Goal: Task Accomplishment & Management: Manage account settings

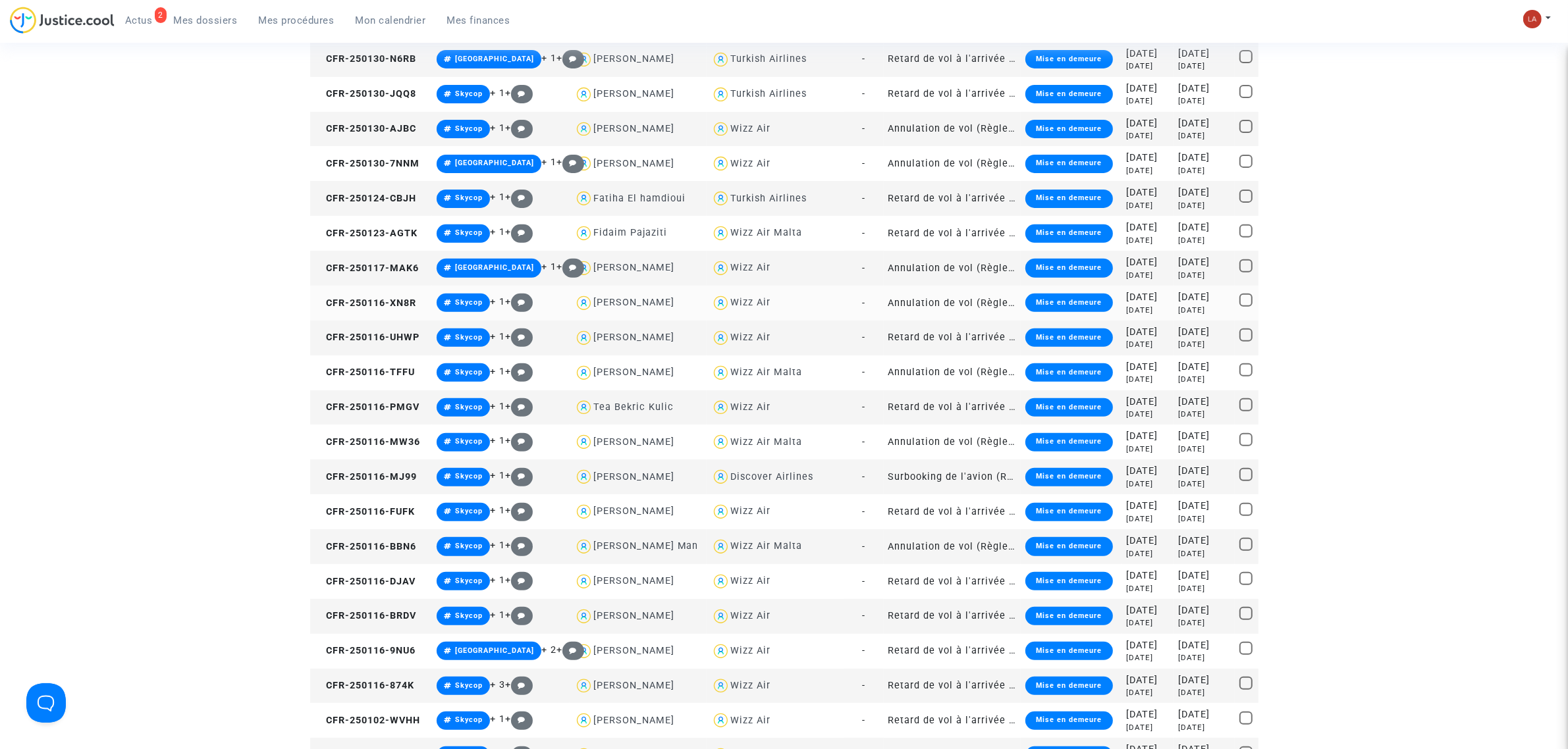
scroll to position [906, 0]
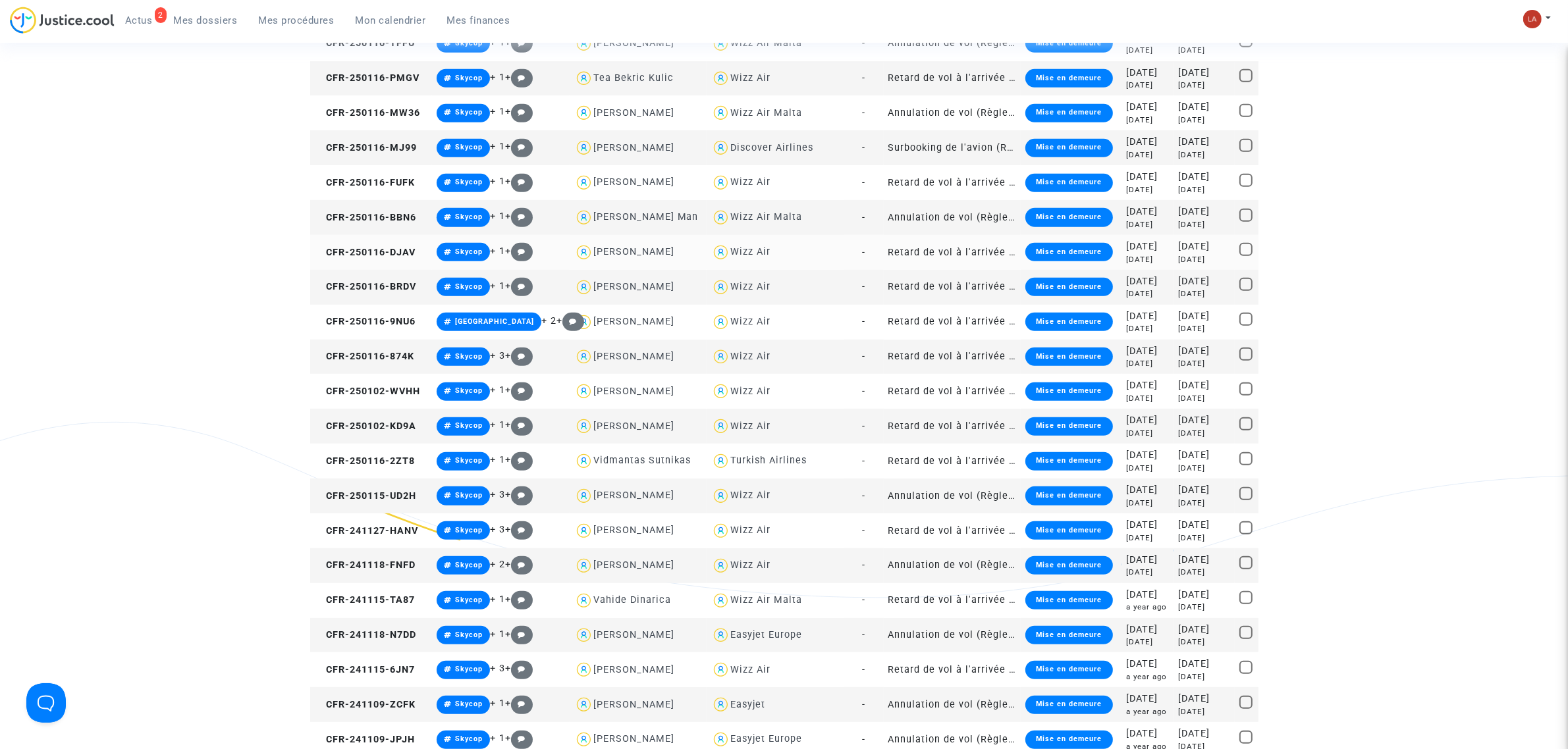
click at [730, 252] on div "Wizz Air" at bounding box center [750, 252] width 40 height 12
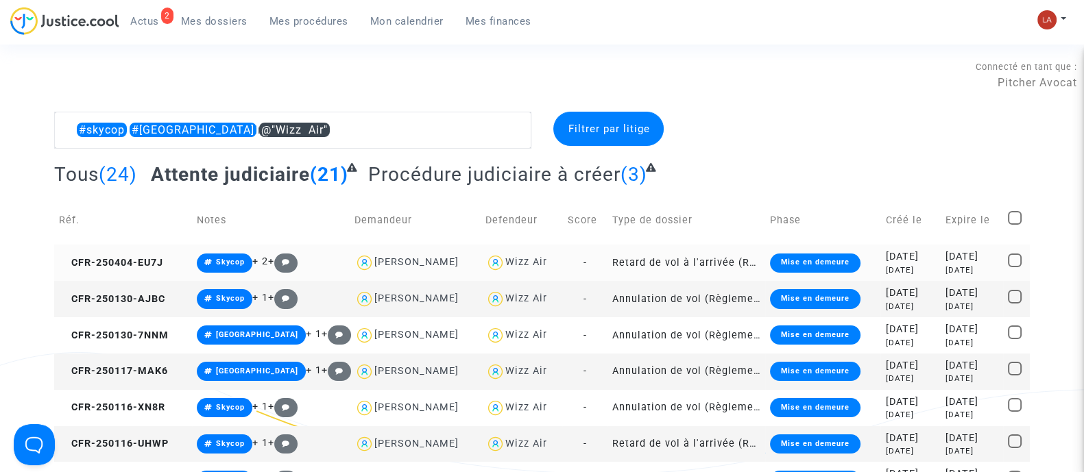
click at [123, 255] on td "CFR-250404-EU7J" at bounding box center [123, 263] width 138 height 36
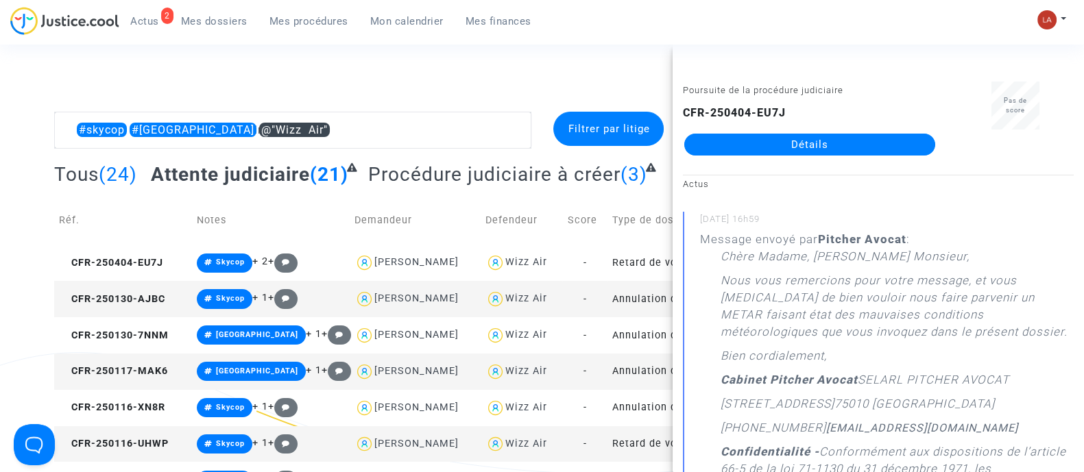
click at [141, 285] on td "CFR-250130-AJBC" at bounding box center [123, 299] width 138 height 36
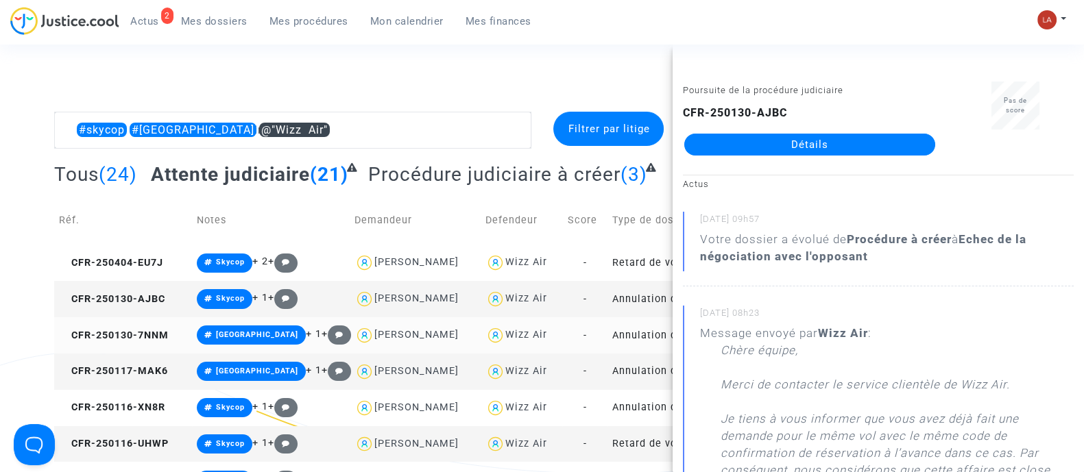
click at [171, 330] on td "CFR-250130-7NNM" at bounding box center [123, 335] width 138 height 36
click at [111, 380] on td "CFR-250117-MAK6" at bounding box center [123, 372] width 138 height 36
click at [169, 411] on td "CFR-250116-XN8R" at bounding box center [123, 408] width 138 height 36
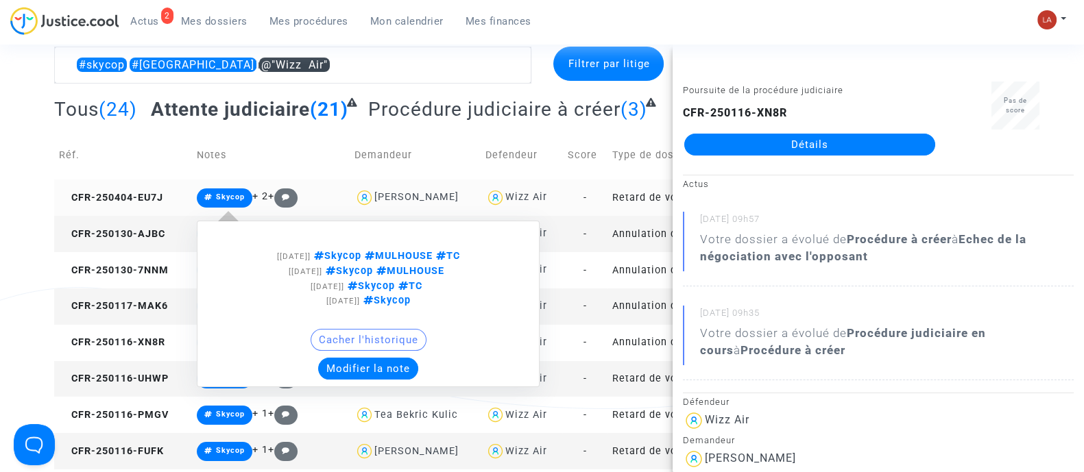
scroll to position [171, 0]
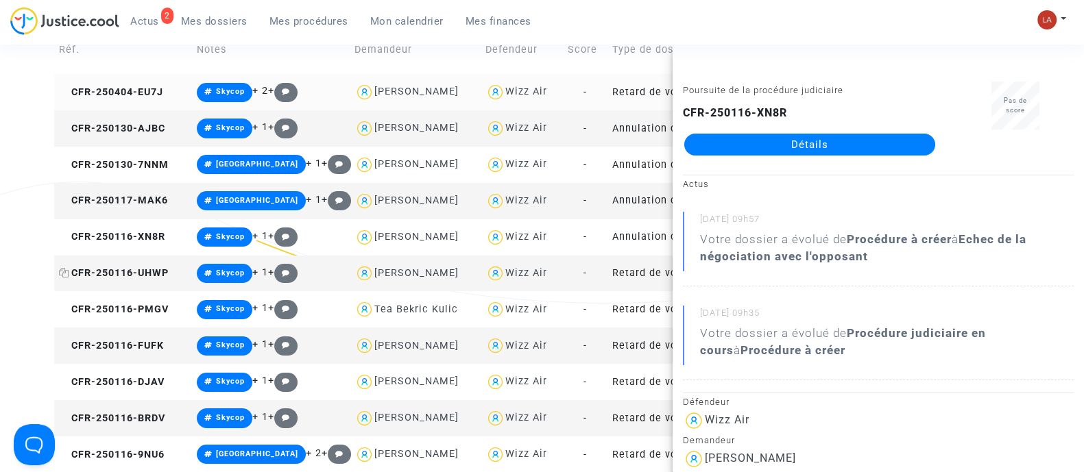
click at [123, 268] on span "CFR-250116-UHWP" at bounding box center [114, 273] width 110 height 12
click at [161, 304] on span "CFR-250116-PMGV" at bounding box center [114, 310] width 110 height 12
click at [138, 362] on td "CFR-250116-FUFK" at bounding box center [123, 346] width 138 height 36
click at [117, 378] on span "CFR-250116-DJAV" at bounding box center [112, 382] width 106 height 12
click at [169, 406] on td "CFR-250116-BRDV" at bounding box center [123, 418] width 138 height 36
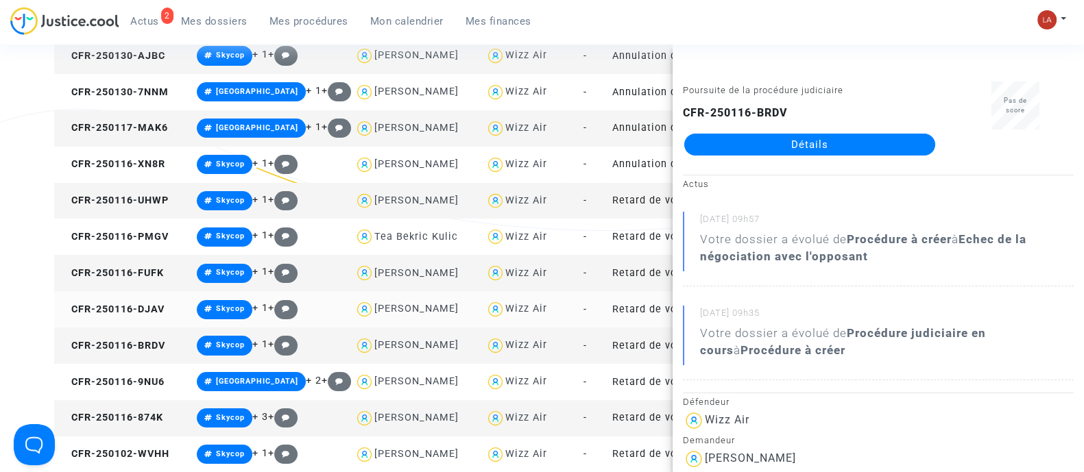
scroll to position [342, 0]
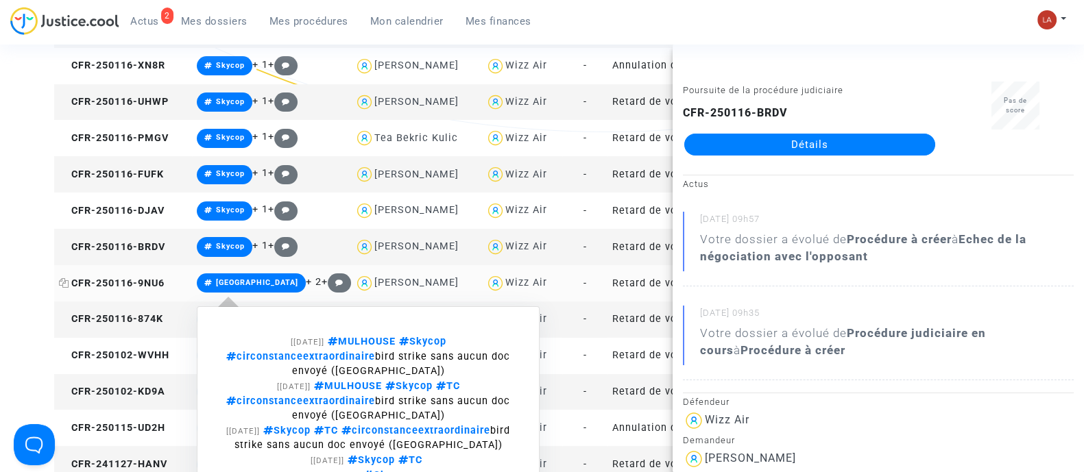
click at [138, 278] on span "CFR-250116-9NU6" at bounding box center [112, 284] width 106 height 12
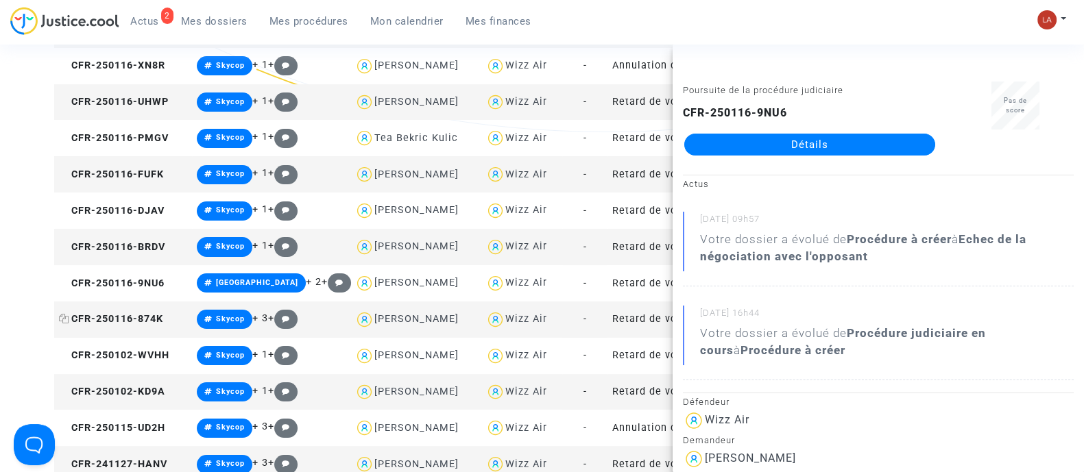
click at [116, 313] on span "CFR-250116-874K" at bounding box center [111, 319] width 104 height 12
click at [116, 361] on td "CFR-250102-WVHH" at bounding box center [123, 356] width 138 height 36
click at [165, 402] on td "CFR-250102-KD9A" at bounding box center [123, 392] width 138 height 36
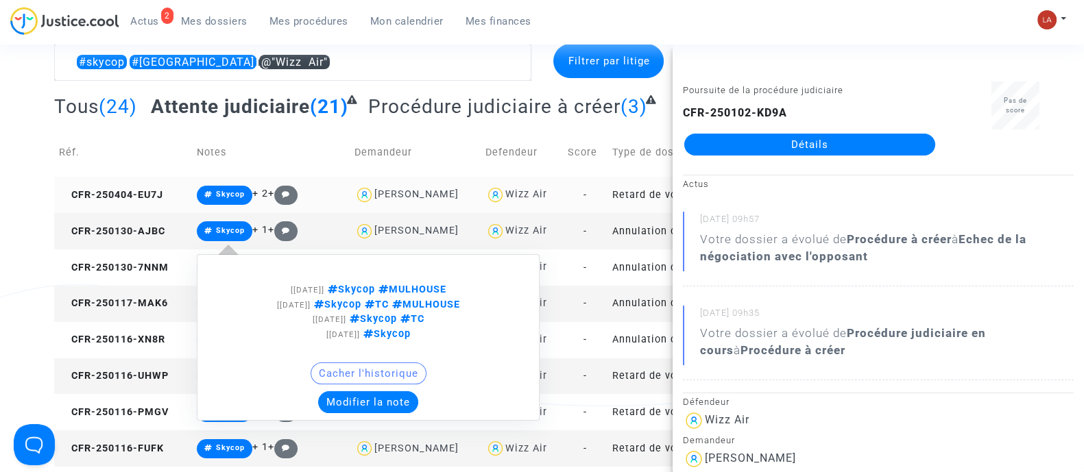
scroll to position [0, 0]
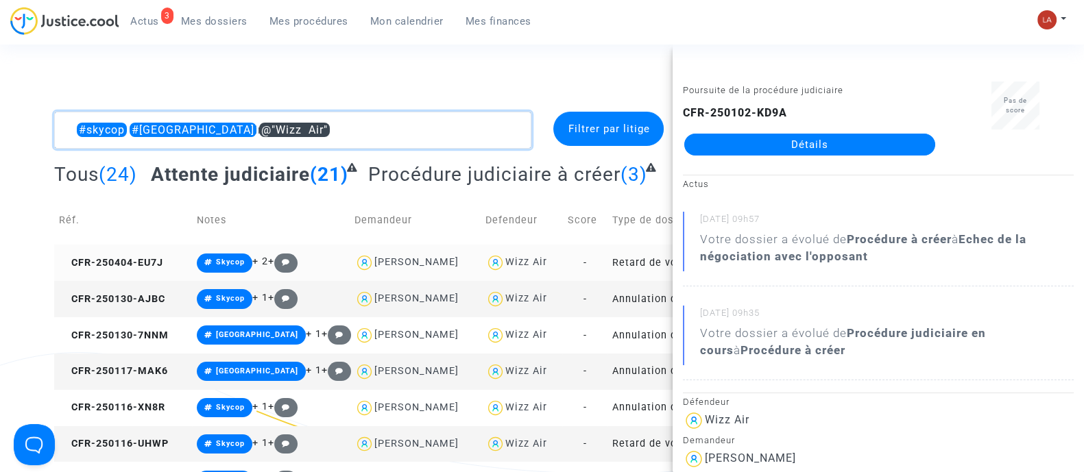
click at [480, 128] on textarea at bounding box center [292, 130] width 477 height 37
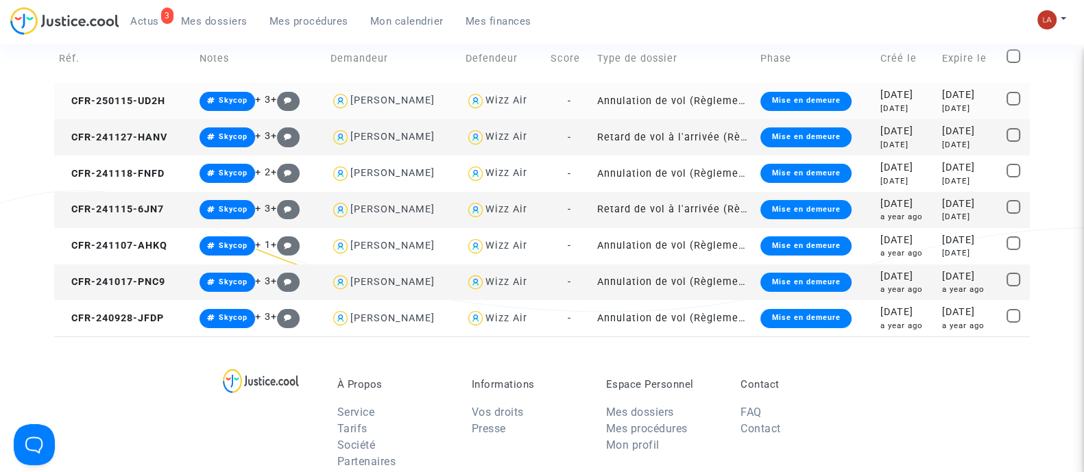
scroll to position [171, 0]
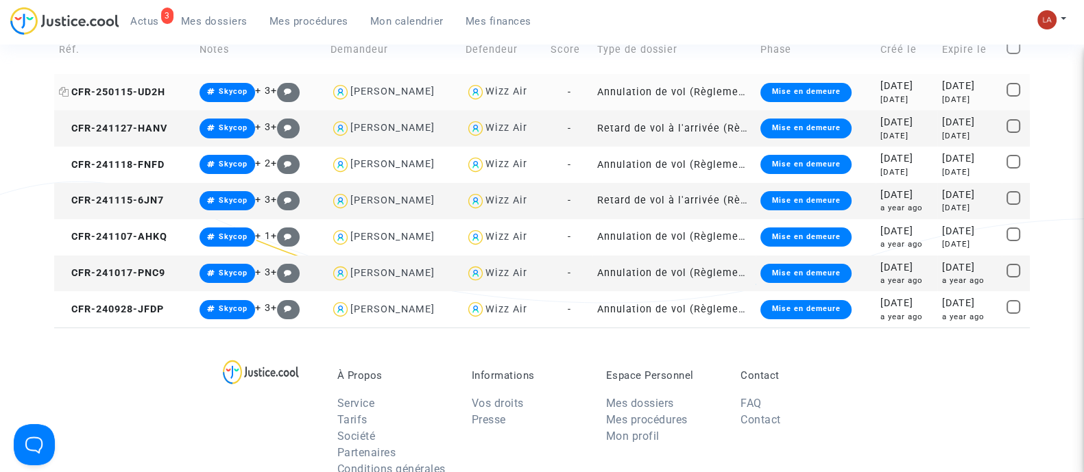
click at [79, 94] on span "CFR-250115-UD2H" at bounding box center [112, 92] width 106 height 12
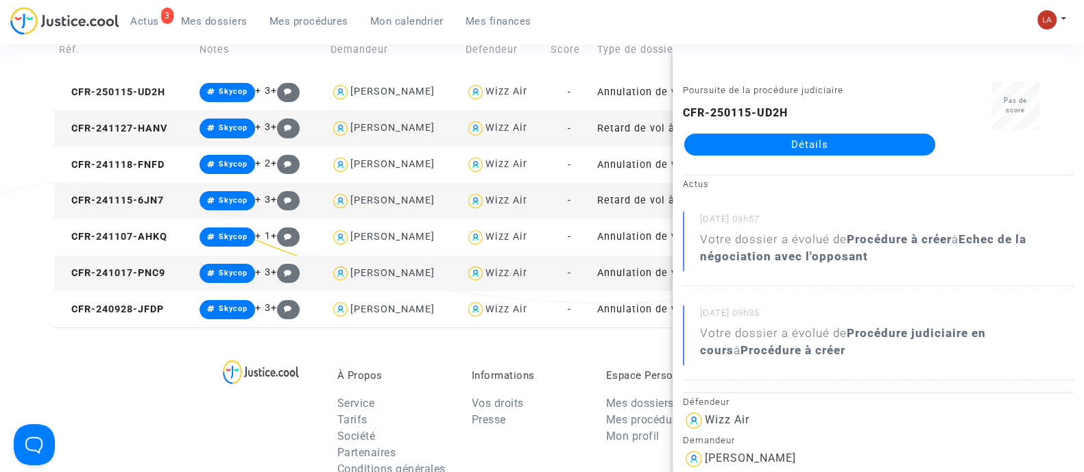
drag, startPoint x: 829, startPoint y: 132, endPoint x: 939, endPoint y: 100, distance: 114.3
click at [947, 103] on div "Pas de score" at bounding box center [1015, 125] width 137 height 86
click at [138, 128] on span "CFR-241127-HANV" at bounding box center [113, 129] width 108 height 12
click at [147, 164] on span "CFR-241118-FNFD" at bounding box center [112, 165] width 106 height 12
click at [141, 195] on span "CFR-241115-6JN7" at bounding box center [111, 201] width 105 height 12
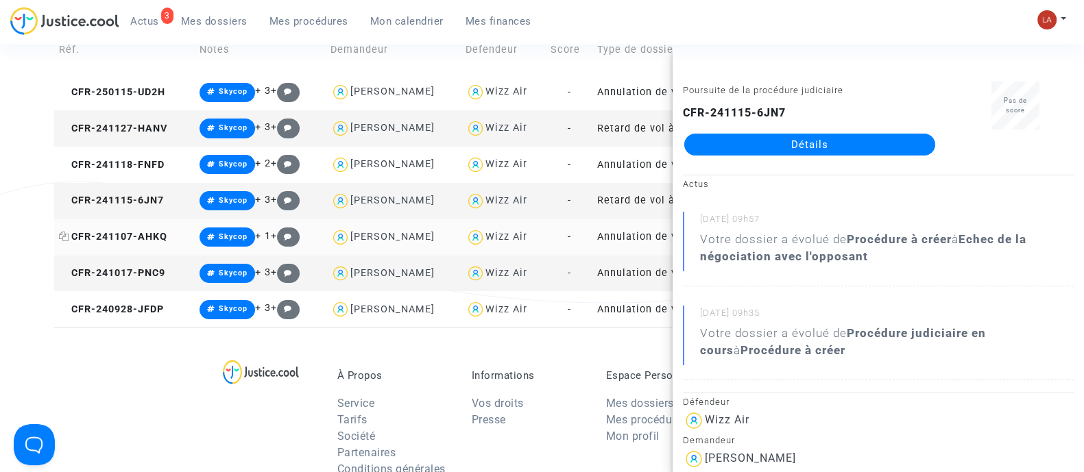
click at [142, 235] on span "CFR-241107-AHKQ" at bounding box center [113, 237] width 108 height 12
click at [95, 274] on span "CFR-241017-PNC9" at bounding box center [112, 273] width 106 height 12
click at [87, 311] on span "CFR-240928-JFDP" at bounding box center [111, 310] width 105 height 12
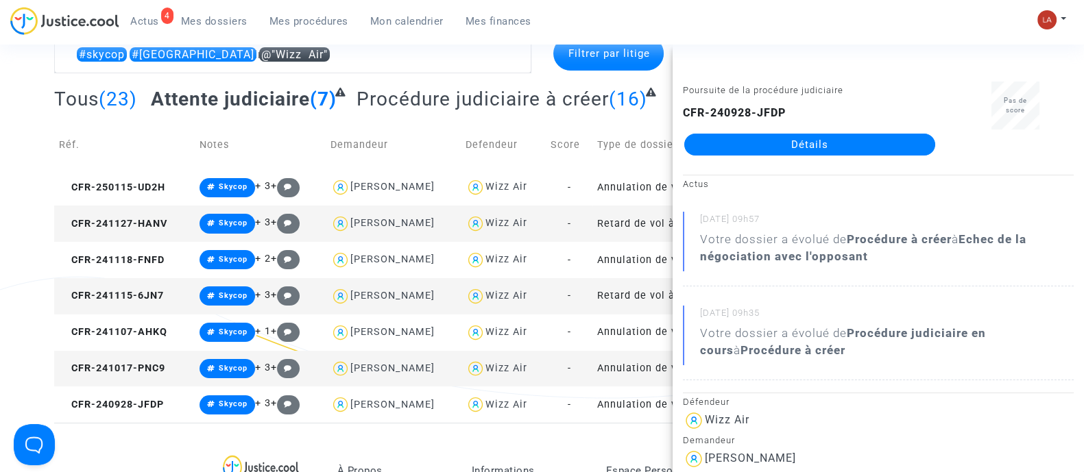
scroll to position [0, 0]
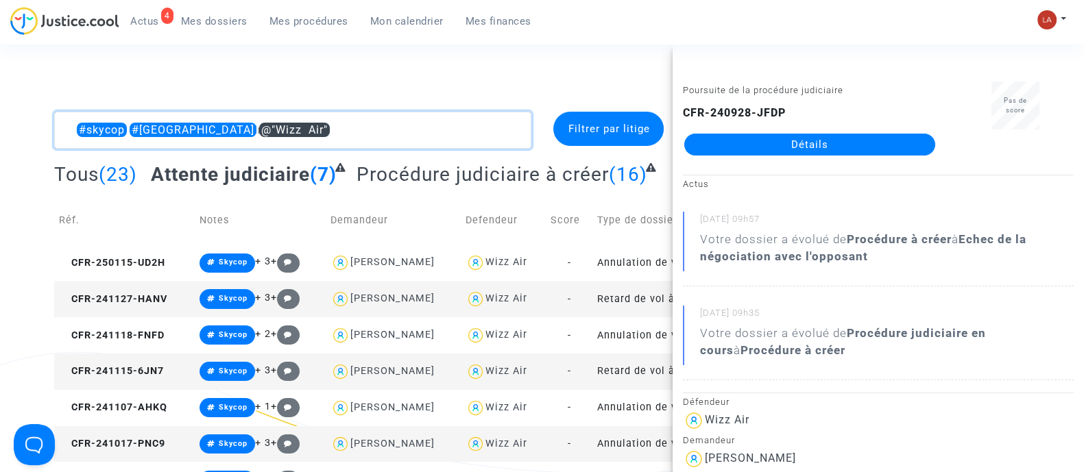
click at [339, 136] on textarea at bounding box center [292, 130] width 477 height 37
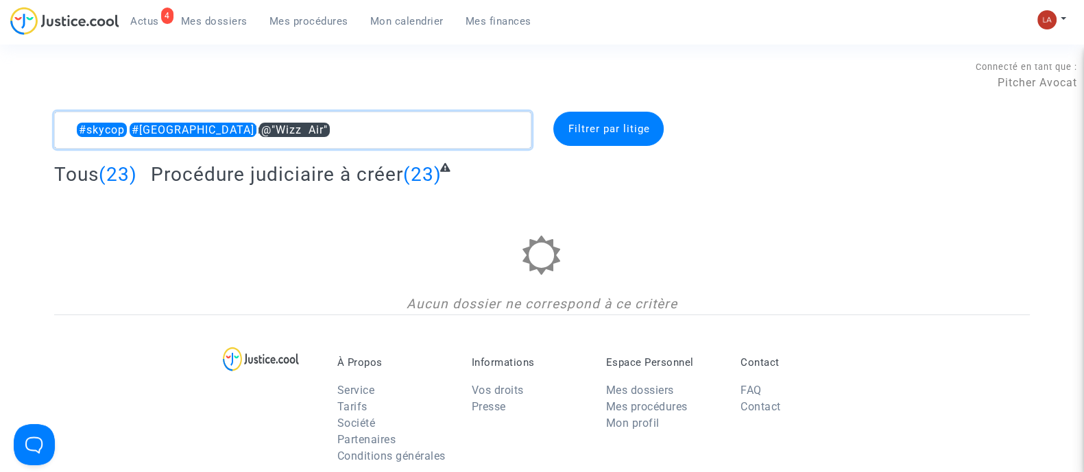
drag, startPoint x: 201, startPoint y: 120, endPoint x: 453, endPoint y: 150, distance: 253.4
click at [451, 150] on complex-dispute-list "#skycop #mulhouse @"Wizz Air" Filtrer par litige Tous (23) Procédure judiciaire…" at bounding box center [542, 213] width 976 height 203
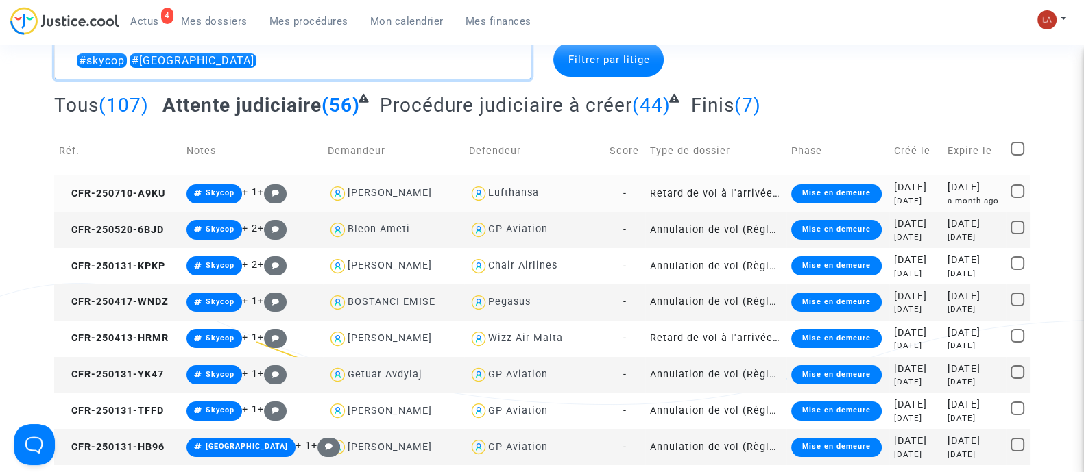
scroll to position [85, 0]
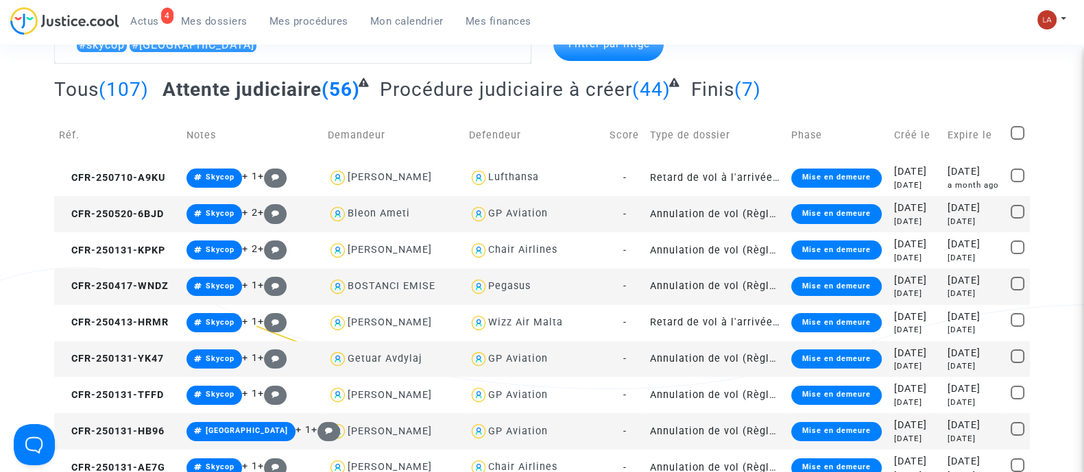
click at [526, 212] on div "GP Aviation" at bounding box center [518, 214] width 60 height 12
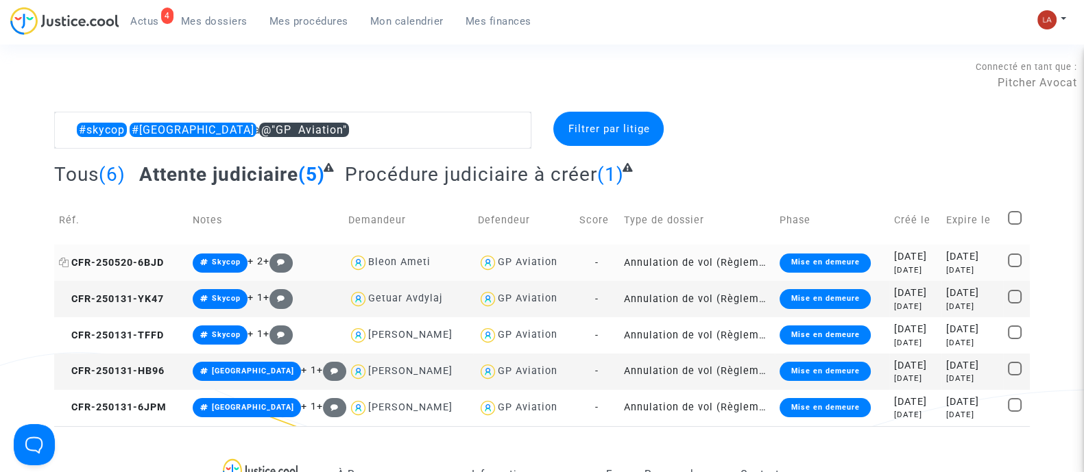
click at [101, 261] on span "CFR-250520-6BJD" at bounding box center [111, 263] width 105 height 12
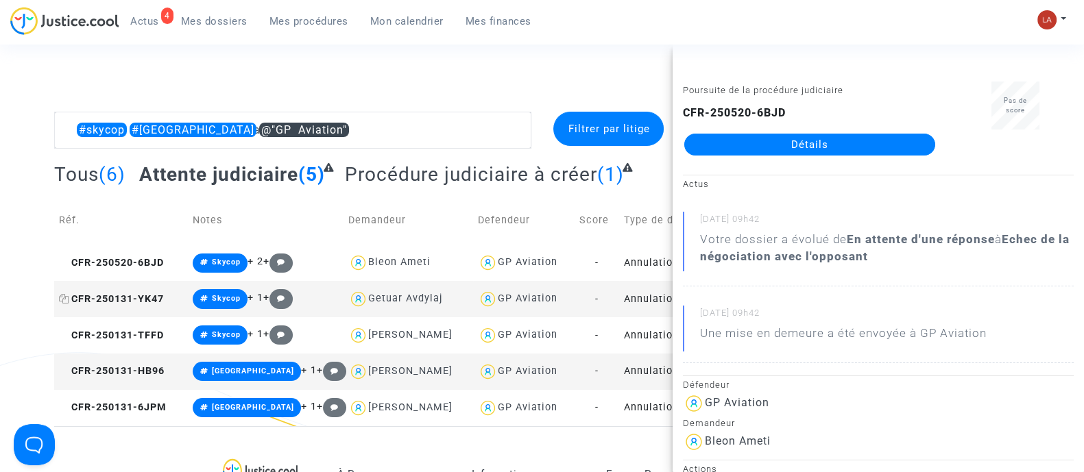
click at [86, 295] on span "CFR-250131-YK47" at bounding box center [111, 299] width 105 height 12
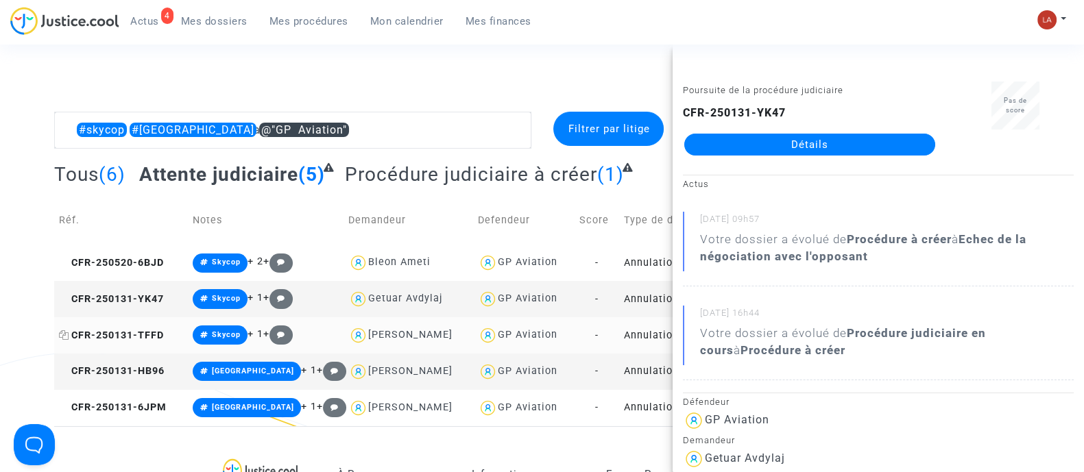
click at [143, 333] on span "CFR-250131-TFFD" at bounding box center [111, 336] width 105 height 12
click at [119, 377] on td "CFR-250131-HB96" at bounding box center [121, 372] width 134 height 36
click at [160, 406] on span "CFR-250131-6JPM" at bounding box center [113, 408] width 108 height 12
click at [387, 145] on textarea at bounding box center [292, 130] width 477 height 37
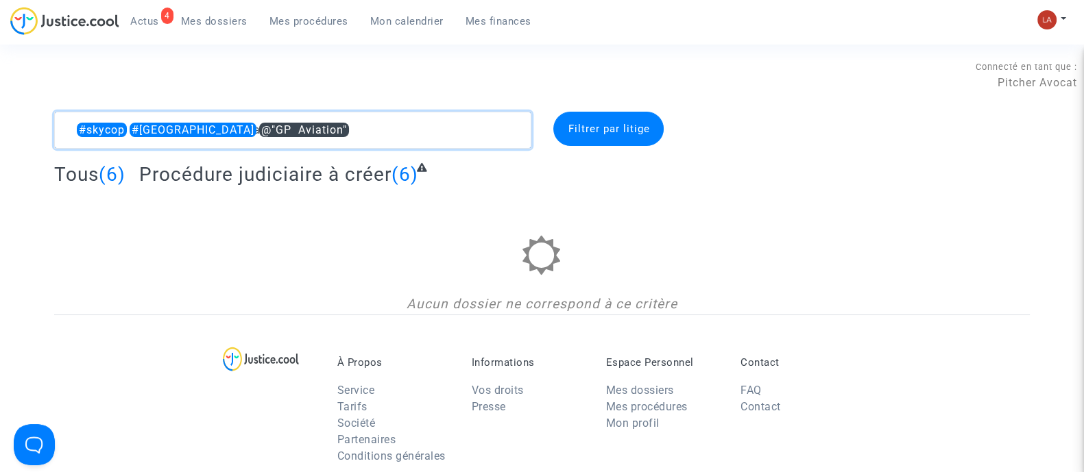
drag, startPoint x: 197, startPoint y: 130, endPoint x: 555, endPoint y: 130, distance: 357.9
click at [555, 130] on div "#skycop #mulhouse @"GP Aviation" Filtrer par litige" at bounding box center [542, 130] width 996 height 37
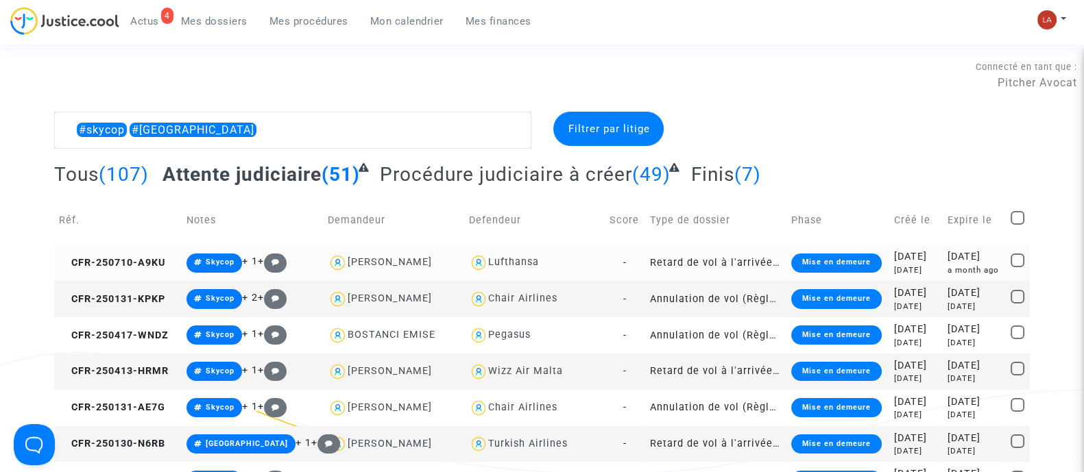
click at [489, 258] on div "Lufthansa" at bounding box center [513, 262] width 51 height 12
type textarea "#skycop #mulhouse @Lufthansa"
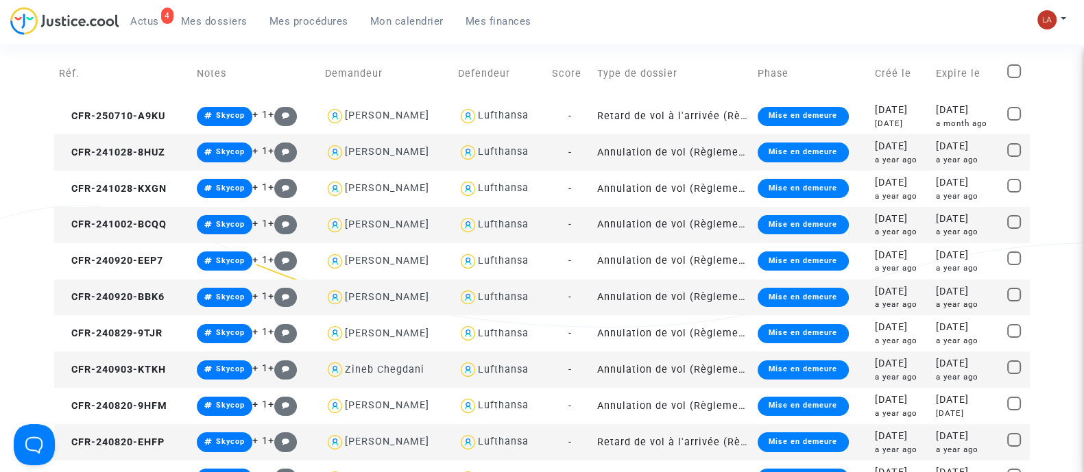
scroll to position [171, 0]
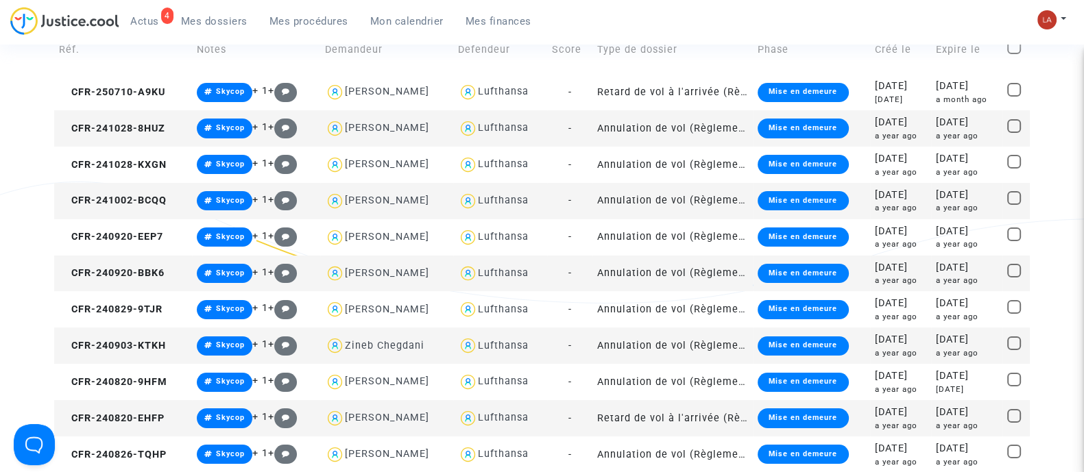
click at [123, 70] on td "Réf." at bounding box center [123, 49] width 138 height 49
drag, startPoint x: 158, startPoint y: 106, endPoint x: 151, endPoint y: 101, distance: 8.8
click at [157, 104] on td "CFR-250710-A9KU" at bounding box center [123, 92] width 138 height 36
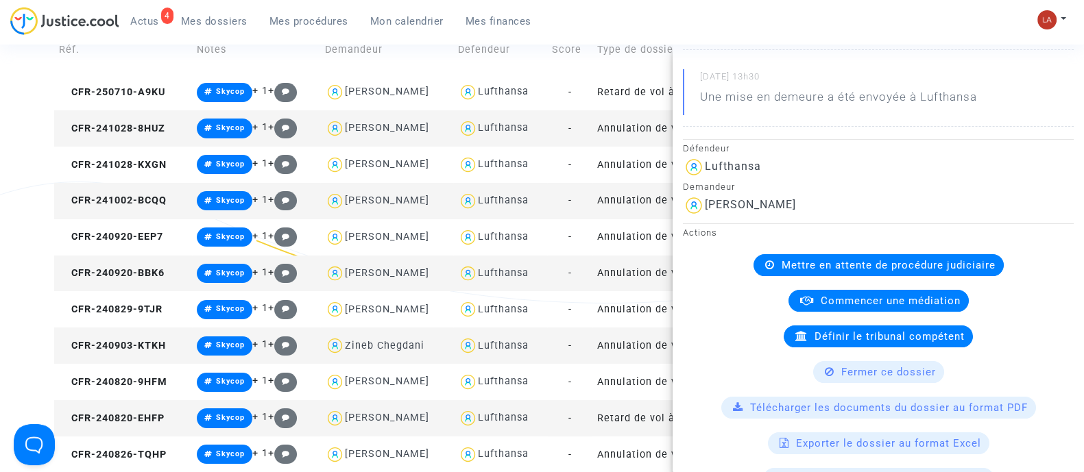
scroll to position [429, 0]
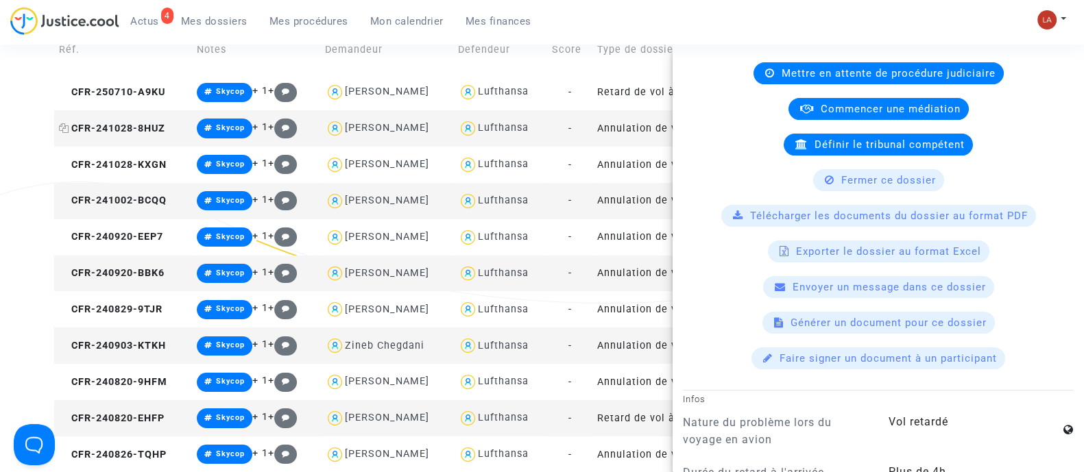
click at [132, 123] on span "CFR-241028-8HUZ" at bounding box center [112, 129] width 106 height 12
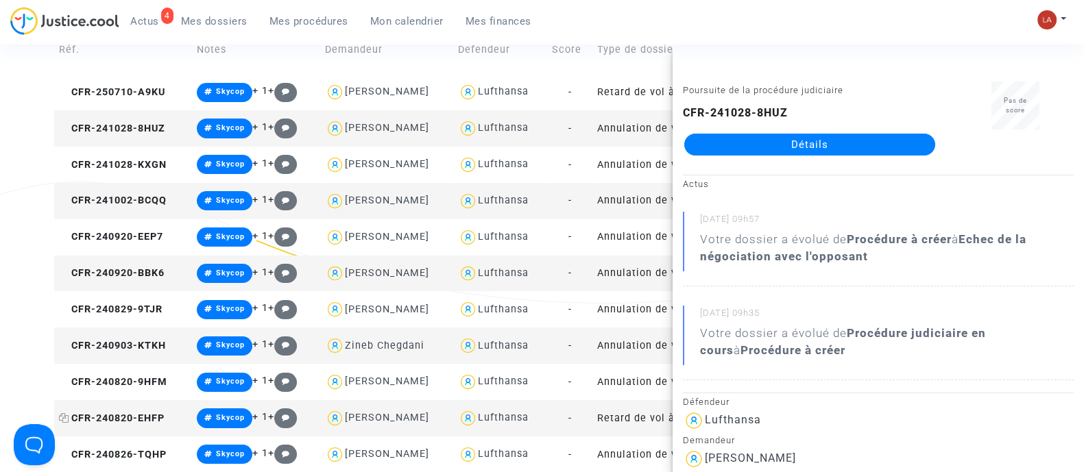
drag, startPoint x: 118, startPoint y: 419, endPoint x: 147, endPoint y: 420, distance: 28.8
click at [118, 419] on span "CFR-240820-EHFP" at bounding box center [112, 419] width 106 height 12
click at [766, 456] on div "George Alemthott" at bounding box center [750, 458] width 91 height 13
copy div "Alemthott"
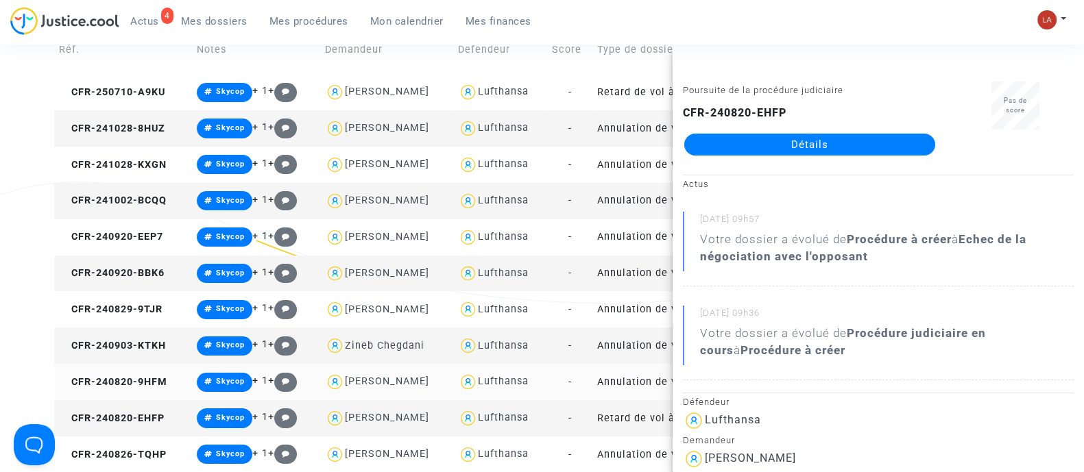
copy div "Alemthott"
click at [117, 71] on td "Réf." at bounding box center [123, 49] width 138 height 49
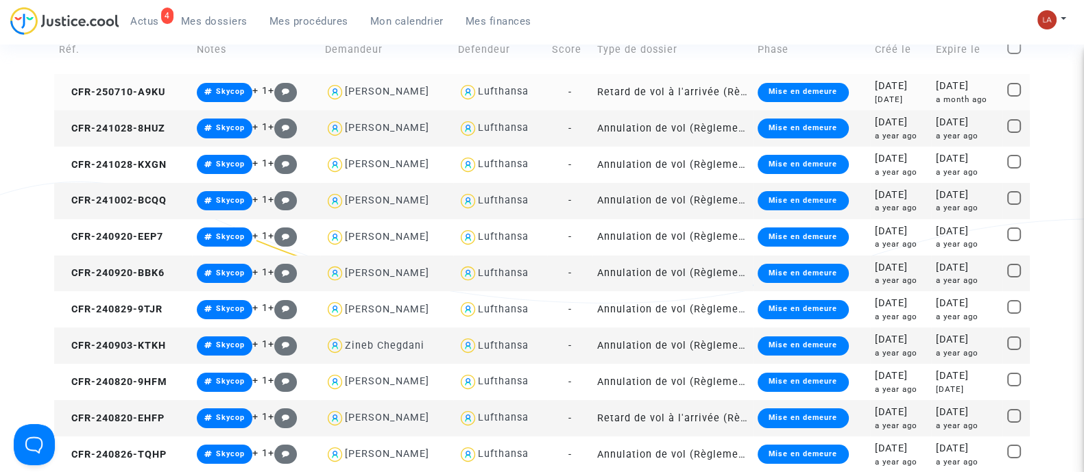
click at [131, 84] on td "CFR-250710-A9KU" at bounding box center [123, 92] width 138 height 36
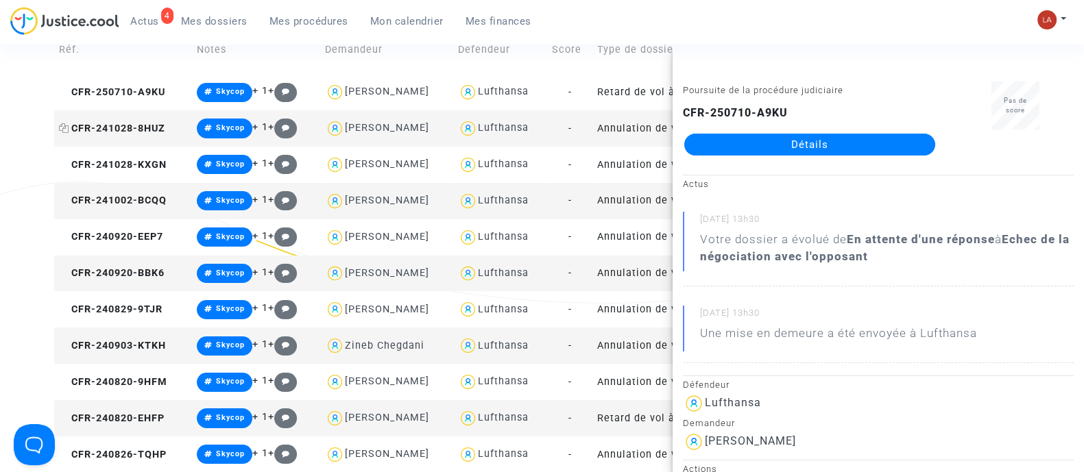
click at [145, 123] on span "CFR-241028-8HUZ" at bounding box center [112, 129] width 106 height 12
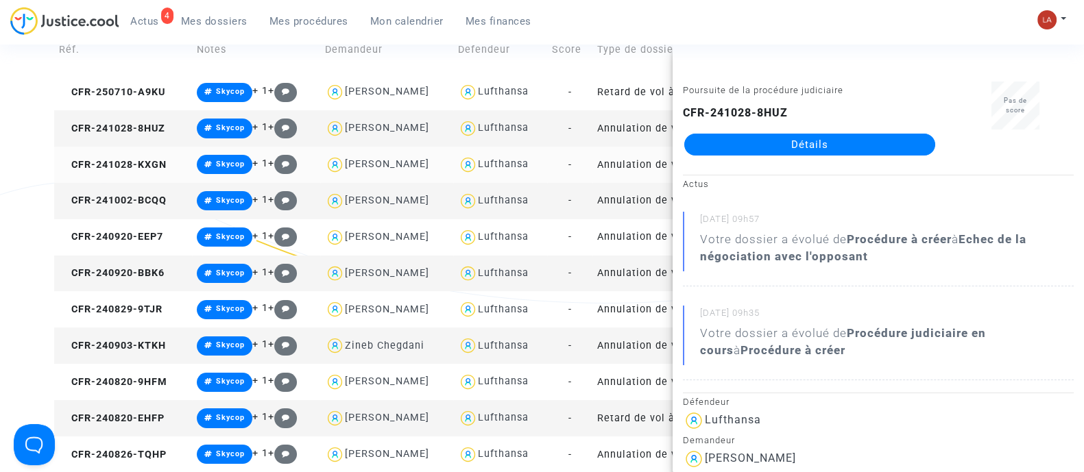
click at [148, 169] on td "CFR-241028-KXGN" at bounding box center [123, 165] width 138 height 36
click at [158, 200] on span "CFR-241002-BCQQ" at bounding box center [113, 201] width 108 height 12
click at [132, 235] on span "CFR-240920-EEP7" at bounding box center [111, 237] width 104 height 12
click at [165, 279] on td "CFR-240920-BBK6" at bounding box center [123, 274] width 138 height 36
click at [141, 317] on td "CFR-240829-9TJR" at bounding box center [123, 309] width 138 height 36
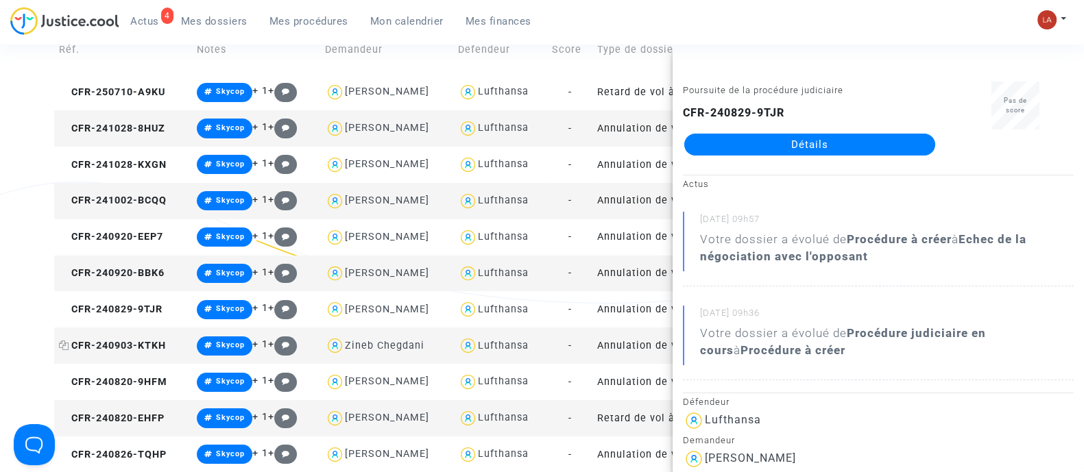
click at [158, 340] on span "CFR-240903-KTKH" at bounding box center [112, 346] width 107 height 12
drag, startPoint x: 784, startPoint y: 138, endPoint x: 793, endPoint y: 140, distance: 9.0
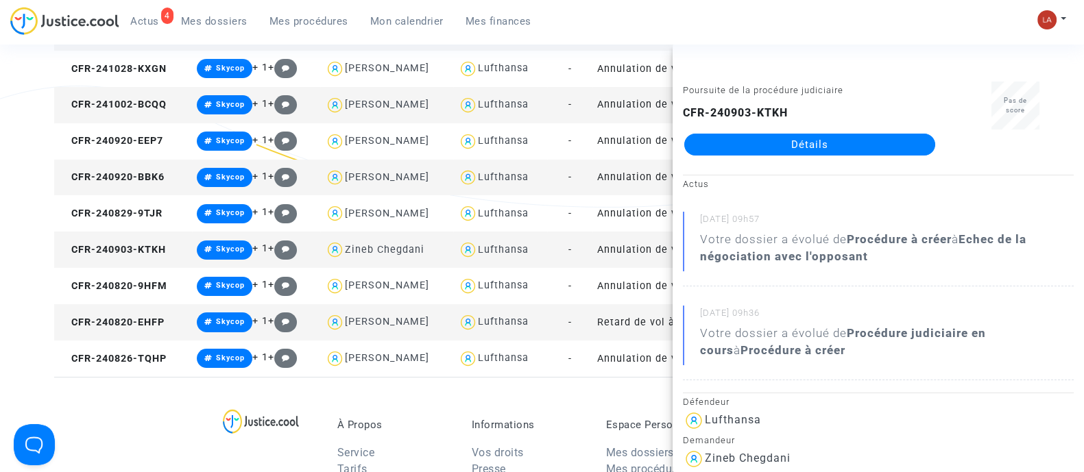
scroll to position [429, 0]
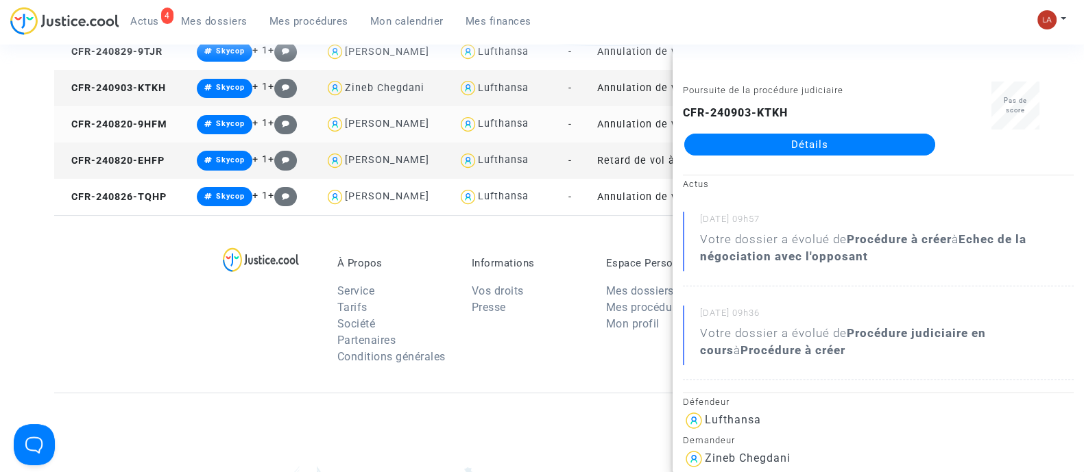
click at [145, 114] on td "CFR-240820-9HFM" at bounding box center [123, 124] width 138 height 36
drag, startPoint x: 733, startPoint y: 162, endPoint x: 695, endPoint y: 142, distance: 43.2
click at [152, 165] on span "CFR-240820-EHFP" at bounding box center [112, 161] width 106 height 12
drag, startPoint x: 820, startPoint y: 144, endPoint x: 839, endPoint y: 159, distance: 23.9
click at [838, 154] on link "Détails" at bounding box center [809, 145] width 251 height 22
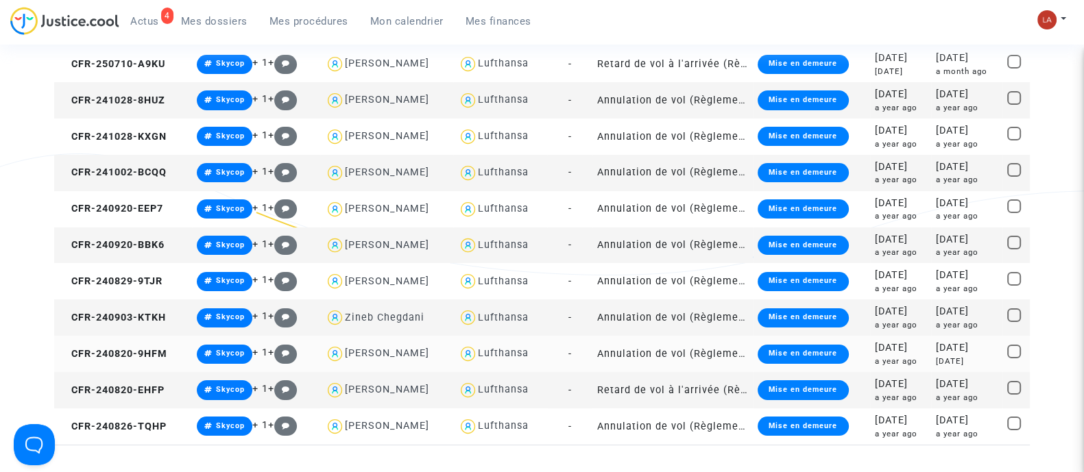
scroll to position [257, 0]
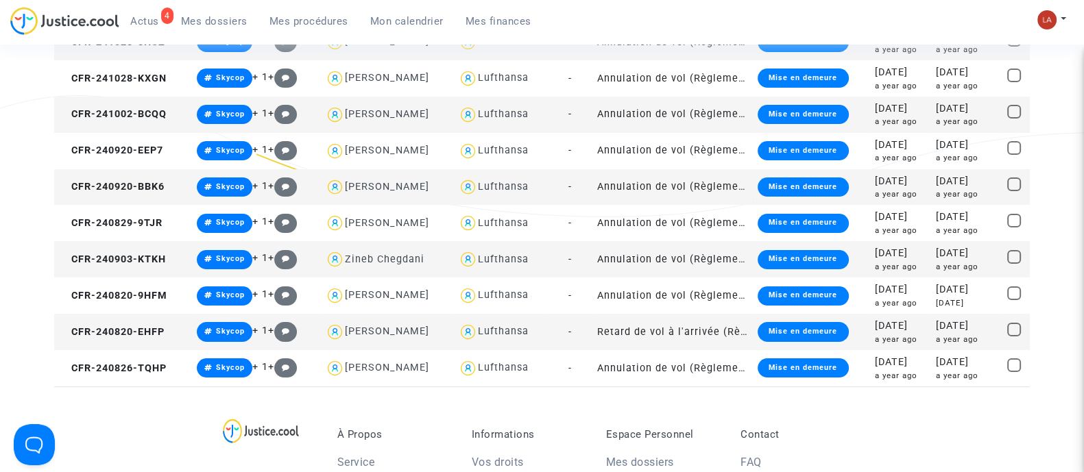
click at [136, 338] on td "CFR-240820-EHFP" at bounding box center [123, 332] width 138 height 36
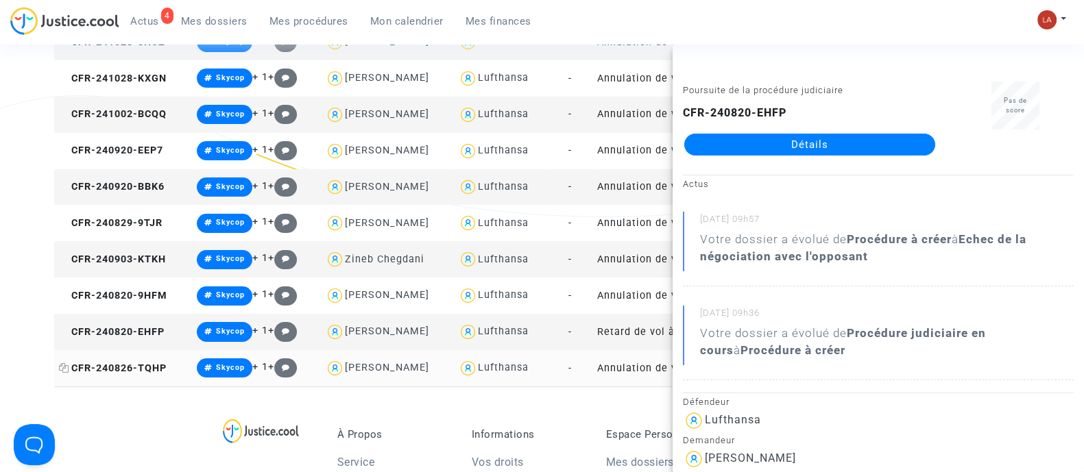
click at [130, 367] on span "CFR-240826-TQHP" at bounding box center [113, 369] width 108 height 12
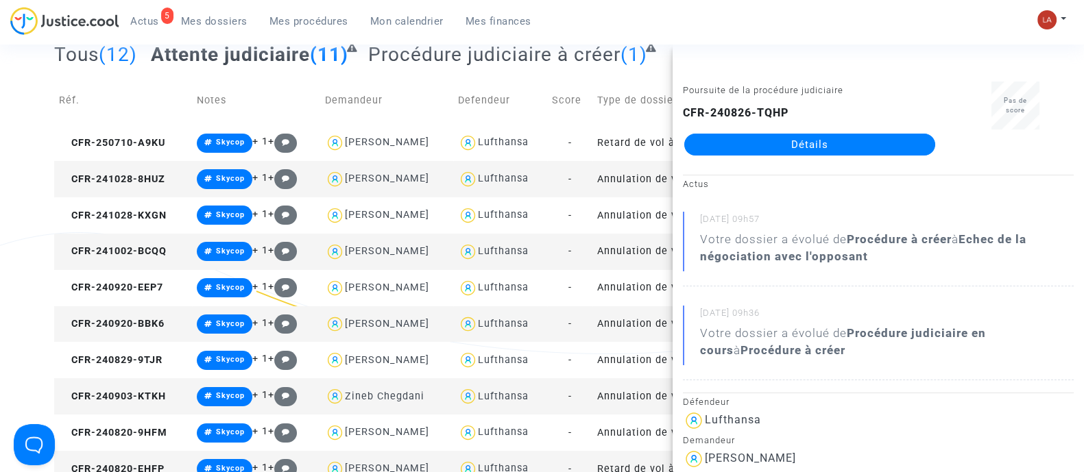
scroll to position [0, 0]
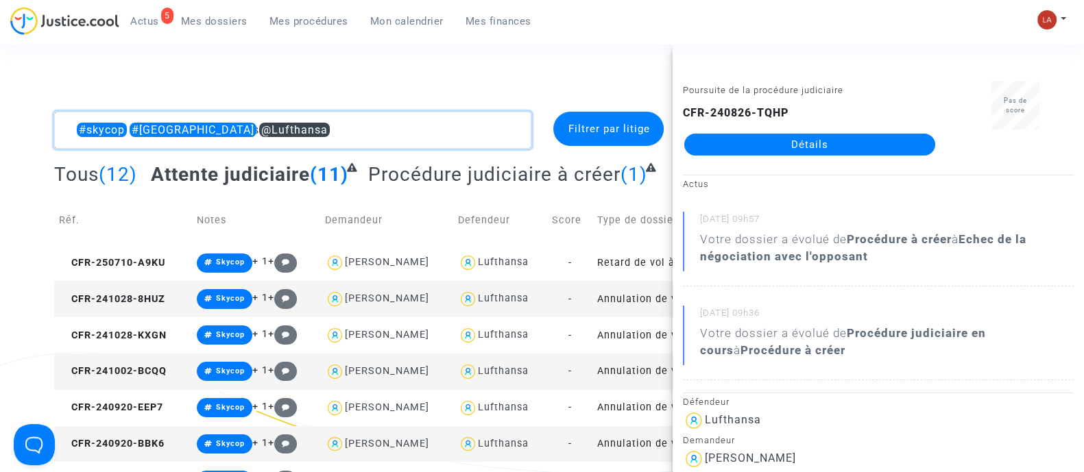
click at [346, 135] on textarea at bounding box center [292, 130] width 477 height 37
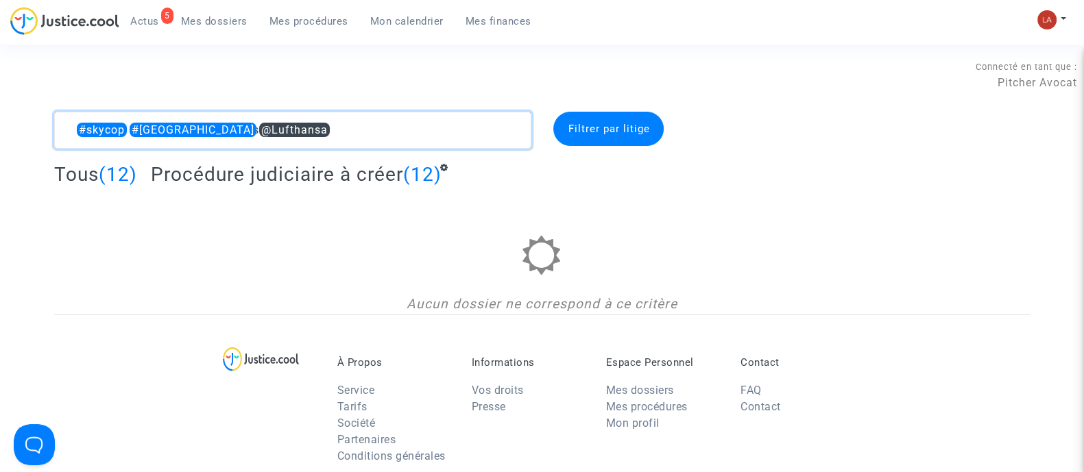
drag, startPoint x: 341, startPoint y: 130, endPoint x: 425, endPoint y: 128, distance: 84.4
click at [425, 128] on textarea at bounding box center [292, 130] width 477 height 37
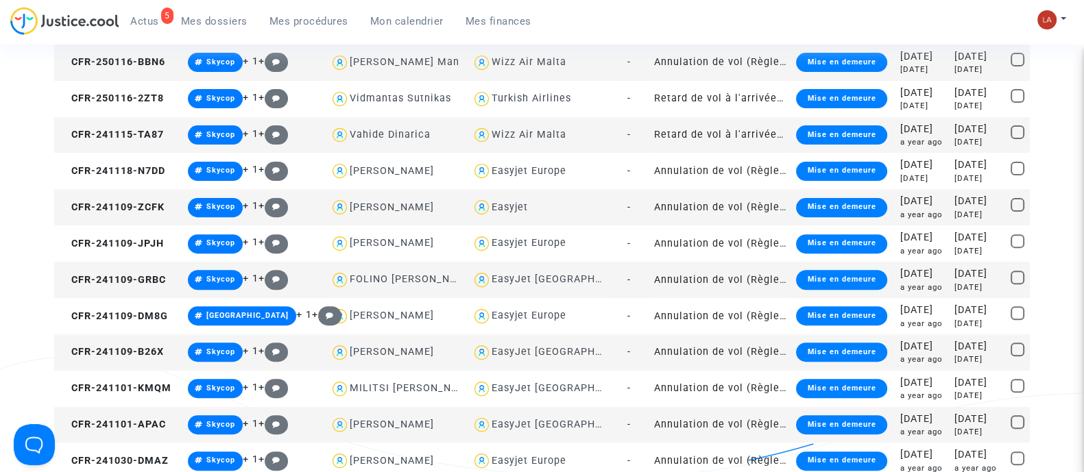
scroll to position [429, 0]
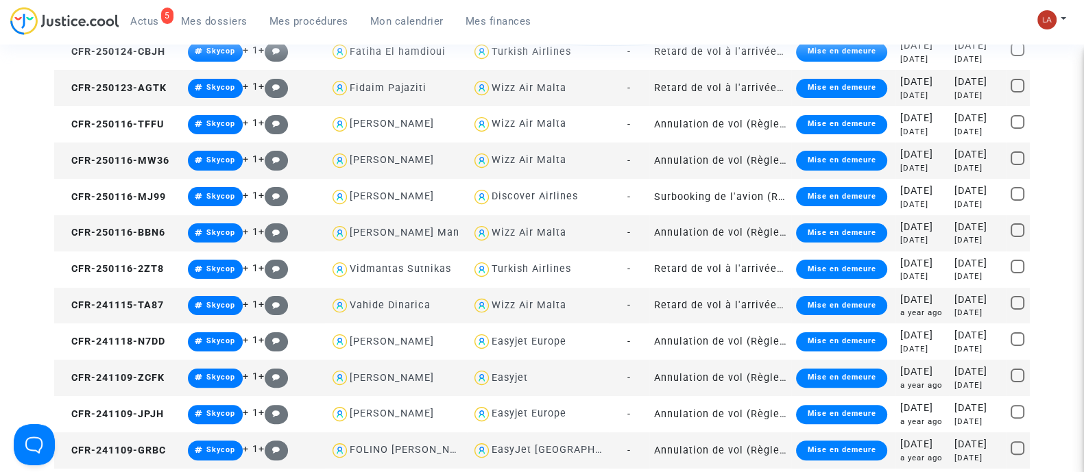
click at [527, 231] on div "Wizz Air Malta" at bounding box center [529, 233] width 75 height 12
type textarea "#skycop #mulhouse @"Wizz Air Malta""
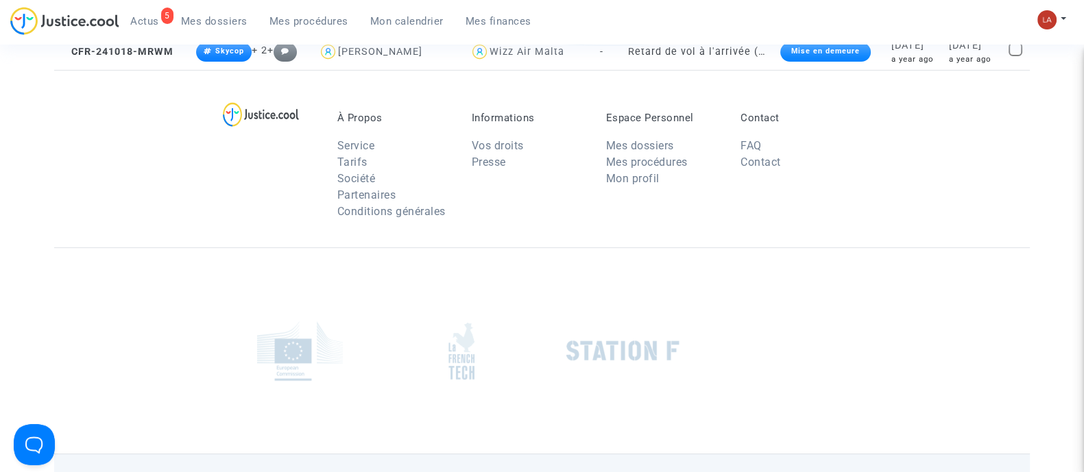
scroll to position [85, 0]
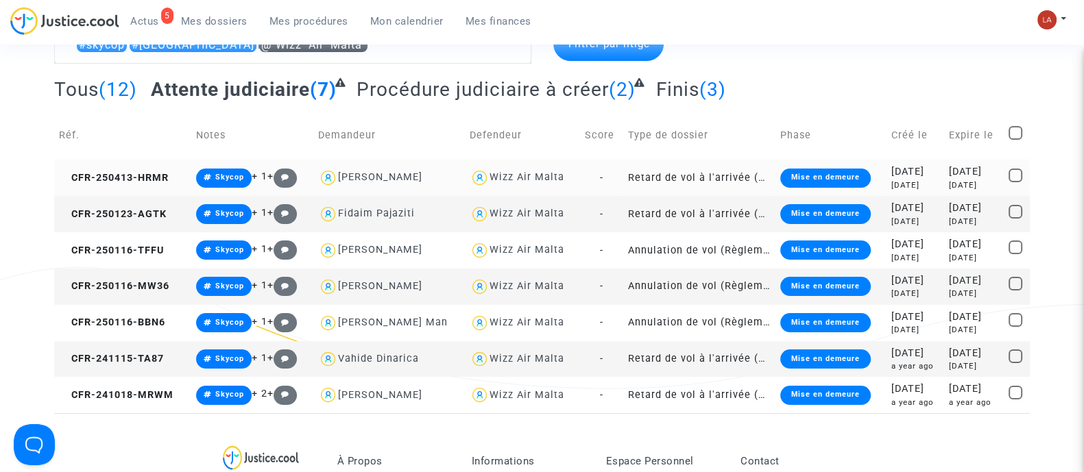
click at [157, 169] on td "CFR-250413-HRMR" at bounding box center [122, 178] width 137 height 36
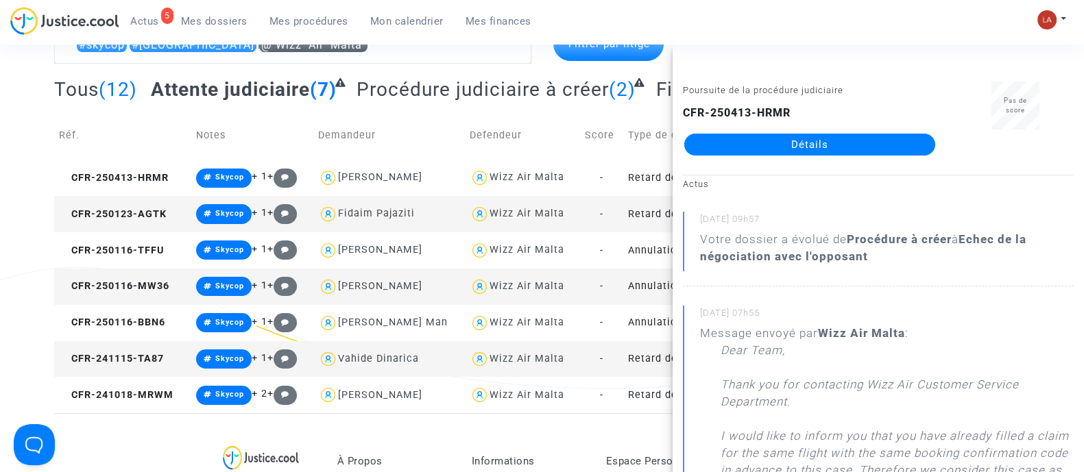
click at [137, 204] on td "CFR-250123-AGTK" at bounding box center [122, 214] width 137 height 36
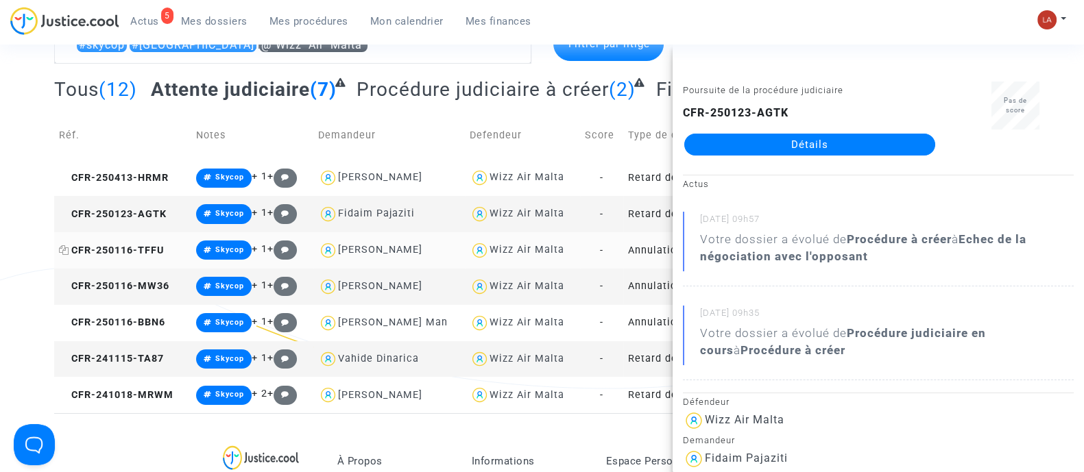
click at [128, 254] on span "CFR-250116-TFFU" at bounding box center [111, 251] width 105 height 12
click at [135, 286] on span "CFR-250116-MW36" at bounding box center [114, 286] width 110 height 12
drag, startPoint x: 880, startPoint y: 124, endPoint x: 904, endPoint y: 135, distance: 26.4
click at [145, 326] on span "CFR-250116-BBN6" at bounding box center [112, 323] width 106 height 12
click at [136, 349] on td "CFR-241115-TA87" at bounding box center [122, 359] width 137 height 36
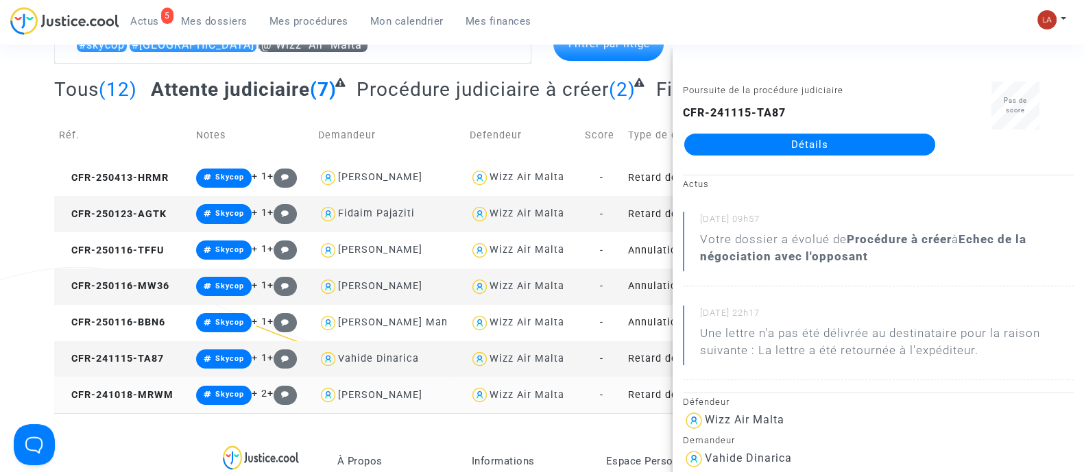
click at [106, 379] on td "CFR-241018-MRWM" at bounding box center [122, 395] width 137 height 36
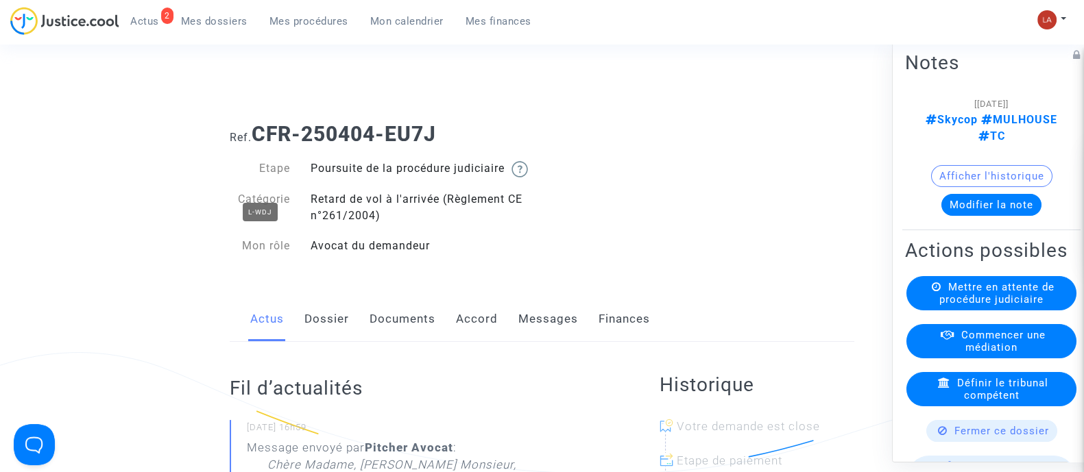
scroll to position [8, 0]
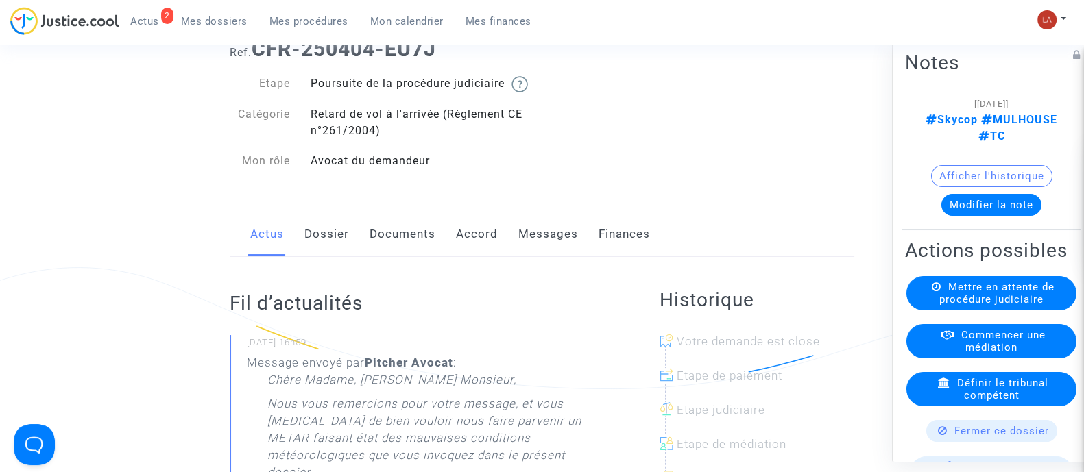
drag, startPoint x: 541, startPoint y: 255, endPoint x: 551, endPoint y: 255, distance: 9.6
click at [541, 255] on link "Messages" at bounding box center [548, 234] width 60 height 45
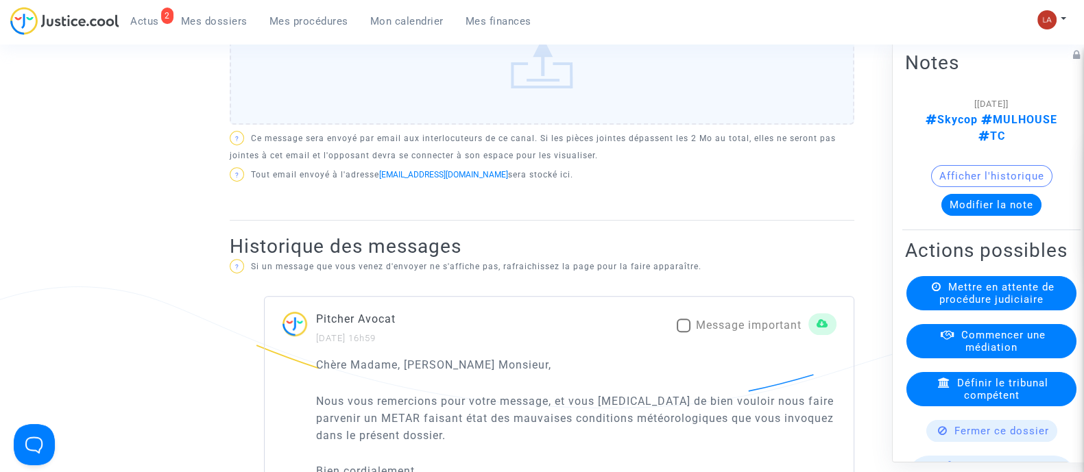
scroll to position [685, 0]
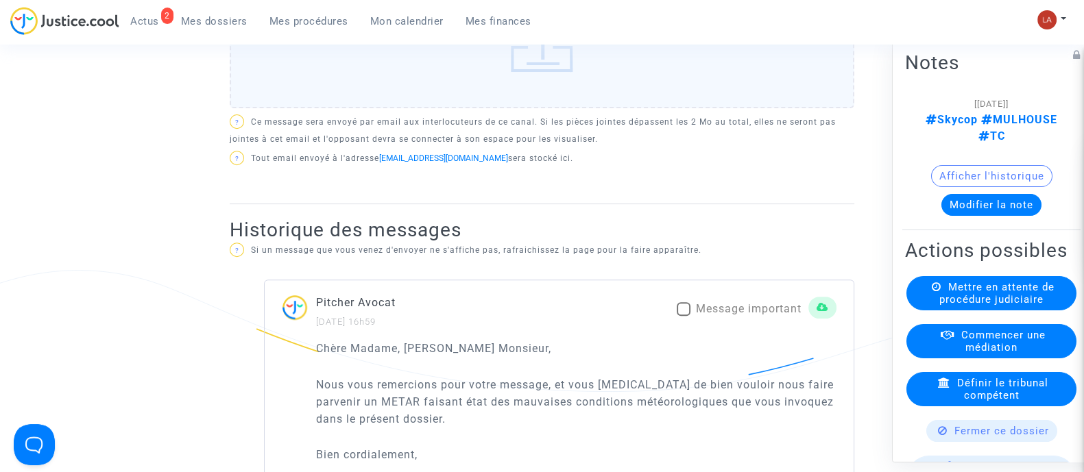
click at [737, 315] on span "Message important" at bounding box center [749, 308] width 106 height 13
click at [684, 316] on input "Message important" at bounding box center [683, 316] width 1 height 1
checkbox input "true"
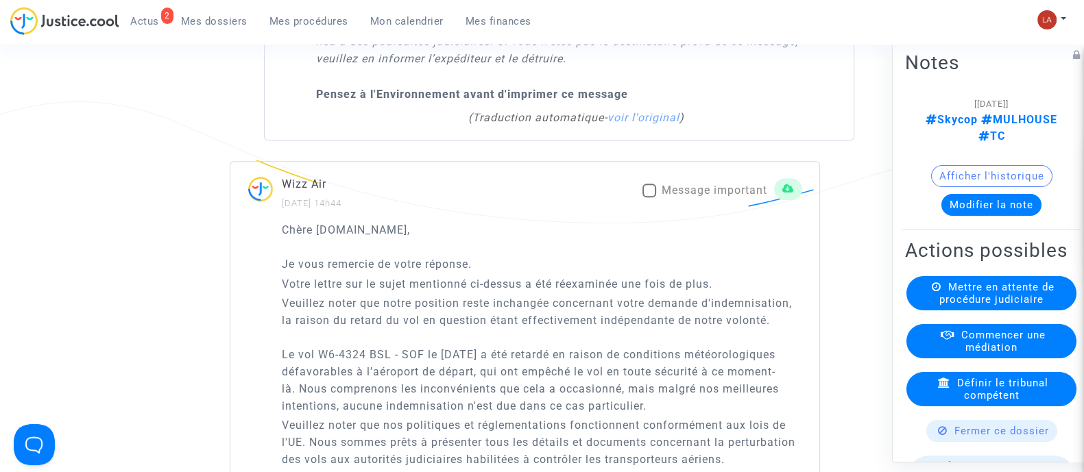
click at [720, 197] on span "Message important" at bounding box center [715, 190] width 106 height 13
click at [649, 198] on input "Message important" at bounding box center [649, 197] width 1 height 1
checkbox input "true"
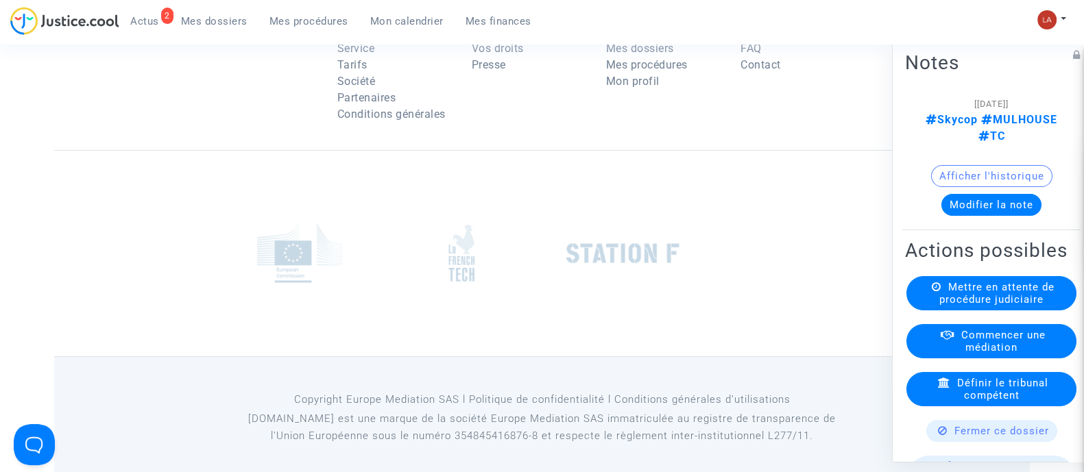
scroll to position [5800, 0]
click at [948, 193] on button "Modifier la note" at bounding box center [991, 204] width 100 height 22
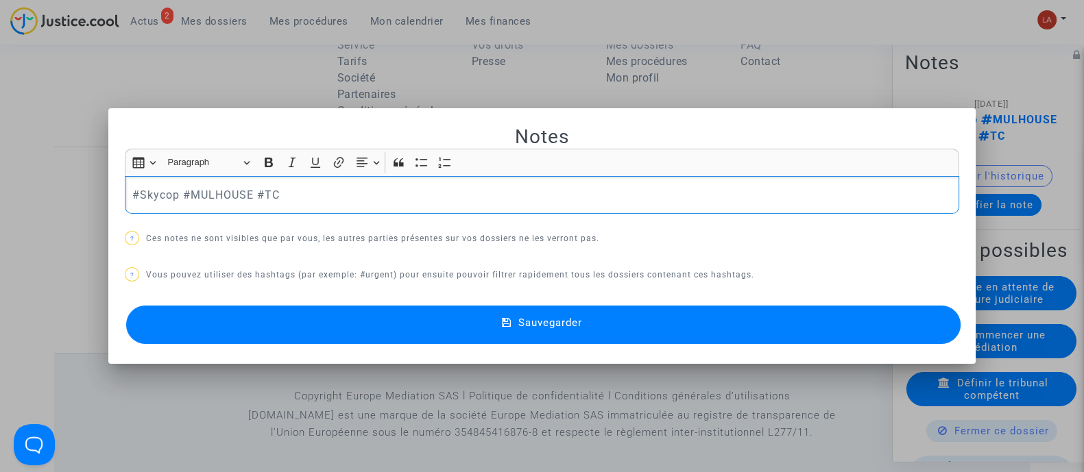
scroll to position [0, 0]
click at [269, 191] on p "#Skycop #MULHOUSE #TC" at bounding box center [542, 194] width 820 height 17
click at [388, 334] on button "Sauvegarder" at bounding box center [543, 325] width 834 height 38
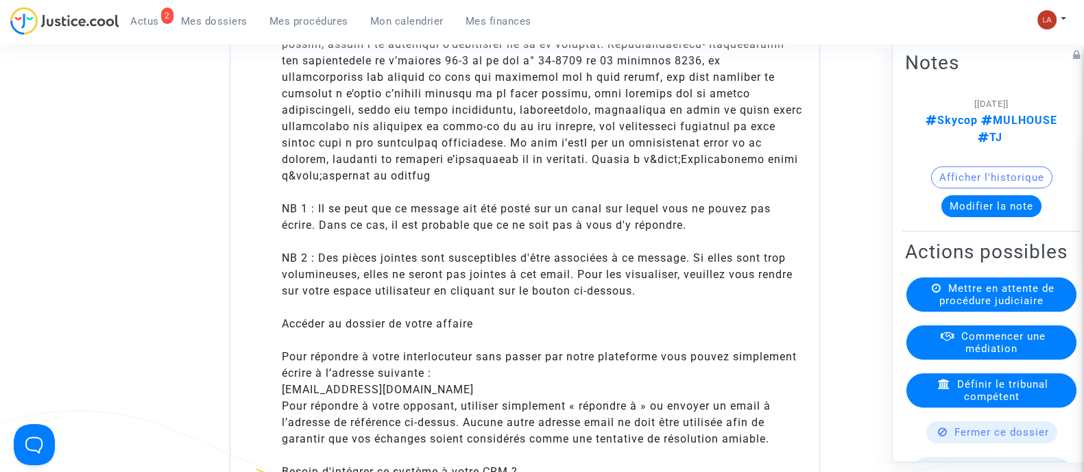
scroll to position [4086, 0]
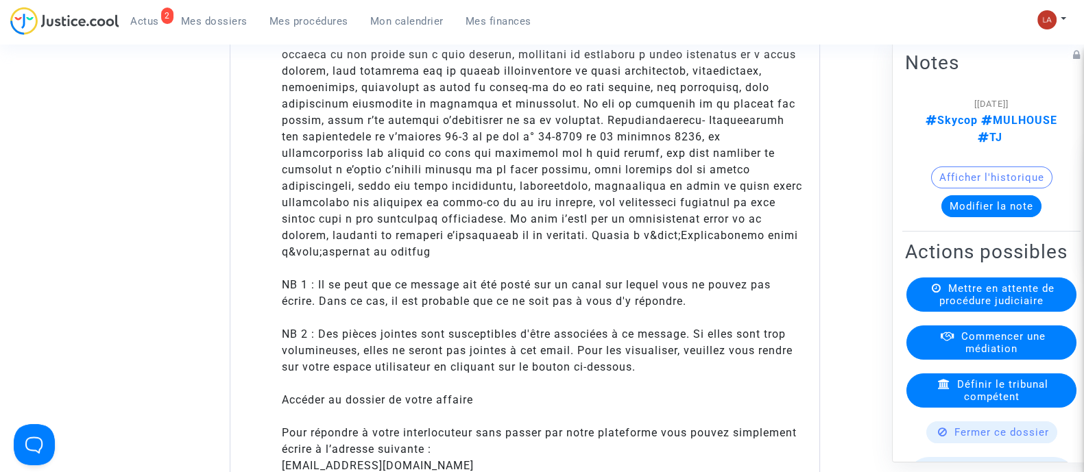
click at [946, 303] on div "Mettre en attente de procédure judiciaire" at bounding box center [991, 294] width 170 height 34
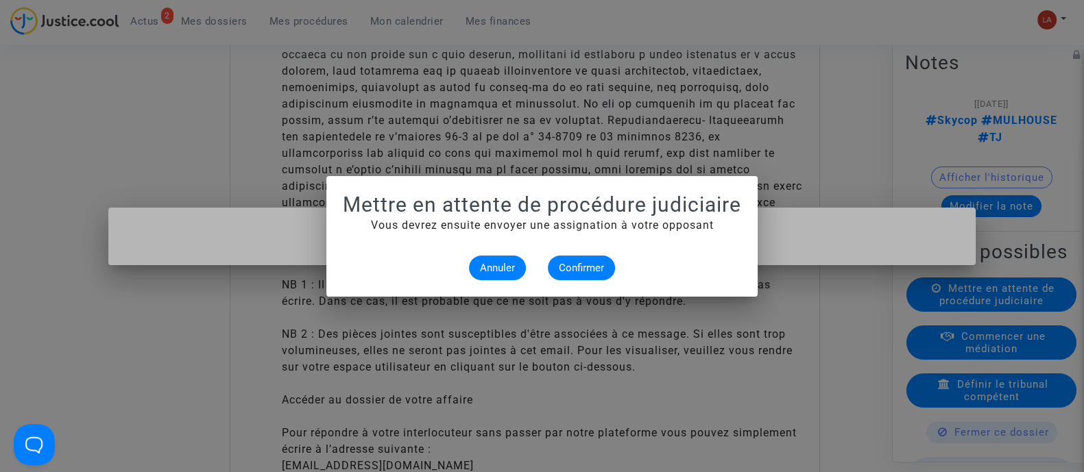
scroll to position [0, 0]
click at [596, 269] on span "Confirmer" at bounding box center [581, 268] width 45 height 12
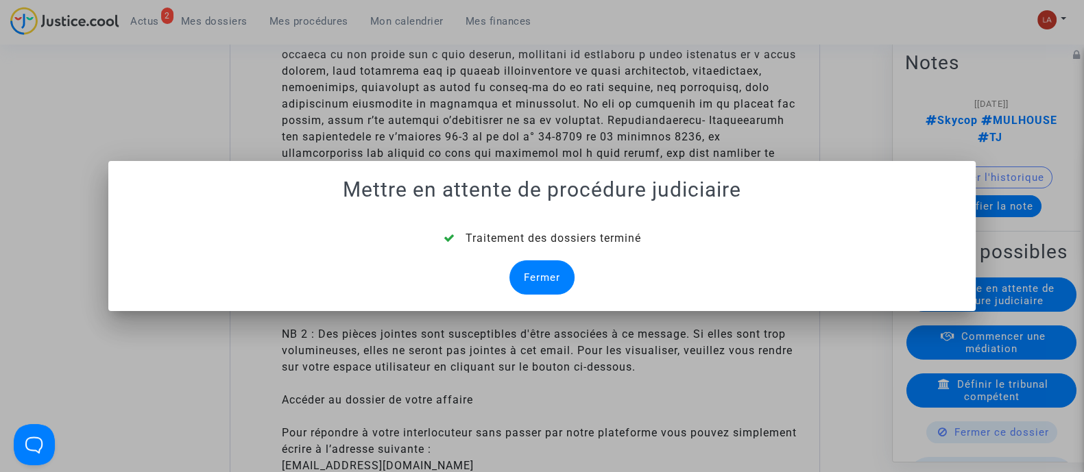
click at [525, 268] on div "Fermer" at bounding box center [541, 278] width 65 height 34
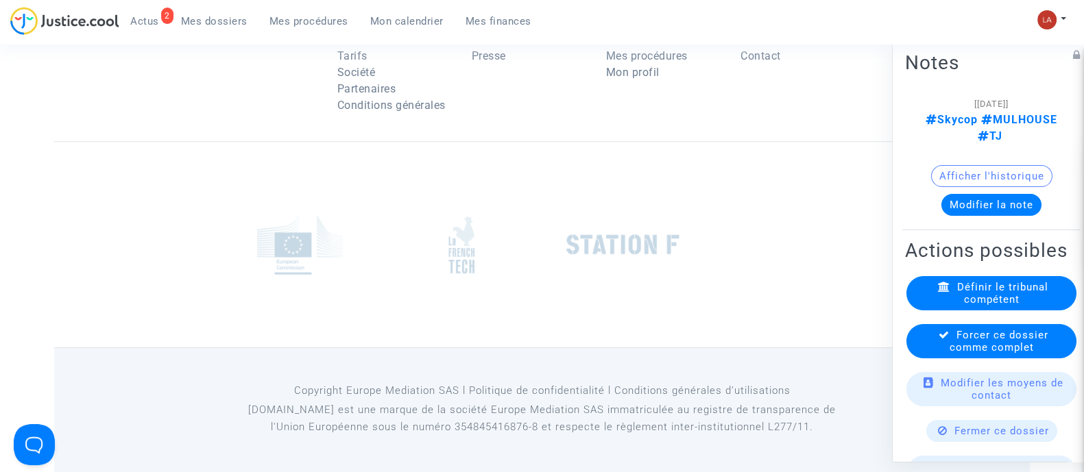
click at [950, 353] on span "Forcer ce dossier comme complet" at bounding box center [999, 340] width 99 height 25
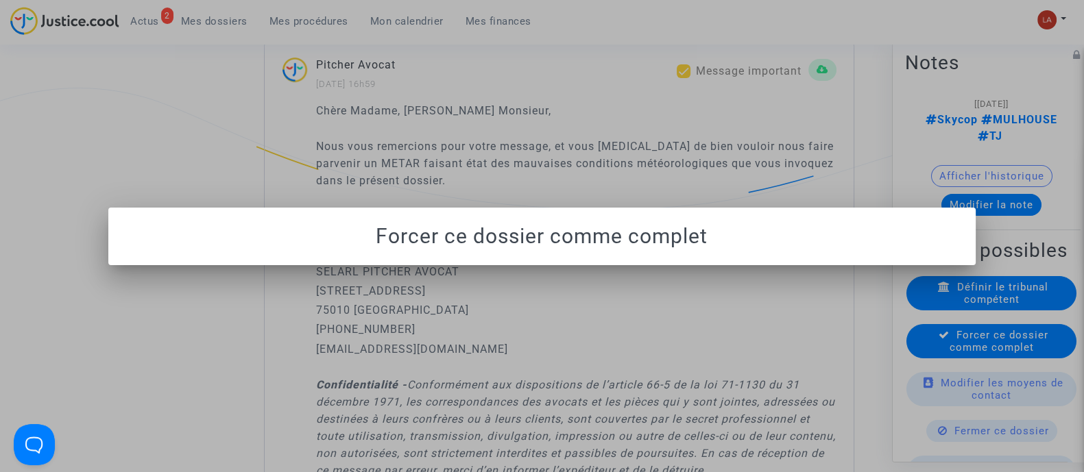
scroll to position [0, 0]
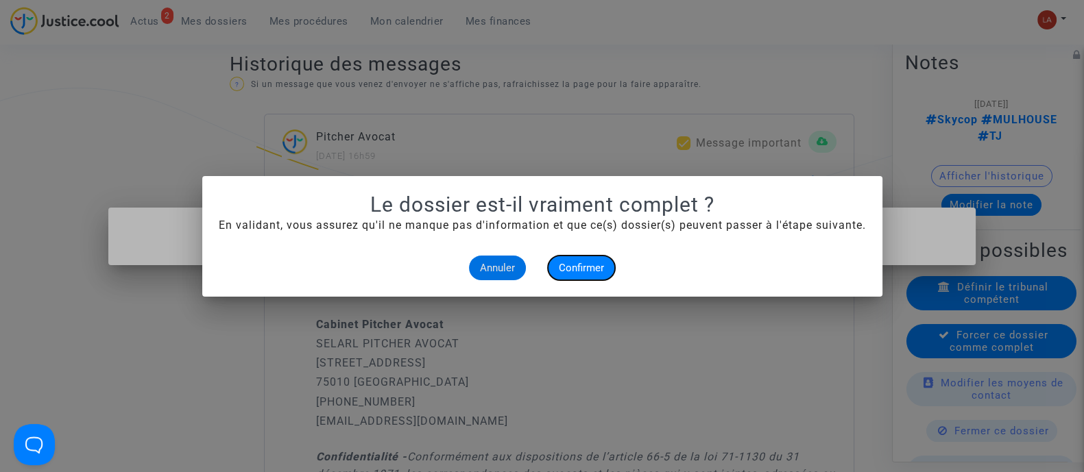
click at [586, 258] on button "Confirmer" at bounding box center [581, 268] width 67 height 25
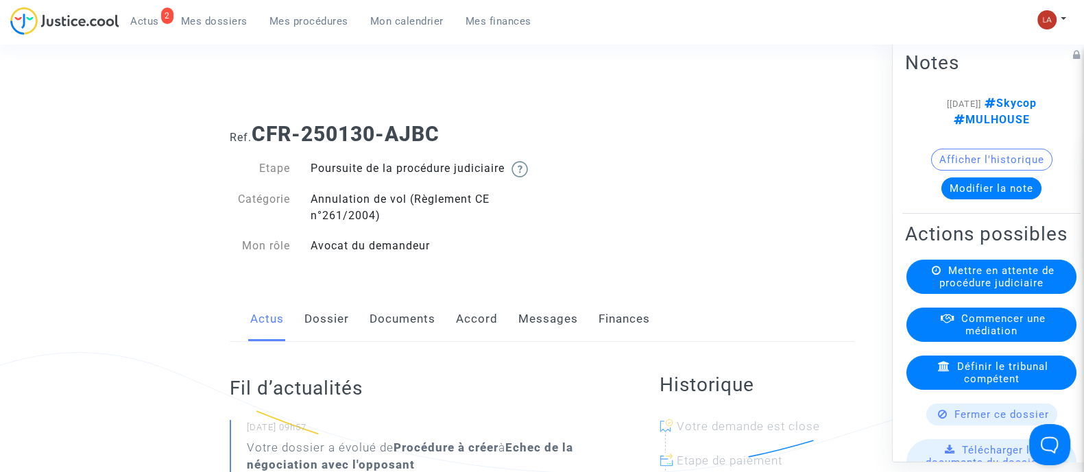
click at [534, 342] on link "Messages" at bounding box center [548, 319] width 60 height 45
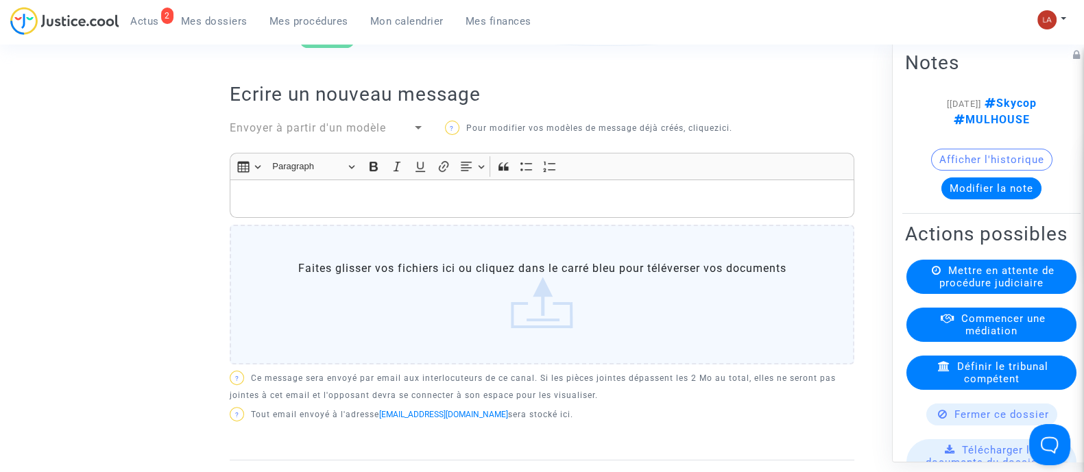
scroll to position [857, 0]
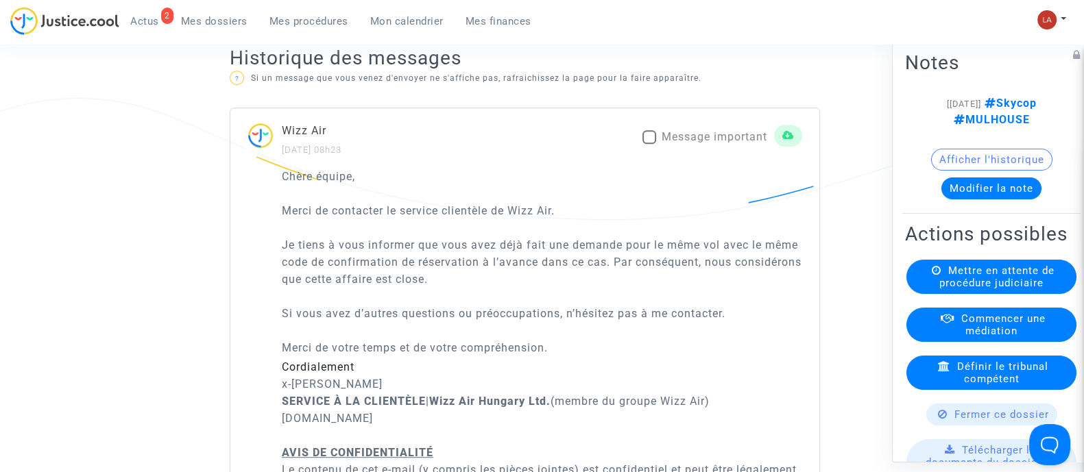
click at [699, 143] on span "Message important" at bounding box center [715, 136] width 106 height 13
click at [649, 145] on input "Message important" at bounding box center [649, 144] width 1 height 1
checkbox input "true"
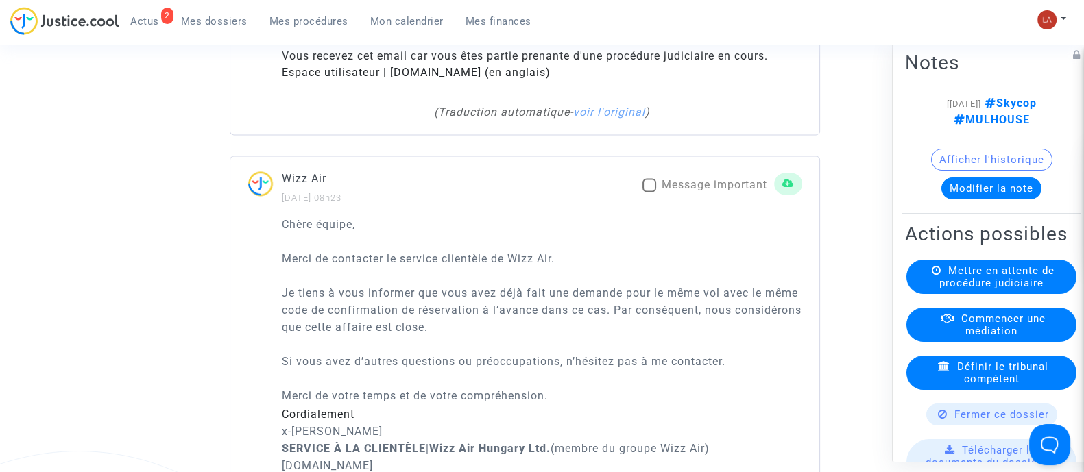
click at [715, 178] on span "Message important" at bounding box center [715, 184] width 106 height 13
click at [649, 192] on input "Message important" at bounding box center [649, 192] width 1 height 1
checkbox input "true"
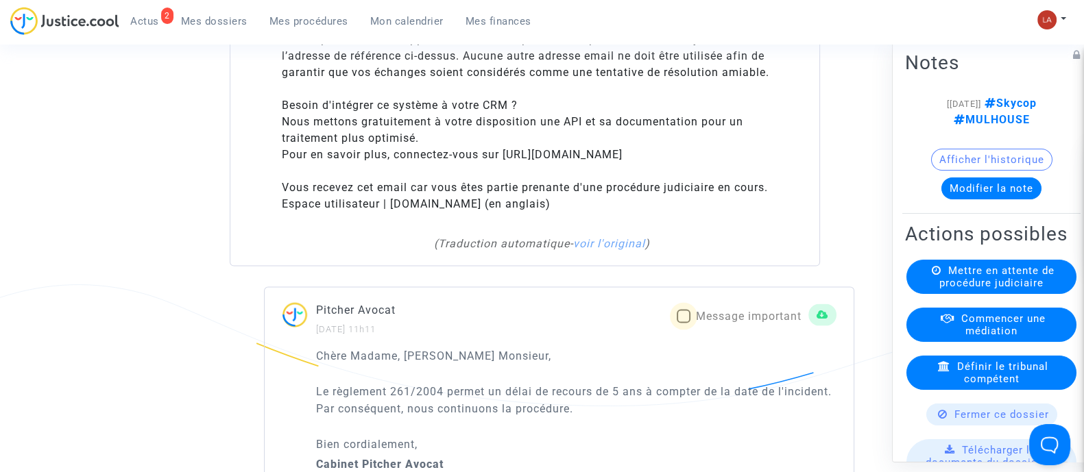
click at [710, 310] on span "Message important" at bounding box center [749, 316] width 106 height 13
click at [684, 324] on input "Message important" at bounding box center [683, 324] width 1 height 1
checkbox input "true"
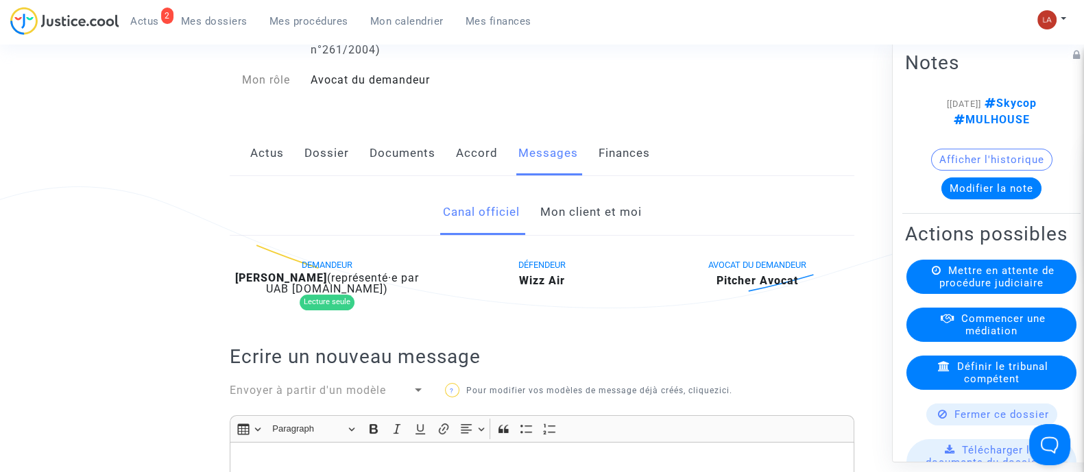
scroll to position [171, 0]
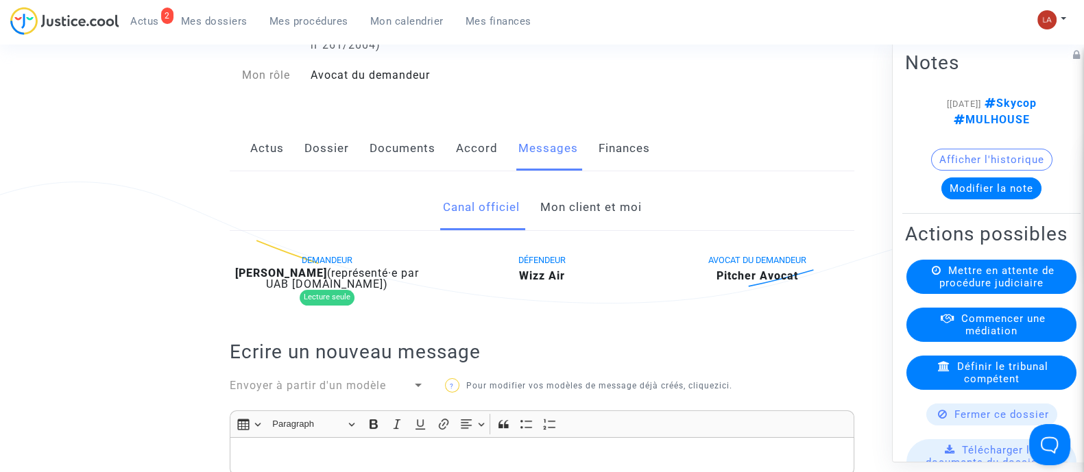
click at [298, 280] on b "Igor Bozhinovski" at bounding box center [281, 273] width 92 height 13
click at [296, 280] on b "Igor Bozhinovski" at bounding box center [281, 273] width 92 height 13
copy div "Bozhinovski"
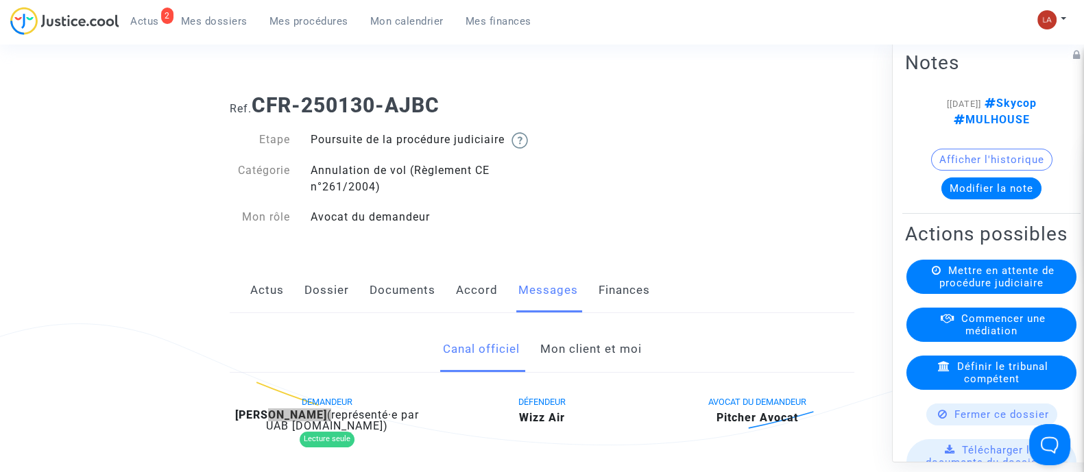
scroll to position [0, 0]
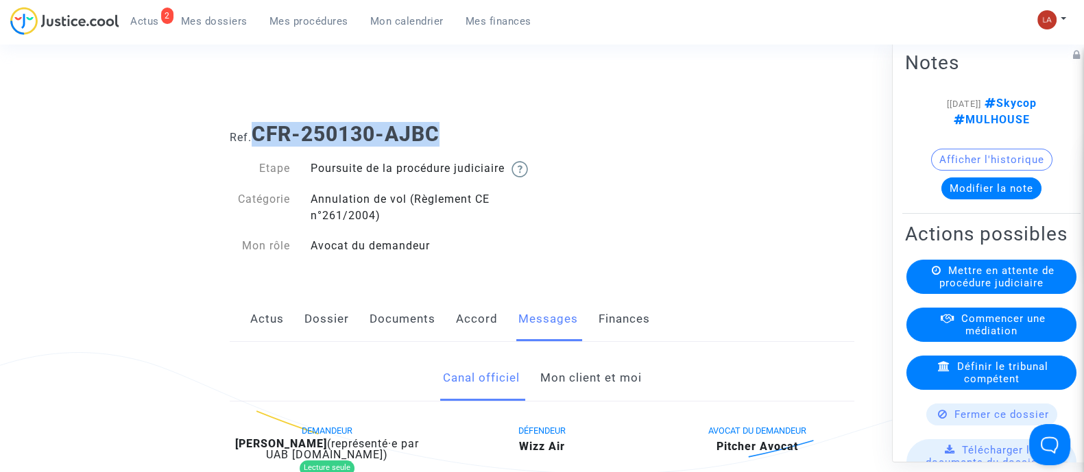
drag, startPoint x: 533, startPoint y: 122, endPoint x: 257, endPoint y: 126, distance: 276.3
click at [257, 126] on h1 "Ref. CFR-250130-AJBC" at bounding box center [542, 134] width 625 height 25
copy b "CFR-250130-AJBC"
click at [948, 194] on button "Modifier la note" at bounding box center [991, 188] width 100 height 22
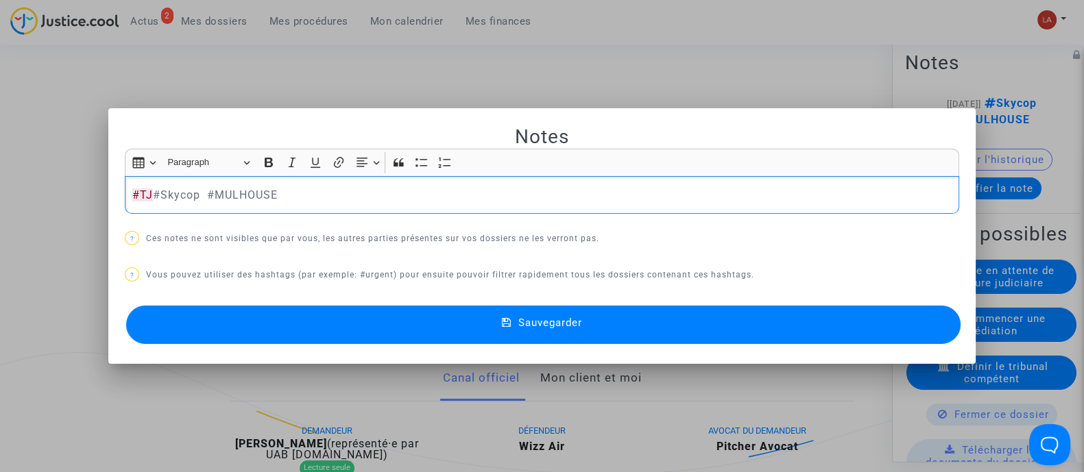
click at [361, 340] on button "Sauvegarder" at bounding box center [543, 325] width 834 height 38
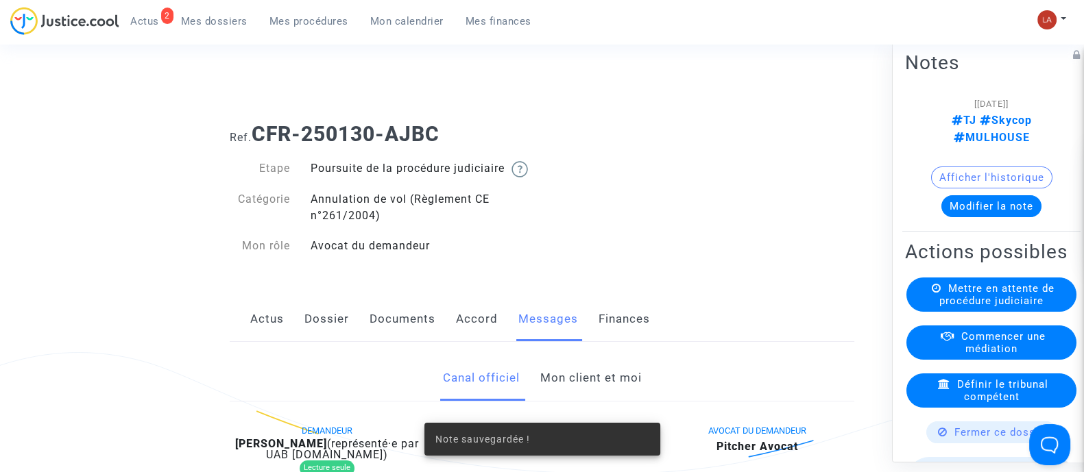
click at [932, 305] on div "Mettre en attente de procédure judiciaire" at bounding box center [991, 294] width 170 height 34
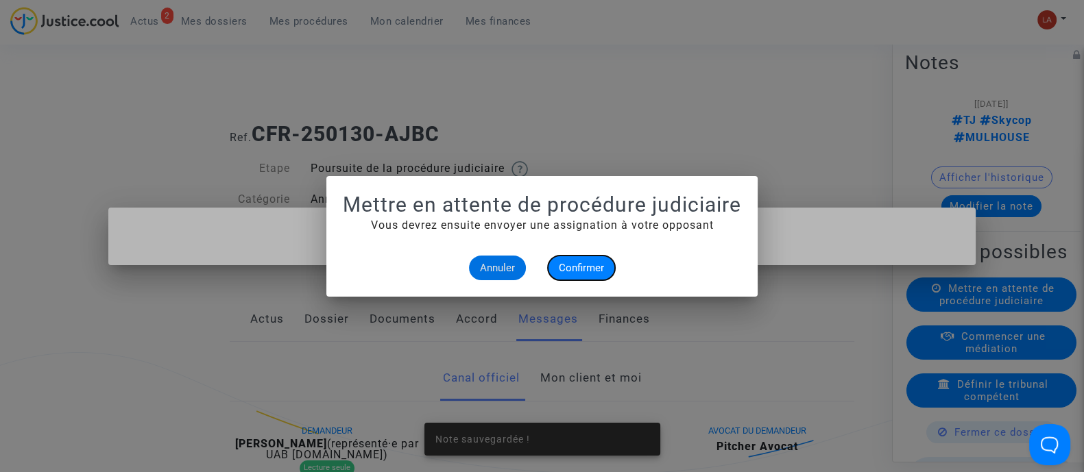
click at [607, 261] on button "Confirmer" at bounding box center [581, 268] width 67 height 25
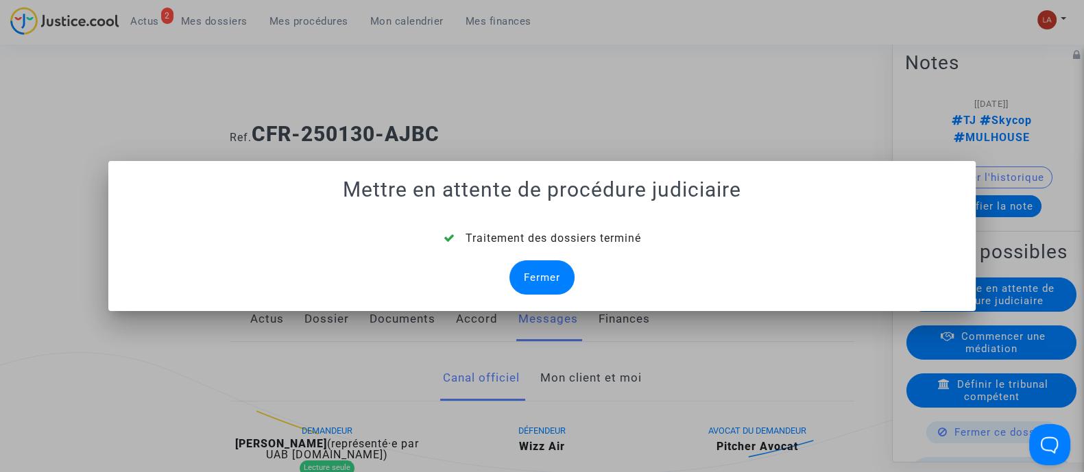
click at [552, 277] on div "Fermer" at bounding box center [541, 278] width 65 height 34
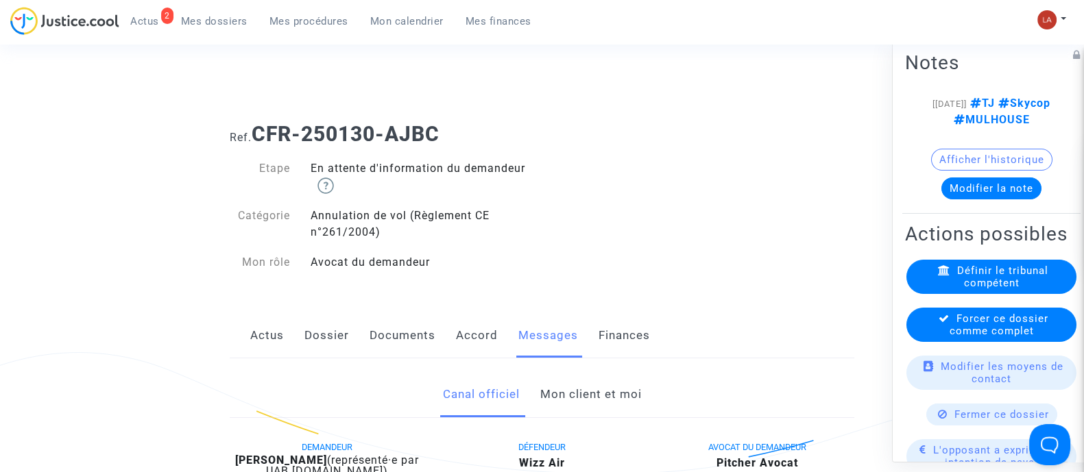
click at [943, 323] on icon at bounding box center [944, 318] width 11 height 10
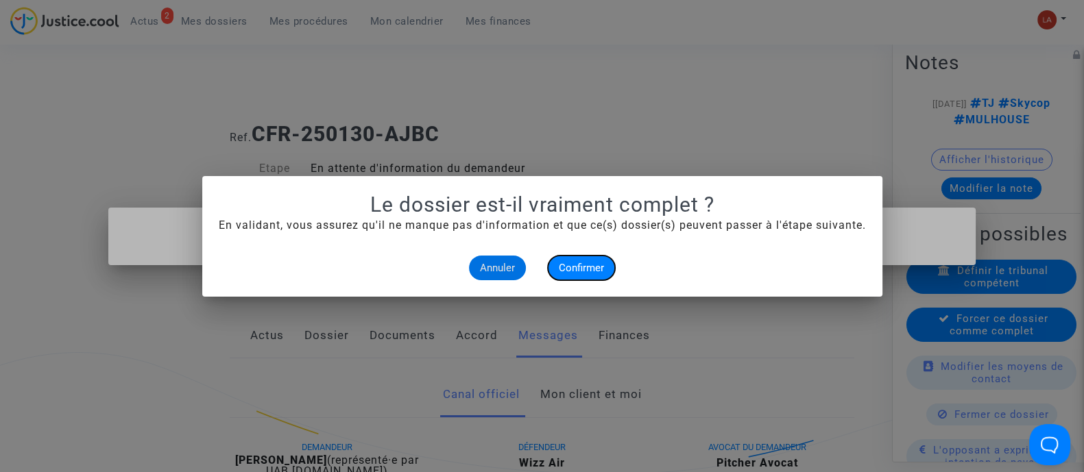
click at [606, 272] on button "Confirmer" at bounding box center [581, 268] width 67 height 25
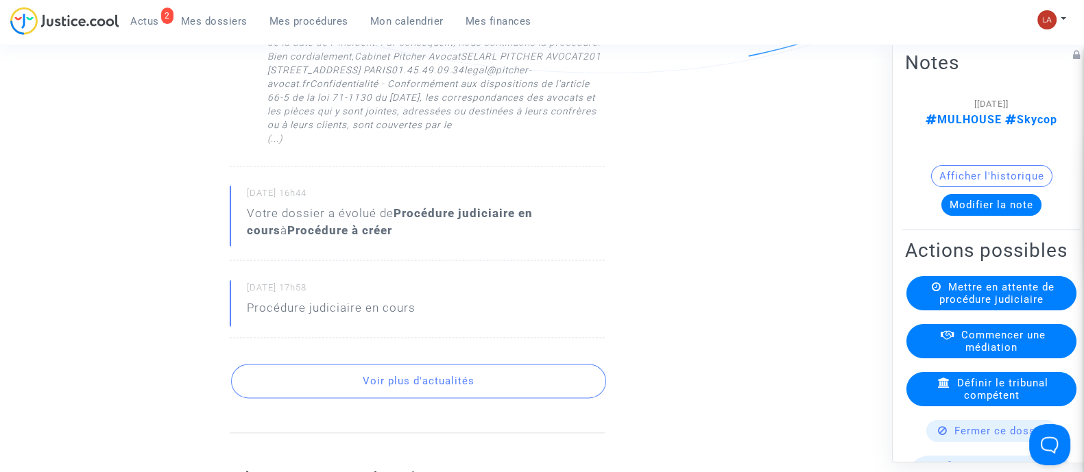
scroll to position [2313, 0]
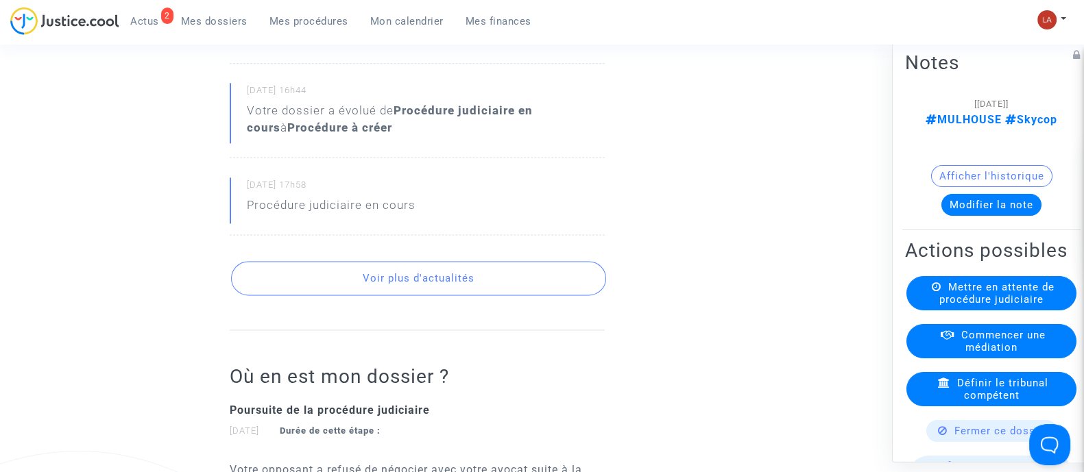
click at [508, 296] on button "Voir plus d'actualités" at bounding box center [418, 278] width 375 height 34
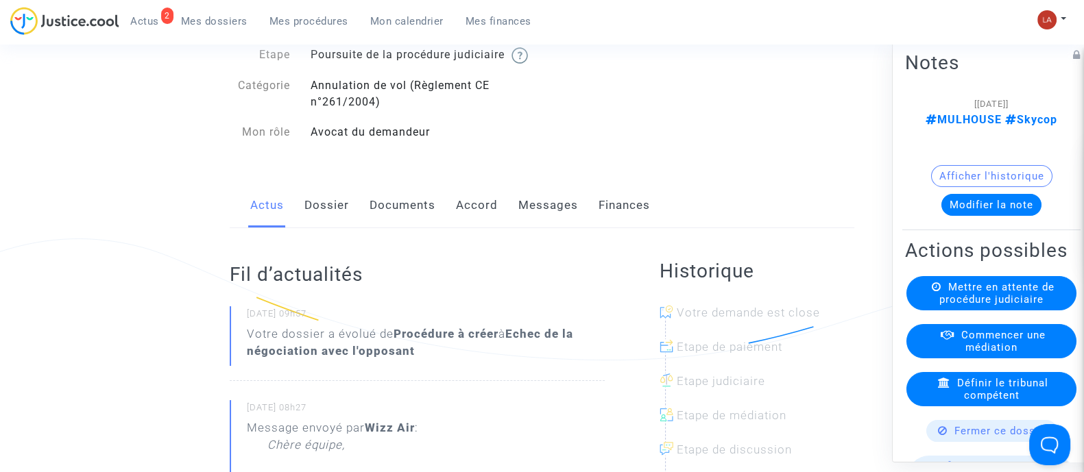
scroll to position [0, 0]
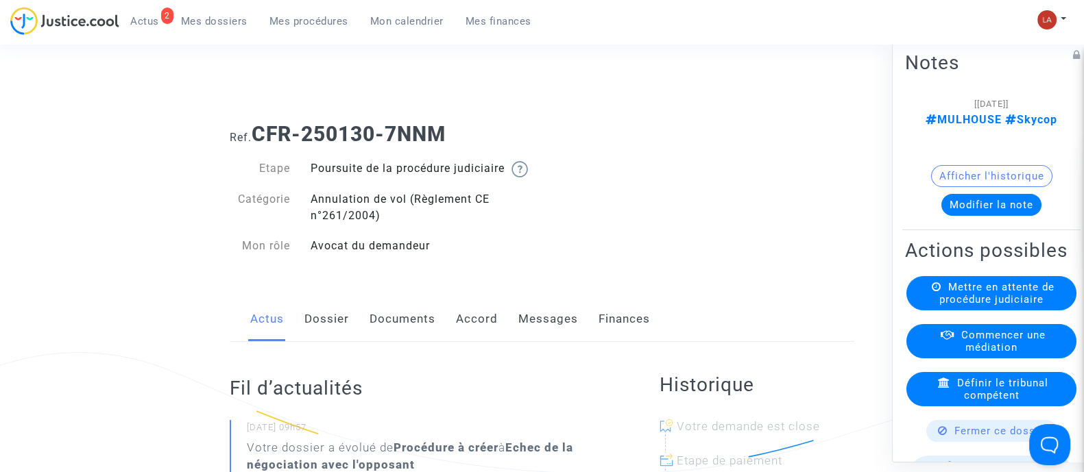
click at [521, 317] on link "Messages" at bounding box center [548, 319] width 60 height 45
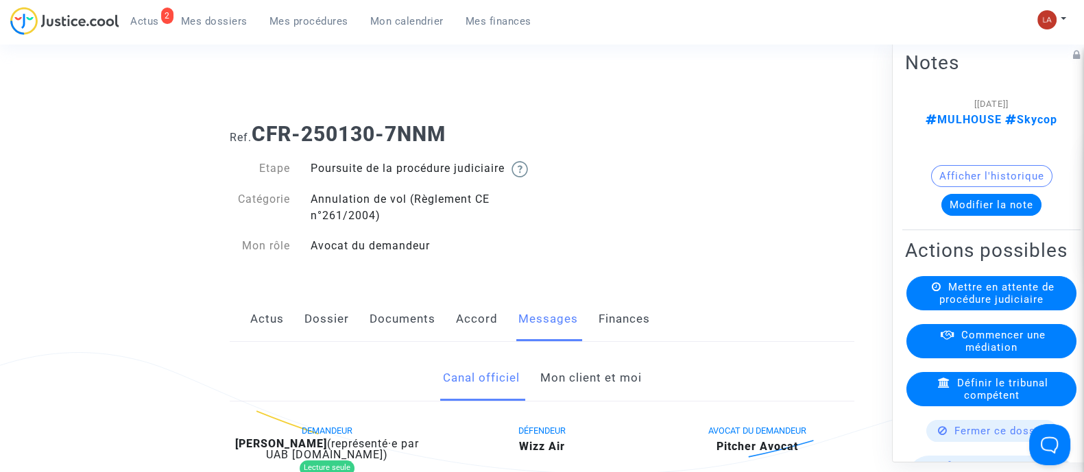
scroll to position [685, 0]
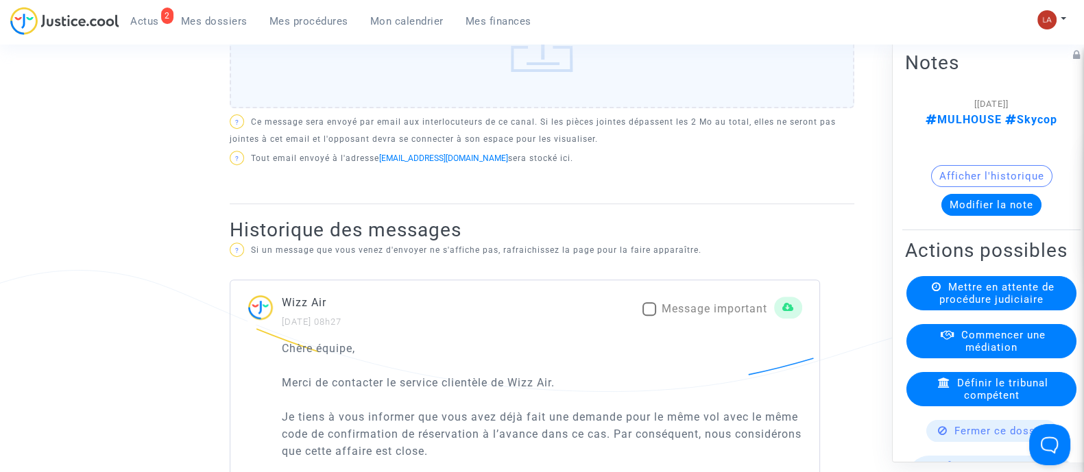
click at [679, 323] on mat-checkbox "Message important" at bounding box center [704, 312] width 125 height 22
click at [688, 313] on div "Wizz Air 22/03/2025 - 08h27 Message important" at bounding box center [524, 312] width 589 height 36
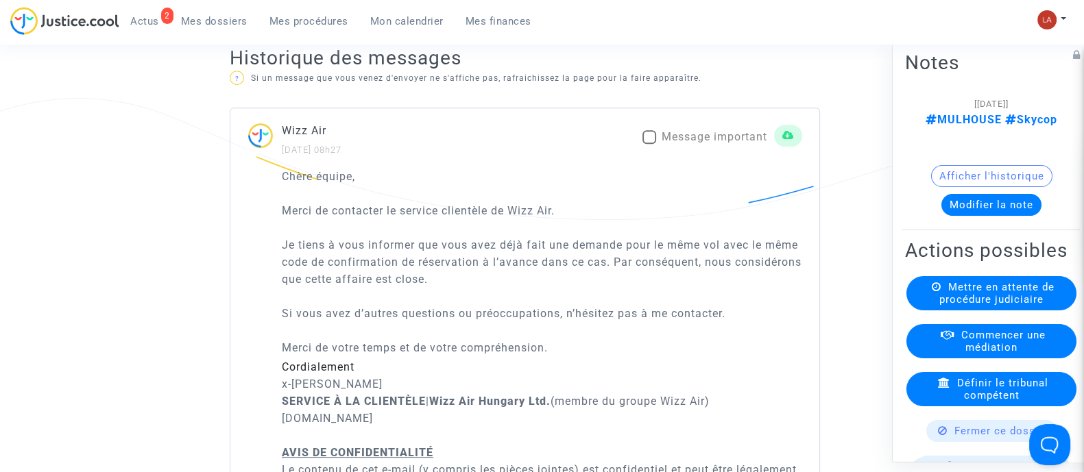
click at [715, 143] on span "Message important" at bounding box center [715, 136] width 106 height 13
click at [649, 145] on input "Message important" at bounding box center [649, 144] width 1 height 1
checkbox input "true"
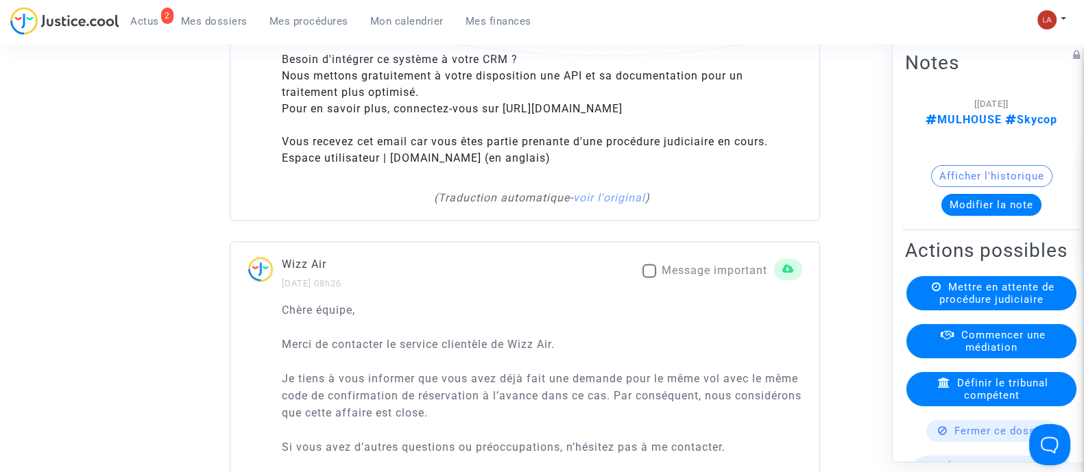
click at [699, 269] on span "Message important" at bounding box center [715, 270] width 106 height 13
click at [649, 278] on input "Message important" at bounding box center [649, 278] width 1 height 1
checkbox input "true"
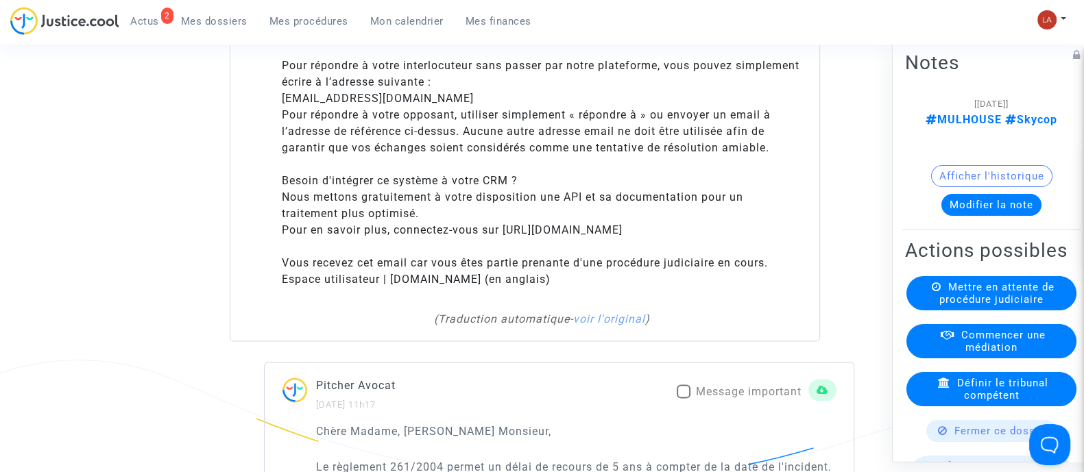
scroll to position [3685, 0]
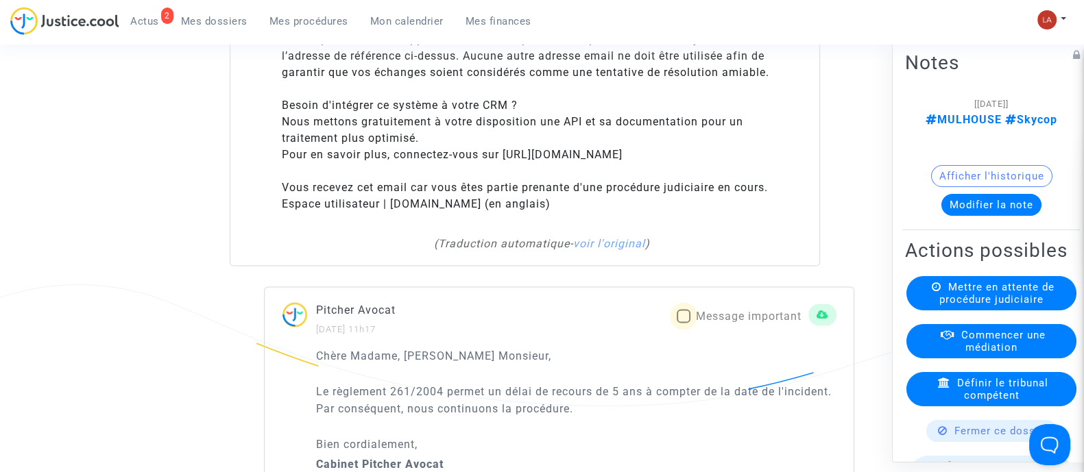
click at [690, 309] on label "Message important" at bounding box center [739, 317] width 125 height 16
click at [684, 324] on input "Message important" at bounding box center [683, 324] width 1 height 1
checkbox input "true"
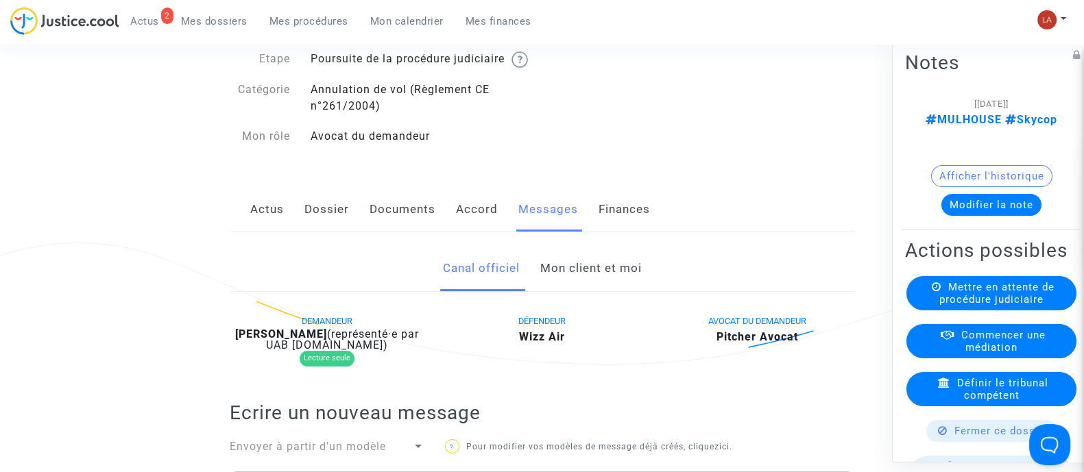
scroll to position [171, 0]
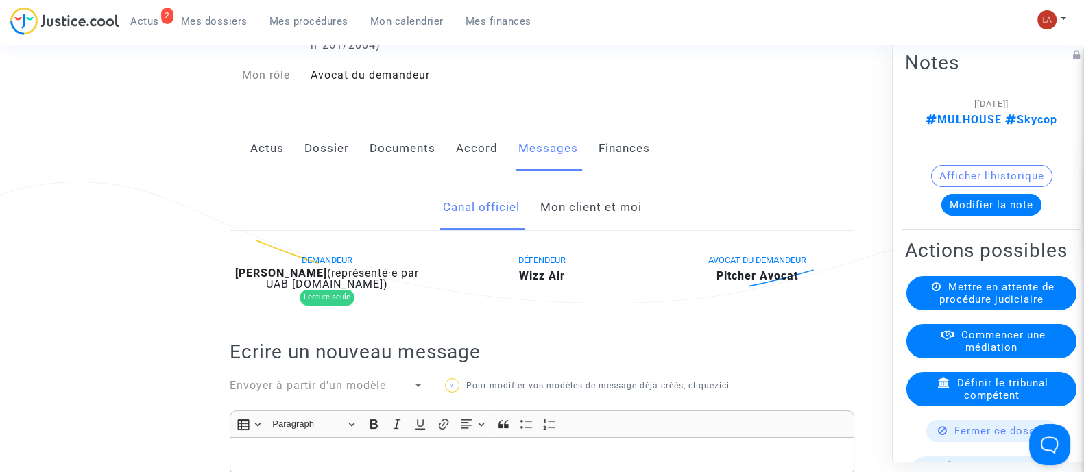
click at [282, 280] on b "Meri Tolevska" at bounding box center [281, 273] width 92 height 13
copy div "Tolevska"
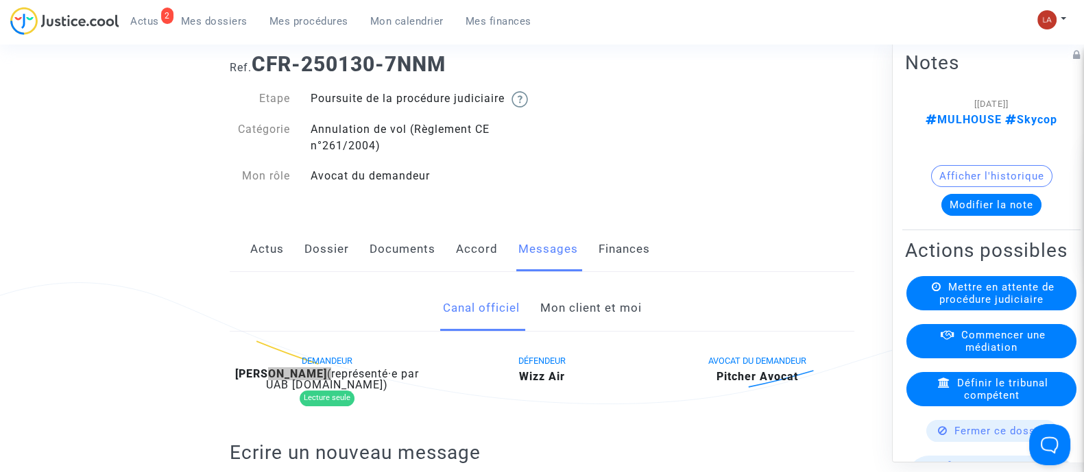
scroll to position [0, 0]
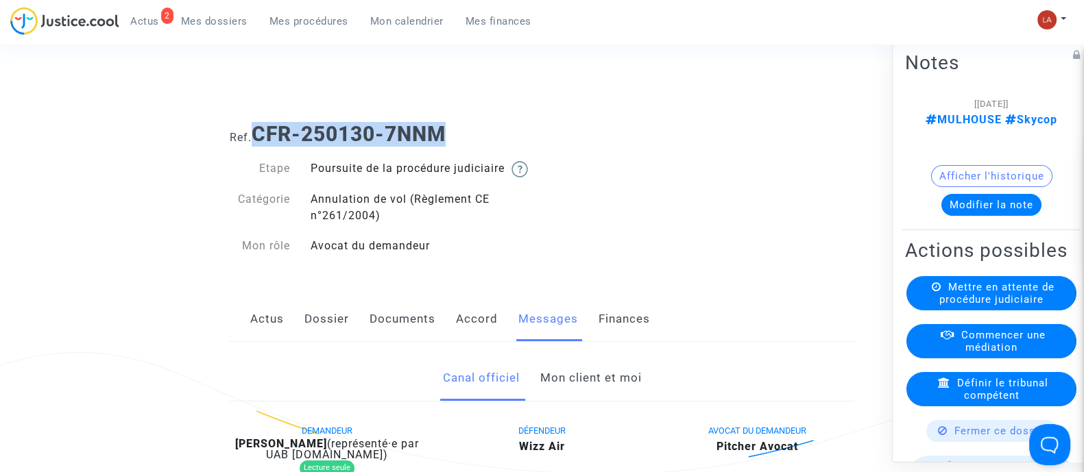
drag, startPoint x: 457, startPoint y: 133, endPoint x: 283, endPoint y: 138, distance: 174.2
click at [261, 138] on h1 "Ref. CFR-250130-7NNM" at bounding box center [542, 134] width 625 height 25
copy b "CFR-250130-7NNM"
click at [1022, 193] on button "Modifier la note" at bounding box center [991, 204] width 100 height 22
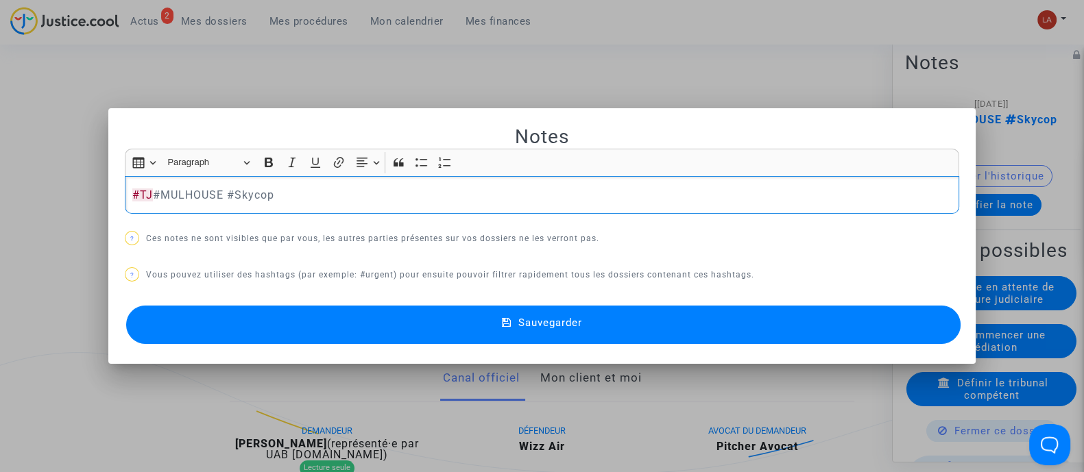
click at [816, 336] on button "Sauvegarder" at bounding box center [543, 325] width 834 height 38
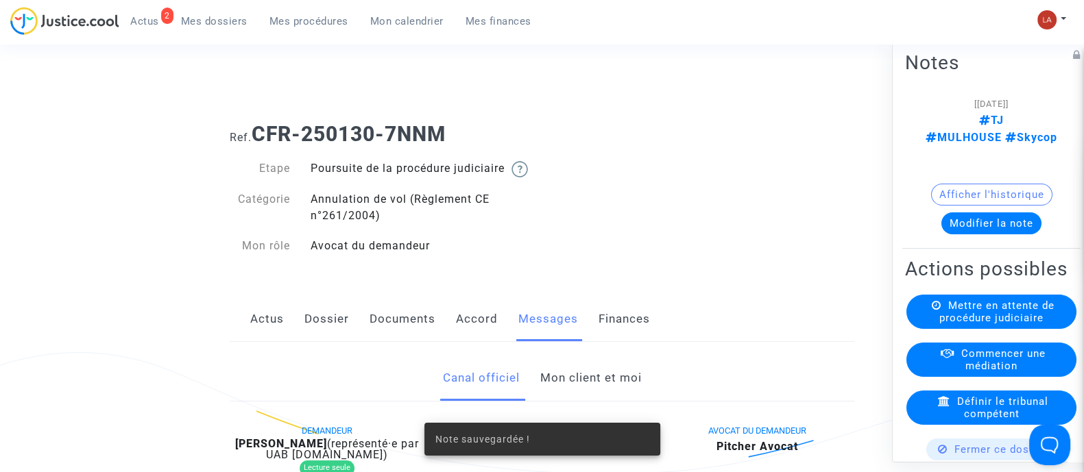
click at [1006, 313] on div "Mettre en attente de procédure judiciaire" at bounding box center [991, 311] width 170 height 34
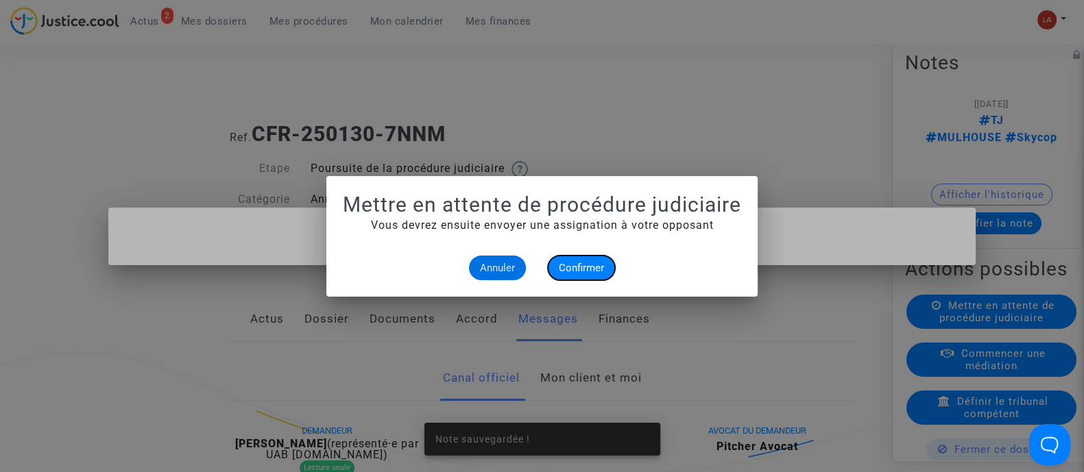
click at [585, 269] on span "Confirmer" at bounding box center [581, 268] width 45 height 12
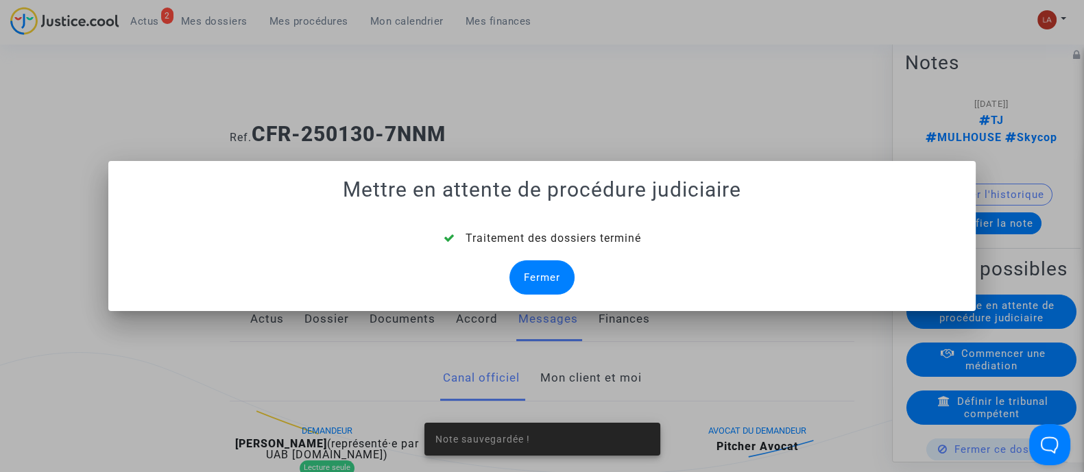
click at [542, 272] on div "Fermer" at bounding box center [541, 278] width 65 height 34
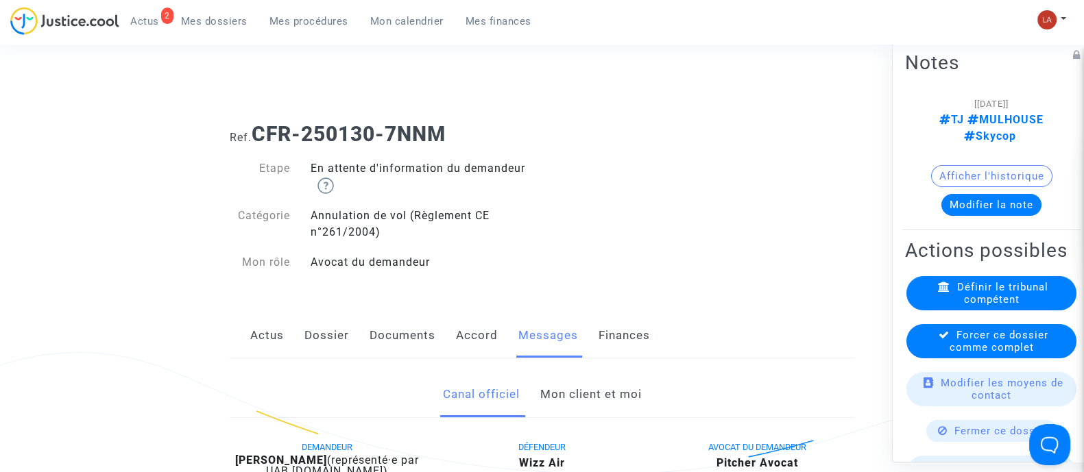
click at [1035, 349] on div "Forcer ce dossier comme complet" at bounding box center [991, 341] width 170 height 34
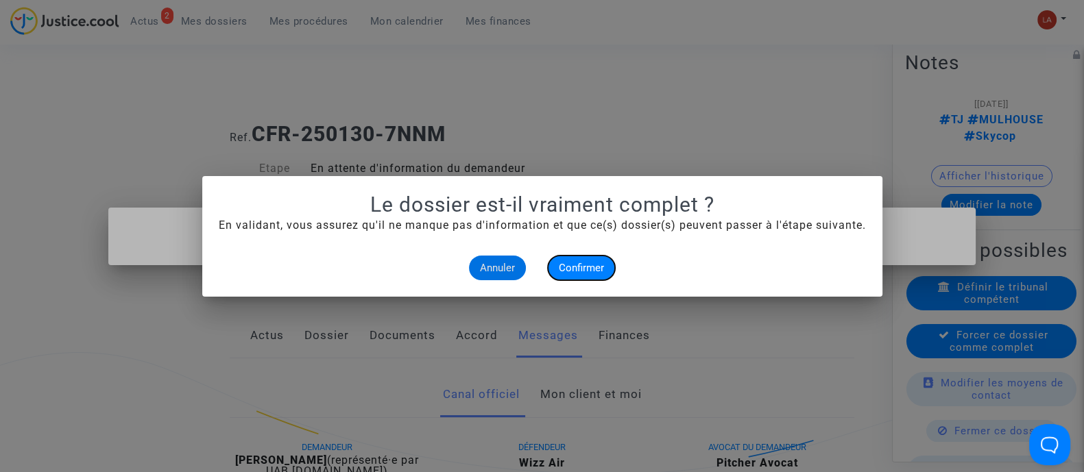
click at [600, 273] on span "Confirmer" at bounding box center [581, 268] width 45 height 12
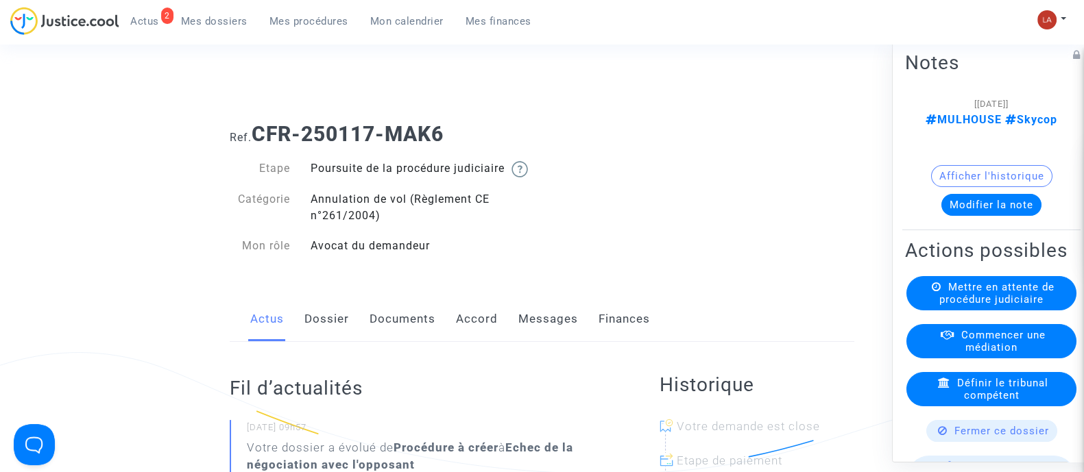
click at [533, 326] on link "Messages" at bounding box center [548, 319] width 60 height 45
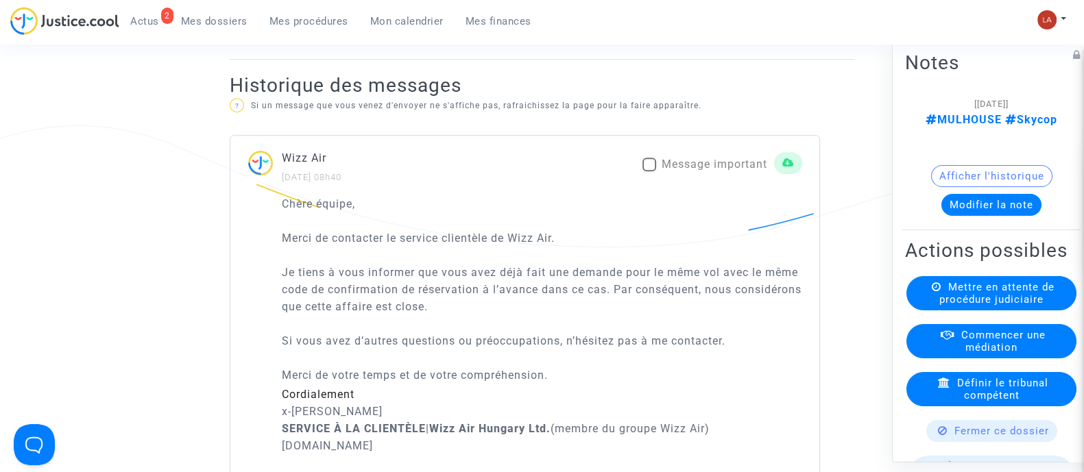
scroll to position [857, 0]
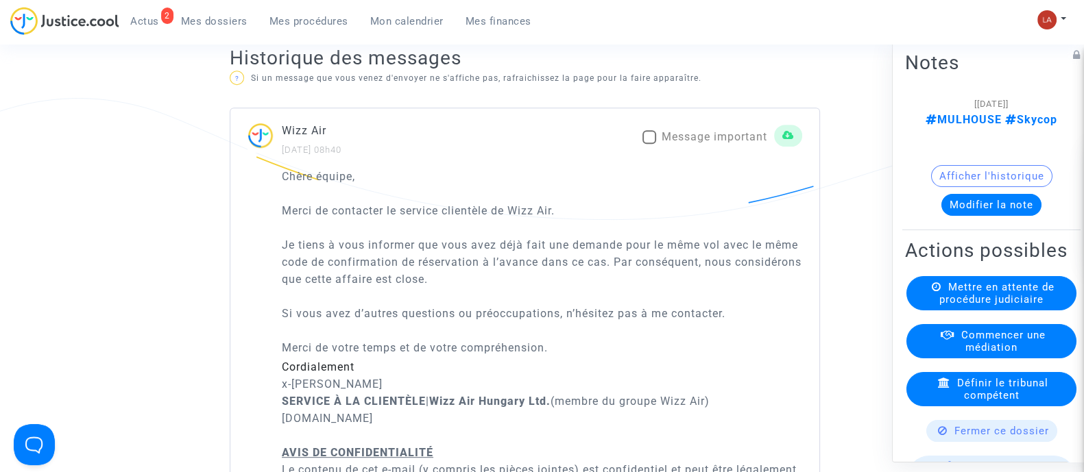
click at [699, 143] on span "Message important" at bounding box center [715, 136] width 106 height 13
click at [649, 145] on input "Message important" at bounding box center [649, 144] width 1 height 1
checkbox input "true"
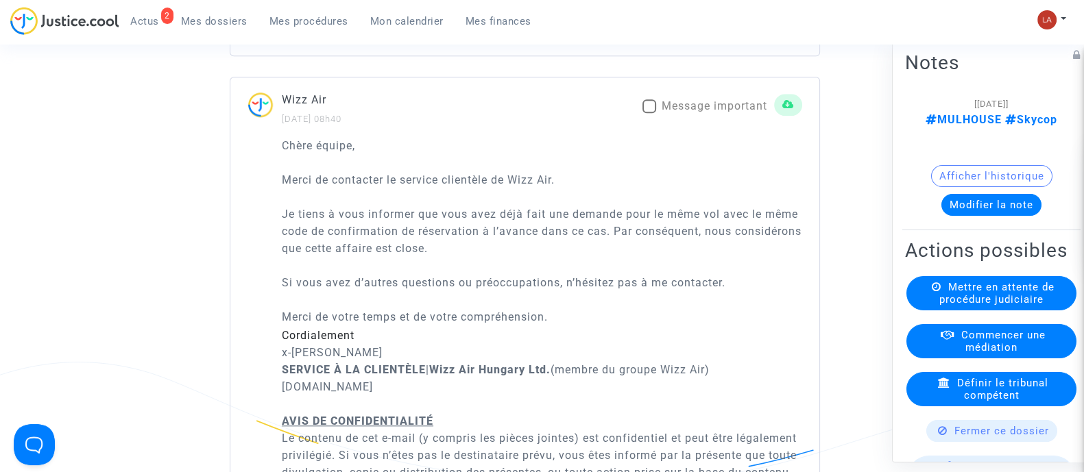
click at [716, 112] on span "Message important" at bounding box center [715, 105] width 106 height 13
click at [649, 114] on input "Message important" at bounding box center [649, 113] width 1 height 1
checkbox input "true"
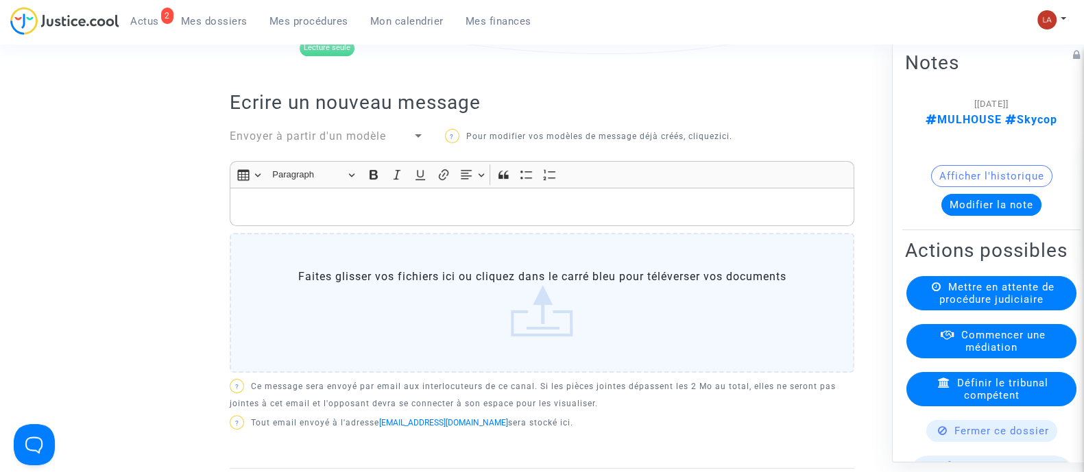
scroll to position [178, 0]
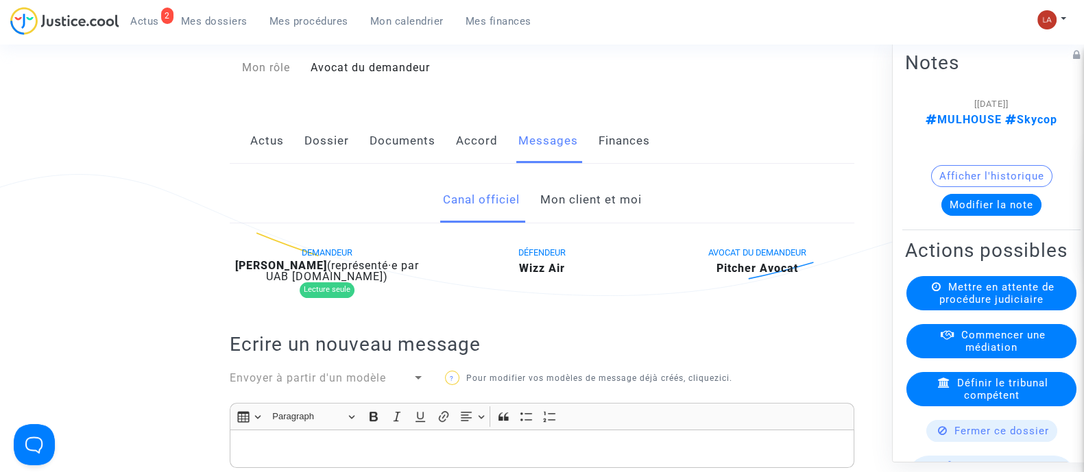
click at [308, 272] on b "Mujesira Kacar" at bounding box center [281, 265] width 92 height 13
copy div "Kacar"
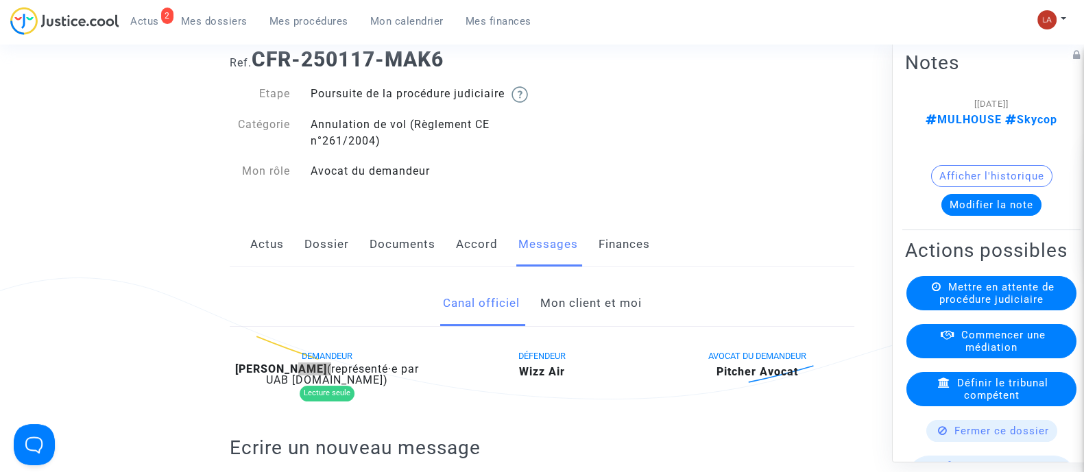
scroll to position [0, 0]
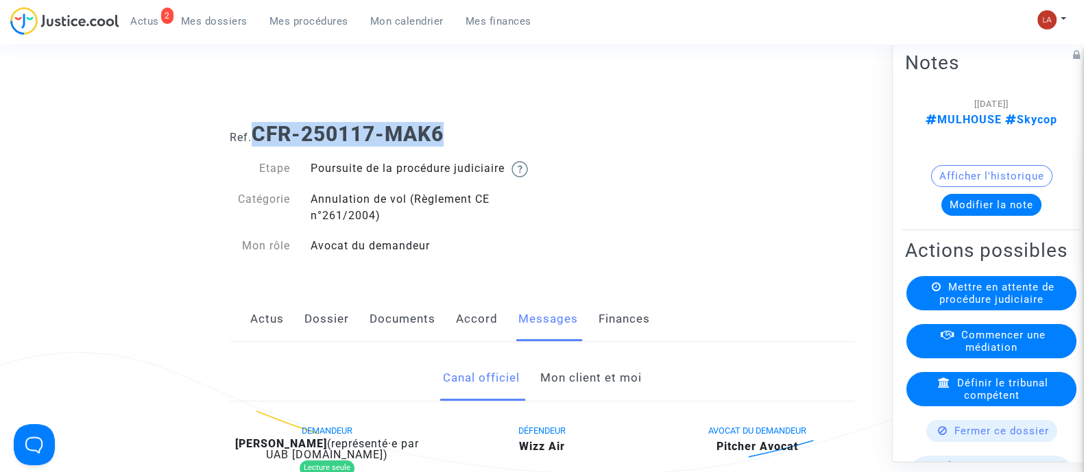
drag, startPoint x: 448, startPoint y: 132, endPoint x: 257, endPoint y: 139, distance: 191.4
click at [257, 139] on b "CFR-250117-MAK6" at bounding box center [348, 134] width 192 height 24
copy b "CFR-250117-MAK6"
click at [985, 193] on button "Modifier la note" at bounding box center [991, 204] width 100 height 22
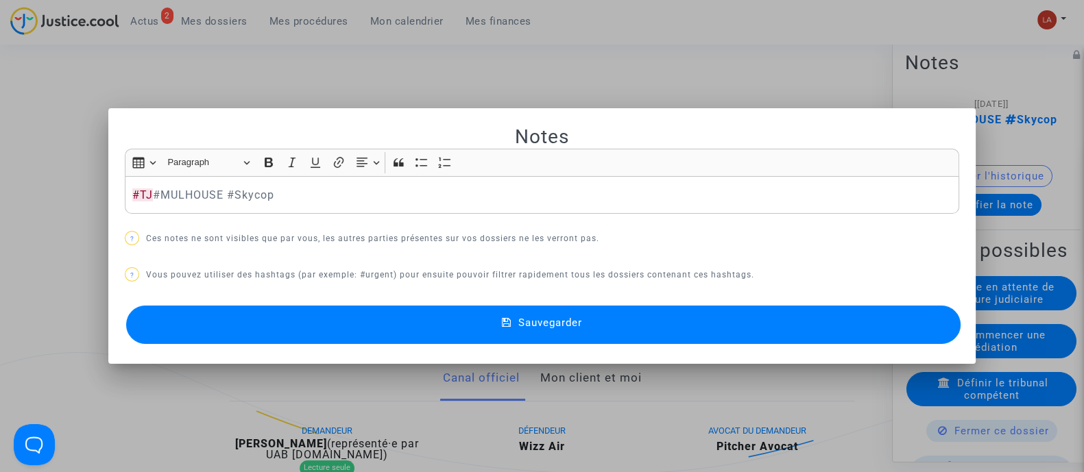
click at [896, 339] on button "Sauvegarder" at bounding box center [543, 325] width 834 height 38
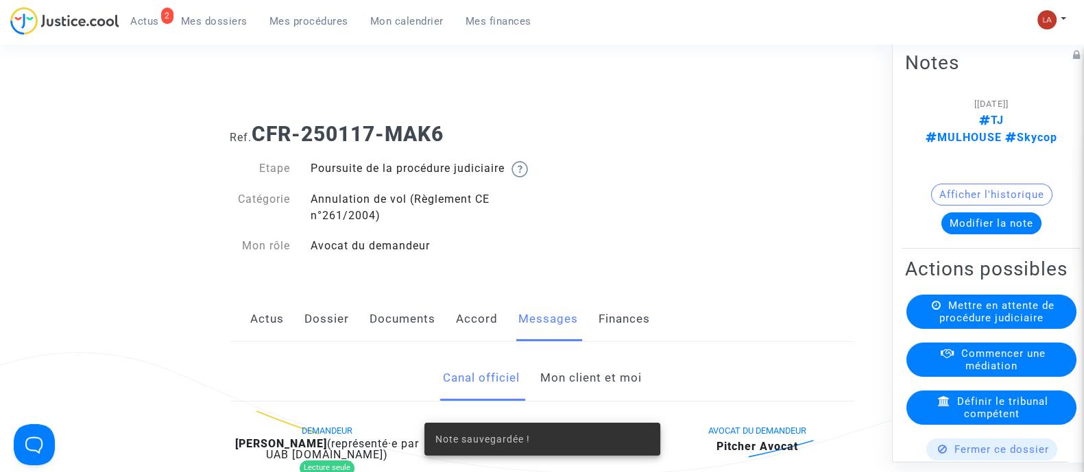
click at [972, 302] on span "Mettre en attente de procédure judiciaire" at bounding box center [996, 311] width 115 height 25
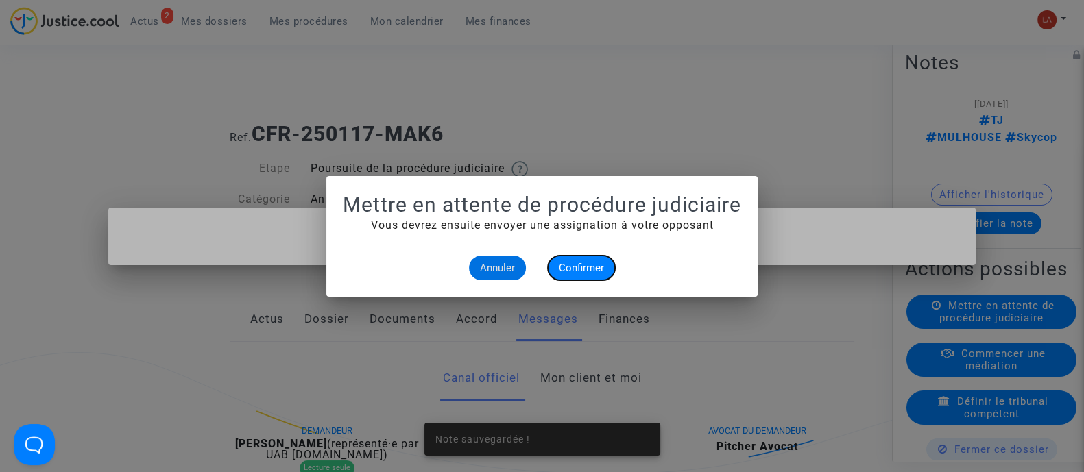
click at [581, 264] on span "Confirmer" at bounding box center [581, 268] width 45 height 12
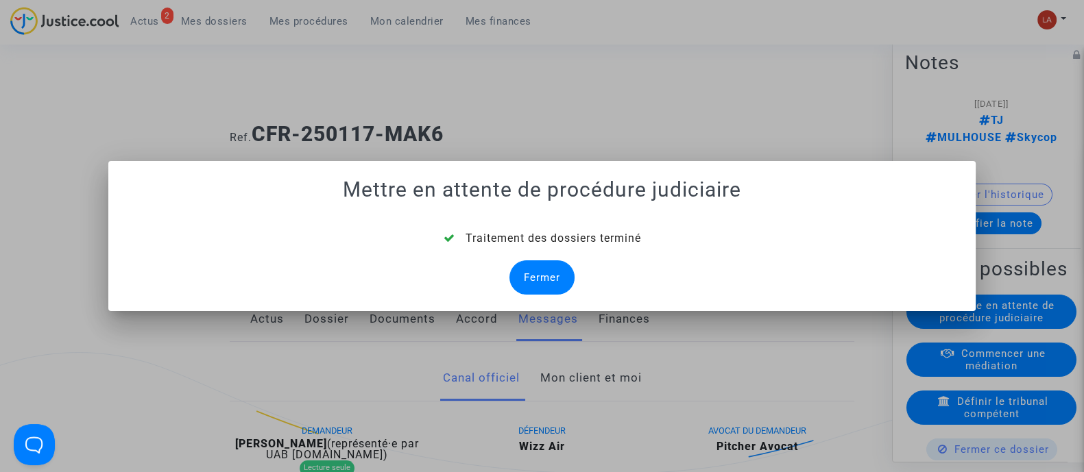
click at [553, 272] on div "Fermer" at bounding box center [541, 278] width 65 height 34
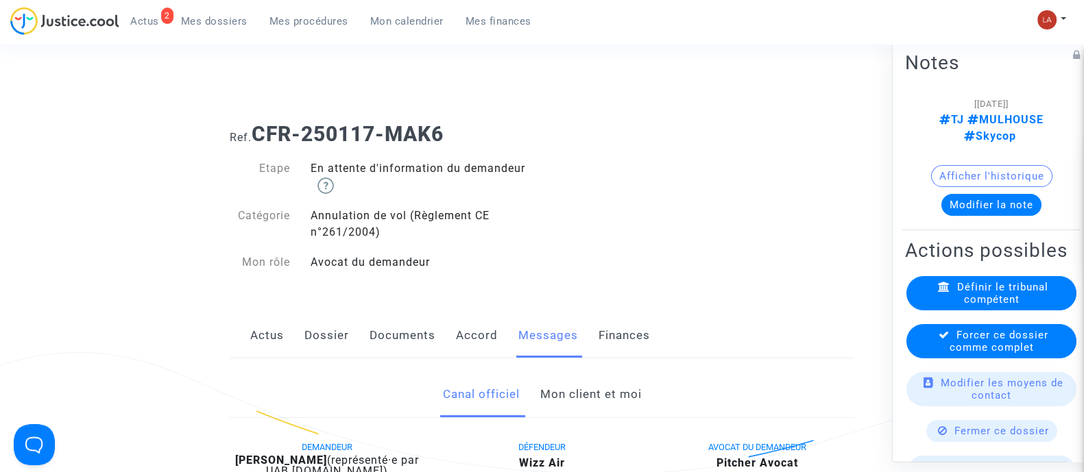
click at [987, 341] on span "Forcer ce dossier comme complet" at bounding box center [999, 340] width 99 height 25
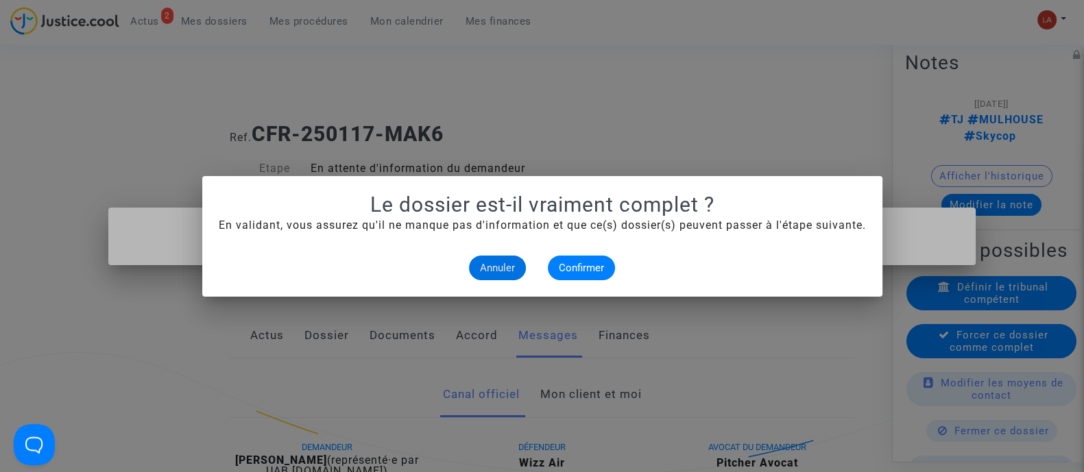
click at [581, 254] on alert-dialogs "Le dossier est-il vraiment complet ? En validant, vous assurez qu'il ne manque …" at bounding box center [542, 237] width 647 height 88
click at [591, 262] on span "Confirmer" at bounding box center [581, 268] width 45 height 12
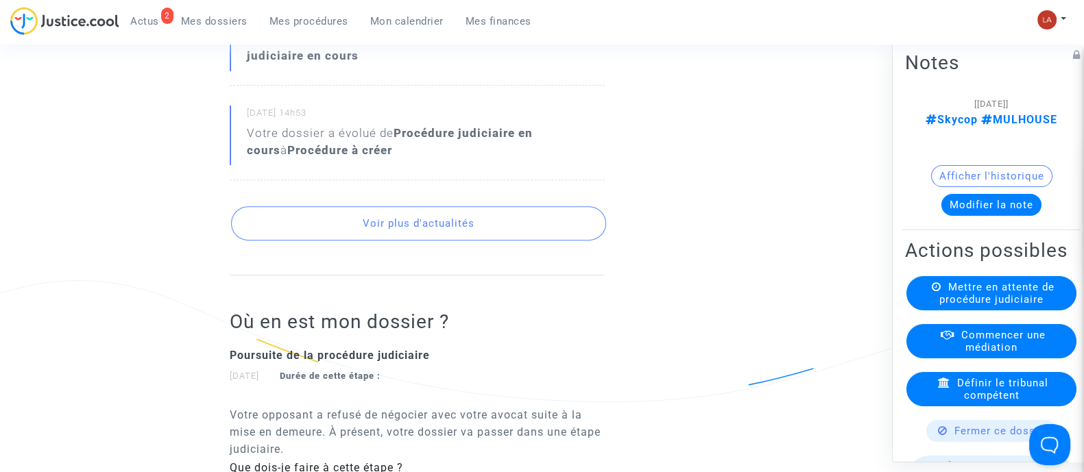
scroll to position [599, 0]
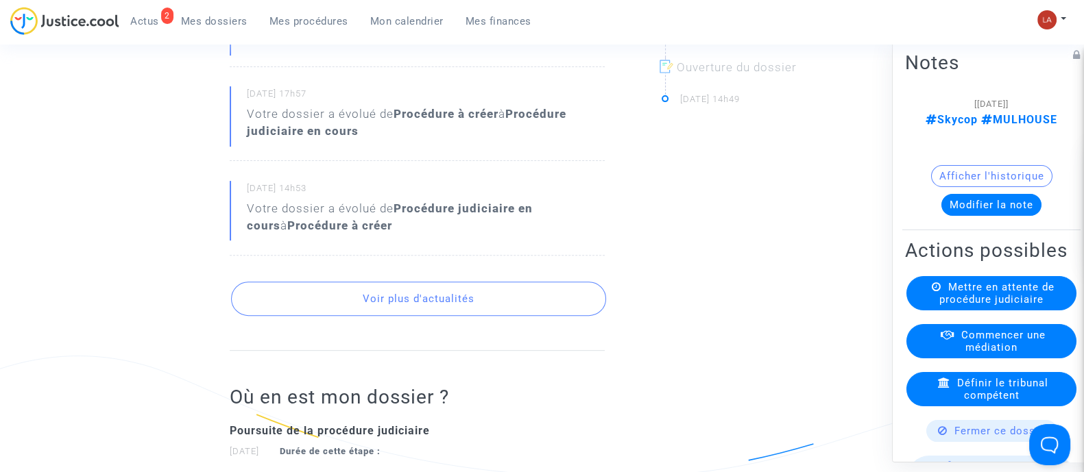
click at [481, 315] on button "Voir plus d'actualités" at bounding box center [418, 299] width 375 height 34
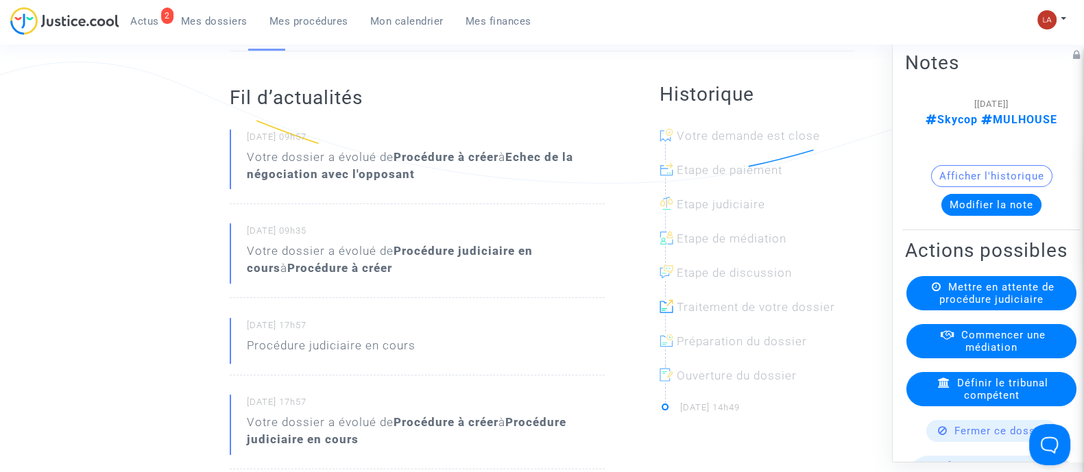
scroll to position [0, 0]
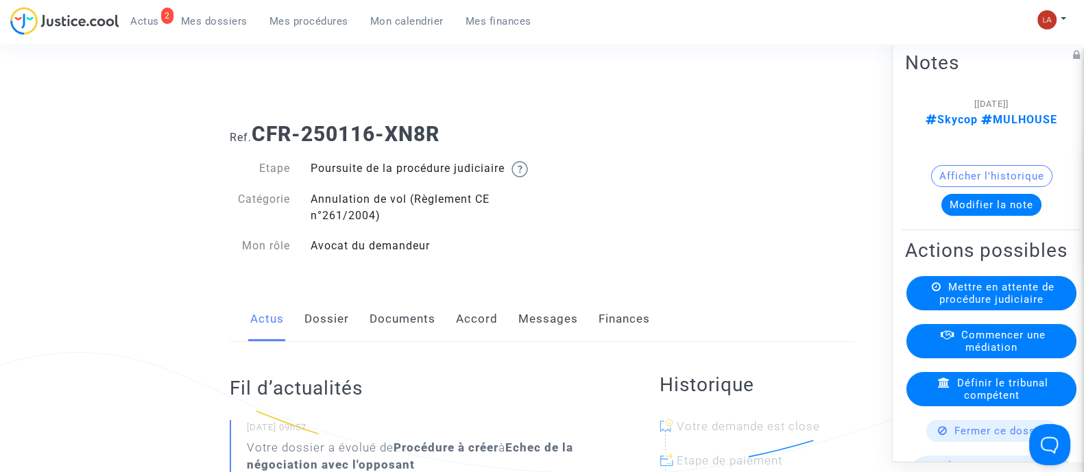
click at [542, 329] on link "Messages" at bounding box center [548, 319] width 60 height 45
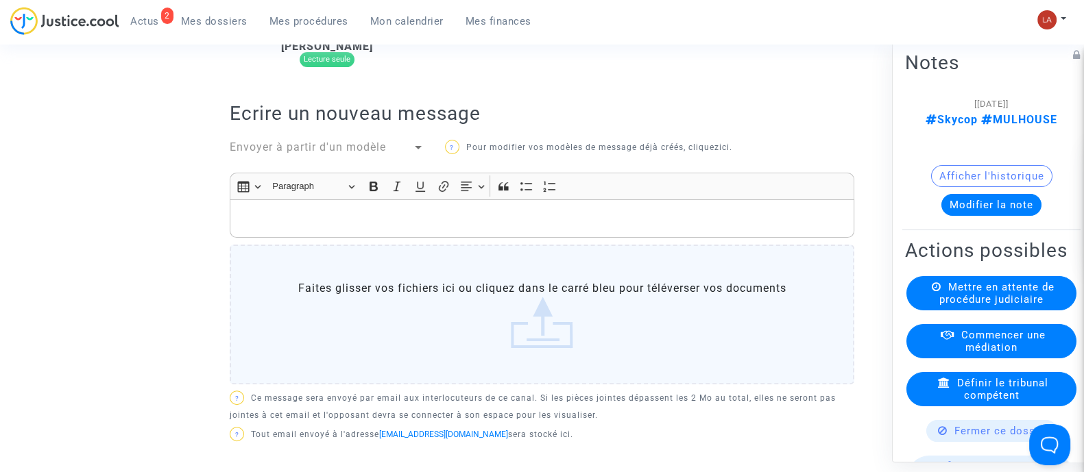
scroll to position [257, 0]
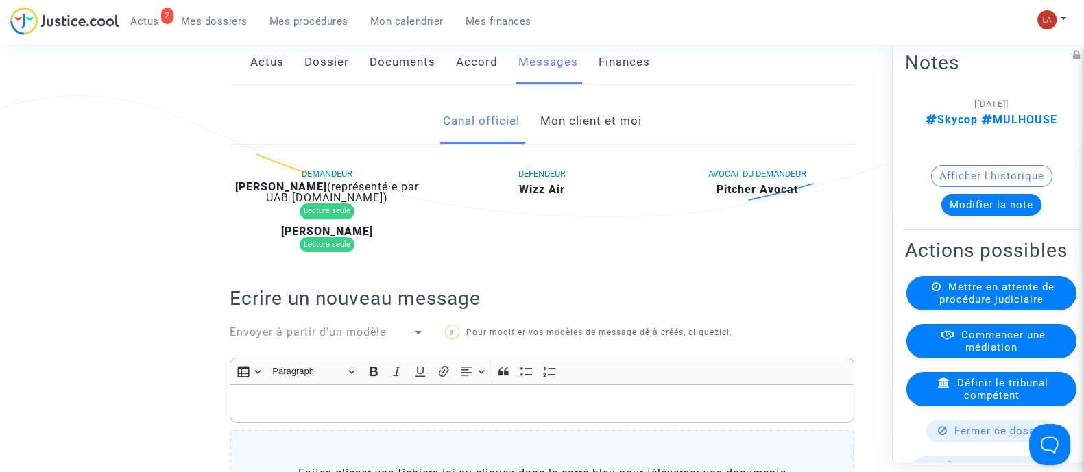
click at [282, 193] on b "[PERSON_NAME]" at bounding box center [281, 186] width 92 height 13
copy div "[PERSON_NAME]"
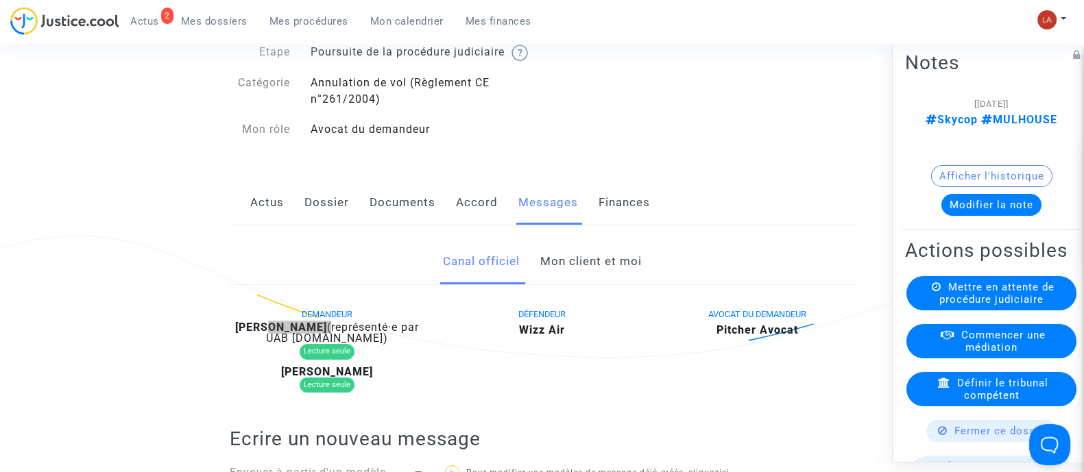
scroll to position [0, 0]
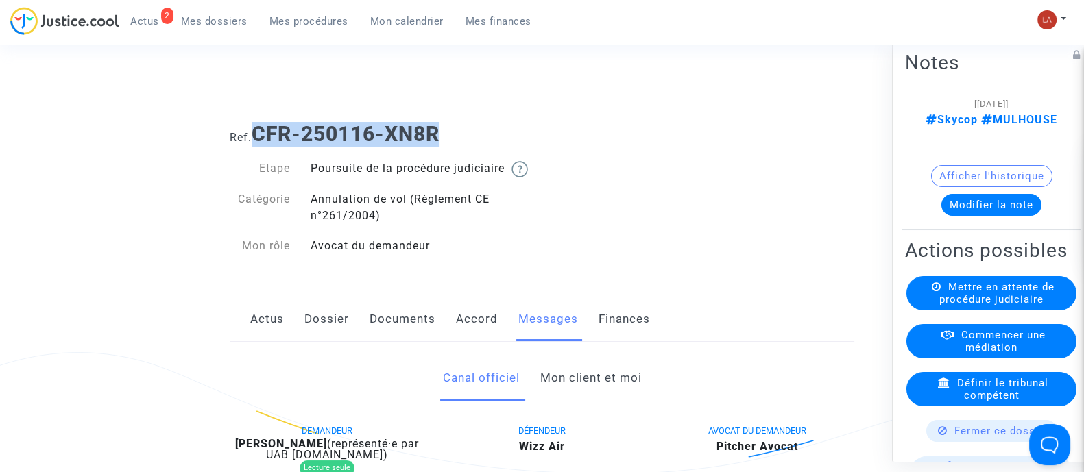
drag, startPoint x: 492, startPoint y: 139, endPoint x: 255, endPoint y: 132, distance: 237.3
click at [255, 132] on h1 "Ref. CFR-250116-XN8R" at bounding box center [542, 134] width 625 height 25
copy b "CFR-250116-XN8R"
click at [1013, 172] on div "Afficher l'historique" at bounding box center [991, 179] width 173 height 29
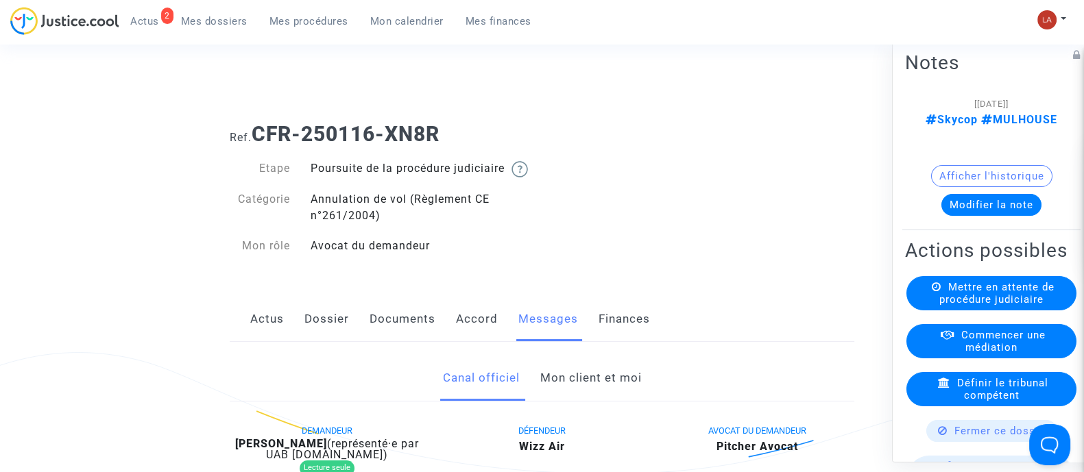
click at [1006, 193] on button "Modifier la note" at bounding box center [991, 204] width 100 height 22
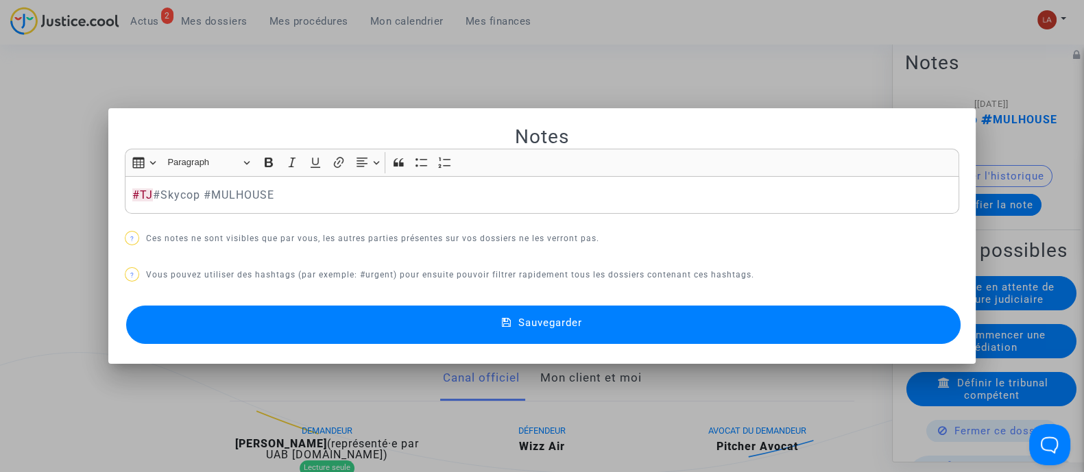
click at [833, 324] on button "Sauvegarder" at bounding box center [543, 325] width 834 height 38
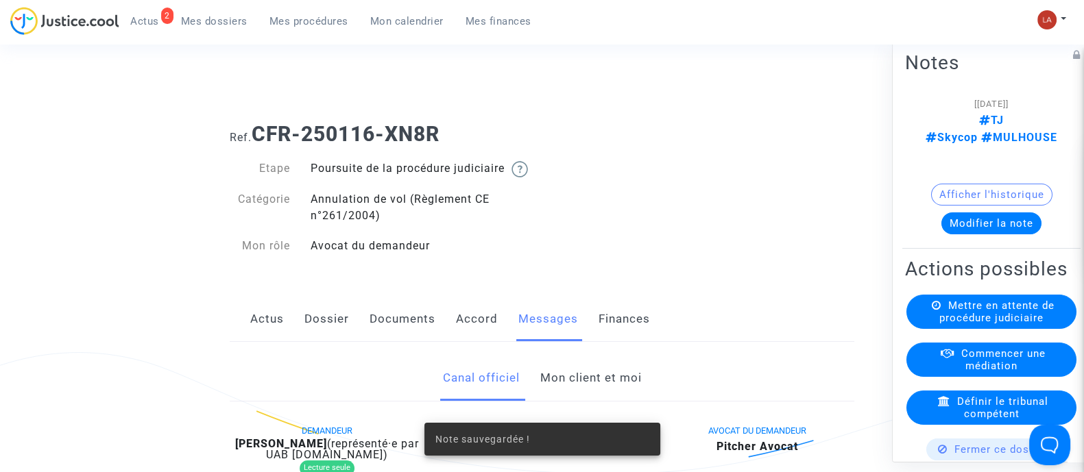
click at [987, 313] on div "Mettre en attente de procédure judiciaire" at bounding box center [991, 311] width 170 height 34
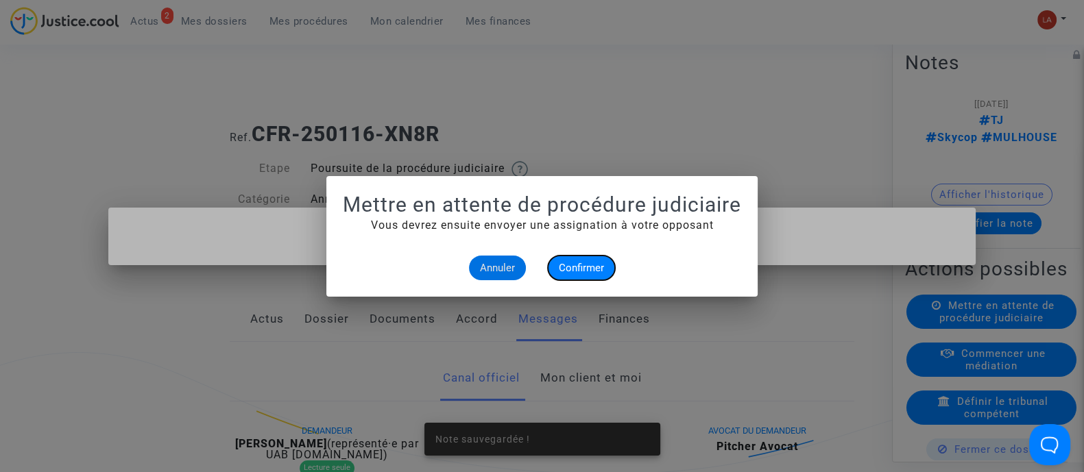
click at [590, 265] on span "Confirmer" at bounding box center [581, 268] width 45 height 12
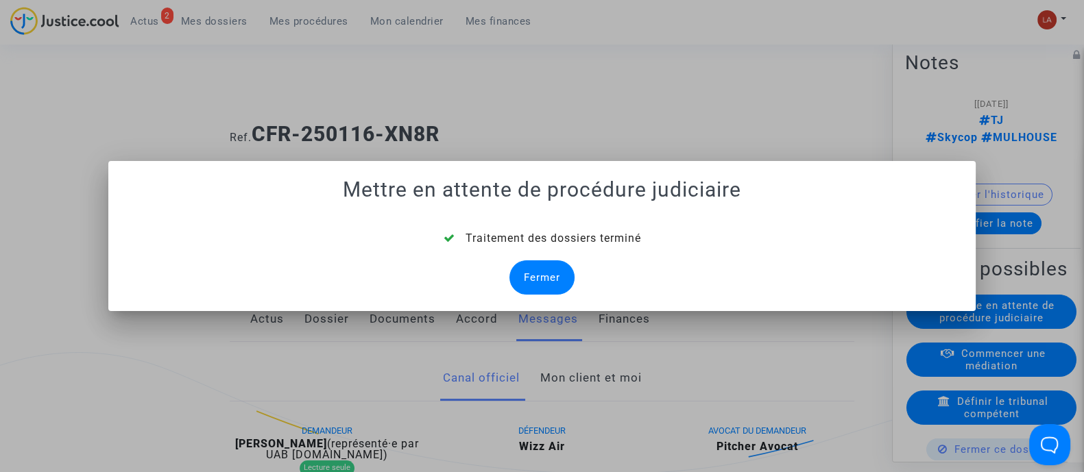
click at [551, 272] on div "Fermer" at bounding box center [541, 278] width 65 height 34
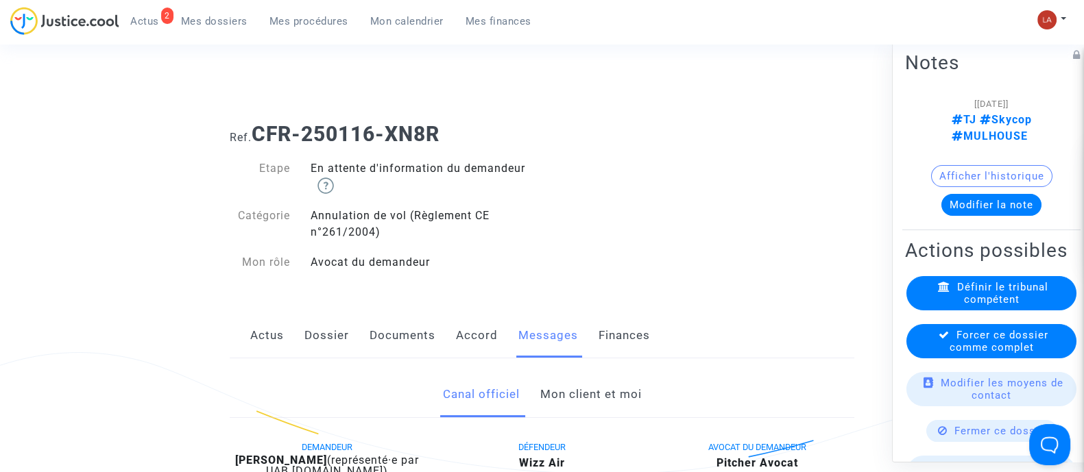
click at [1032, 331] on div "Forcer ce dossier comme complet" at bounding box center [991, 341] width 170 height 34
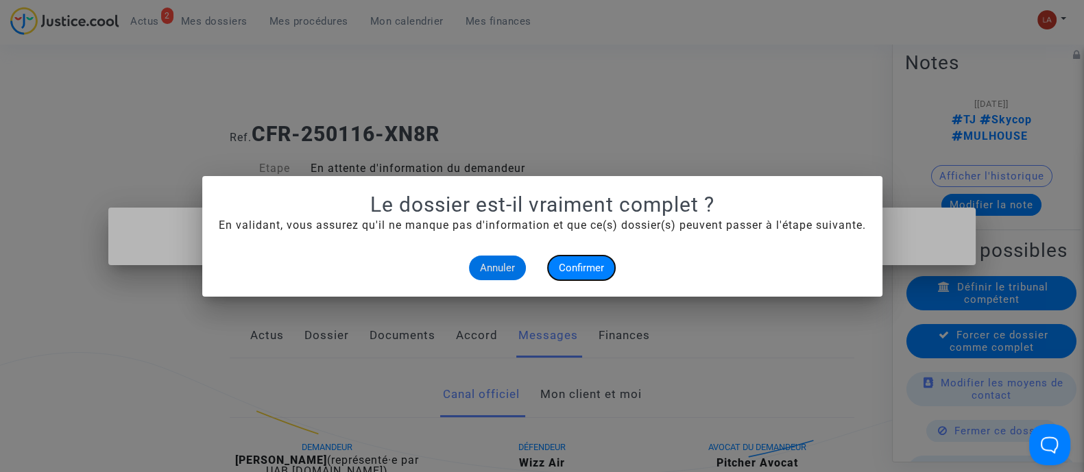
click at [569, 263] on span "Confirmer" at bounding box center [581, 268] width 45 height 12
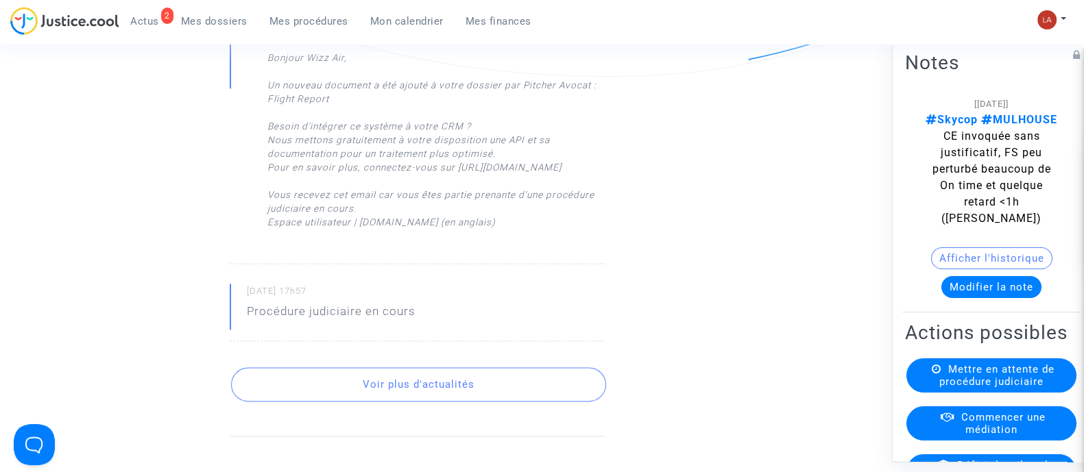
scroll to position [2313, 0]
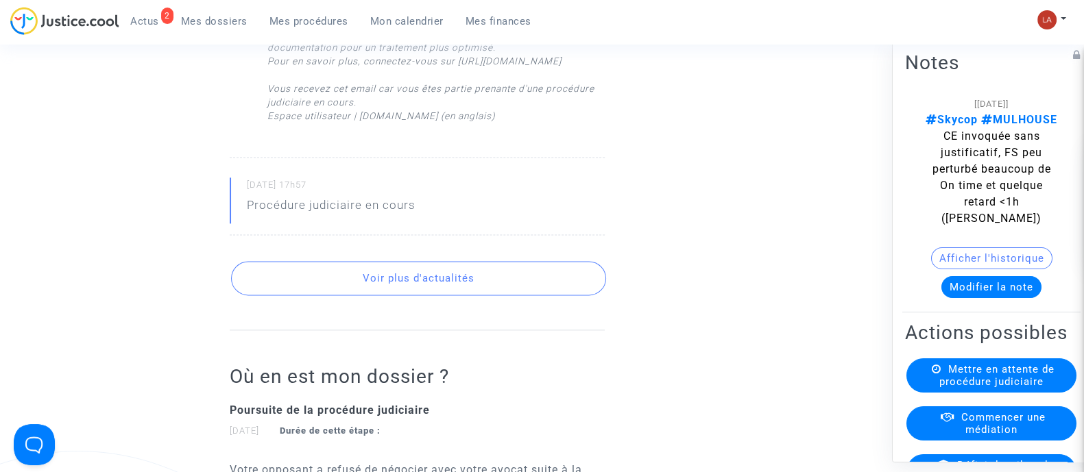
click at [474, 289] on button "Voir plus d'actualités" at bounding box center [418, 278] width 375 height 34
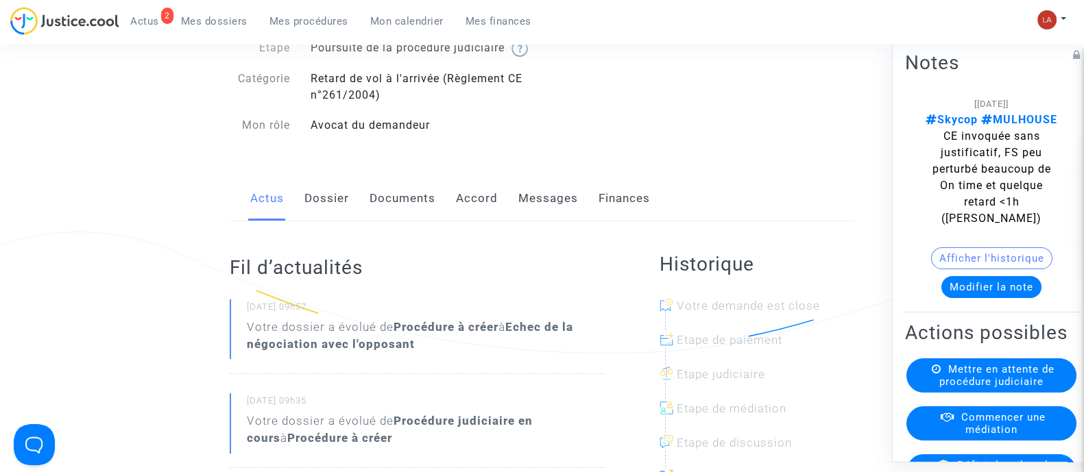
scroll to position [0, 0]
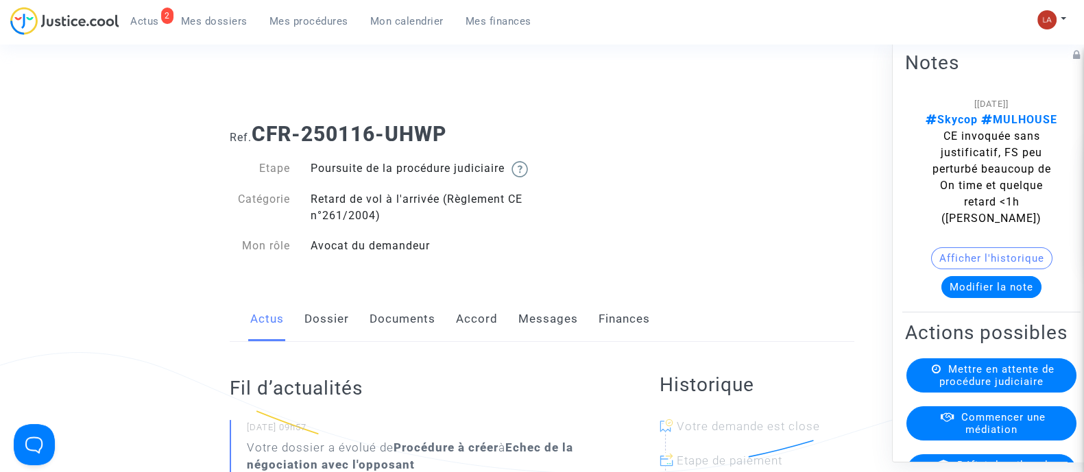
click at [559, 327] on link "Messages" at bounding box center [548, 319] width 60 height 45
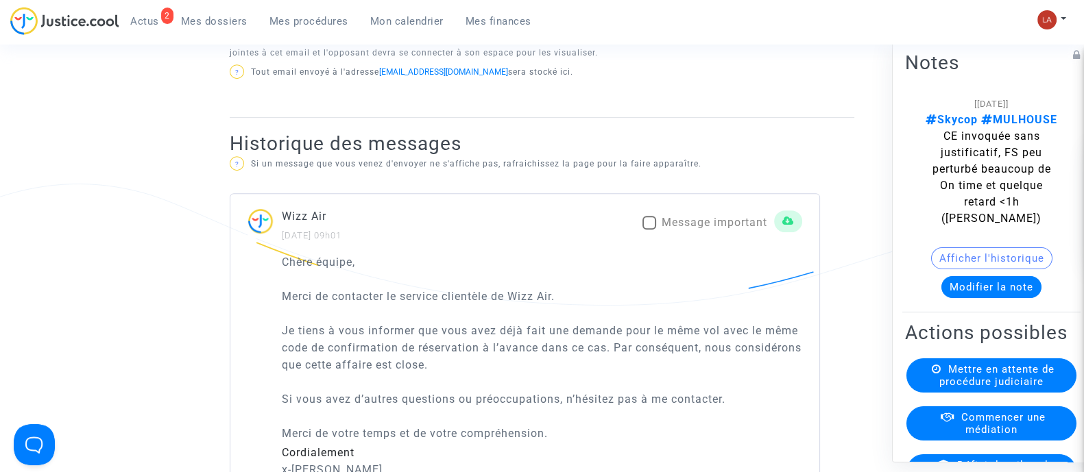
click at [708, 229] on span "Message important" at bounding box center [715, 222] width 106 height 13
click at [649, 230] on input "Message important" at bounding box center [649, 230] width 1 height 1
checkbox input "true"
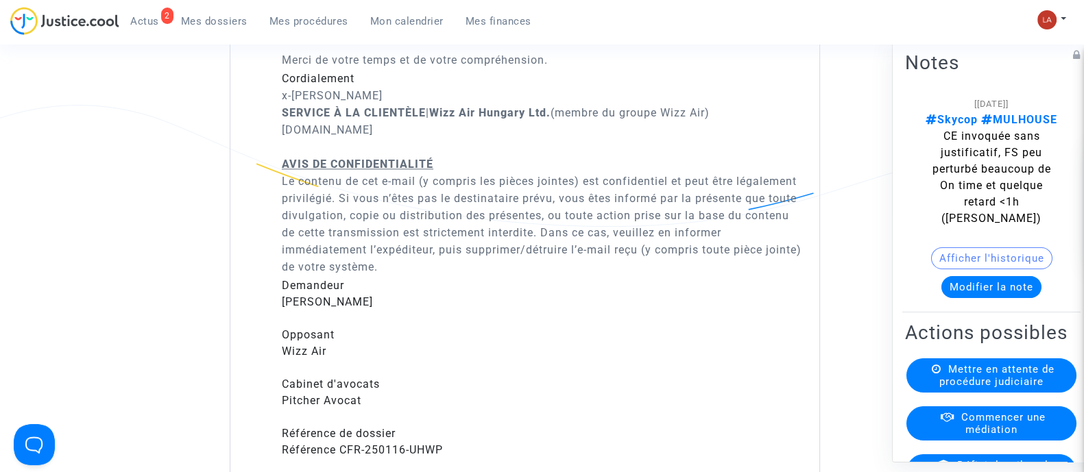
scroll to position [1714, 0]
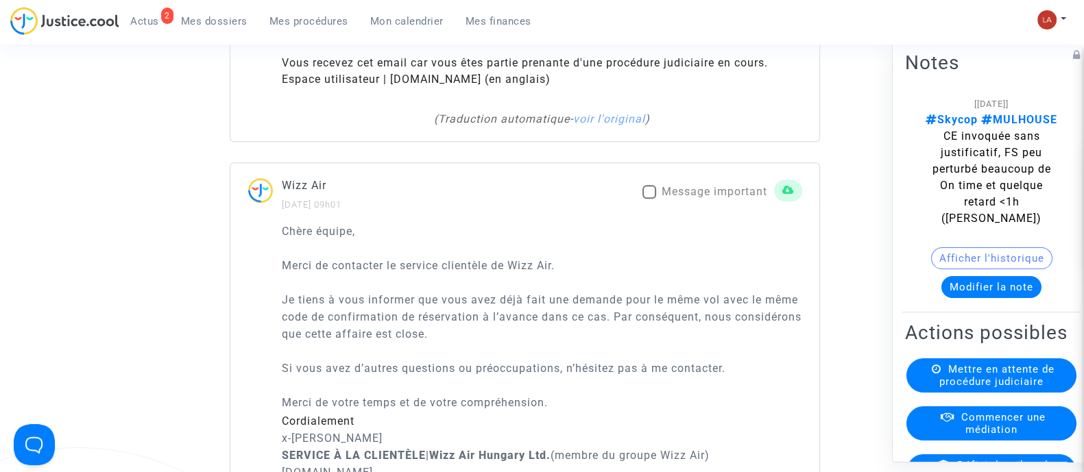
click at [716, 198] on span "Message important" at bounding box center [715, 191] width 106 height 13
click at [649, 200] on input "Message important" at bounding box center [649, 199] width 1 height 1
checkbox input "true"
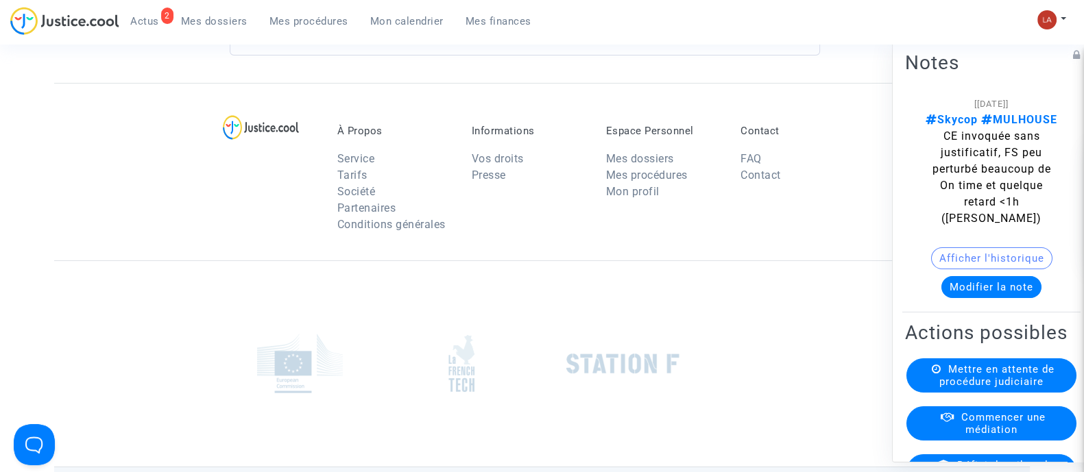
scroll to position [5999, 0]
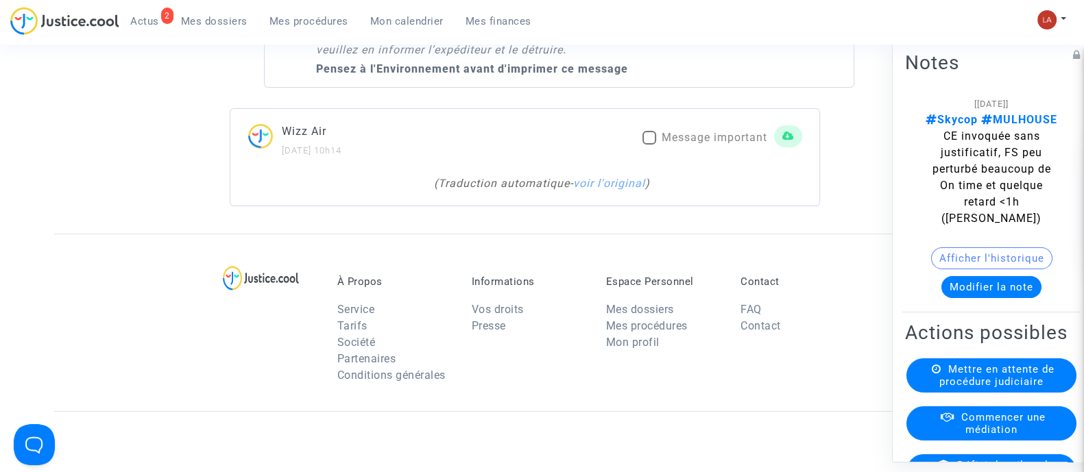
click at [725, 136] on div "Wizz Air [DATE] 10h14 Message important" at bounding box center [524, 141] width 589 height 36
click at [723, 144] on span "Message important" at bounding box center [715, 137] width 106 height 13
click at [649, 145] on input "Message important" at bounding box center [649, 145] width 1 height 1
checkbox input "true"
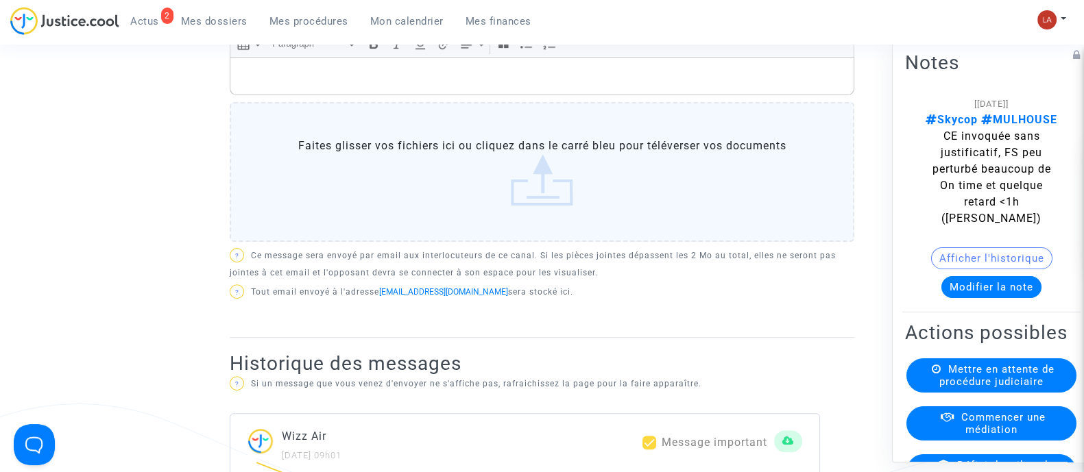
scroll to position [342, 0]
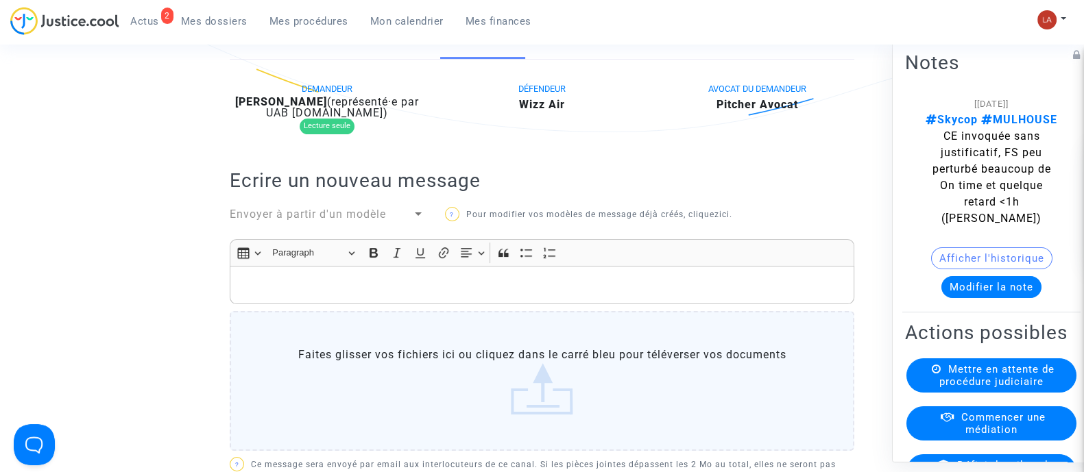
click at [306, 94] on span "DEMANDEUR" at bounding box center [327, 89] width 51 height 10
click at [292, 108] on b "[PERSON_NAME]" at bounding box center [281, 101] width 92 height 13
copy div "SLADANA"
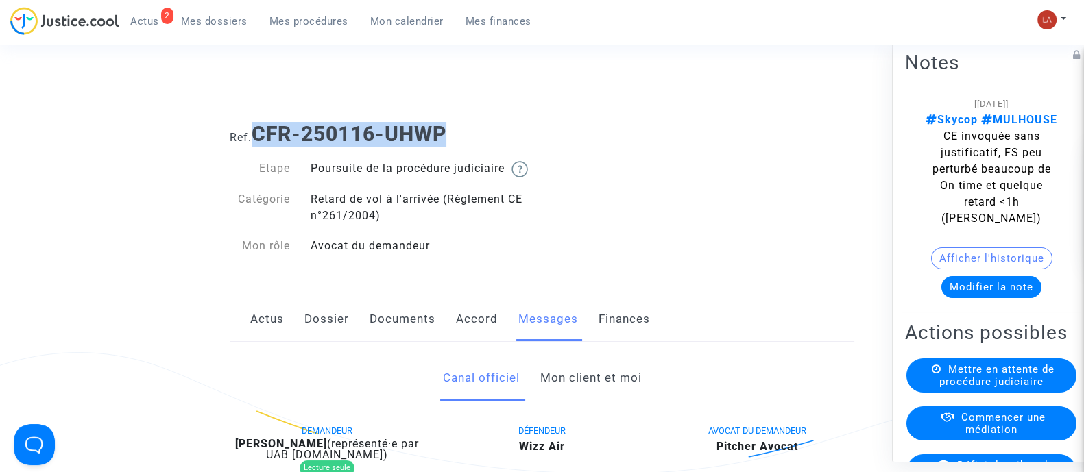
drag, startPoint x: 258, startPoint y: 136, endPoint x: 463, endPoint y: 131, distance: 204.4
click at [463, 131] on h1 "Ref. CFR-250116-UHWP" at bounding box center [542, 134] width 625 height 25
copy b "CFR-250116-UHWP"
click at [1004, 293] on button "Modifier la note" at bounding box center [991, 287] width 100 height 22
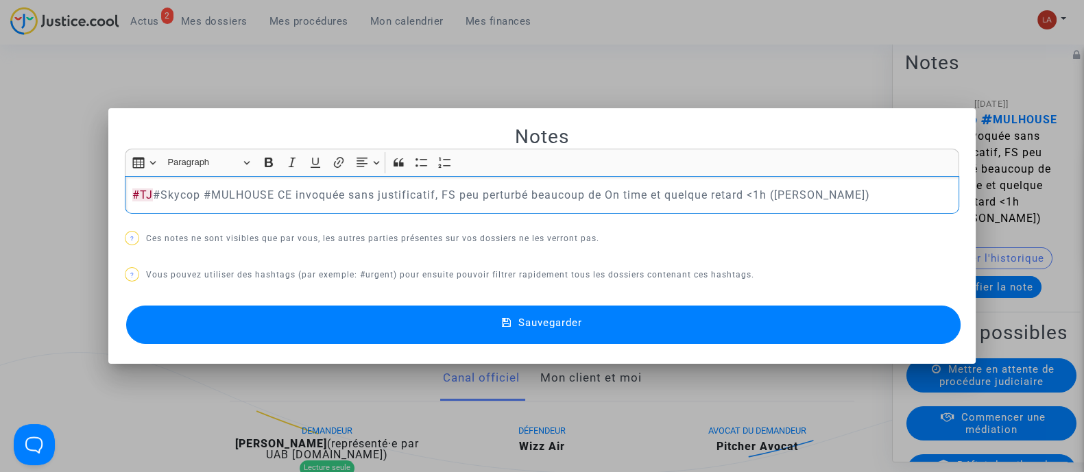
drag, startPoint x: 858, startPoint y: 325, endPoint x: 906, endPoint y: 357, distance: 57.2
click at [859, 323] on button "Sauvegarder" at bounding box center [543, 325] width 834 height 38
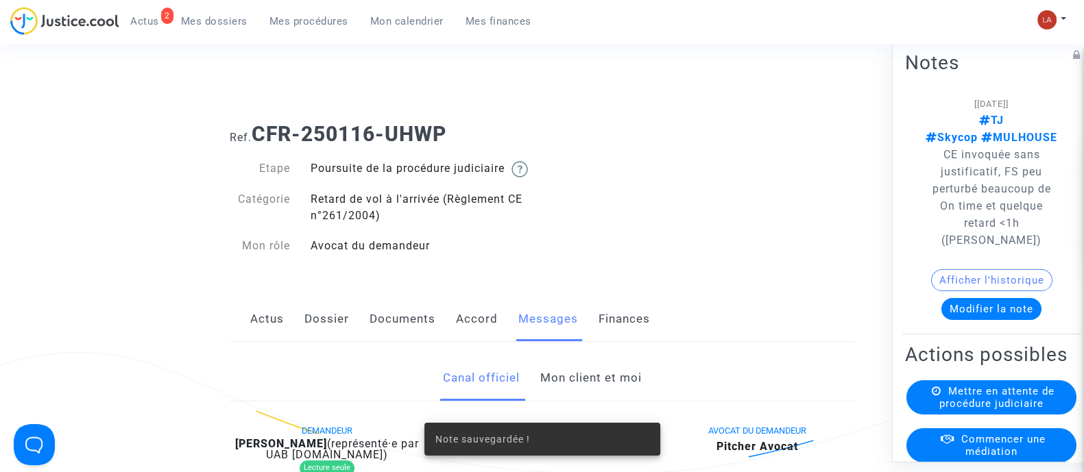
click at [945, 405] on span "Mettre en attente de procédure judiciaire" at bounding box center [996, 397] width 115 height 25
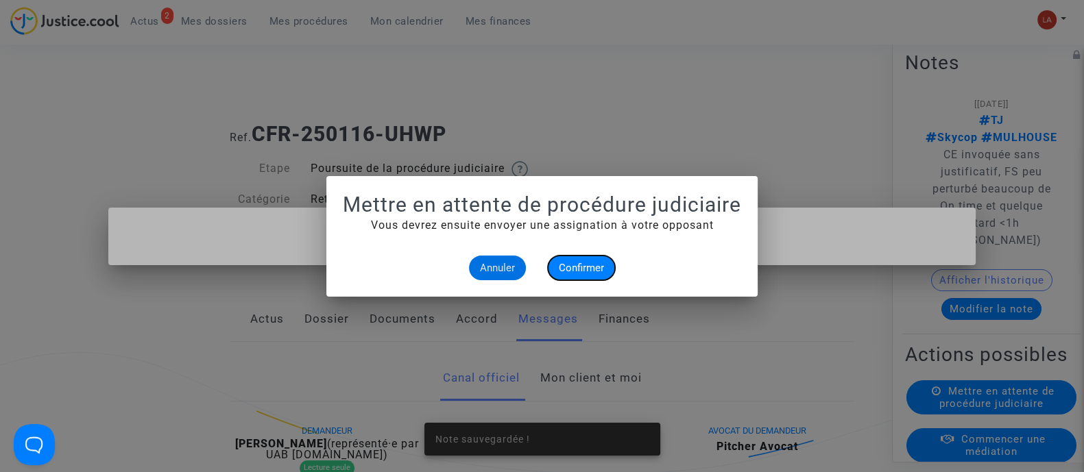
click at [596, 257] on button "Confirmer" at bounding box center [581, 268] width 67 height 25
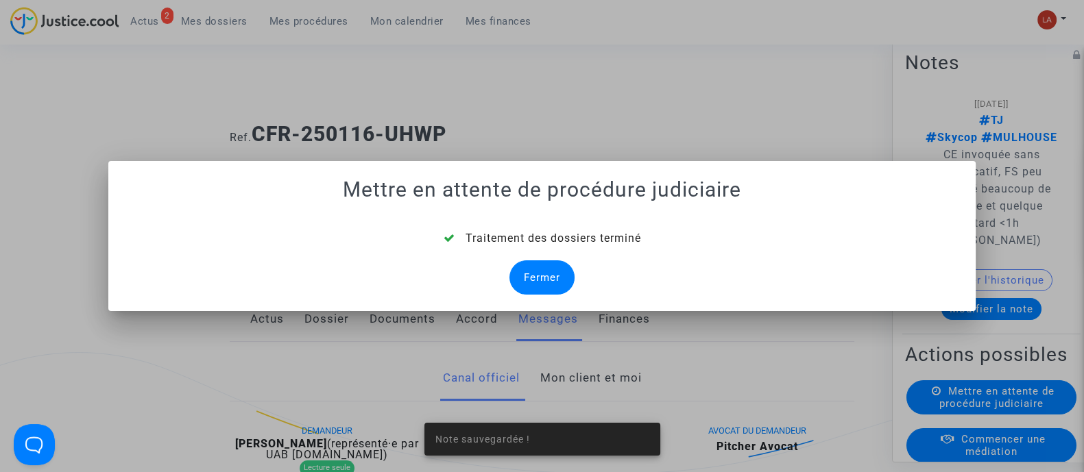
click at [529, 274] on div "Fermer" at bounding box center [541, 278] width 65 height 34
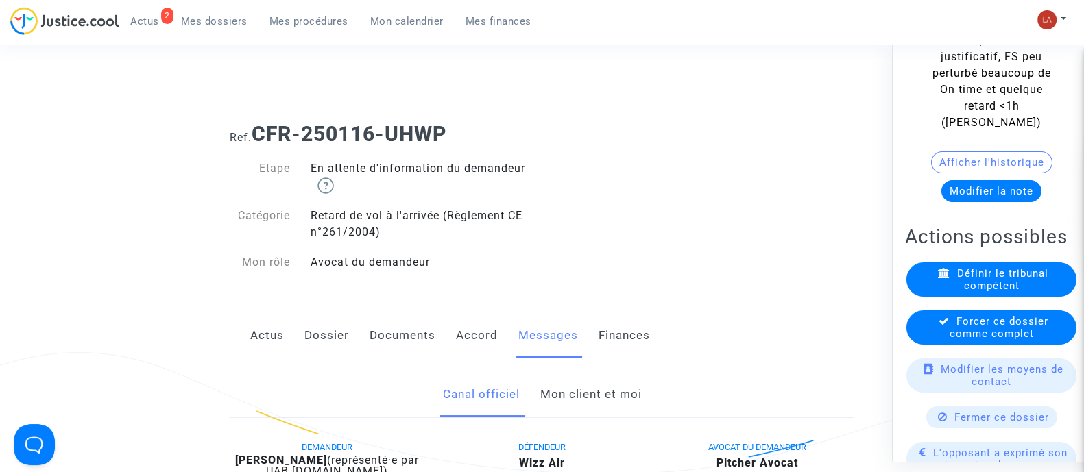
scroll to position [171, 0]
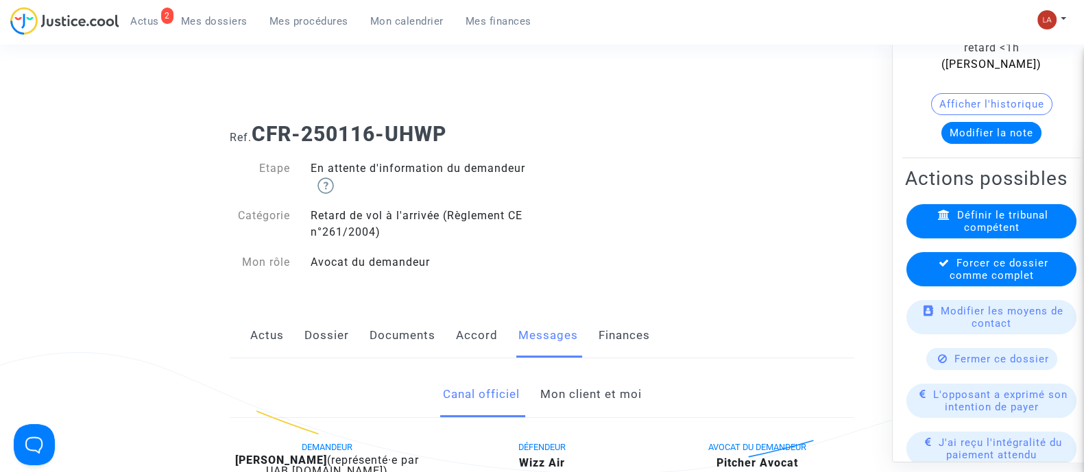
click at [956, 270] on span "Forcer ce dossier comme complet" at bounding box center [999, 268] width 99 height 25
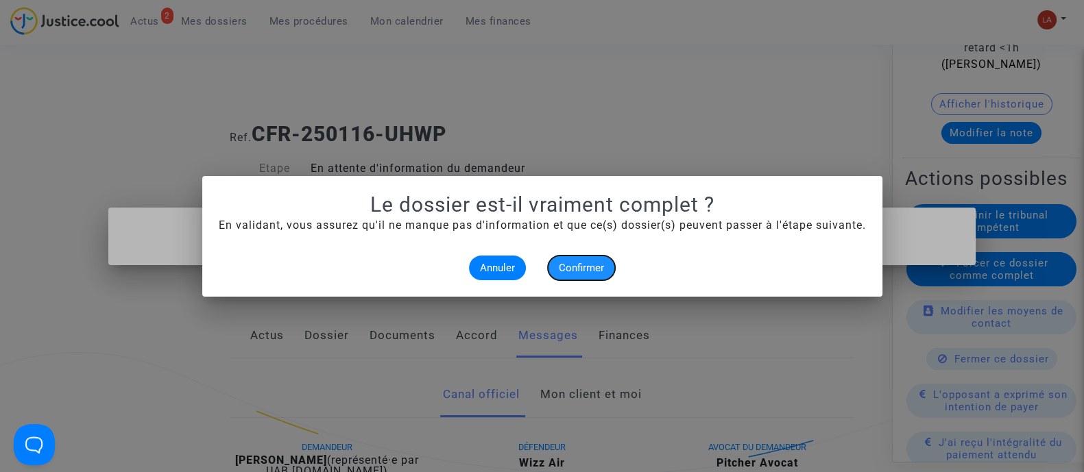
click at [591, 279] on button "Confirmer" at bounding box center [581, 268] width 67 height 25
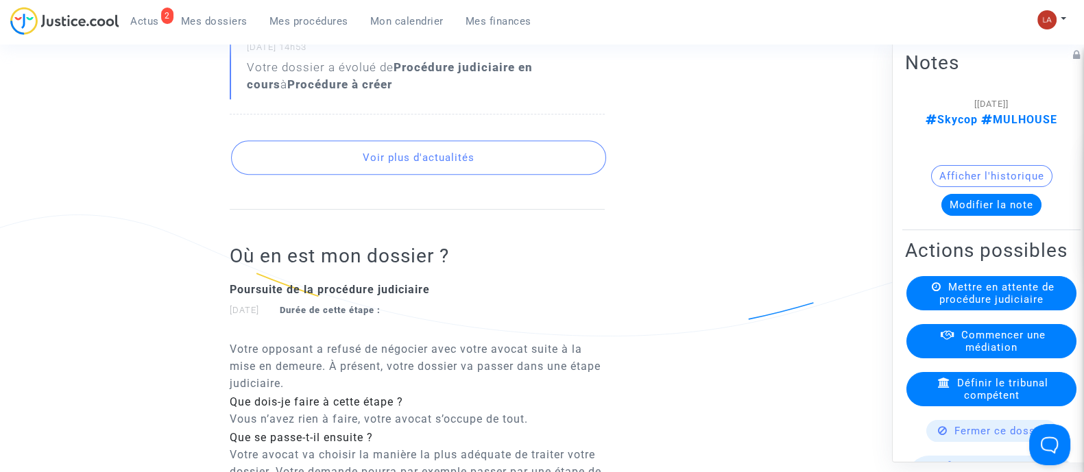
scroll to position [857, 0]
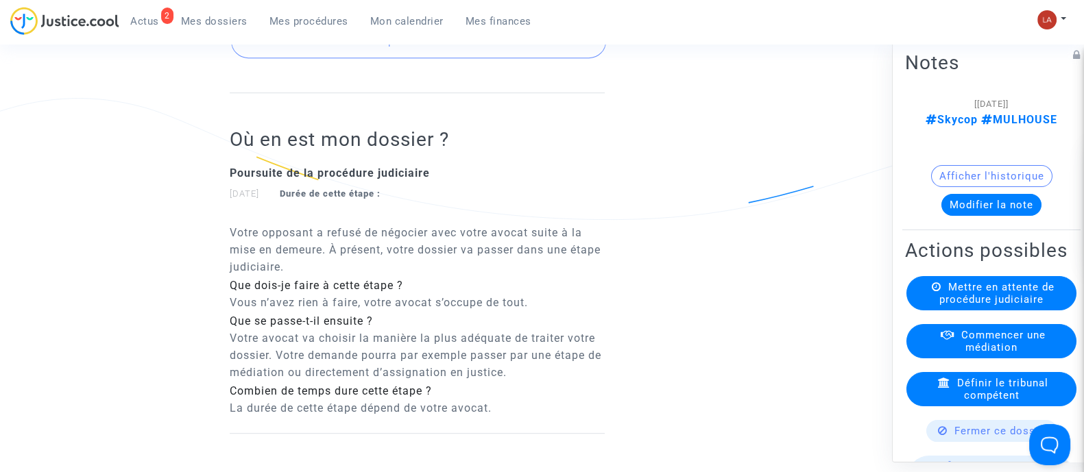
click at [472, 58] on button "Voir plus d'actualités" at bounding box center [418, 41] width 375 height 34
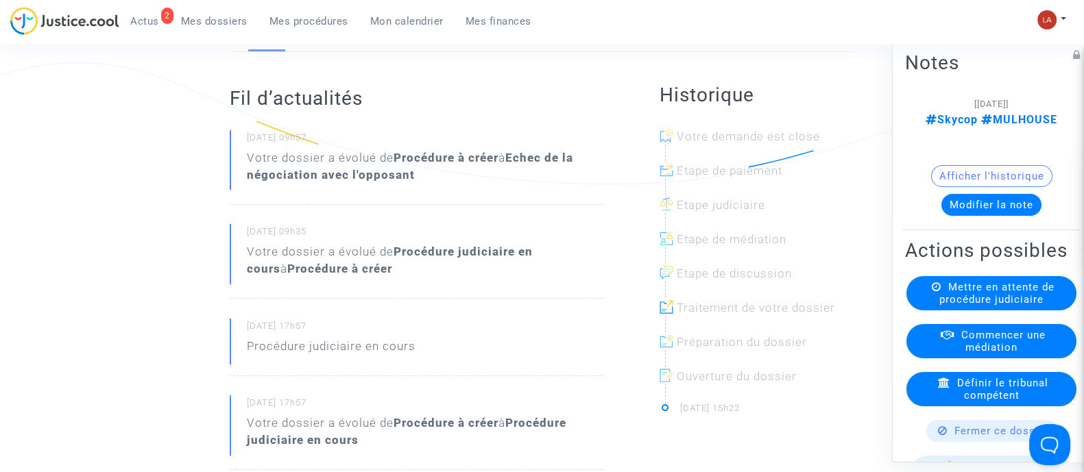
scroll to position [239, 0]
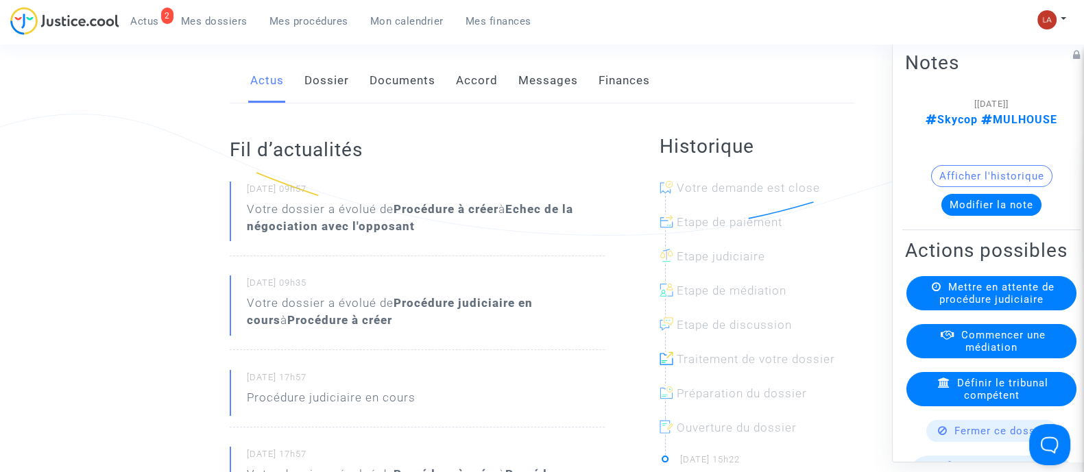
click at [527, 93] on link "Messages" at bounding box center [548, 80] width 60 height 45
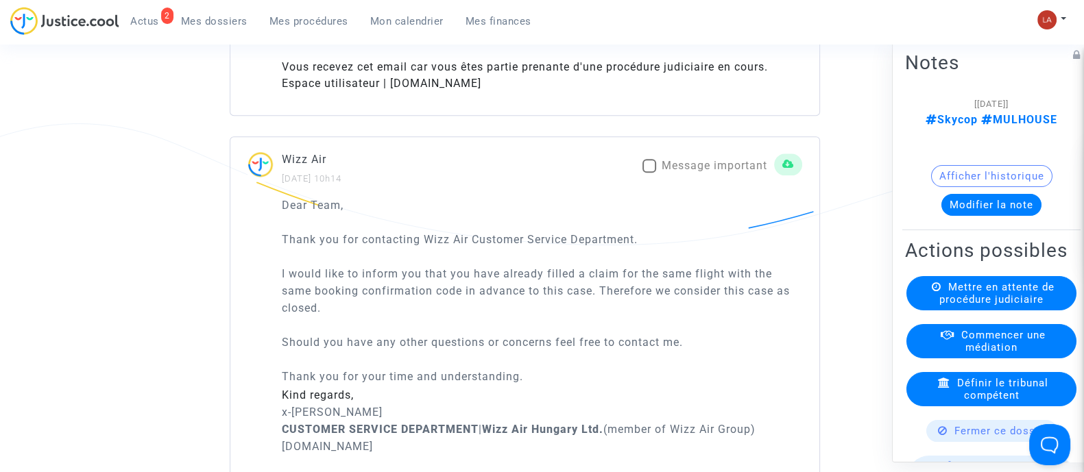
click at [713, 172] on span "Message important" at bounding box center [715, 165] width 106 height 13
click at [649, 173] on input "Message important" at bounding box center [649, 173] width 1 height 1
checkbox input "true"
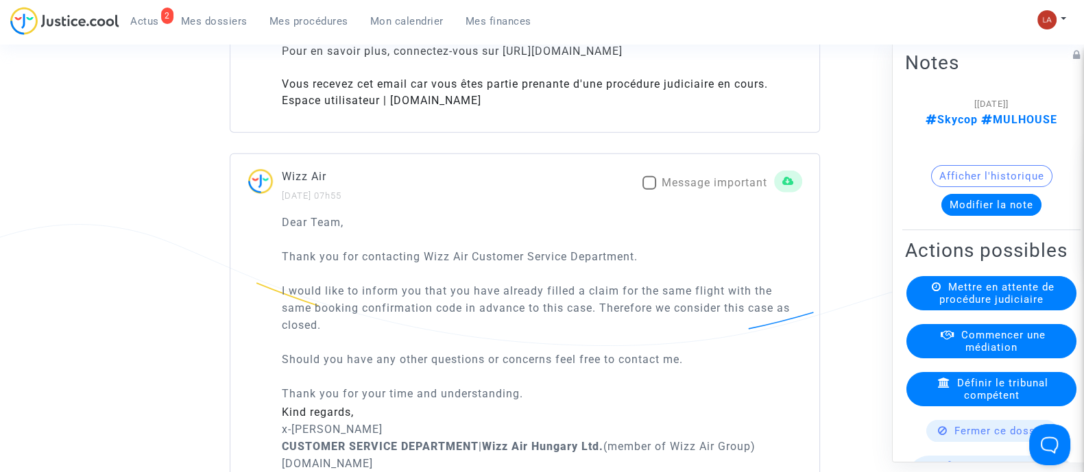
click at [722, 185] on span "Message important" at bounding box center [715, 182] width 106 height 13
click at [649, 190] on input "Message important" at bounding box center [649, 190] width 1 height 1
checkbox input "true"
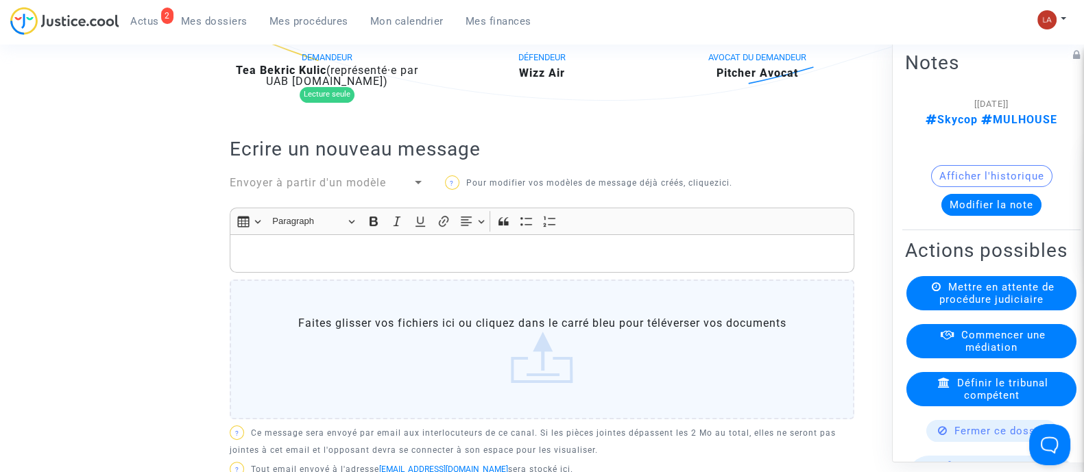
scroll to position [267, 0]
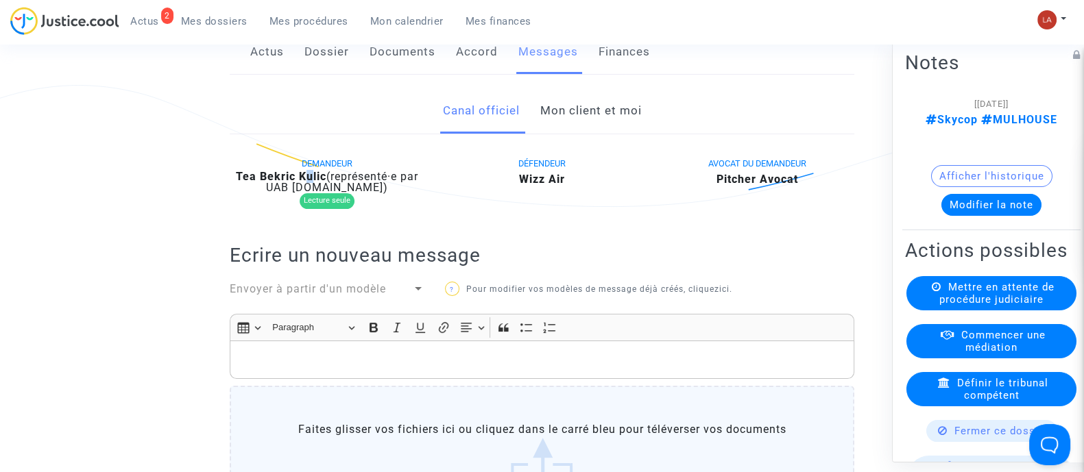
click at [305, 183] on b "Tea Bekric Kulic" at bounding box center [281, 176] width 91 height 13
click at [302, 183] on b "Tea Bekric Kulic" at bounding box center [281, 176] width 91 height 13
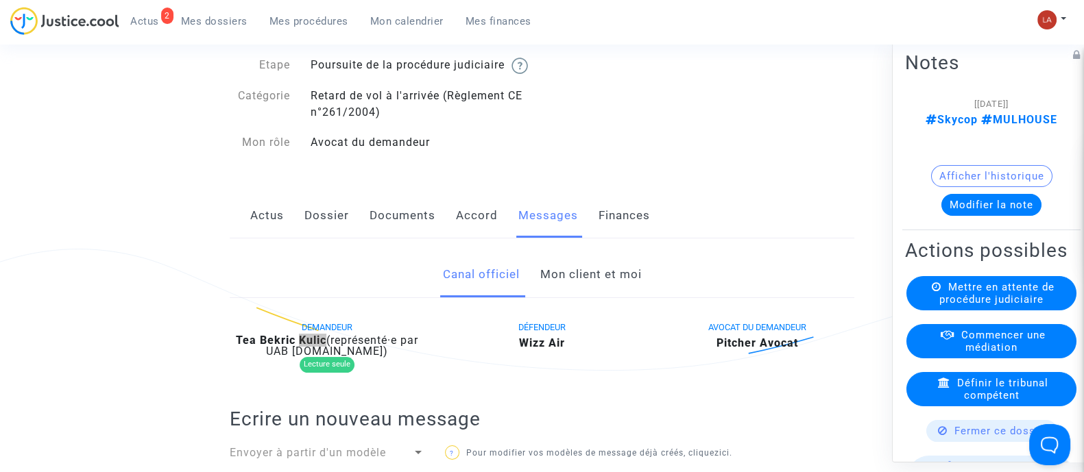
scroll to position [0, 0]
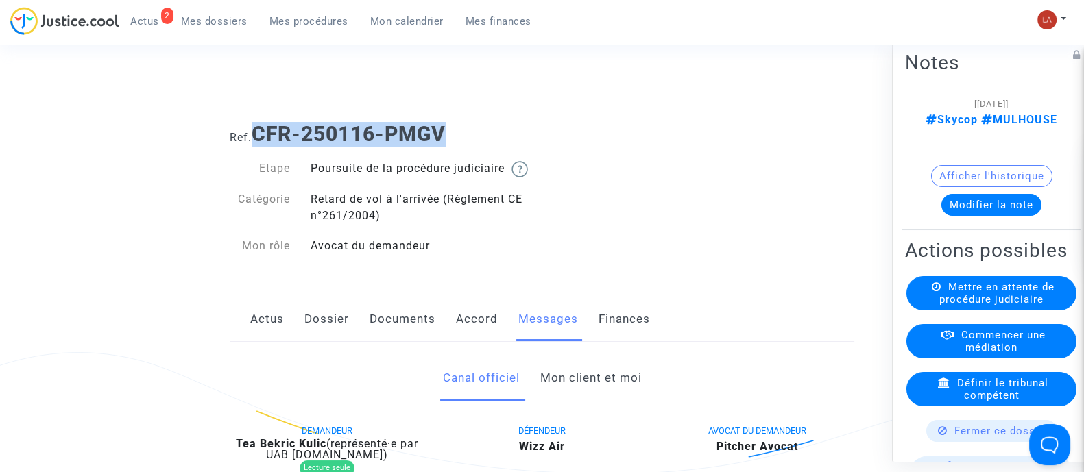
drag, startPoint x: 256, startPoint y: 126, endPoint x: 453, endPoint y: 117, distance: 197.0
click at [452, 116] on div "Ref. CFR-250116-PMGV" at bounding box center [541, 129] width 645 height 35
copy b "CFR-250116-PMGV"
click at [985, 193] on button "Modifier la note" at bounding box center [991, 204] width 100 height 22
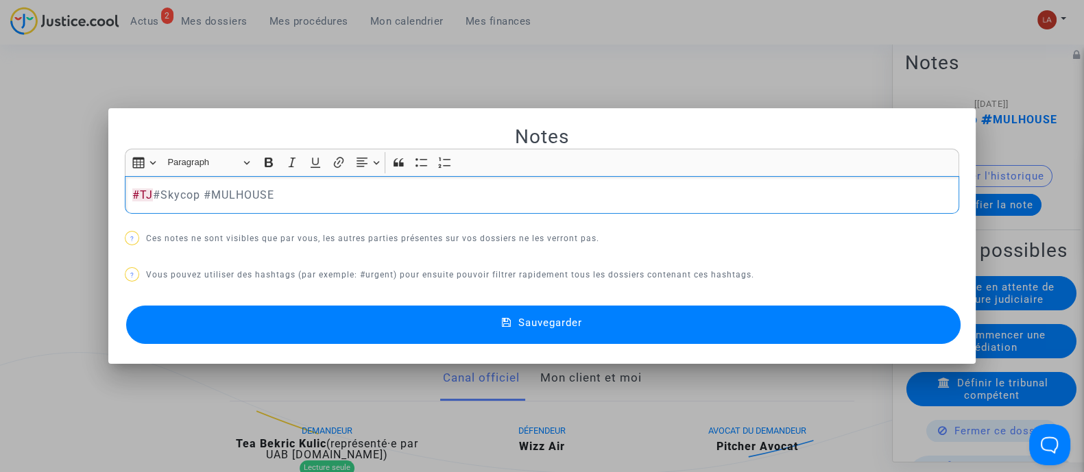
click at [894, 300] on div "Notes Rich Text Editor Insert table Insert table Heading Paragraph Paragraph He…" at bounding box center [542, 236] width 834 height 223
click at [888, 315] on button "Sauvegarder" at bounding box center [543, 325] width 834 height 38
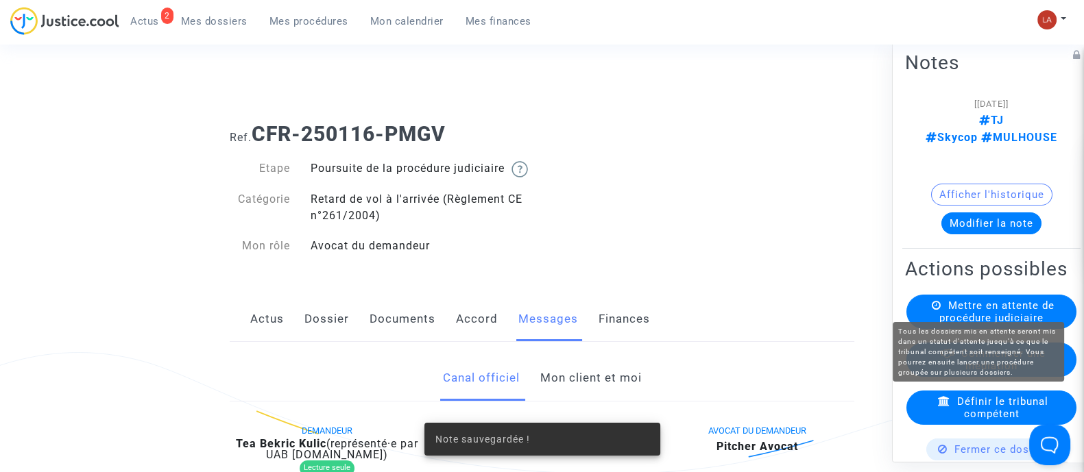
click at [1016, 299] on span "Mettre en attente de procédure judiciaire" at bounding box center [996, 311] width 115 height 25
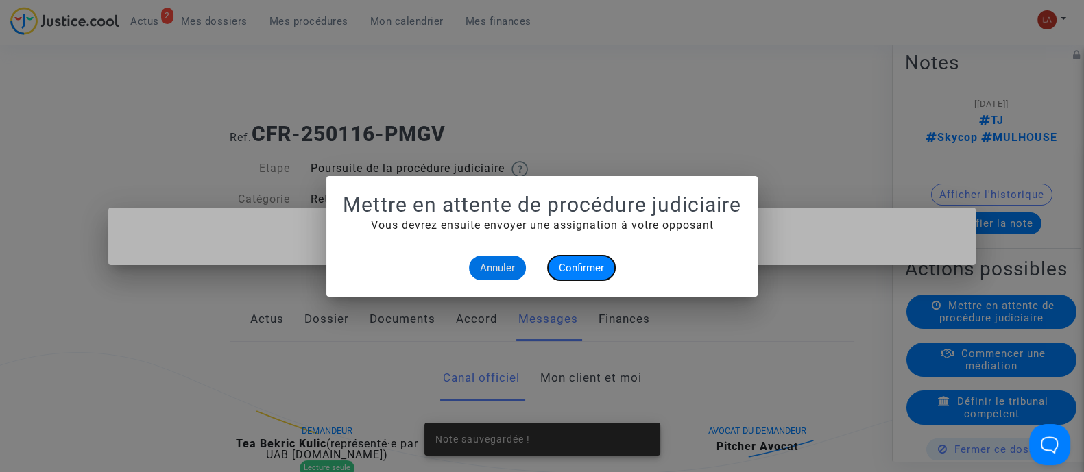
click at [603, 270] on span "Confirmer" at bounding box center [581, 268] width 45 height 12
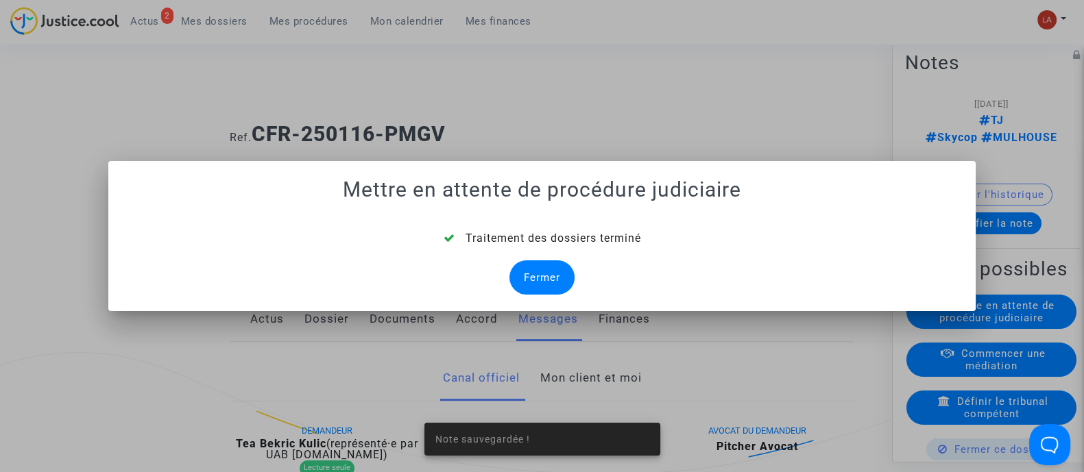
click at [564, 281] on div "Fermer" at bounding box center [541, 278] width 65 height 34
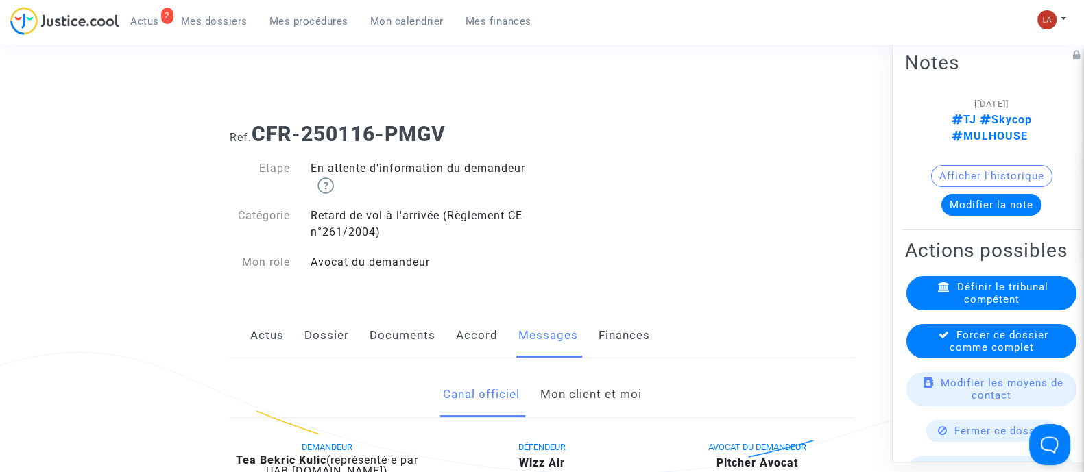
click at [1013, 330] on div "Forcer ce dossier comme complet" at bounding box center [991, 341] width 170 height 34
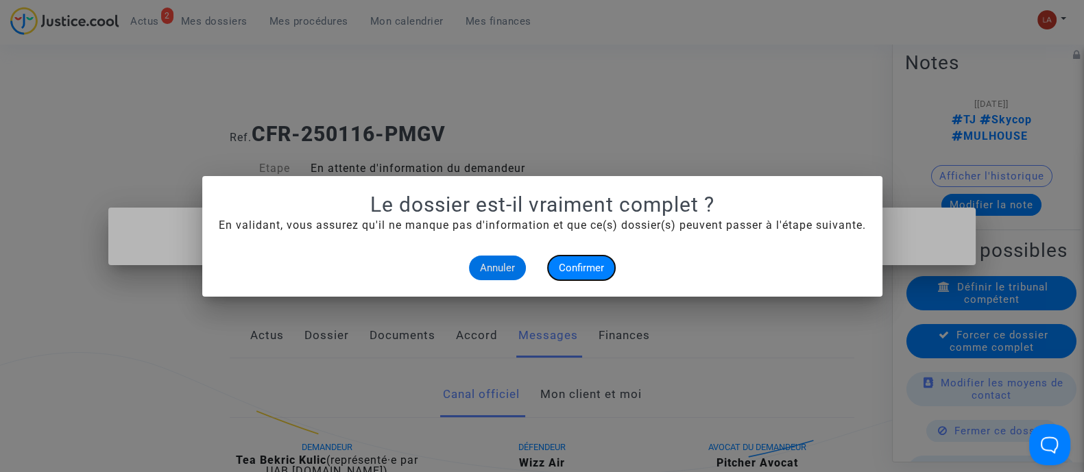
click at [613, 273] on button "Confirmer" at bounding box center [581, 268] width 67 height 25
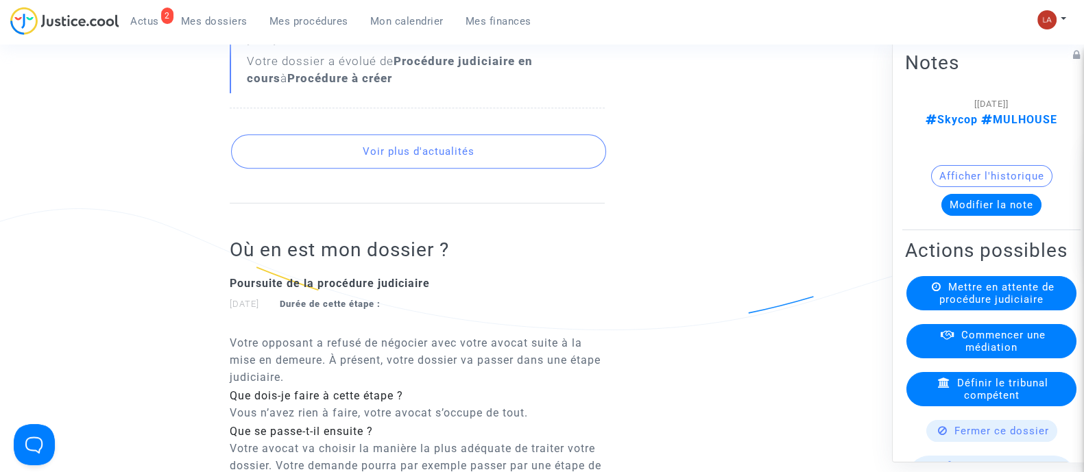
scroll to position [599, 0]
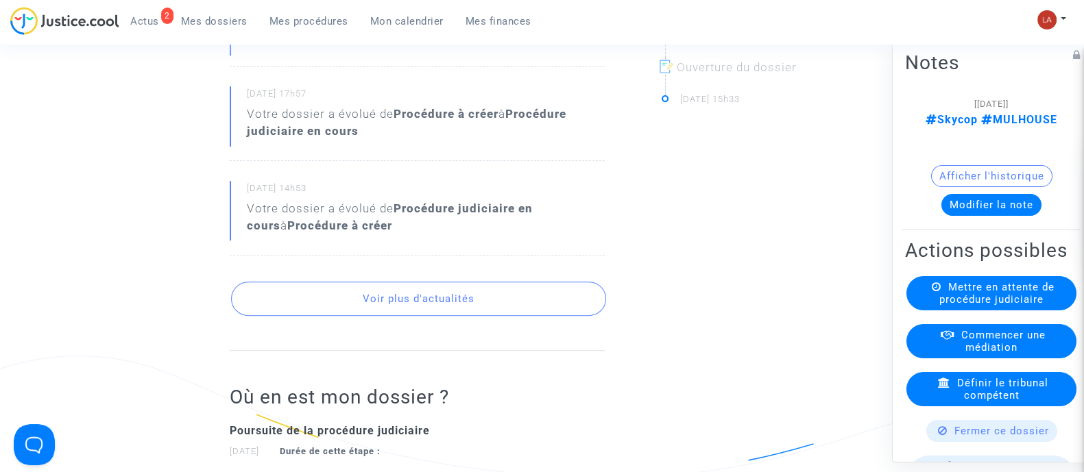
click at [389, 309] on button "Voir plus d'actualités" at bounding box center [418, 299] width 375 height 34
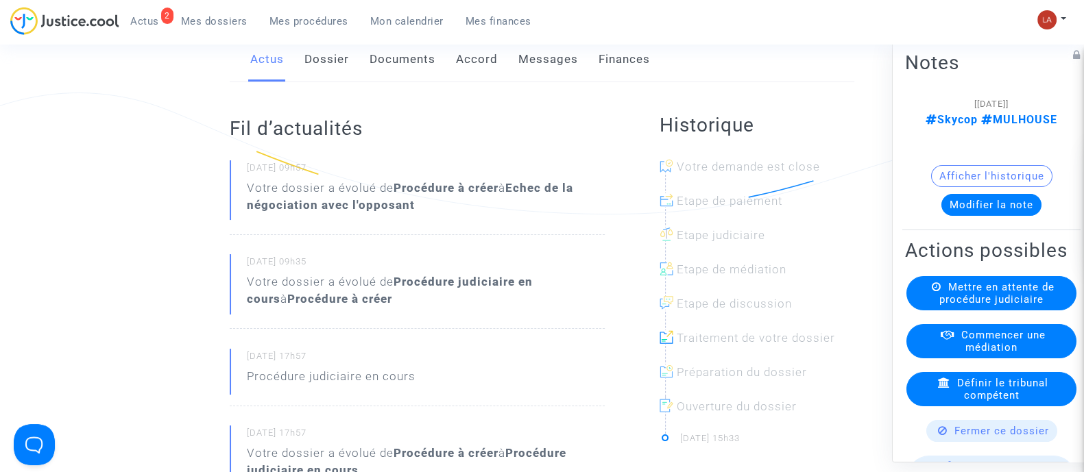
scroll to position [257, 0]
click at [563, 70] on link "Messages" at bounding box center [548, 62] width 60 height 45
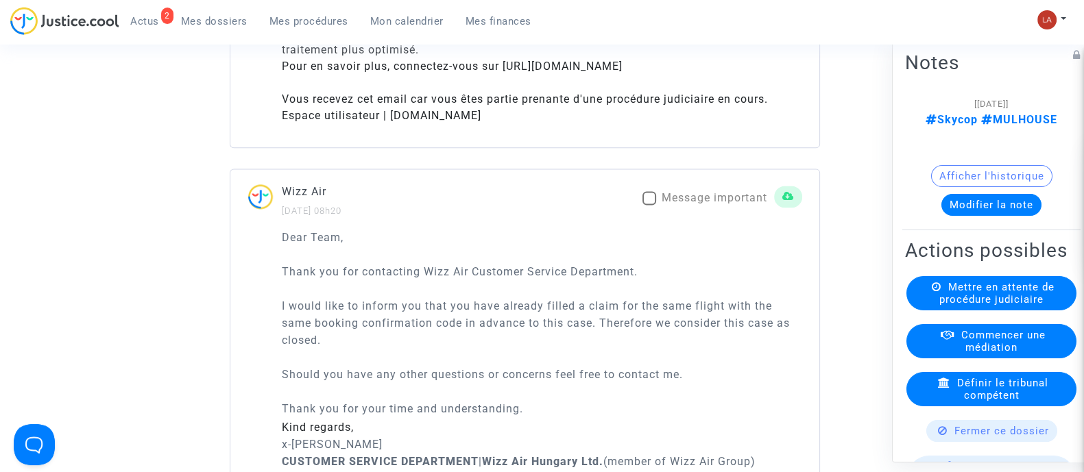
scroll to position [2399, 0]
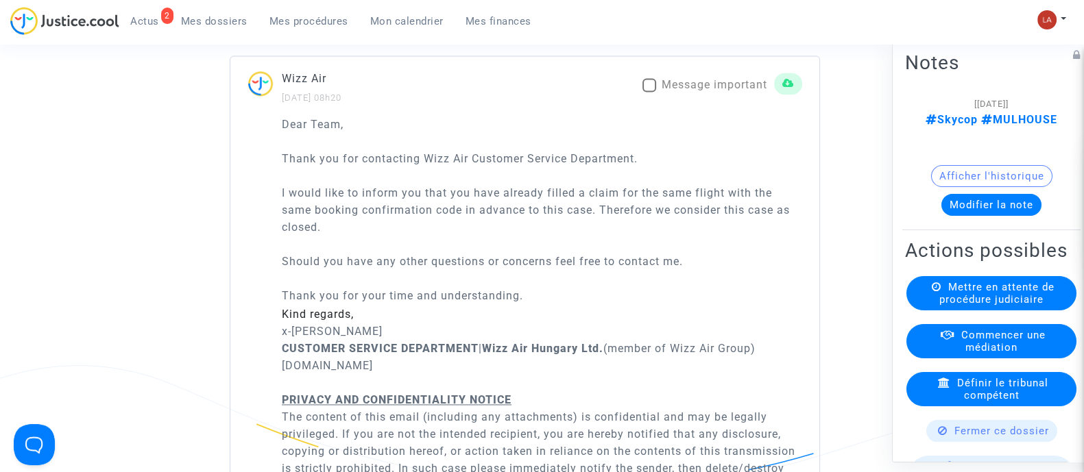
click at [714, 91] on span "Message important" at bounding box center [715, 84] width 106 height 13
click at [649, 92] on input "Message important" at bounding box center [649, 92] width 1 height 1
checkbox input "true"
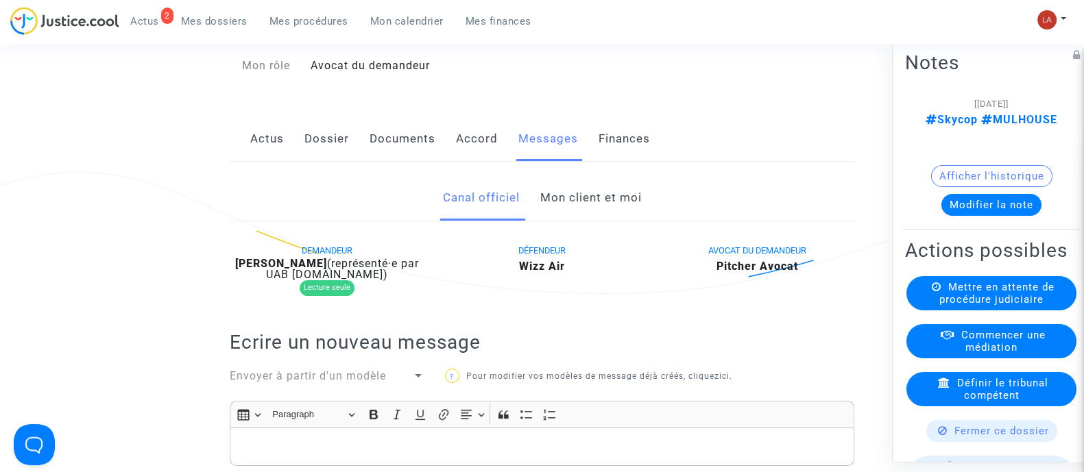
scroll to position [171, 0]
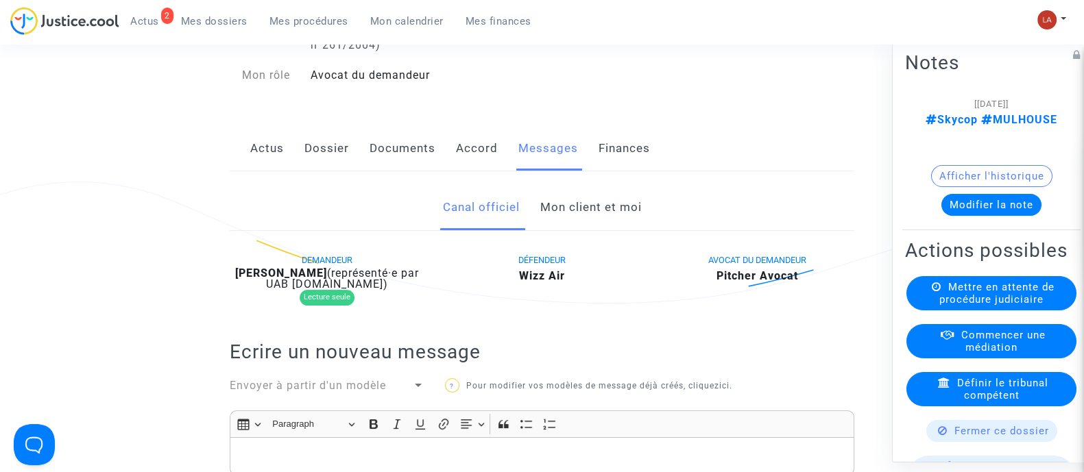
click at [291, 291] on span "(représenté·e par UAB [DOMAIN_NAME])" at bounding box center [342, 279] width 153 height 24
copy div "Zivanovic"
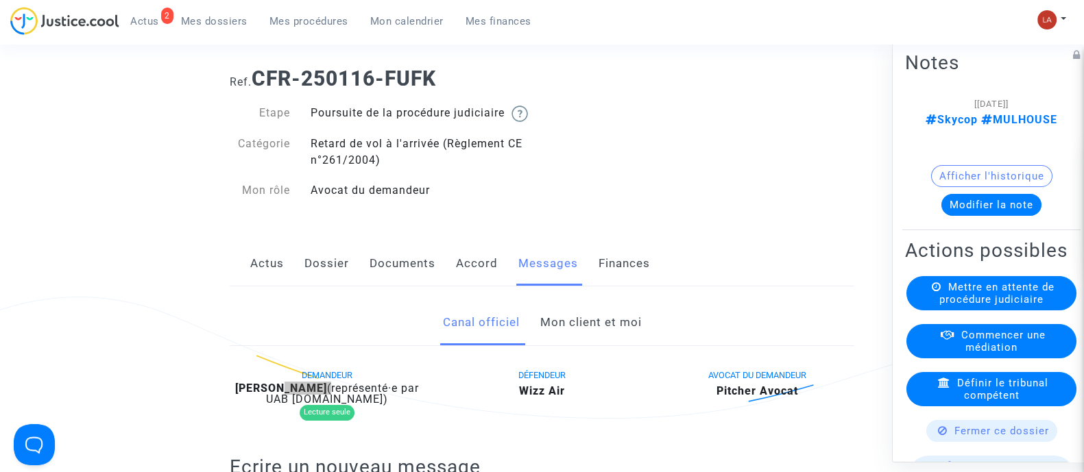
scroll to position [0, 0]
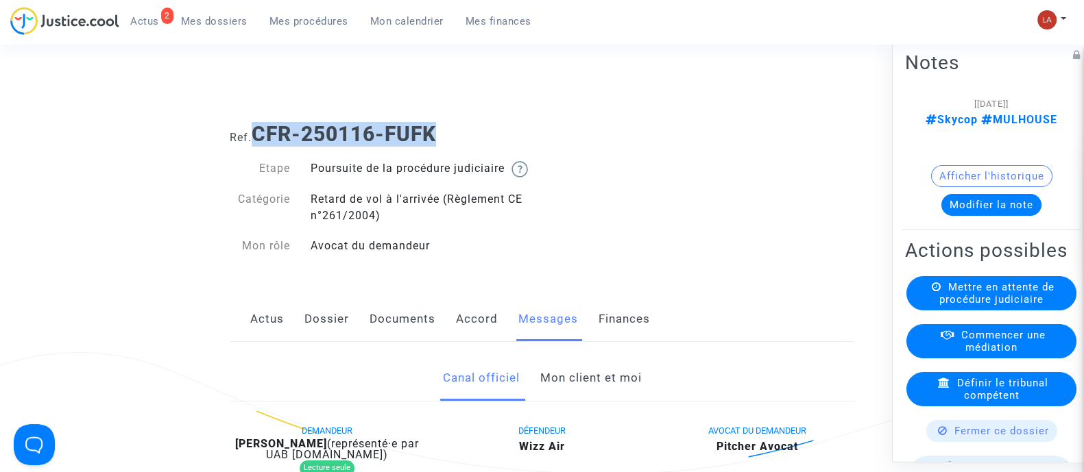
drag, startPoint x: 258, startPoint y: 129, endPoint x: 509, endPoint y: 132, distance: 251.0
click at [509, 132] on h1 "Ref. CFR-250116-FUFK" at bounding box center [542, 134] width 625 height 25
copy b "CFR-250116-FUFK"
drag, startPoint x: 998, startPoint y: 185, endPoint x: 1096, endPoint y: 197, distance: 98.7
click at [998, 193] on button "Modifier la note" at bounding box center [991, 204] width 100 height 22
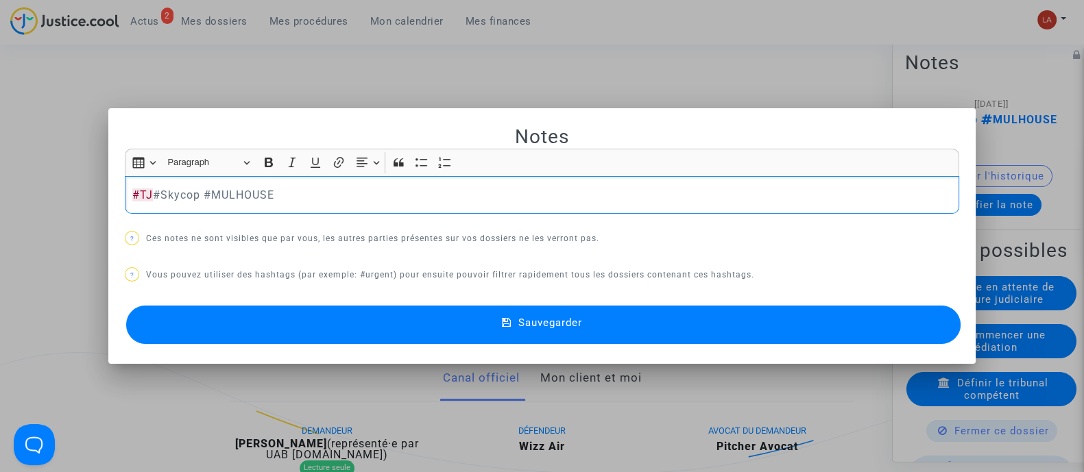
click at [815, 304] on div "Sauvegarder" at bounding box center [542, 324] width 834 height 45
drag, startPoint x: 811, startPoint y: 313, endPoint x: 819, endPoint y: 310, distance: 8.0
click at [810, 312] on button "Sauvegarder" at bounding box center [543, 325] width 834 height 38
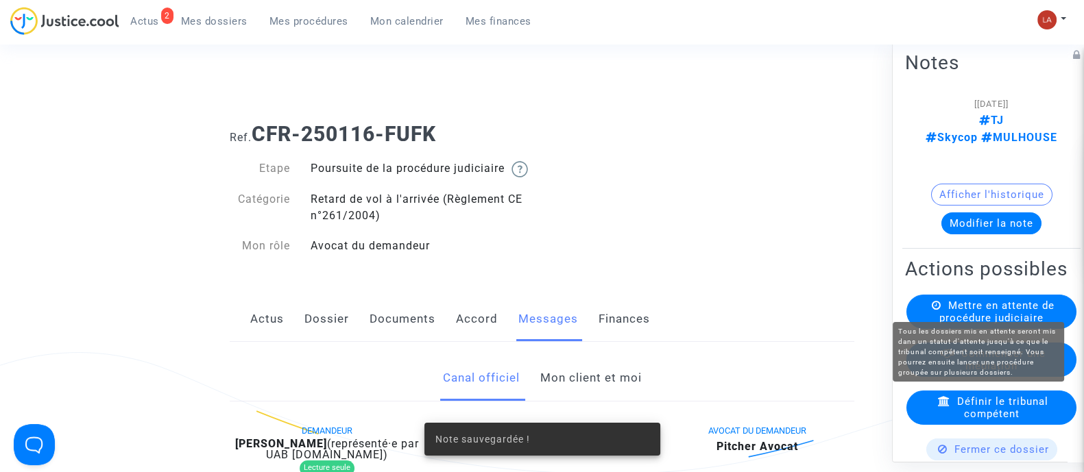
click at [939, 301] on span "Mettre en attente de procédure judiciaire" at bounding box center [996, 311] width 115 height 25
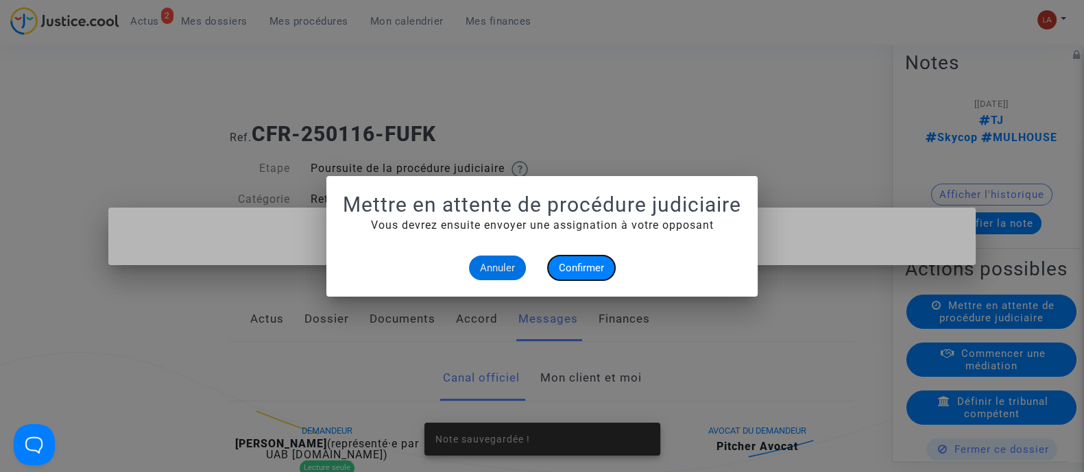
click at [586, 278] on button "Confirmer" at bounding box center [581, 268] width 67 height 25
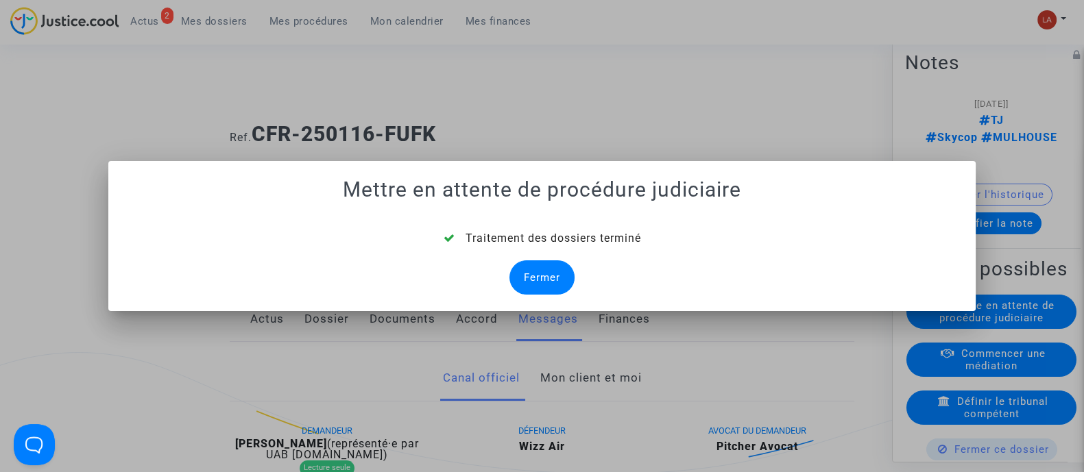
click at [527, 270] on div "Fermer" at bounding box center [541, 278] width 65 height 34
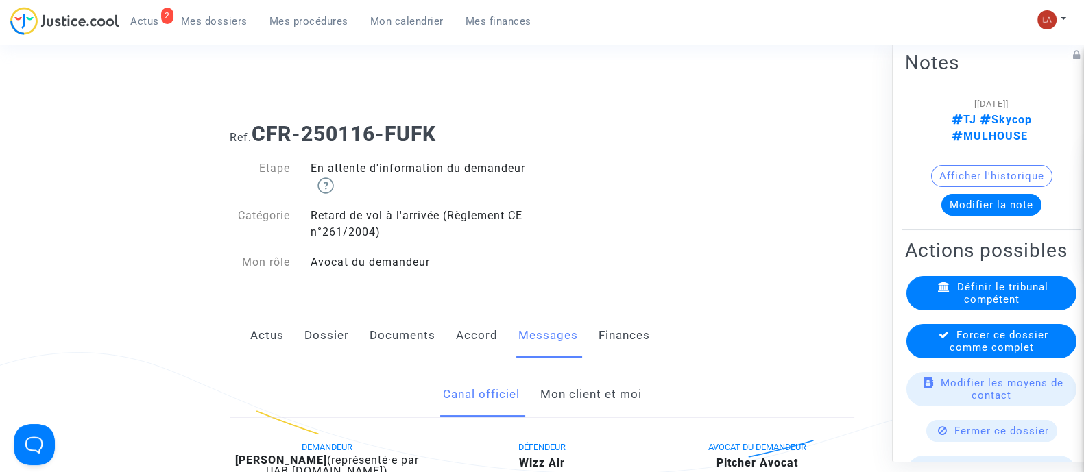
click at [991, 352] on span "Forcer ce dossier comme complet" at bounding box center [999, 340] width 99 height 25
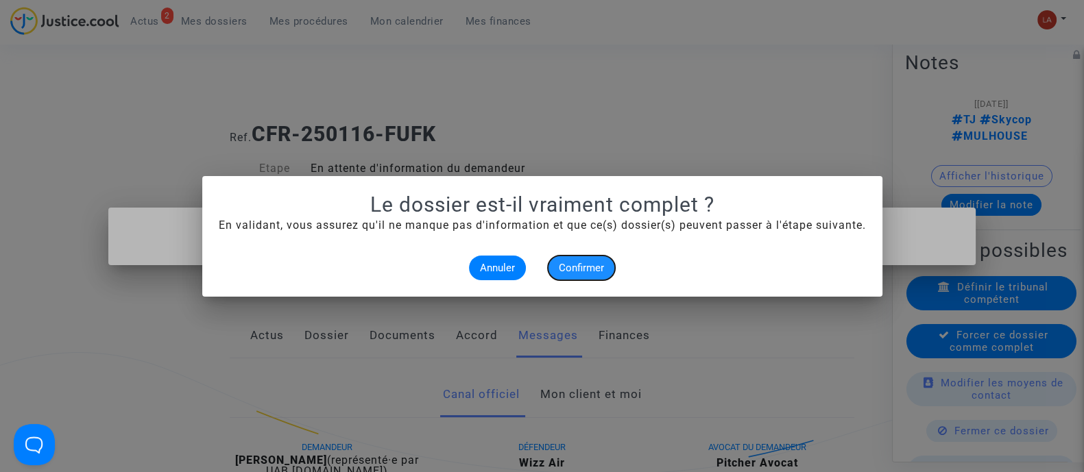
click at [582, 267] on span "Confirmer" at bounding box center [581, 268] width 45 height 12
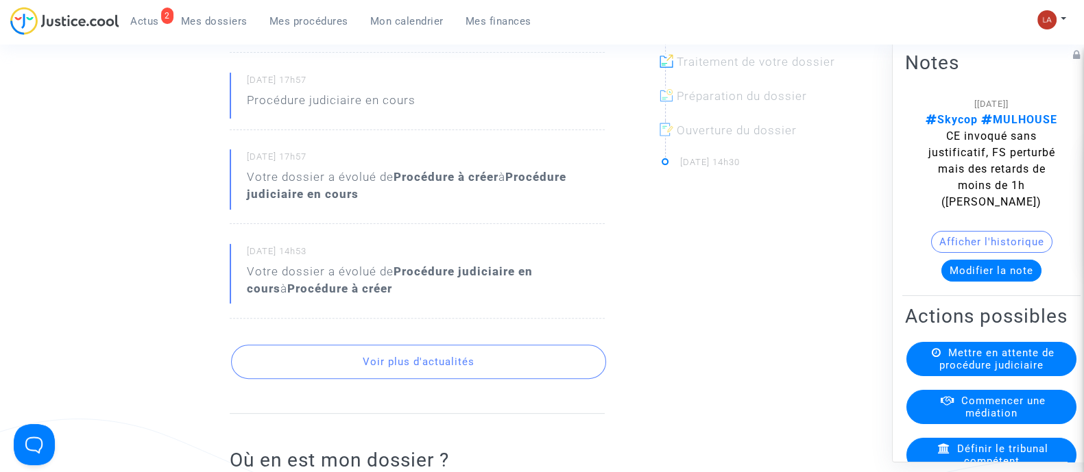
scroll to position [685, 0]
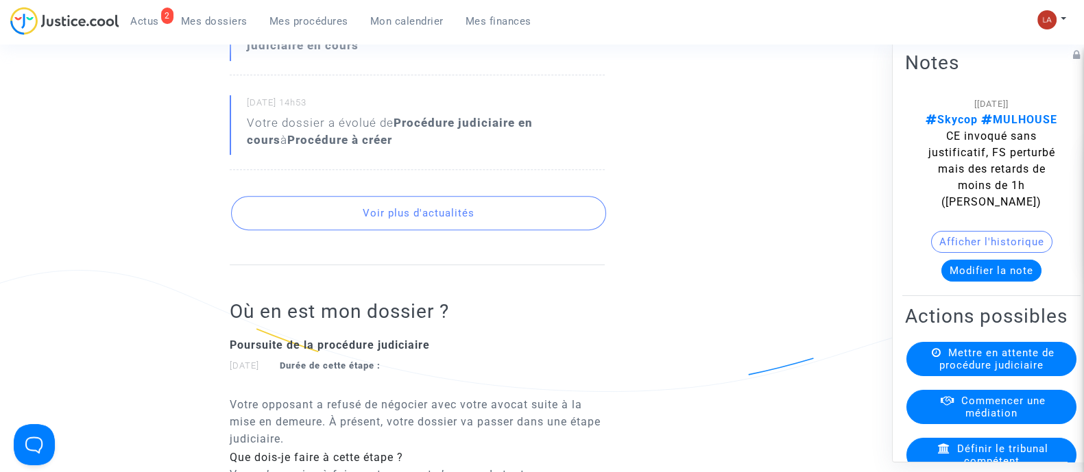
click at [426, 215] on button "Voir plus d'actualités" at bounding box center [418, 213] width 375 height 34
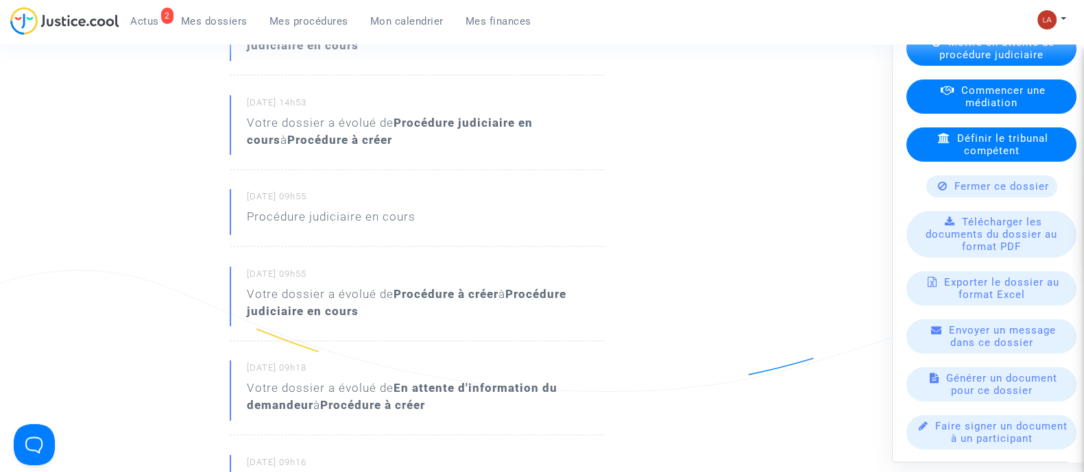
scroll to position [1113, 0]
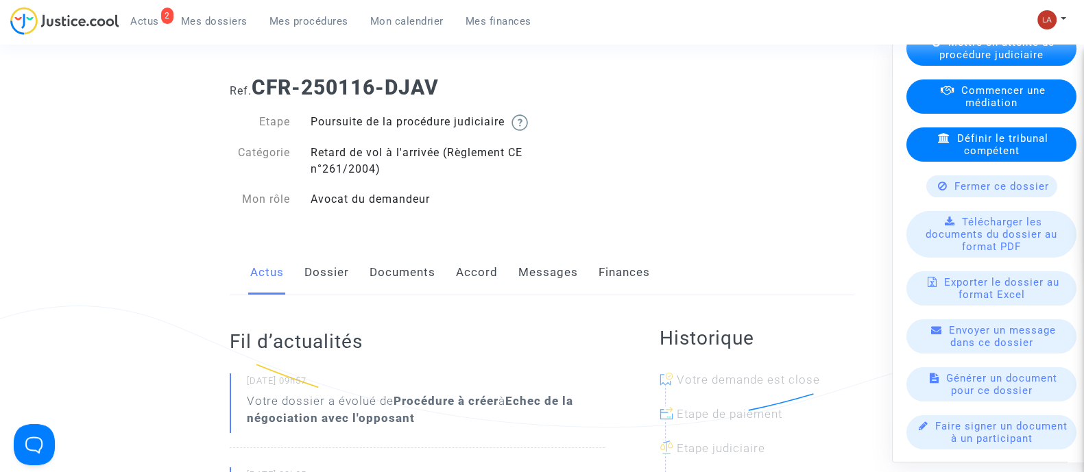
scroll to position [85, 0]
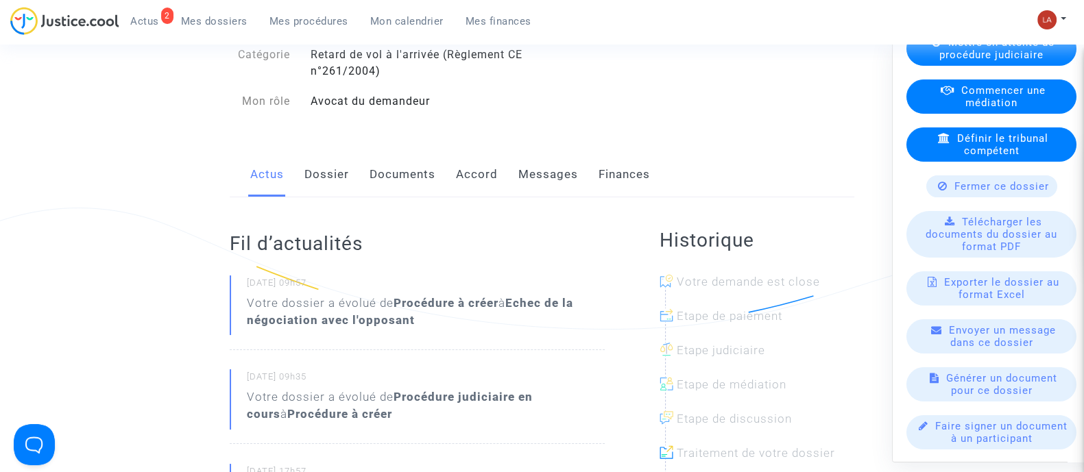
scroll to position [171, 0]
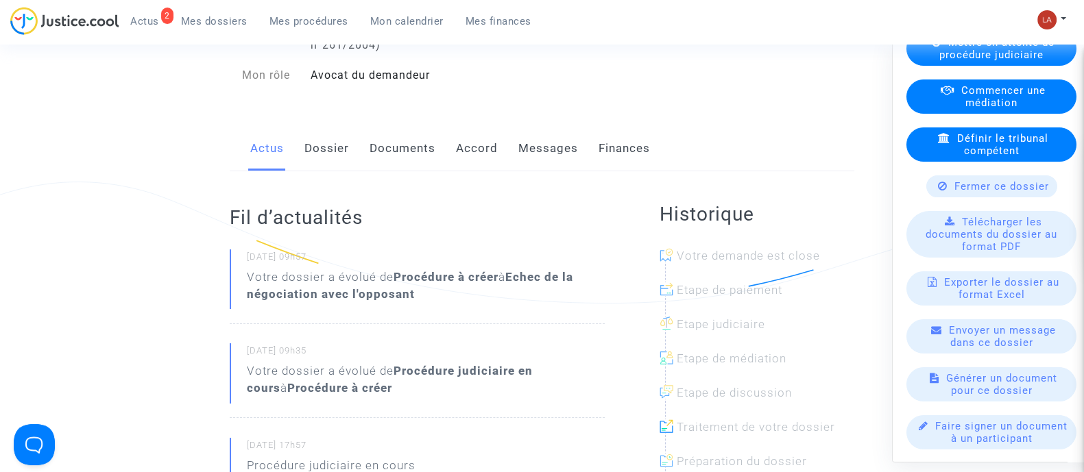
click at [538, 162] on link "Messages" at bounding box center [548, 148] width 60 height 45
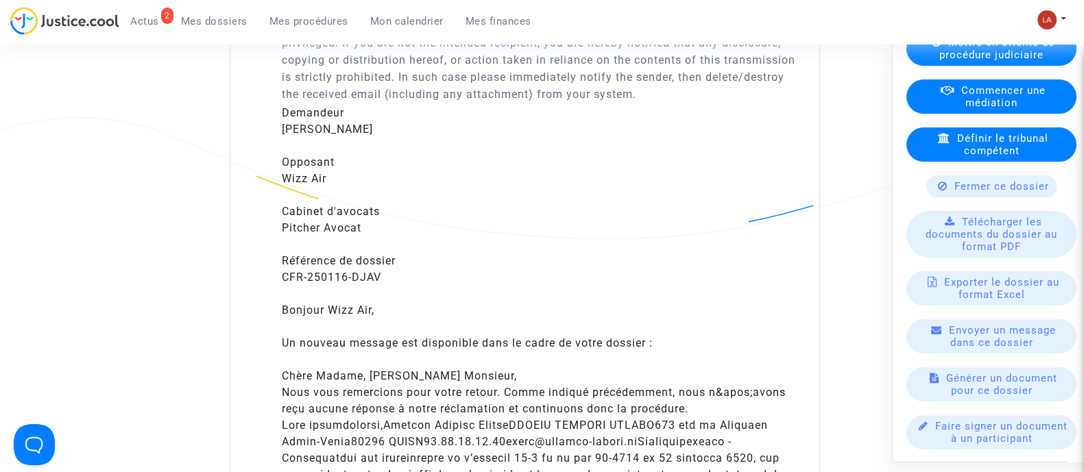
scroll to position [4114, 0]
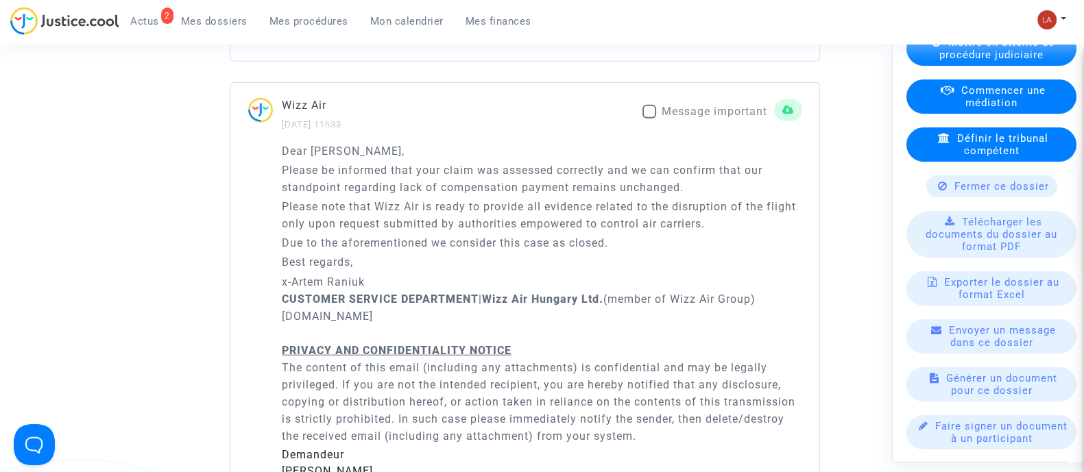
click at [736, 118] on span "Message important" at bounding box center [715, 111] width 106 height 13
click at [649, 119] on input "Message important" at bounding box center [649, 119] width 1 height 1
checkbox input "true"
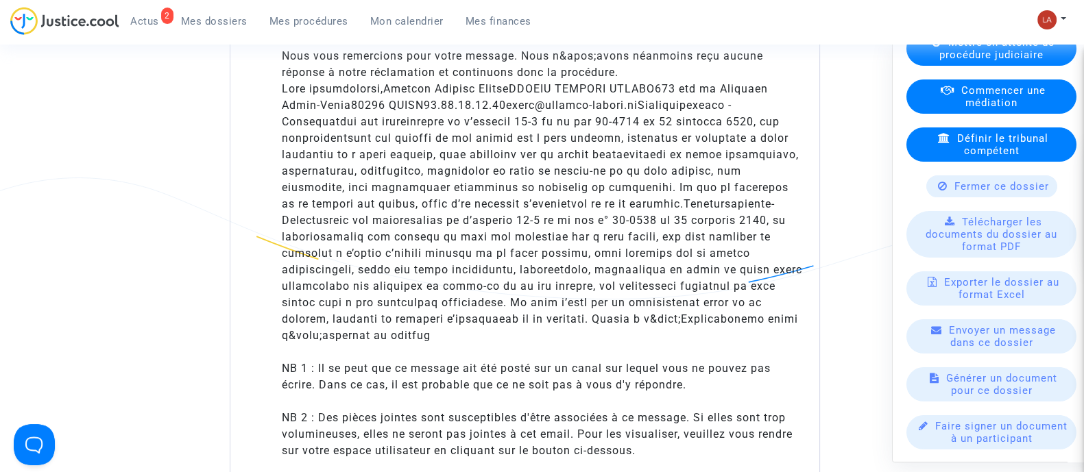
scroll to position [6942, 0]
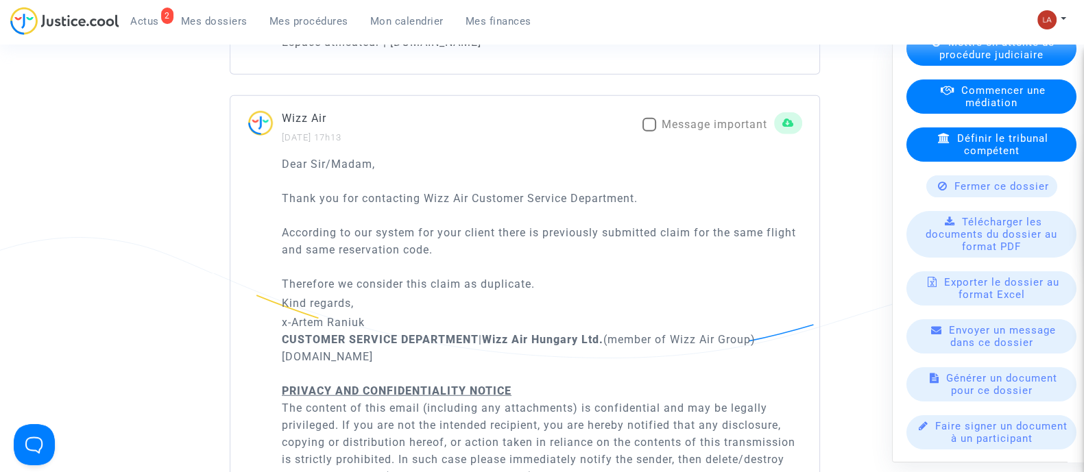
click at [682, 131] on span "Message important" at bounding box center [715, 124] width 106 height 13
click at [649, 132] on input "Message important" at bounding box center [649, 132] width 1 height 1
checkbox input "true"
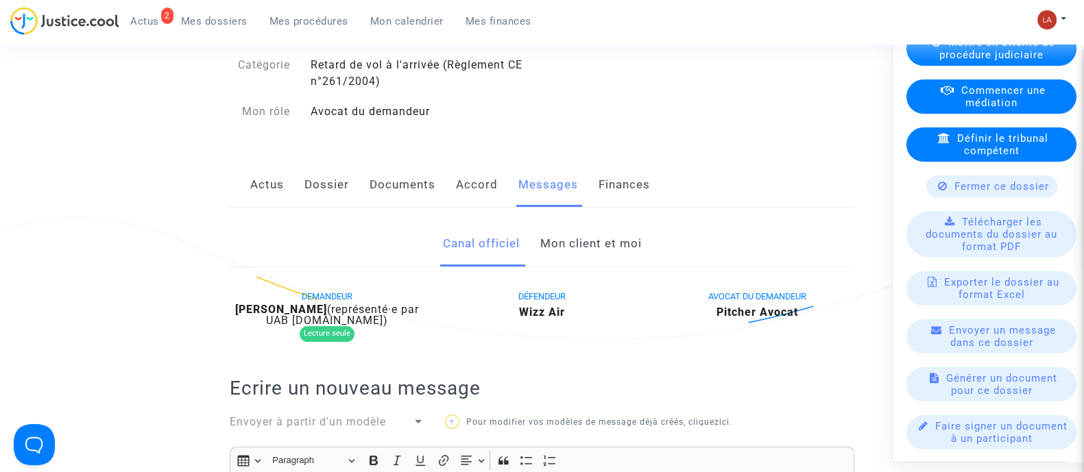
scroll to position [127, 0]
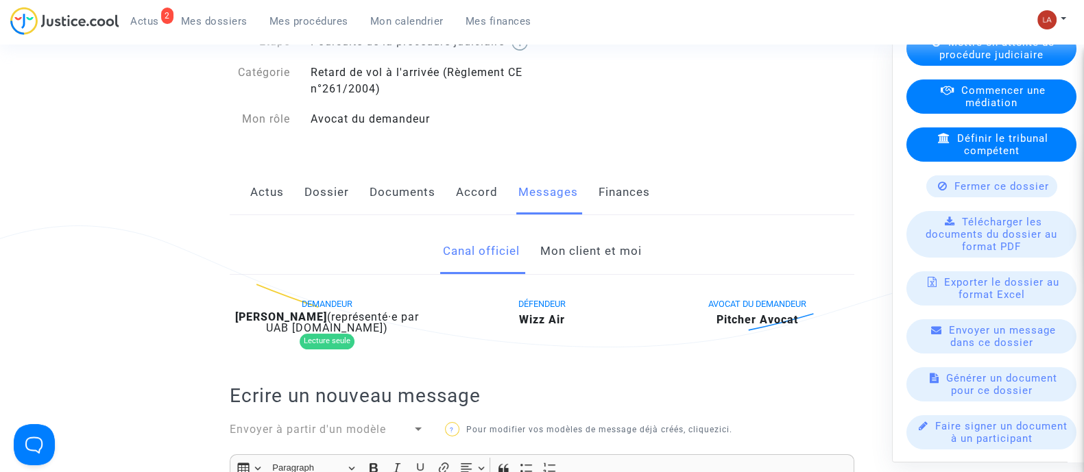
click at [309, 335] on span "(représenté·e par UAB [DOMAIN_NAME])" at bounding box center [342, 323] width 153 height 24
click at [310, 335] on span "(représenté·e par UAB [DOMAIN_NAME])" at bounding box center [342, 323] width 153 height 24
copy b "[PERSON_NAME]"
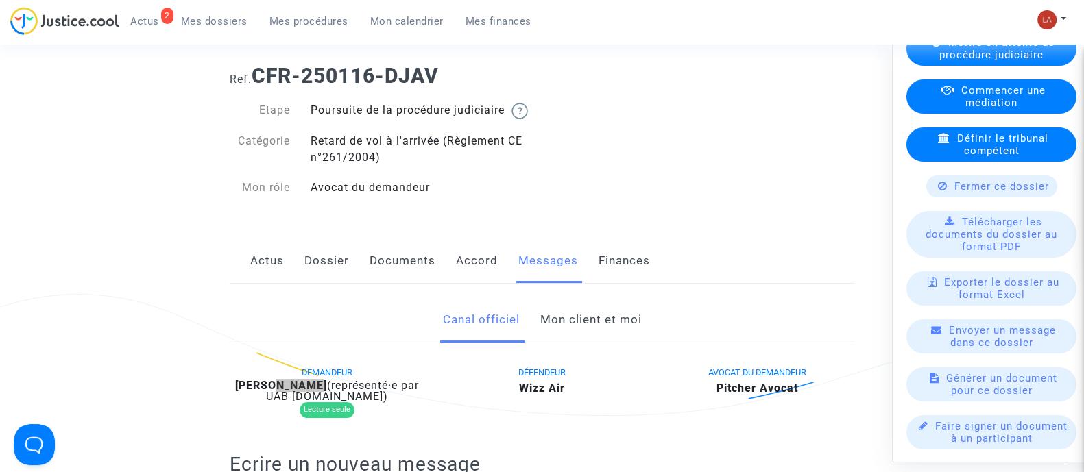
scroll to position [0, 0]
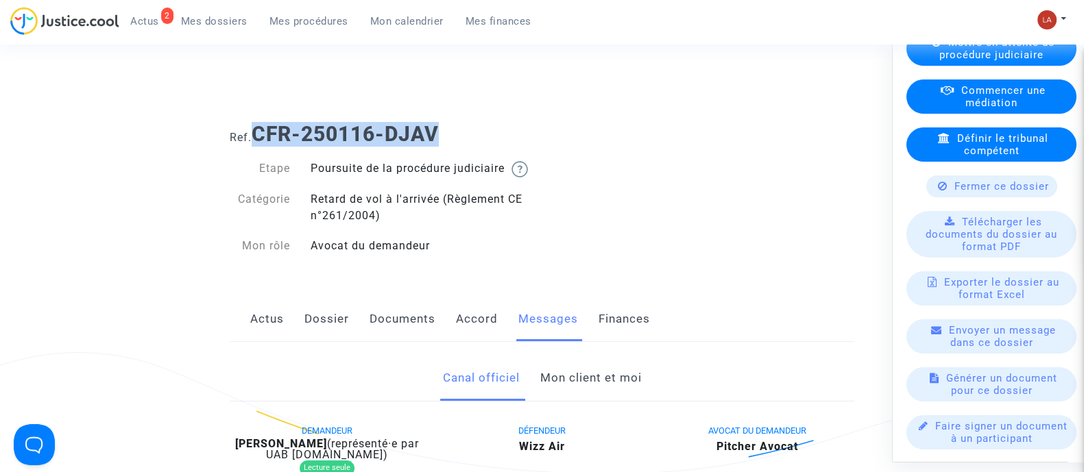
drag, startPoint x: 476, startPoint y: 125, endPoint x: 260, endPoint y: 130, distance: 216.0
click at [260, 130] on h1 "Ref. CFR-250116-DJAV" at bounding box center [542, 134] width 625 height 25
copy b "CFR-250116-DJAV"
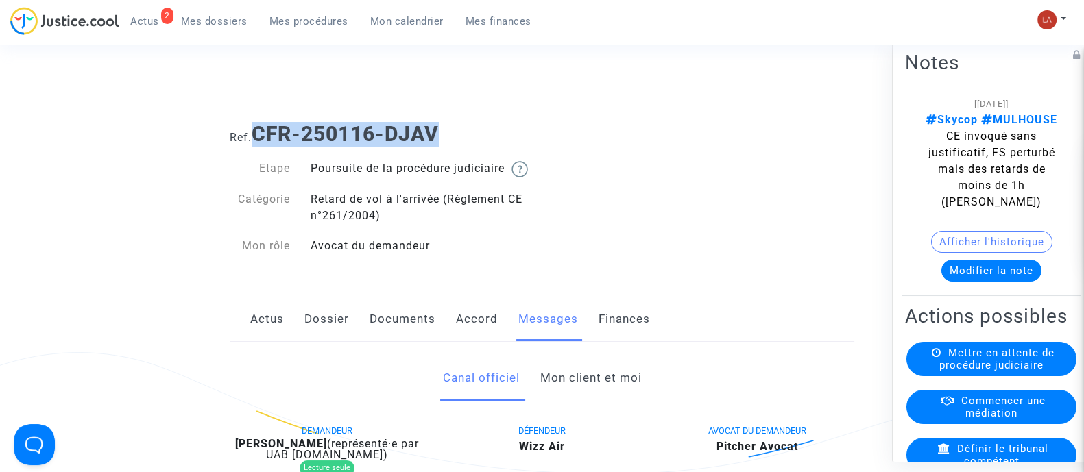
click at [982, 269] on button "Modifier la note" at bounding box center [991, 270] width 100 height 22
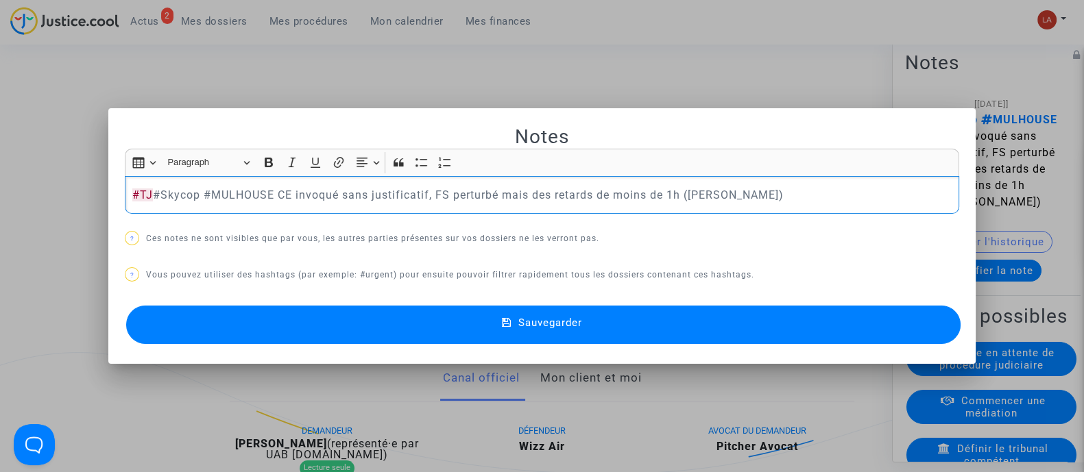
click at [778, 336] on button "Sauvegarder" at bounding box center [543, 325] width 834 height 38
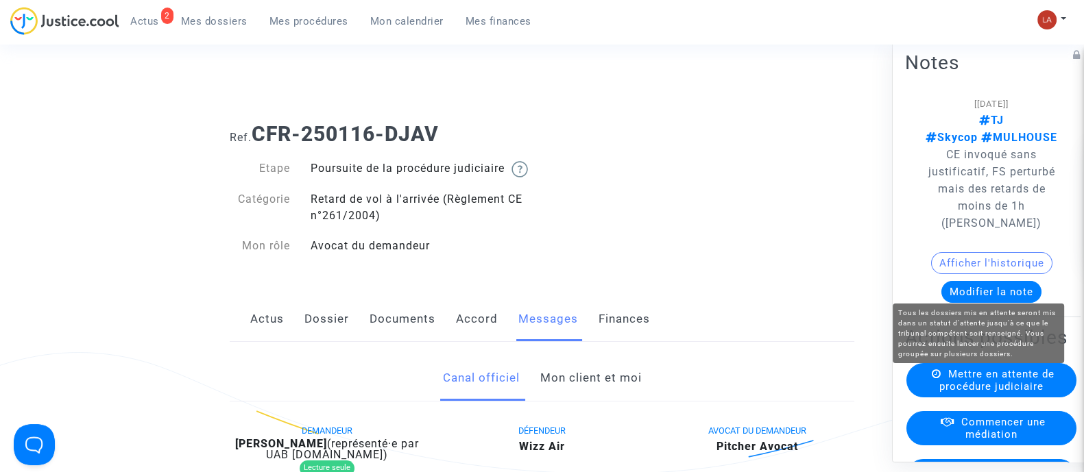
click at [991, 385] on span "Mettre en attente de procédure judiciaire" at bounding box center [996, 379] width 115 height 25
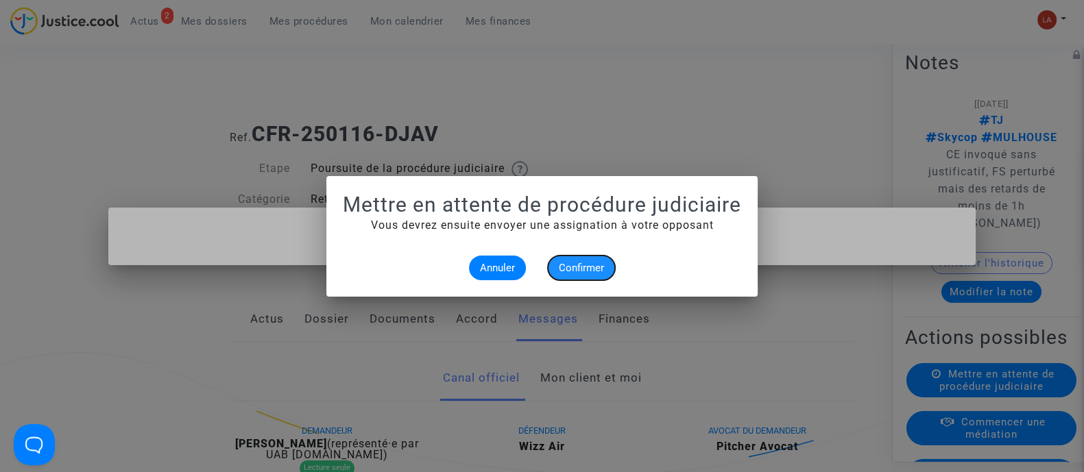
click at [569, 256] on button "Confirmer" at bounding box center [581, 268] width 67 height 25
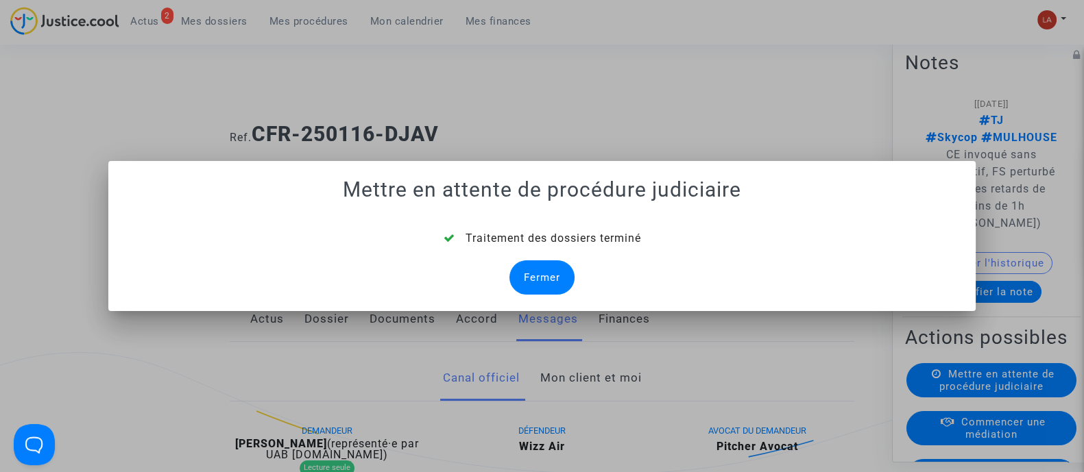
click at [527, 275] on div "Fermer" at bounding box center [541, 278] width 65 height 34
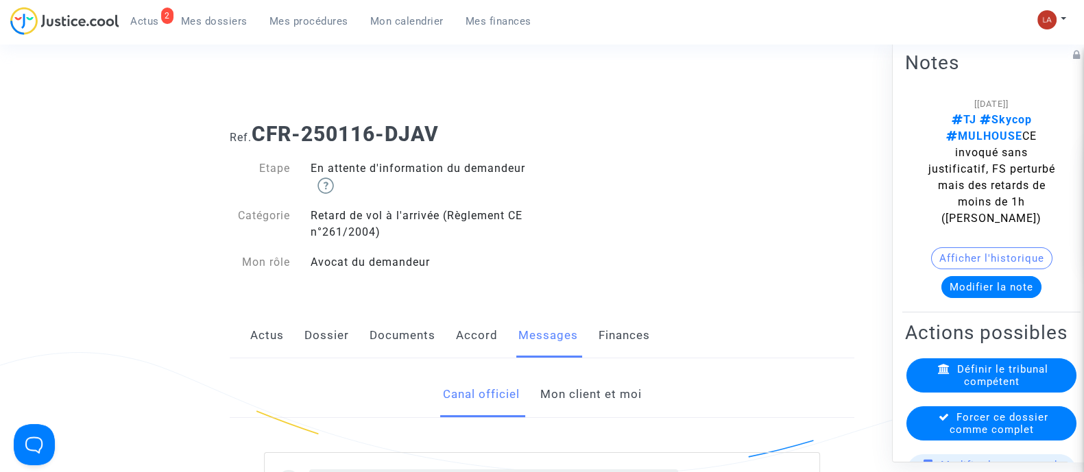
scroll to position [171, 0]
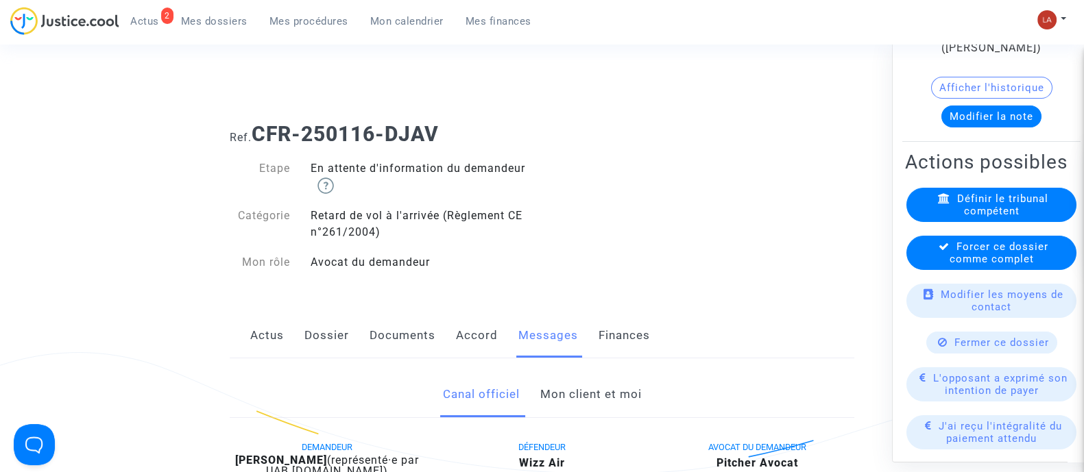
click at [982, 265] on span "Forcer ce dossier comme complet" at bounding box center [999, 252] width 99 height 25
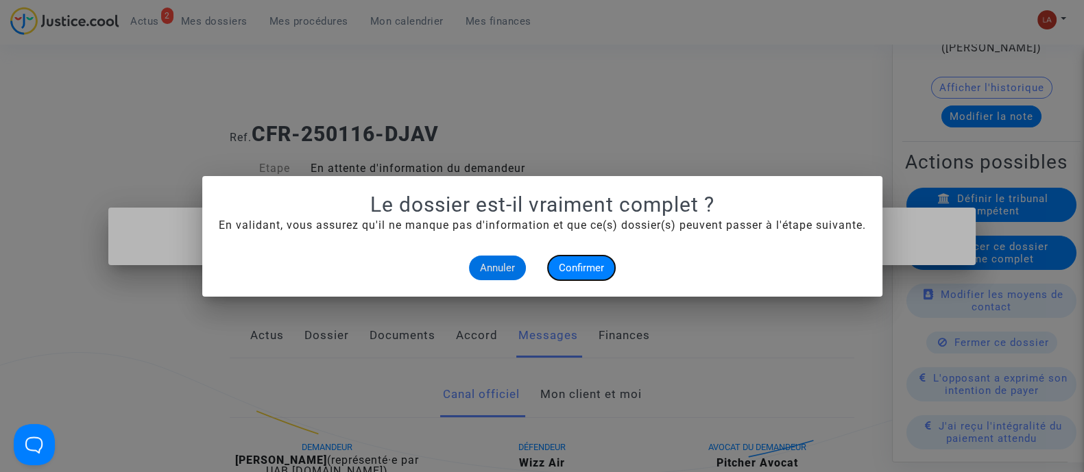
drag, startPoint x: 564, startPoint y: 266, endPoint x: 552, endPoint y: 262, distance: 13.0
click at [562, 265] on span "Confirmer" at bounding box center [581, 268] width 45 height 12
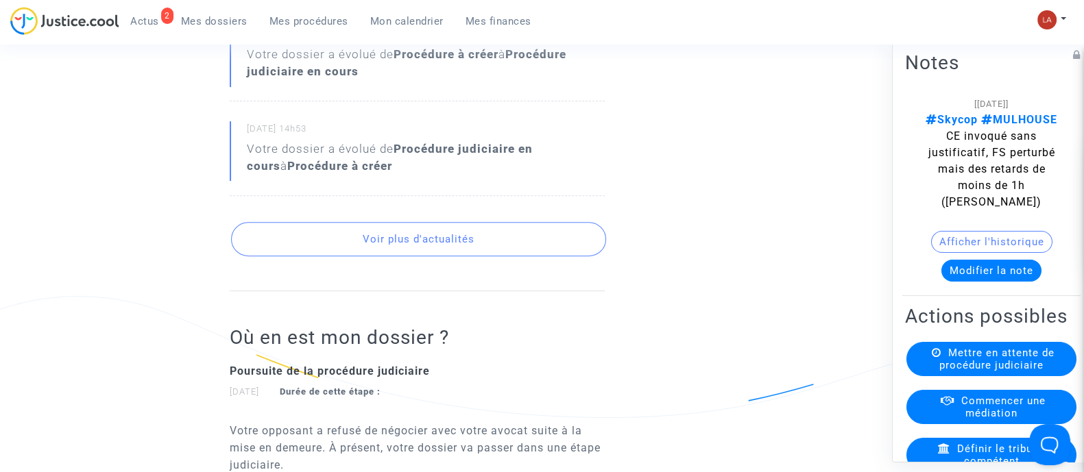
scroll to position [685, 0]
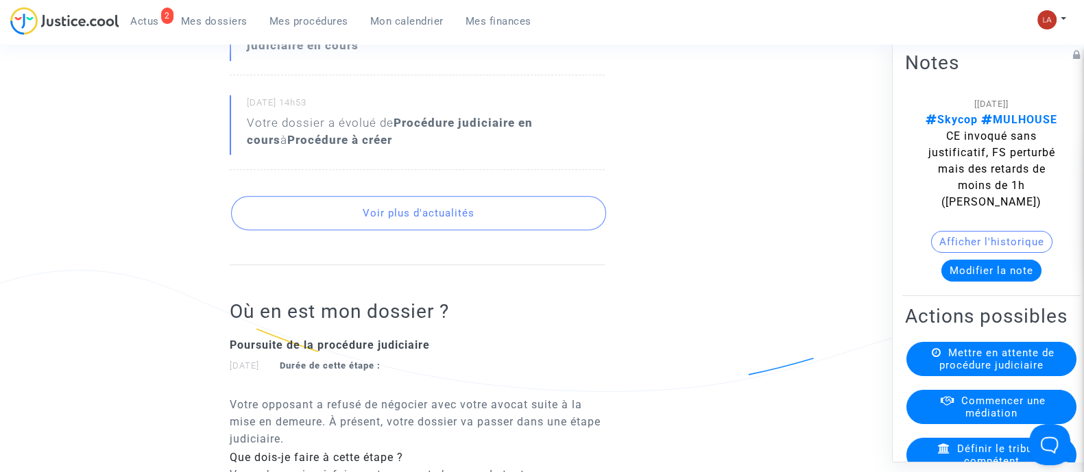
click at [571, 228] on button "Voir plus d'actualités" at bounding box center [418, 213] width 375 height 34
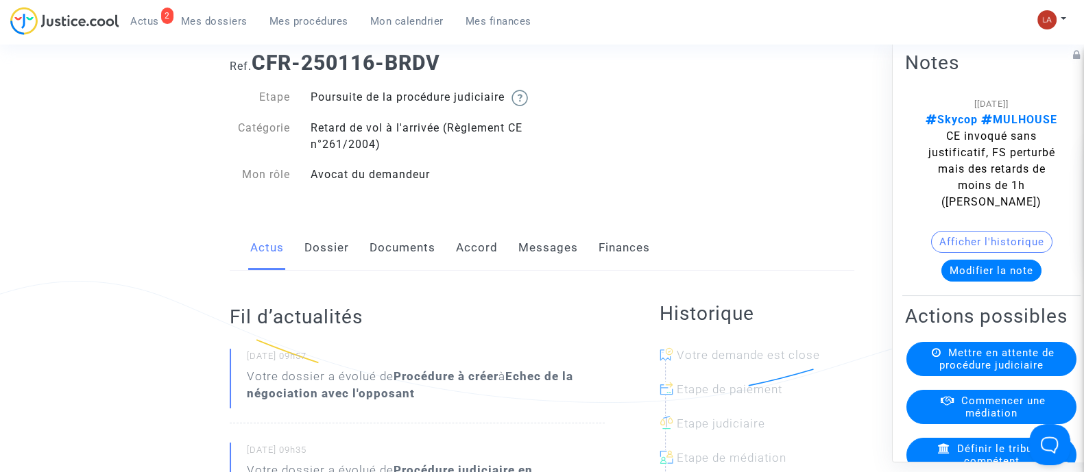
scroll to position [0, 0]
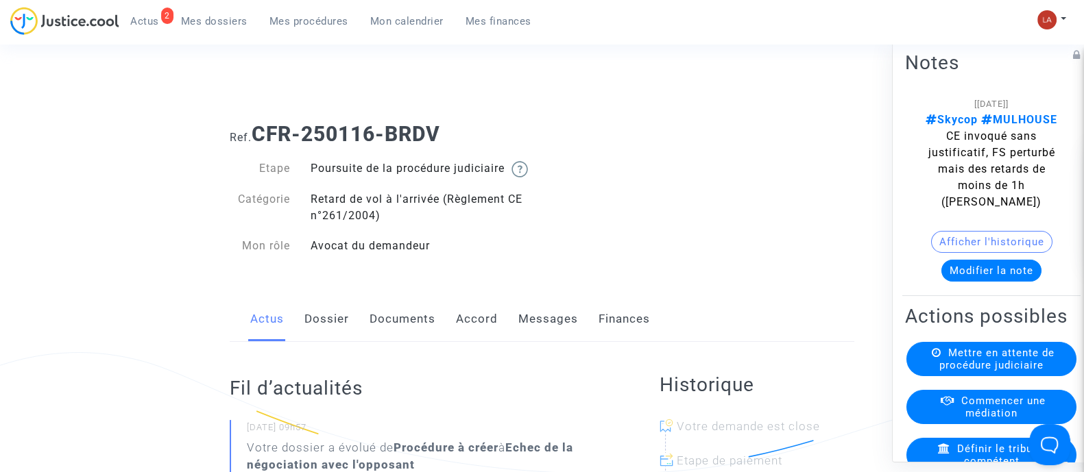
click at [551, 342] on link "Messages" at bounding box center [548, 319] width 60 height 45
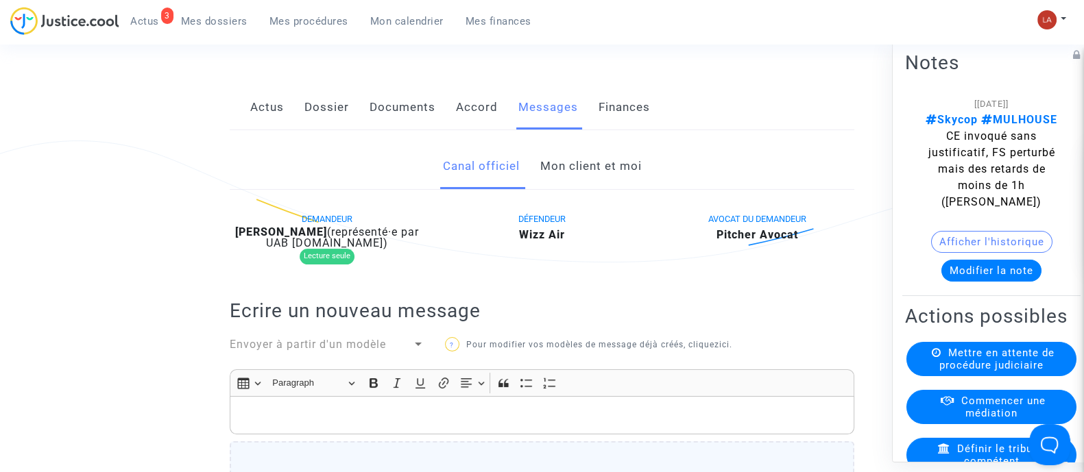
scroll to position [202, 0]
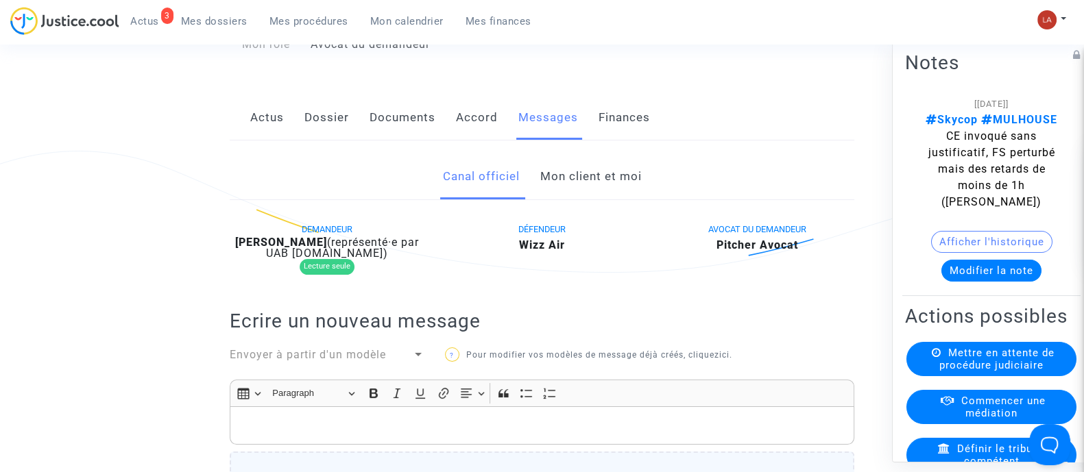
click at [288, 249] on b "[PERSON_NAME]" at bounding box center [281, 242] width 92 height 13
click at [290, 249] on b "[PERSON_NAME]" at bounding box center [281, 242] width 92 height 13
click at [288, 249] on b "[PERSON_NAME]" at bounding box center [281, 242] width 92 height 13
click at [290, 249] on b "[PERSON_NAME]" at bounding box center [281, 242] width 92 height 13
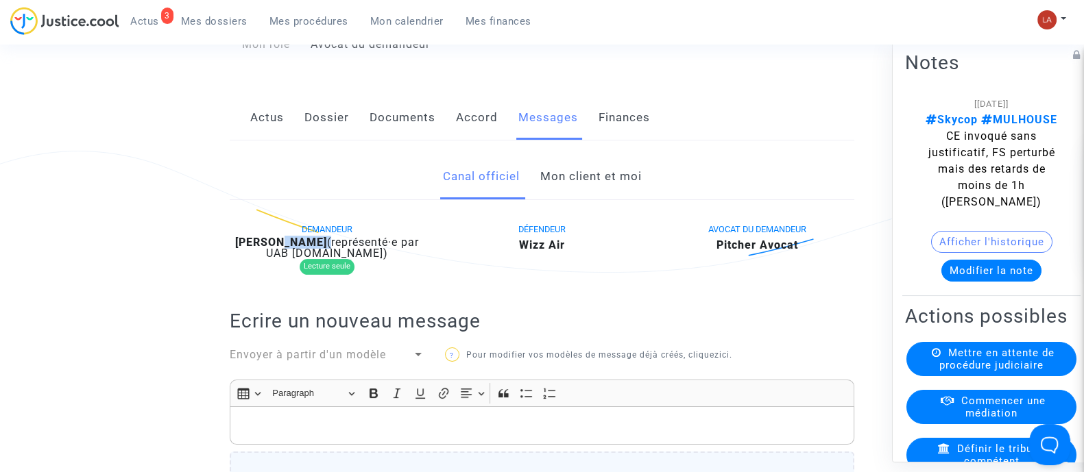
copy div "Barbier"
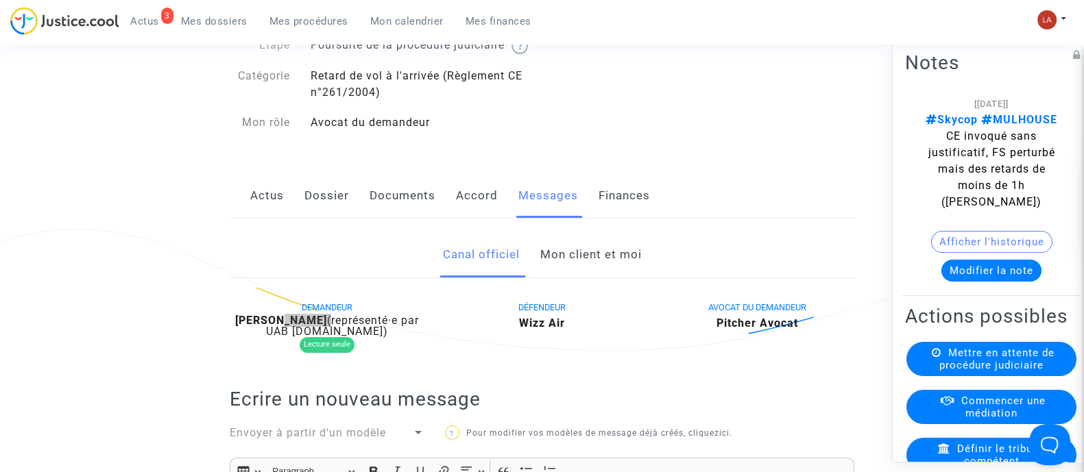
scroll to position [0, 0]
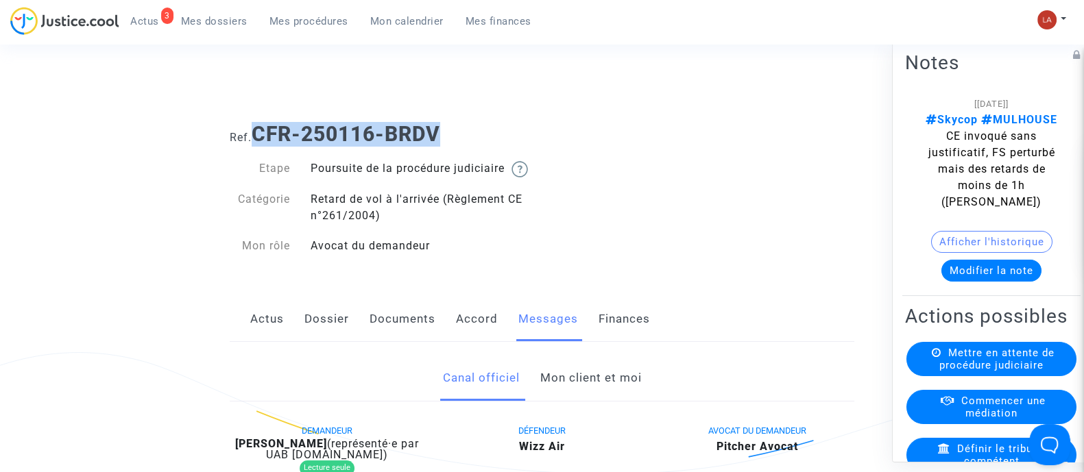
drag, startPoint x: 260, startPoint y: 132, endPoint x: 583, endPoint y: 131, distance: 323.6
click at [584, 135] on h1 "Ref. CFR-250116-BRDV" at bounding box center [542, 134] width 625 height 25
copy b "CFR-250116-BRDV"
click at [1007, 269] on button "Modifier la note" at bounding box center [991, 270] width 100 height 22
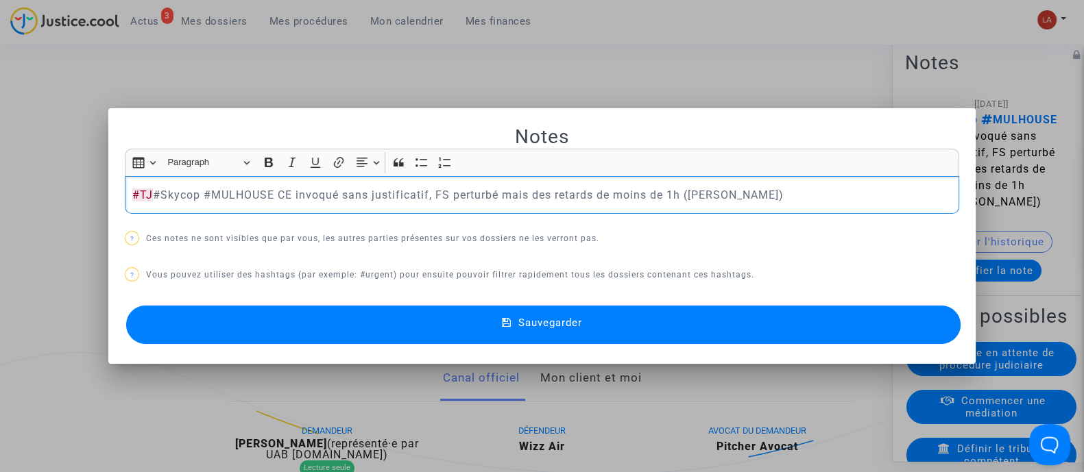
click at [915, 326] on button "Sauvegarder" at bounding box center [543, 325] width 834 height 38
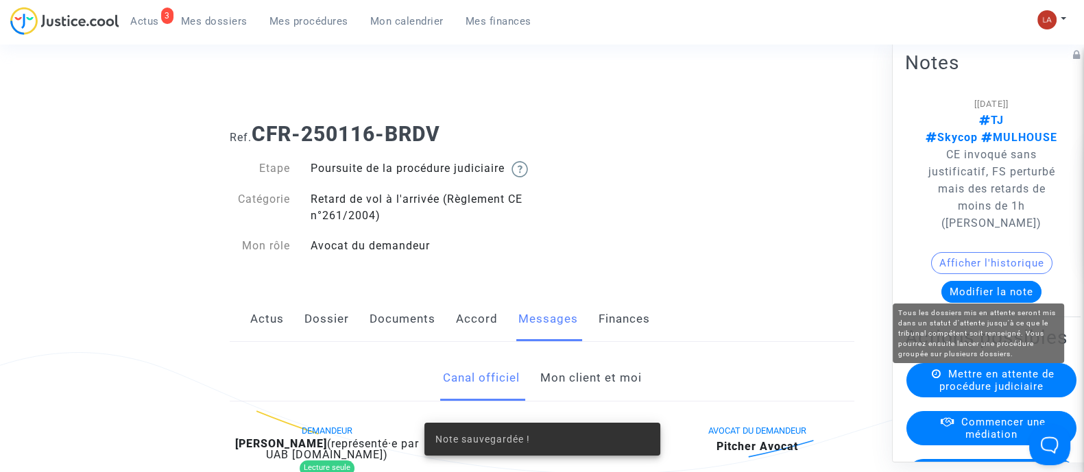
click at [939, 388] on span "Mettre en attente de procédure judiciaire" at bounding box center [996, 379] width 115 height 25
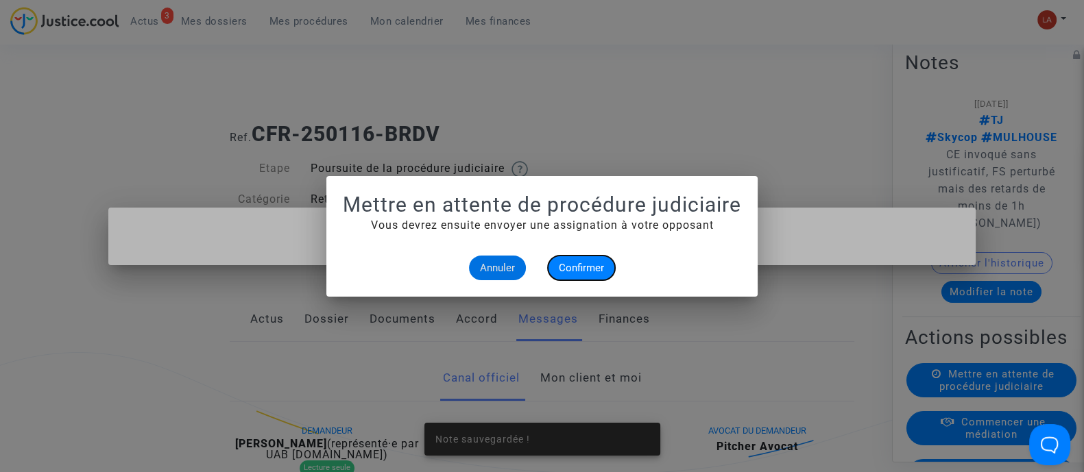
click at [579, 269] on span "Confirmer" at bounding box center [581, 268] width 45 height 12
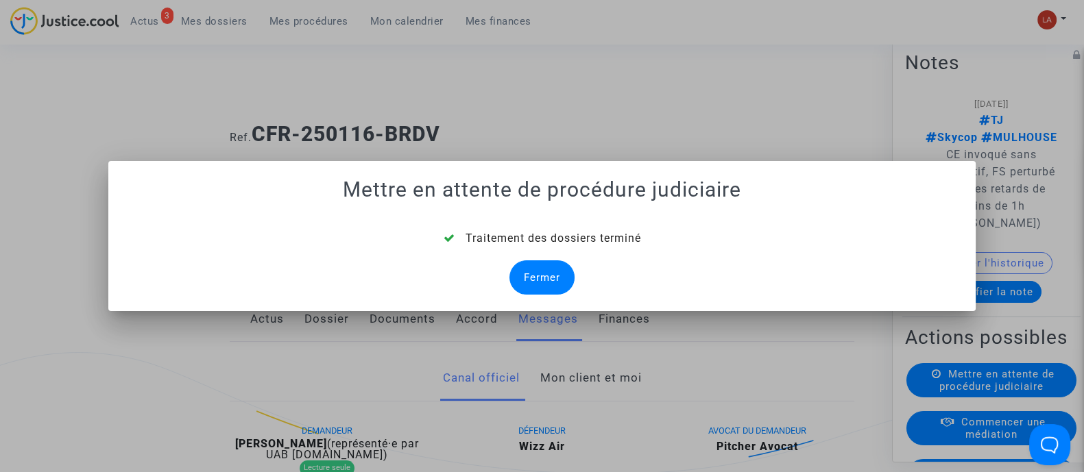
click at [535, 278] on div "Fermer" at bounding box center [541, 278] width 65 height 34
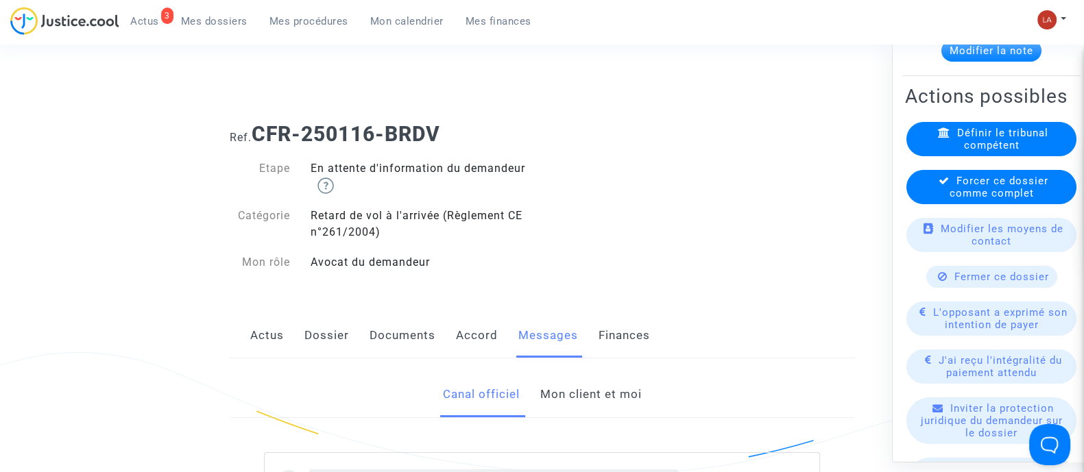
scroll to position [342, 0]
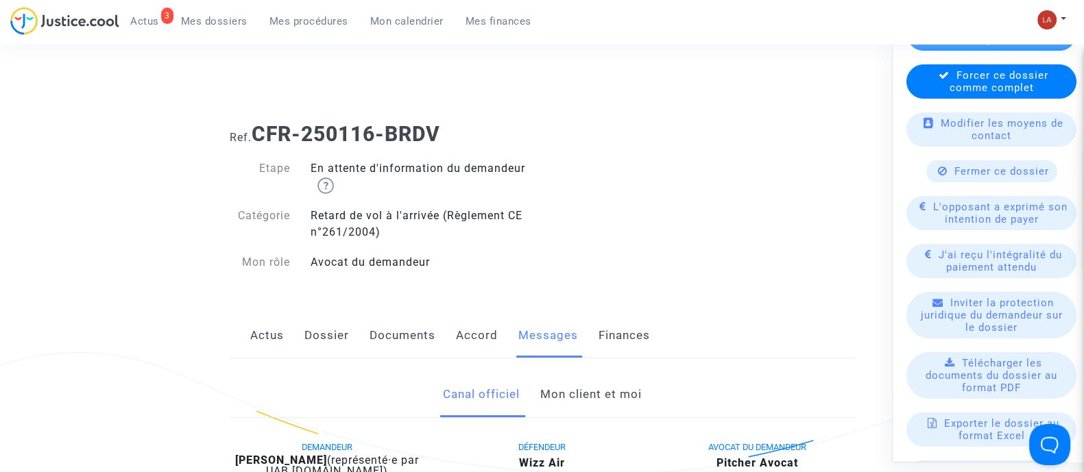
click at [1008, 93] on span "Forcer ce dossier comme complet" at bounding box center [999, 81] width 99 height 25
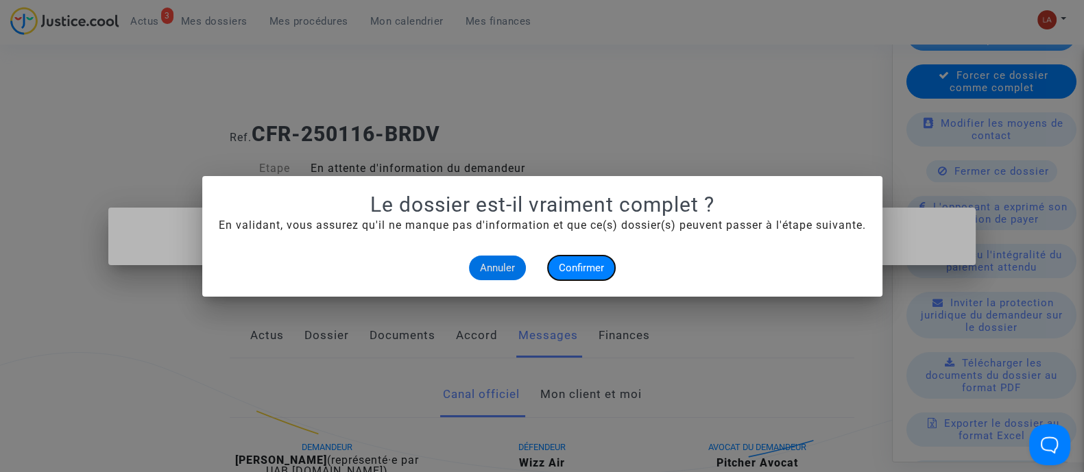
click at [610, 263] on button "Confirmer" at bounding box center [581, 268] width 67 height 25
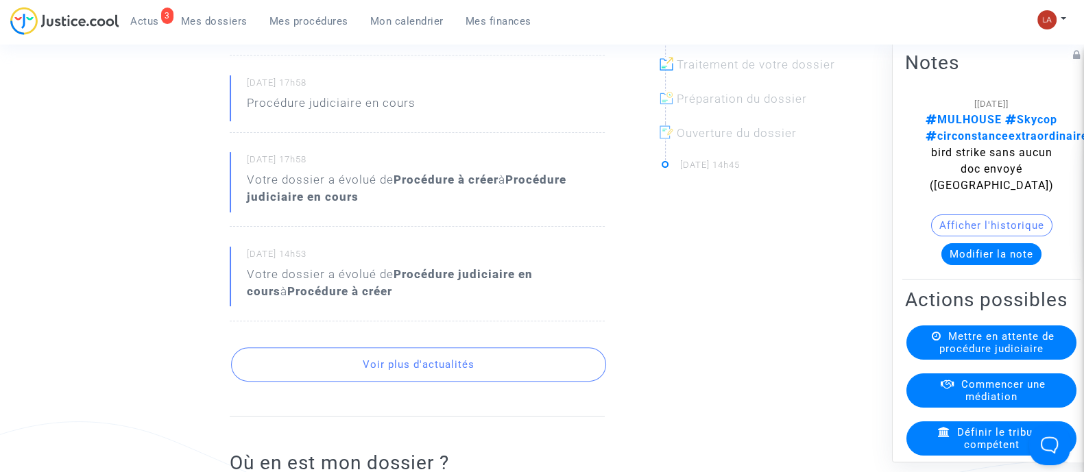
scroll to position [771, 0]
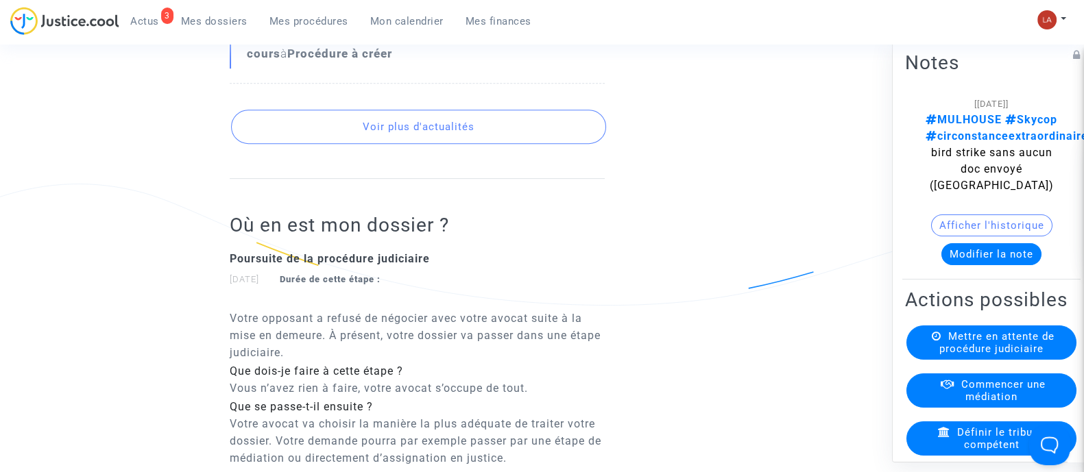
click at [536, 144] on button "Voir plus d'actualités" at bounding box center [418, 127] width 375 height 34
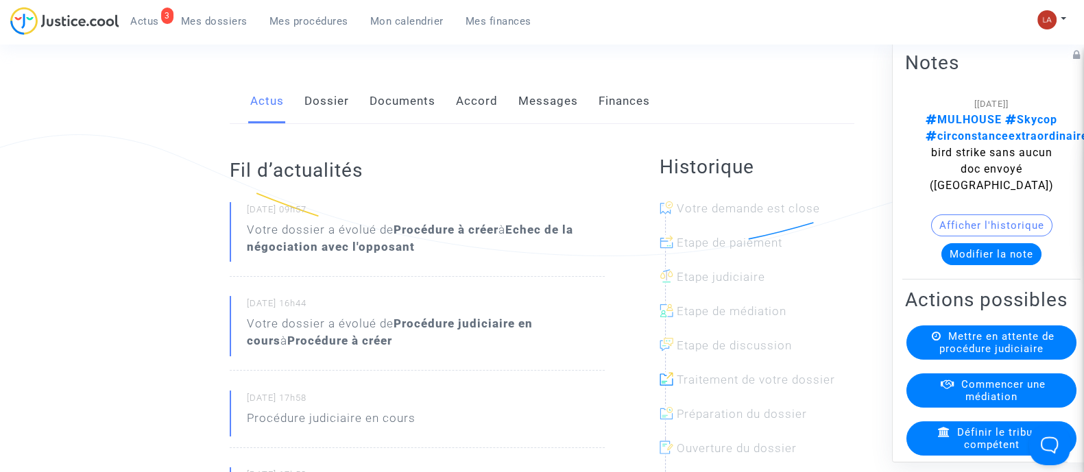
scroll to position [0, 0]
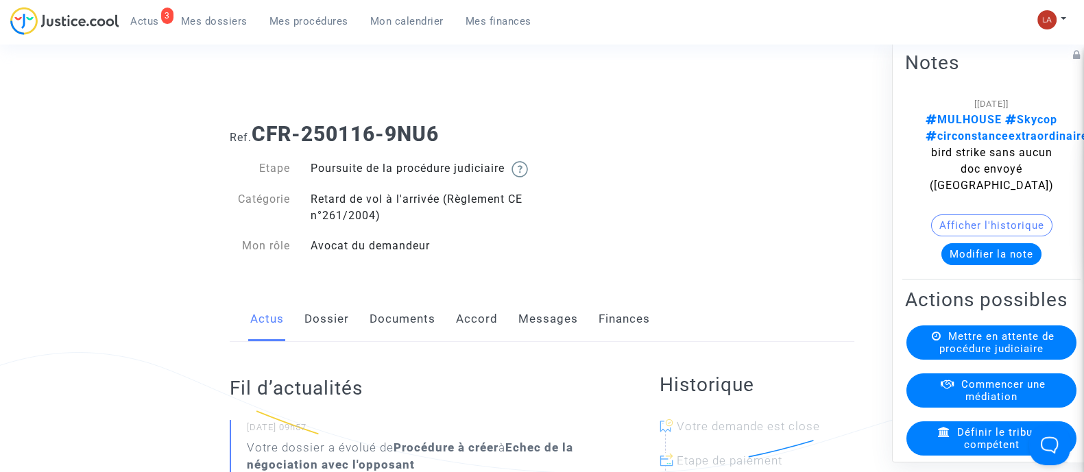
click at [541, 333] on link "Messages" at bounding box center [548, 319] width 60 height 45
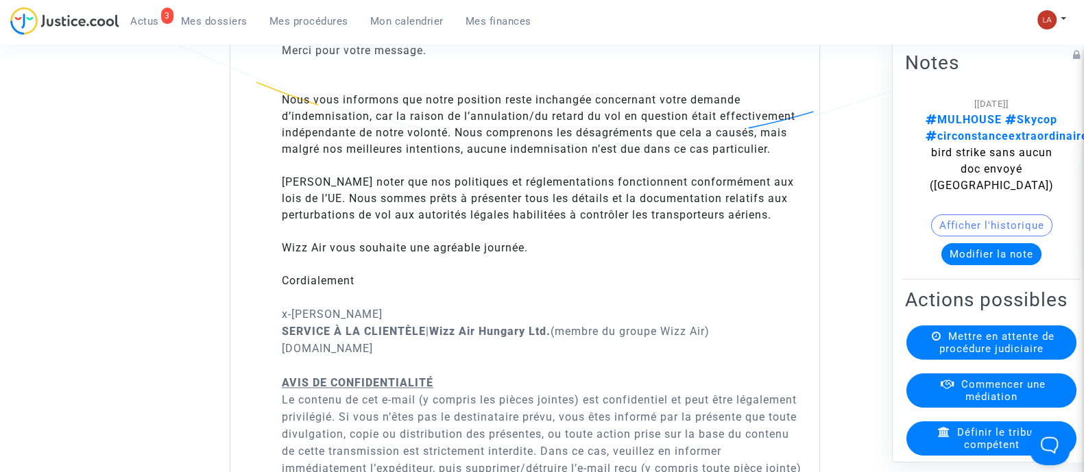
scroll to position [2656, 0]
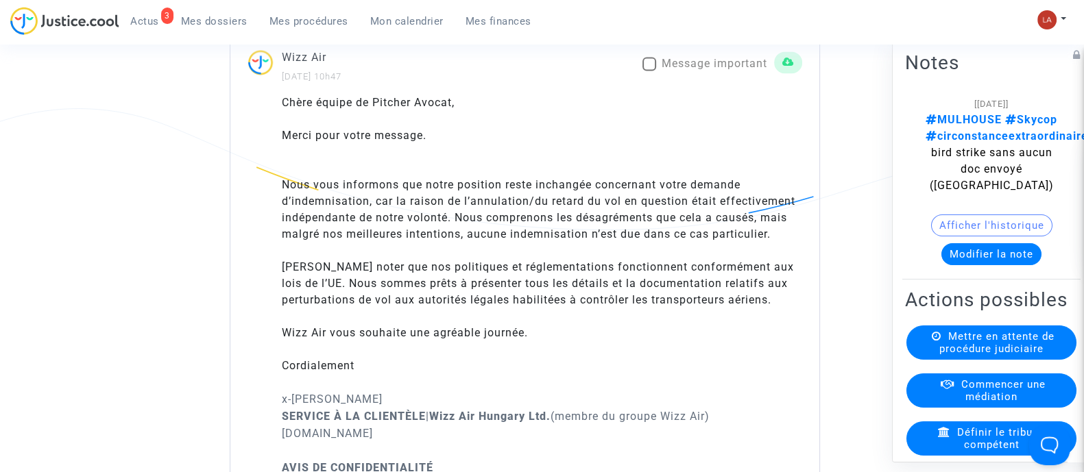
click at [682, 51] on div "Wizz Air [DATE] 10h47 Message important" at bounding box center [524, 67] width 589 height 36
click at [684, 57] on span "Message important" at bounding box center [715, 63] width 106 height 13
click at [649, 71] on input "Message important" at bounding box center [649, 71] width 1 height 1
checkbox input "true"
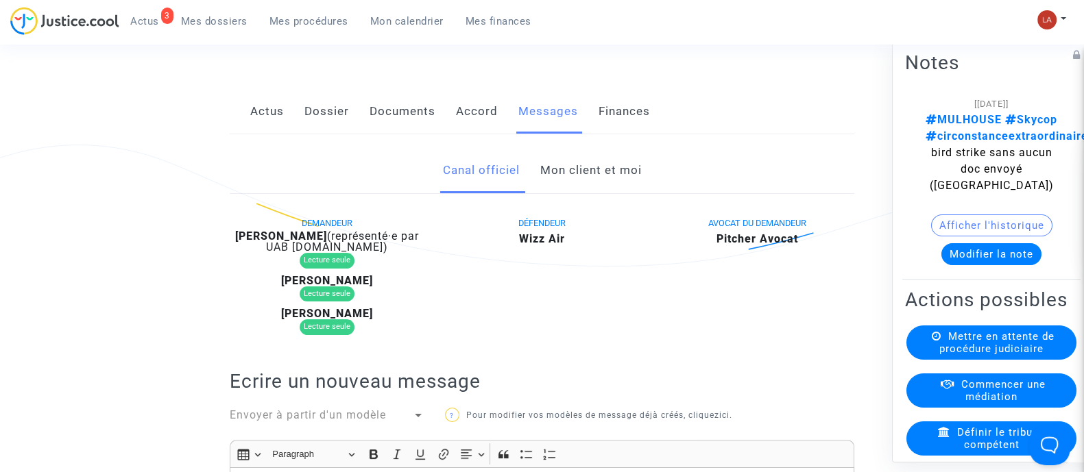
scroll to position [171, 0]
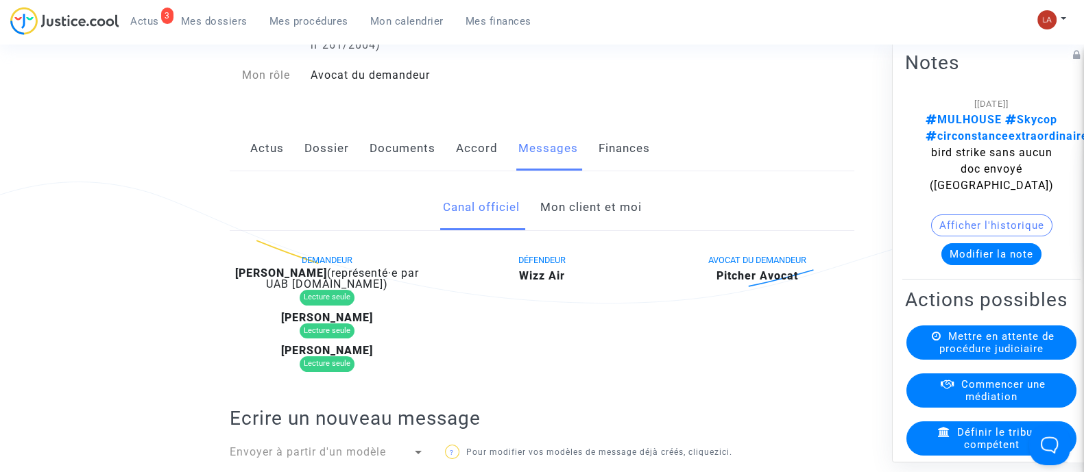
click at [327, 280] on b "[PERSON_NAME]" at bounding box center [281, 273] width 92 height 13
copy div "Vranesevic"
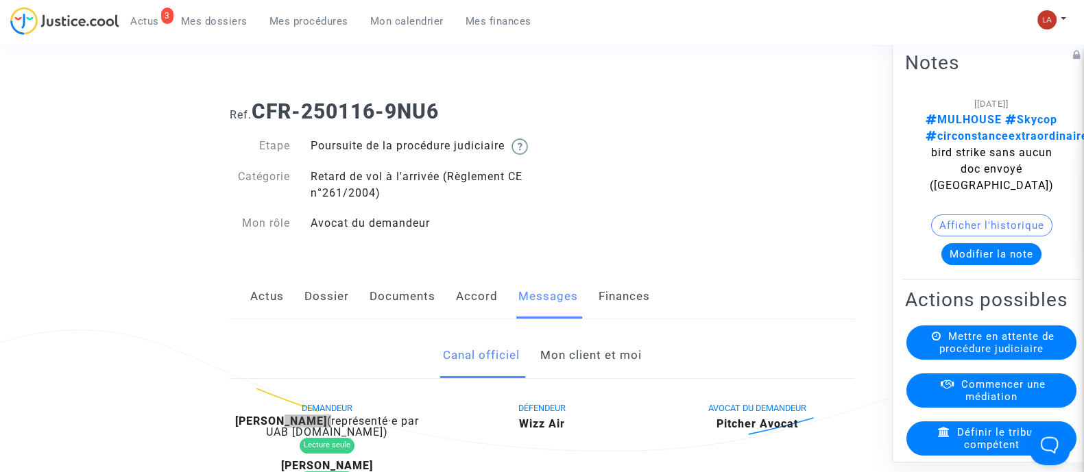
scroll to position [0, 0]
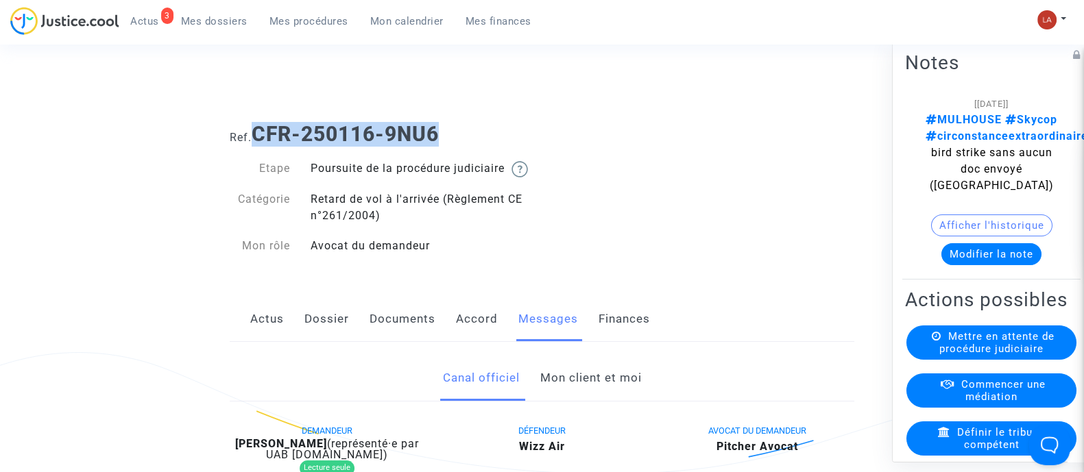
drag, startPoint x: 305, startPoint y: 126, endPoint x: 490, endPoint y: 133, distance: 185.2
click at [490, 133] on h1 "Ref. CFR-250116-9NU6" at bounding box center [542, 134] width 625 height 25
copy b "CFR-250116-9NU6"
click at [977, 258] on button "Modifier la note" at bounding box center [991, 254] width 100 height 22
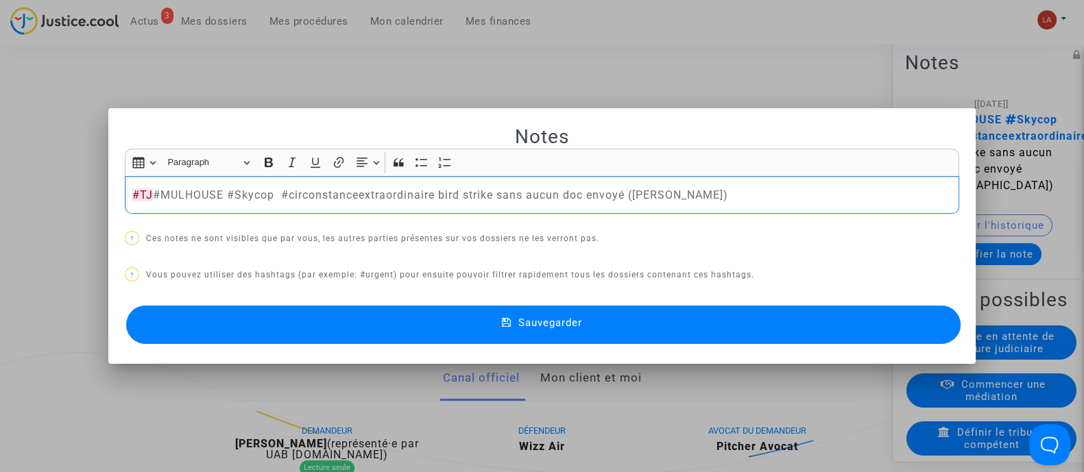
click at [815, 332] on button "Sauvegarder" at bounding box center [543, 325] width 834 height 38
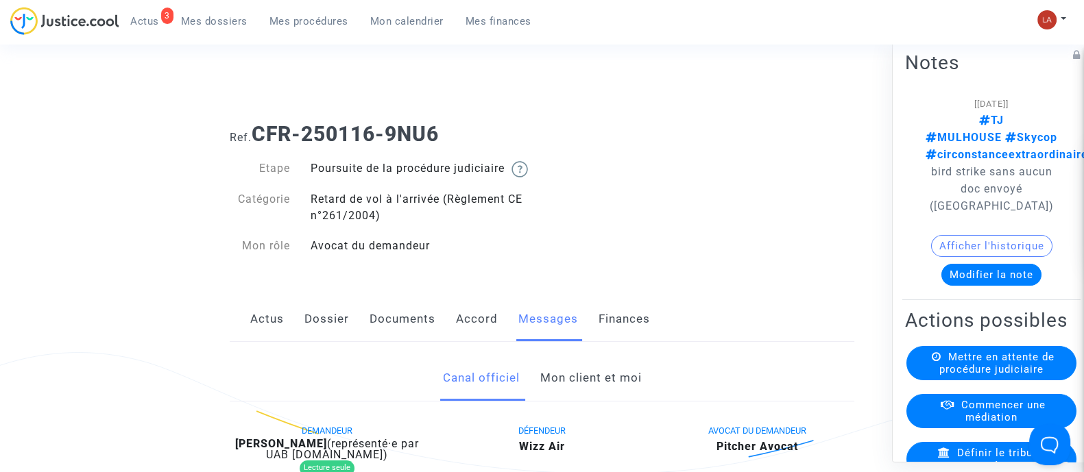
click at [944, 355] on div "Mettre en attente de procédure judiciaire" at bounding box center [991, 363] width 170 height 34
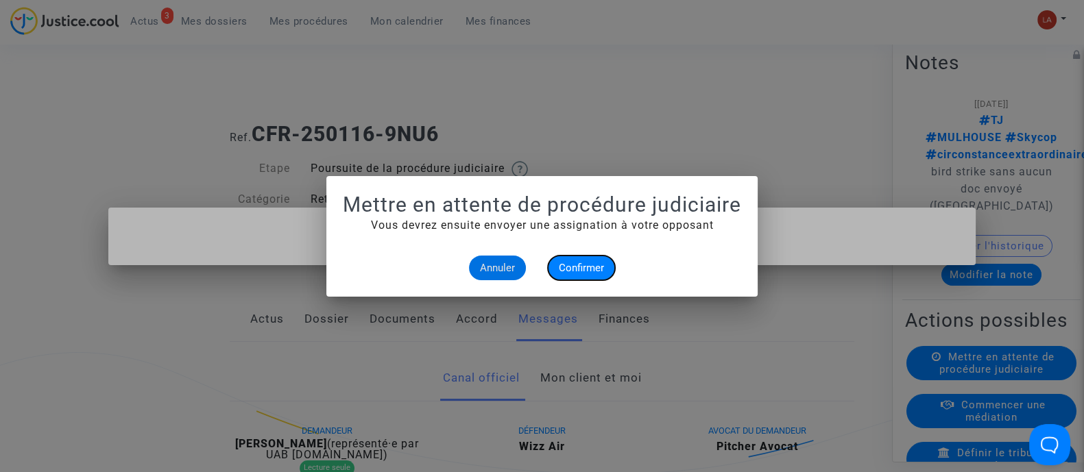
click at [571, 262] on span "Confirmer" at bounding box center [581, 268] width 45 height 12
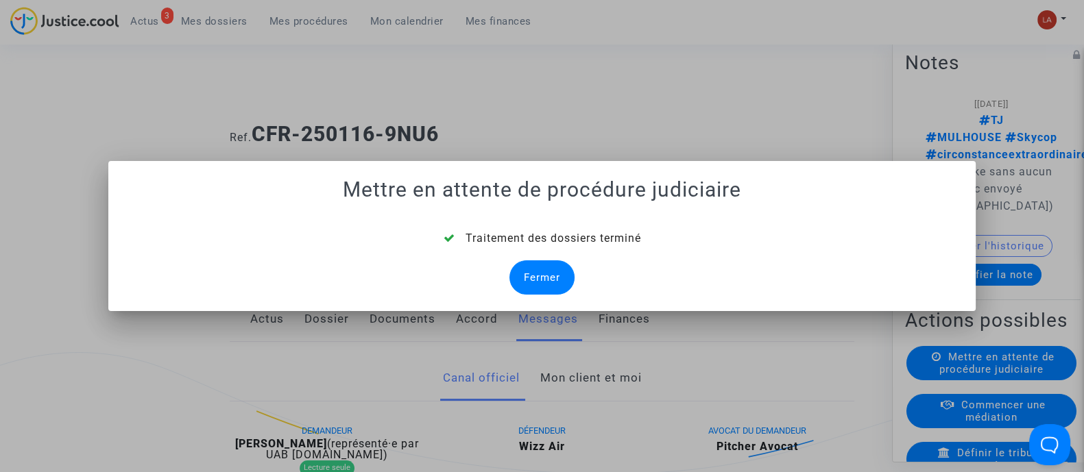
click at [548, 275] on div "Fermer" at bounding box center [541, 278] width 65 height 34
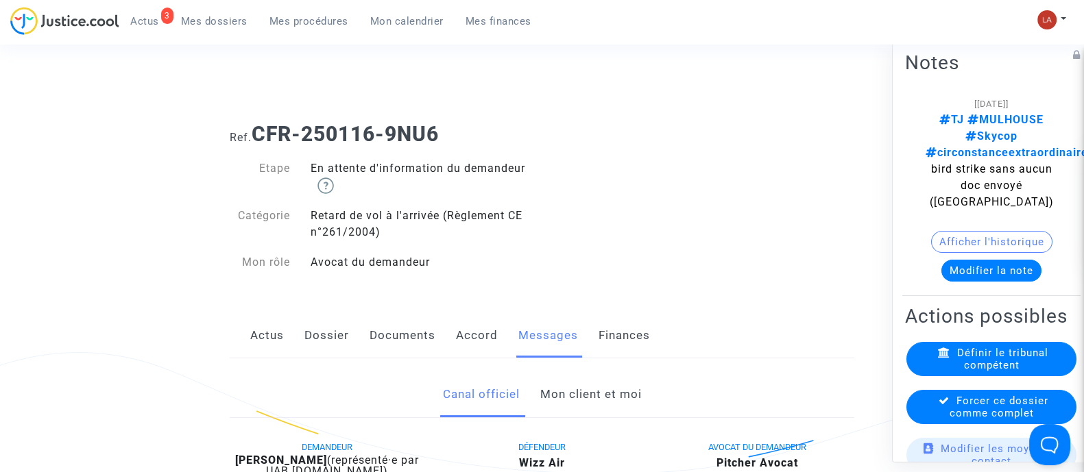
scroll to position [171, 0]
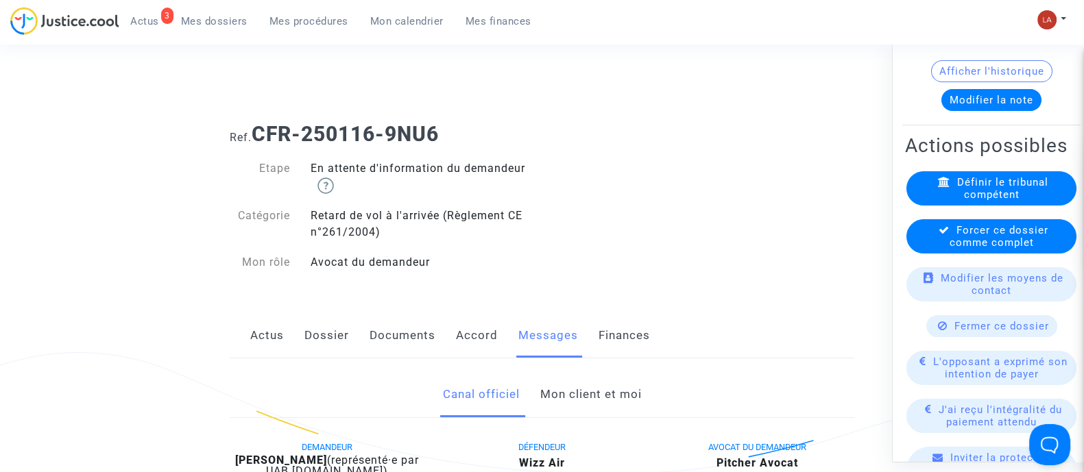
click at [1025, 239] on span "Forcer ce dossier comme complet" at bounding box center [999, 236] width 99 height 25
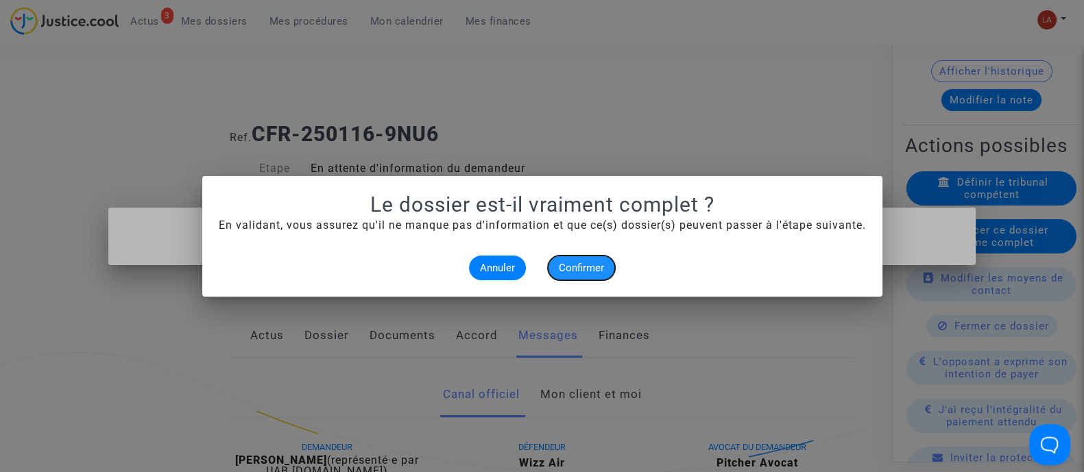
click at [594, 265] on span "Confirmer" at bounding box center [581, 268] width 45 height 12
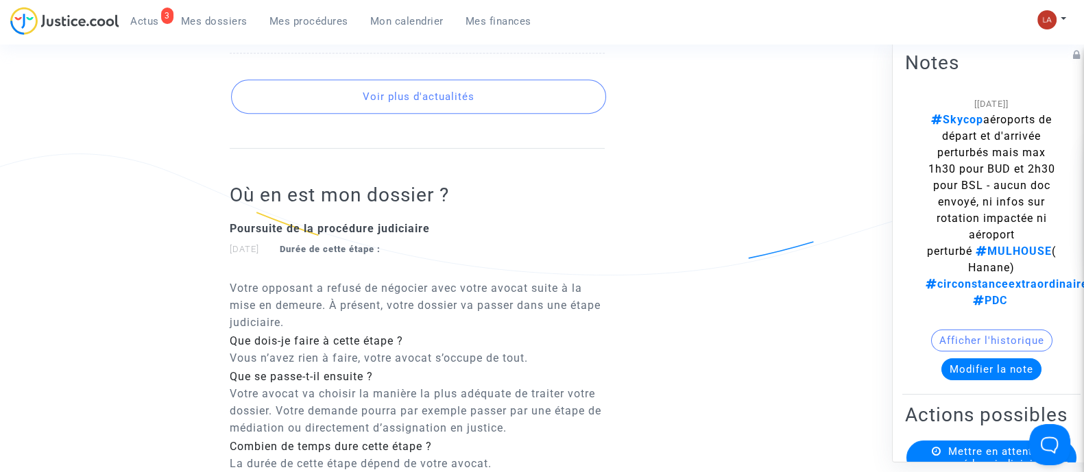
scroll to position [685, 0]
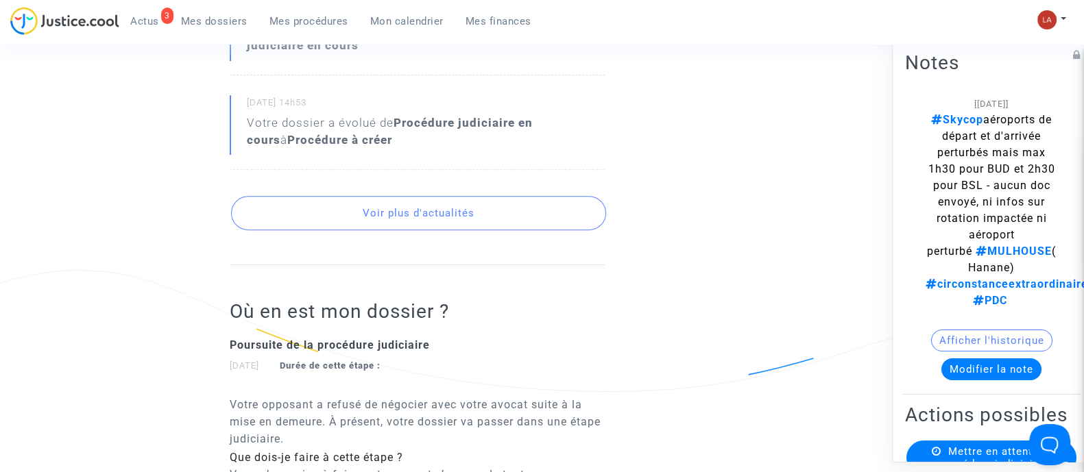
click at [584, 230] on button "Voir plus d'actualités" at bounding box center [418, 213] width 375 height 34
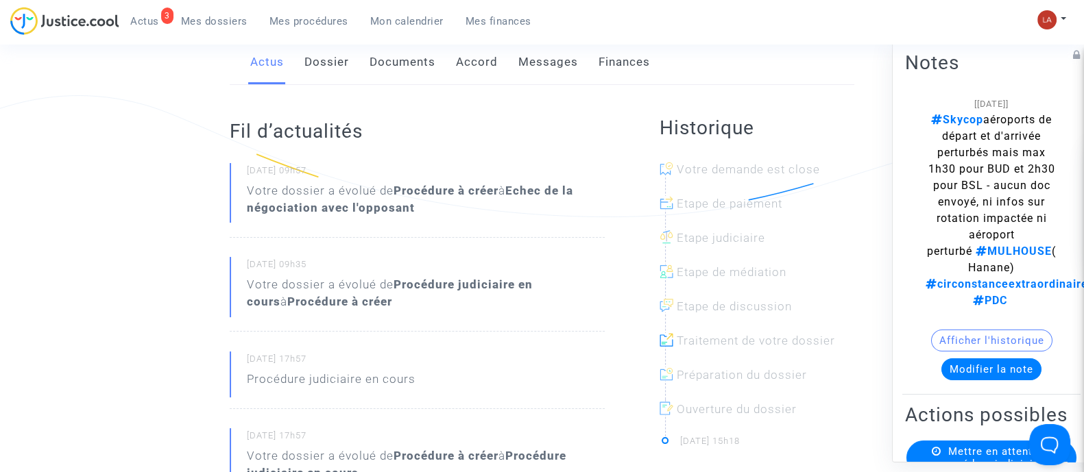
drag, startPoint x: 521, startPoint y: 87, endPoint x: 542, endPoint y: 100, distance: 24.9
click at [521, 85] on link "Messages" at bounding box center [548, 62] width 60 height 45
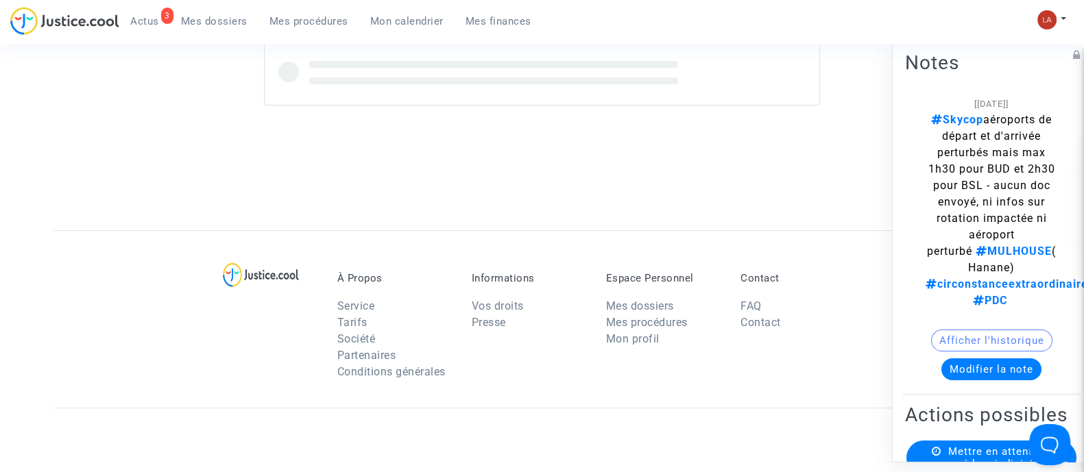
scroll to position [599, 0]
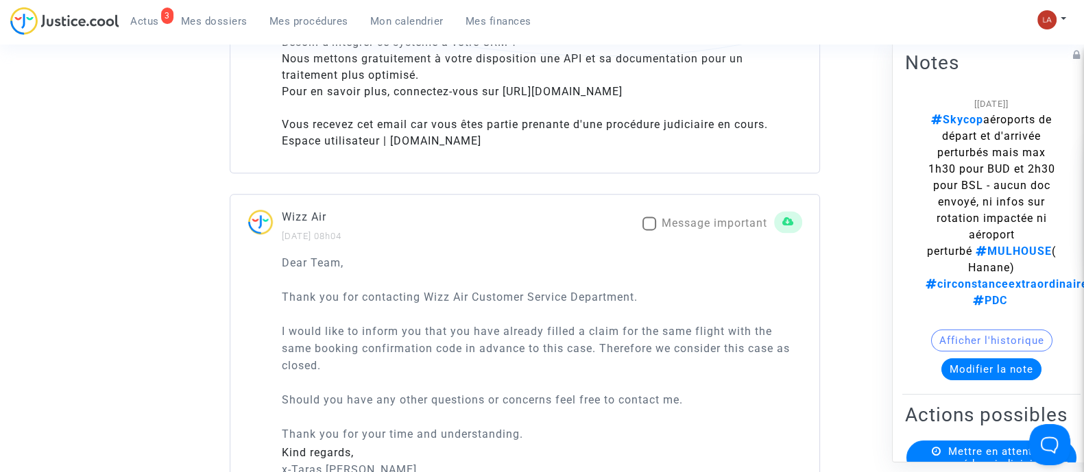
click at [681, 230] on span "Message important" at bounding box center [715, 223] width 106 height 13
click at [649, 231] on input "Message important" at bounding box center [649, 230] width 1 height 1
checkbox input "true"
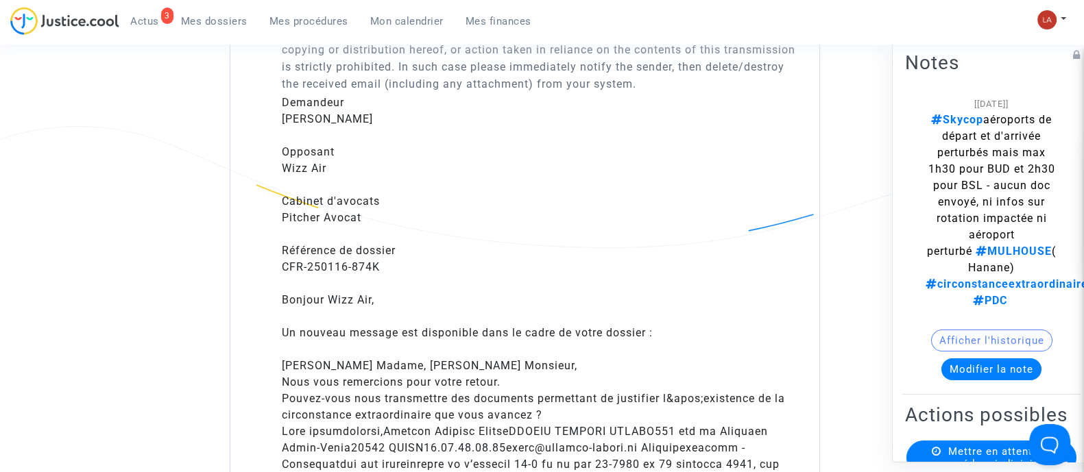
scroll to position [5742, 0]
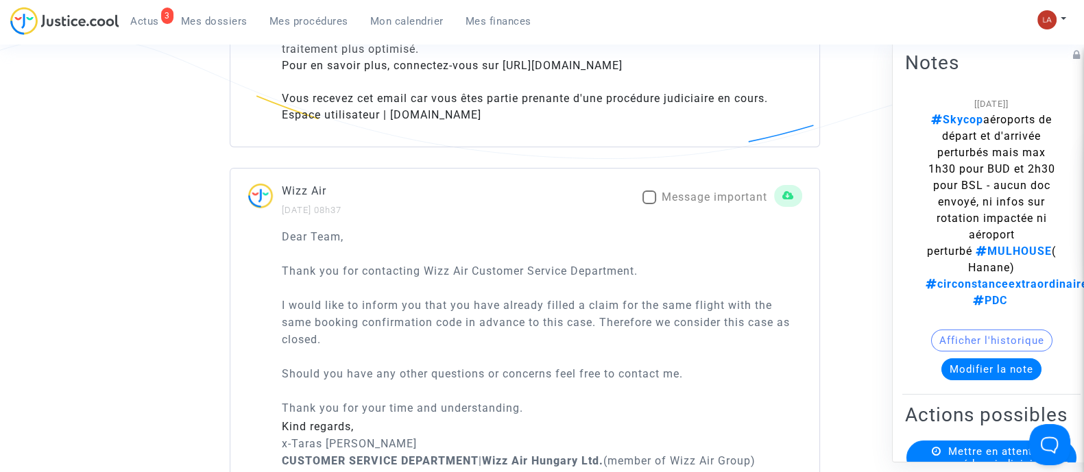
click at [721, 204] on span "Message important" at bounding box center [715, 197] width 106 height 13
click at [649, 205] on input "Message important" at bounding box center [649, 204] width 1 height 1
checkbox input "true"
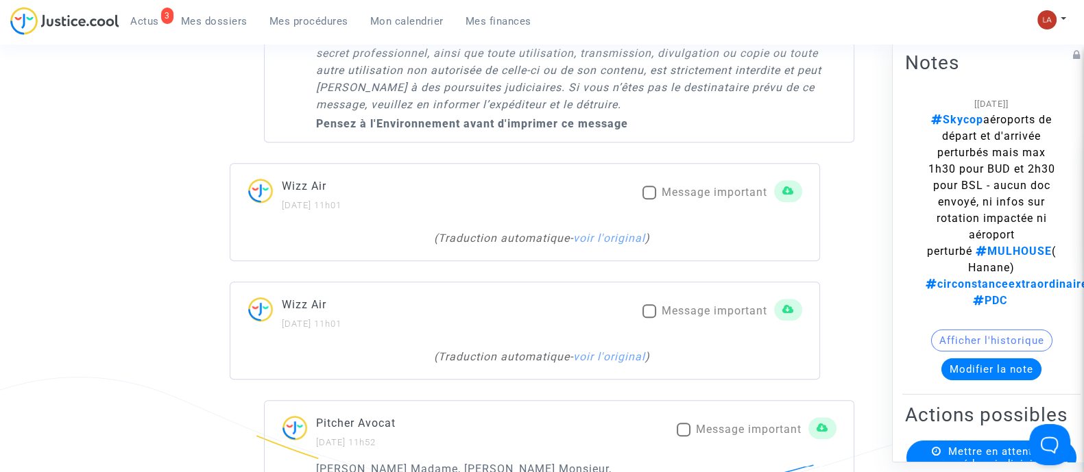
scroll to position [7799, 0]
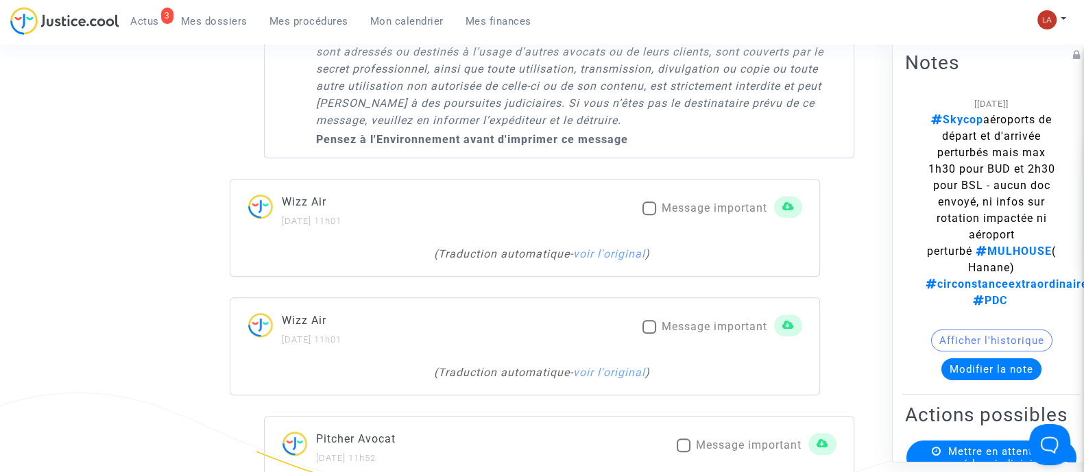
click at [658, 222] on mat-checkbox "Message important" at bounding box center [704, 211] width 125 height 22
click at [672, 214] on span "Message important" at bounding box center [715, 208] width 106 height 13
click at [649, 215] on input "Message important" at bounding box center [649, 215] width 1 height 1
checkbox input "true"
click at [686, 333] on span "Message important" at bounding box center [715, 326] width 106 height 13
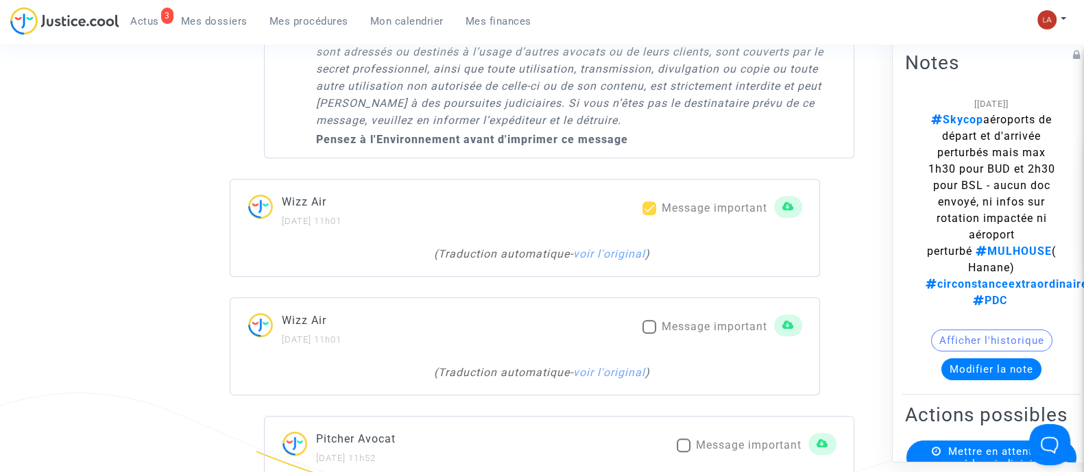
click at [649, 335] on input "Message important" at bounding box center [649, 334] width 1 height 1
checkbox input "true"
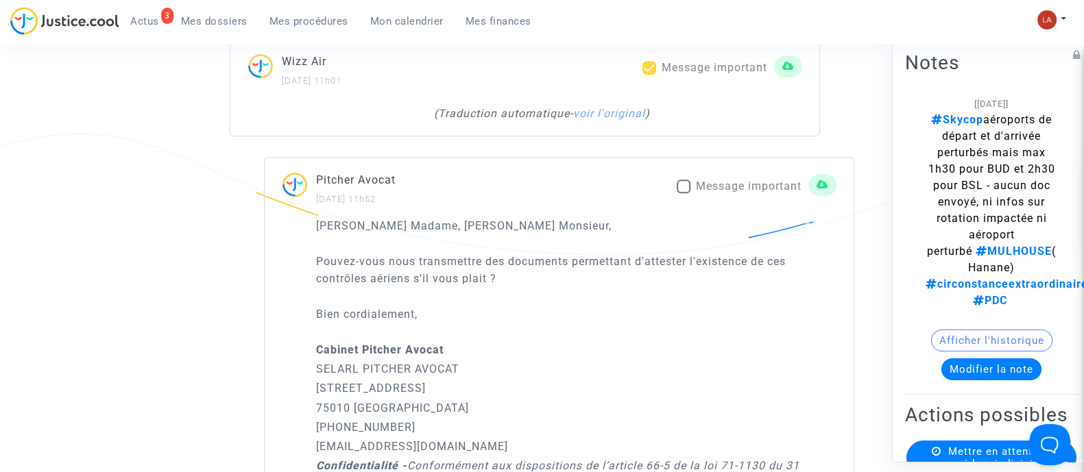
scroll to position [8142, 0]
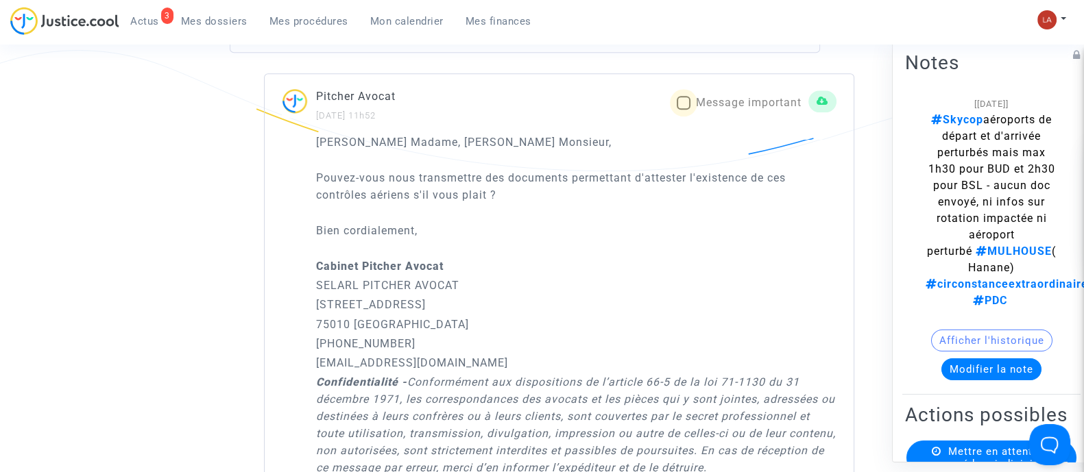
click at [702, 109] on span "Message important" at bounding box center [749, 102] width 106 height 13
click at [684, 110] on input "Message important" at bounding box center [683, 110] width 1 height 1
checkbox input "true"
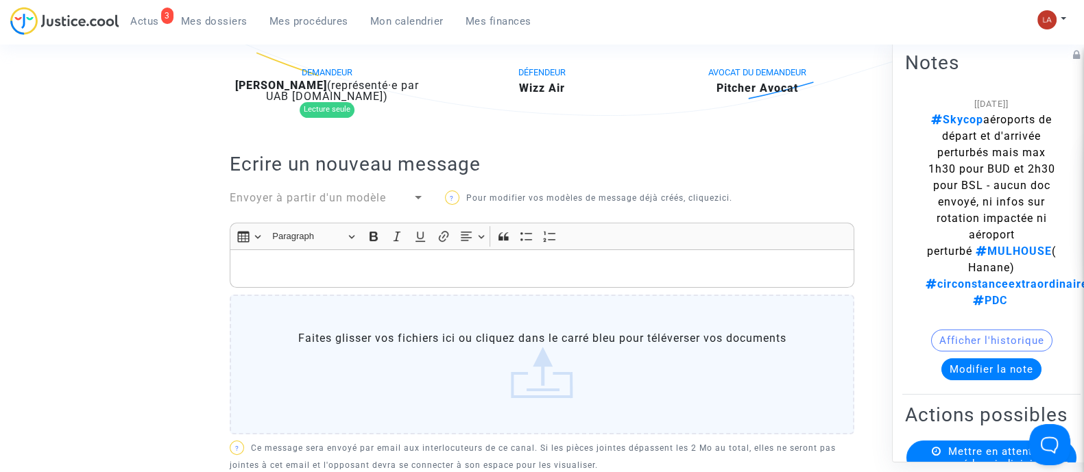
scroll to position [342, 0]
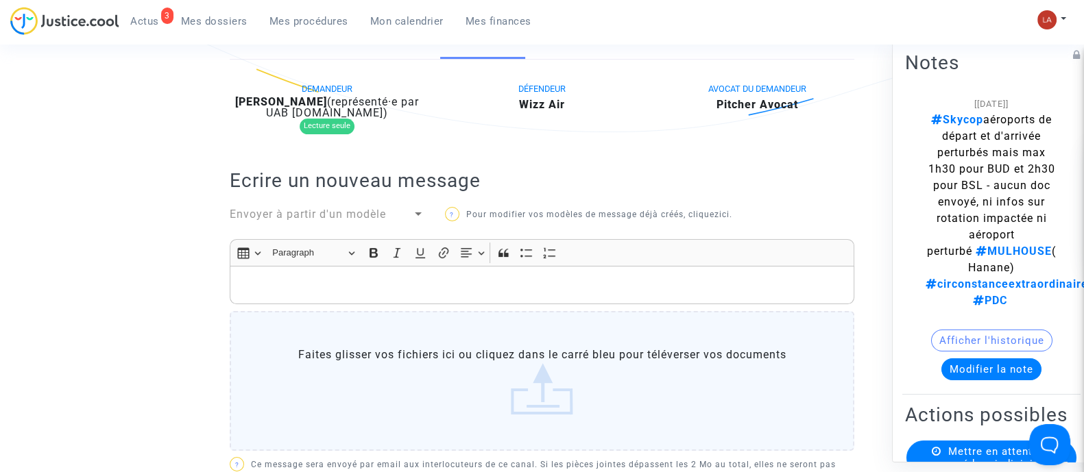
click at [314, 108] on b "Mercedesz Vozar" at bounding box center [281, 101] width 92 height 13
copy div "Vozar"
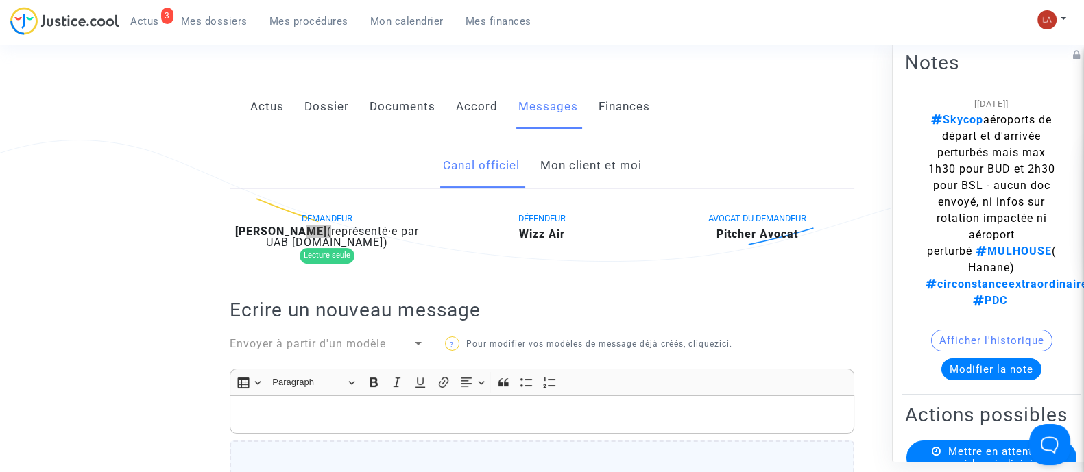
scroll to position [0, 0]
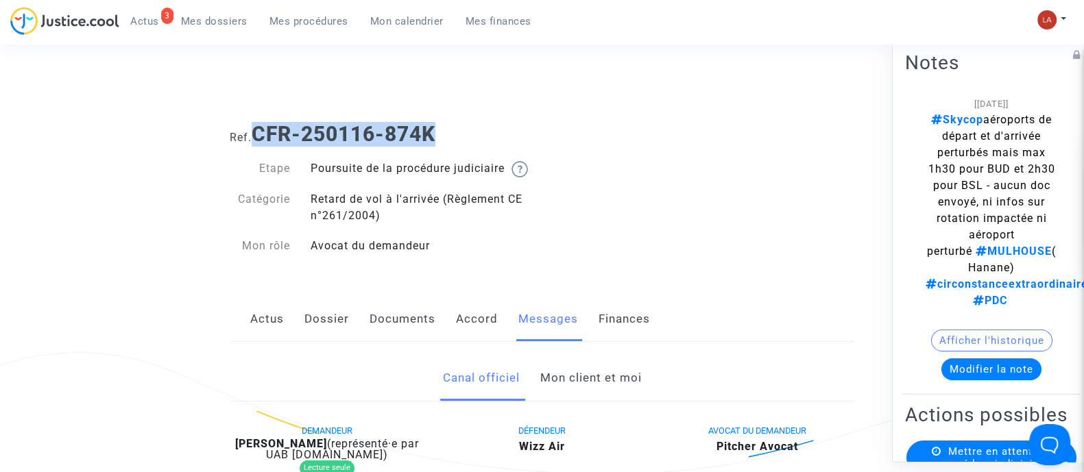
drag, startPoint x: 261, startPoint y: 132, endPoint x: 473, endPoint y: 117, distance: 213.0
click at [473, 117] on div "Ref. CFR-250116-874K" at bounding box center [541, 129] width 645 height 35
copy b "CFR-250116-874K"
click at [984, 370] on button "Modifier la note" at bounding box center [991, 369] width 100 height 22
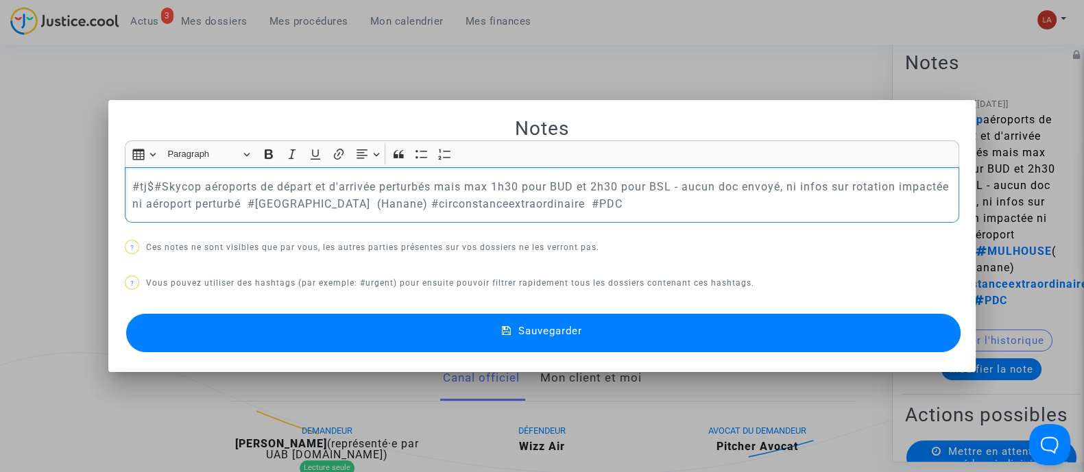
click at [651, 357] on mat-dialog-container "Notes Rich Text Editor Insert table Insert table Heading Paragraph Paragraph He…" at bounding box center [541, 236] width 867 height 273
click at [721, 334] on button "Sauvegarder" at bounding box center [543, 333] width 834 height 38
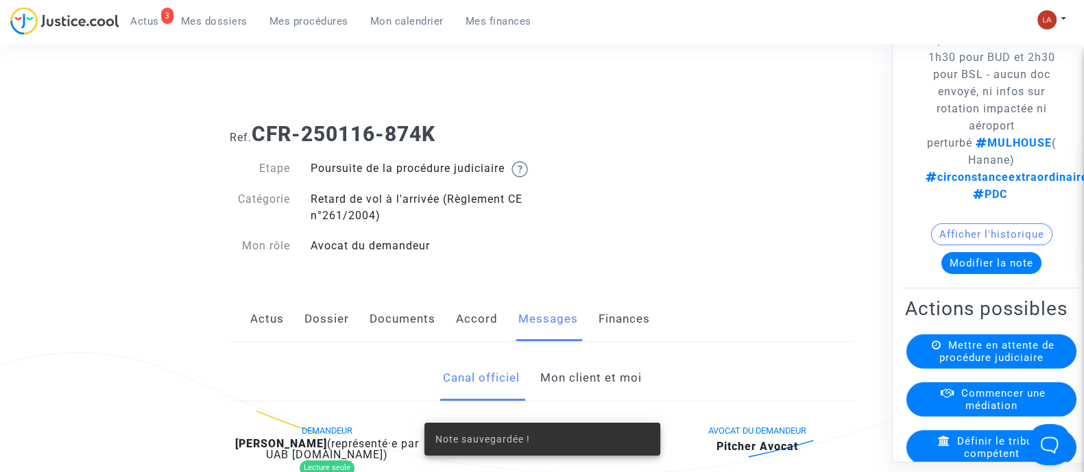
scroll to position [257, 0]
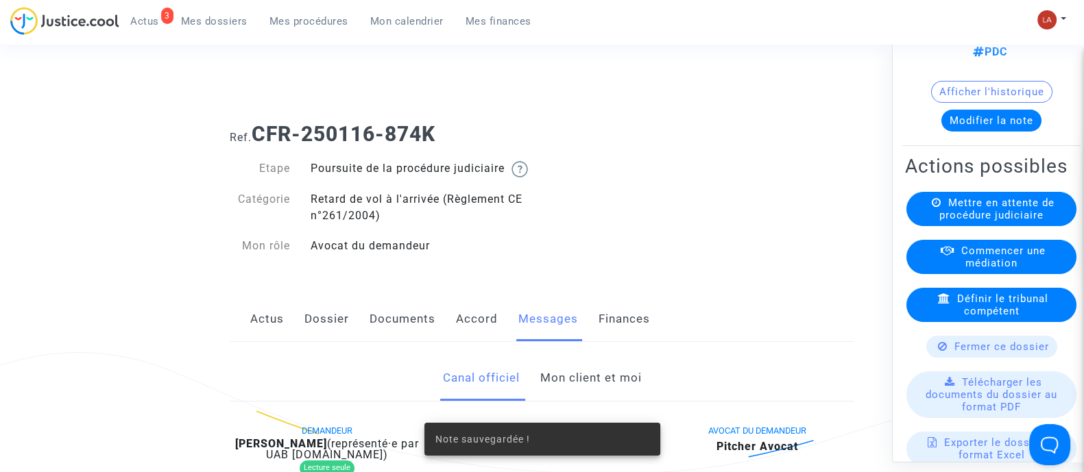
click at [996, 269] on available-action-list "Mettre en attente de procédure judiciaire Commencer une médiation Définir le tr…" at bounding box center [991, 400] width 173 height 418
click at [1006, 221] on span "Mettre en attente de procédure judiciaire" at bounding box center [996, 208] width 115 height 25
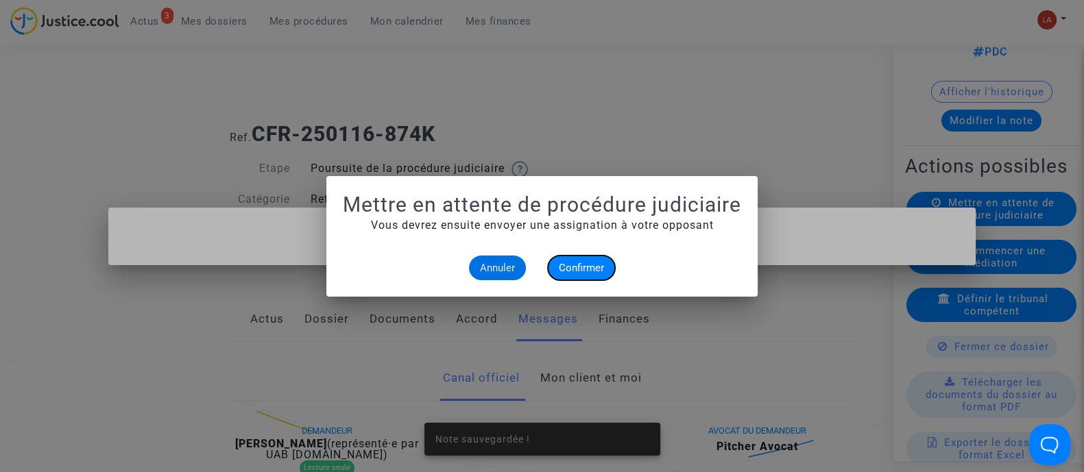
click at [566, 262] on span "Confirmer" at bounding box center [581, 268] width 45 height 12
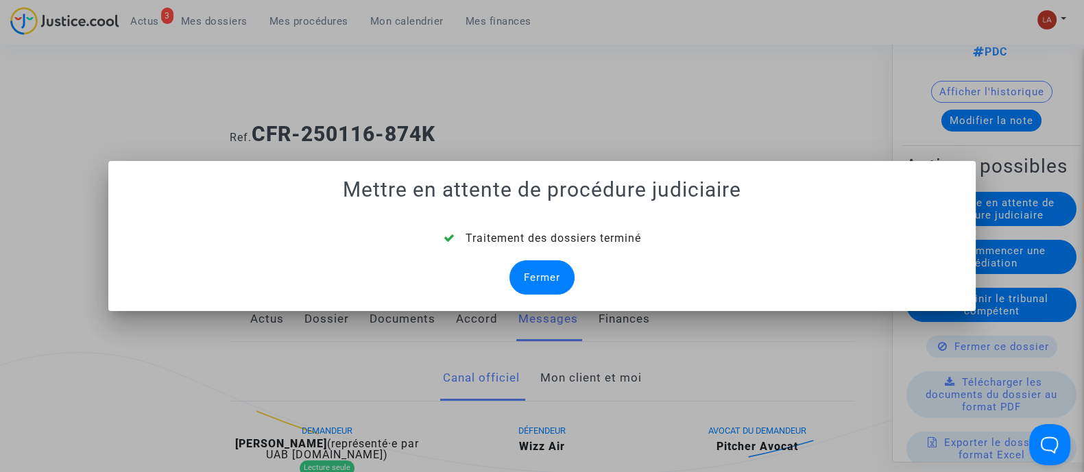
click at [518, 276] on div "Fermer" at bounding box center [541, 278] width 65 height 34
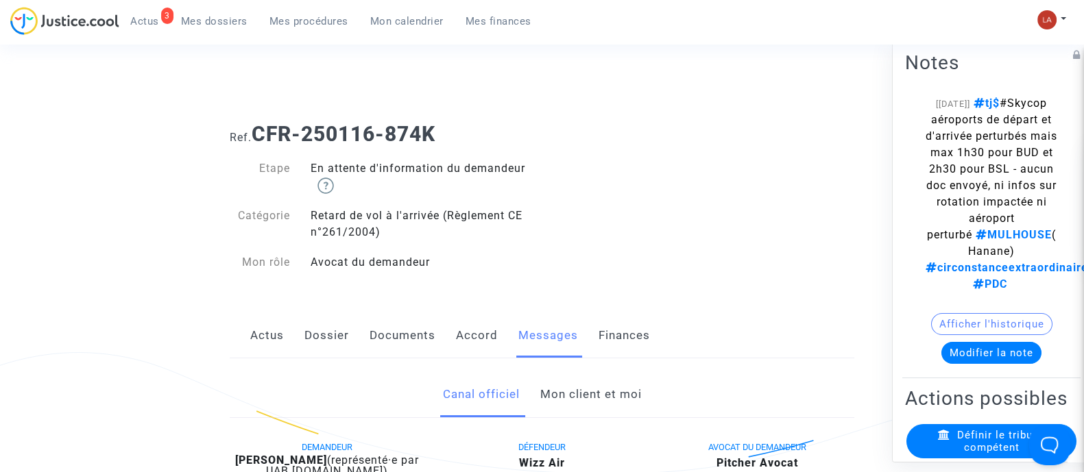
scroll to position [171, 0]
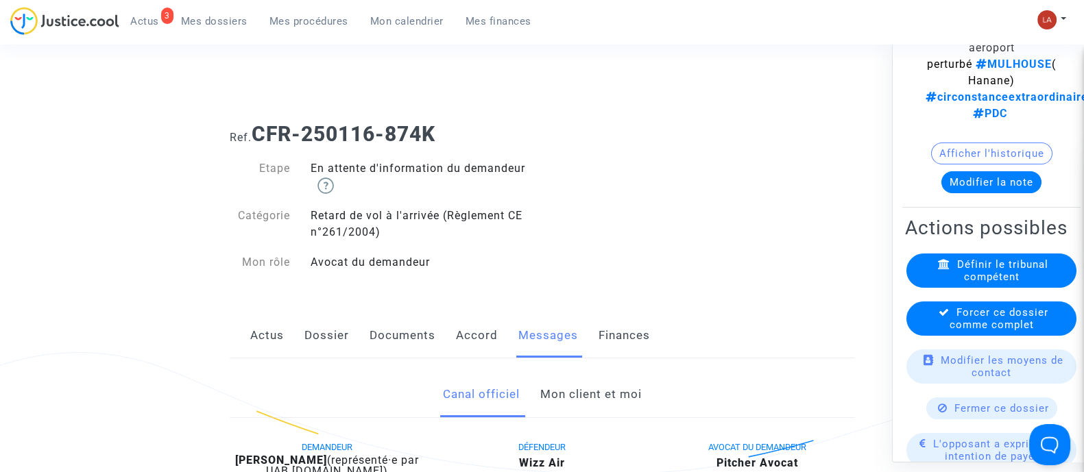
click at [976, 335] on div "Forcer ce dossier comme complet" at bounding box center [991, 318] width 170 height 34
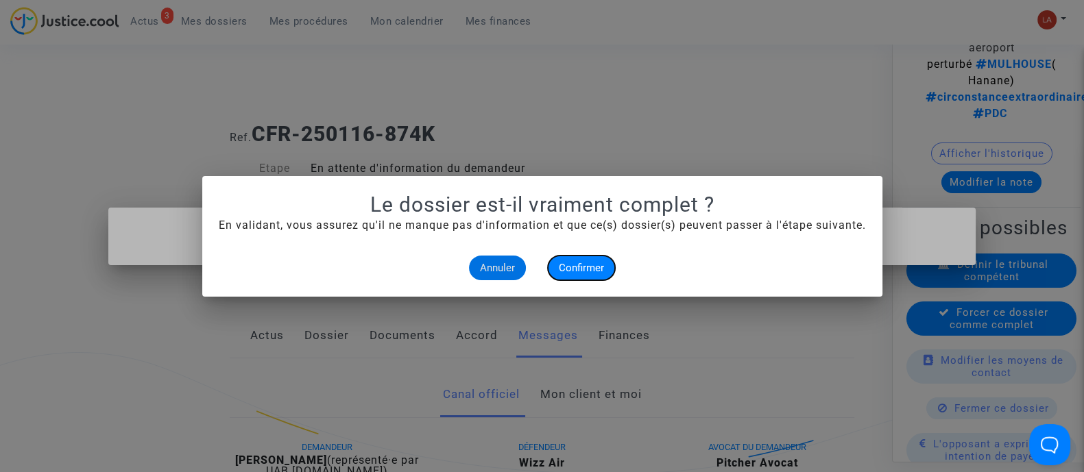
drag, startPoint x: 600, startPoint y: 262, endPoint x: 666, endPoint y: 116, distance: 160.5
click at [603, 262] on span "Confirmer" at bounding box center [581, 268] width 45 height 12
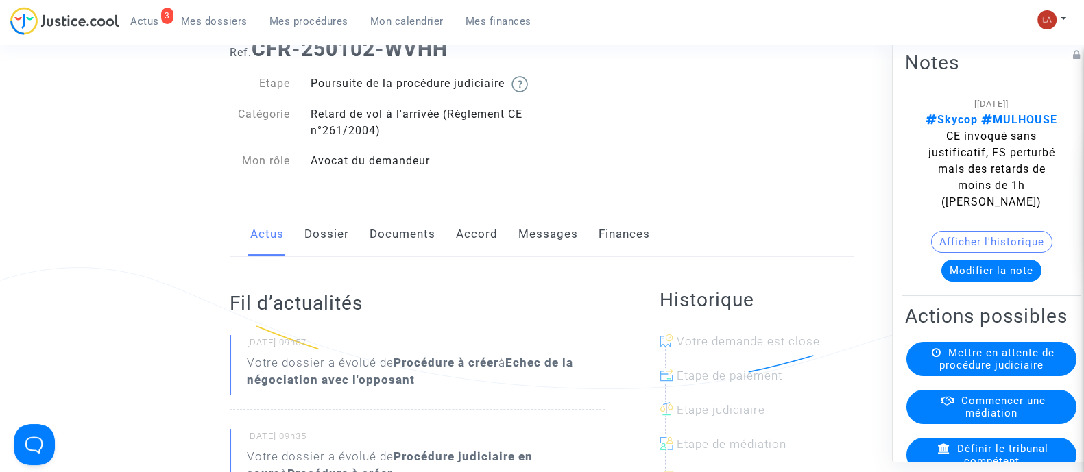
click at [548, 257] on link "Messages" at bounding box center [548, 234] width 60 height 45
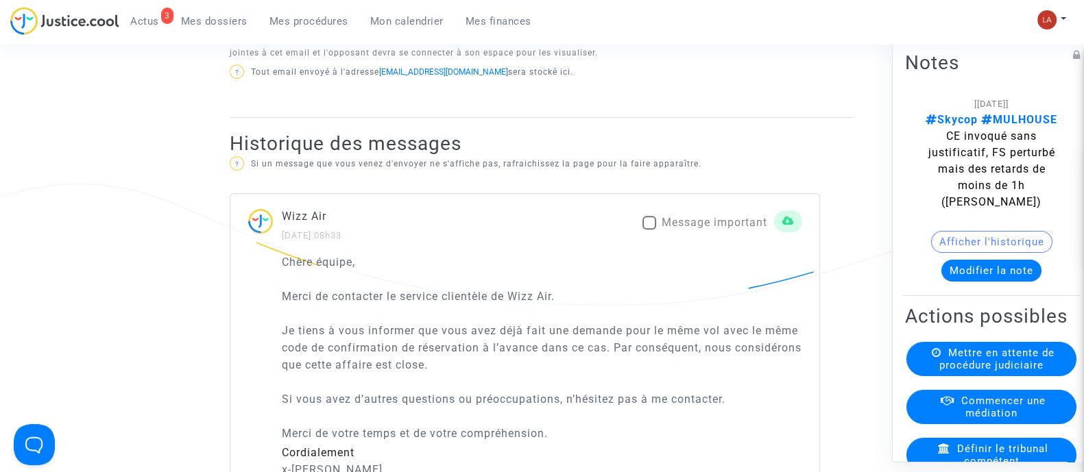
click at [668, 229] on span "Message important" at bounding box center [715, 222] width 106 height 13
click at [649, 230] on input "Message important" at bounding box center [649, 230] width 1 height 1
checkbox input "true"
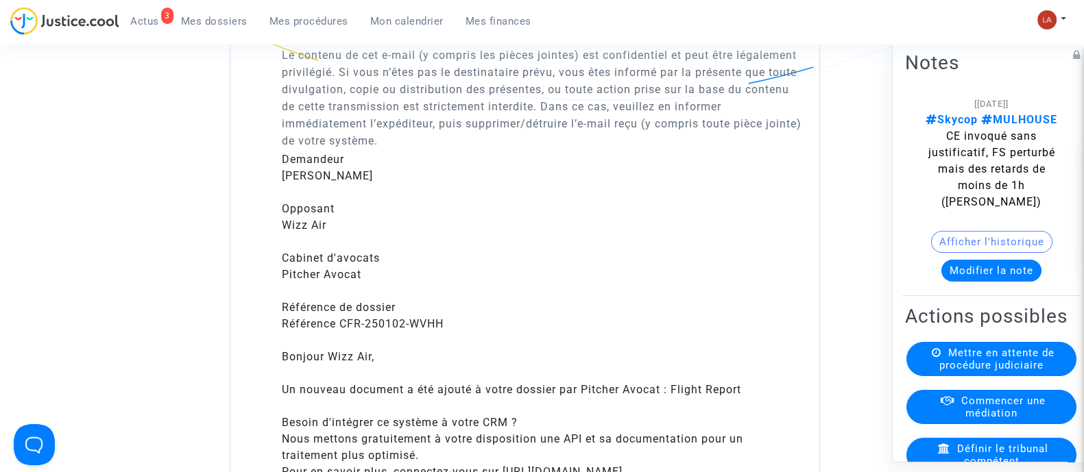
scroll to position [1800, 0]
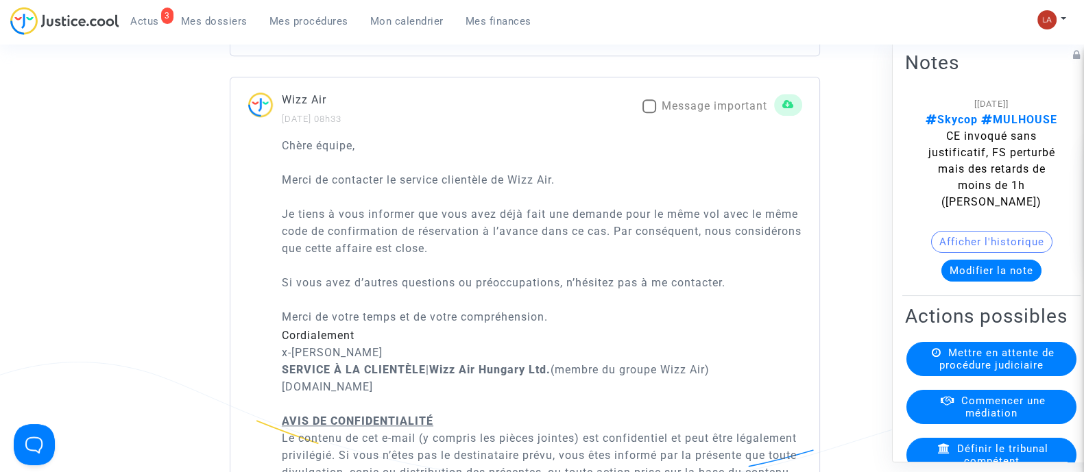
click at [677, 120] on mat-checkbox "Message important" at bounding box center [704, 109] width 125 height 22
click at [680, 112] on span "Message important" at bounding box center [715, 105] width 106 height 13
click at [649, 114] on input "Message important" at bounding box center [649, 113] width 1 height 1
checkbox input "true"
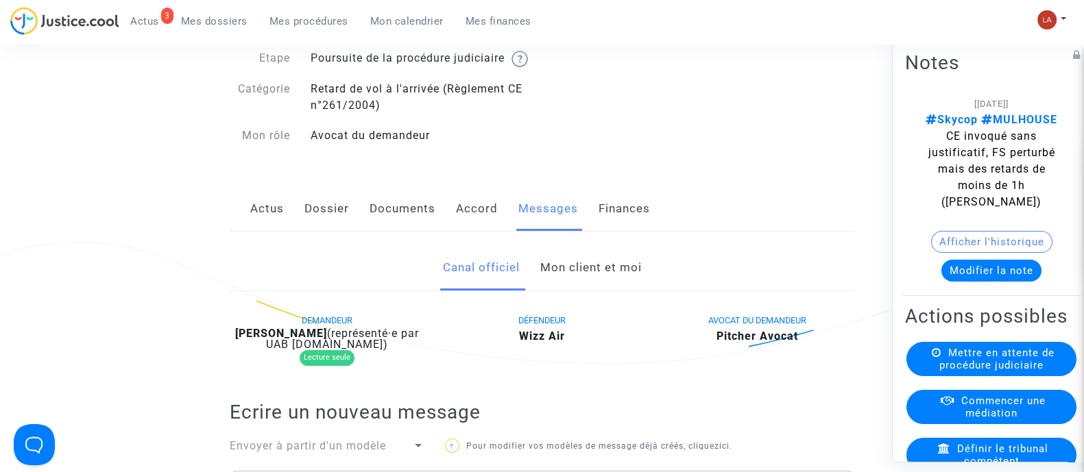
scroll to position [171, 0]
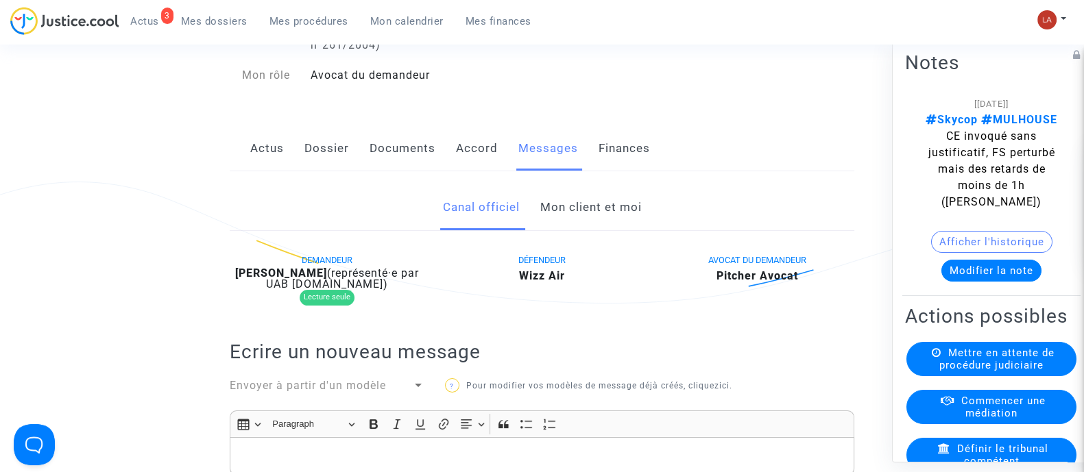
click at [287, 280] on b "[PERSON_NAME]" at bounding box center [281, 273] width 92 height 13
copy div "[PERSON_NAME]"
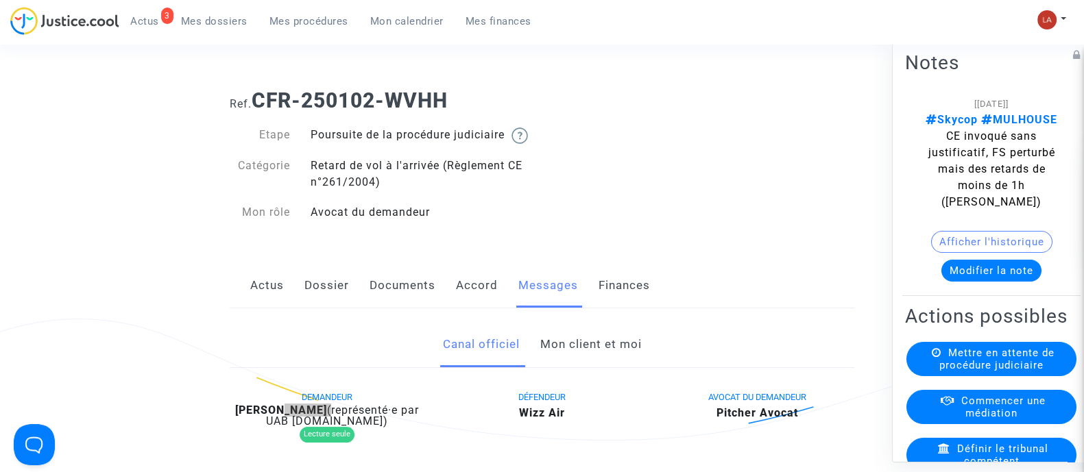
scroll to position [0, 0]
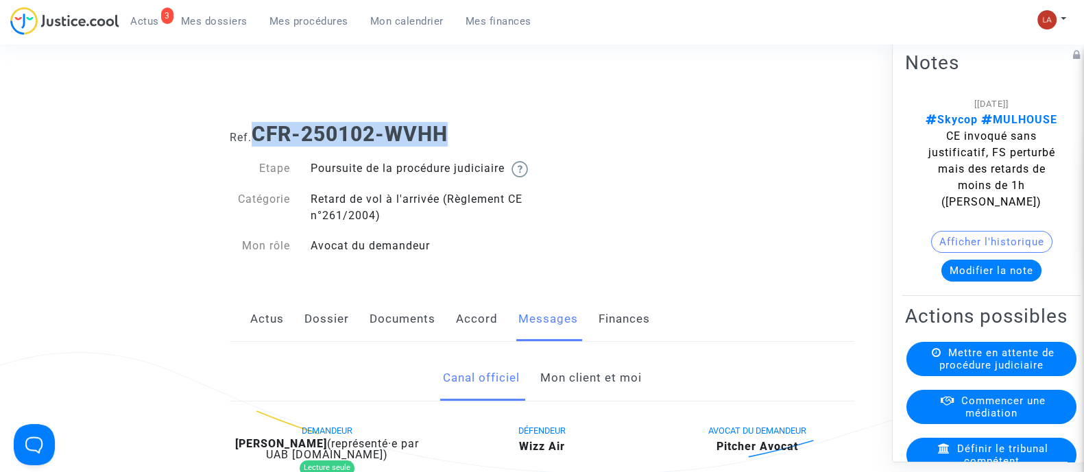
drag, startPoint x: 259, startPoint y: 127, endPoint x: 544, endPoint y: 121, distance: 284.6
click at [544, 122] on h1 "Ref. CFR-250102-WVHH" at bounding box center [542, 134] width 625 height 25
copy b "CFR-250102-WVHH"
click at [946, 277] on button "Modifier la note" at bounding box center [991, 270] width 100 height 22
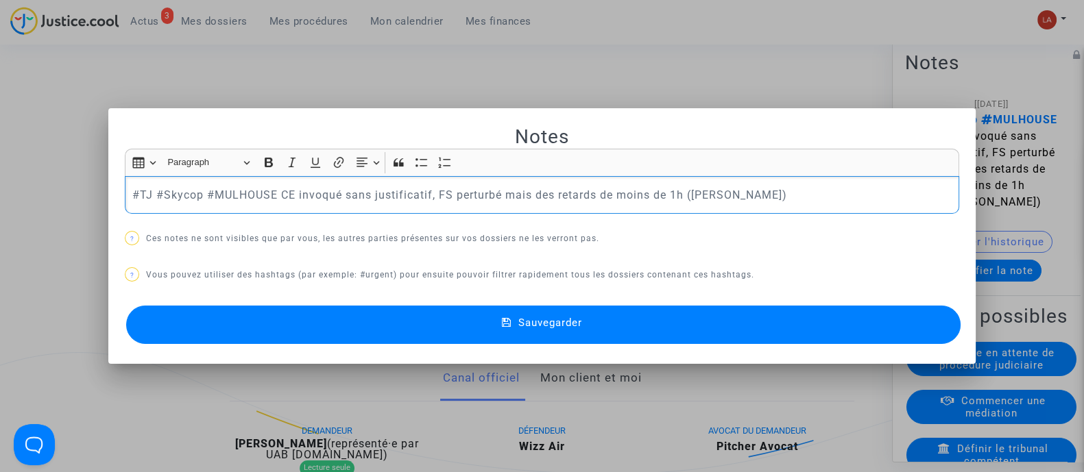
click at [812, 306] on button "Sauvegarder" at bounding box center [543, 325] width 834 height 38
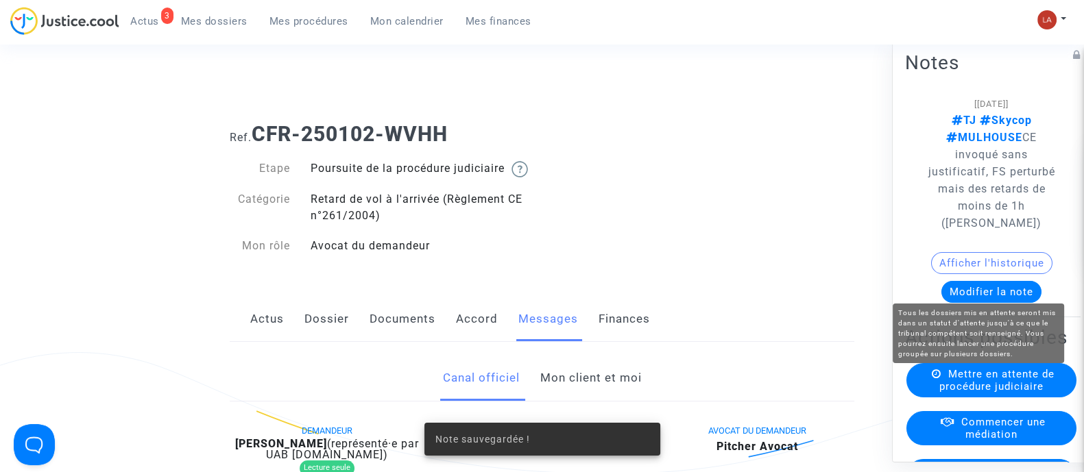
click at [953, 392] on span "Mettre en attente de procédure judiciaire" at bounding box center [996, 379] width 115 height 25
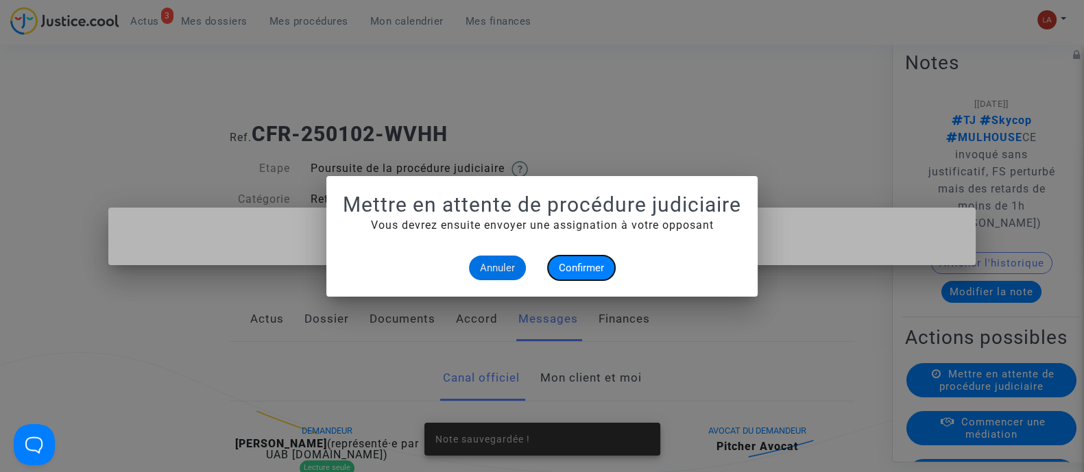
click at [598, 268] on span "Confirmer" at bounding box center [581, 268] width 45 height 12
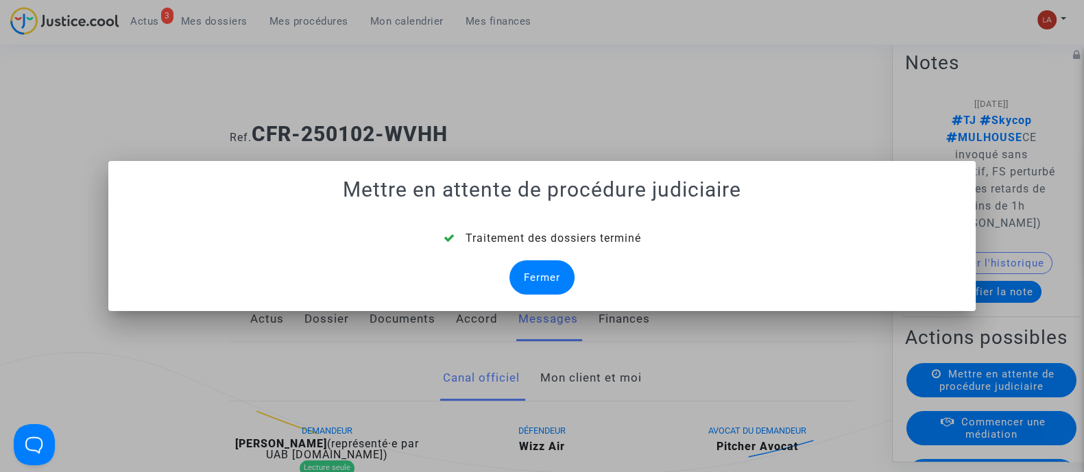
click at [555, 273] on div "Fermer" at bounding box center [541, 278] width 65 height 34
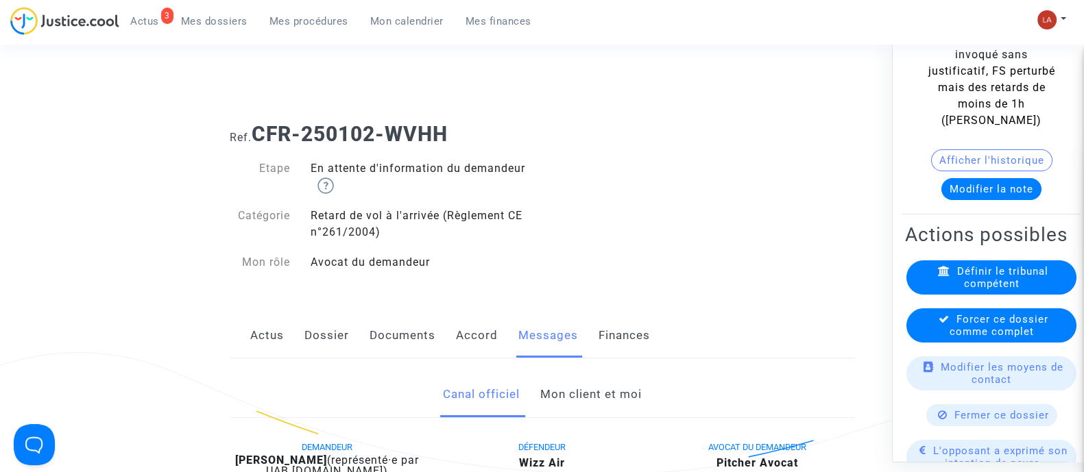
scroll to position [171, 0]
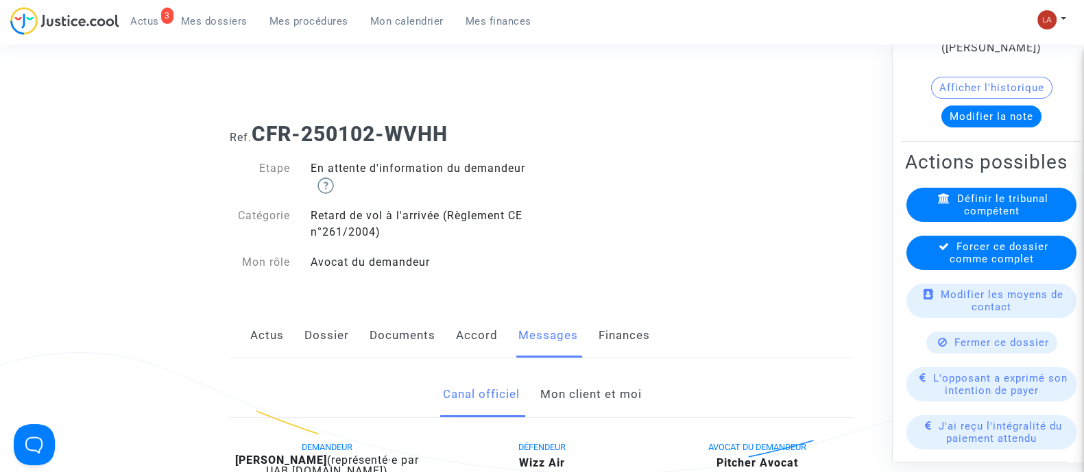
click at [965, 276] on available-action-list "Définir le tribunal compétent Forcer ce dossier comme complet Modifier les moye…" at bounding box center [991, 474] width 173 height 575
click at [994, 247] on span "Forcer ce dossier comme complet" at bounding box center [999, 252] width 99 height 25
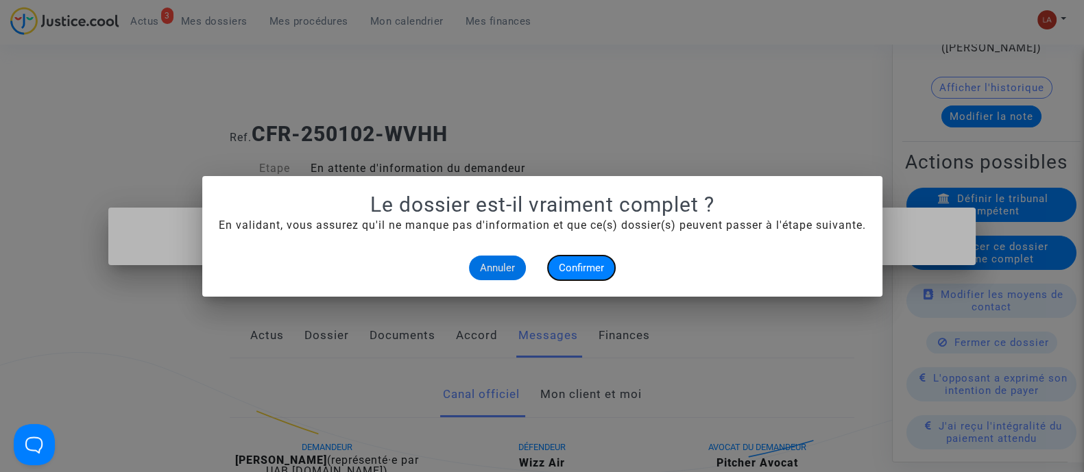
click at [590, 258] on button "Confirmer" at bounding box center [581, 268] width 67 height 25
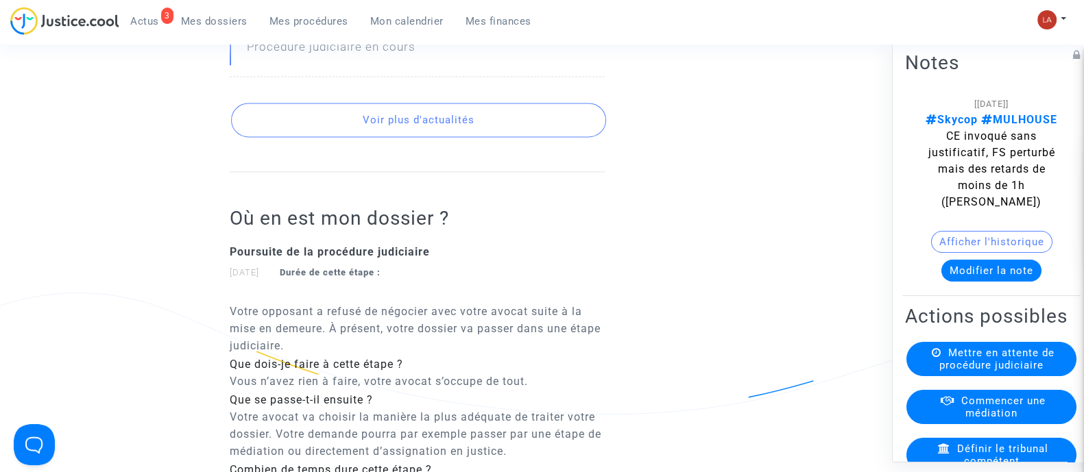
scroll to position [2485, 0]
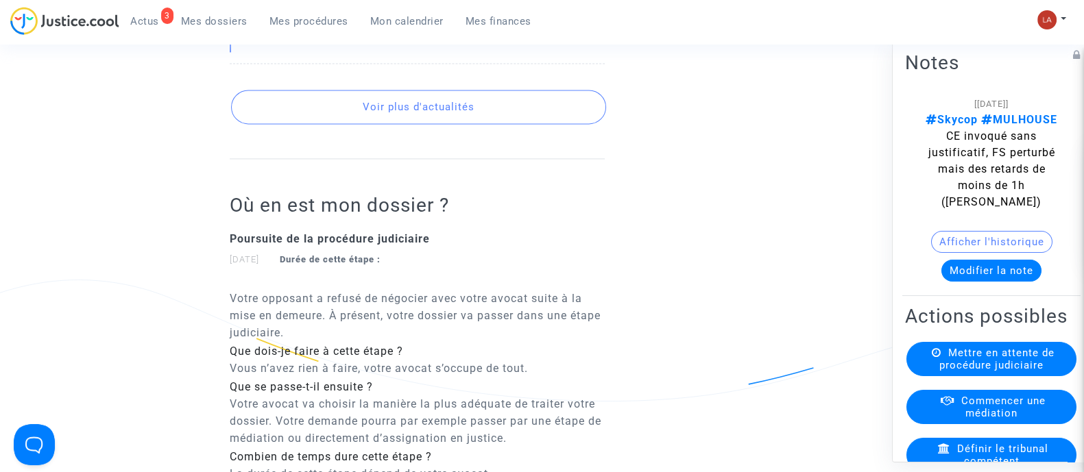
drag, startPoint x: 464, startPoint y: 120, endPoint x: 485, endPoint y: 136, distance: 26.9
click at [464, 120] on button "Voir plus d'actualités" at bounding box center [418, 107] width 375 height 34
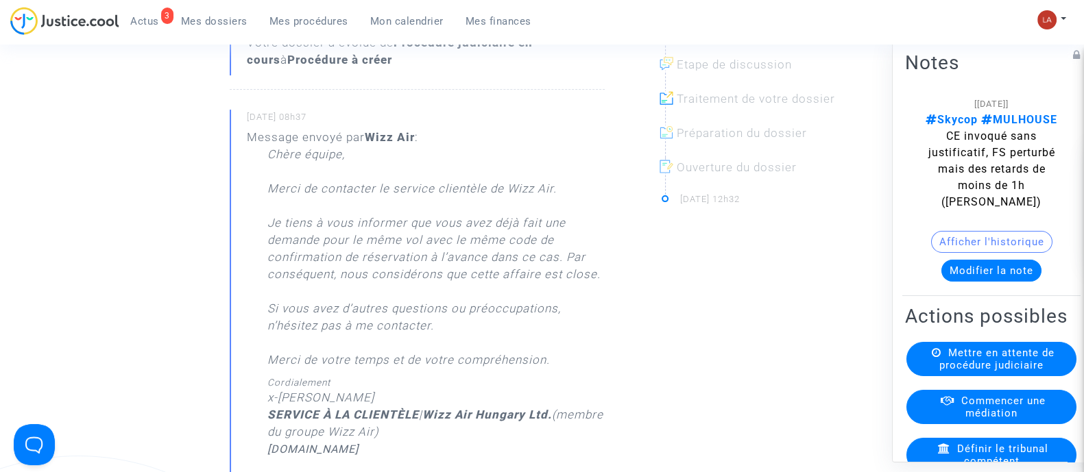
scroll to position [0, 0]
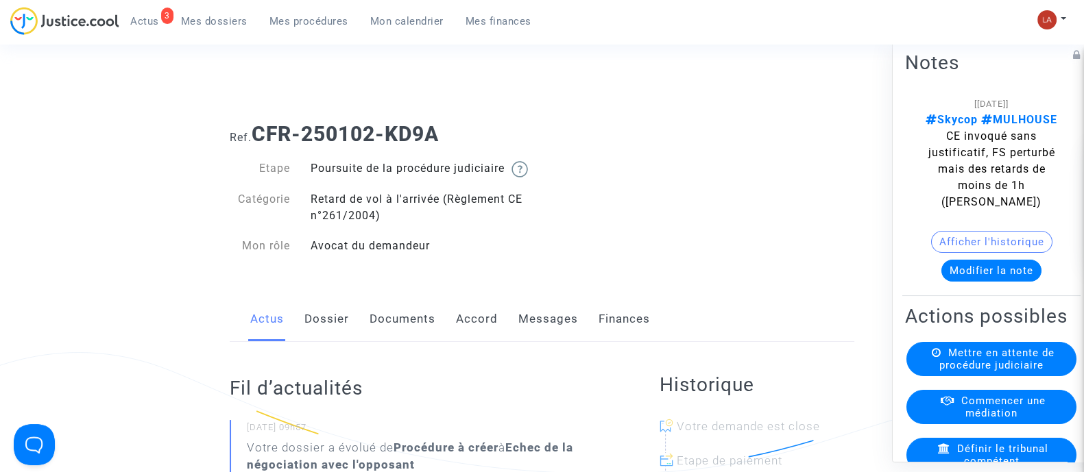
click at [545, 334] on link "Messages" at bounding box center [548, 319] width 60 height 45
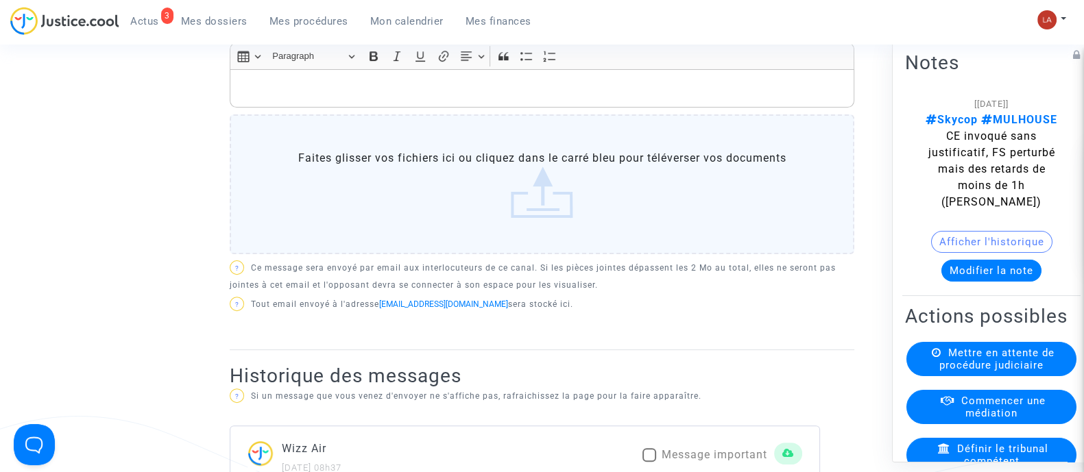
scroll to position [771, 0]
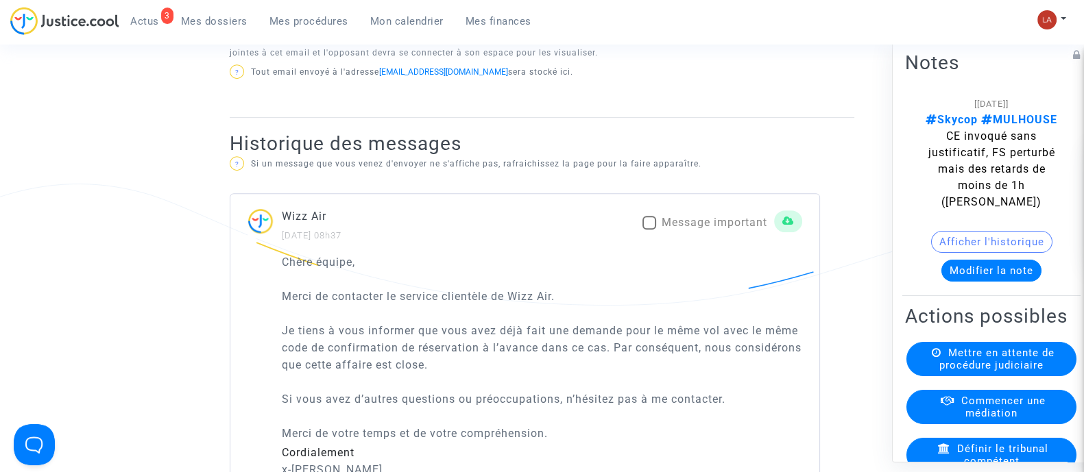
click at [716, 229] on span "Message important" at bounding box center [715, 222] width 106 height 13
click at [649, 230] on input "Message important" at bounding box center [649, 230] width 1 height 1
checkbox input "true"
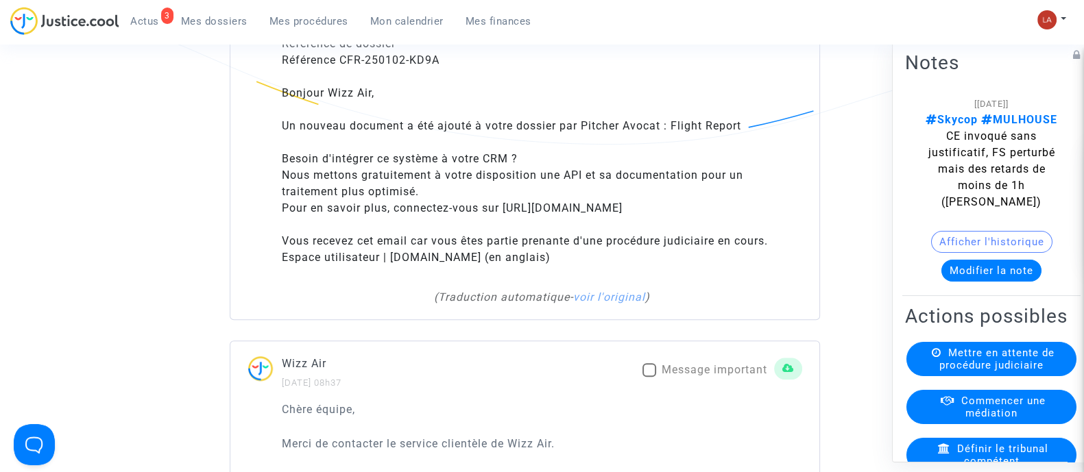
scroll to position [1628, 0]
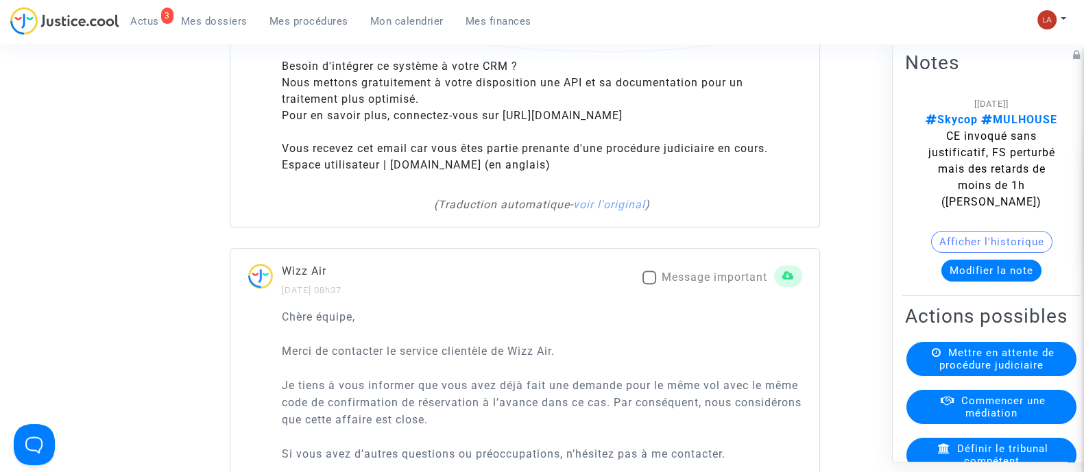
click at [644, 285] on span at bounding box center [649, 278] width 14 height 14
click at [649, 285] on input "Message important" at bounding box center [649, 285] width 1 height 1
checkbox input "true"
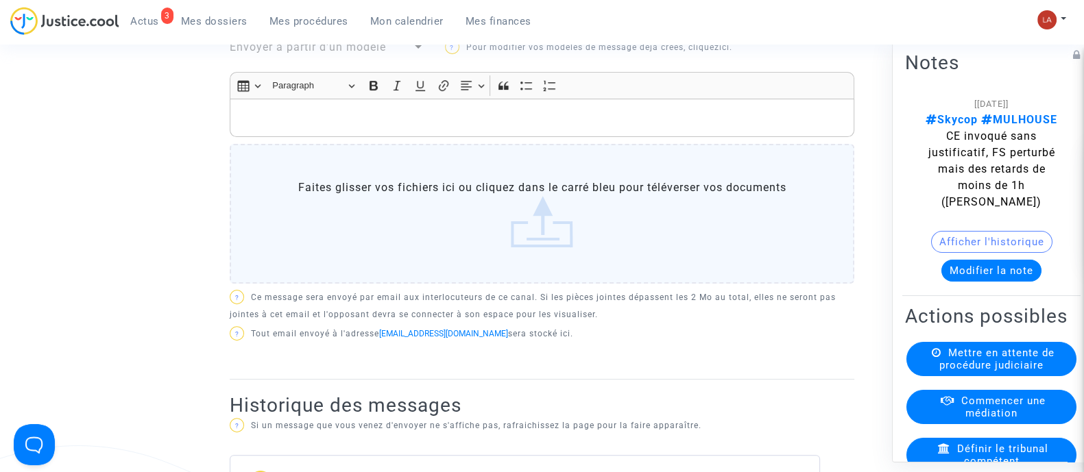
scroll to position [131, 0]
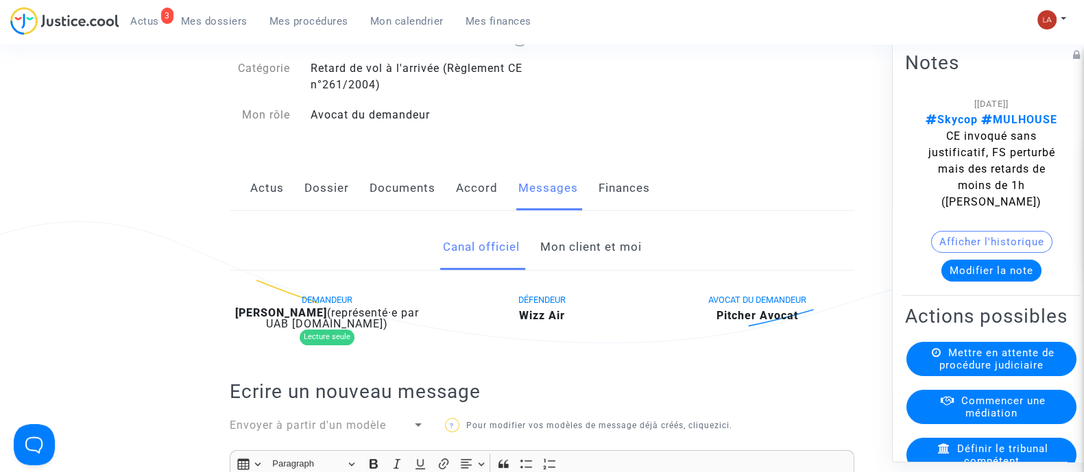
click at [316, 320] on b "Zsuzsanna Lengyel" at bounding box center [281, 312] width 92 height 13
click at [315, 320] on div "DEMANDEUR Zsuzsanna Lengyel (représenté·e par UAB Skycop.com) Lecture seule" at bounding box center [326, 321] width 215 height 61
click at [315, 320] on b "Zsuzsanna Lengyel" at bounding box center [281, 312] width 92 height 13
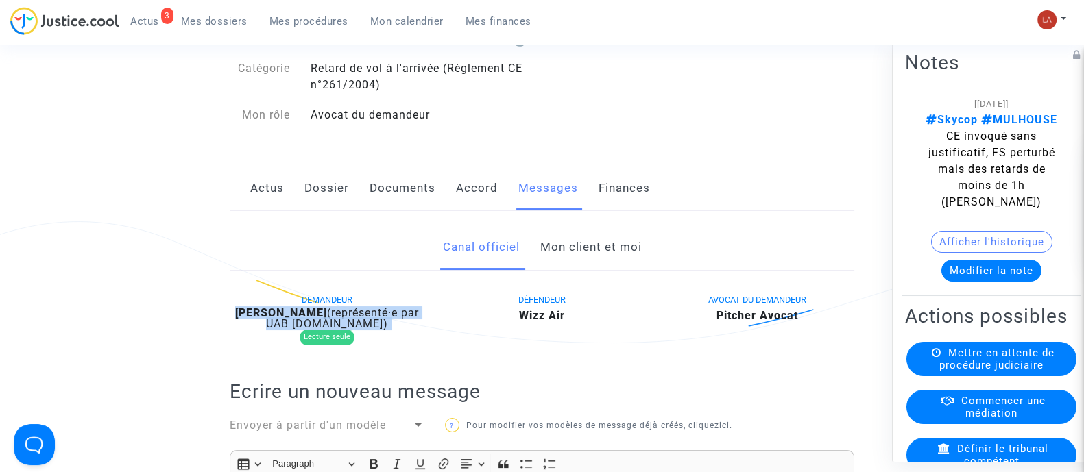
click at [322, 320] on b "Zsuzsanna Lengyel" at bounding box center [281, 312] width 92 height 13
click at [322, 330] on span "(représenté·e par UAB [DOMAIN_NAME])" at bounding box center [342, 318] width 153 height 24
click at [320, 320] on b "Zsuzsanna Lengyel" at bounding box center [281, 312] width 92 height 13
copy div "Lengyel"
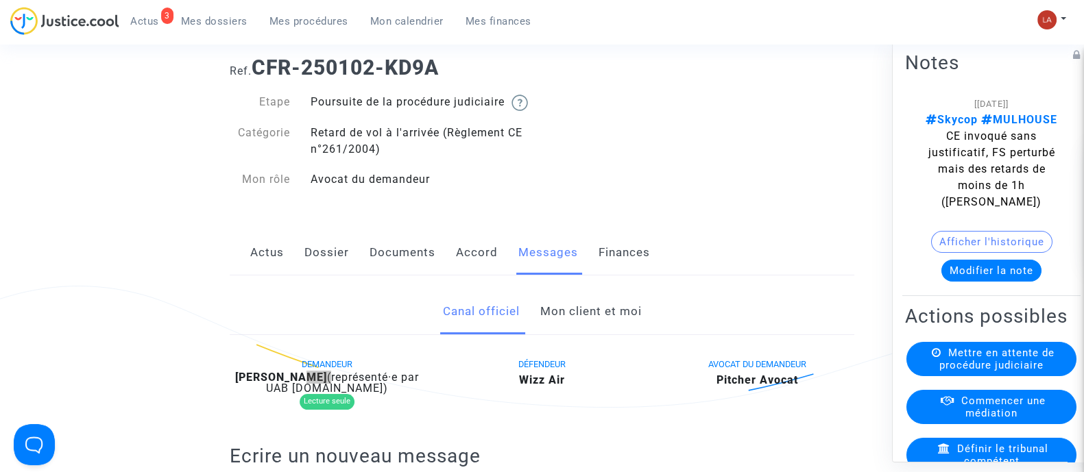
scroll to position [0, 0]
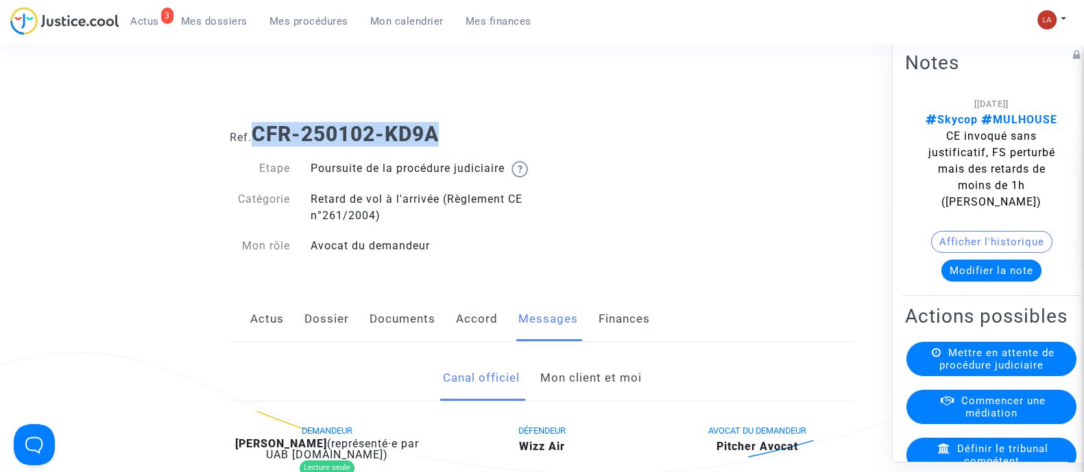
drag, startPoint x: 472, startPoint y: 135, endPoint x: 254, endPoint y: 137, distance: 217.4
click at [254, 137] on h1 "Ref. CFR-250102-KD9A" at bounding box center [542, 134] width 625 height 25
copy b "CFR-250102-KD9A"
click at [977, 265] on button "Modifier la note" at bounding box center [991, 270] width 100 height 22
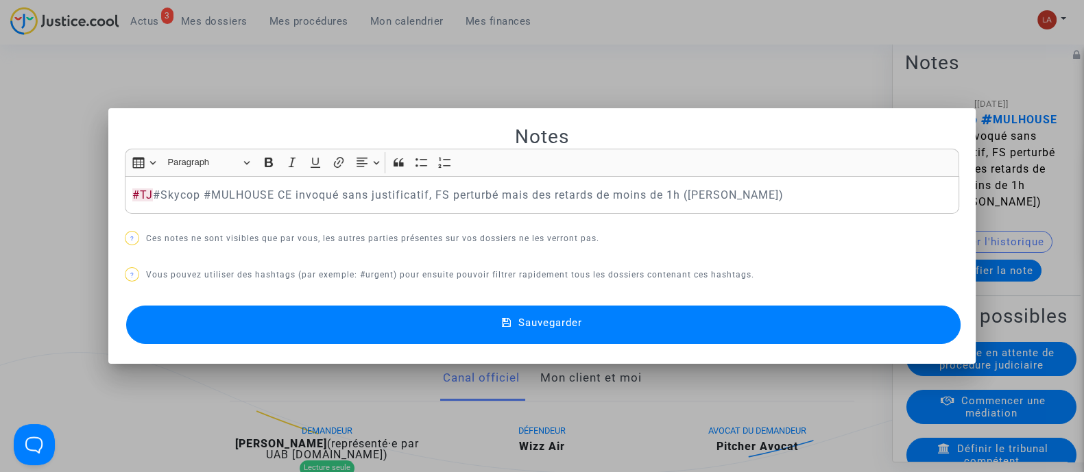
click at [609, 333] on button "Sauvegarder" at bounding box center [543, 325] width 834 height 38
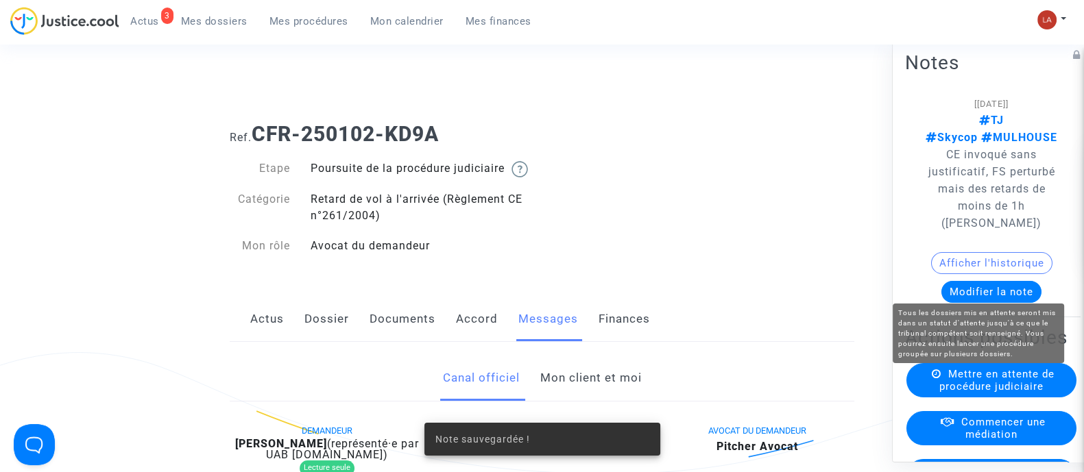
click at [958, 392] on span "Mettre en attente de procédure judiciaire" at bounding box center [996, 379] width 115 height 25
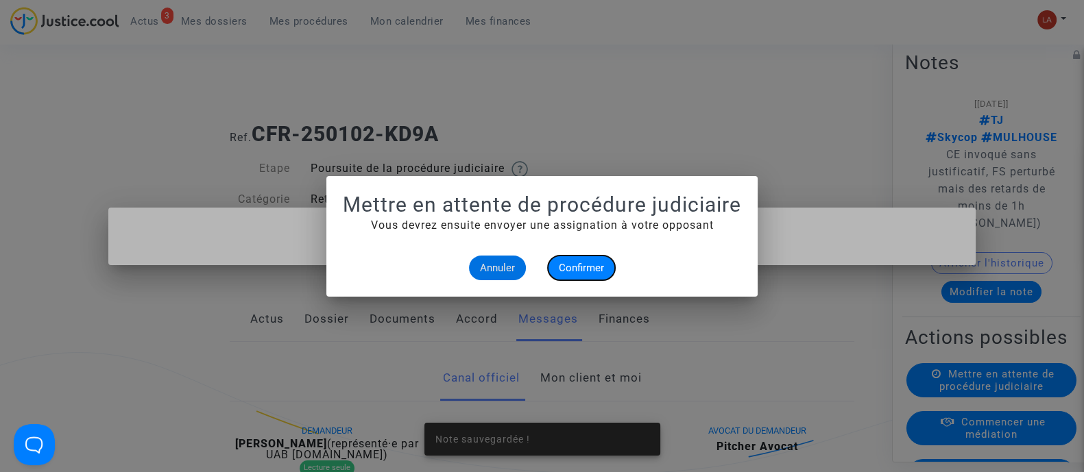
click at [568, 256] on button "Confirmer" at bounding box center [581, 268] width 67 height 25
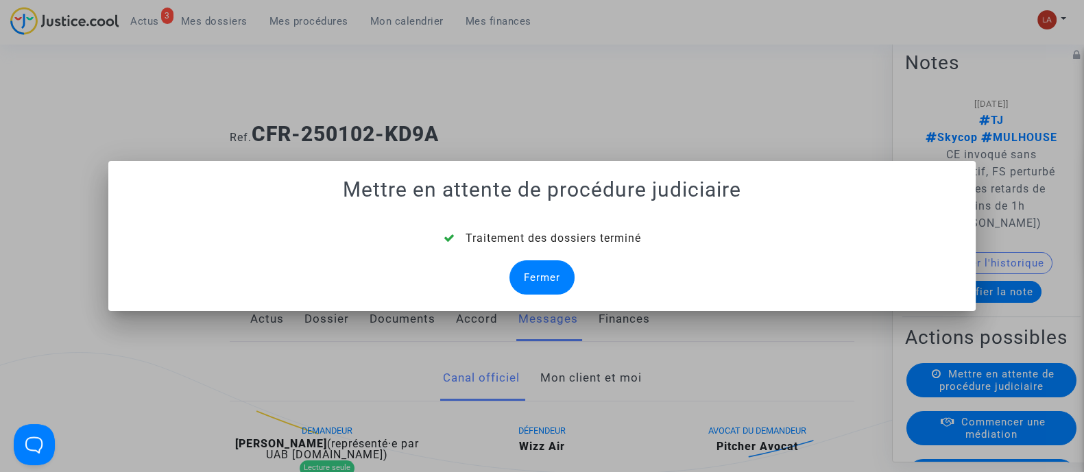
click at [536, 285] on div "Fermer" at bounding box center [541, 278] width 65 height 34
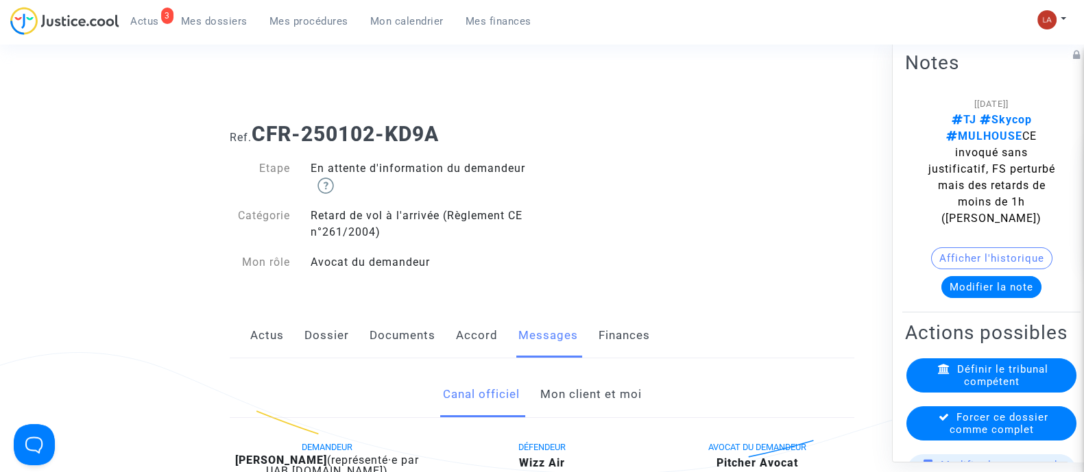
click at [1018, 430] on span "Forcer ce dossier comme complet" at bounding box center [999, 423] width 99 height 25
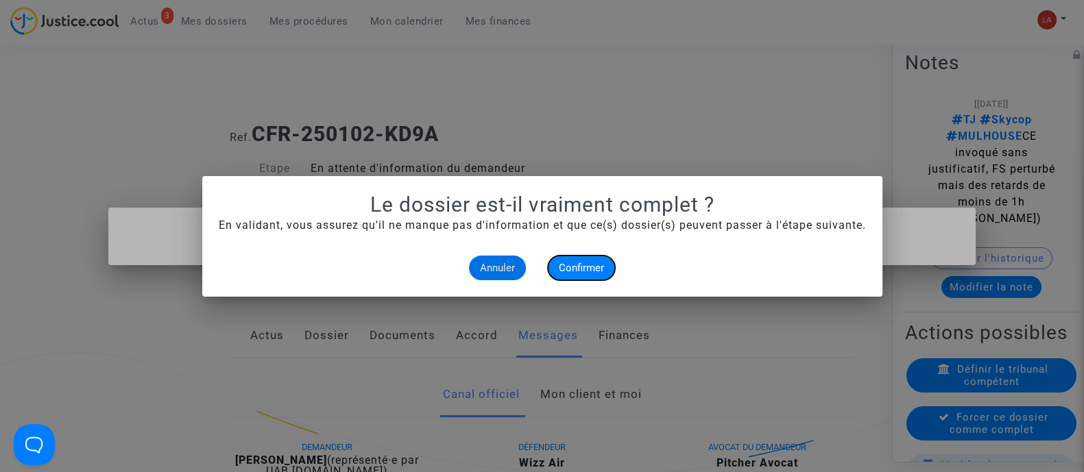
click at [566, 272] on span "Confirmer" at bounding box center [581, 268] width 45 height 12
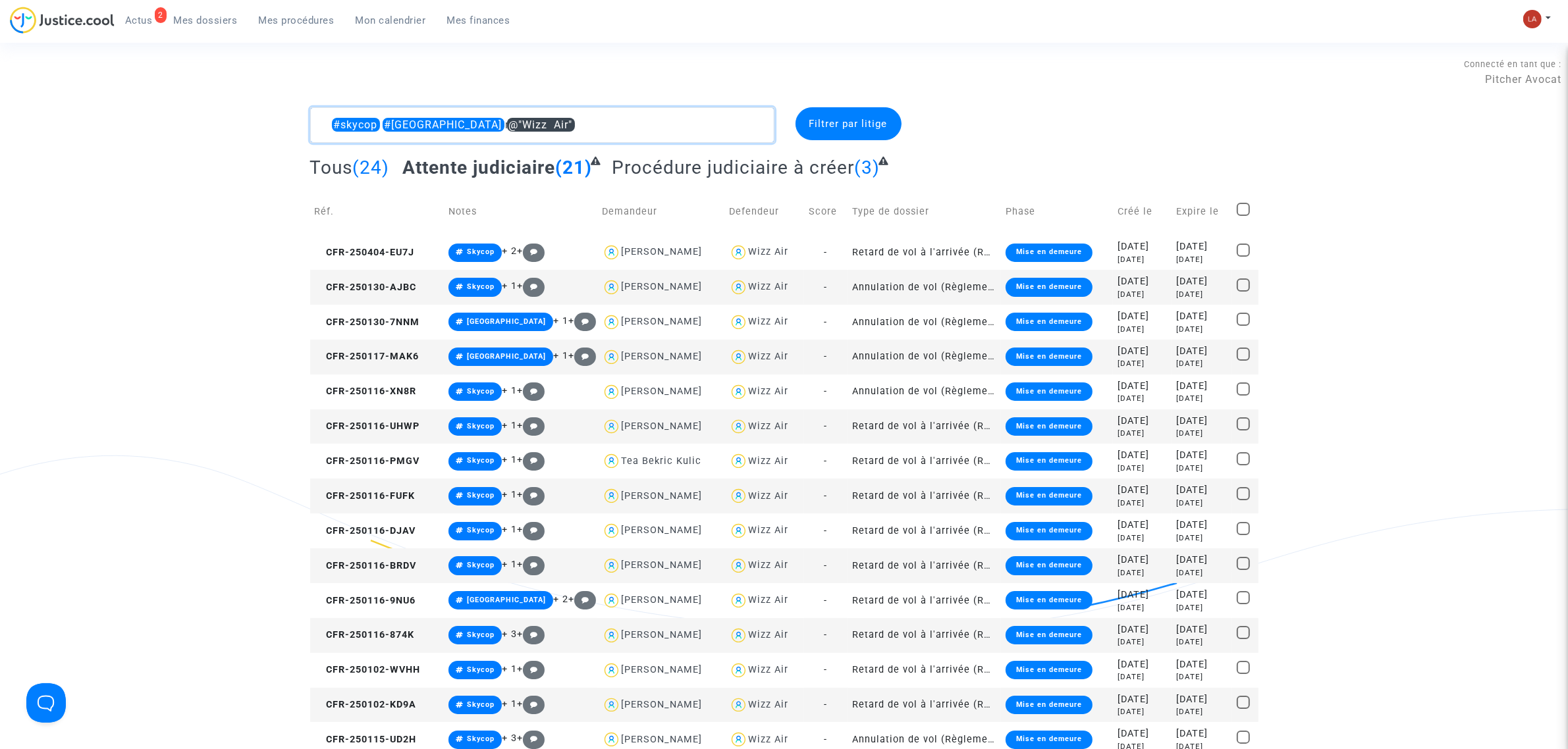
drag, startPoint x: 452, startPoint y: 109, endPoint x: 652, endPoint y: 93, distance: 200.6
click at [650, 109] on textarea at bounding box center [542, 125] width 464 height 36
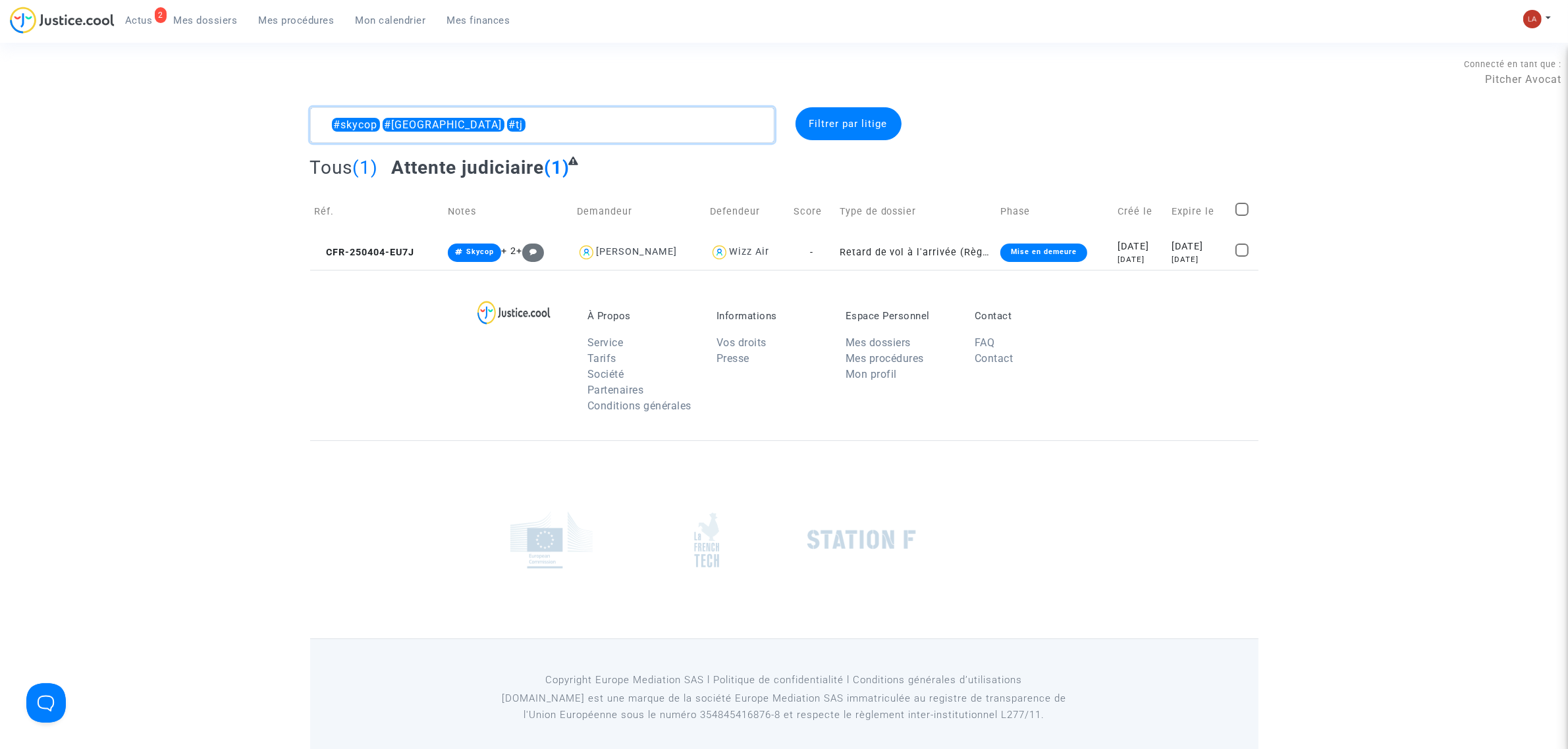
type textarea "#skycop #mulhouse #tj"
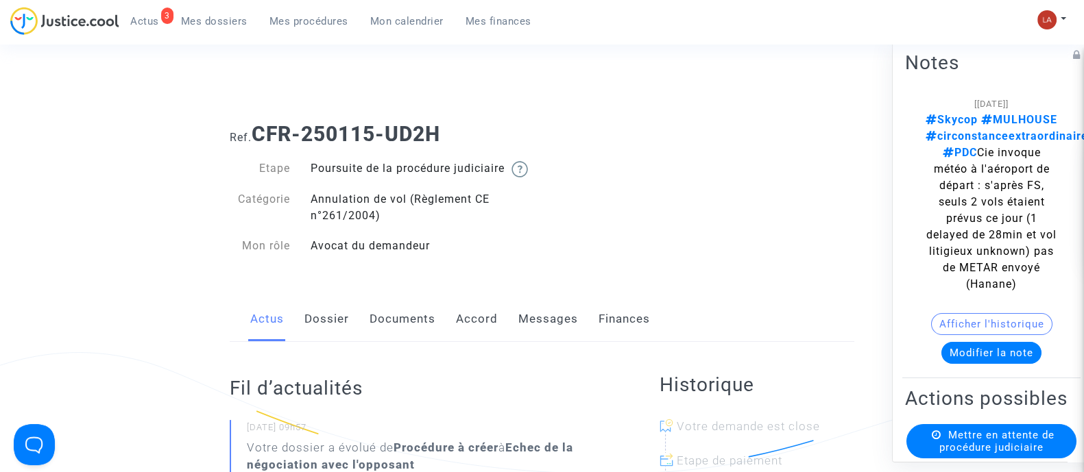
click at [538, 320] on link "Messages" at bounding box center [548, 319] width 60 height 45
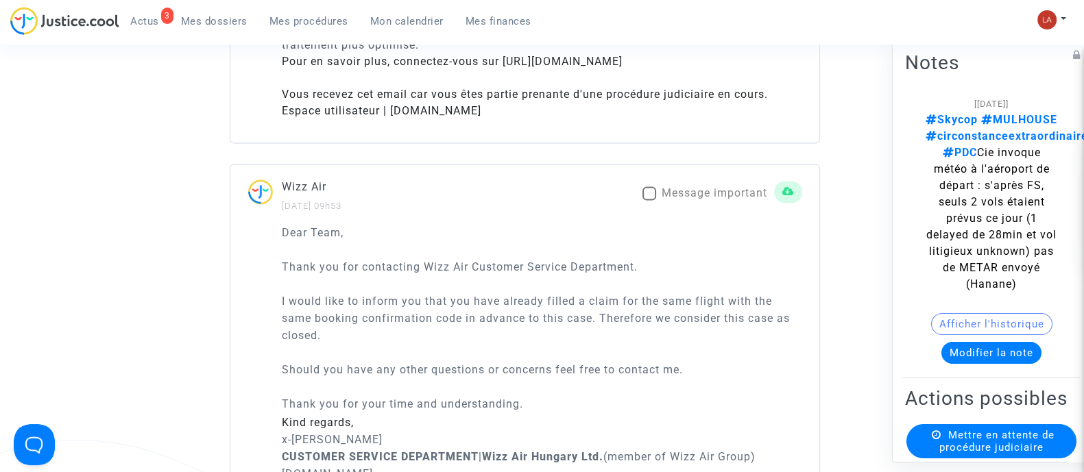
scroll to position [2313, 0]
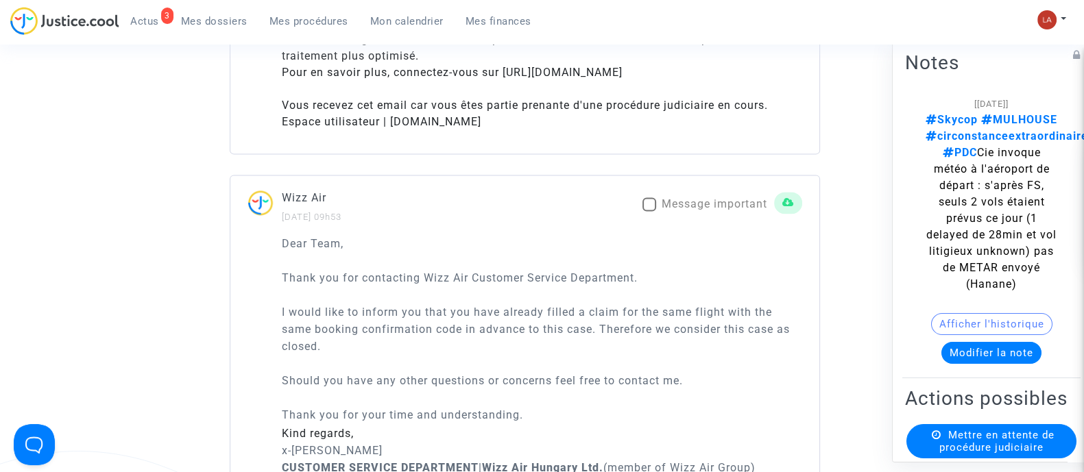
click at [684, 218] on mat-checkbox "Message important" at bounding box center [704, 207] width 125 height 22
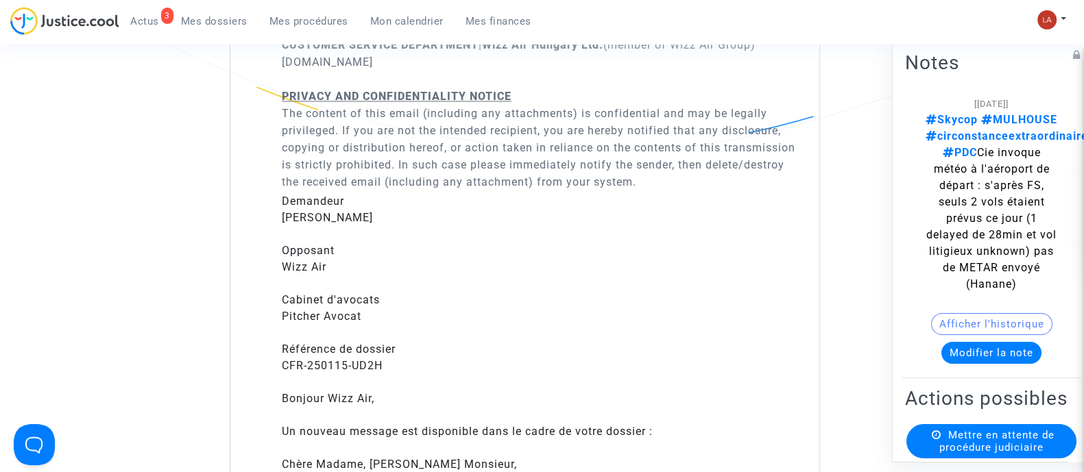
scroll to position [2399, 0]
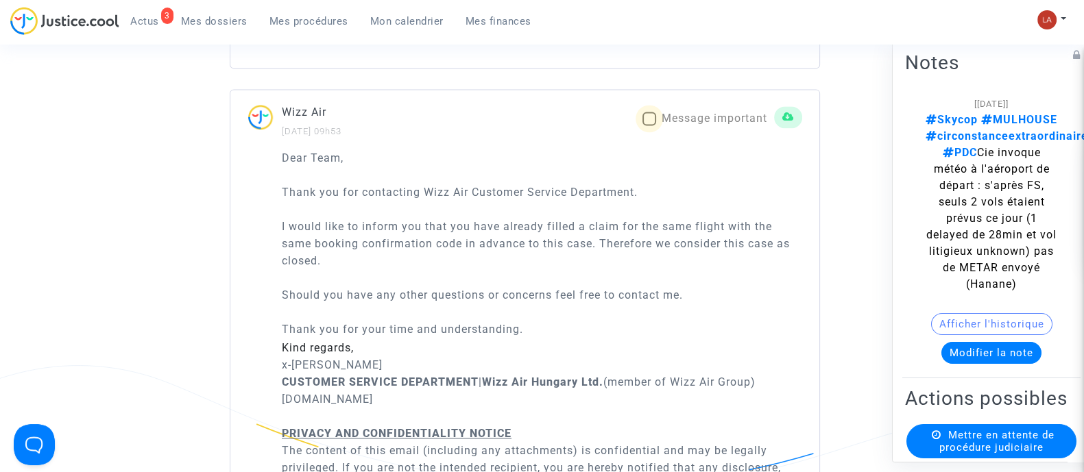
click at [662, 125] on span "Message important" at bounding box center [715, 118] width 106 height 13
click at [649, 126] on input "Message important" at bounding box center [649, 125] width 1 height 1
checkbox input "true"
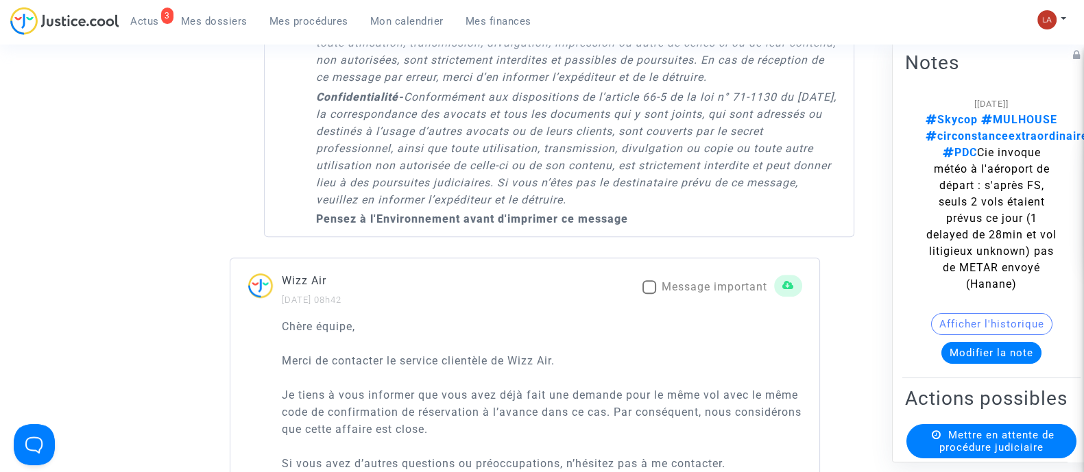
scroll to position [7713, 0]
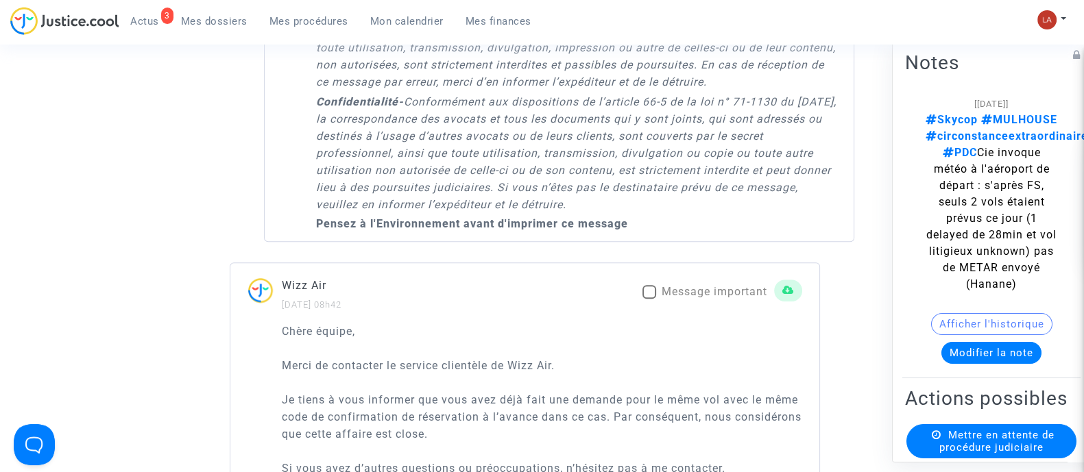
click at [687, 323] on div "Wizz Air [DATE] 08h42 Message important" at bounding box center [524, 300] width 589 height 46
click at [703, 296] on span "Message important" at bounding box center [715, 291] width 106 height 13
click at [649, 299] on input "Message important" at bounding box center [649, 299] width 1 height 1
checkbox input "true"
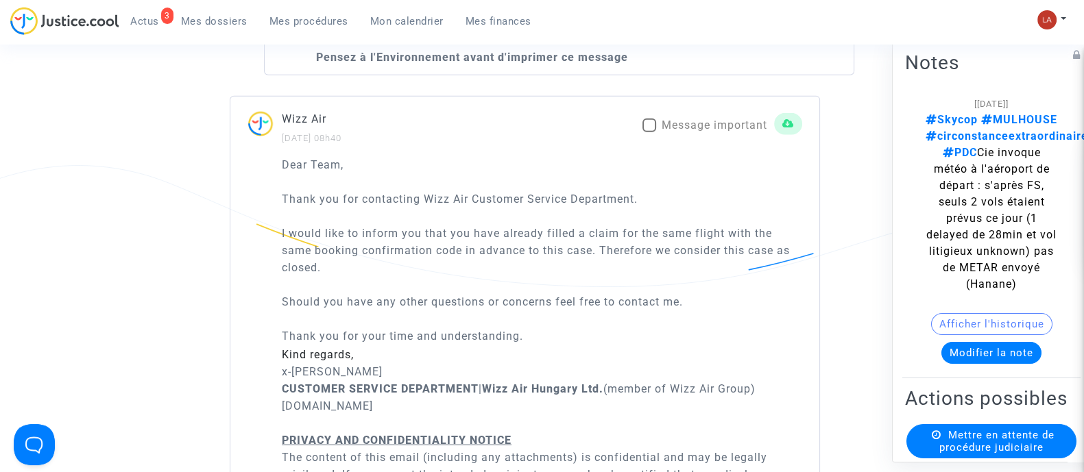
scroll to position [4326, 0]
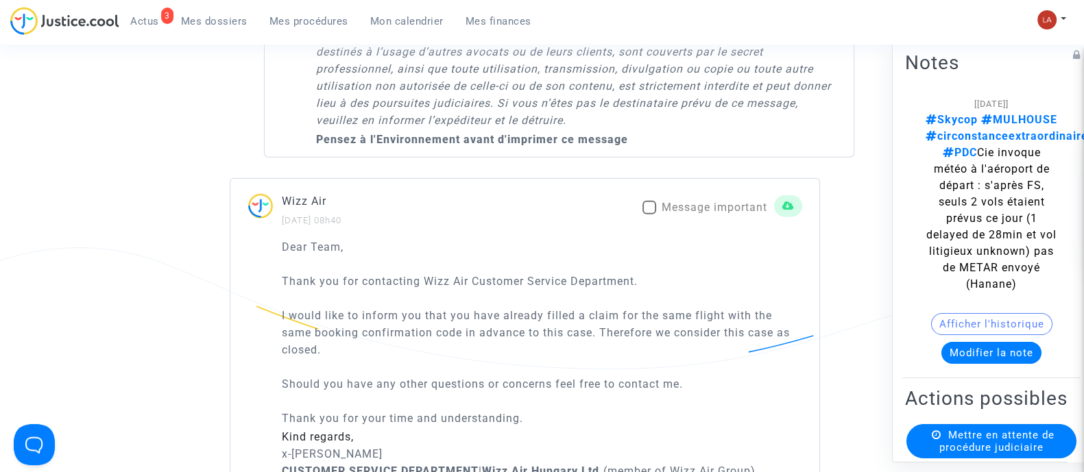
click at [679, 214] on span "Message important" at bounding box center [715, 207] width 106 height 13
click at [649, 215] on input "Message important" at bounding box center [649, 215] width 1 height 1
checkbox input "true"
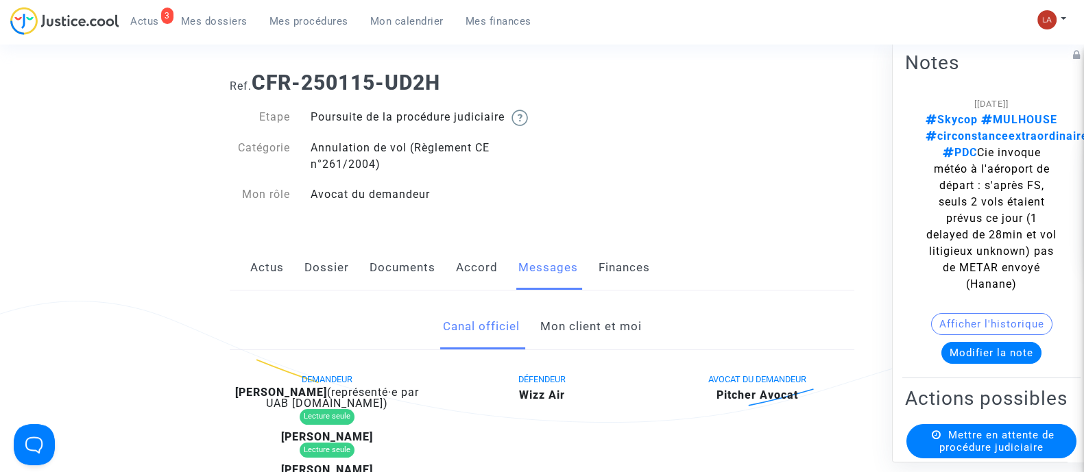
scroll to position [85, 0]
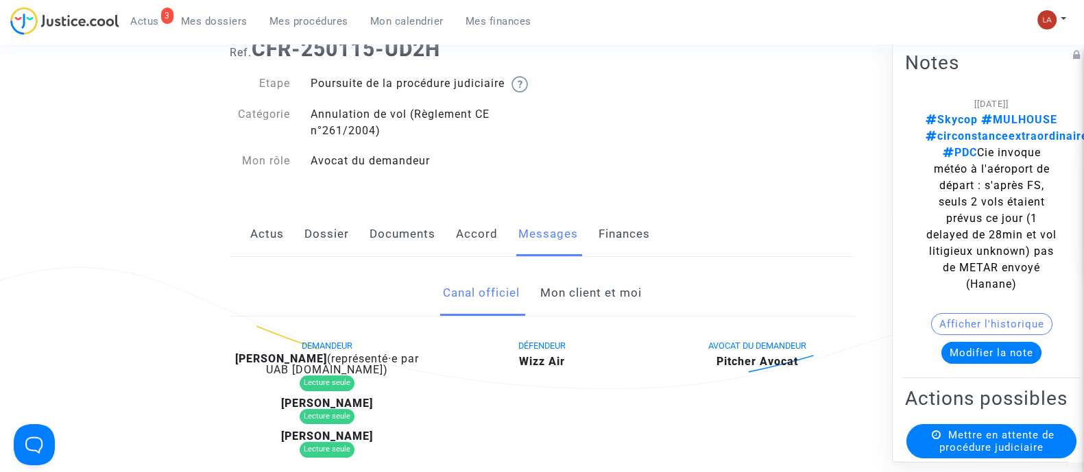
click at [286, 365] on b "[PERSON_NAME]" at bounding box center [281, 358] width 92 height 13
copy div "[PERSON_NAME]"
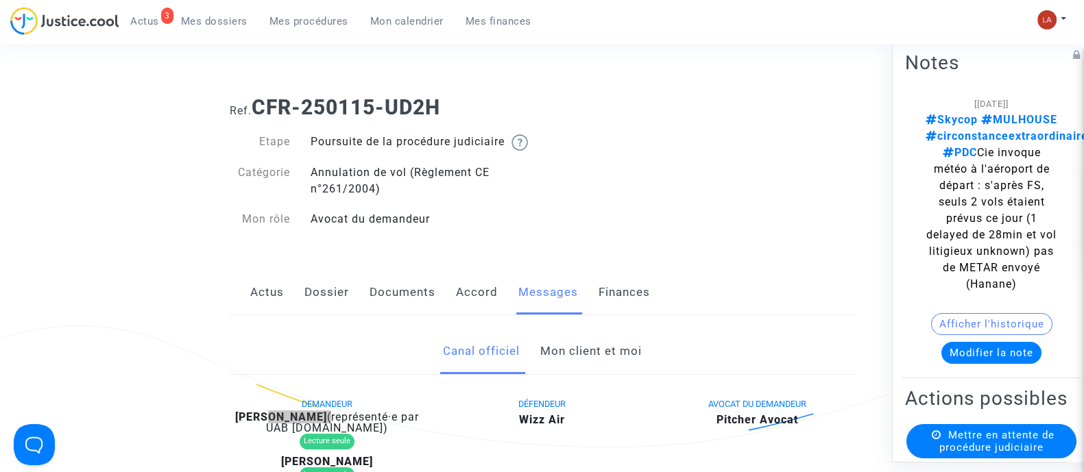
scroll to position [0, 0]
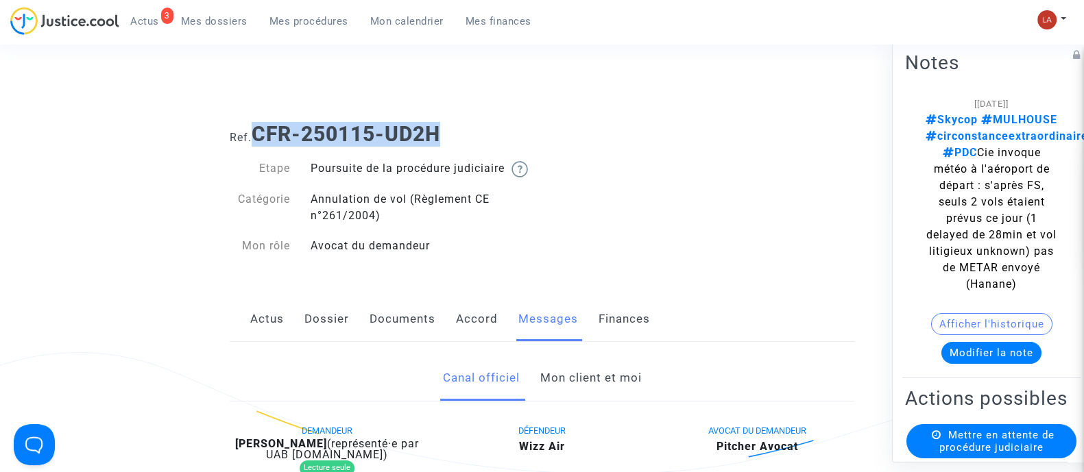
drag, startPoint x: 255, startPoint y: 132, endPoint x: 521, endPoint y: 132, distance: 266.0
click at [521, 132] on h1 "Ref. CFR-250115-UD2H" at bounding box center [542, 134] width 625 height 25
copy b "CFR-250115-UD2H"
click at [960, 341] on button "Modifier la note" at bounding box center [991, 352] width 100 height 22
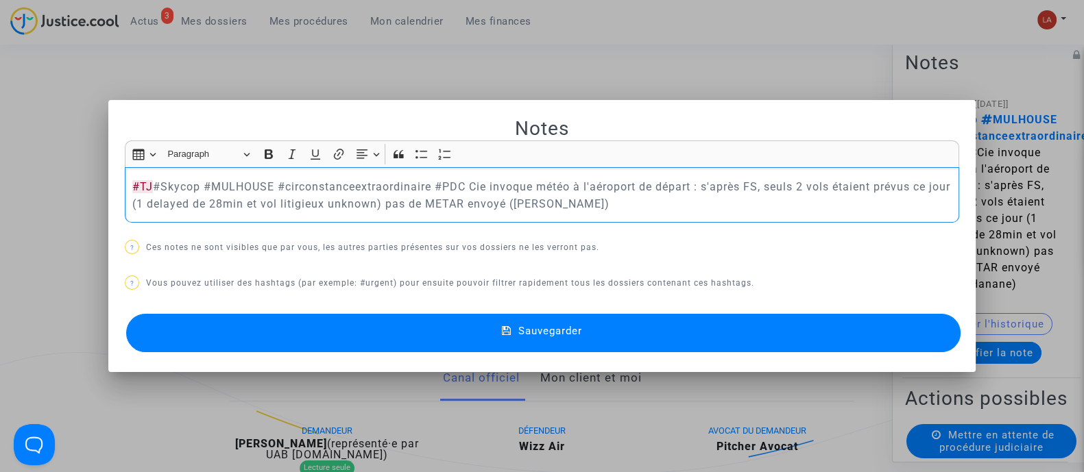
click at [900, 346] on button "Sauvegarder" at bounding box center [543, 333] width 834 height 38
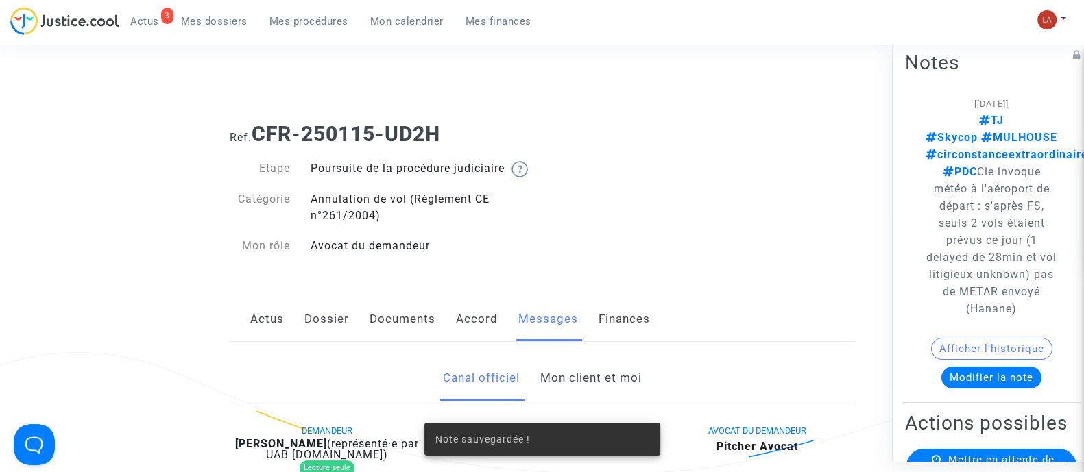
scroll to position [171, 0]
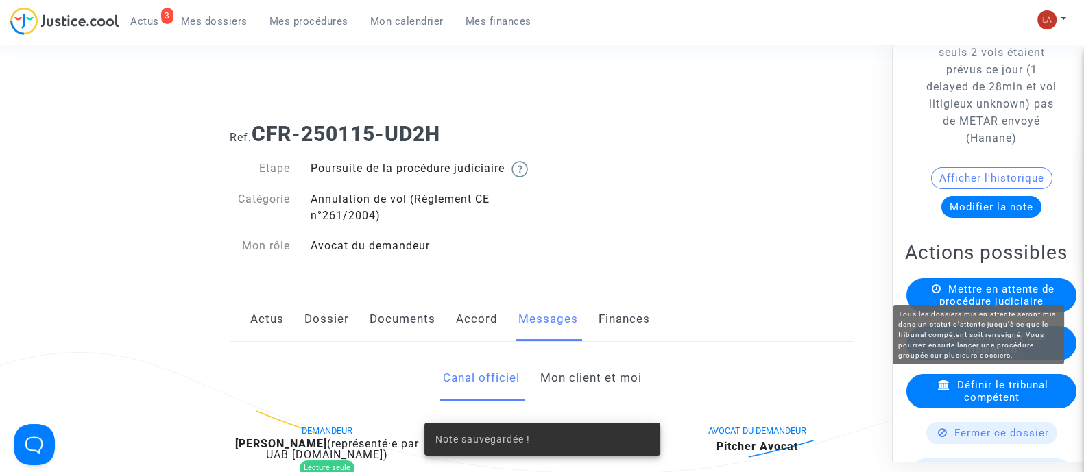
click at [970, 289] on span "Mettre en attente de procédure judiciaire" at bounding box center [996, 294] width 115 height 25
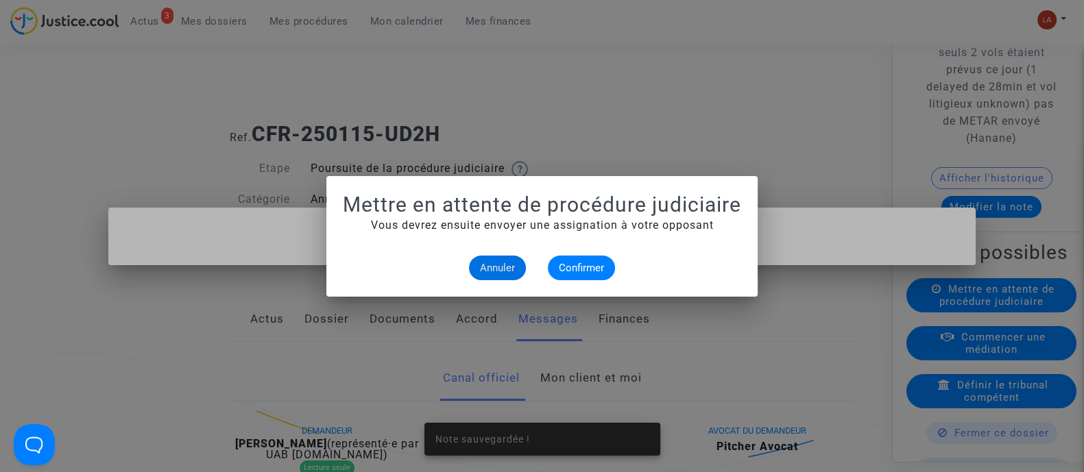
click at [589, 283] on mat-dialog-container "Mettre en attente de procédure judiciaire Vous devrez ensuite envoyer une assig…" at bounding box center [541, 236] width 431 height 121
click at [596, 273] on span "Confirmer" at bounding box center [581, 268] width 45 height 12
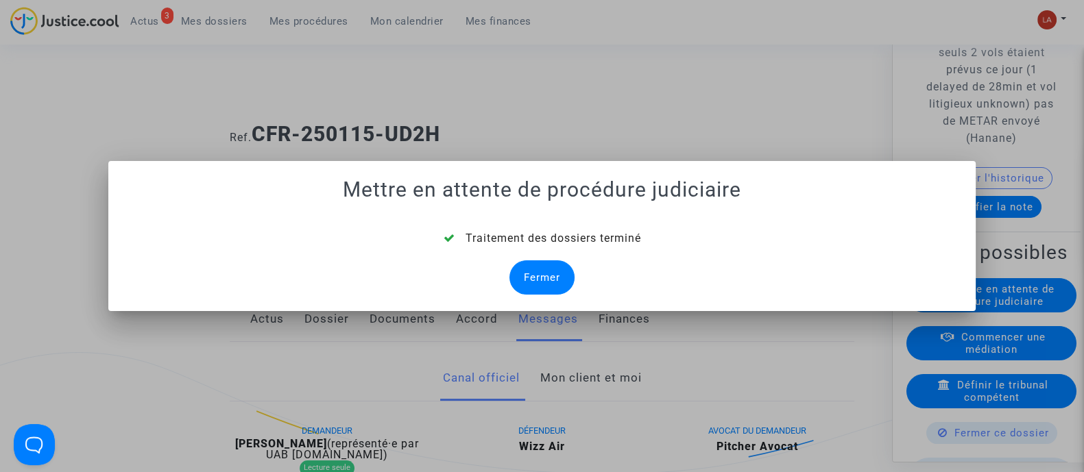
click at [542, 276] on div "Fermer" at bounding box center [541, 278] width 65 height 34
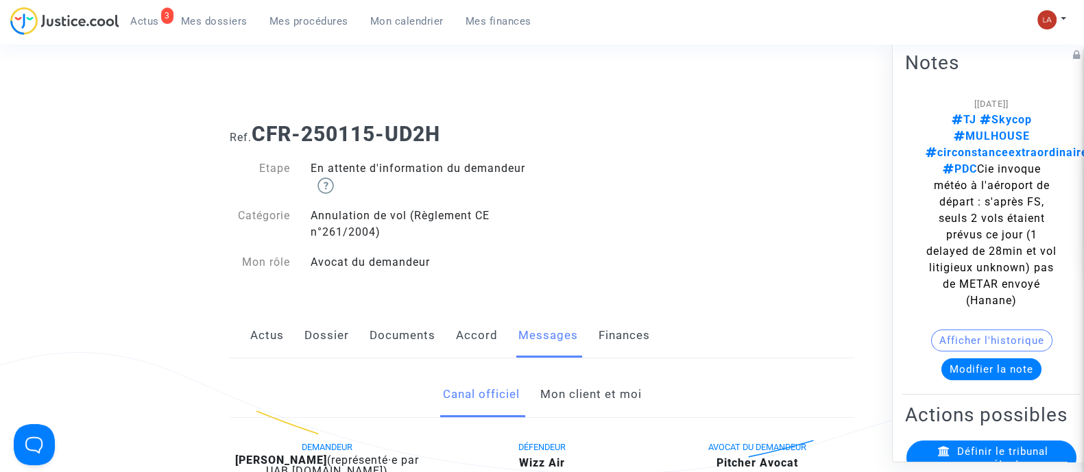
scroll to position [257, 0]
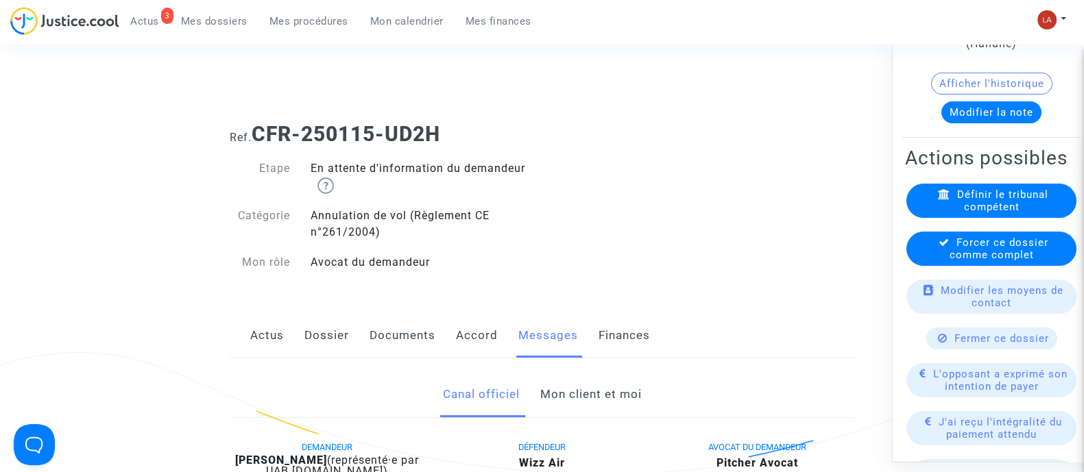
click at [972, 248] on span "Forcer ce dossier comme complet" at bounding box center [999, 248] width 99 height 25
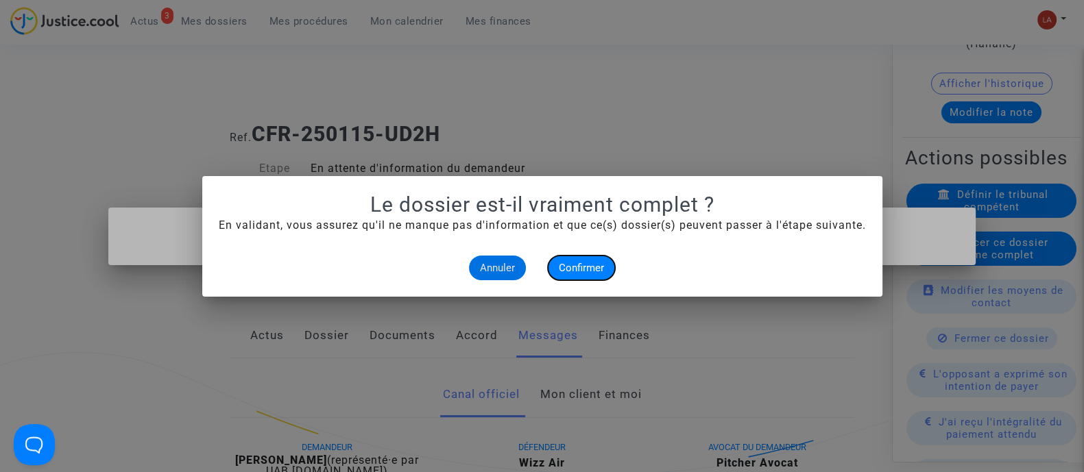
click at [576, 272] on span "Confirmer" at bounding box center [581, 268] width 45 height 12
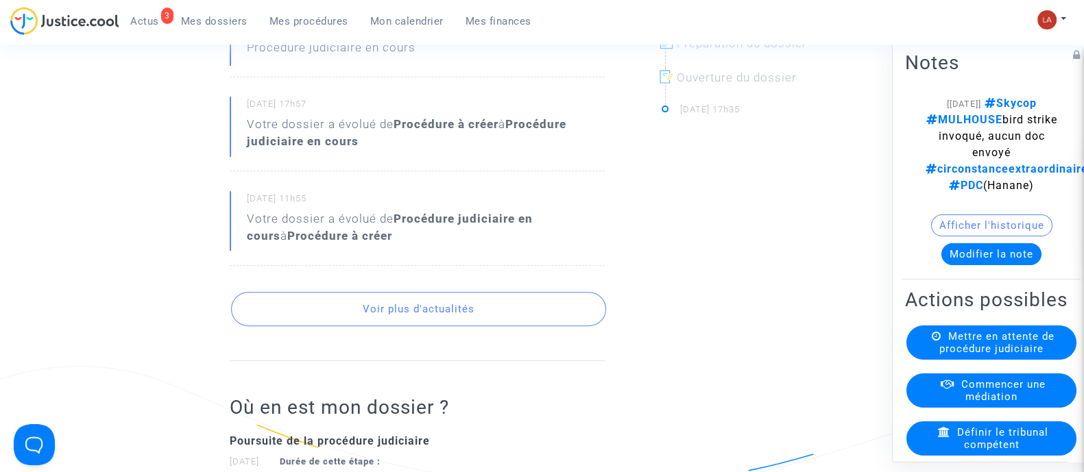
scroll to position [599, 0]
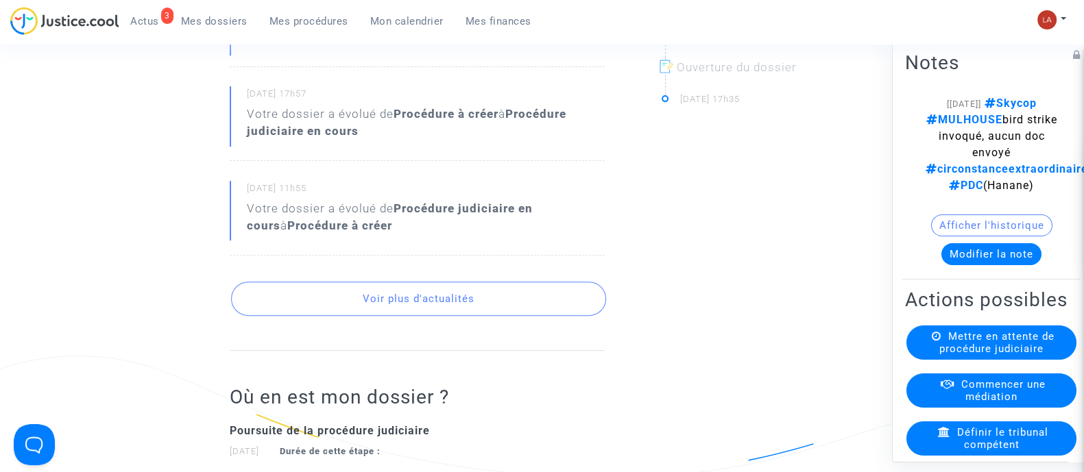
click at [381, 298] on button "Voir plus d'actualités" at bounding box center [418, 299] width 375 height 34
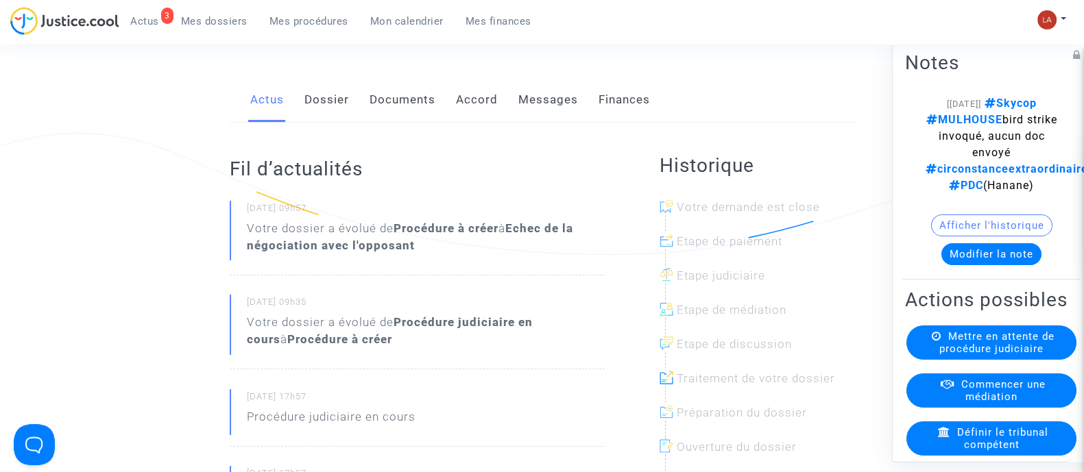
scroll to position [0, 0]
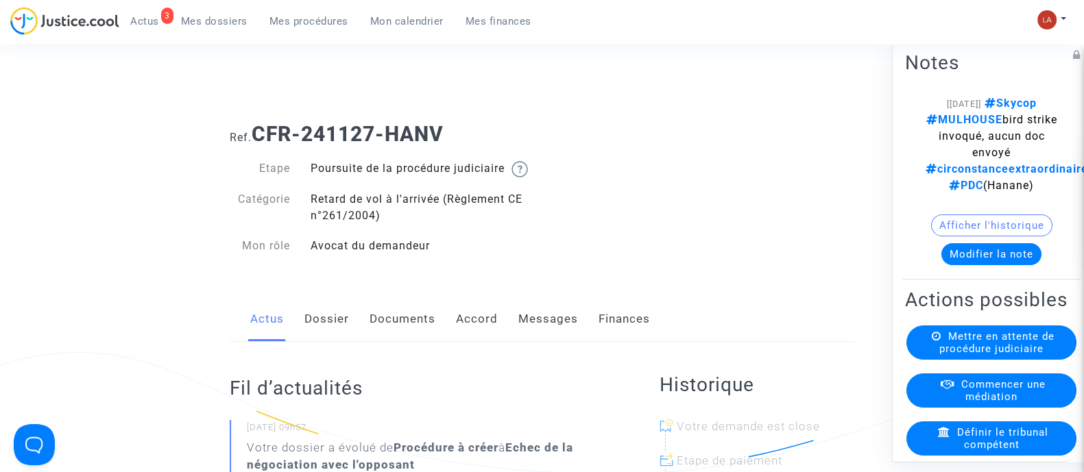
click at [533, 330] on link "Messages" at bounding box center [548, 319] width 60 height 45
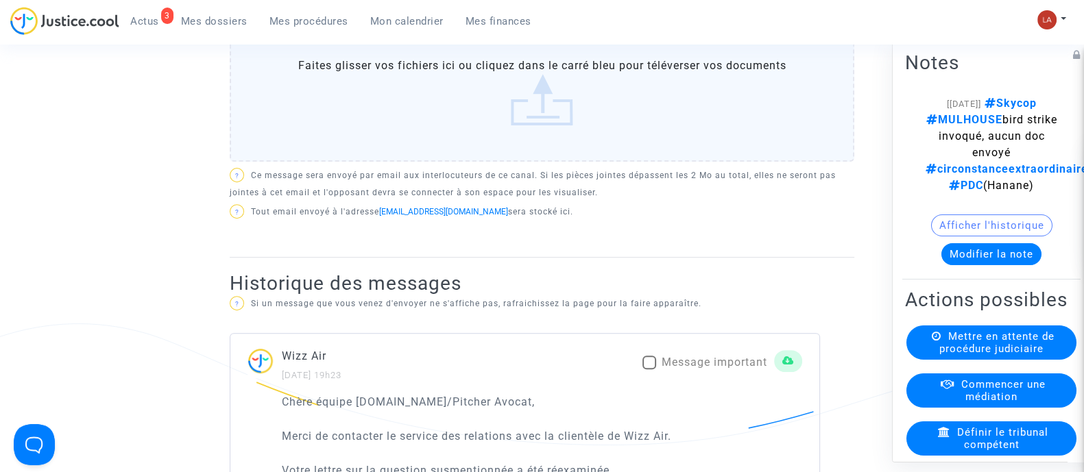
scroll to position [685, 0]
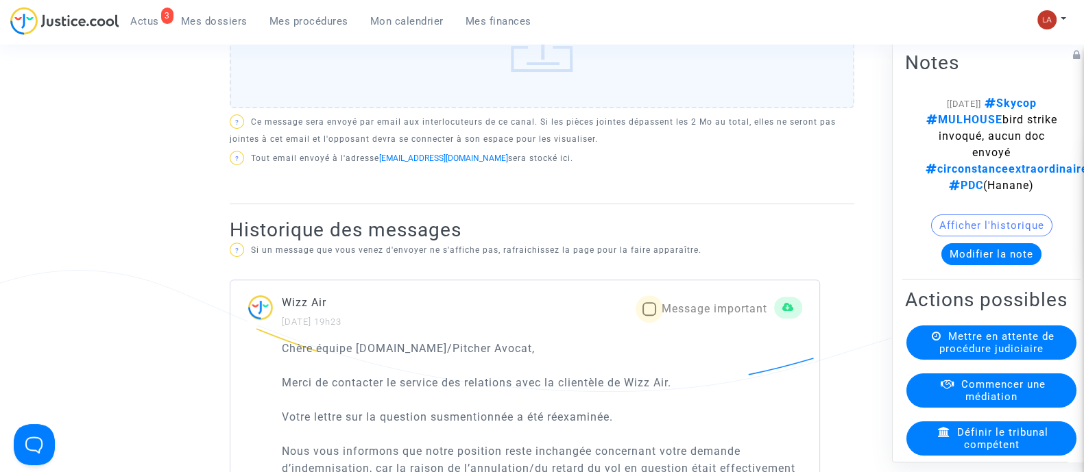
click at [675, 315] on span "Message important" at bounding box center [715, 308] width 106 height 13
click at [649, 317] on input "Message important" at bounding box center [649, 316] width 1 height 1
checkbox input "true"
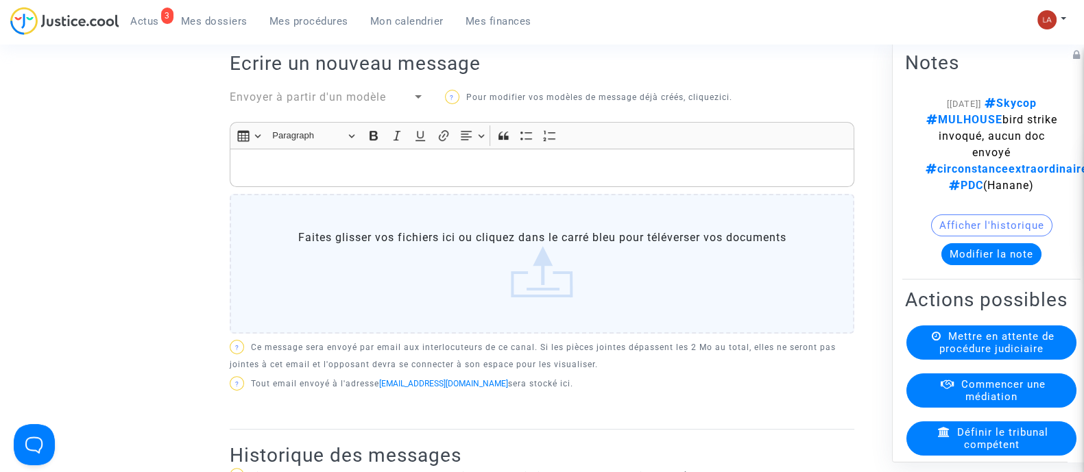
scroll to position [342, 0]
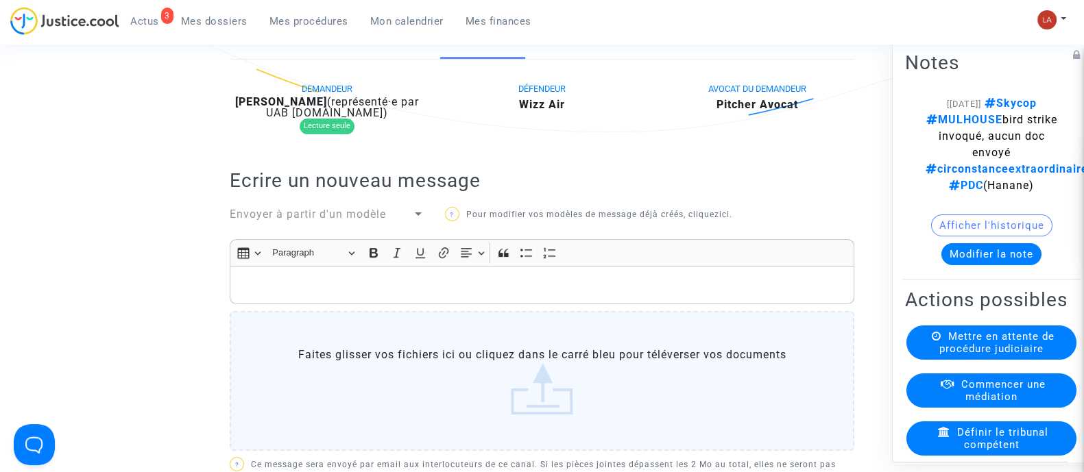
click at [296, 108] on b "[PERSON_NAME]" at bounding box center [281, 101] width 92 height 13
copy div "Petrovikj"
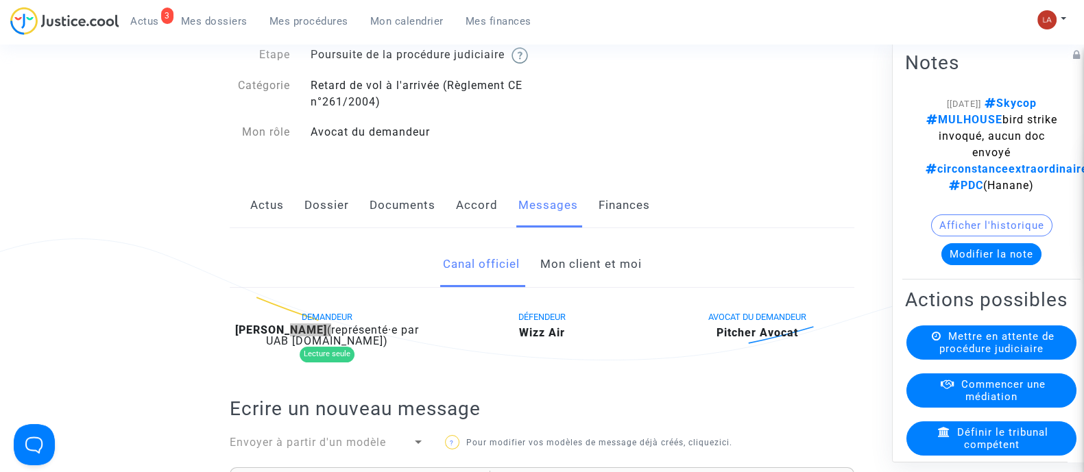
scroll to position [0, 0]
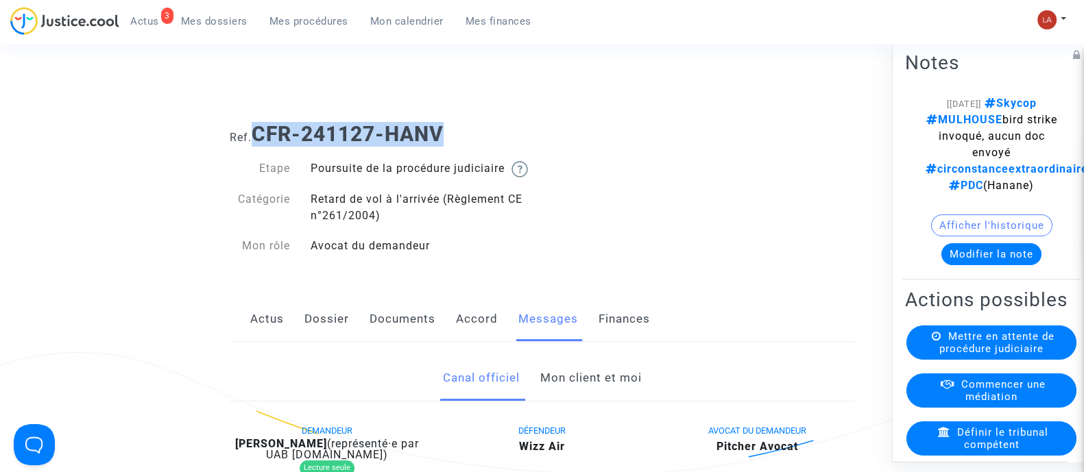
drag, startPoint x: 256, startPoint y: 130, endPoint x: 564, endPoint y: 135, distance: 307.9
click at [564, 135] on h1 "Ref. CFR-241127-HANV" at bounding box center [542, 134] width 625 height 25
copy b "CFR-241127-HANV"
click at [962, 265] on button "Modifier la note" at bounding box center [991, 254] width 100 height 22
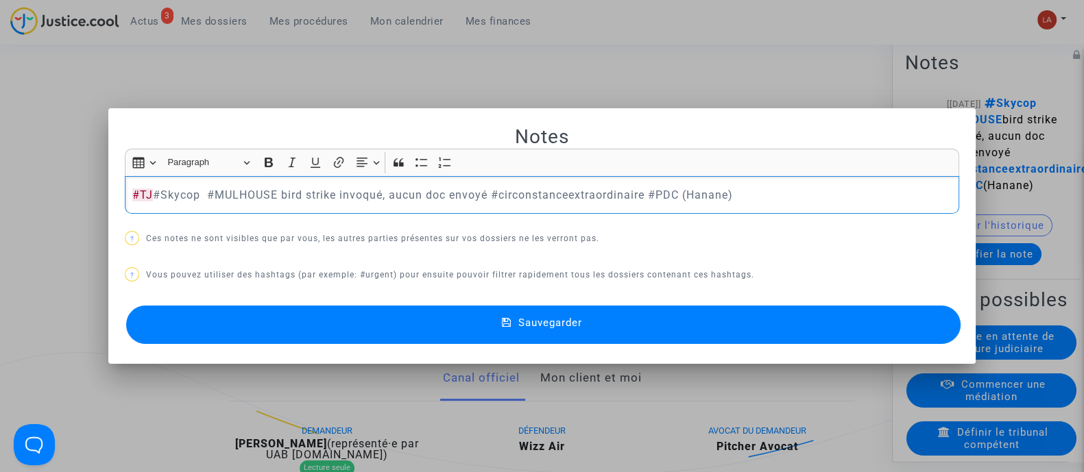
click at [675, 309] on button "Sauvegarder" at bounding box center [543, 325] width 834 height 38
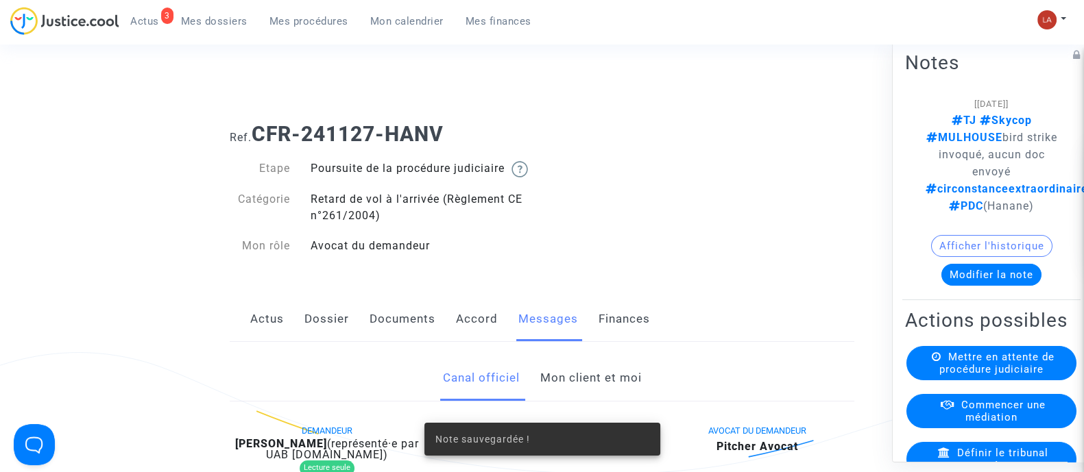
click at [1026, 375] on span "Mettre en attente de procédure judiciaire" at bounding box center [996, 362] width 115 height 25
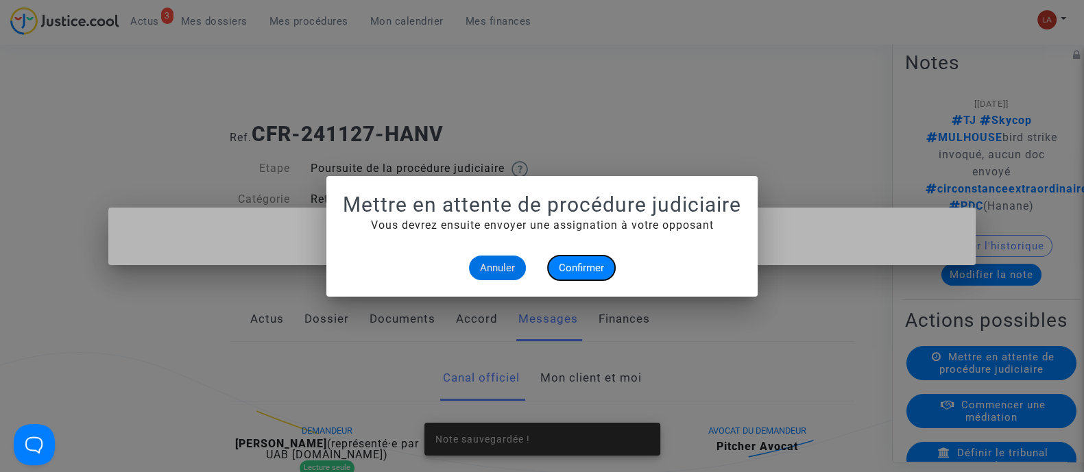
click at [582, 256] on button "Confirmer" at bounding box center [581, 268] width 67 height 25
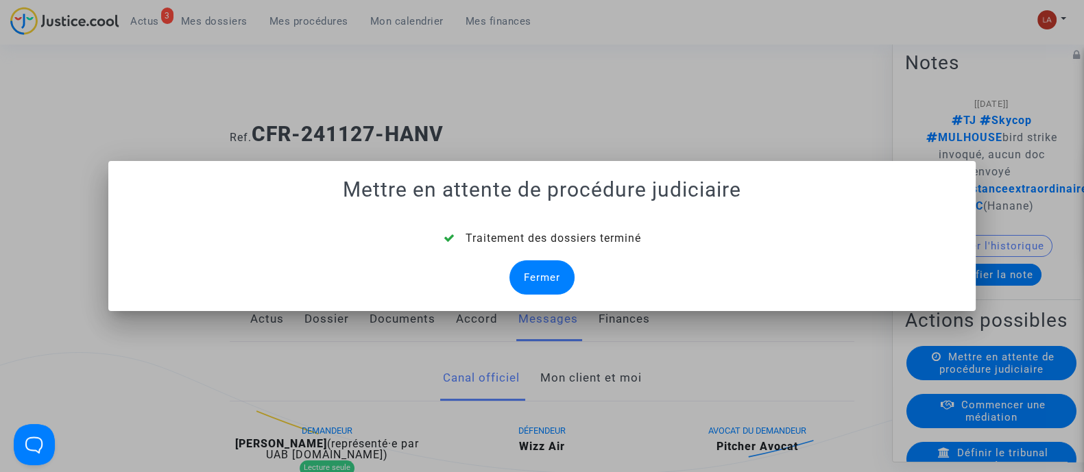
click at [554, 279] on div "Fermer" at bounding box center [541, 278] width 65 height 34
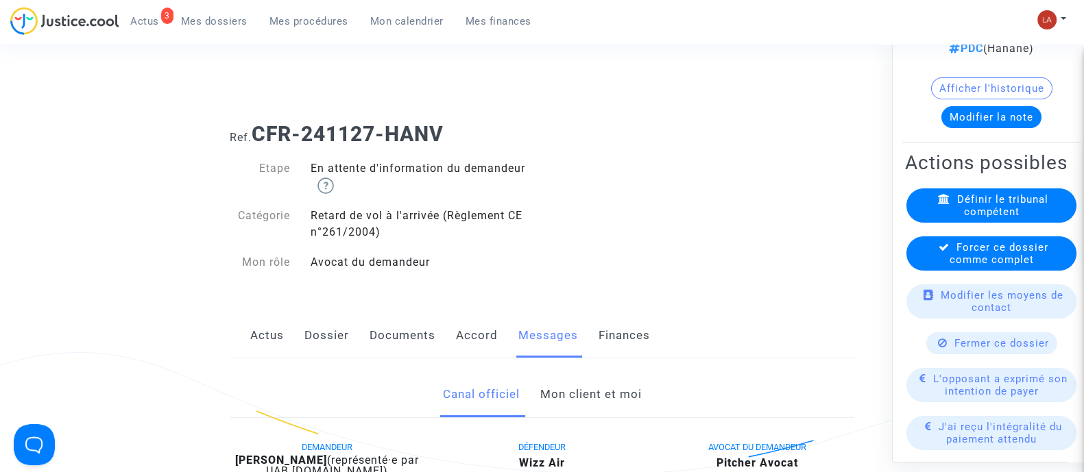
scroll to position [257, 0]
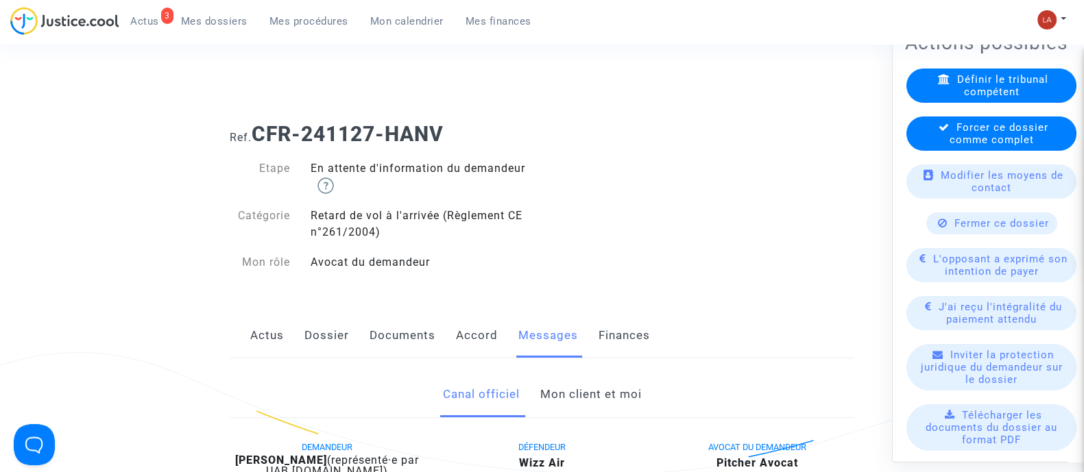
click at [948, 150] on div "Forcer ce dossier comme complet" at bounding box center [991, 133] width 170 height 34
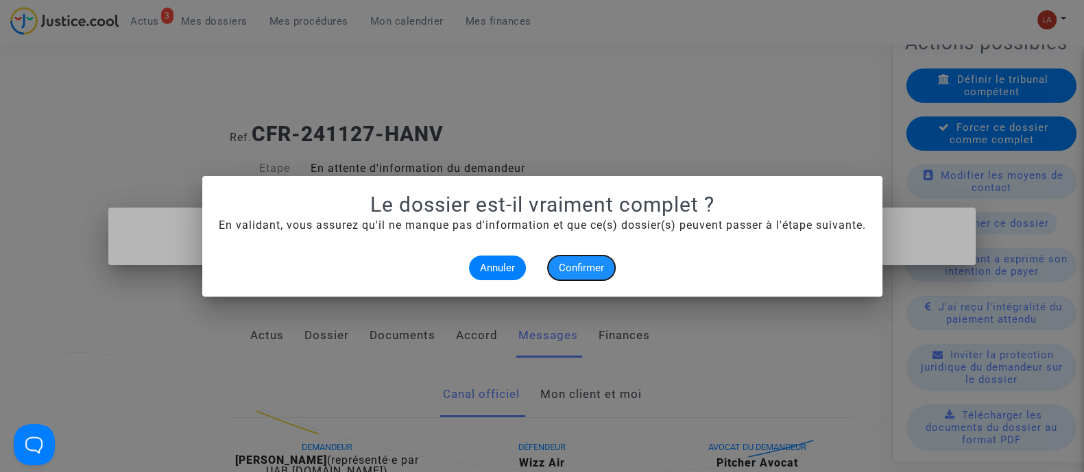
click at [584, 264] on span "Confirmer" at bounding box center [581, 268] width 45 height 12
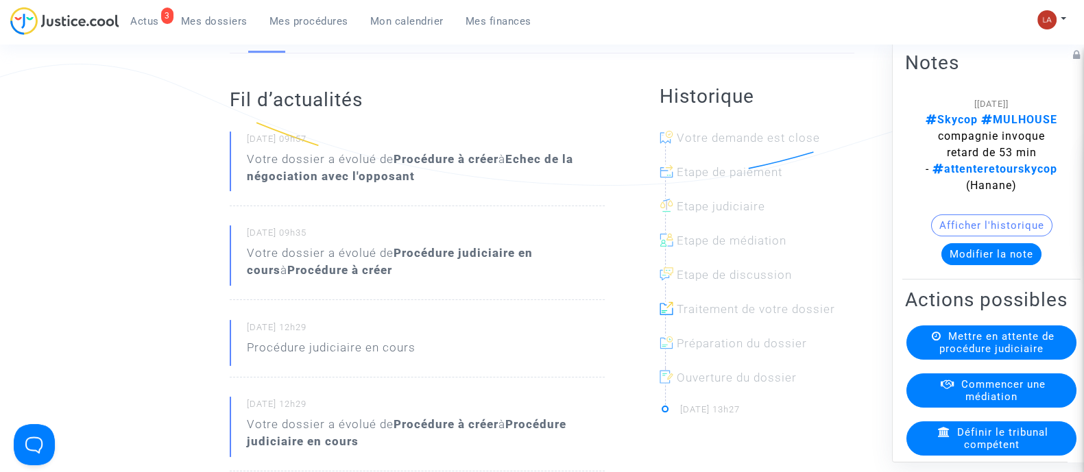
scroll to position [85, 0]
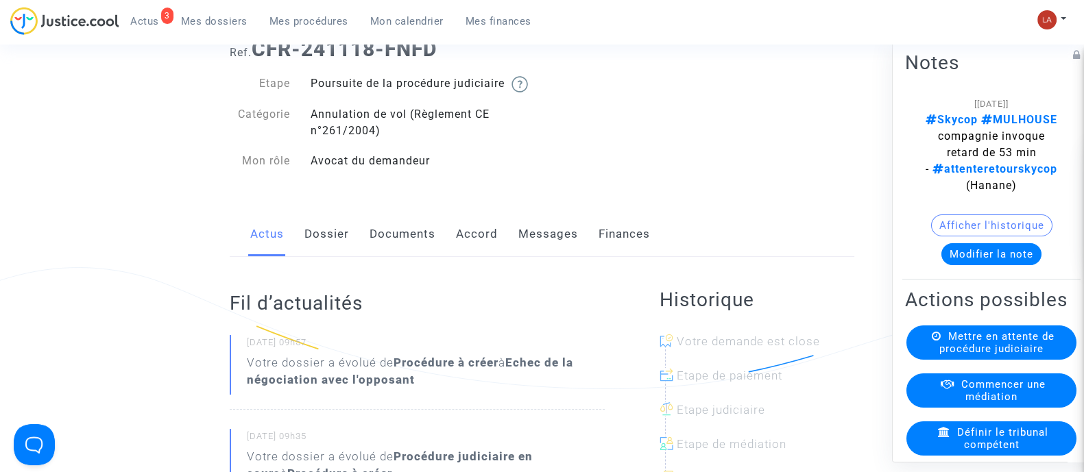
drag, startPoint x: 531, startPoint y: 231, endPoint x: 548, endPoint y: 230, distance: 17.2
click at [531, 231] on link "Messages" at bounding box center [548, 234] width 60 height 45
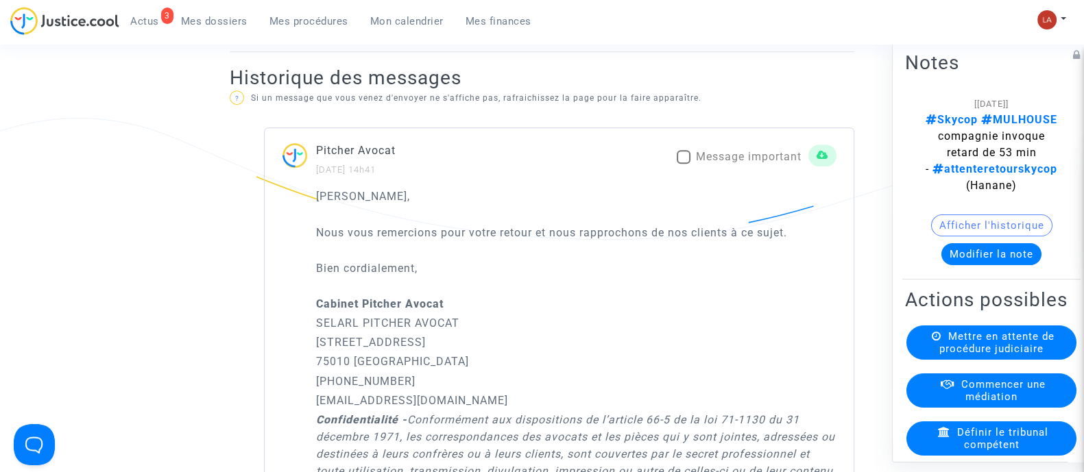
scroll to position [943, 0]
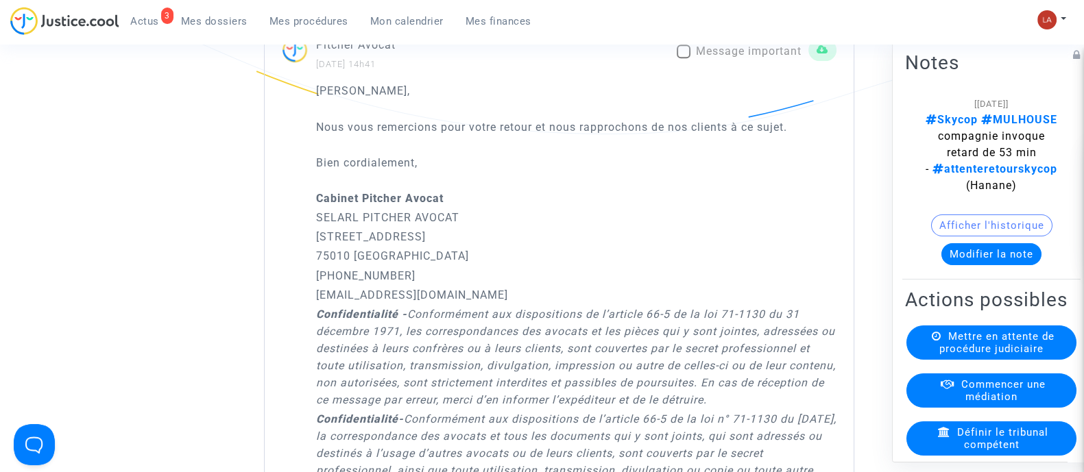
click at [713, 58] on span "Message important" at bounding box center [749, 51] width 106 height 13
click at [684, 59] on input "Message important" at bounding box center [683, 58] width 1 height 1
checkbox input "true"
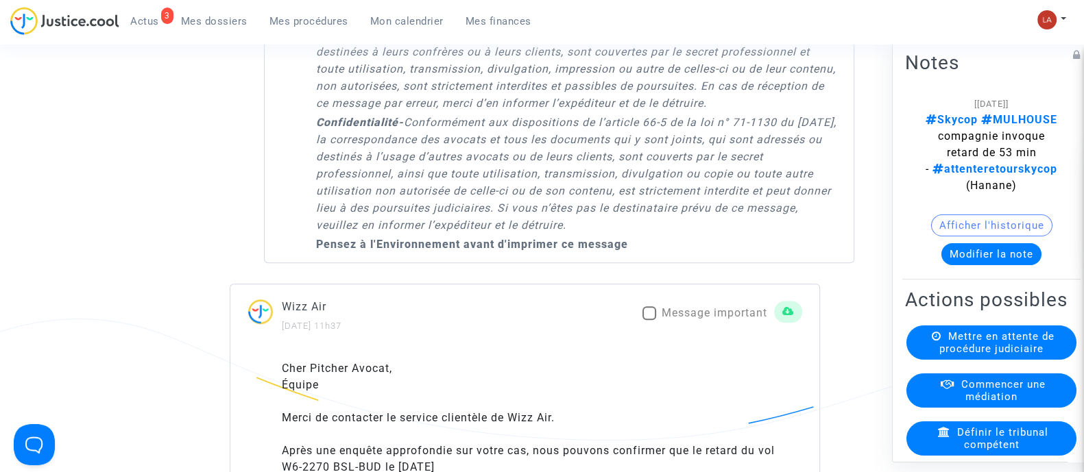
scroll to position [1457, 0]
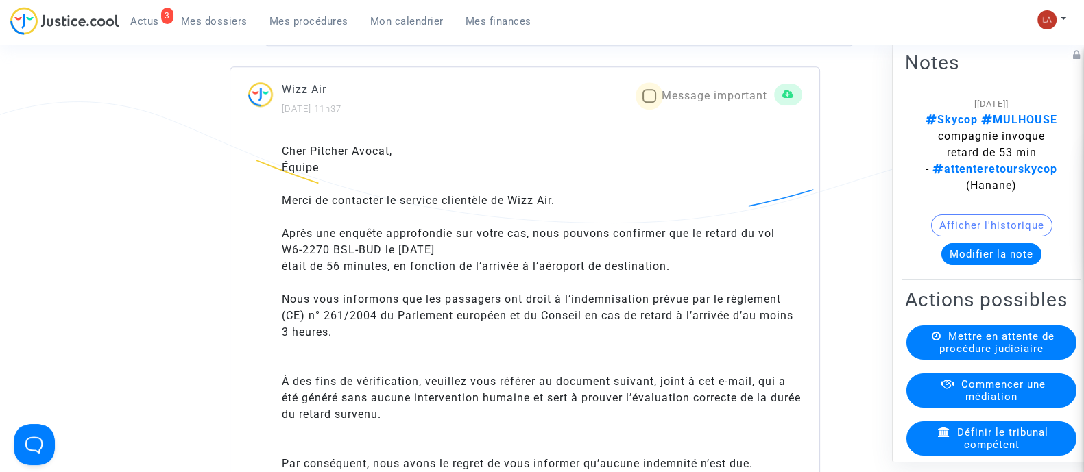
click at [652, 103] on span at bounding box center [649, 96] width 14 height 14
click at [649, 104] on input "Message important" at bounding box center [649, 103] width 1 height 1
checkbox input "true"
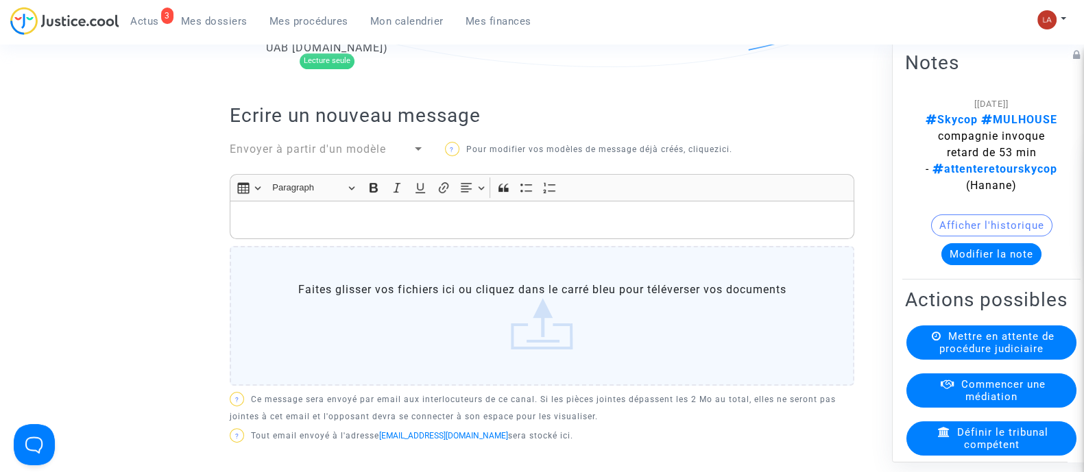
scroll to position [85, 0]
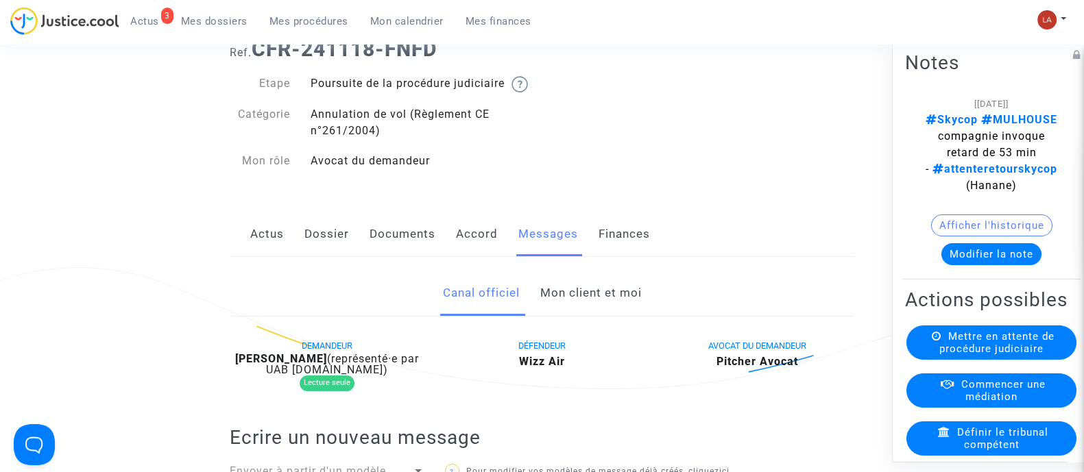
click at [310, 365] on b "Vladimir Pripa" at bounding box center [281, 358] width 92 height 13
copy div "Pripa"
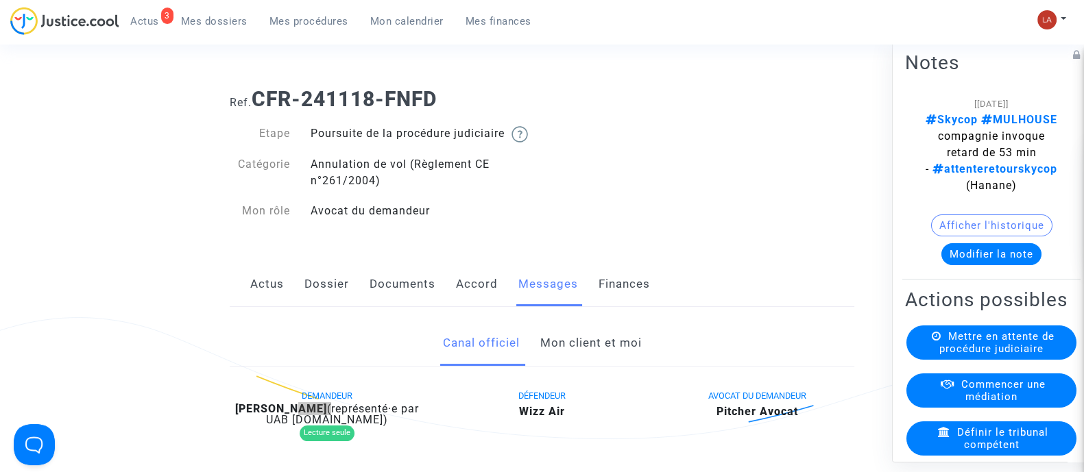
scroll to position [0, 0]
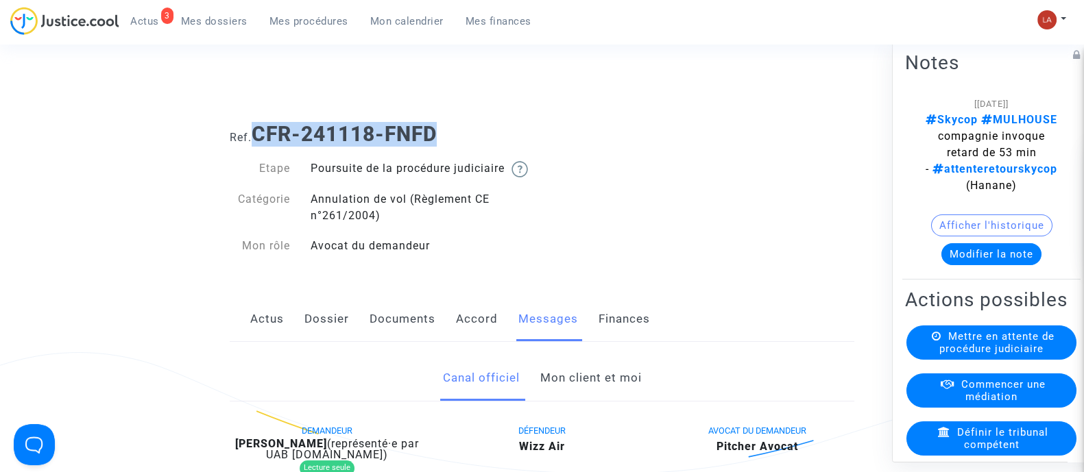
drag, startPoint x: 254, startPoint y: 132, endPoint x: 819, endPoint y: 211, distance: 570.5
click at [819, 211] on div "Ref. CFR-241118-FNFD Etape Poursuite de la procédure judiciaire Catégorie Annul…" at bounding box center [541, 190] width 645 height 157
copy b "CFR-241118-FNFD"
click at [1019, 265] on button "Modifier la note" at bounding box center [991, 254] width 100 height 22
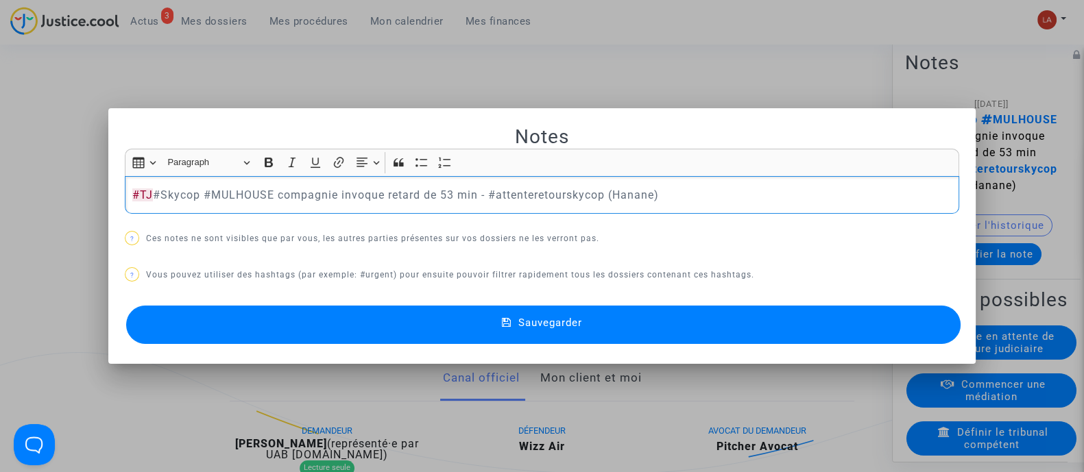
click at [941, 333] on button "Sauvegarder" at bounding box center [543, 325] width 834 height 38
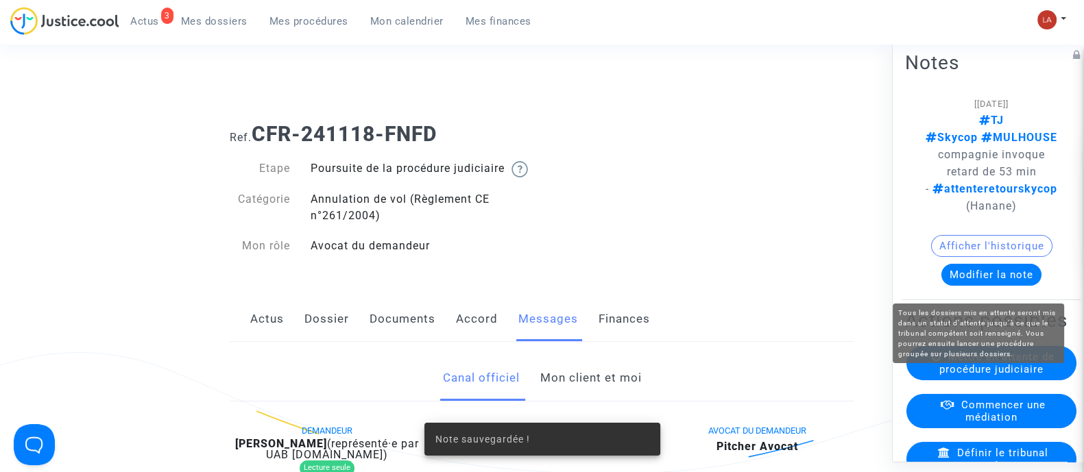
click at [948, 375] on span "Mettre en attente de procédure judiciaire" at bounding box center [996, 362] width 115 height 25
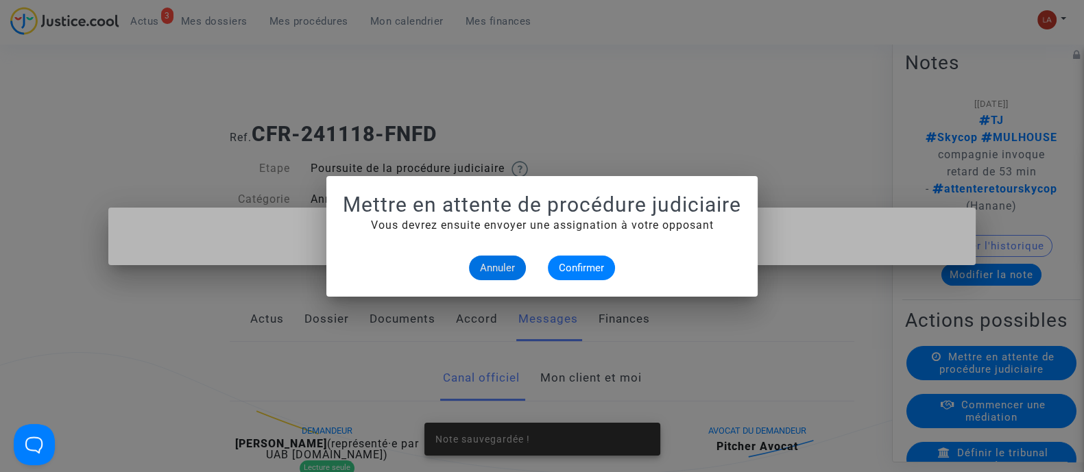
drag, startPoint x: 540, startPoint y: 267, endPoint x: 589, endPoint y: 276, distance: 49.5
click at [544, 267] on div "Annuler Confirmer" at bounding box center [542, 268] width 398 height 25
click at [608, 276] on button "Confirmer" at bounding box center [581, 268] width 67 height 25
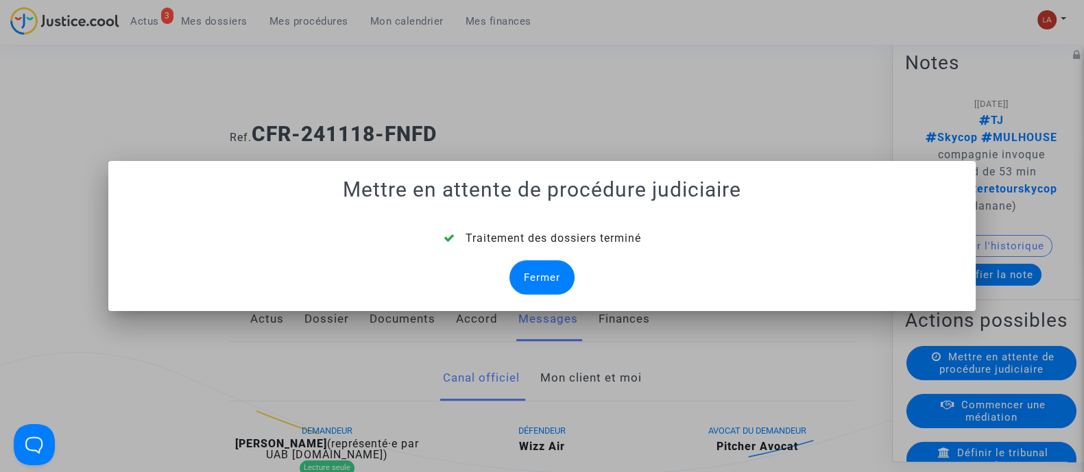
click at [526, 292] on div "Fermer" at bounding box center [541, 278] width 65 height 34
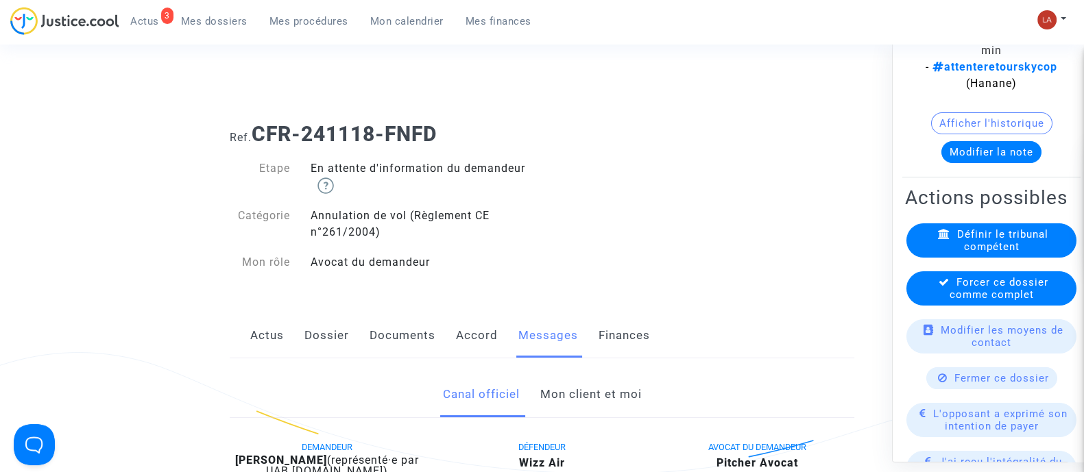
scroll to position [171, 0]
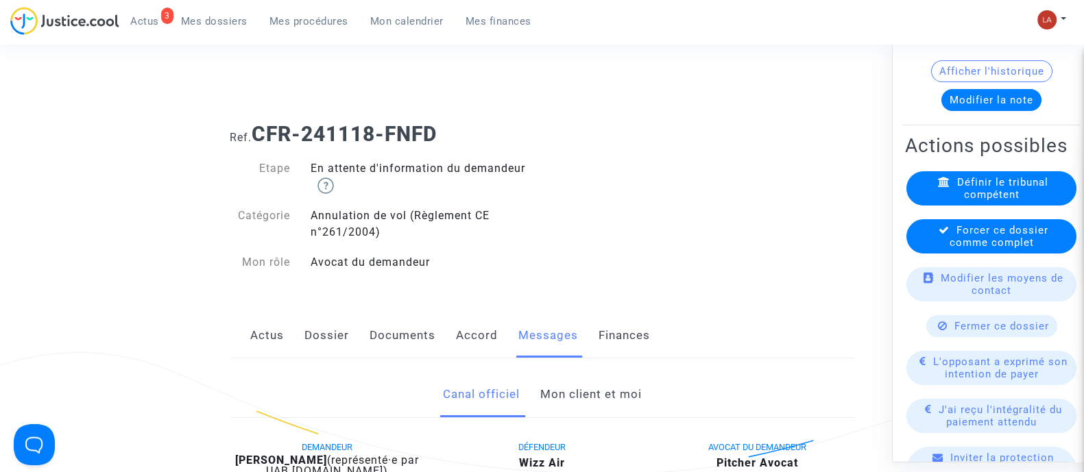
click at [927, 234] on available-action-list "Définir le tribunal compétent Forcer ce dossier comme complet Modifier les moye…" at bounding box center [991, 458] width 173 height 575
click at [929, 245] on div "Forcer ce dossier comme complet" at bounding box center [991, 236] width 170 height 34
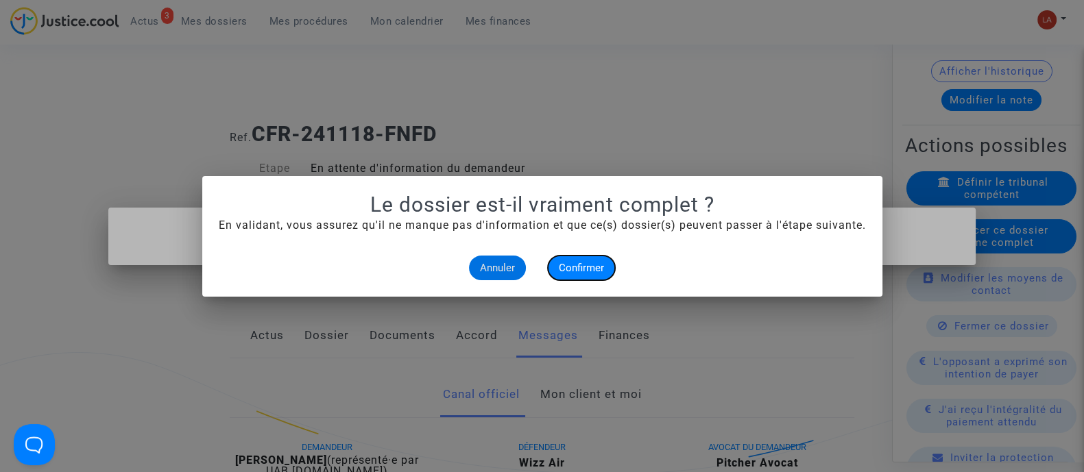
click at [581, 259] on button "Confirmer" at bounding box center [581, 268] width 67 height 25
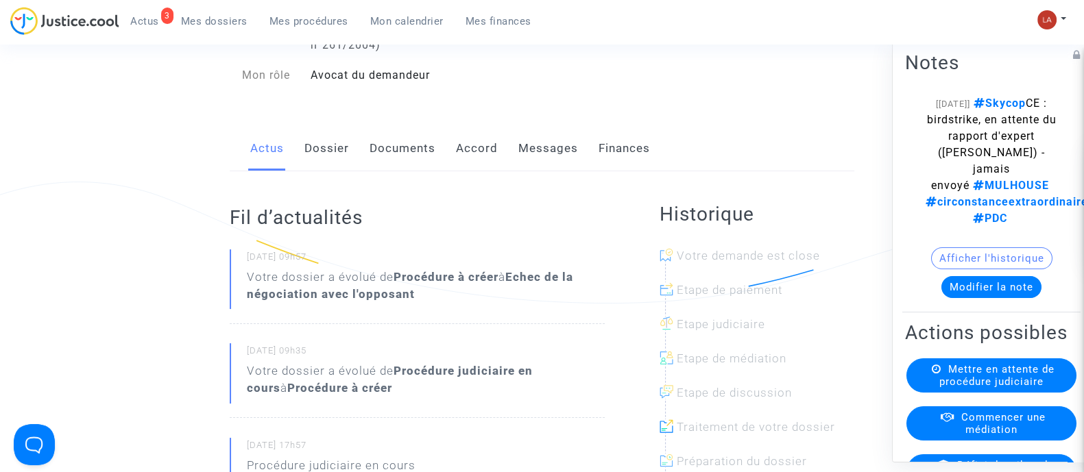
scroll to position [599, 0]
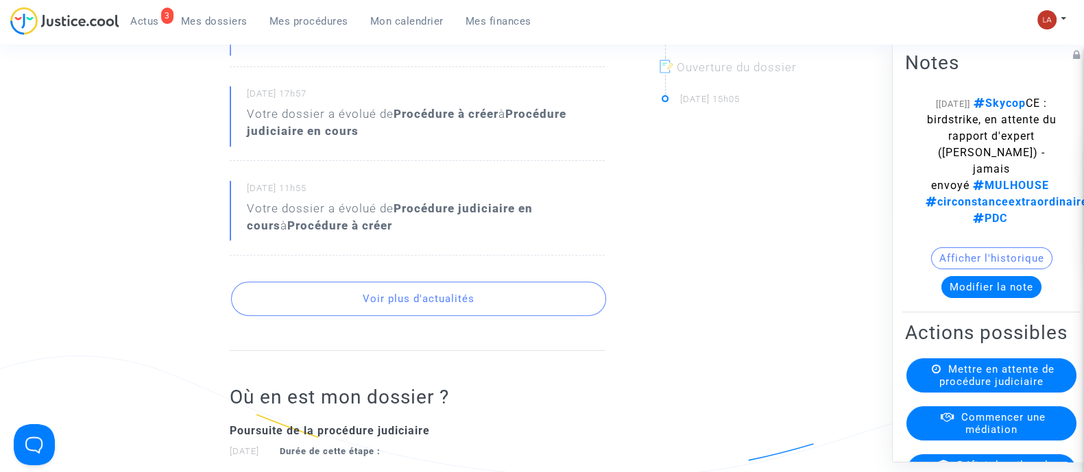
click at [551, 300] on button "Voir plus d'actualités" at bounding box center [418, 299] width 375 height 34
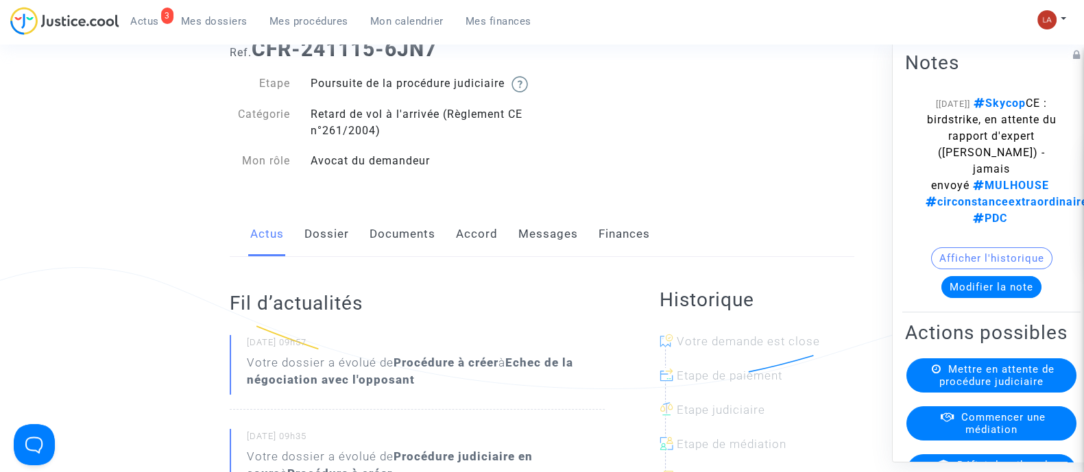
click at [525, 238] on link "Messages" at bounding box center [548, 234] width 60 height 45
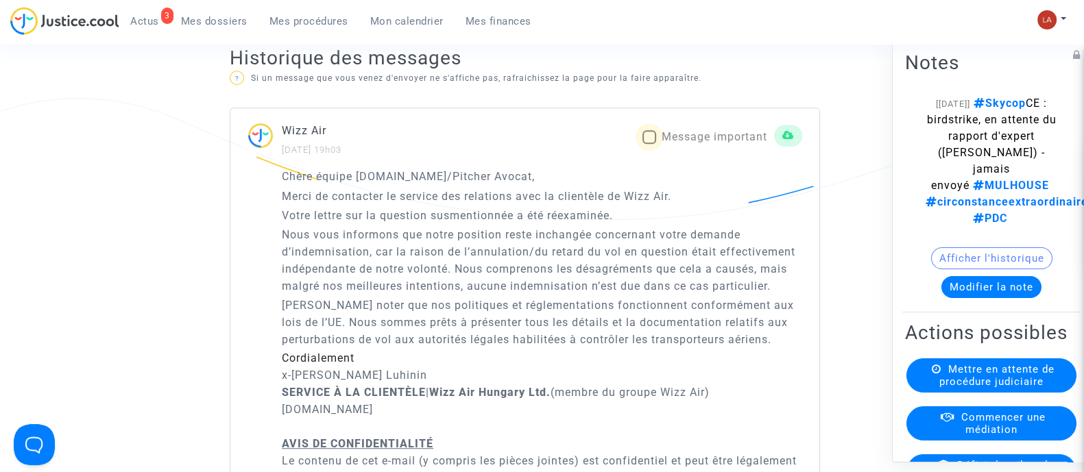
click at [677, 143] on span "Message important" at bounding box center [715, 136] width 106 height 13
click at [649, 145] on input "Message important" at bounding box center [649, 144] width 1 height 1
checkbox input "true"
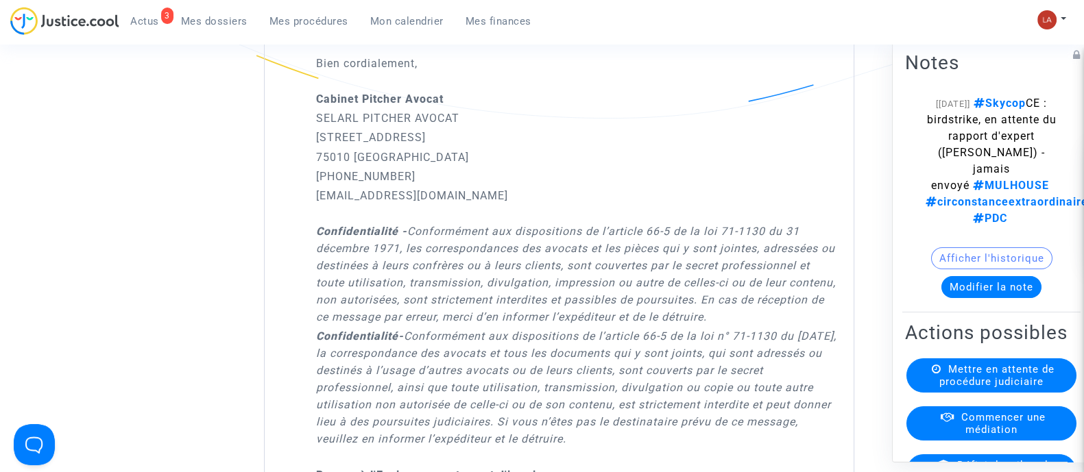
scroll to position [2313, 0]
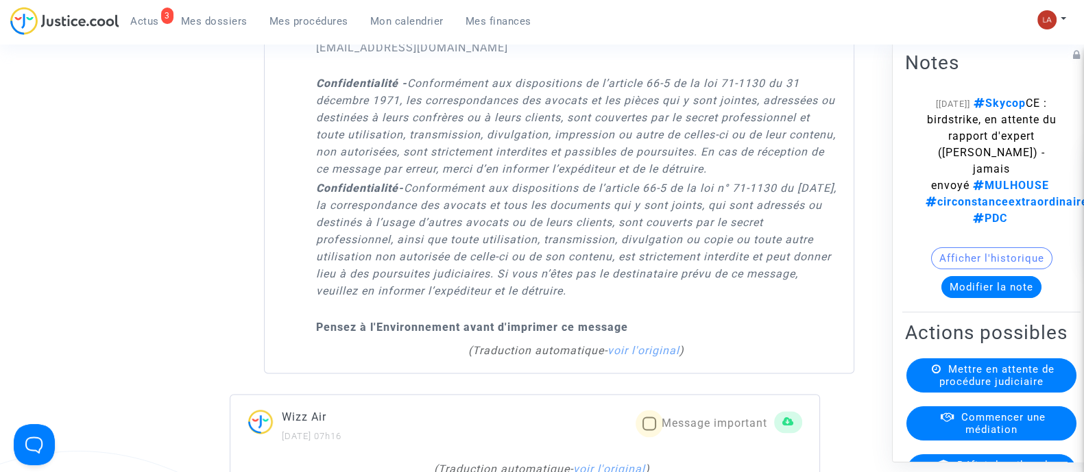
click at [732, 430] on span "Message important" at bounding box center [715, 423] width 106 height 13
click at [649, 431] on input "Message important" at bounding box center [649, 431] width 1 height 1
checkbox input "true"
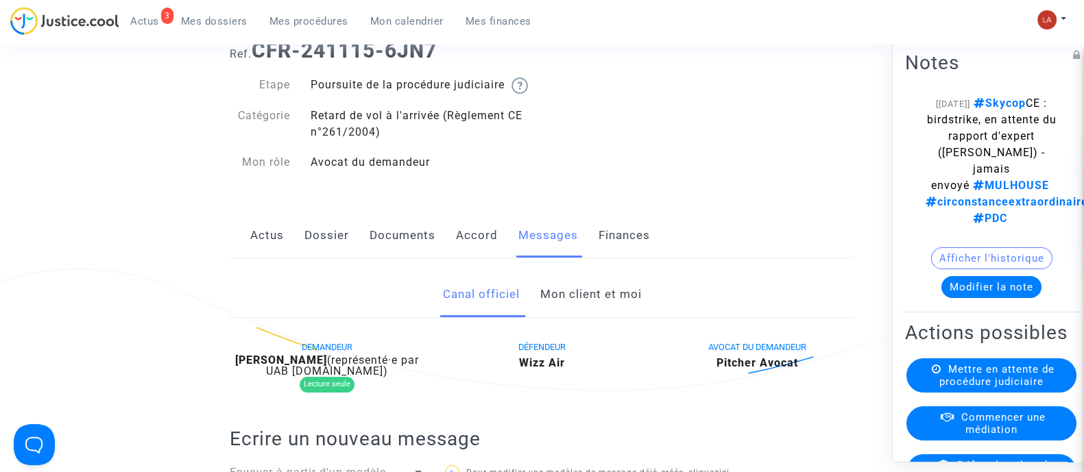
scroll to position [171, 0]
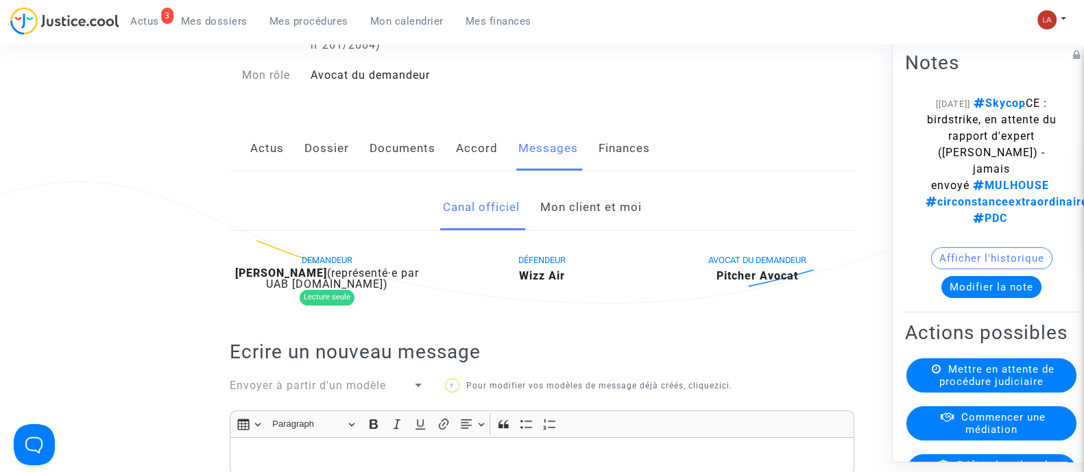
click at [290, 280] on b "Nenad Petrovikj" at bounding box center [281, 273] width 92 height 13
copy div "Petrovikj"
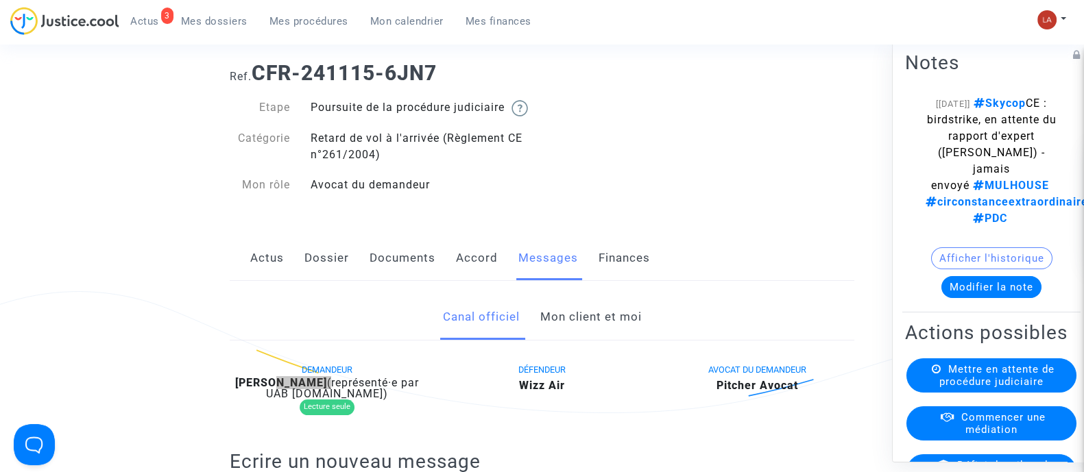
scroll to position [0, 0]
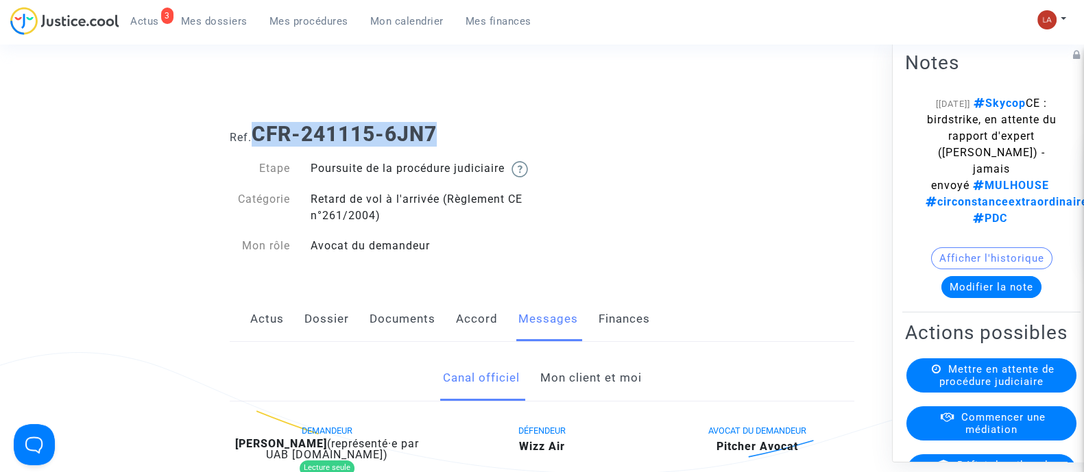
drag, startPoint x: 256, startPoint y: 128, endPoint x: 545, endPoint y: 136, distance: 288.7
click at [545, 136] on h1 "Ref. CFR-241115-6JN7" at bounding box center [542, 134] width 625 height 25
copy b "CFR-241115-6JN7"
click at [974, 276] on button "Modifier la note" at bounding box center [991, 287] width 100 height 22
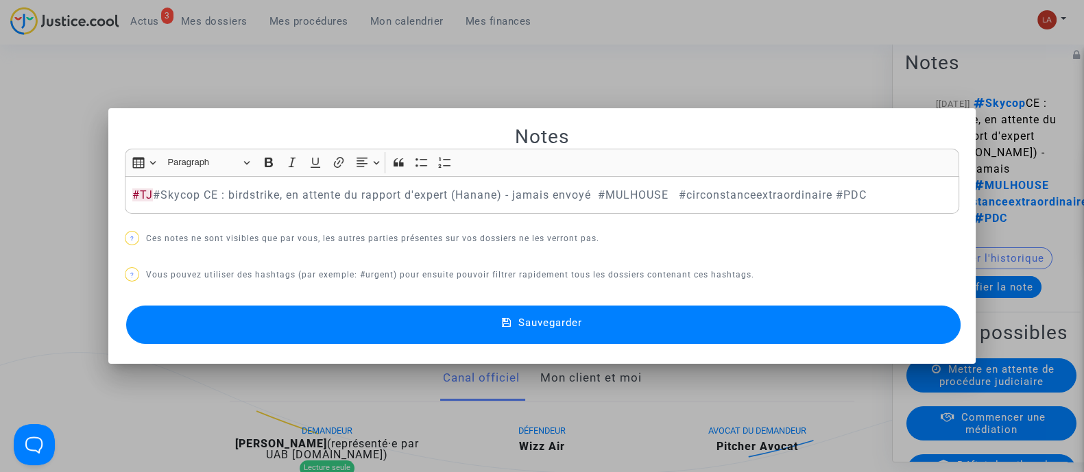
click at [874, 332] on button "Sauvegarder" at bounding box center [543, 325] width 834 height 38
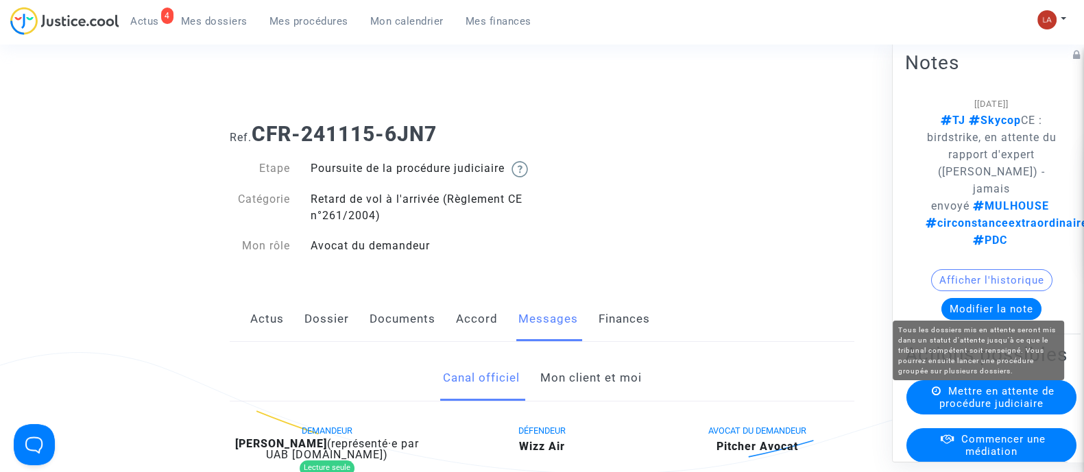
click at [985, 389] on span "Mettre en attente de procédure judiciaire" at bounding box center [996, 397] width 115 height 25
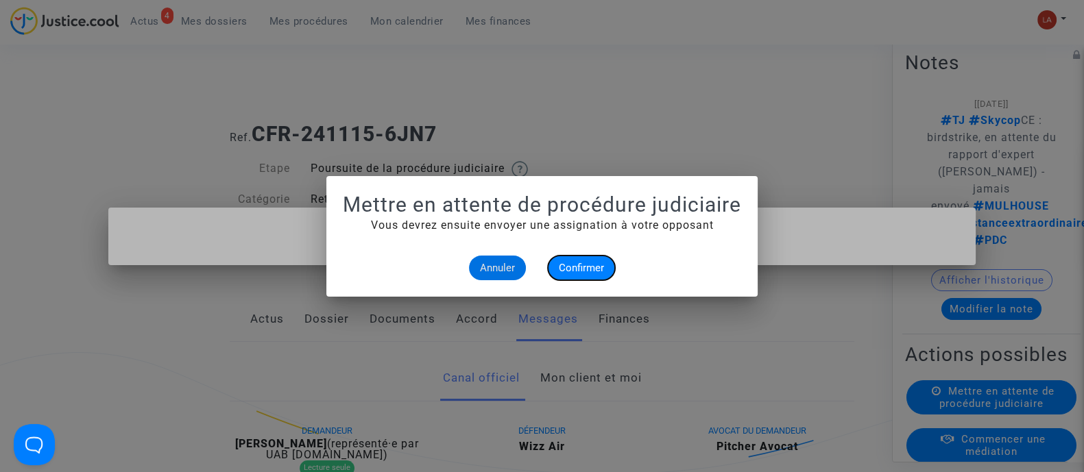
drag, startPoint x: 562, startPoint y: 265, endPoint x: 603, endPoint y: 265, distance: 41.1
click at [563, 265] on span "Confirmer" at bounding box center [581, 268] width 45 height 12
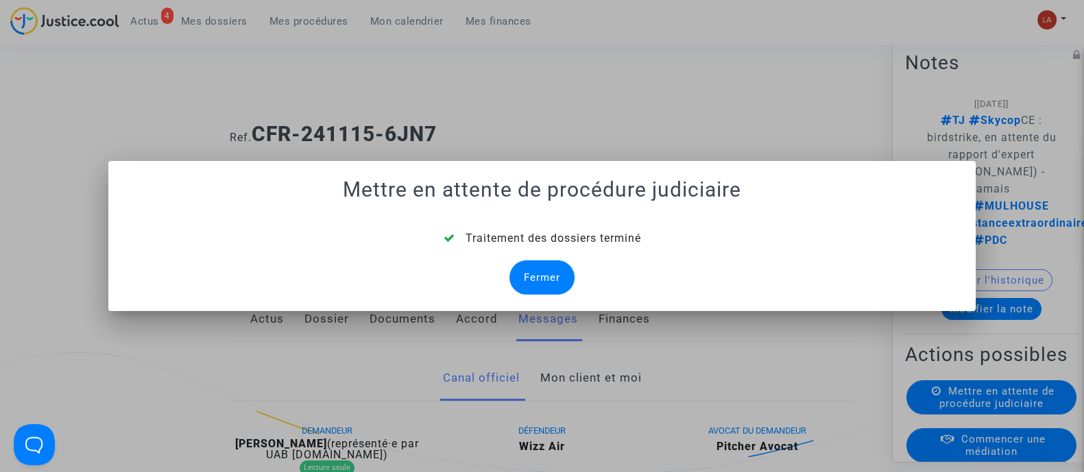
click at [542, 292] on div "Fermer" at bounding box center [541, 278] width 65 height 34
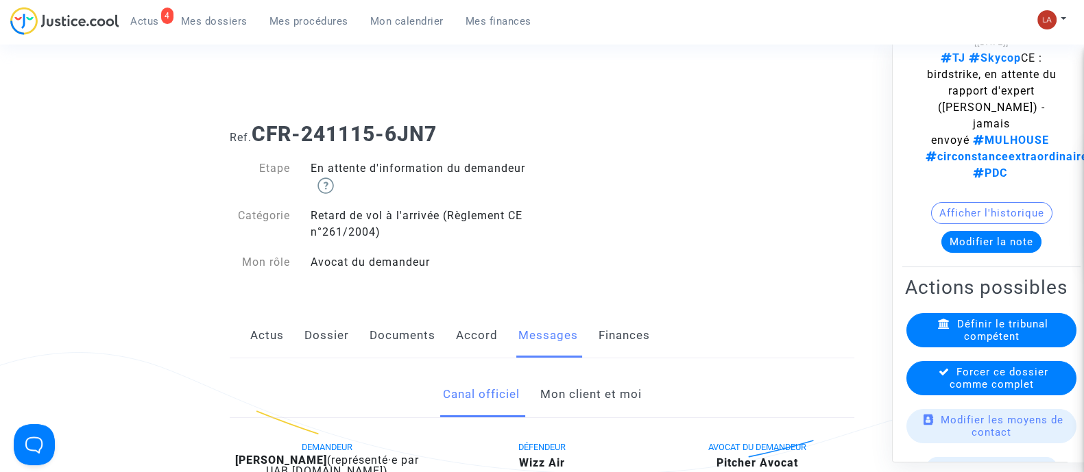
scroll to position [85, 0]
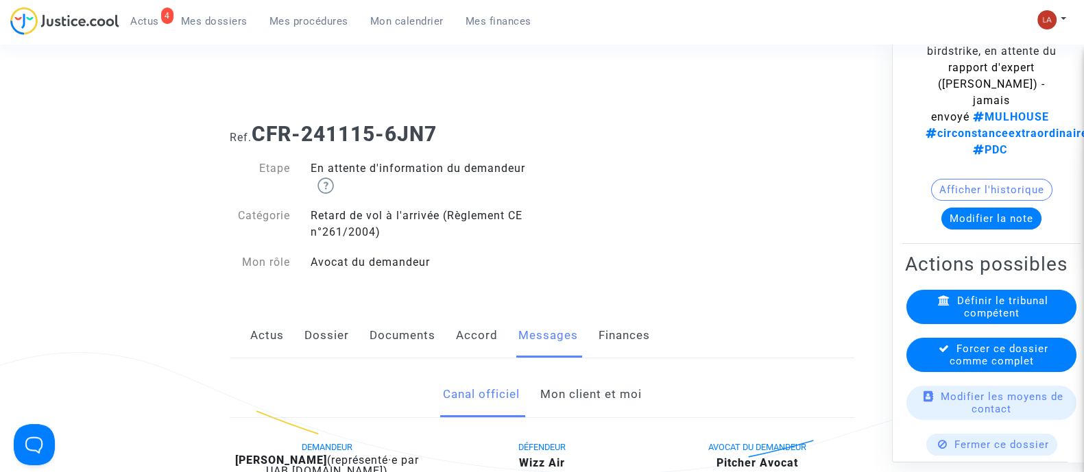
click at [959, 372] on div "Forcer ce dossier comme complet" at bounding box center [991, 354] width 170 height 34
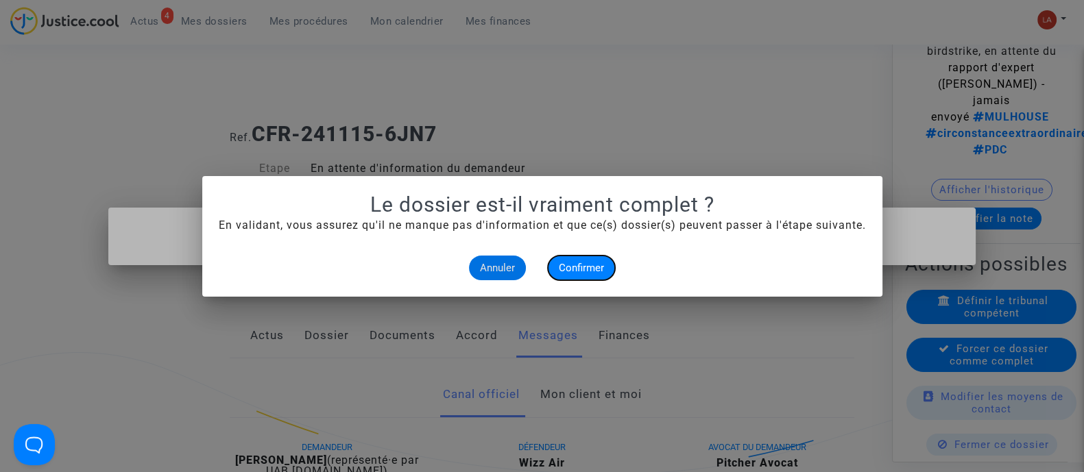
click at [558, 256] on button "Confirmer" at bounding box center [581, 268] width 67 height 25
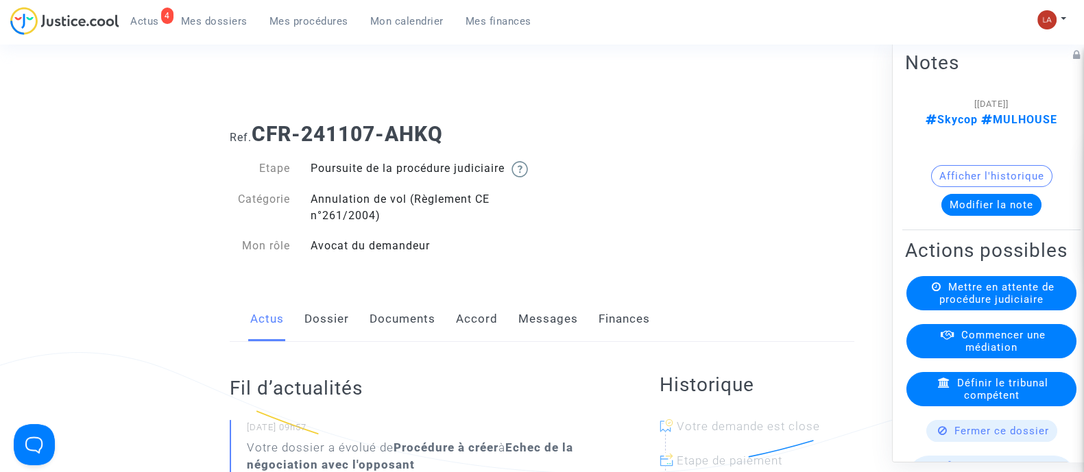
click at [558, 330] on link "Messages" at bounding box center [548, 319] width 60 height 45
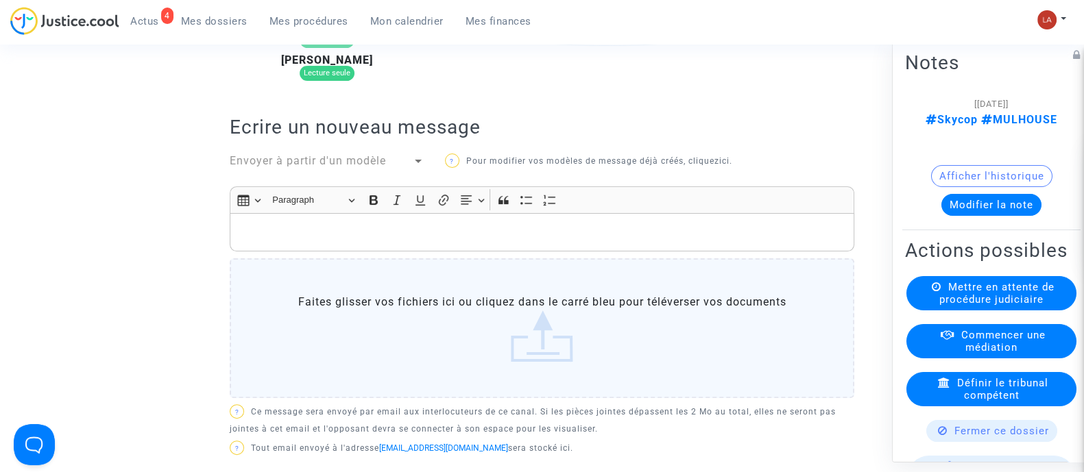
scroll to position [171, 0]
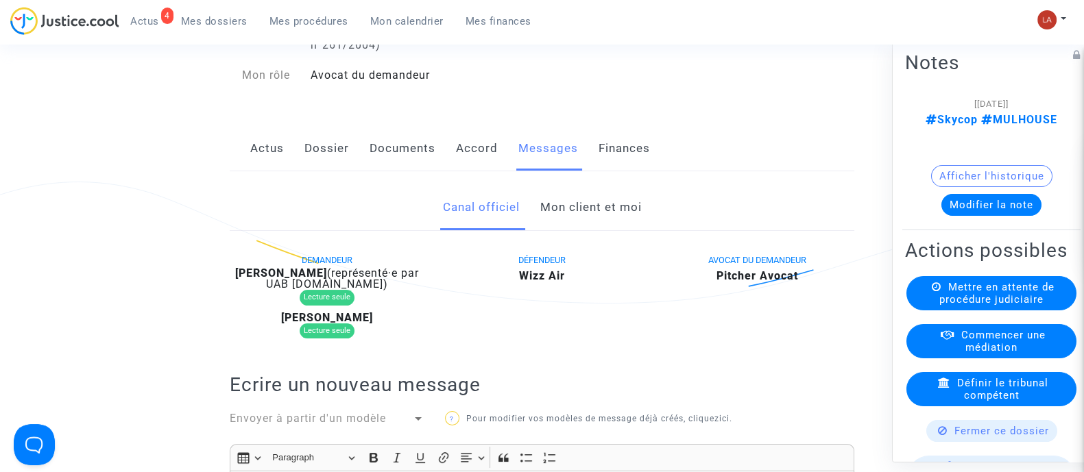
click at [322, 291] on span "(représenté·e par UAB [DOMAIN_NAME])" at bounding box center [342, 279] width 153 height 24
click at [324, 280] on b "[PERSON_NAME]" at bounding box center [281, 273] width 92 height 13
copy div "Tomasevic"
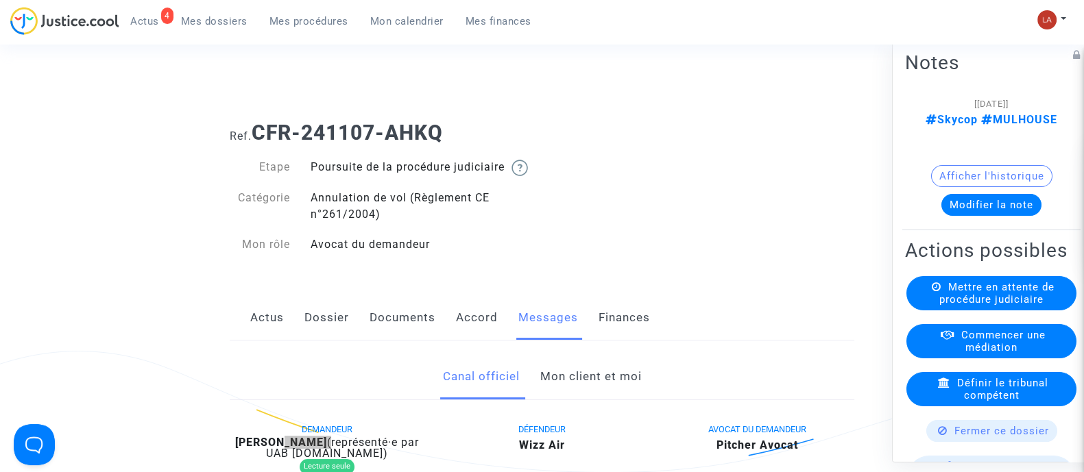
scroll to position [0, 0]
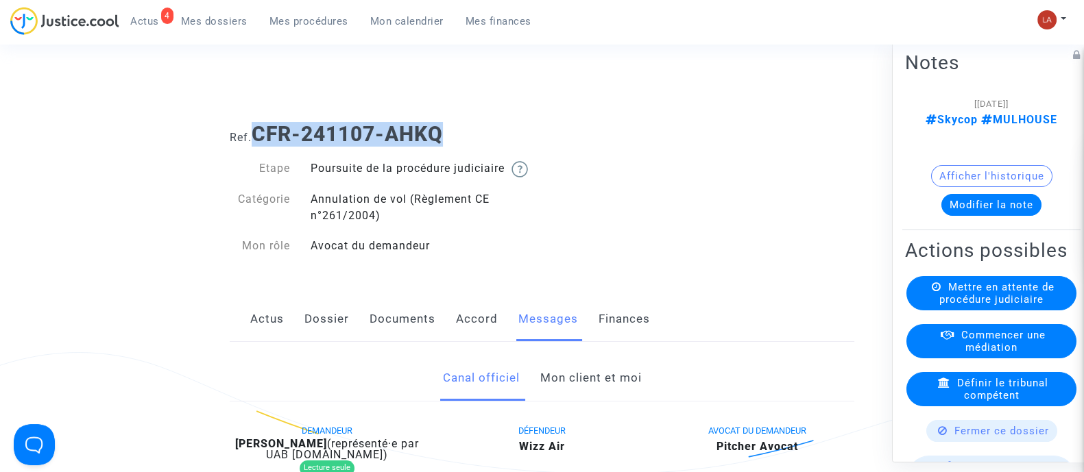
drag, startPoint x: 195, startPoint y: 93, endPoint x: 256, endPoint y: 117, distance: 65.8
click at [256, 117] on div "Ref. CFR-241107-AHKQ" at bounding box center [541, 129] width 645 height 35
copy b "CFR-241107-AHKQ"
click at [1029, 193] on button "Modifier la note" at bounding box center [991, 204] width 100 height 22
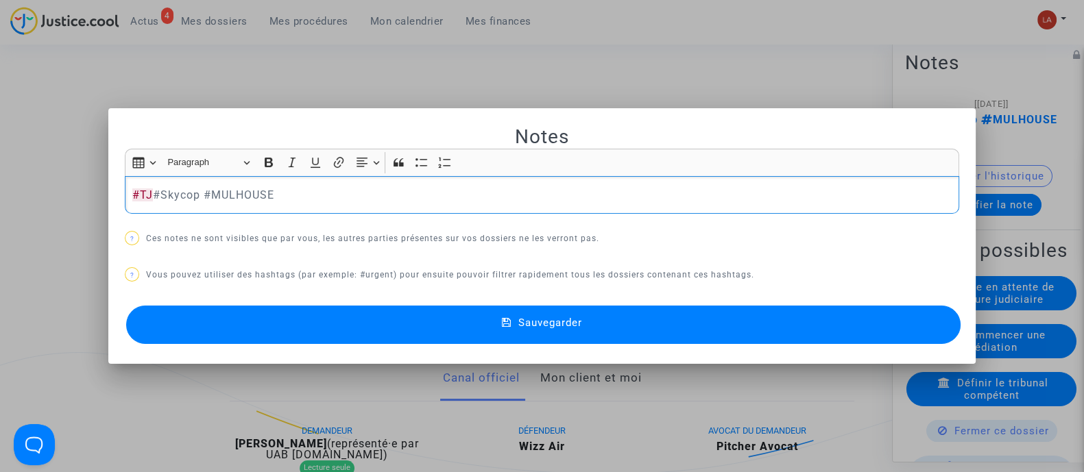
click at [873, 311] on button "Sauvegarder" at bounding box center [543, 325] width 834 height 38
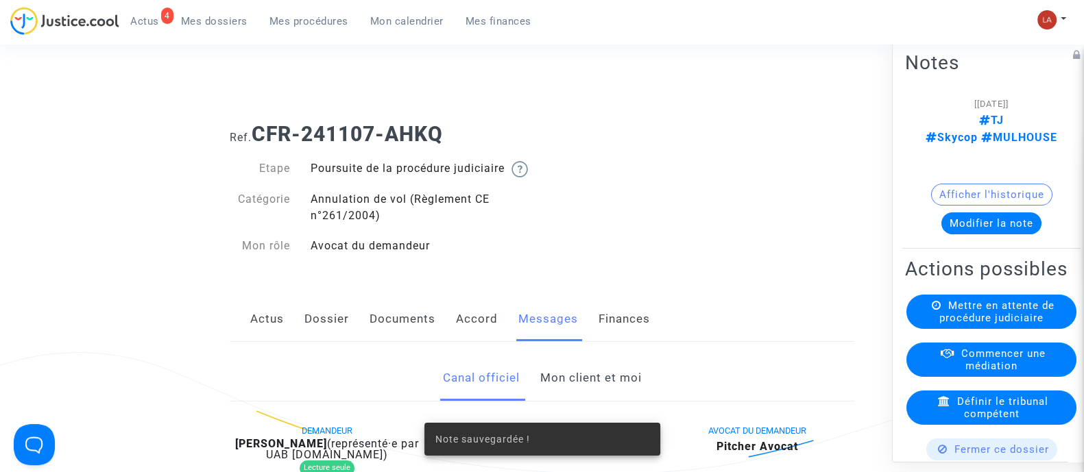
click at [1065, 311] on div "Notes [03/10/2025] TJ Skycop MULHOUSE Afficher l'historique Modifier la note Ac…" at bounding box center [995, 249] width 206 height 425
click at [1055, 309] on div "Mettre en attente de procédure judiciaire" at bounding box center [991, 311] width 170 height 34
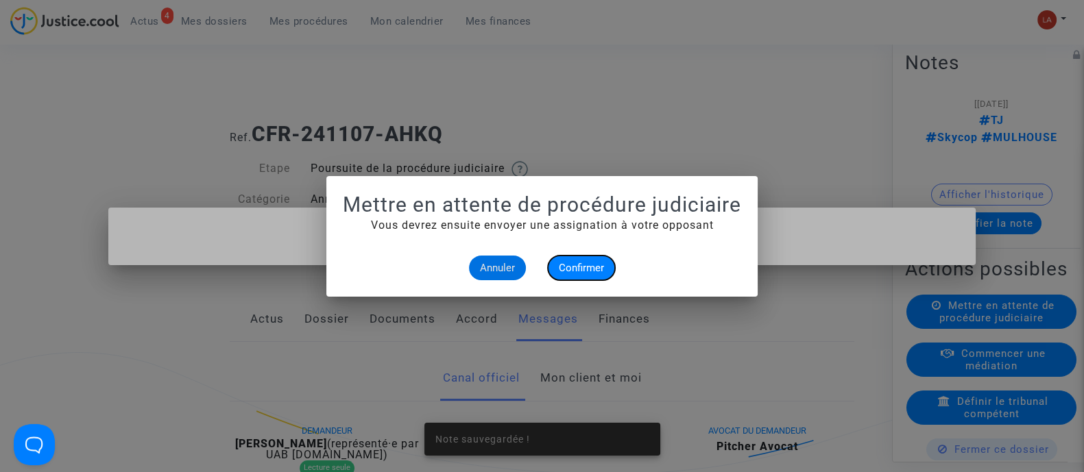
click at [586, 275] on button "Confirmer" at bounding box center [581, 268] width 67 height 25
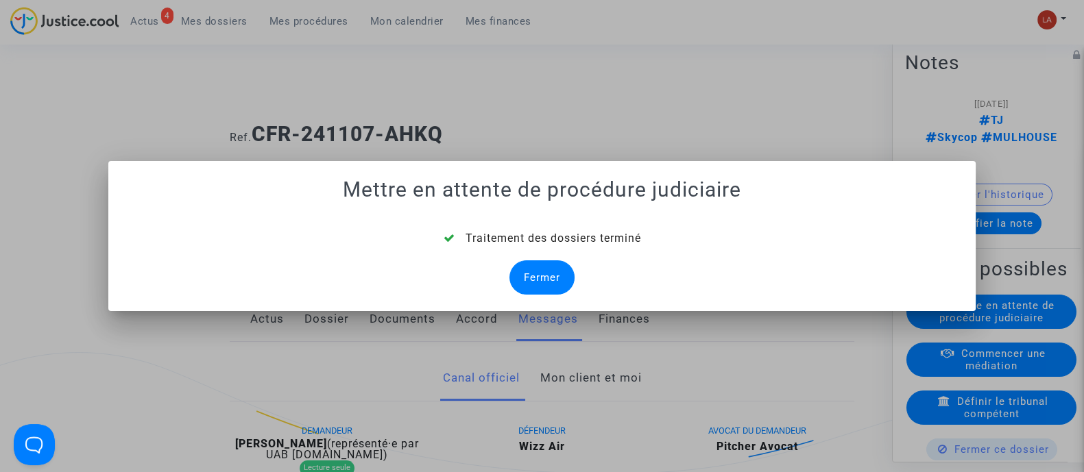
click at [528, 271] on div "Fermer" at bounding box center [541, 278] width 65 height 34
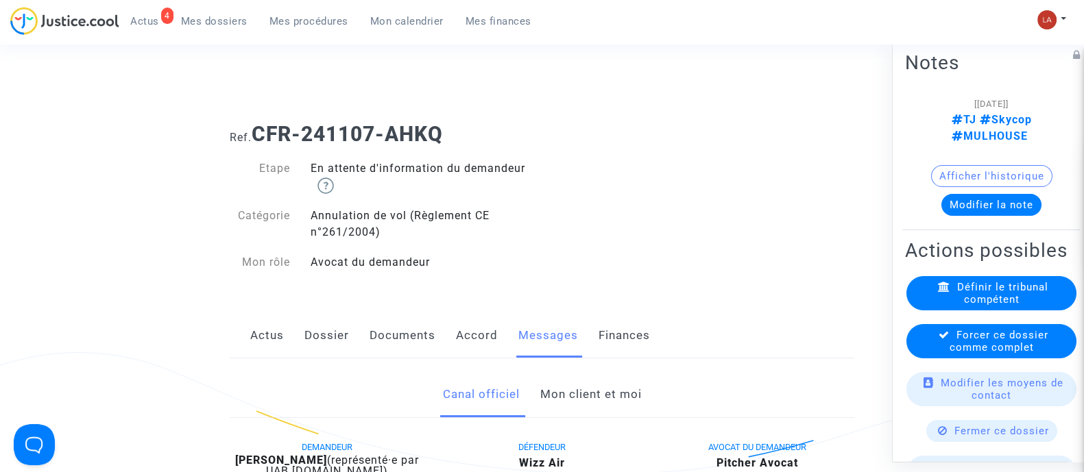
click at [988, 353] on span "Forcer ce dossier comme complet" at bounding box center [999, 340] width 99 height 25
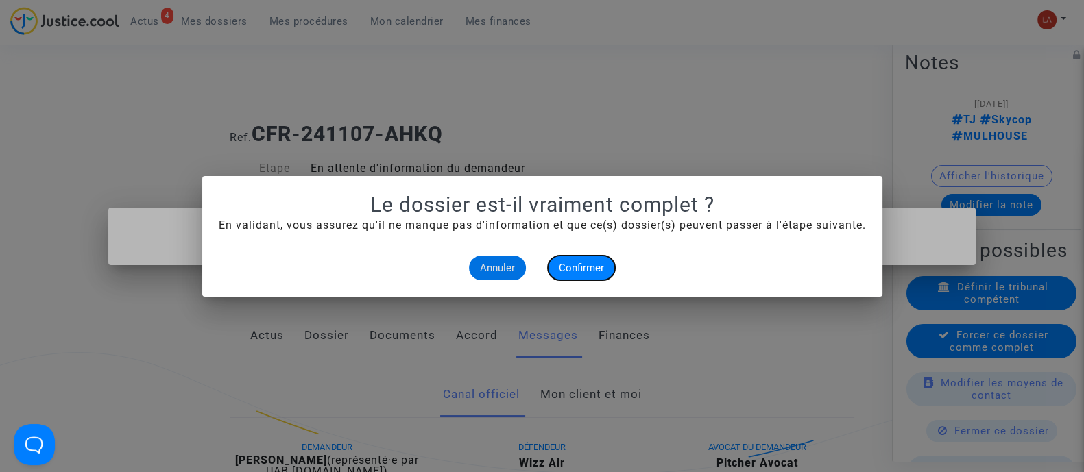
click at [566, 262] on span "Confirmer" at bounding box center [581, 268] width 45 height 12
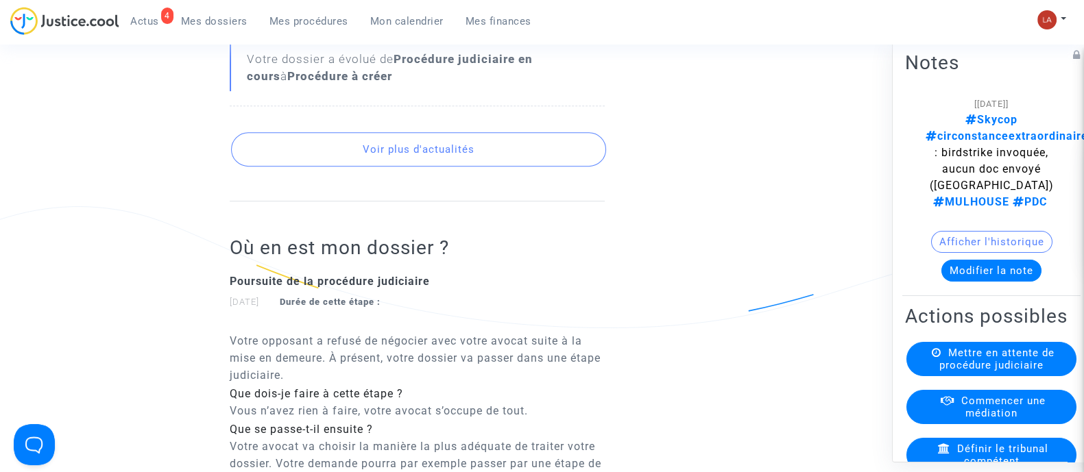
scroll to position [514, 0]
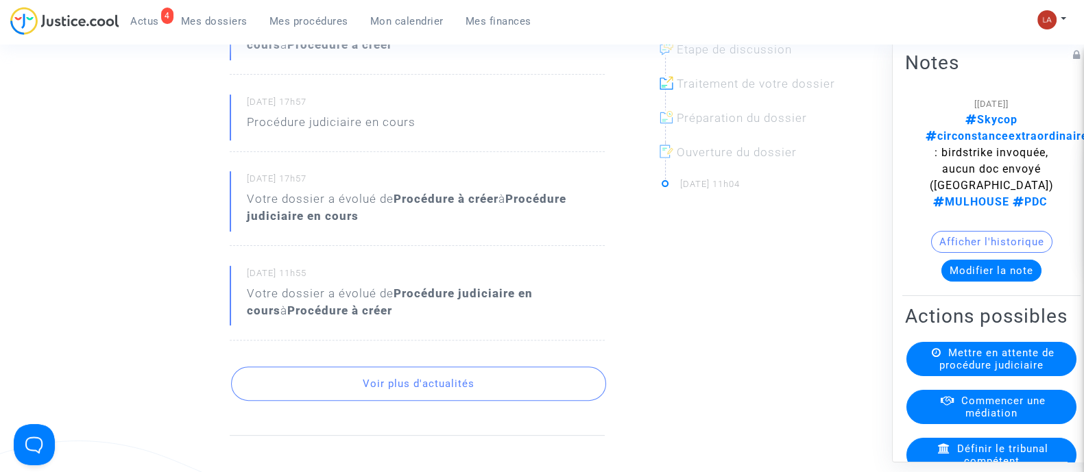
drag, startPoint x: 521, startPoint y: 364, endPoint x: 511, endPoint y: 361, distance: 10.2
click at [520, 364] on div "Fil d’actualités [DATE] 09h57 Votre dossier a évolué de Procédure à créer à Ech…" at bounding box center [417, 132] width 375 height 608
click at [504, 385] on div "Fil d’actualités [DATE] 09h57 Votre dossier a évolué de Procédure à créer à Ech…" at bounding box center [417, 132] width 375 height 608
click at [504, 401] on button "Voir plus d'actualités" at bounding box center [418, 384] width 375 height 34
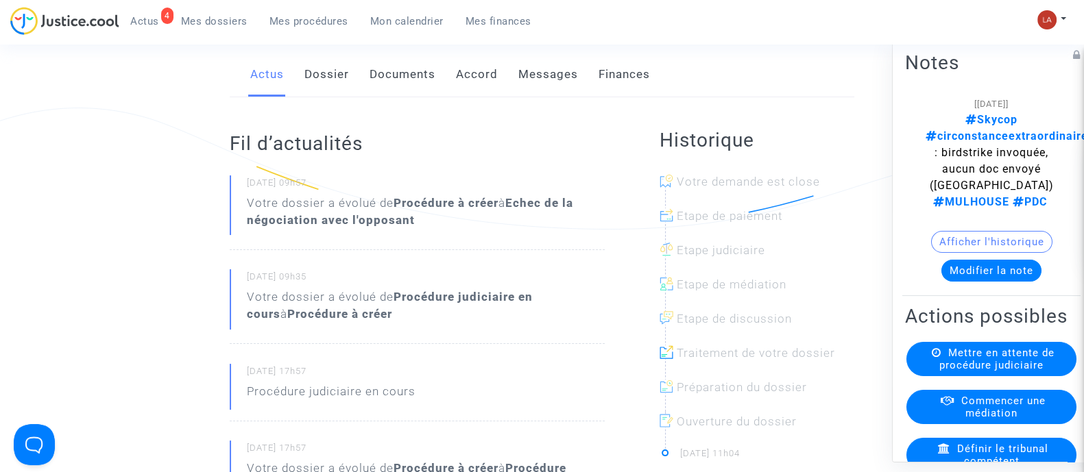
scroll to position [0, 0]
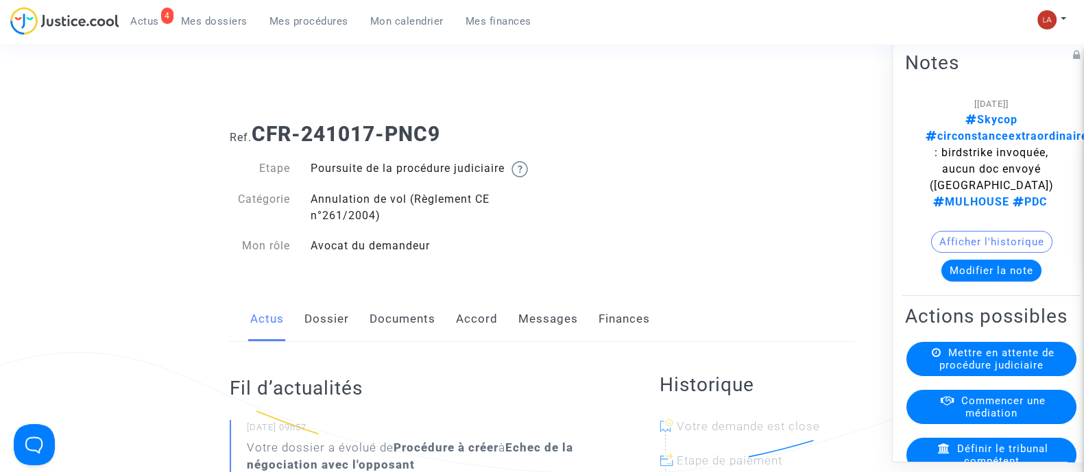
click at [544, 342] on link "Messages" at bounding box center [548, 319] width 60 height 45
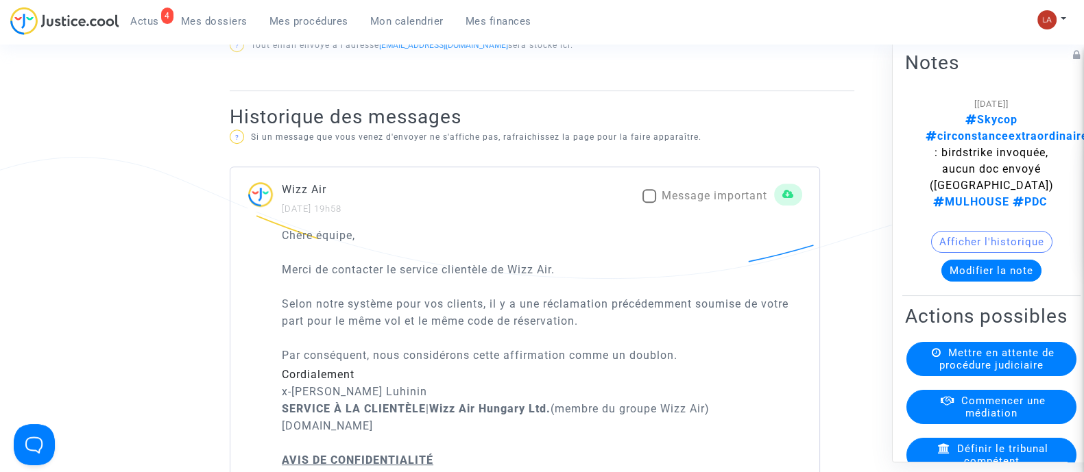
scroll to position [771, 0]
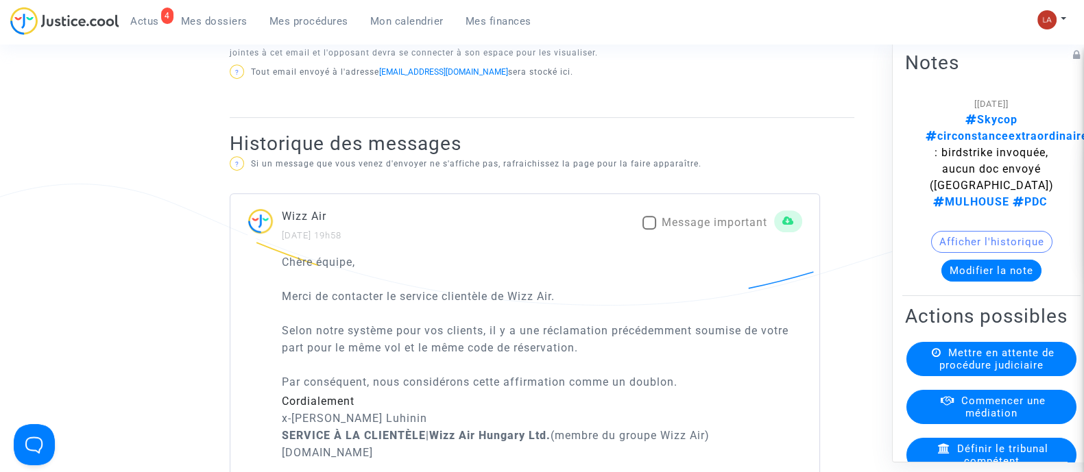
click at [642, 230] on span at bounding box center [649, 223] width 14 height 14
click at [649, 230] on input "Message important" at bounding box center [649, 230] width 1 height 1
checkbox input "true"
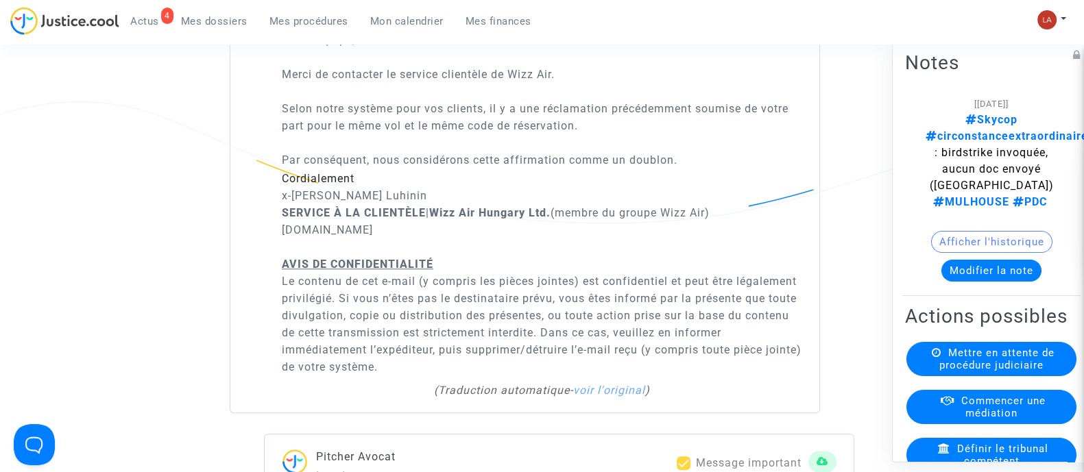
scroll to position [1885, 0]
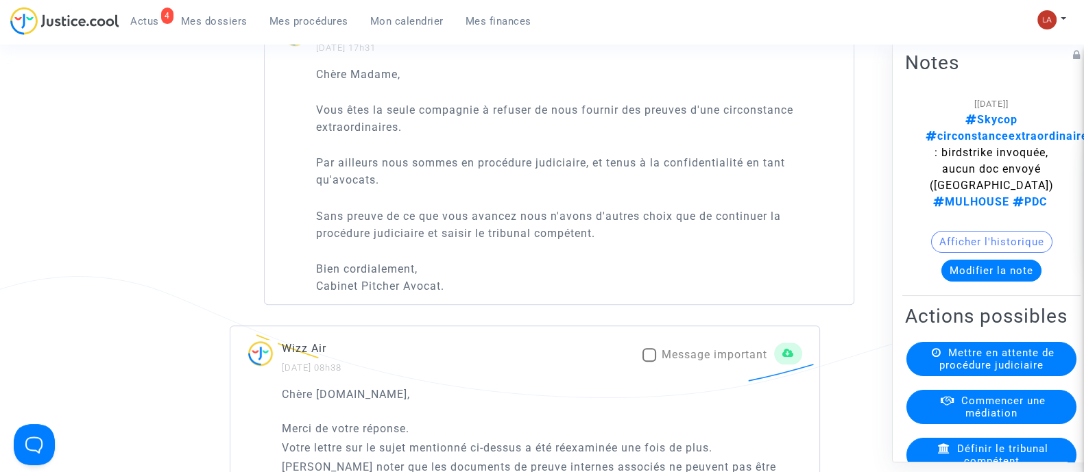
click at [714, 361] on span "Message important" at bounding box center [715, 354] width 106 height 13
click at [649, 363] on input "Message important" at bounding box center [649, 362] width 1 height 1
checkbox input "true"
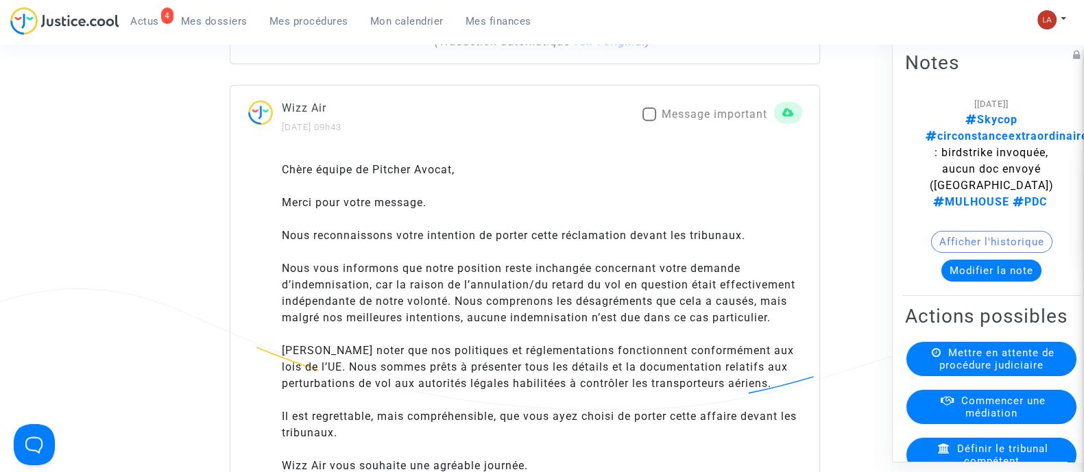
click at [692, 121] on span "Message important" at bounding box center [715, 114] width 106 height 13
click at [649, 122] on input "Message important" at bounding box center [649, 121] width 1 height 1
checkbox input "true"
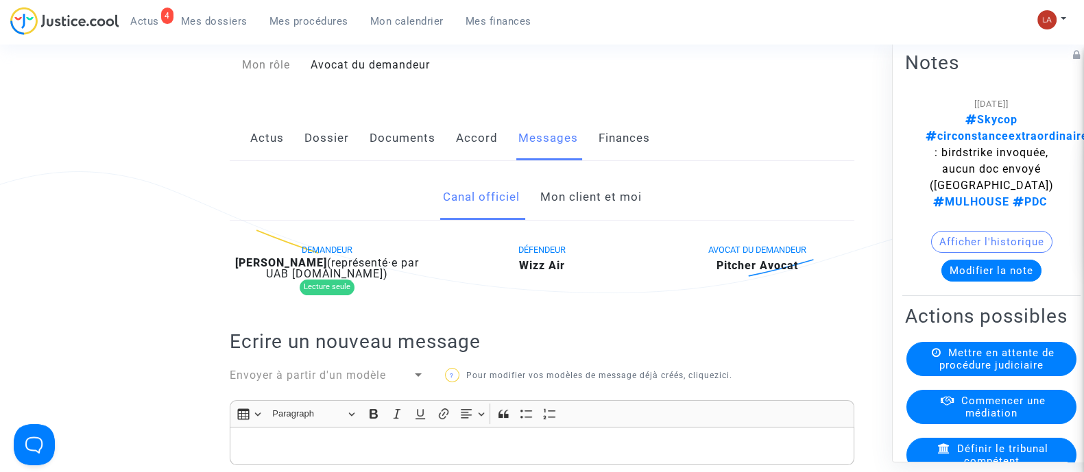
scroll to position [0, 0]
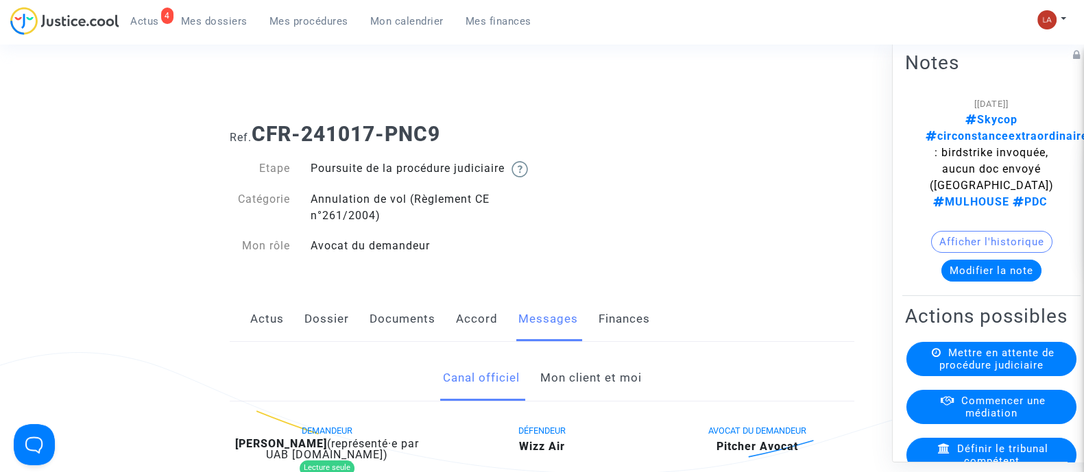
click at [272, 450] on b "[PERSON_NAME]" at bounding box center [281, 443] width 92 height 13
copy div "Ganic"
drag, startPoint x: 257, startPoint y: 136, endPoint x: 529, endPoint y: 141, distance: 272.2
click at [529, 141] on h1 "Ref. CFR-241017-PNC9" at bounding box center [542, 134] width 625 height 25
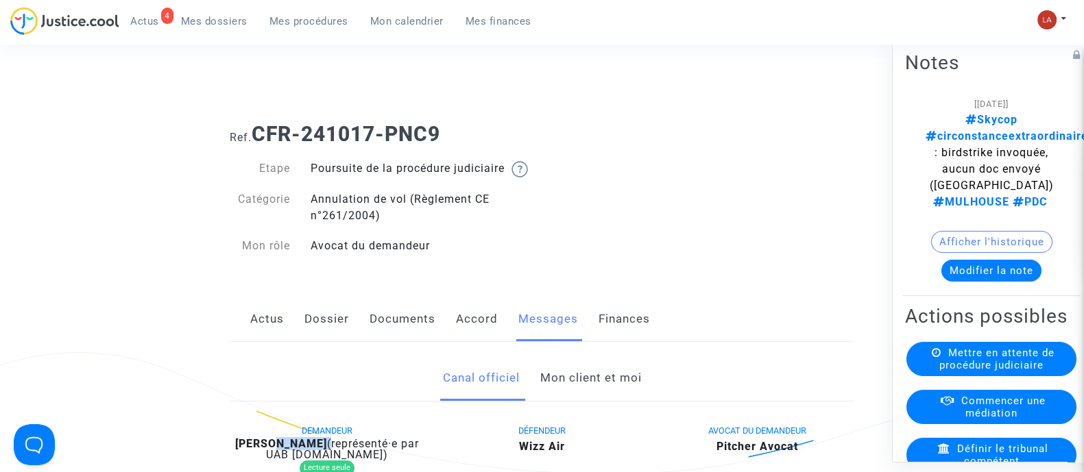
copy b "CFR-241017-PNC9"
click at [977, 265] on div "[07/05/2025] Skycop circonstanceextraordinaire : birdstrike invoquée, aucun doc…" at bounding box center [991, 193] width 173 height 197
click at [978, 266] on div "[07/05/2025] Skycop circonstanceextraordinaire : birdstrike invoquée, aucun doc…" at bounding box center [991, 193] width 173 height 197
click at [954, 259] on button "Modifier la note" at bounding box center [991, 270] width 100 height 22
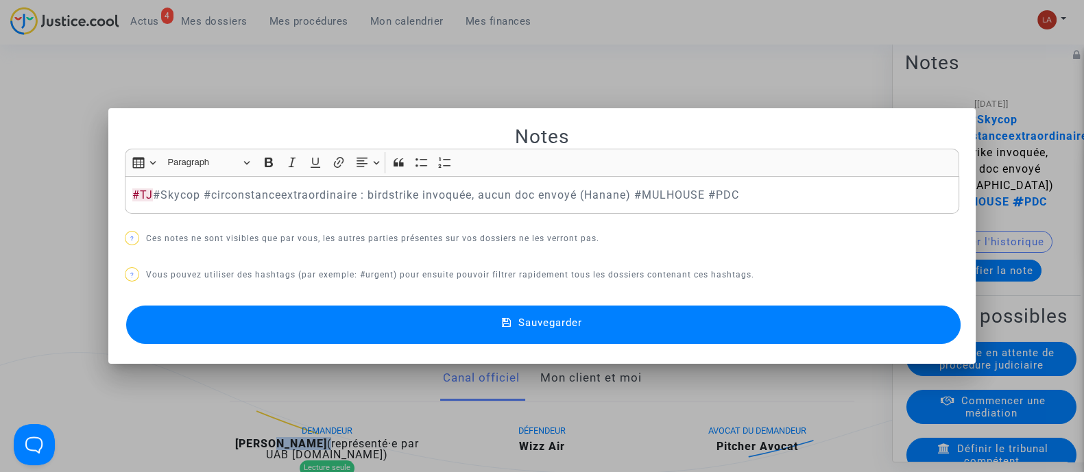
click at [817, 328] on button "Sauvegarder" at bounding box center [543, 325] width 834 height 38
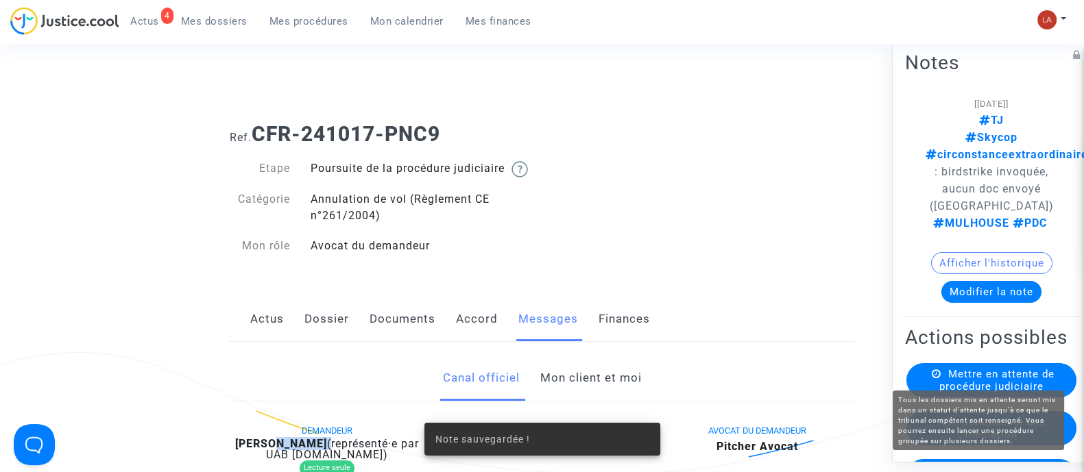
click at [980, 370] on span "Mettre en attente de procédure judiciaire" at bounding box center [996, 379] width 115 height 25
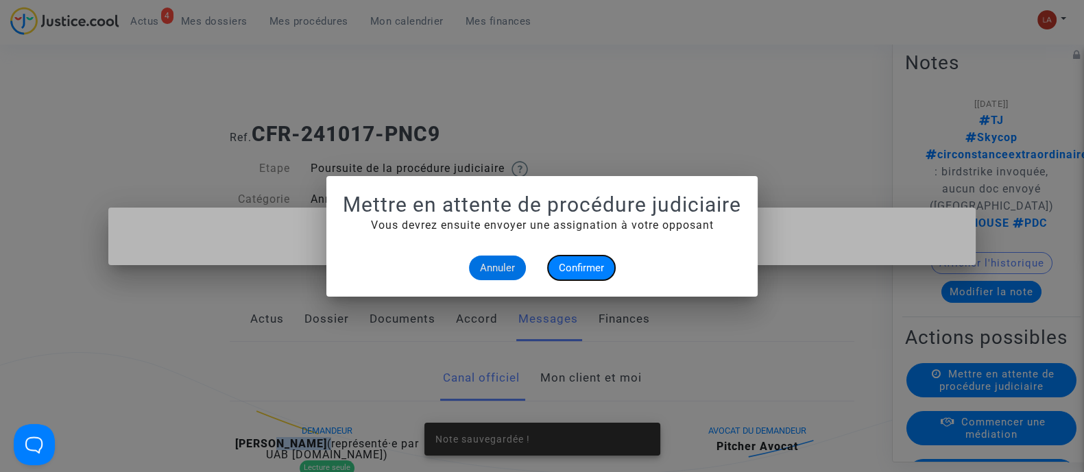
click at [562, 257] on button "Confirmer" at bounding box center [581, 268] width 67 height 25
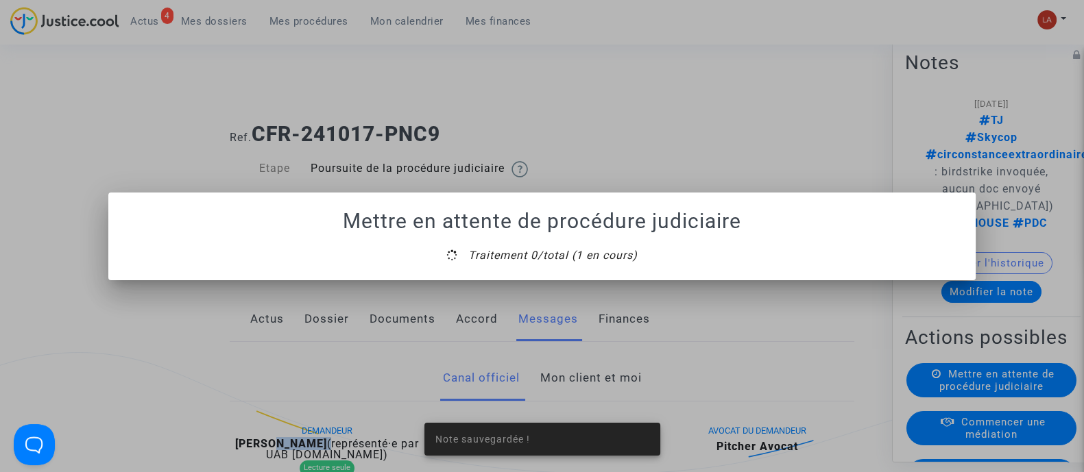
click at [540, 275] on mat-dialog-container "Mettre en attente de procédure judiciaire Traitement 0/total (1 en cours)" at bounding box center [541, 237] width 867 height 88
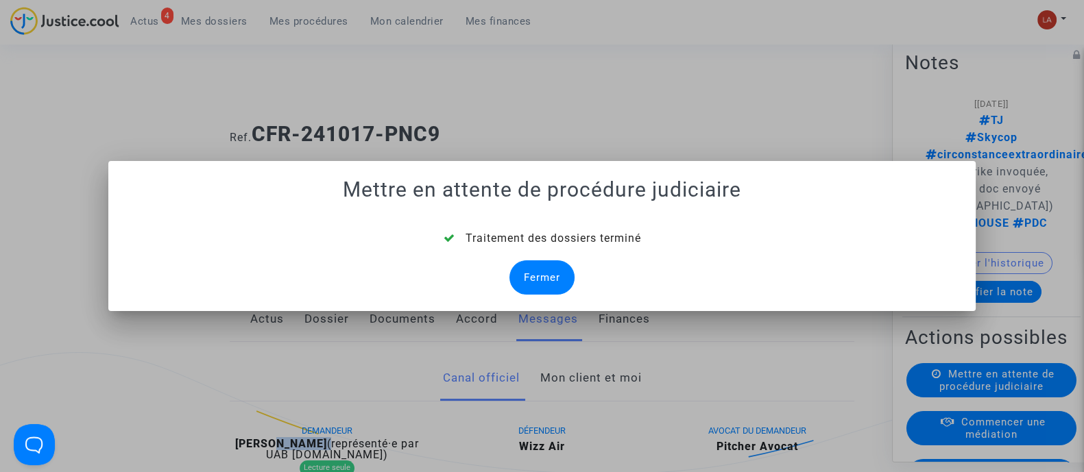
drag, startPoint x: 541, startPoint y: 275, endPoint x: 531, endPoint y: 270, distance: 11.3
click at [535, 274] on div "Fermer" at bounding box center [541, 278] width 65 height 34
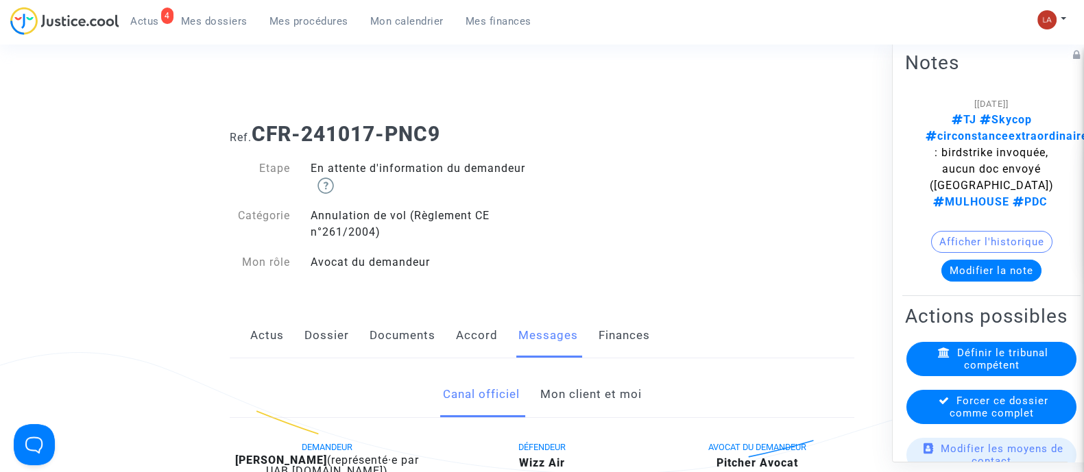
click at [930, 415] on div "Forcer ce dossier comme complet" at bounding box center [991, 406] width 170 height 34
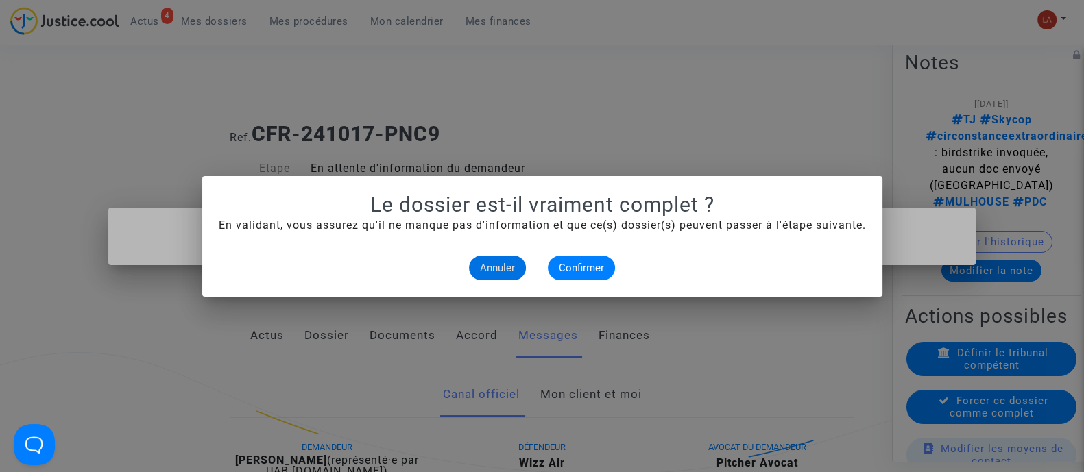
click at [627, 248] on alert-dialogs "Le dossier est-il vraiment complet ? En validant, vous assurez qu'il ne manque …" at bounding box center [542, 237] width 647 height 88
click at [608, 259] on button "Confirmer" at bounding box center [581, 268] width 67 height 25
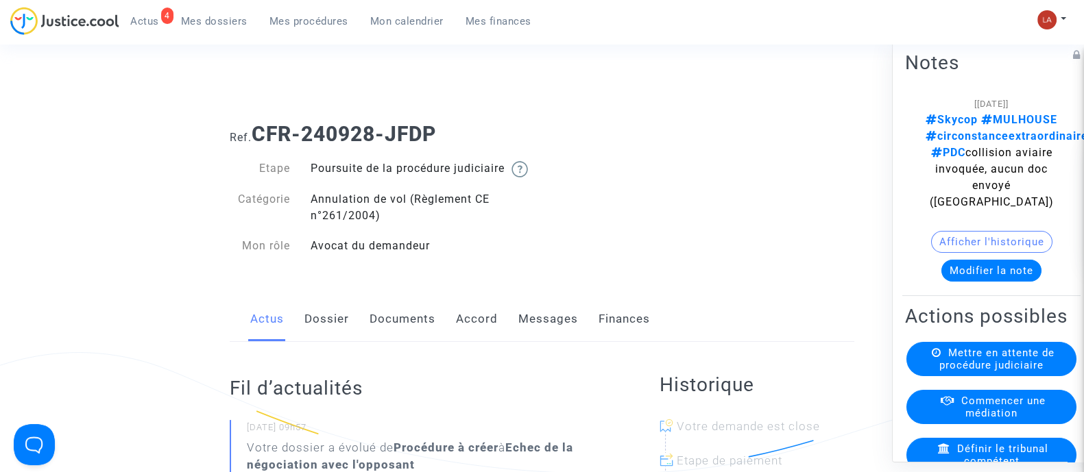
click at [567, 342] on link "Messages" at bounding box center [548, 319] width 60 height 45
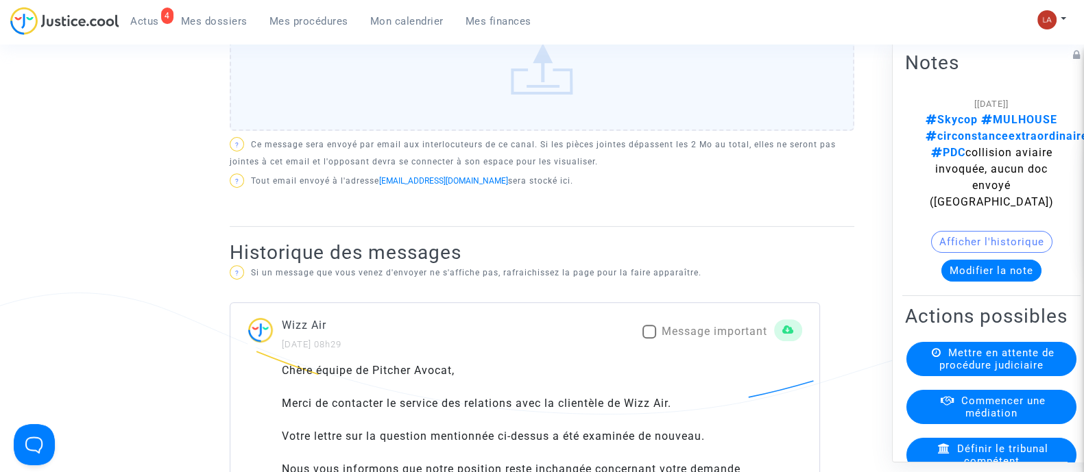
scroll to position [685, 0]
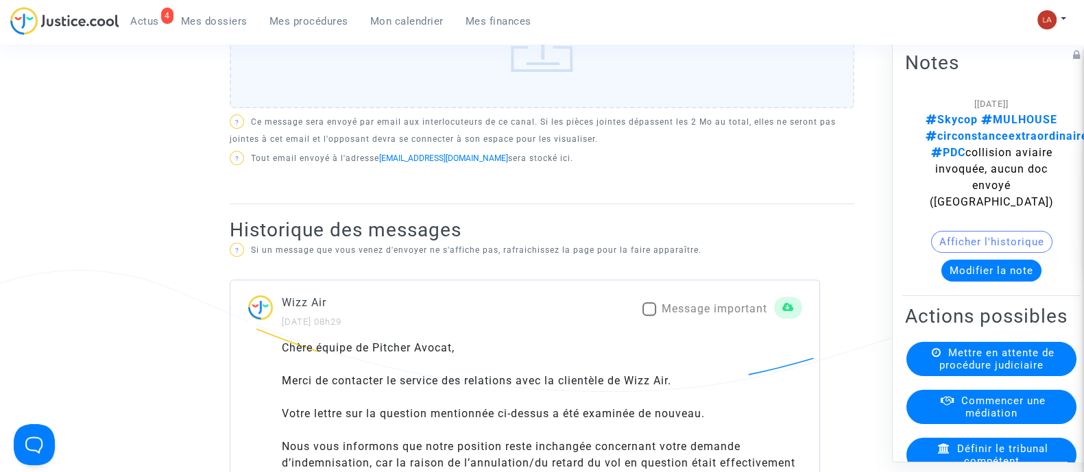
click at [651, 316] on span at bounding box center [649, 309] width 14 height 14
click at [649, 317] on input "Message important" at bounding box center [649, 316] width 1 height 1
checkbox input "true"
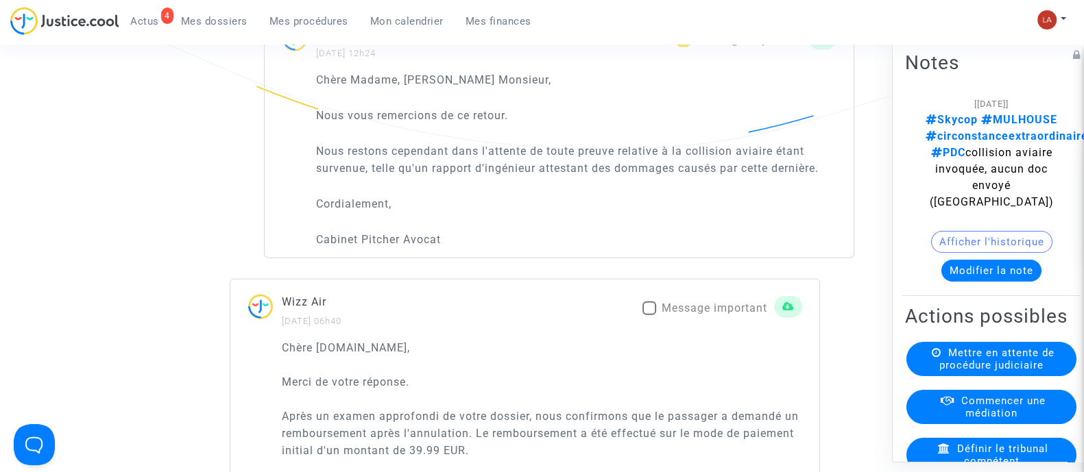
scroll to position [4114, 0]
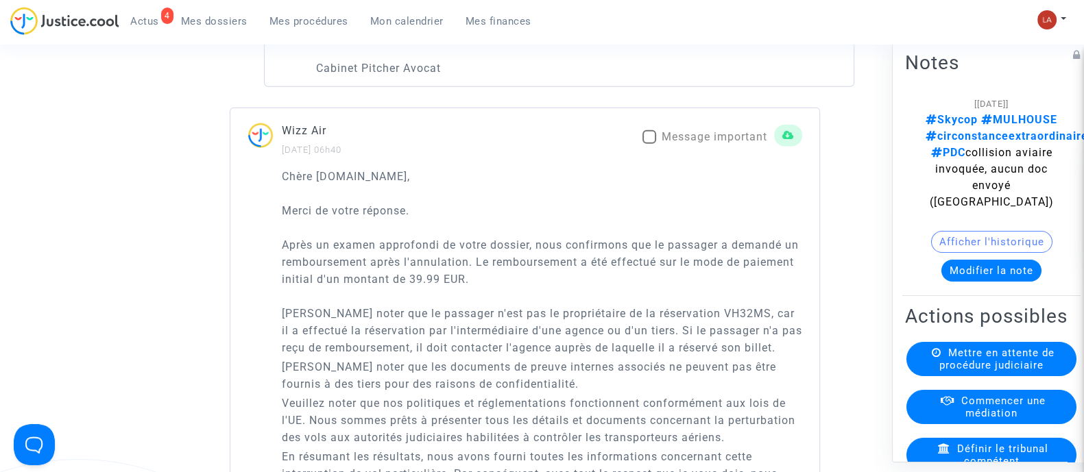
click at [686, 143] on span "Message important" at bounding box center [715, 136] width 106 height 13
click at [649, 145] on input "Message important" at bounding box center [649, 144] width 1 height 1
checkbox input "true"
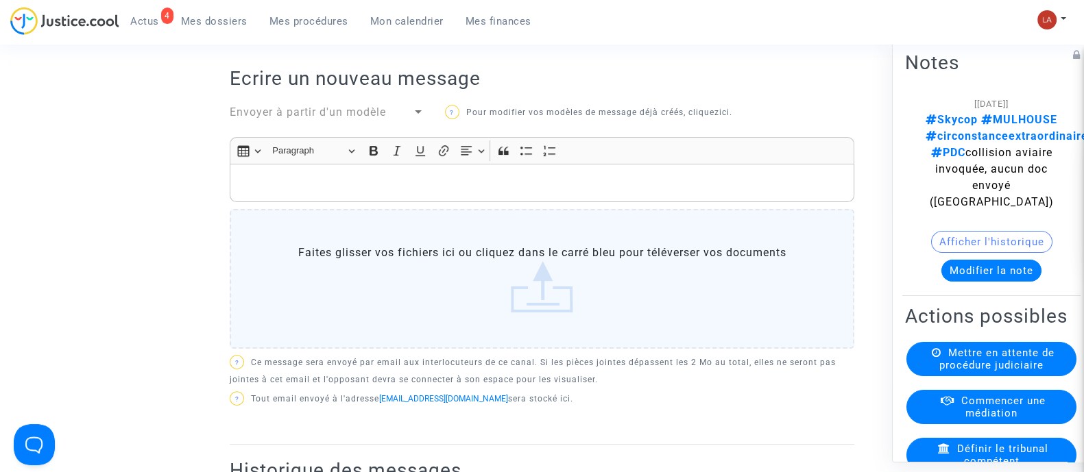
scroll to position [270, 0]
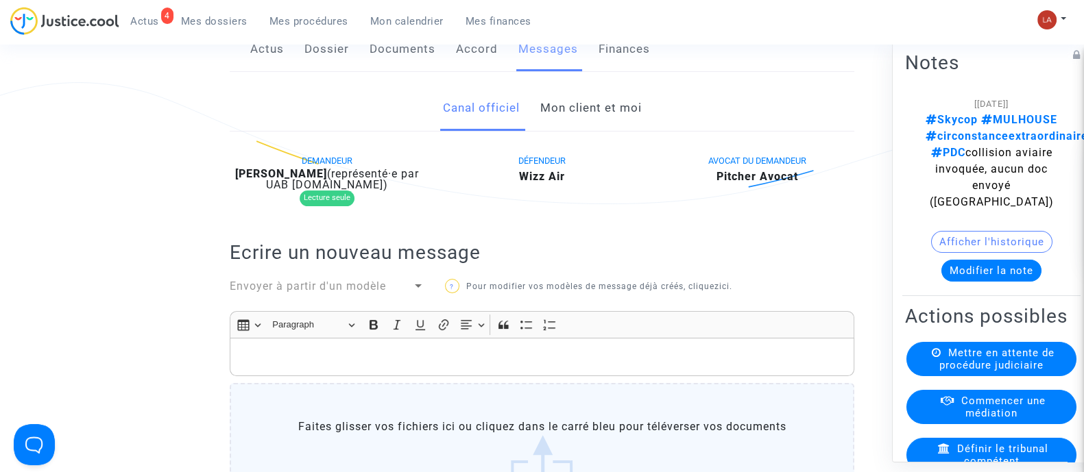
click at [321, 180] on b "Abdesslam GHERABI" at bounding box center [281, 173] width 92 height 13
copy div "GHERABI"
click at [977, 259] on button "Modifier la note" at bounding box center [991, 270] width 100 height 22
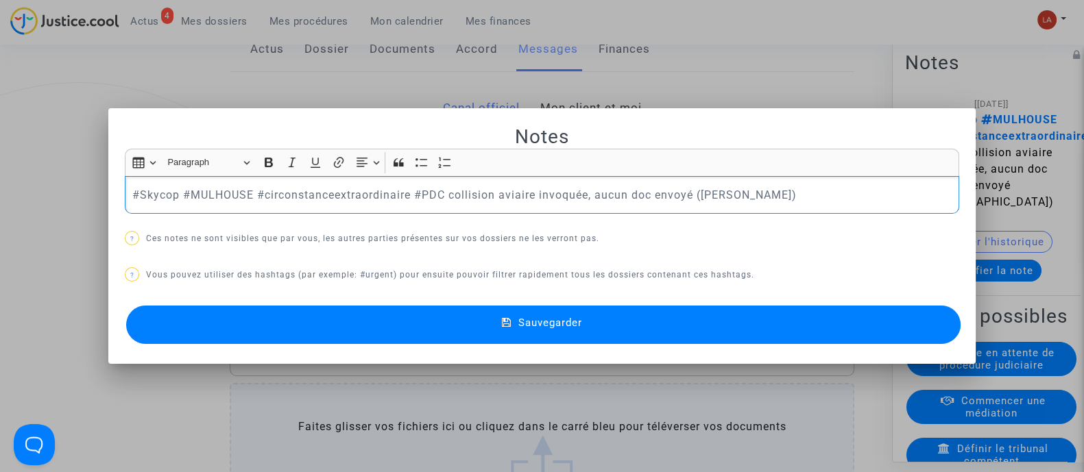
scroll to position [0, 0]
click at [394, 325] on button "Sauvegarder" at bounding box center [543, 325] width 834 height 38
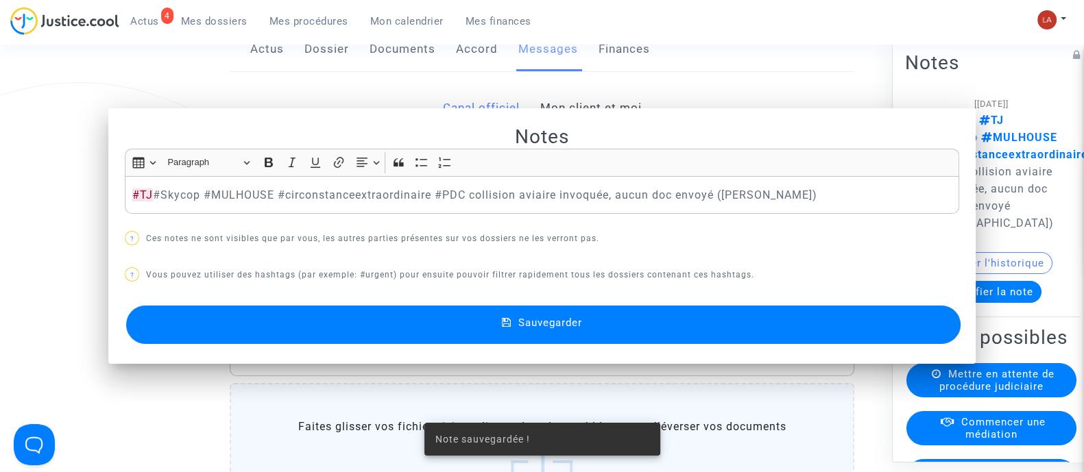
scroll to position [270, 0]
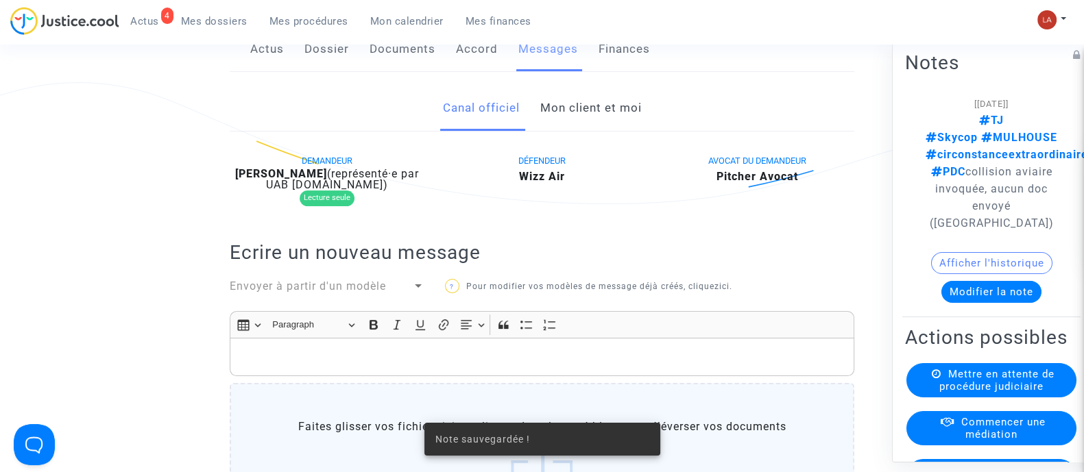
click at [996, 363] on div "Mettre en attente de procédure judiciaire" at bounding box center [991, 380] width 170 height 34
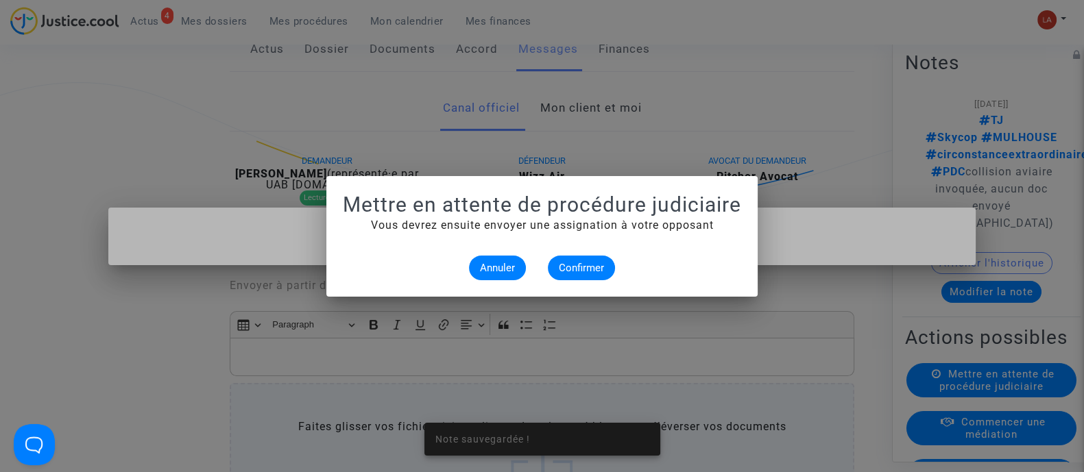
scroll to position [0, 0]
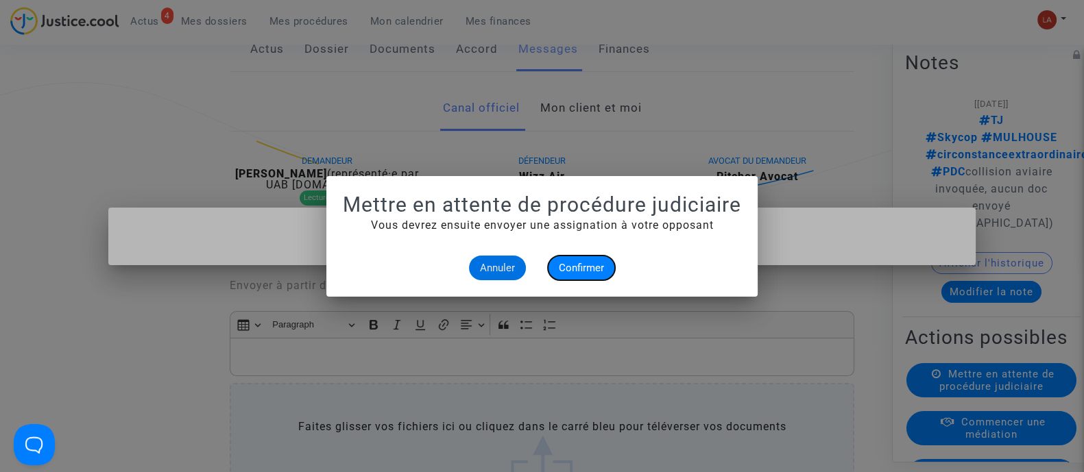
click at [565, 264] on span "Confirmer" at bounding box center [581, 268] width 45 height 12
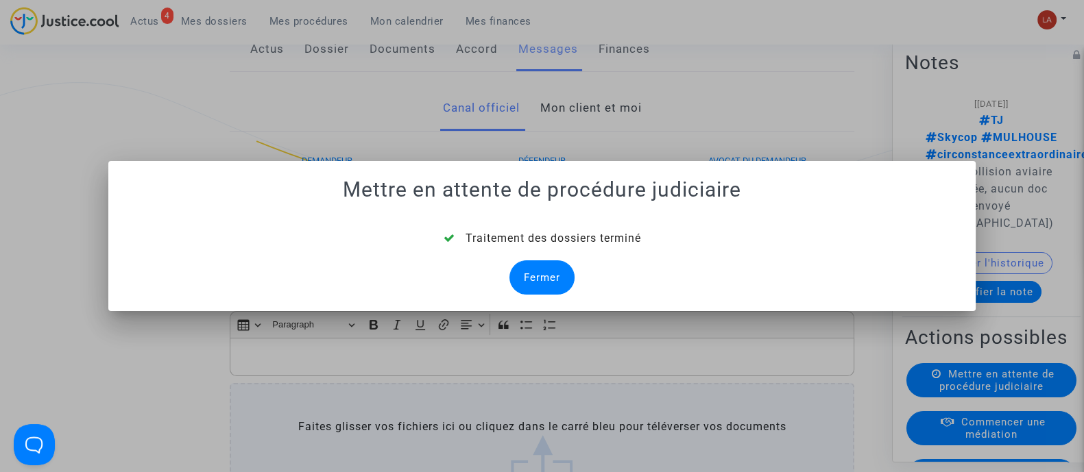
drag, startPoint x: 555, startPoint y: 258, endPoint x: 561, endPoint y: 283, distance: 26.1
click at [557, 262] on div "Traitement des dossiers terminé Fermer" at bounding box center [542, 262] width 834 height 64
click at [561, 283] on div "Fermer" at bounding box center [541, 278] width 65 height 34
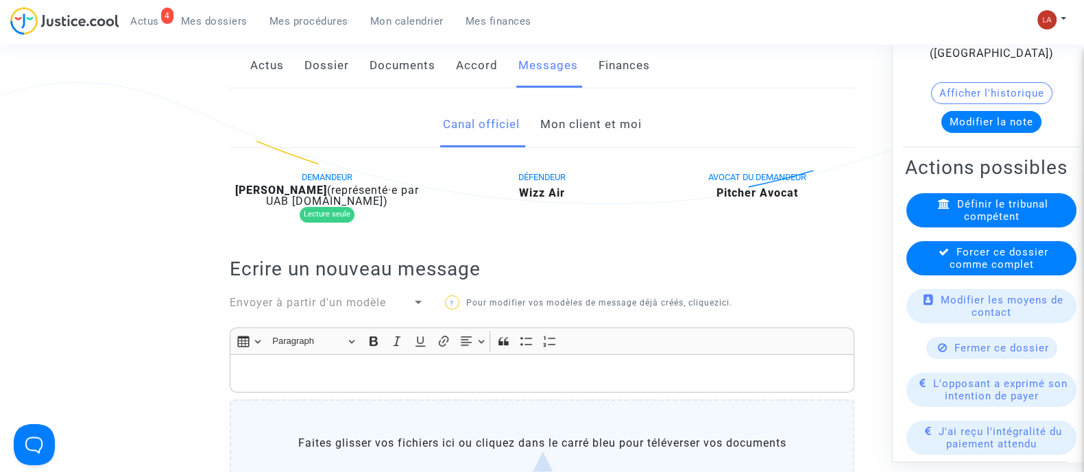
scroll to position [171, 0]
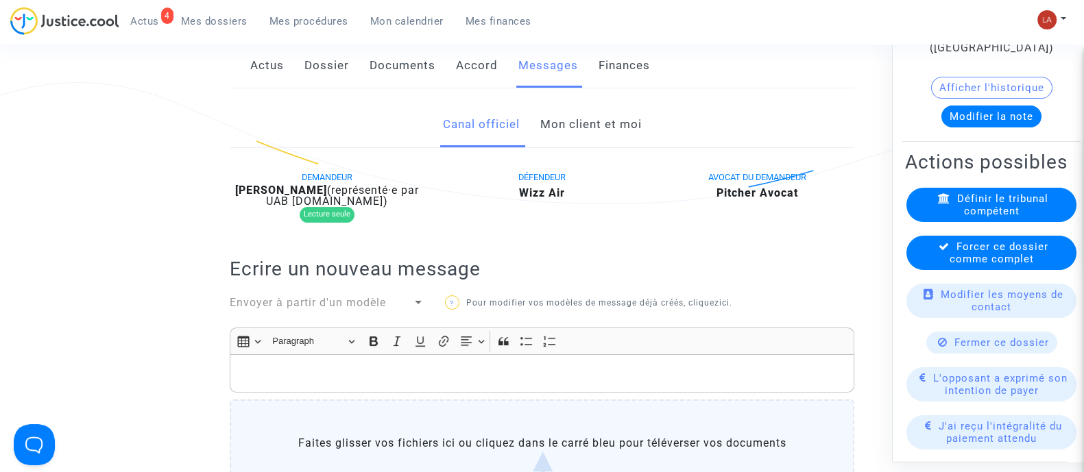
click at [983, 240] on span "Forcer ce dossier comme complet" at bounding box center [999, 252] width 99 height 25
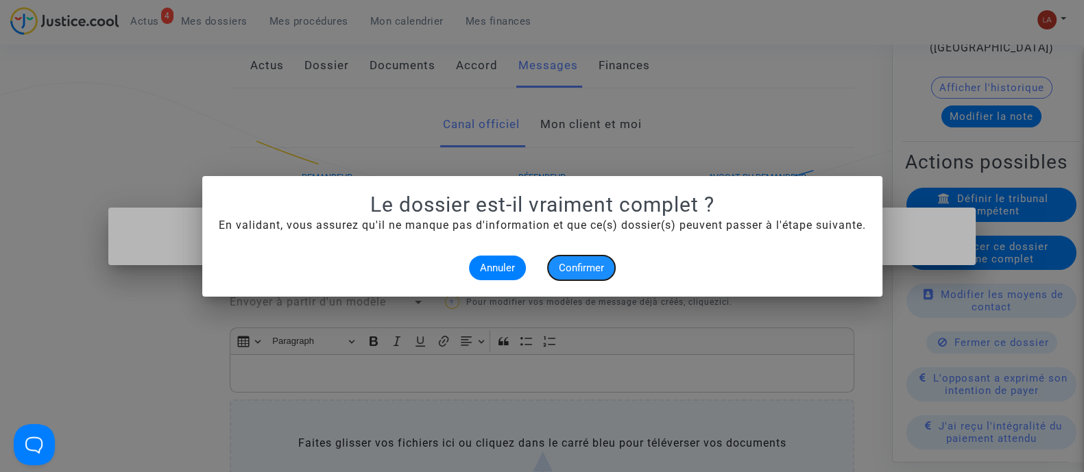
click at [604, 269] on button "Confirmer" at bounding box center [581, 268] width 67 height 25
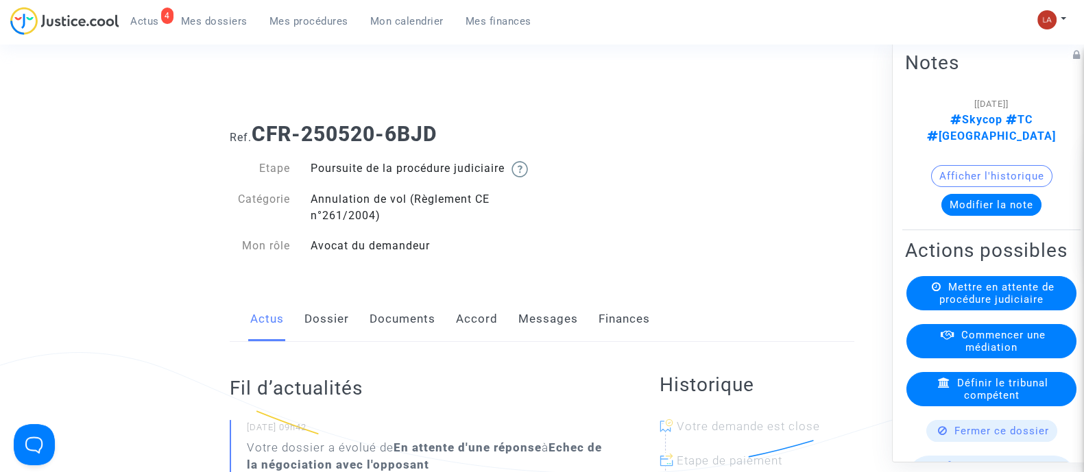
drag, startPoint x: 541, startPoint y: 330, endPoint x: 596, endPoint y: 327, distance: 55.6
click at [541, 330] on link "Messages" at bounding box center [548, 319] width 60 height 45
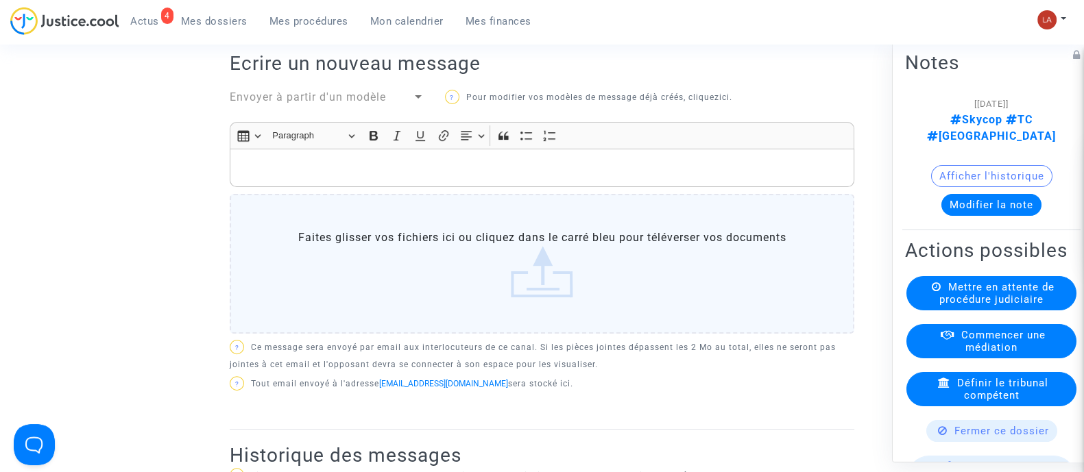
scroll to position [257, 0]
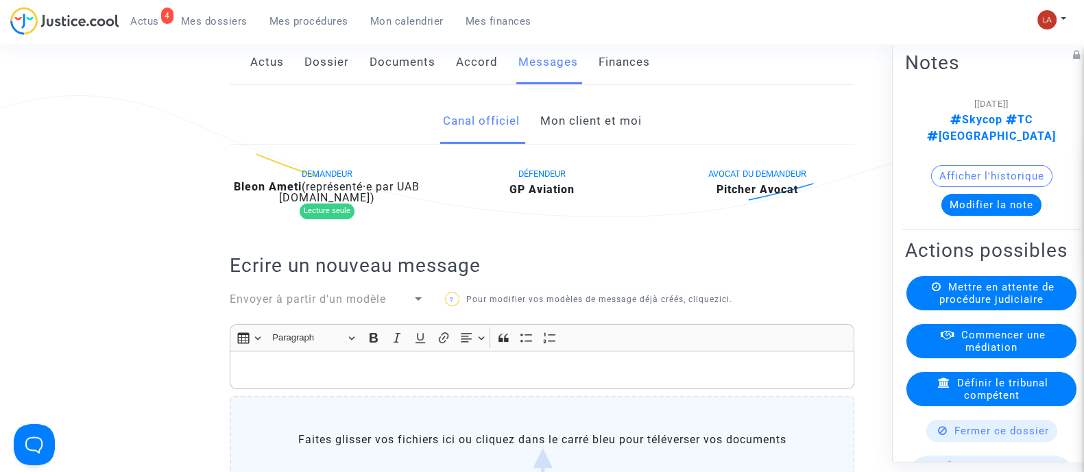
click at [284, 193] on b "Bleon Ameti" at bounding box center [268, 186] width 68 height 13
copy div "Ameti"
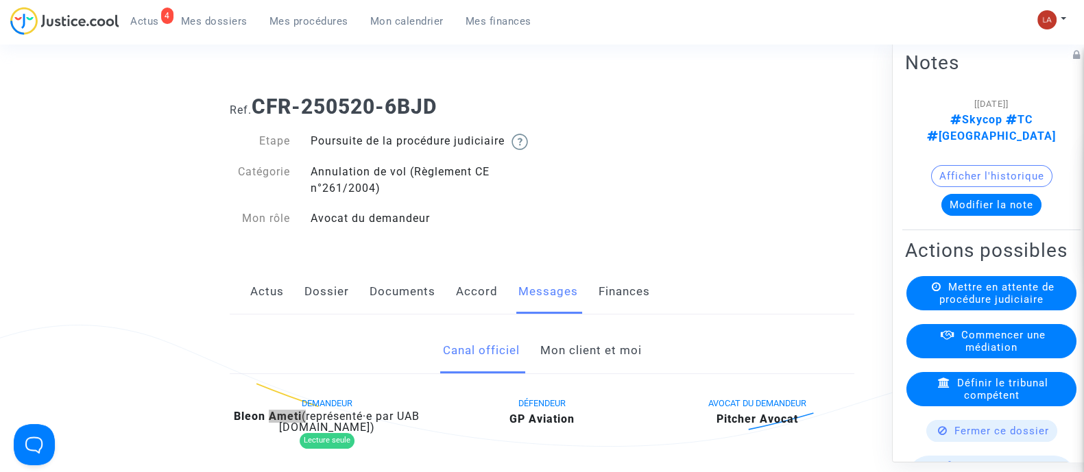
scroll to position [0, 0]
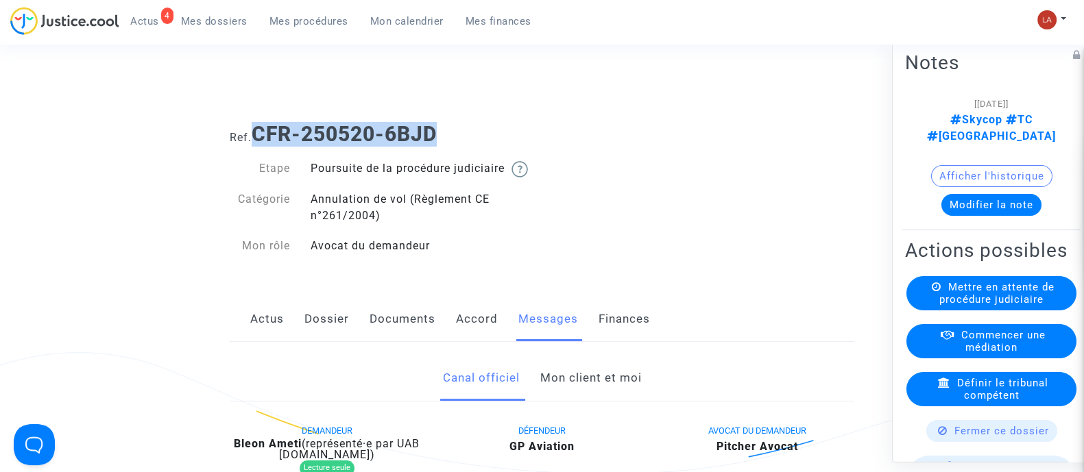
drag, startPoint x: 259, startPoint y: 126, endPoint x: 492, endPoint y: 134, distance: 232.5
click at [492, 134] on h1 "Ref. CFR-250520-6BJD" at bounding box center [542, 134] width 625 height 25
copy b "CFR-250520-6BJD"
click at [974, 193] on button "Modifier la note" at bounding box center [991, 204] width 100 height 22
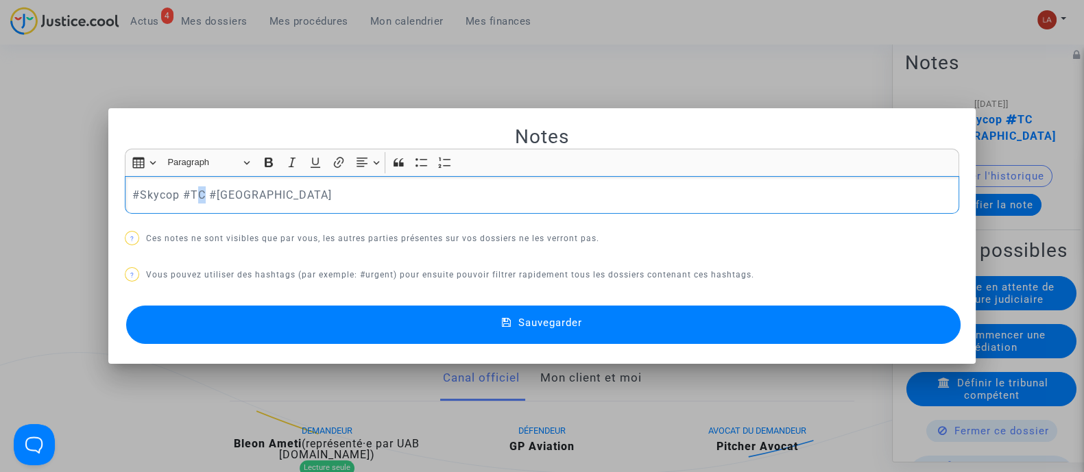
click at [198, 197] on p "#Skycop #TC #[GEOGRAPHIC_DATA]" at bounding box center [542, 194] width 820 height 17
click at [311, 315] on button "Sauvegarder" at bounding box center [543, 325] width 834 height 38
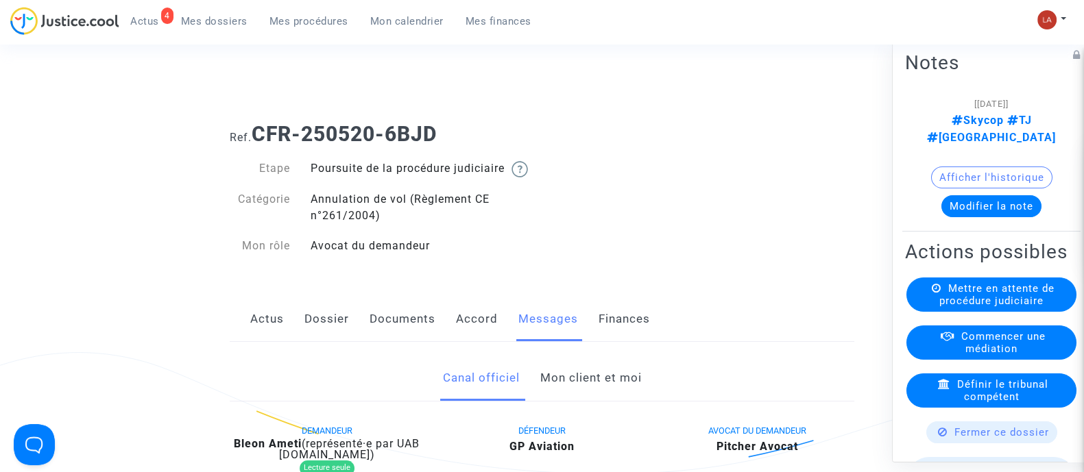
click at [990, 297] on div "Actions possibles Mettre en attente de procédure judiciaire Commencer une média…" at bounding box center [991, 467] width 178 height 461
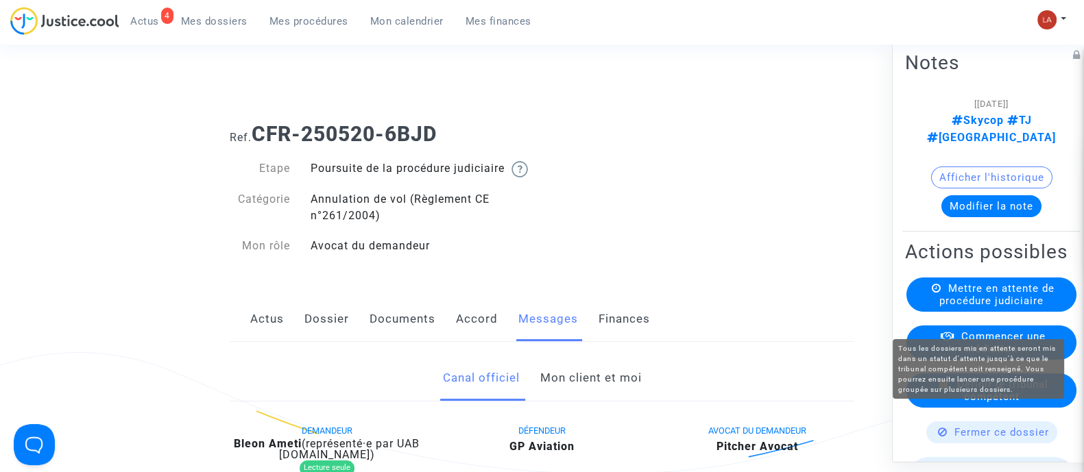
click at [978, 306] on span "Mettre en attente de procédure judiciaire" at bounding box center [996, 294] width 115 height 25
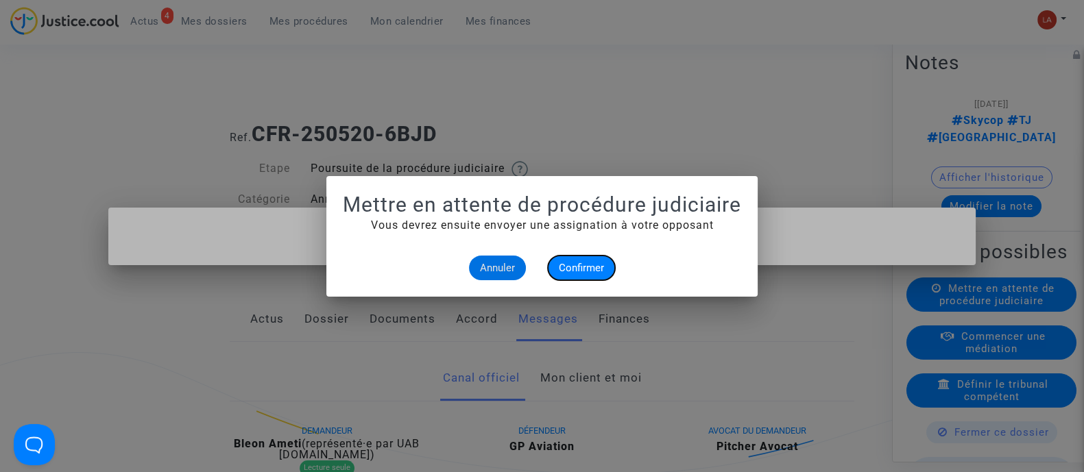
click at [572, 262] on span "Confirmer" at bounding box center [581, 268] width 45 height 12
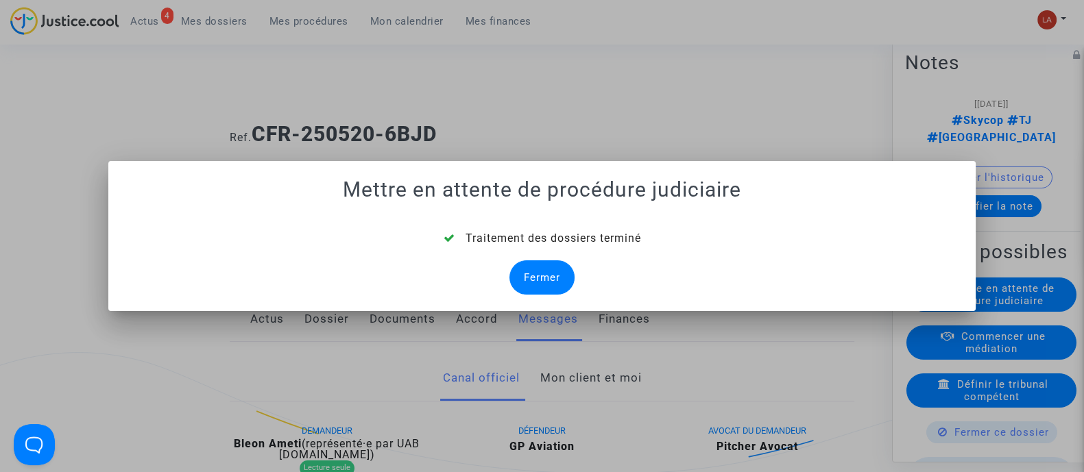
click at [512, 272] on div "Fermer" at bounding box center [541, 278] width 65 height 34
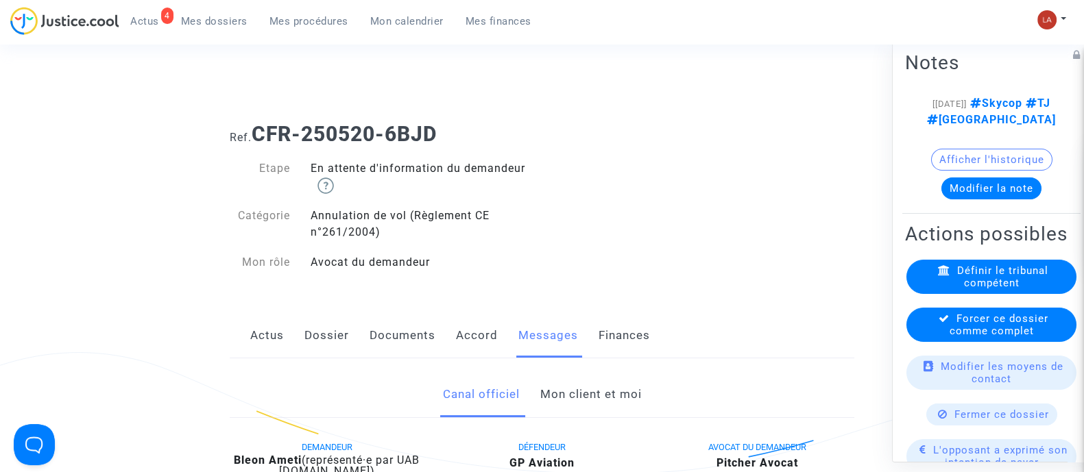
click at [1007, 337] on span "Forcer ce dossier comme complet" at bounding box center [999, 324] width 99 height 25
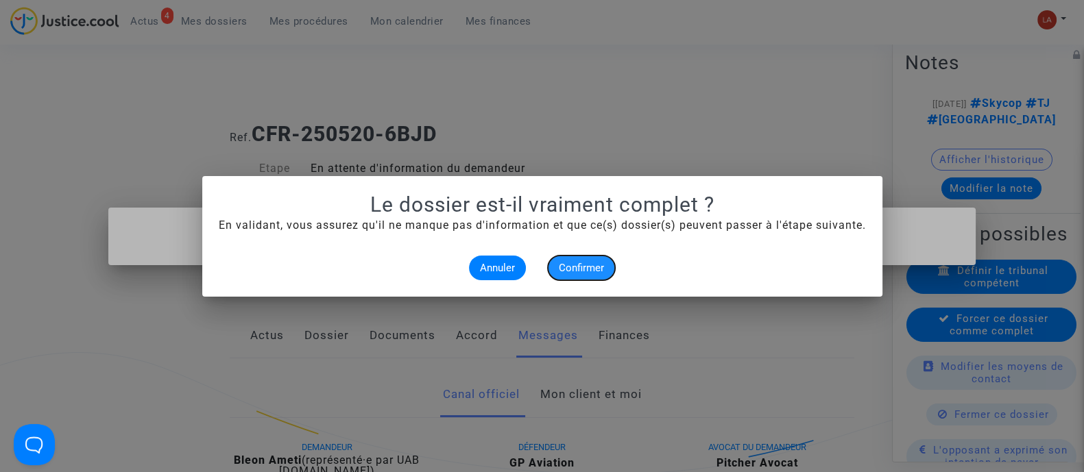
drag, startPoint x: 588, startPoint y: 263, endPoint x: 601, endPoint y: 254, distance: 16.2
click at [588, 262] on span "Confirmer" at bounding box center [581, 268] width 45 height 12
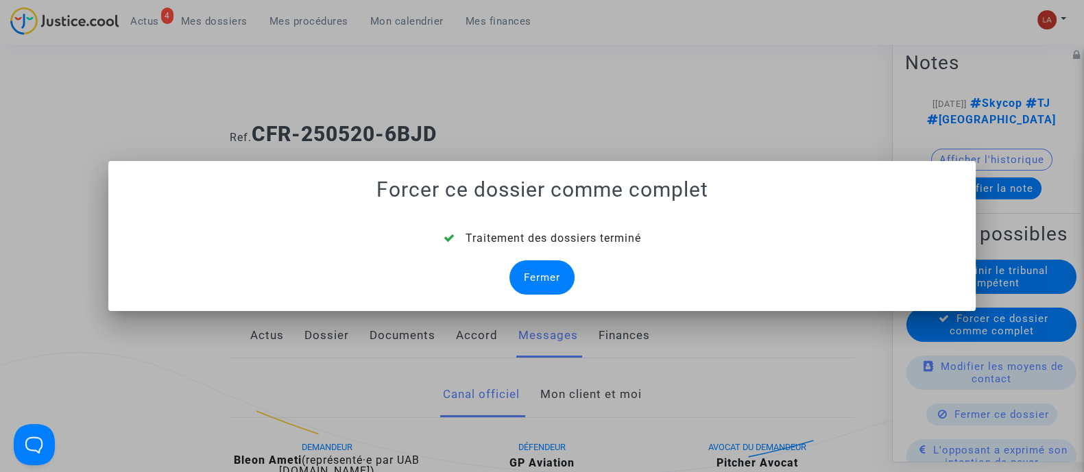
click at [564, 285] on div "Fermer" at bounding box center [541, 278] width 65 height 34
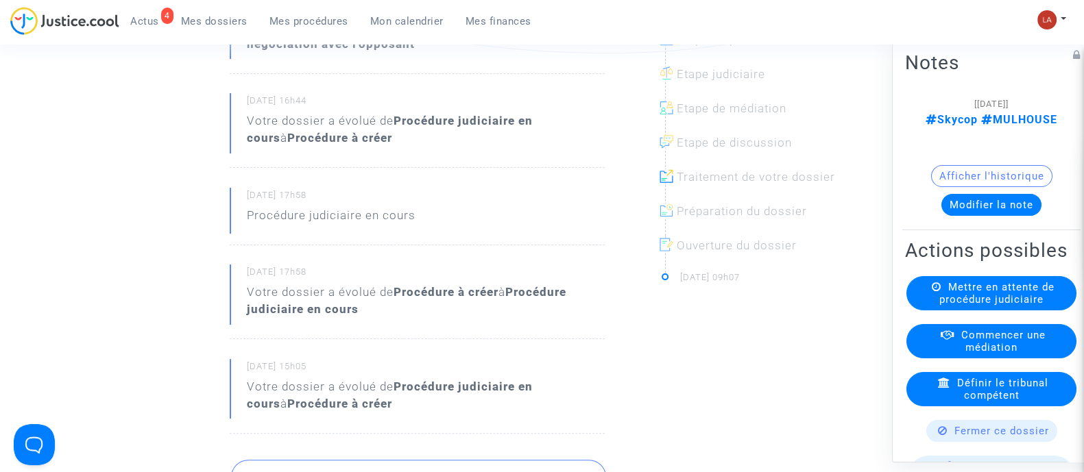
scroll to position [171, 0]
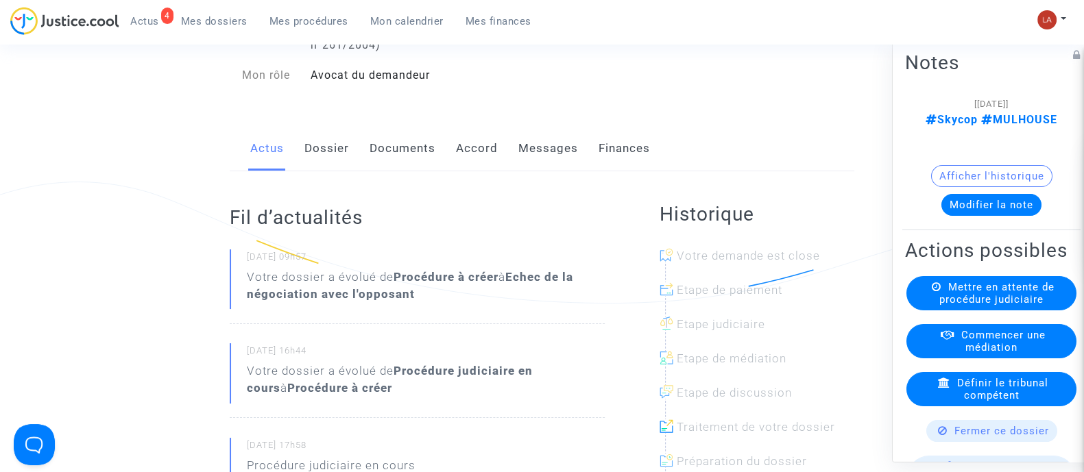
click at [553, 169] on link "Messages" at bounding box center [548, 148] width 60 height 45
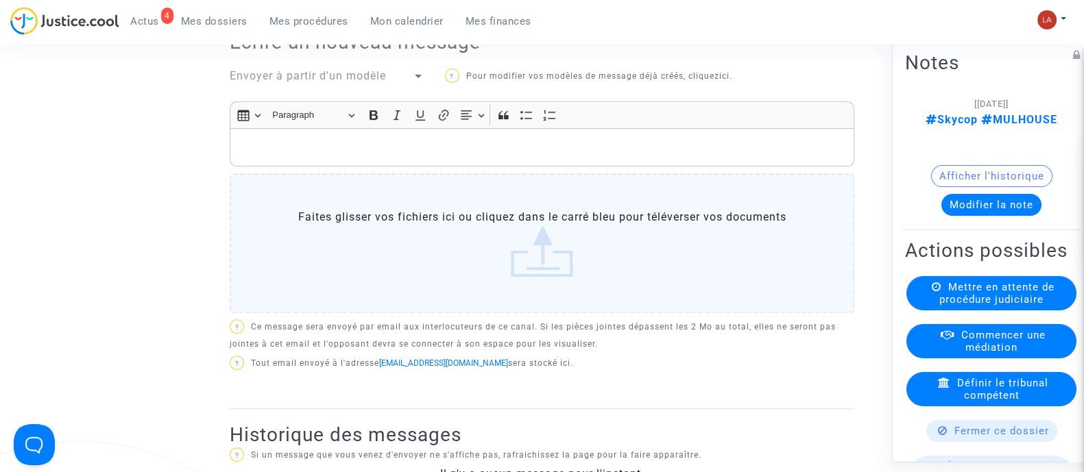
scroll to position [342, 0]
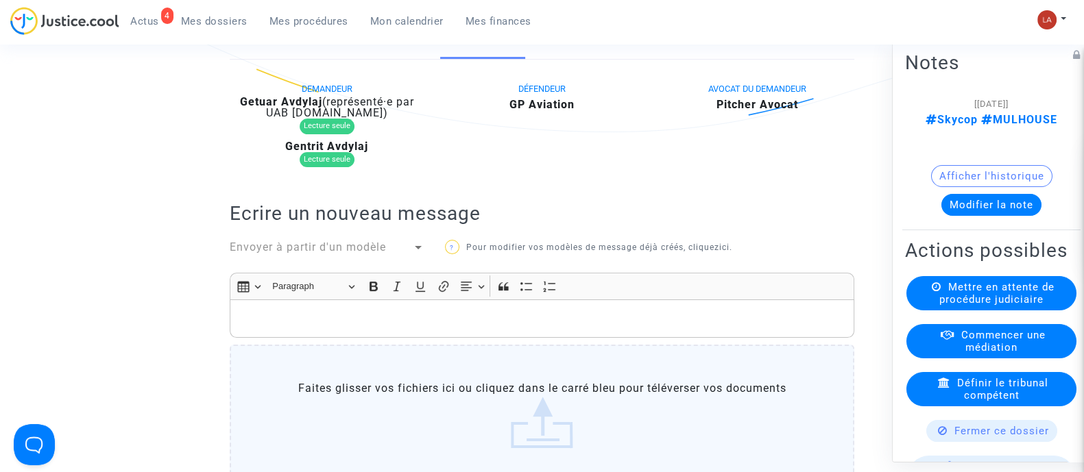
click at [300, 108] on b "Getuar Avdylaj" at bounding box center [281, 101] width 82 height 13
click at [302, 108] on b "Getuar Avdylaj" at bounding box center [281, 101] width 82 height 13
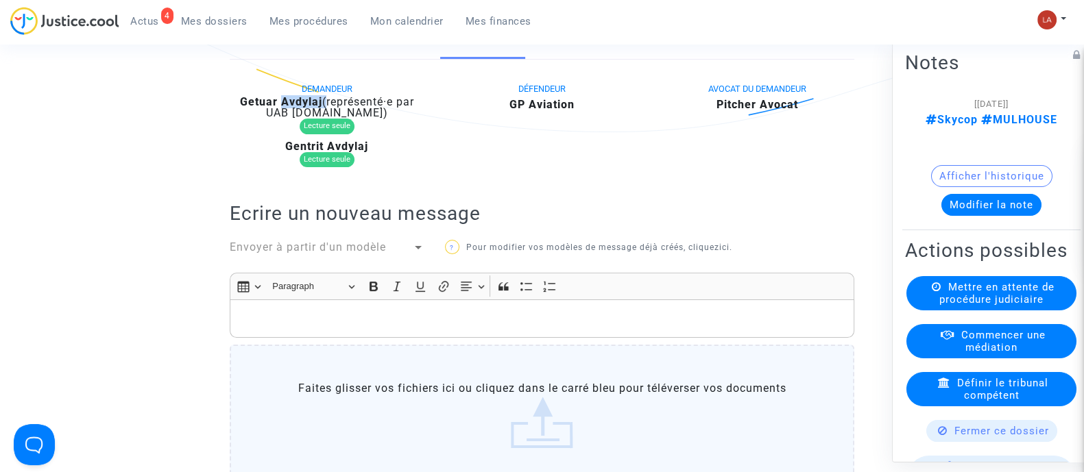
click at [302, 108] on b "Getuar Avdylaj" at bounding box center [281, 101] width 82 height 13
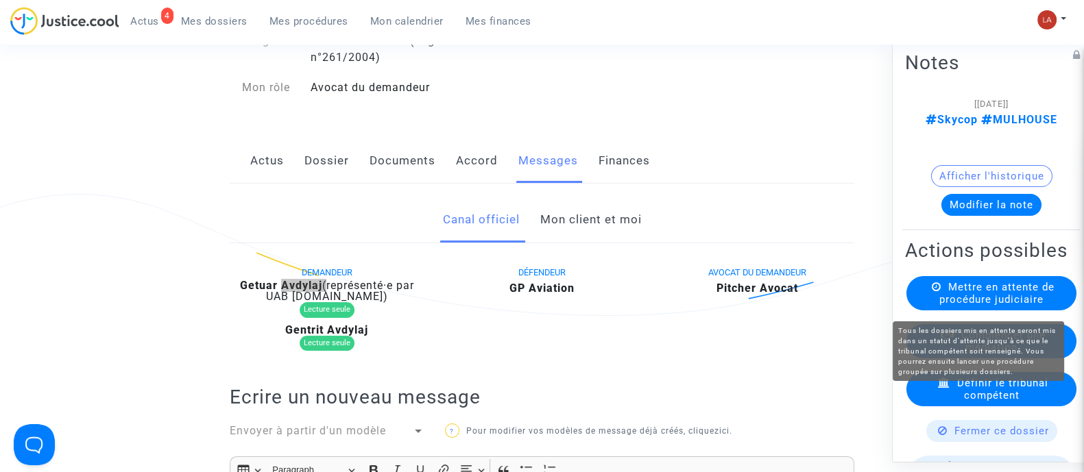
scroll to position [0, 0]
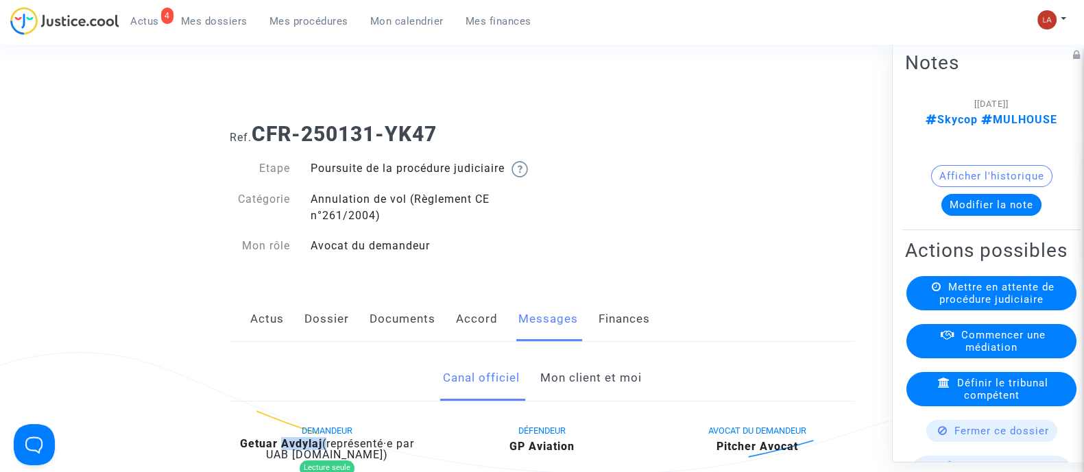
drag, startPoint x: 254, startPoint y: 132, endPoint x: 528, endPoint y: 145, distance: 274.6
click at [528, 145] on h1 "Ref. CFR-250131-YK47" at bounding box center [542, 134] width 625 height 25
copy b "CFR-250131-YK47"
click at [988, 193] on button "Modifier la note" at bounding box center [991, 204] width 100 height 22
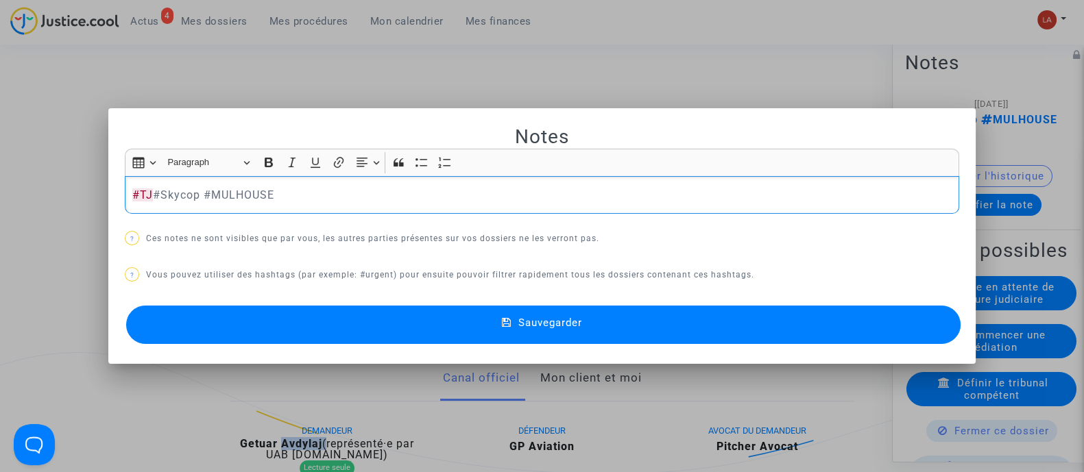
click at [948, 316] on button "Sauvegarder" at bounding box center [543, 325] width 834 height 38
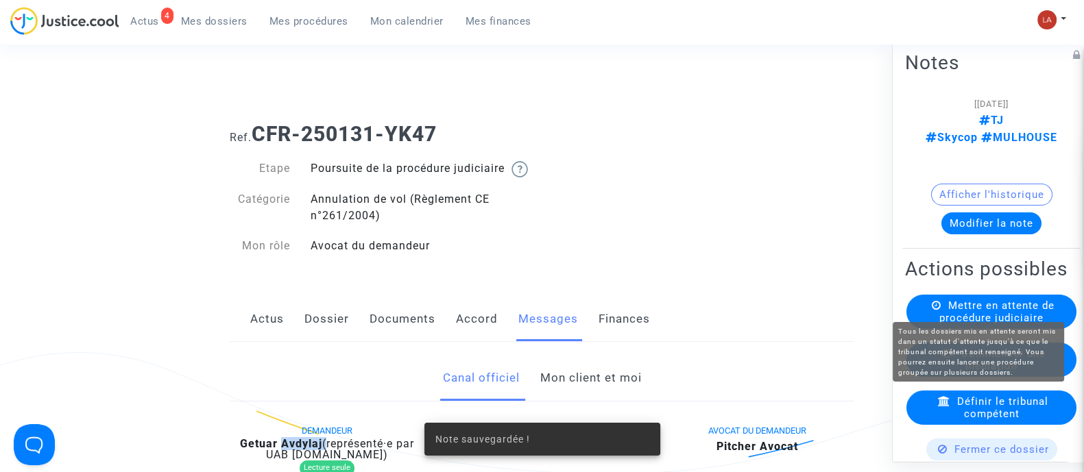
click at [965, 299] on span "Mettre en attente de procédure judiciaire" at bounding box center [996, 311] width 115 height 25
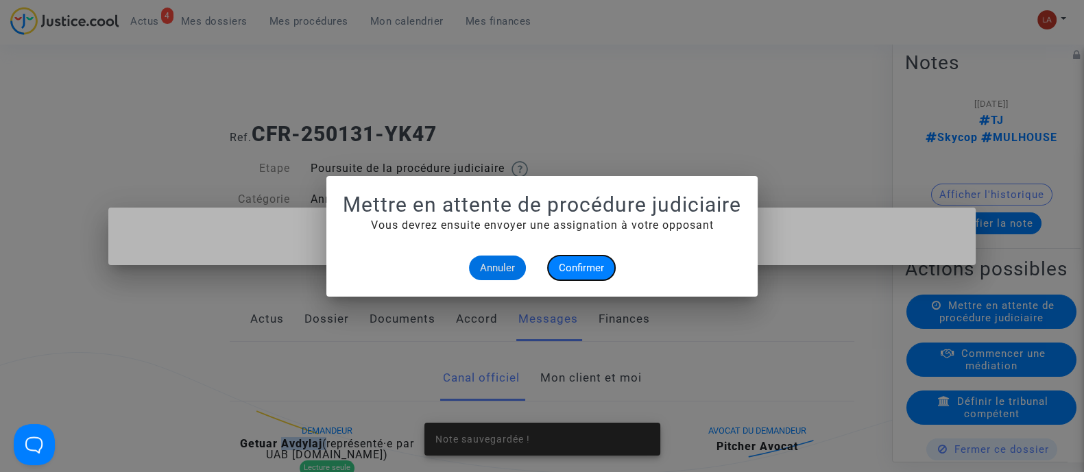
click at [596, 274] on button "Confirmer" at bounding box center [581, 268] width 67 height 25
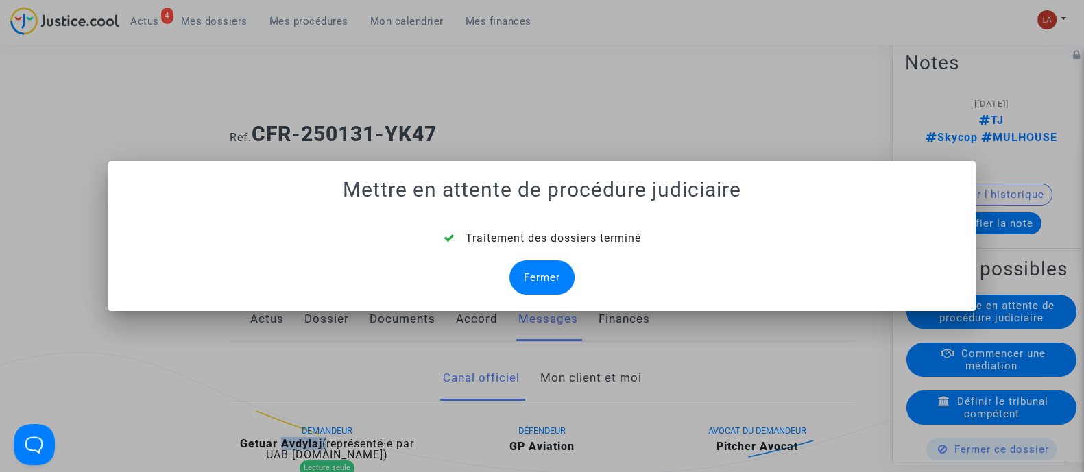
click at [570, 269] on div "Fermer" at bounding box center [541, 278] width 65 height 34
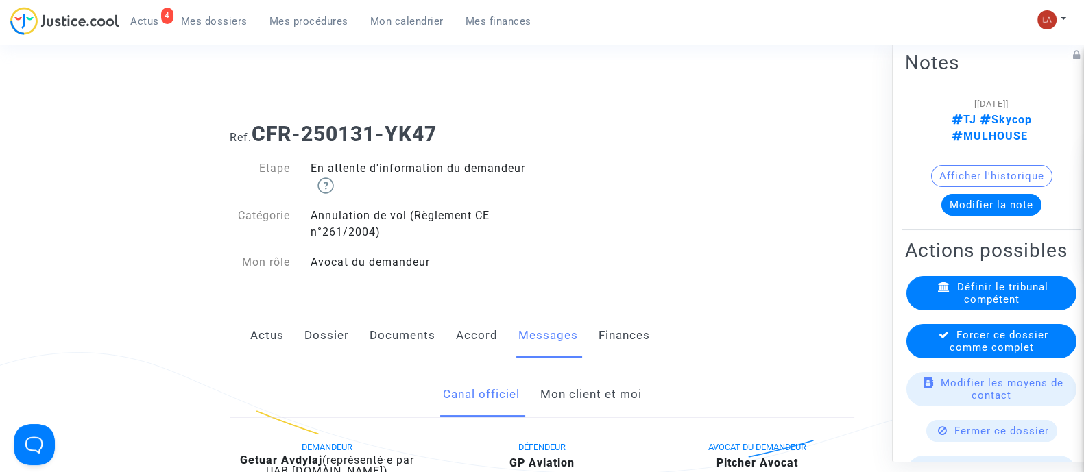
click at [1006, 350] on span "Forcer ce dossier comme complet" at bounding box center [999, 340] width 99 height 25
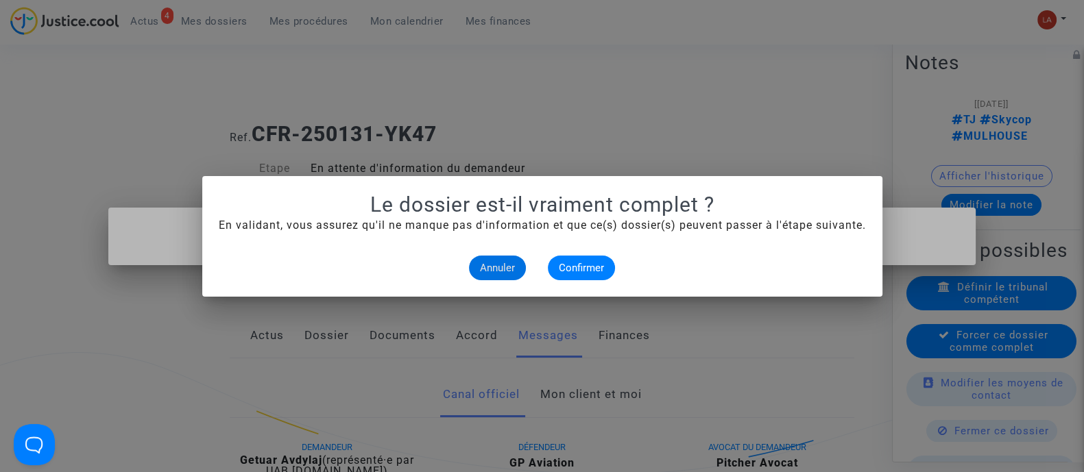
click at [596, 254] on alert-dialogs "Le dossier est-il vraiment complet ? En validant, vous assurez qu'il ne manque …" at bounding box center [542, 237] width 647 height 88
click at [567, 274] on button "Confirmer" at bounding box center [581, 268] width 67 height 25
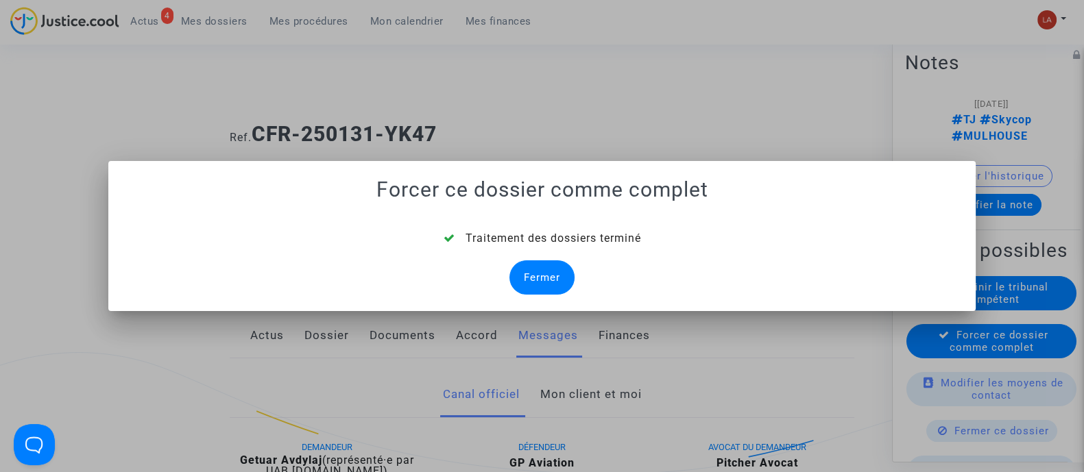
click at [531, 282] on div "Fermer" at bounding box center [541, 278] width 65 height 34
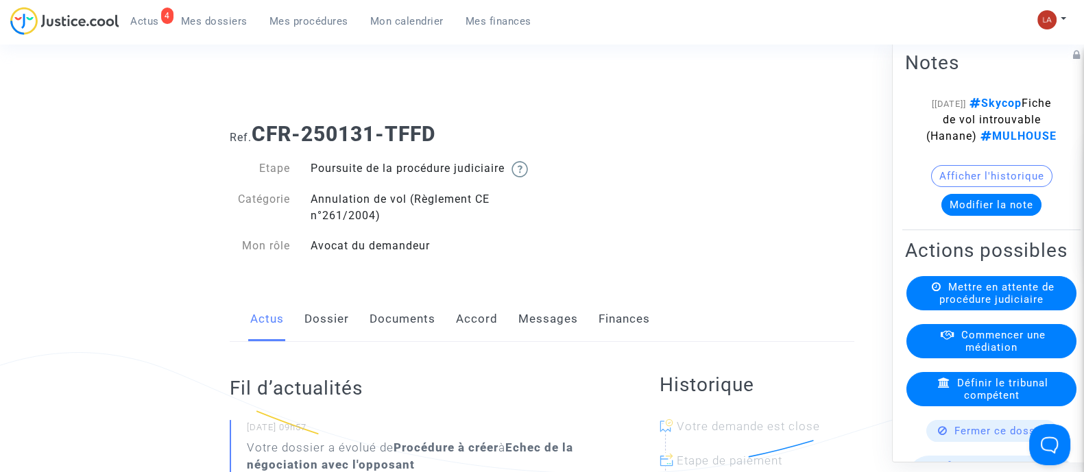
drag, startPoint x: 551, startPoint y: 341, endPoint x: 589, endPoint y: 333, distance: 39.1
click at [551, 341] on link "Messages" at bounding box center [548, 319] width 60 height 45
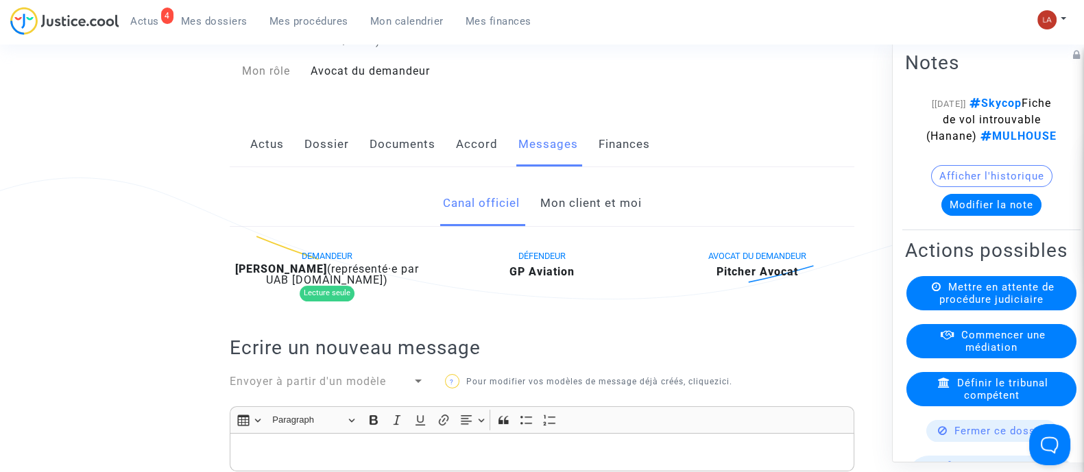
scroll to position [257, 0]
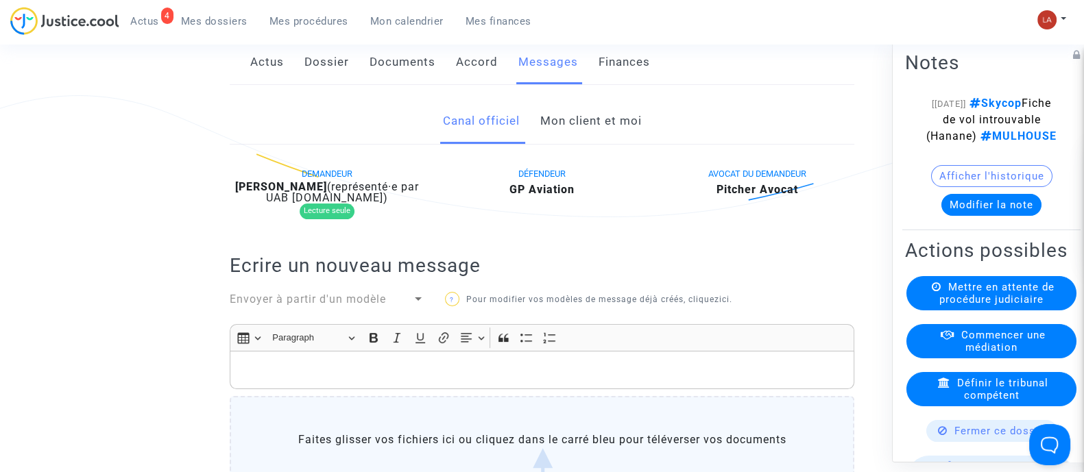
click at [274, 193] on b "[PERSON_NAME]" at bounding box center [281, 186] width 92 height 13
copy div "Avdiu"
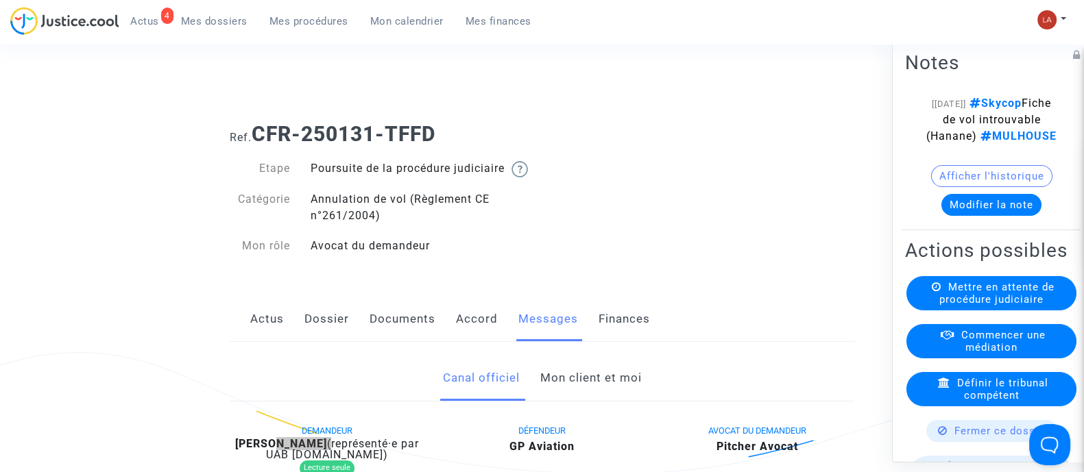
scroll to position [0, 0]
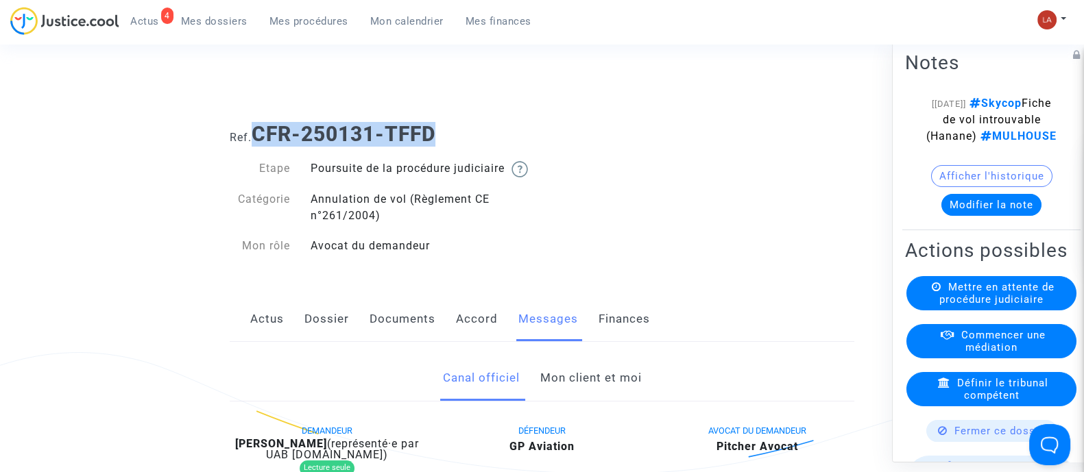
drag, startPoint x: 257, startPoint y: 126, endPoint x: 463, endPoint y: 126, distance: 205.7
click at [463, 126] on h1 "Ref. CFR-250131-TFFD" at bounding box center [542, 134] width 625 height 25
copy b "CFR-250131-TFFD"
click at [994, 215] on button "Modifier la note" at bounding box center [991, 204] width 100 height 22
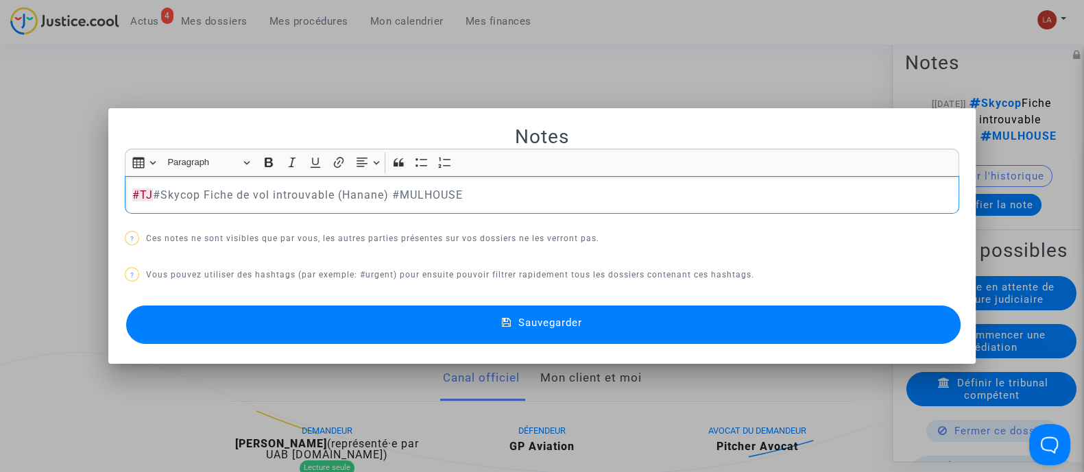
click at [464, 309] on button "Sauvegarder" at bounding box center [543, 325] width 834 height 38
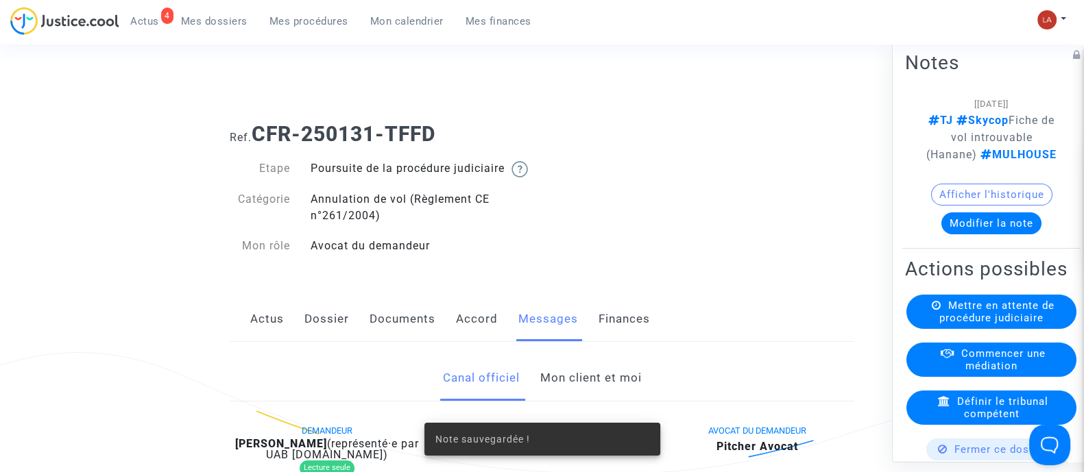
click at [1049, 328] on div "Mettre en attente de procédure judiciaire" at bounding box center [991, 311] width 170 height 34
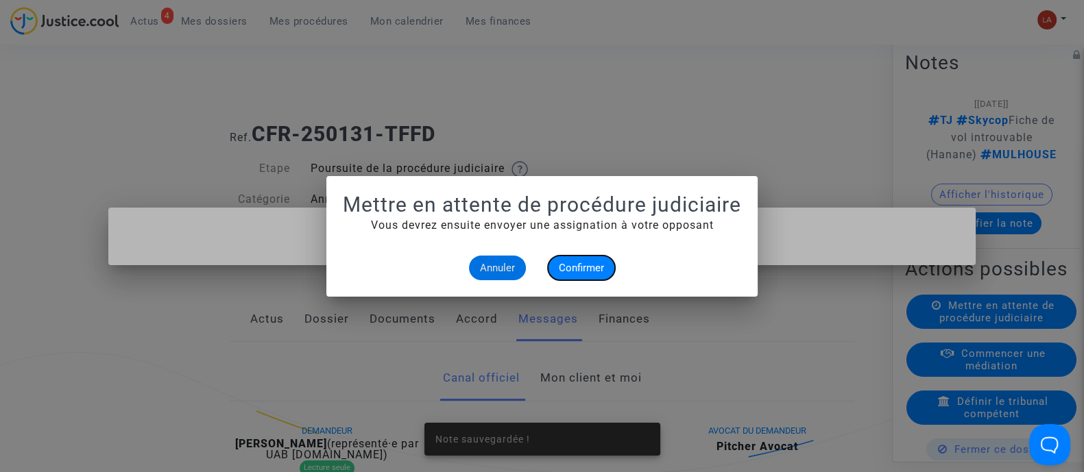
click at [570, 258] on button "Confirmer" at bounding box center [581, 268] width 67 height 25
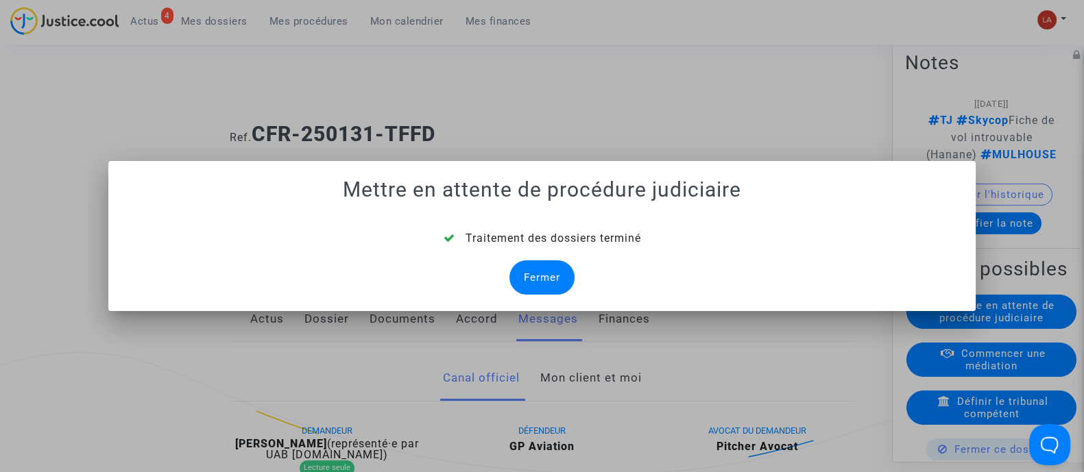
click at [542, 279] on div "Fermer" at bounding box center [541, 278] width 65 height 34
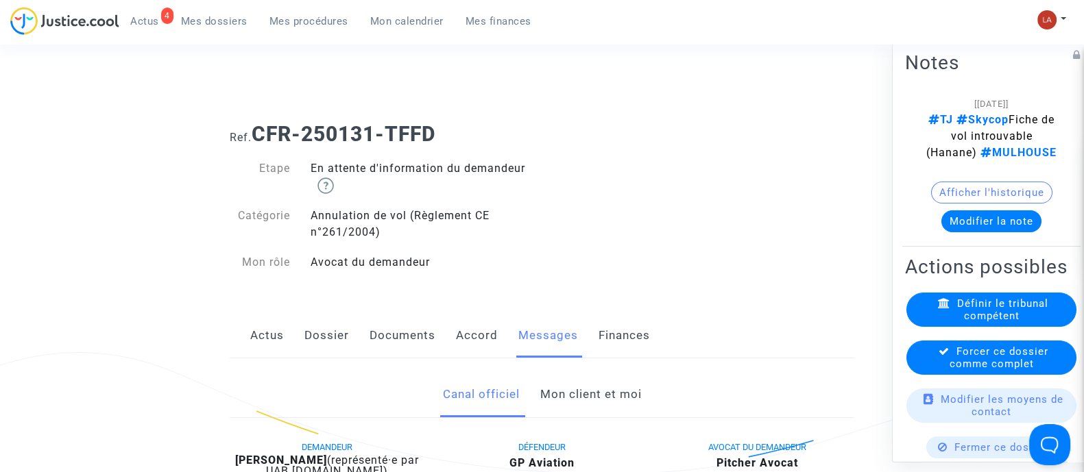
click at [939, 374] on div "Forcer ce dossier comme complet" at bounding box center [991, 357] width 170 height 34
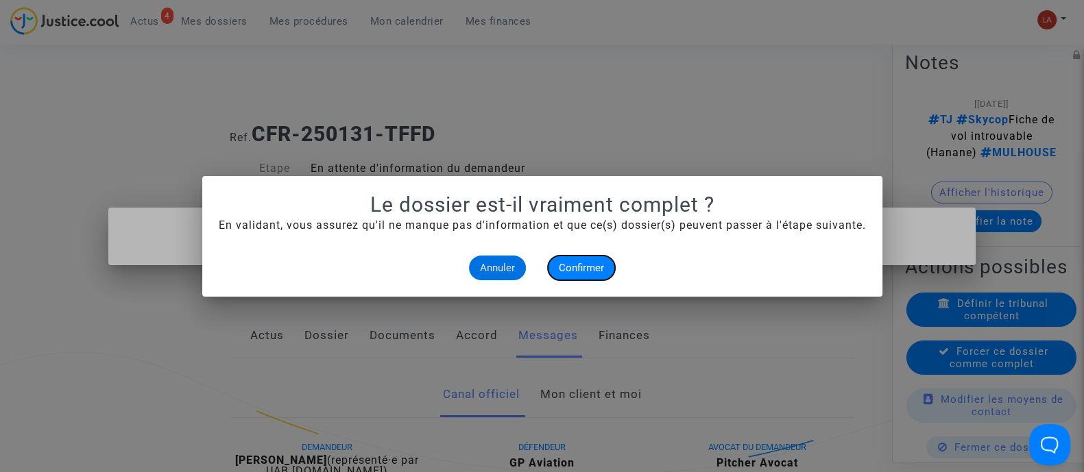
drag, startPoint x: 599, startPoint y: 270, endPoint x: 607, endPoint y: 269, distance: 8.3
click at [597, 269] on span "Confirmer" at bounding box center [581, 268] width 45 height 12
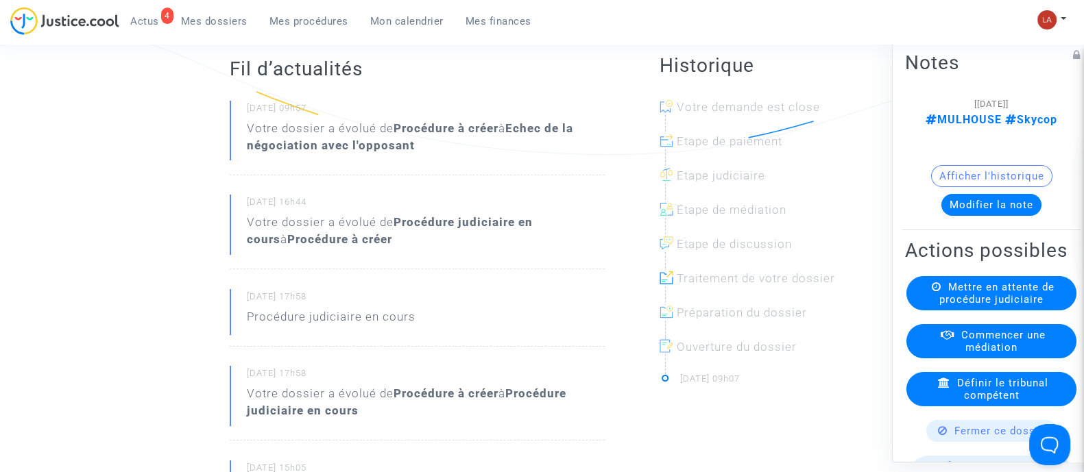
scroll to position [171, 0]
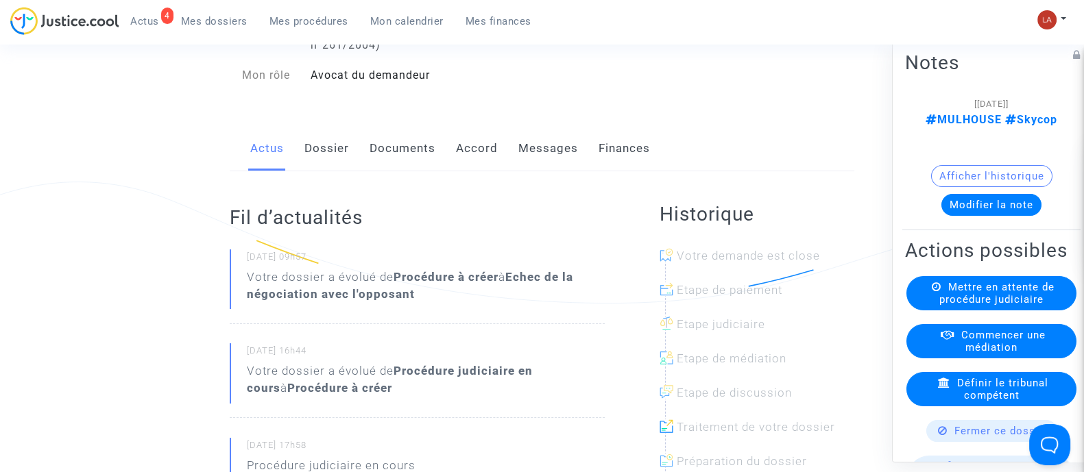
click at [557, 171] on link "Messages" at bounding box center [548, 148] width 60 height 45
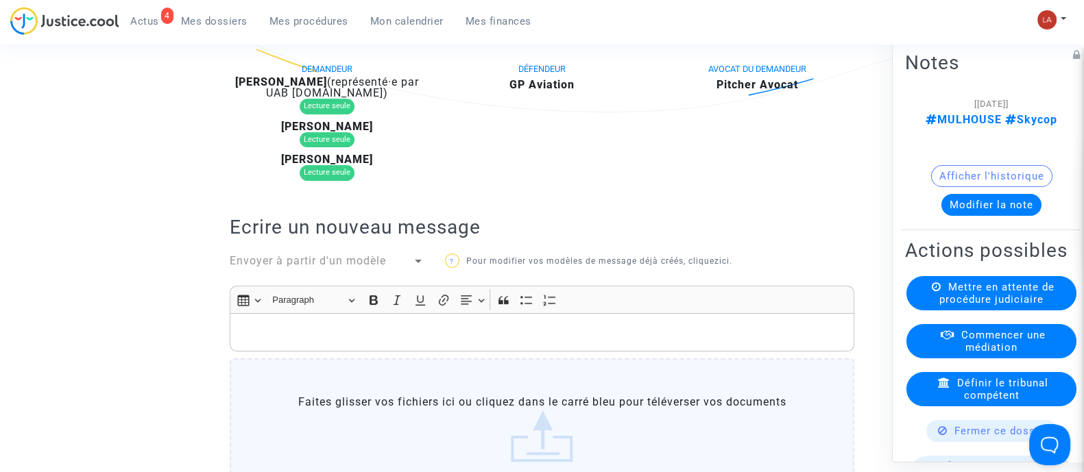
scroll to position [257, 0]
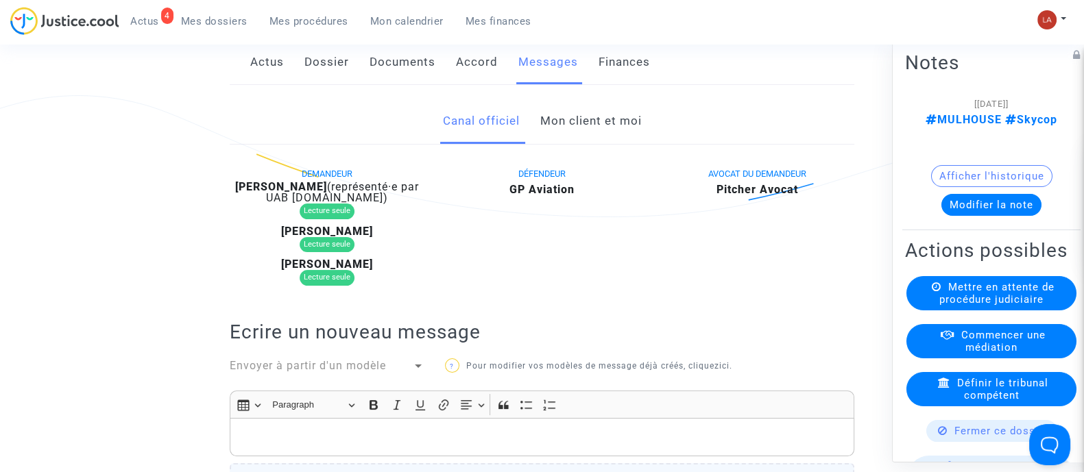
click at [309, 193] on b "Fatbardh Azemi" at bounding box center [281, 186] width 92 height 13
click at [313, 193] on b "Fatbardh Azemi" at bounding box center [281, 186] width 92 height 13
click at [315, 193] on b "Fatbardh Azemi" at bounding box center [281, 186] width 92 height 13
click at [317, 193] on b "Fatbardh Azemi" at bounding box center [281, 186] width 92 height 13
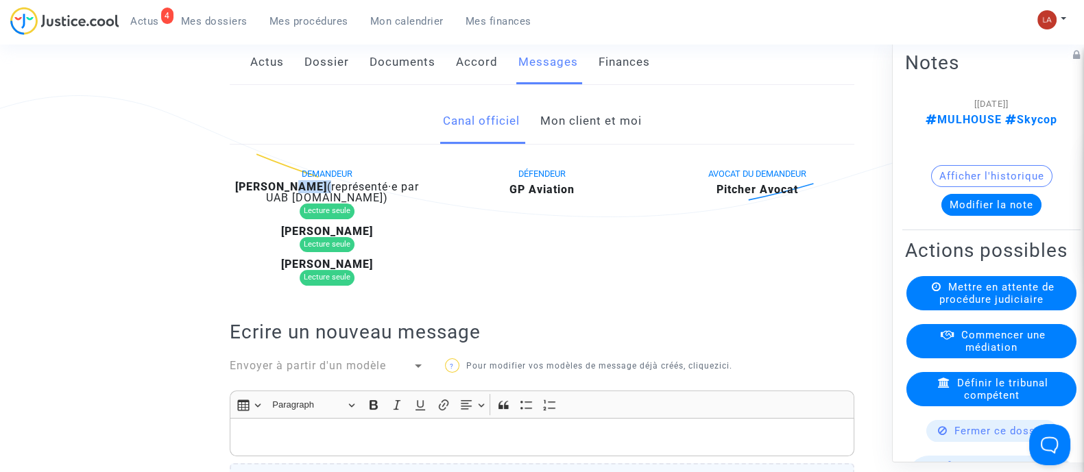
drag, startPoint x: 326, startPoint y: 67, endPoint x: 363, endPoint y: 80, distance: 39.2
click at [326, 67] on link "Dossier" at bounding box center [326, 62] width 45 height 45
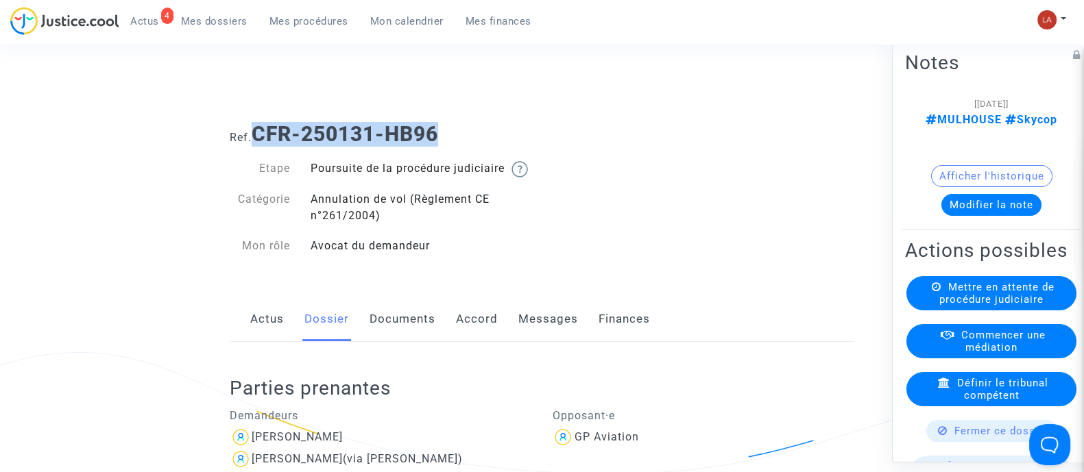
drag, startPoint x: 271, startPoint y: 128, endPoint x: 255, endPoint y: 140, distance: 20.0
click at [255, 140] on h1 "Ref. CFR-250131-HB96" at bounding box center [542, 134] width 625 height 25
click at [980, 193] on button "Modifier la note" at bounding box center [991, 204] width 100 height 22
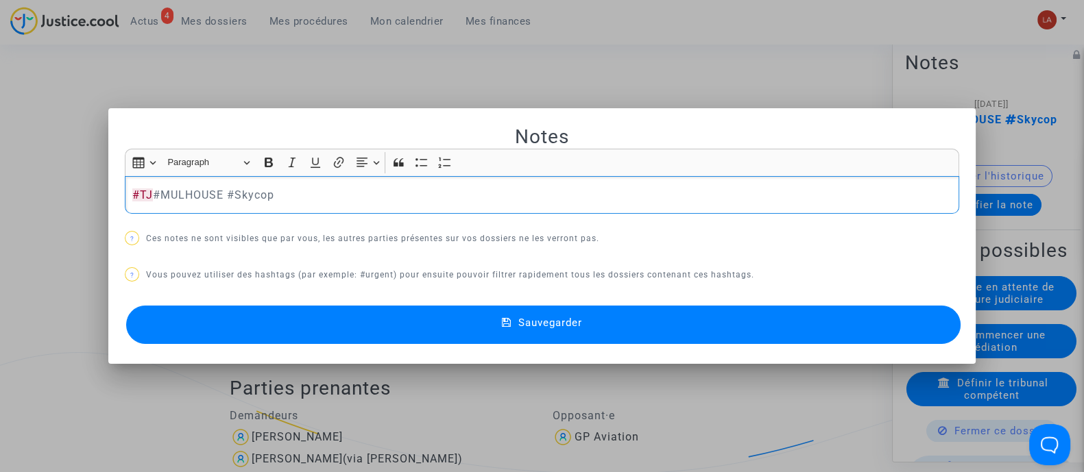
click at [901, 317] on button "Sauvegarder" at bounding box center [543, 325] width 834 height 38
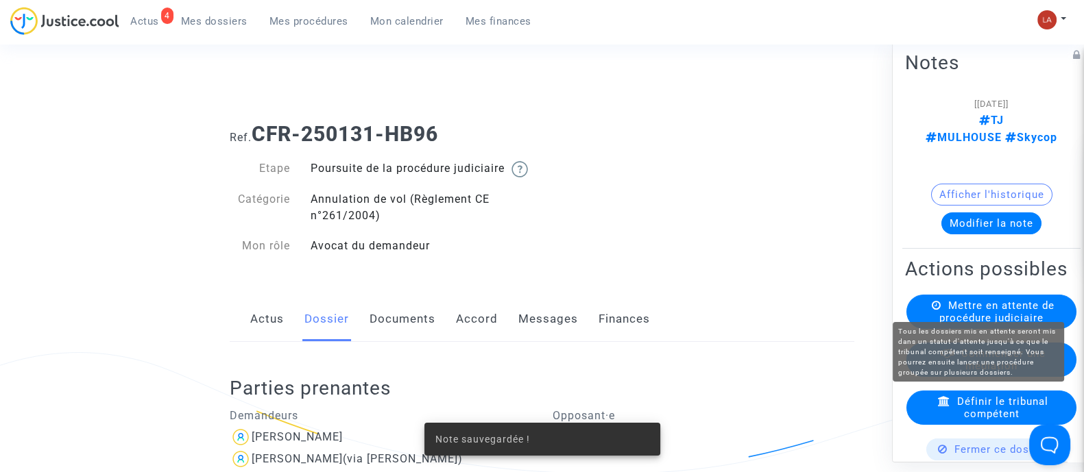
click at [1024, 305] on span "Mettre en attente de procédure judiciaire" at bounding box center [996, 311] width 115 height 25
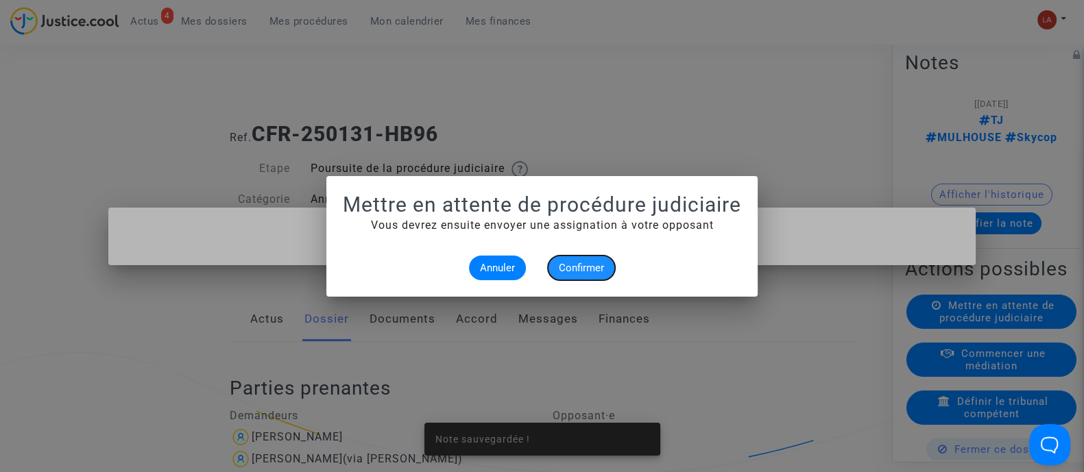
click at [600, 262] on span "Confirmer" at bounding box center [581, 268] width 45 height 12
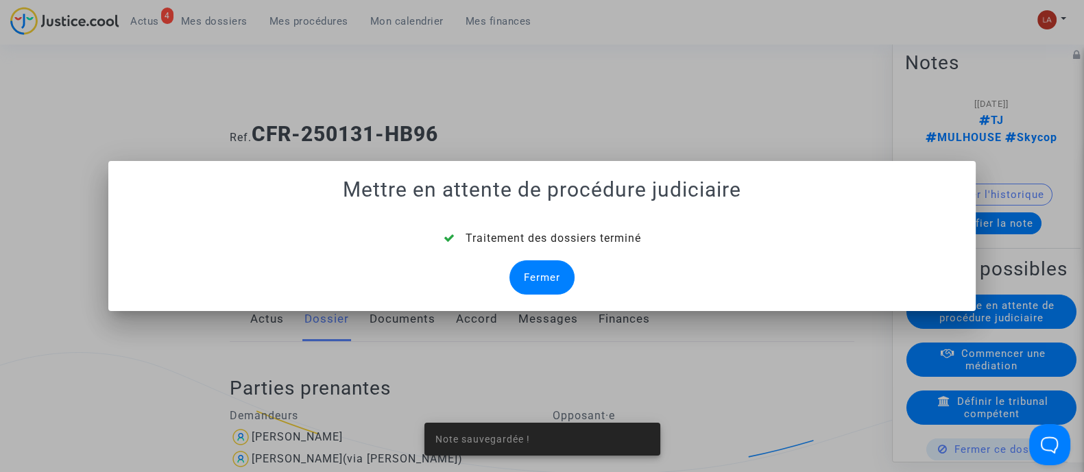
click at [552, 280] on div "Fermer" at bounding box center [541, 278] width 65 height 34
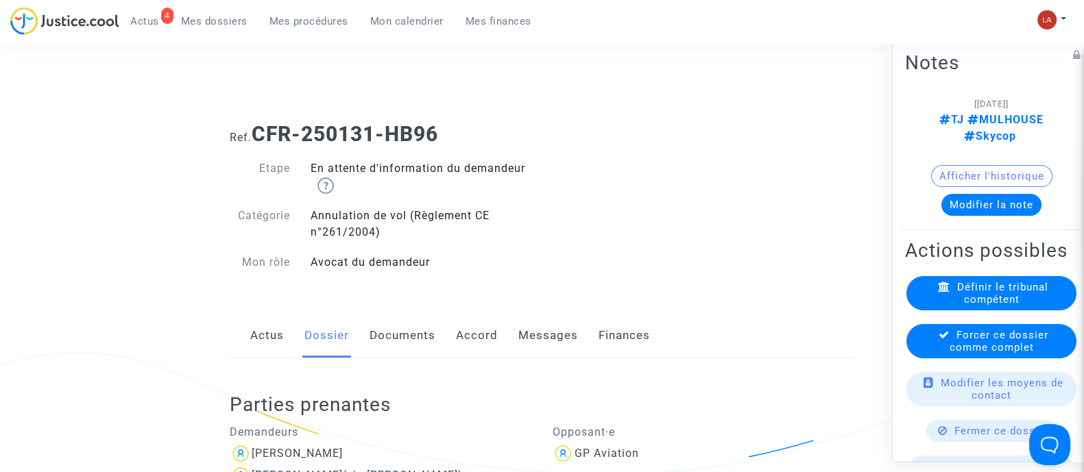
click at [953, 348] on span "Forcer ce dossier comme complet" at bounding box center [999, 340] width 99 height 25
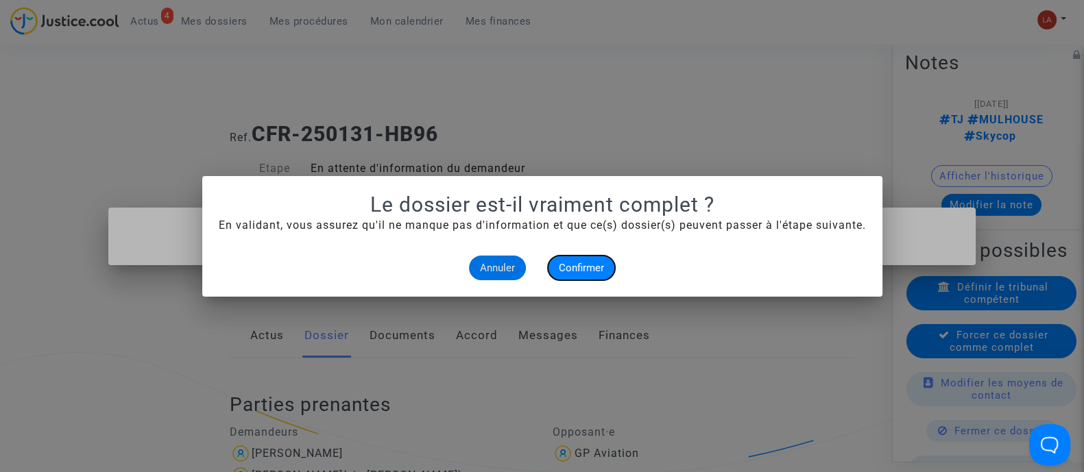
click at [590, 274] on button "Confirmer" at bounding box center [581, 268] width 67 height 25
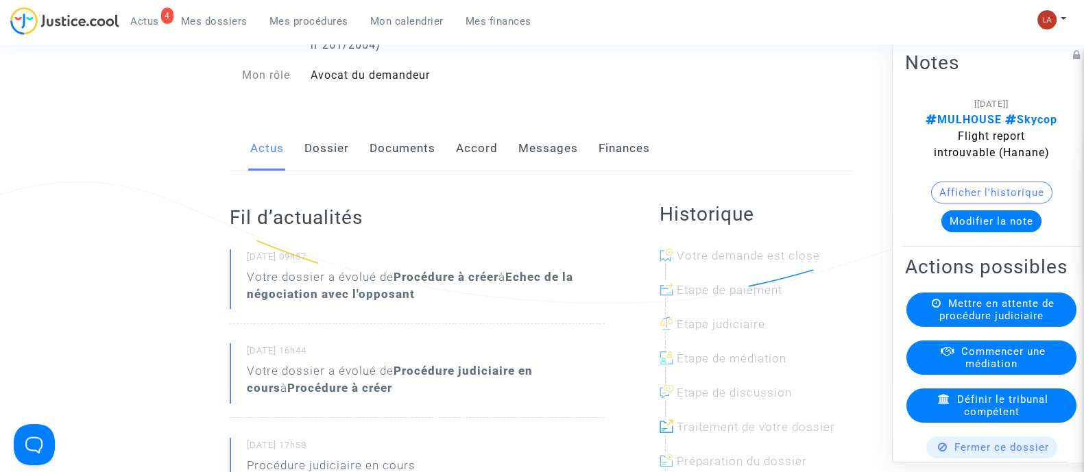
click at [535, 158] on link "Messages" at bounding box center [548, 148] width 60 height 45
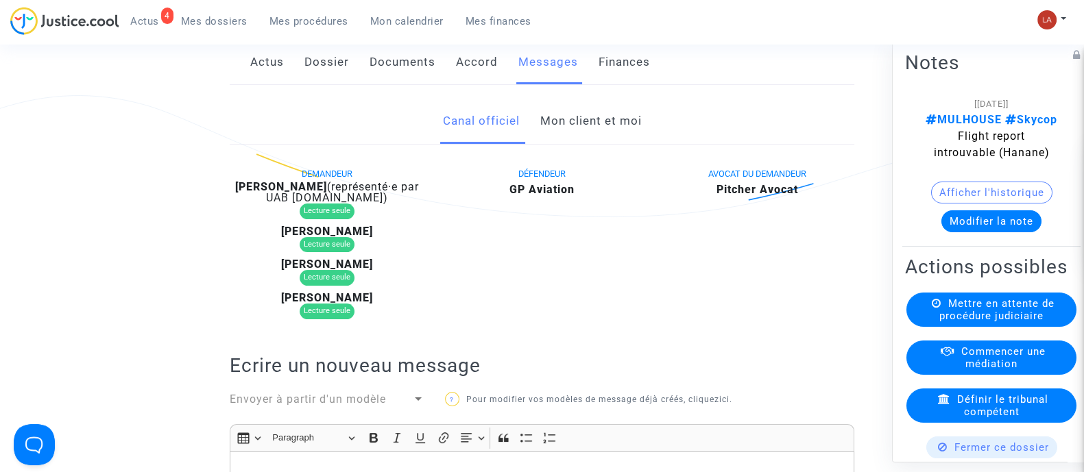
scroll to position [257, 0]
click at [279, 193] on b "[PERSON_NAME]" at bounding box center [281, 186] width 92 height 13
copy div "[DEMOGRAPHIC_DATA]"
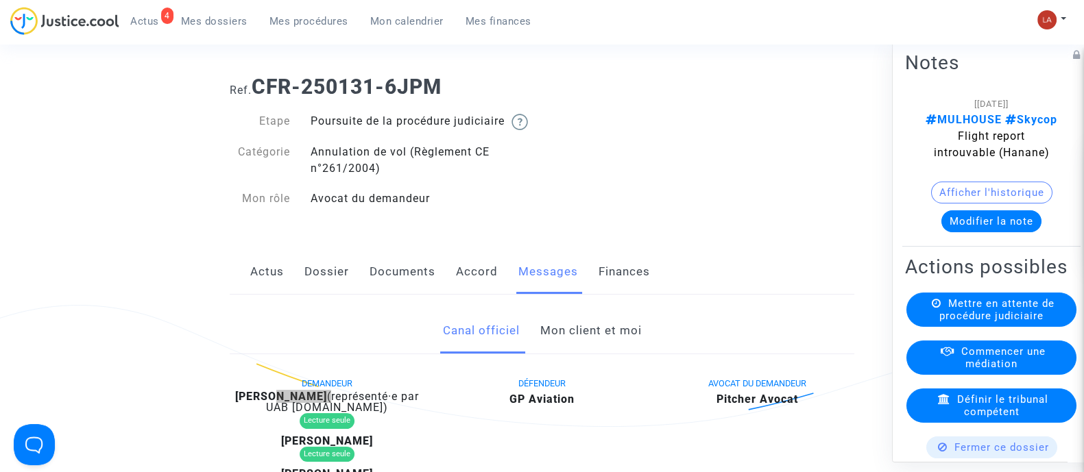
scroll to position [0, 0]
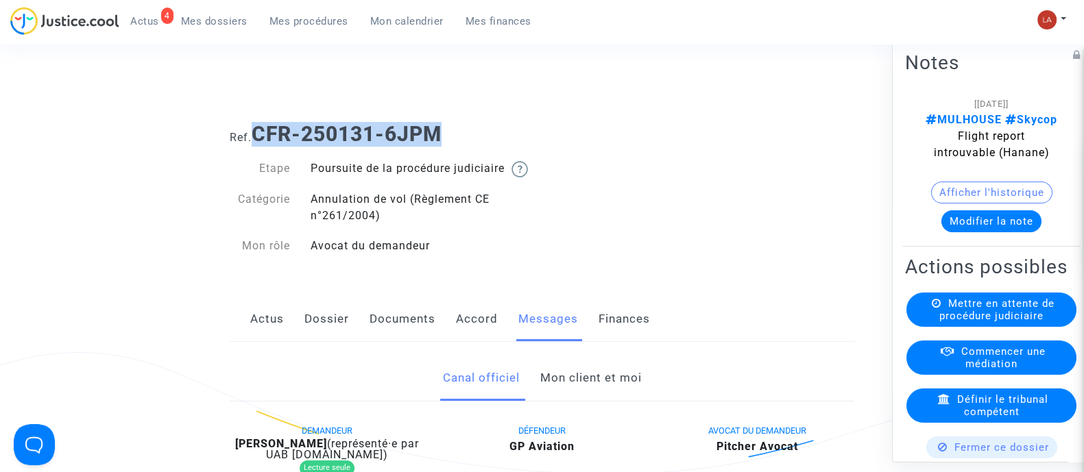
drag, startPoint x: 260, startPoint y: 130, endPoint x: 494, endPoint y: 114, distance: 234.3
click at [494, 114] on div "Ref. CFR-250131-6JPM" at bounding box center [541, 129] width 645 height 35
copy b "CFR-250131-6JPM"
click at [998, 210] on div "Afficher l'historique" at bounding box center [991, 195] width 173 height 29
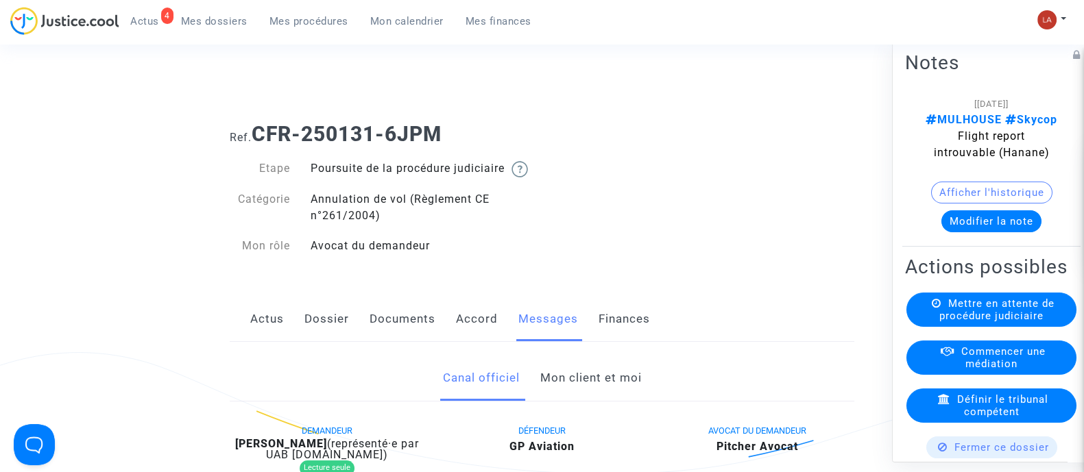
click at [1002, 231] on button "Modifier la note" at bounding box center [991, 221] width 100 height 22
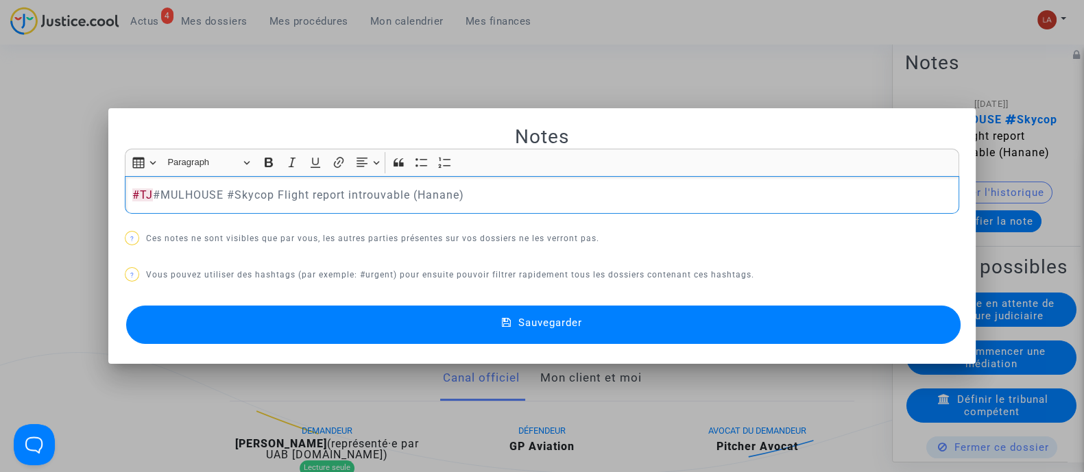
click at [883, 319] on button "Sauvegarder" at bounding box center [543, 325] width 834 height 38
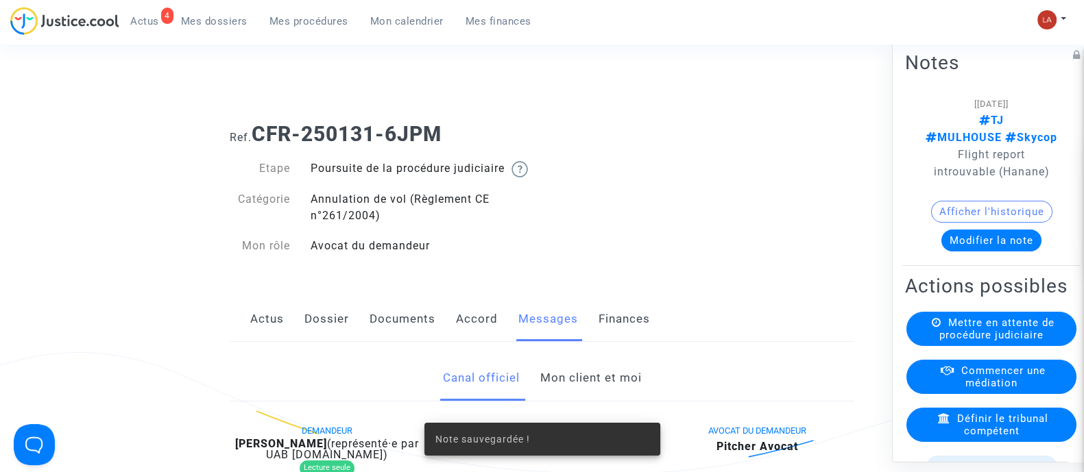
click at [932, 327] on icon at bounding box center [937, 322] width 10 height 10
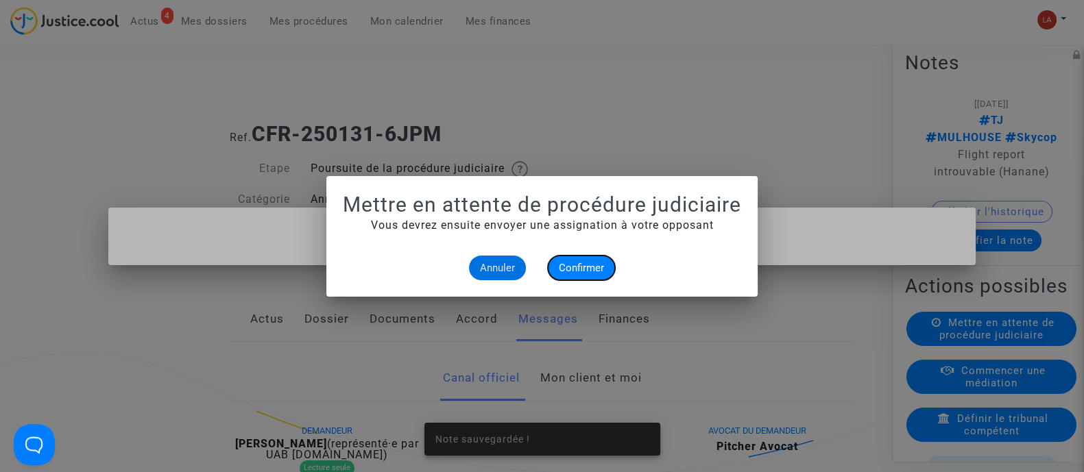
drag, startPoint x: 596, startPoint y: 265, endPoint x: 590, endPoint y: 269, distance: 7.1
click at [591, 268] on span "Confirmer" at bounding box center [581, 268] width 45 height 12
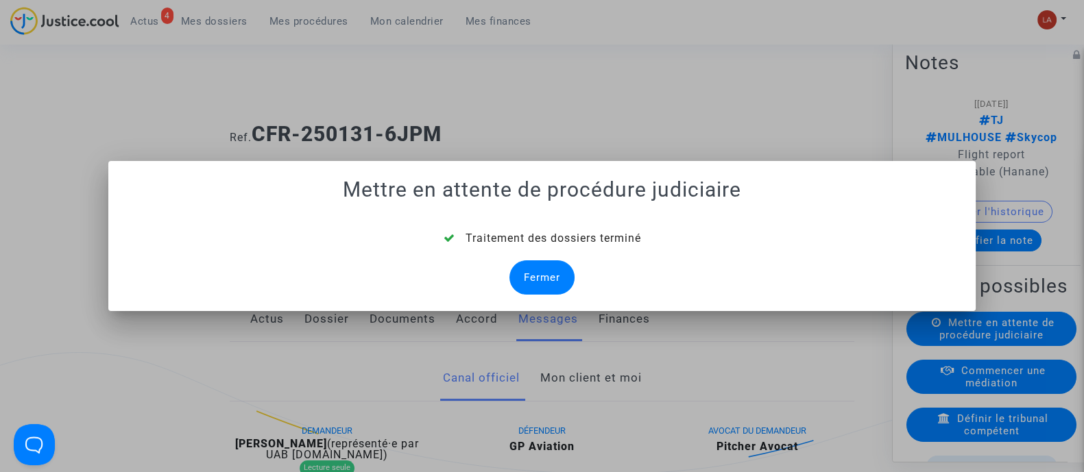
click at [555, 282] on div "Fermer" at bounding box center [541, 278] width 65 height 34
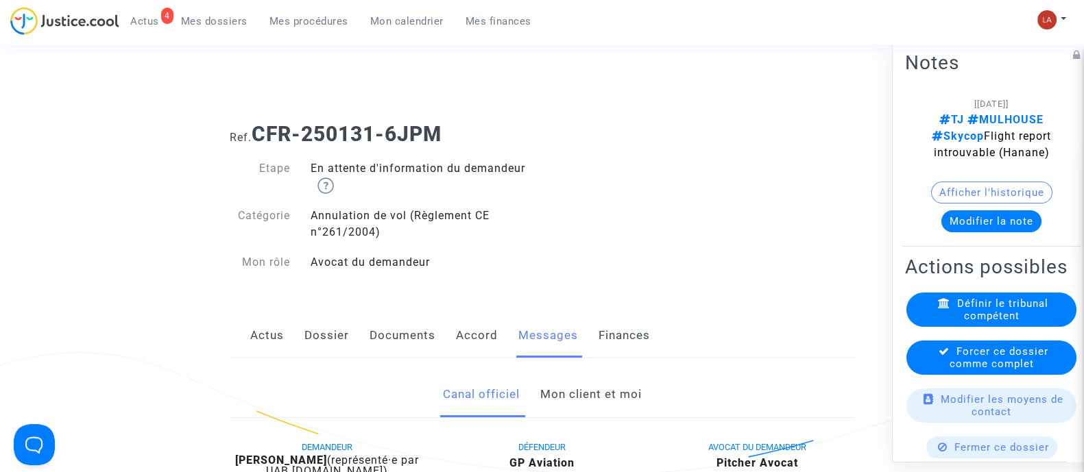
scroll to position [85, 0]
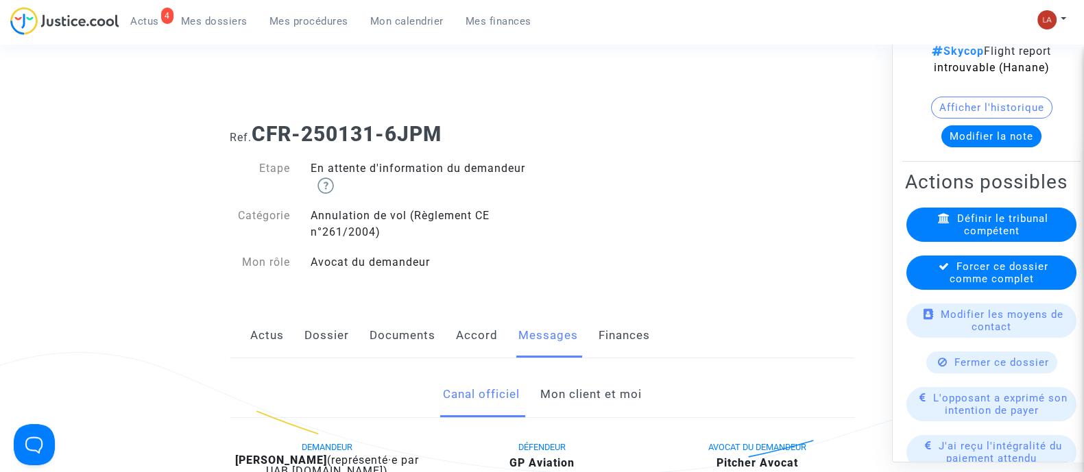
click at [952, 285] on span "Forcer ce dossier comme complet" at bounding box center [999, 272] width 99 height 25
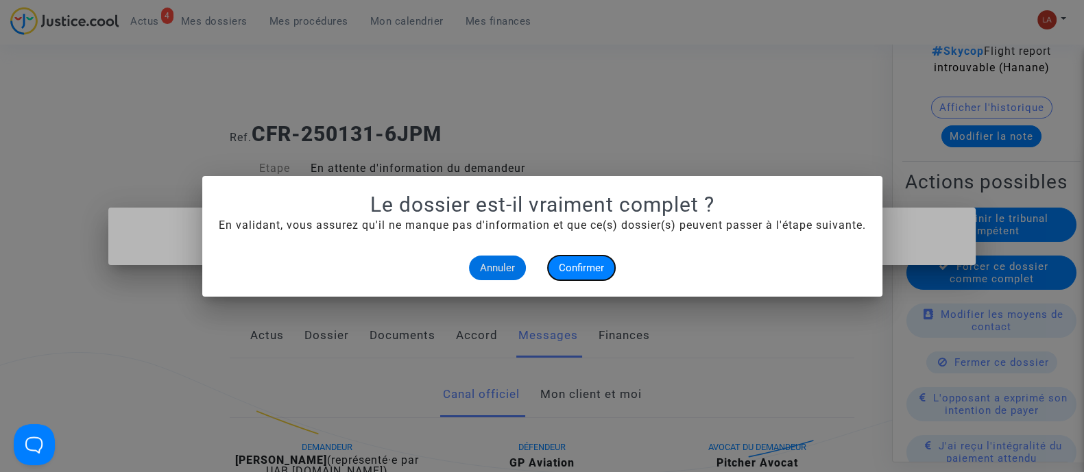
click at [596, 272] on span "Confirmer" at bounding box center [581, 268] width 45 height 12
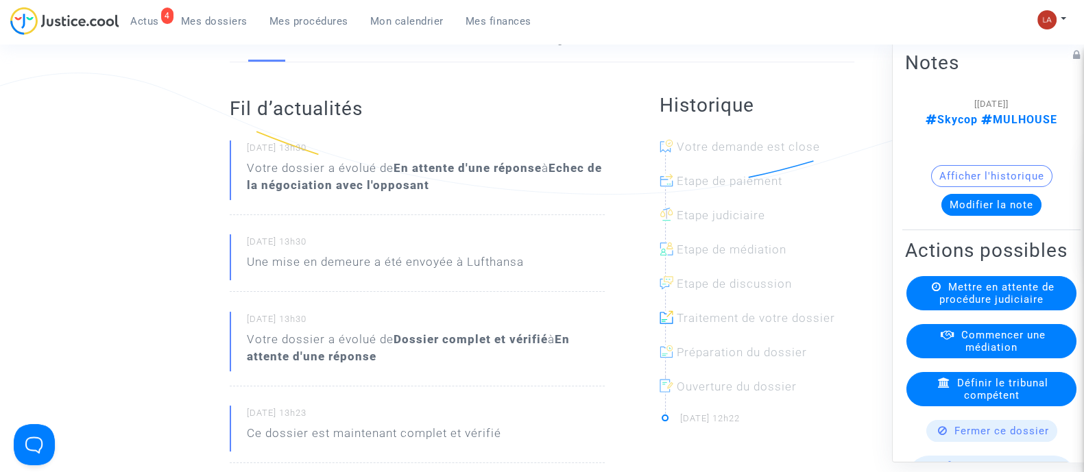
scroll to position [257, 0]
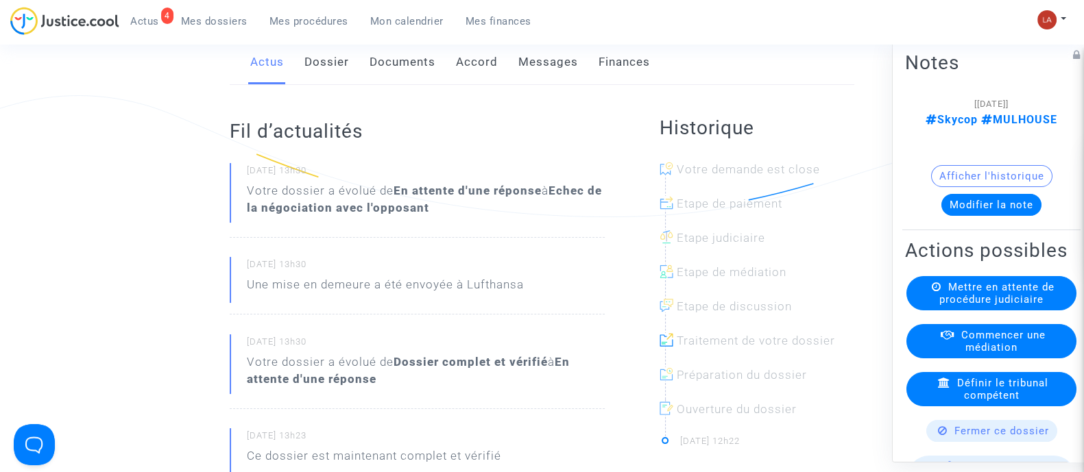
click at [553, 78] on link "Messages" at bounding box center [548, 62] width 60 height 45
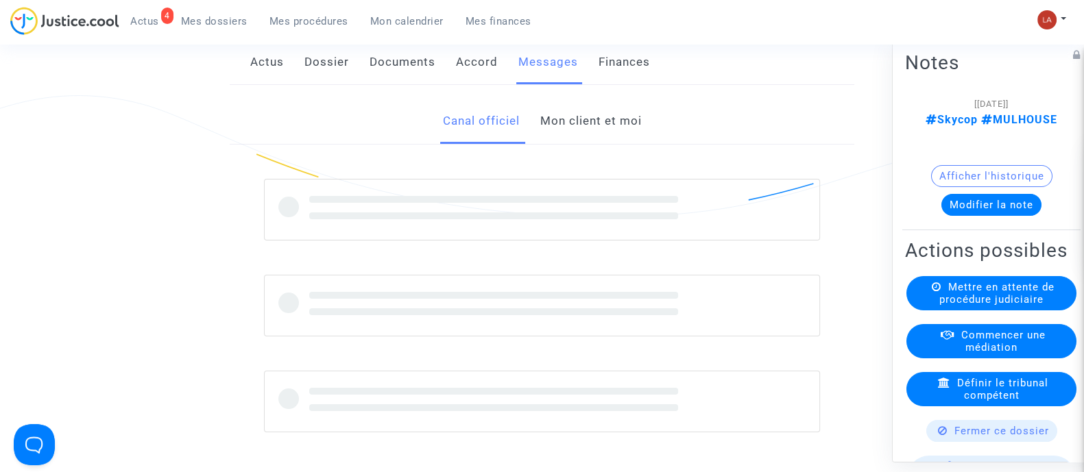
scroll to position [685, 0]
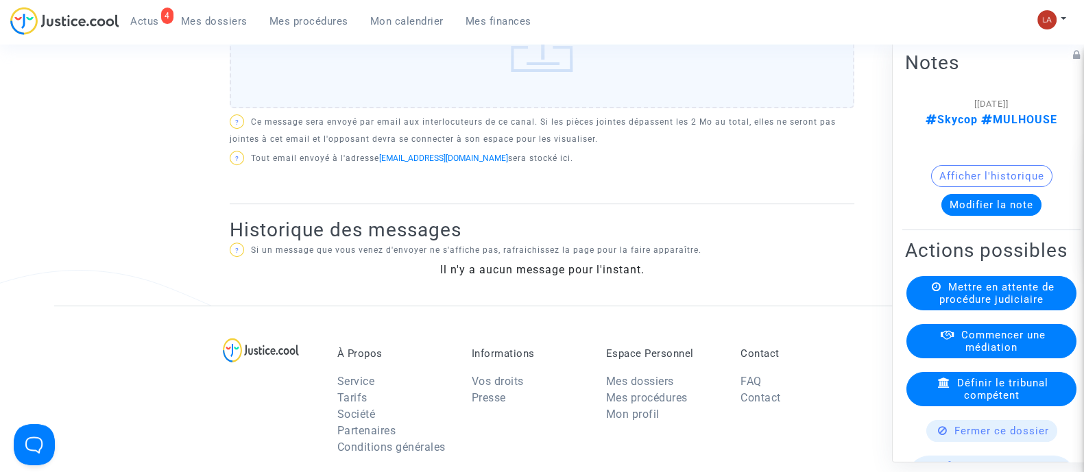
click at [1015, 193] on button "Modifier la note" at bounding box center [991, 204] width 100 height 22
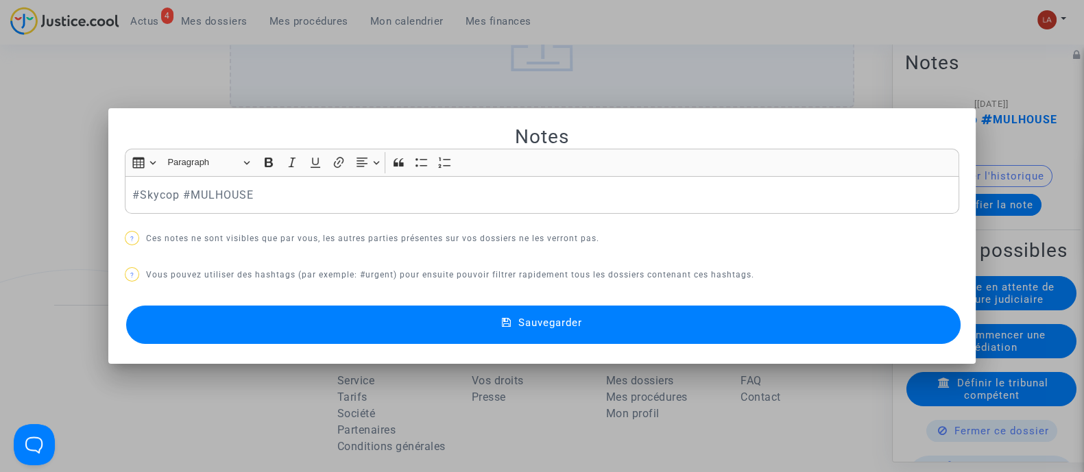
scroll to position [0, 0]
click at [830, 331] on button "Sauvegarder" at bounding box center [543, 325] width 834 height 38
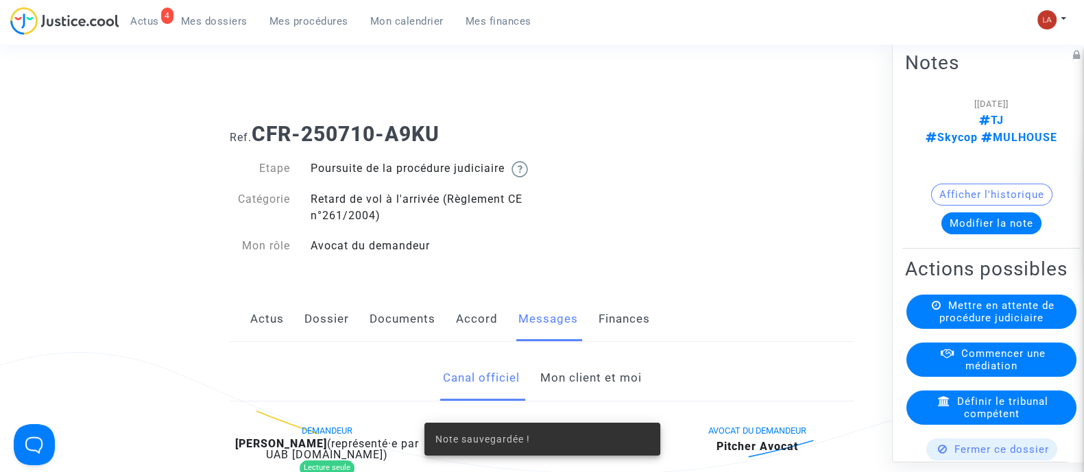
scroll to position [685, 0]
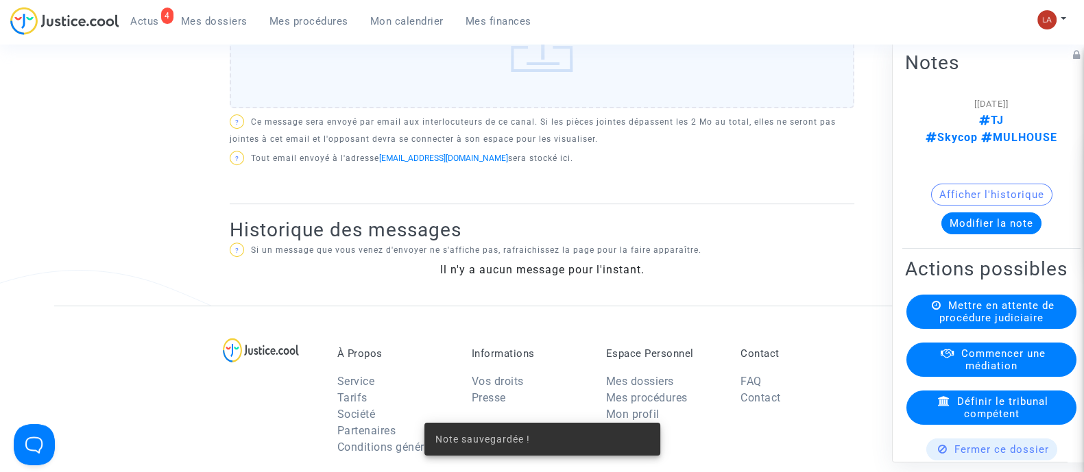
click at [996, 301] on span "Mettre en attente de procédure judiciaire" at bounding box center [996, 311] width 115 height 25
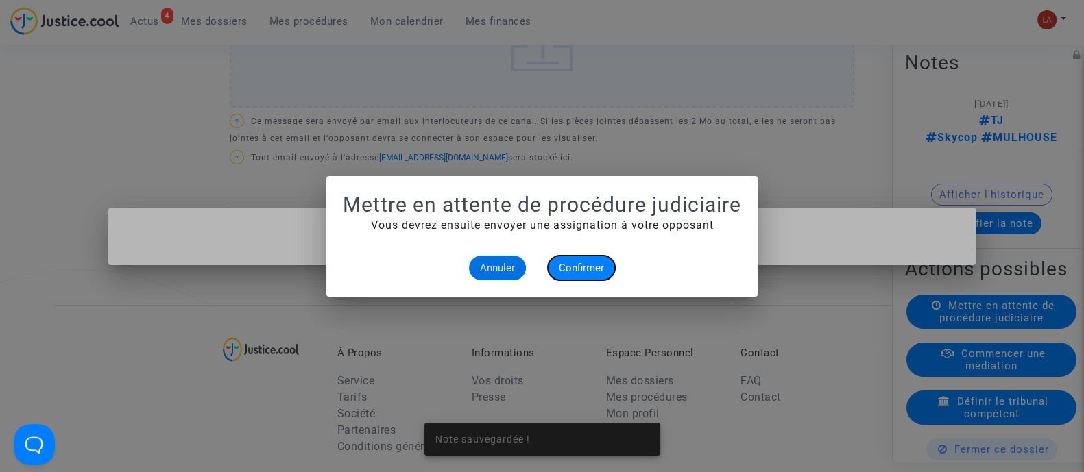
click at [569, 272] on span "Confirmer" at bounding box center [581, 268] width 45 height 12
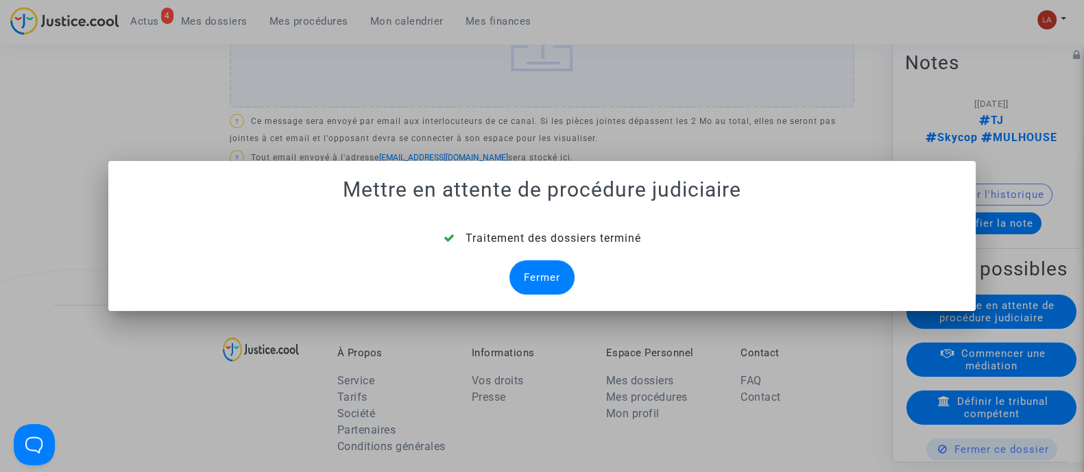
click at [544, 269] on div "Fermer" at bounding box center [541, 278] width 65 height 34
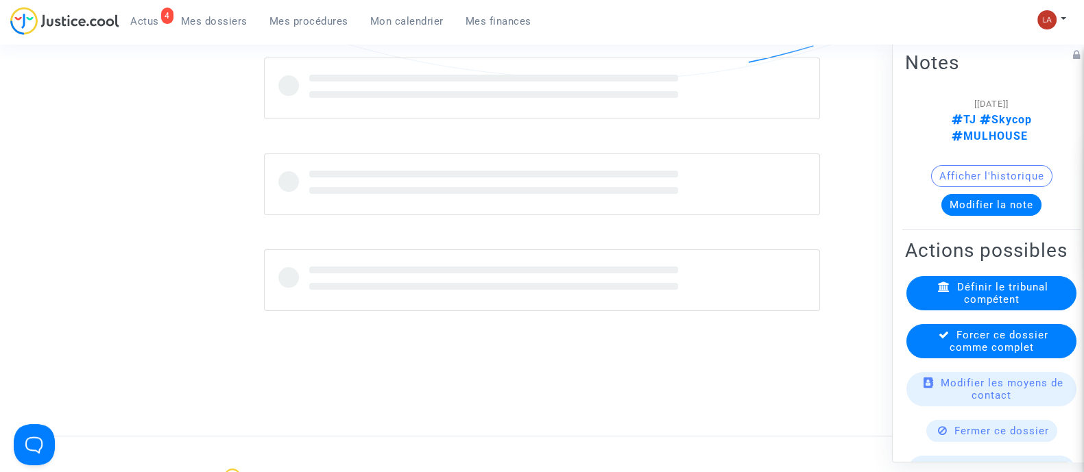
scroll to position [685, 0]
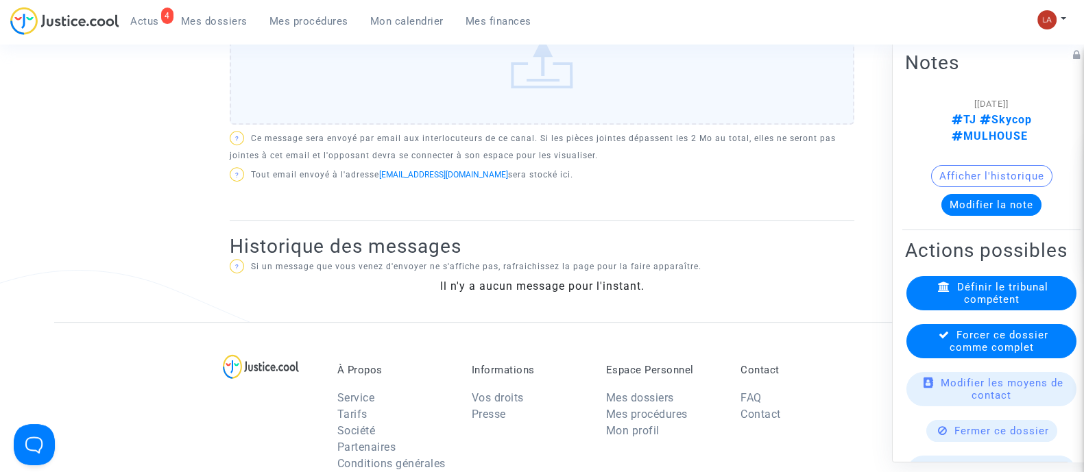
click at [996, 346] on span "Forcer ce dossier comme complet" at bounding box center [999, 340] width 99 height 25
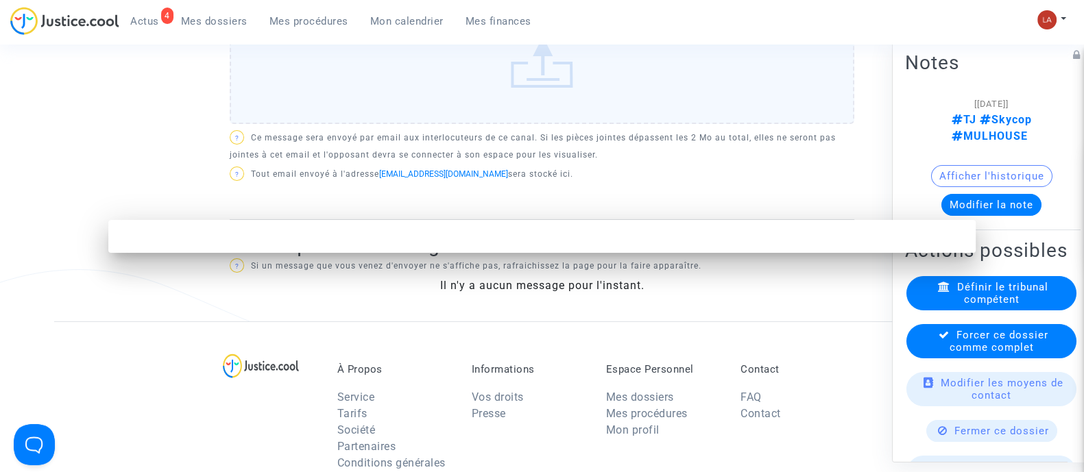
scroll to position [0, 0]
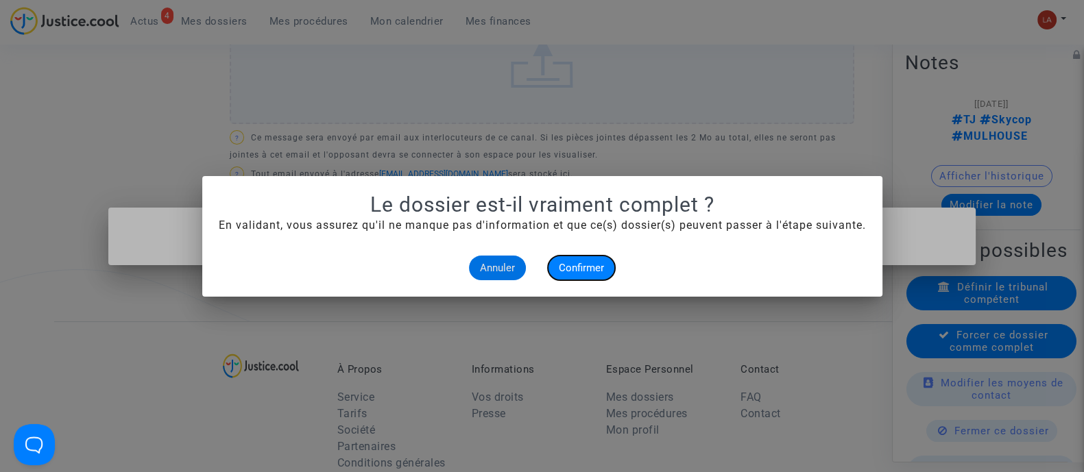
click at [596, 264] on span "Confirmer" at bounding box center [581, 268] width 45 height 12
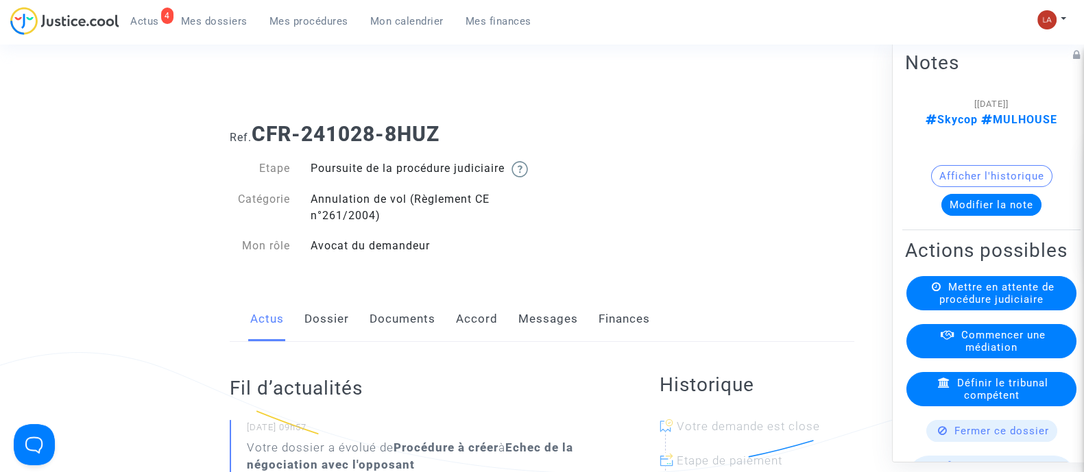
click at [533, 327] on link "Messages" at bounding box center [548, 319] width 60 height 45
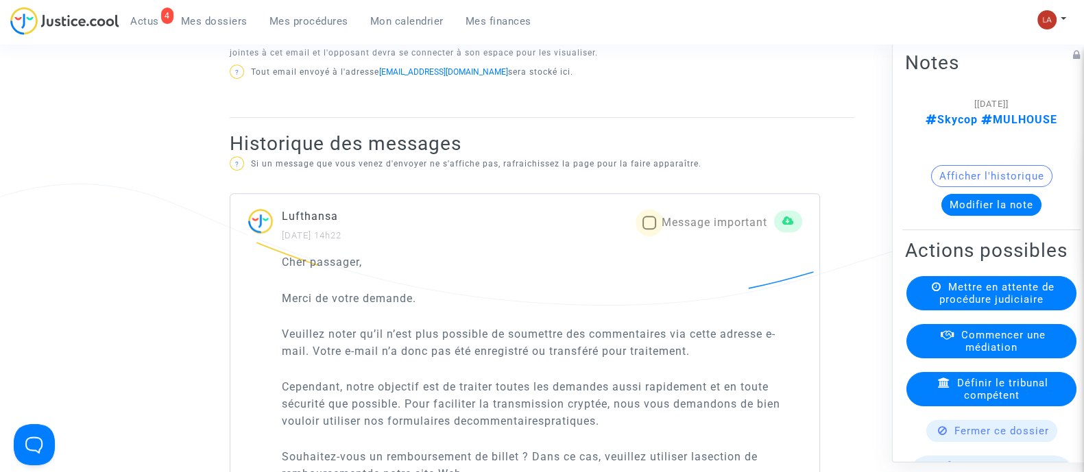
click at [700, 229] on span "Message important" at bounding box center [715, 222] width 106 height 13
click at [649, 230] on input "Message important" at bounding box center [649, 230] width 1 height 1
checkbox input "true"
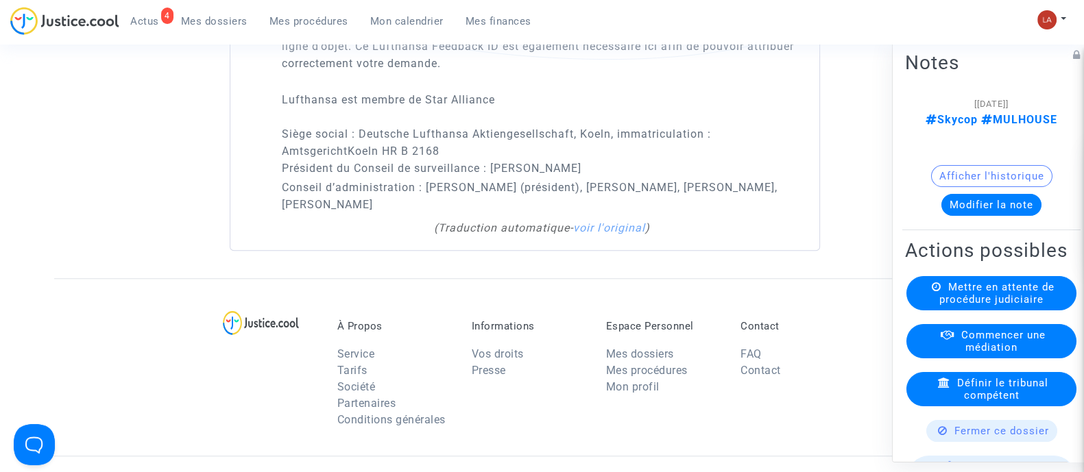
scroll to position [1714, 0]
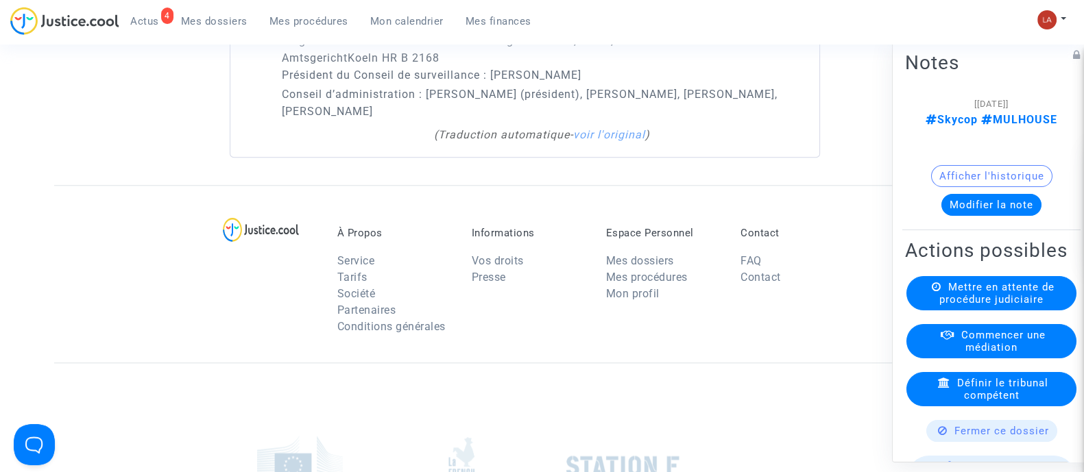
click at [960, 193] on button "Modifier la note" at bounding box center [991, 204] width 100 height 22
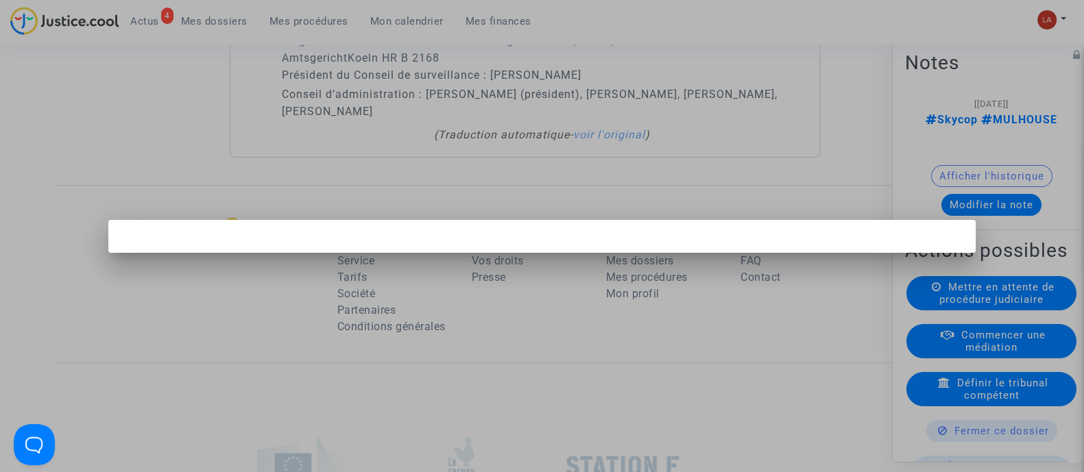
scroll to position [0, 0]
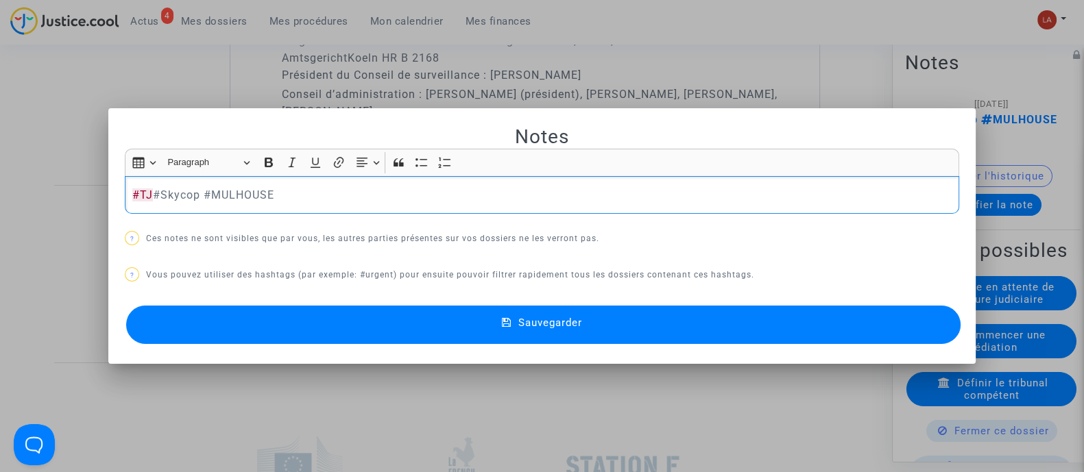
drag, startPoint x: 904, startPoint y: 314, endPoint x: 932, endPoint y: 306, distance: 28.4
click at [906, 313] on button "Sauvegarder" at bounding box center [543, 325] width 834 height 38
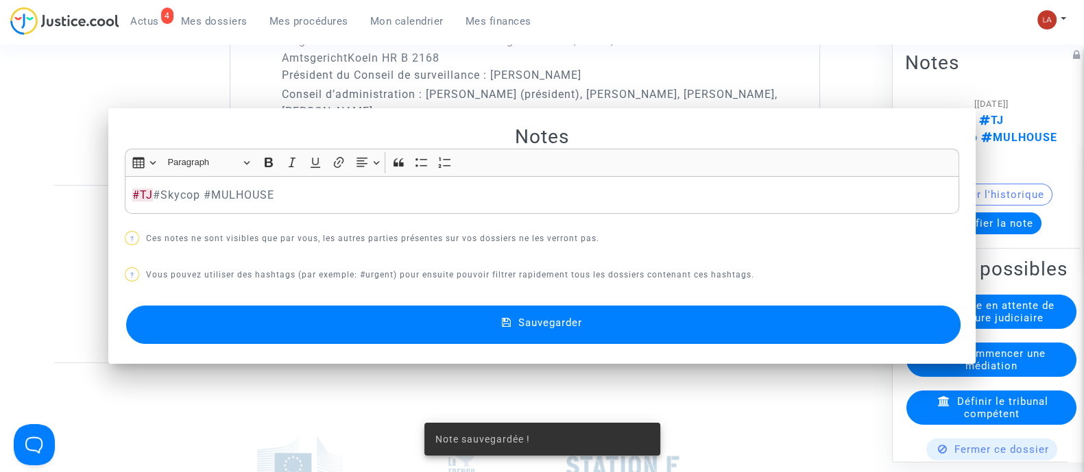
scroll to position [1714, 0]
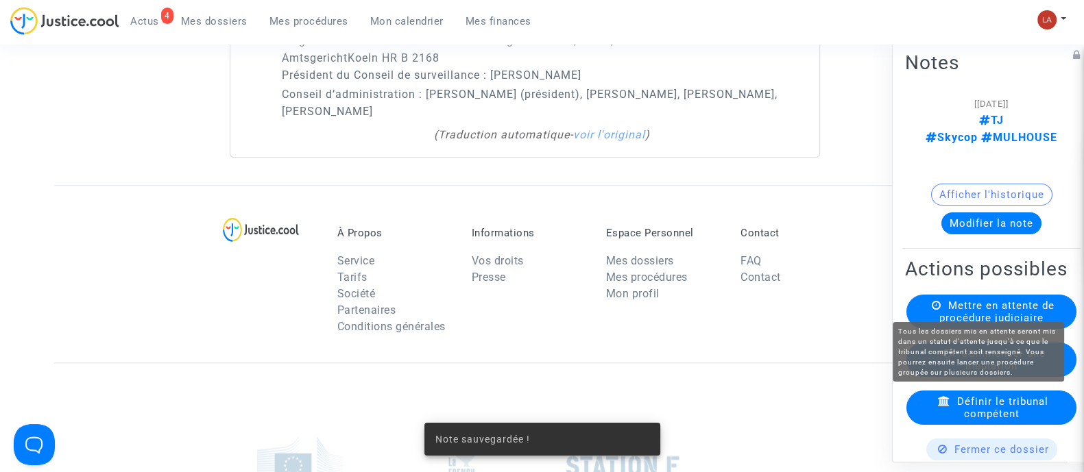
click at [946, 299] on span "Mettre en attente de procédure judiciaire" at bounding box center [996, 311] width 115 height 25
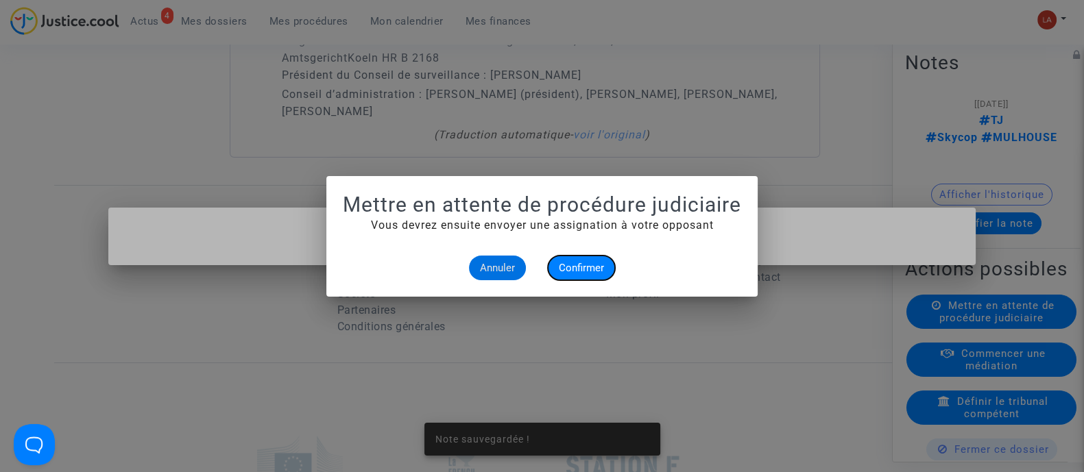
click at [607, 267] on button "Confirmer" at bounding box center [581, 268] width 67 height 25
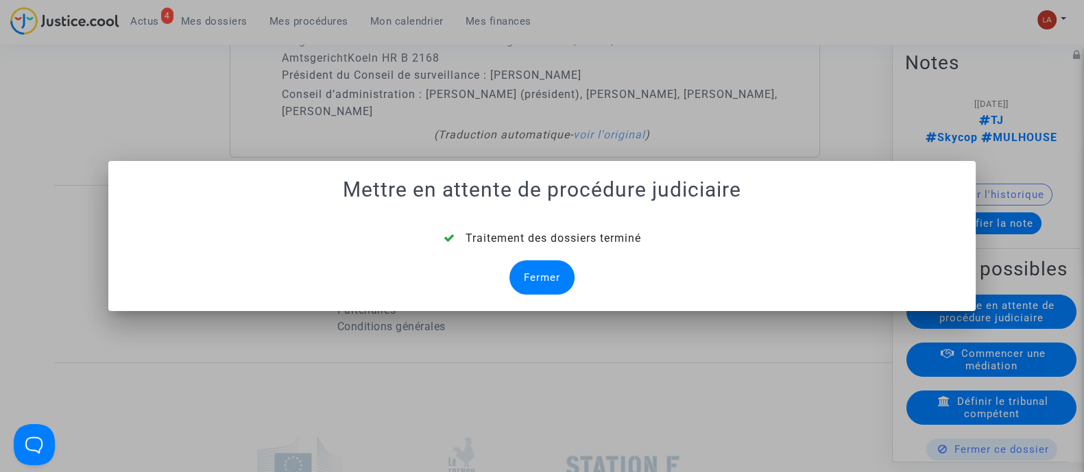
click at [553, 267] on div "Fermer" at bounding box center [541, 278] width 65 height 34
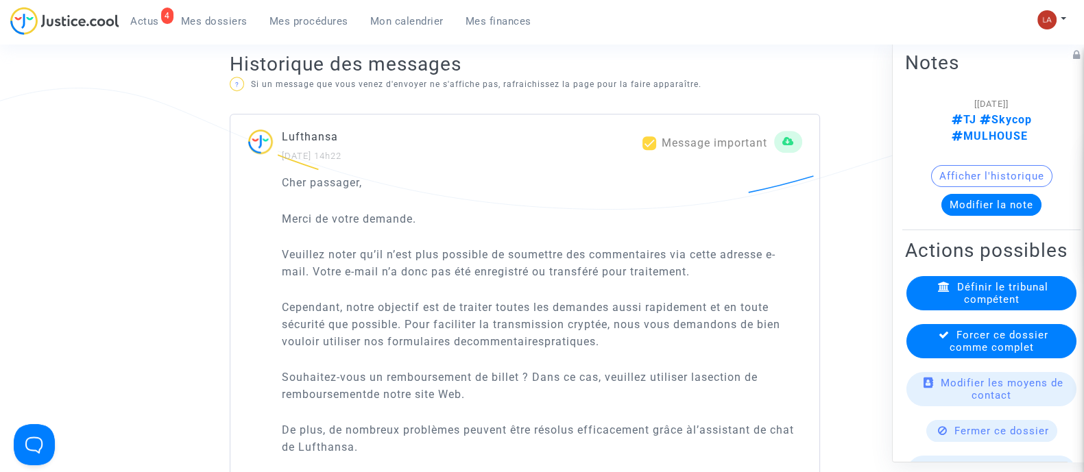
scroll to position [1714, 0]
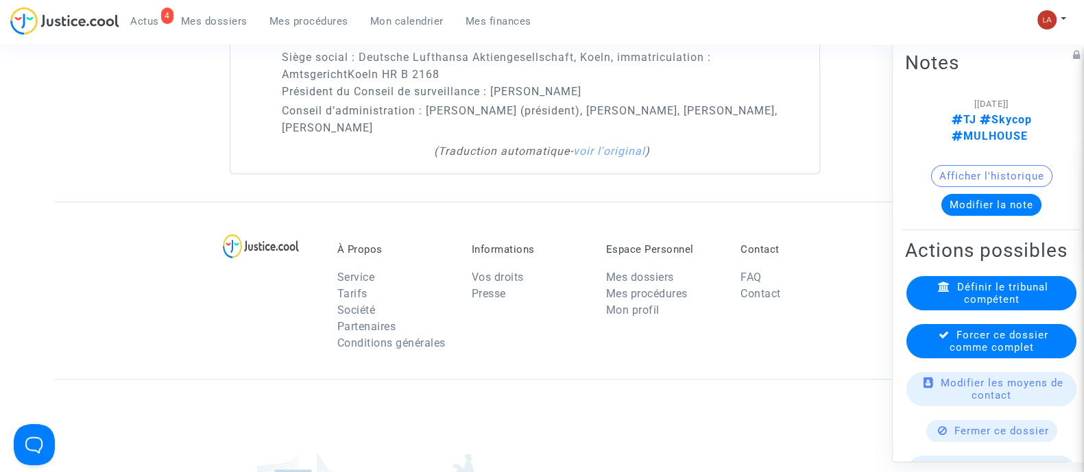
click at [906, 356] on div "Forcer ce dossier comme complet" at bounding box center [991, 341] width 173 height 34
click at [908, 354] on div "Forcer ce dossier comme complet" at bounding box center [991, 341] width 170 height 34
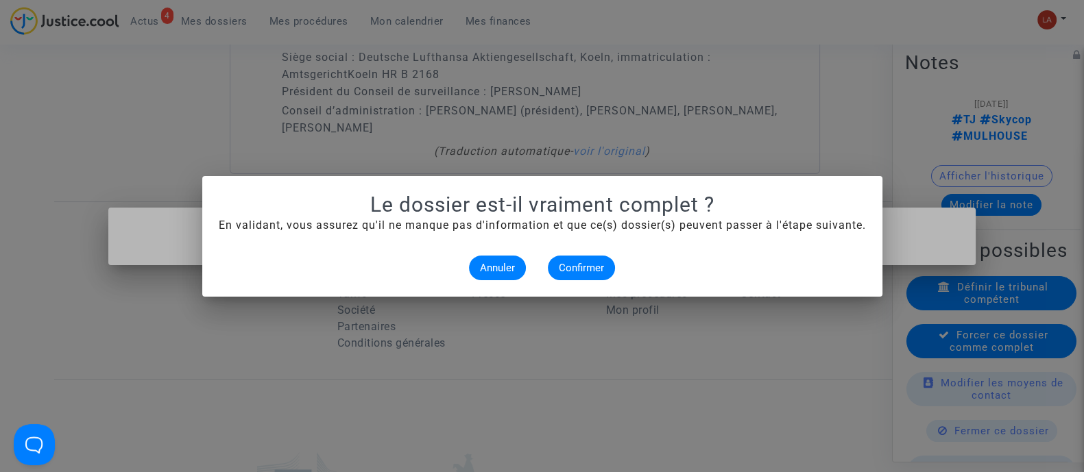
scroll to position [0, 0]
click at [608, 270] on button "Confirmer" at bounding box center [581, 268] width 67 height 25
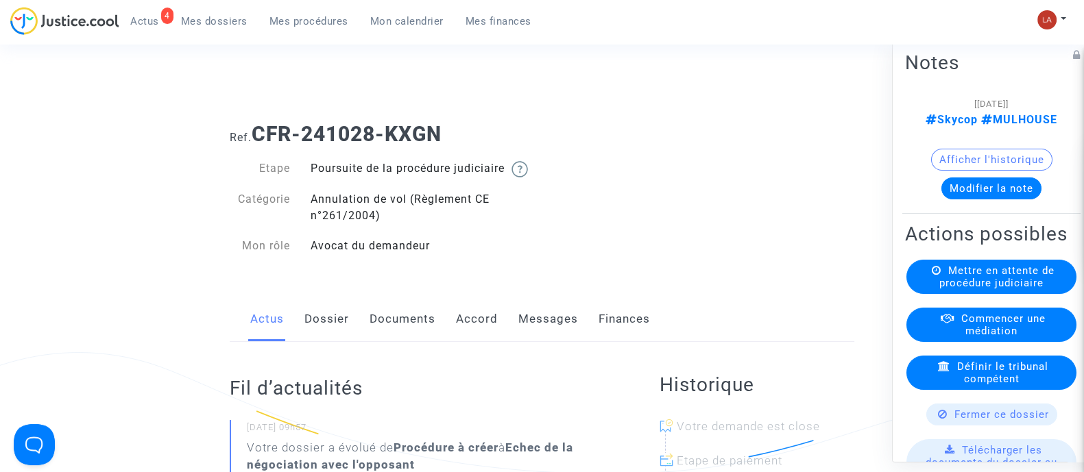
click at [965, 186] on button "Modifier la note" at bounding box center [991, 188] width 100 height 22
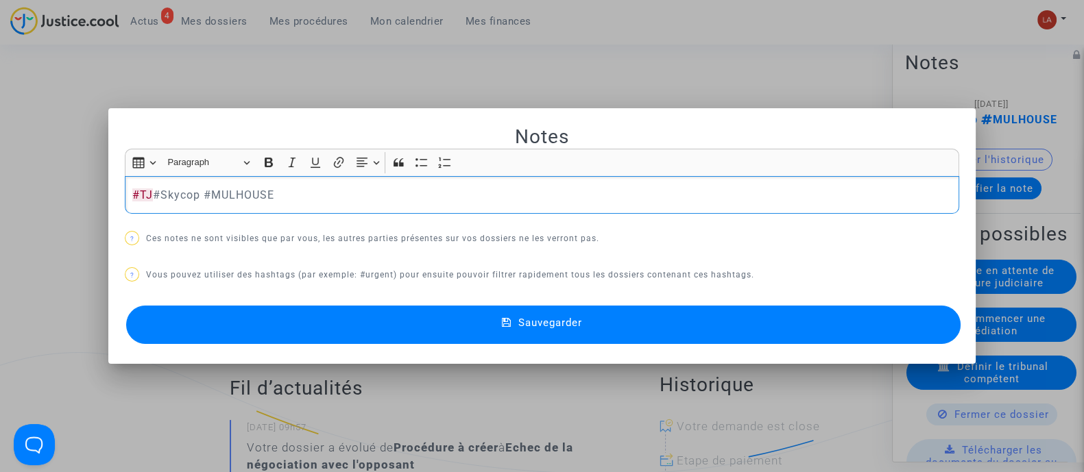
click at [915, 329] on button "Sauvegarder" at bounding box center [543, 325] width 834 height 38
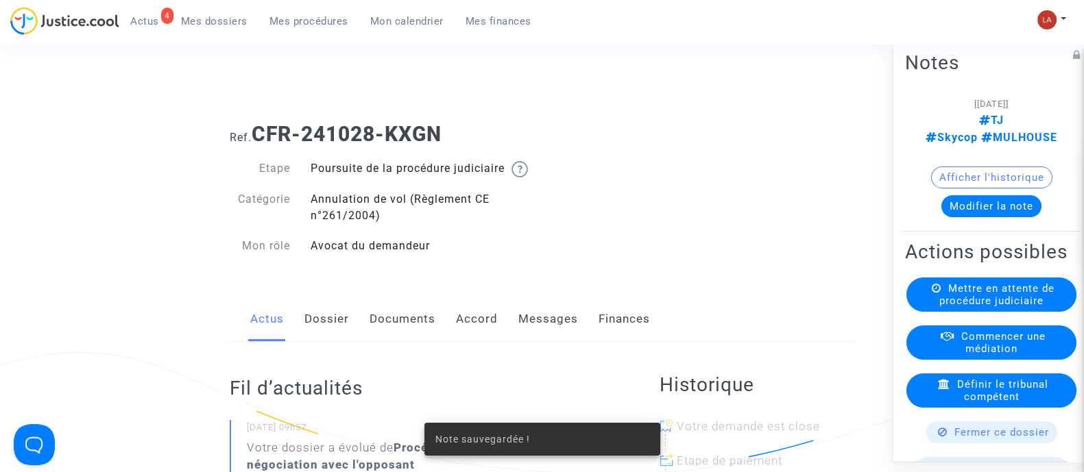
click at [552, 327] on link "Messages" at bounding box center [548, 319] width 60 height 45
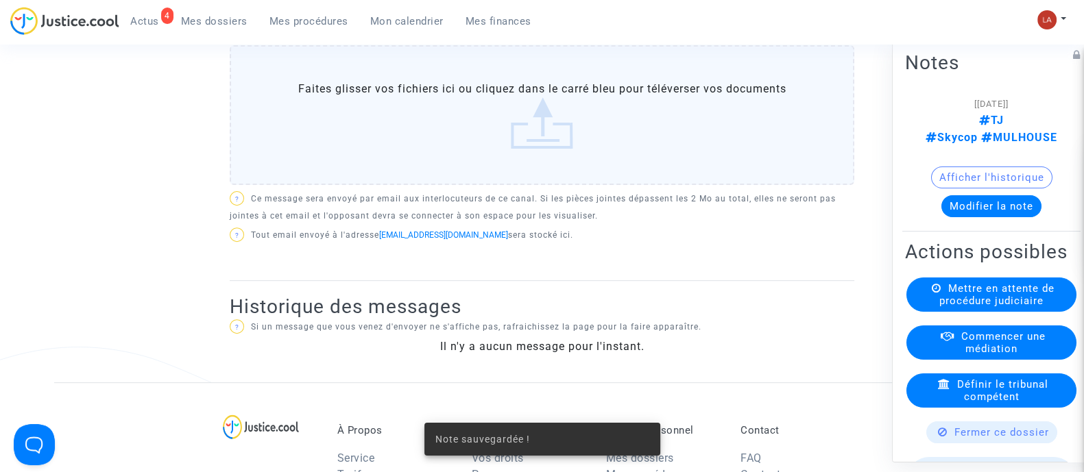
scroll to position [685, 0]
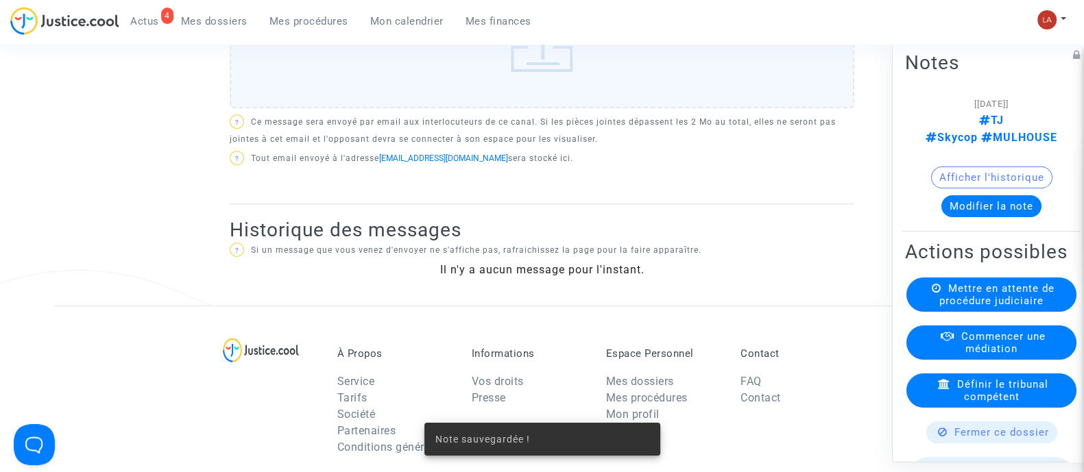
click at [925, 290] on div "Mettre en attente de procédure judiciaire" at bounding box center [991, 294] width 170 height 34
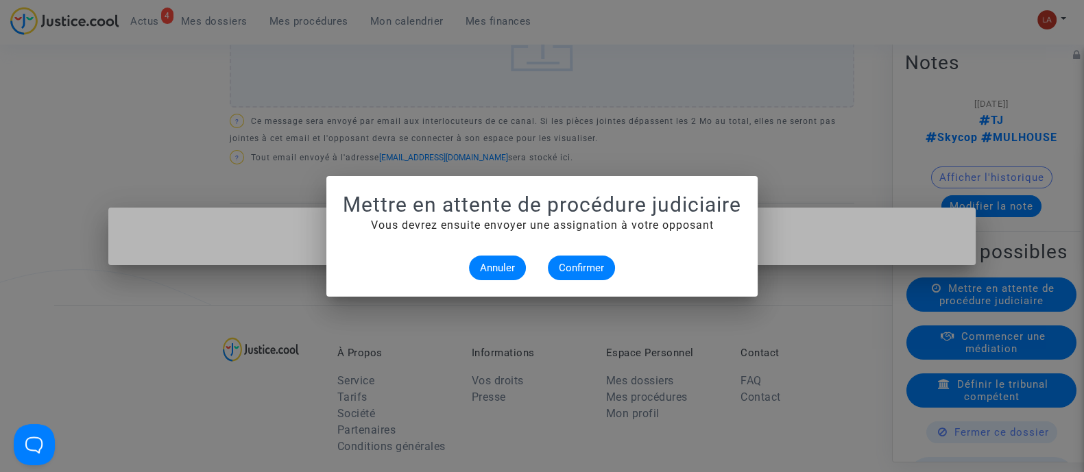
scroll to position [0, 0]
click at [586, 262] on span "Confirmer" at bounding box center [581, 268] width 45 height 12
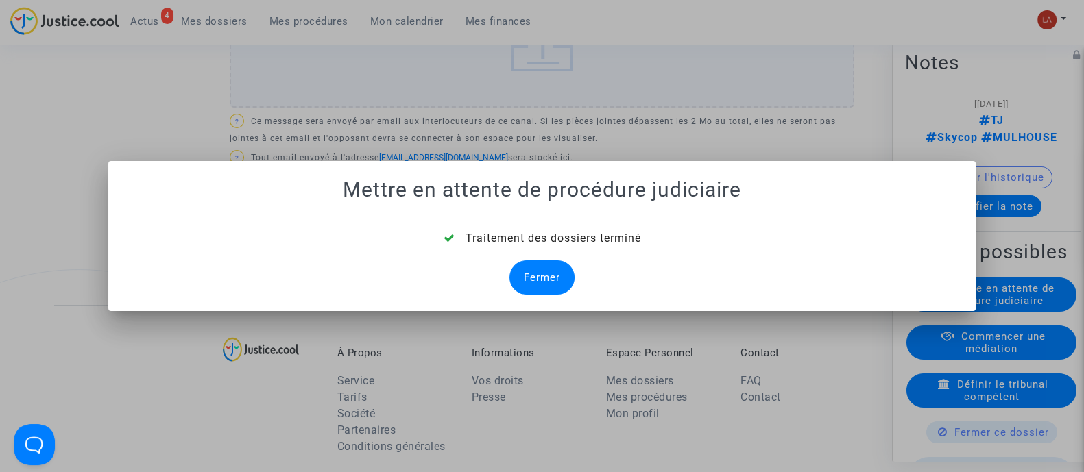
click at [575, 272] on div "Traitement des dossiers terminé Fermer" at bounding box center [542, 262] width 834 height 64
click at [567, 272] on div "Fermer" at bounding box center [541, 278] width 65 height 34
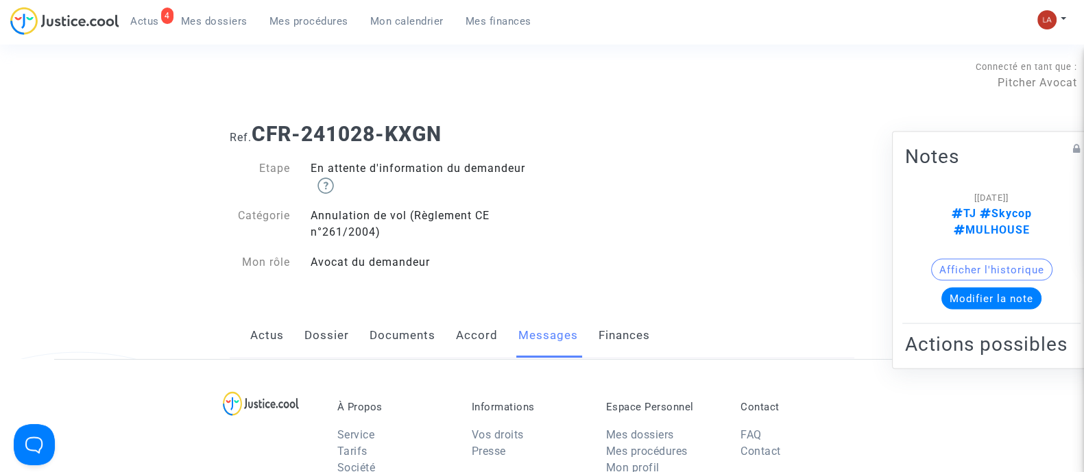
scroll to position [685, 0]
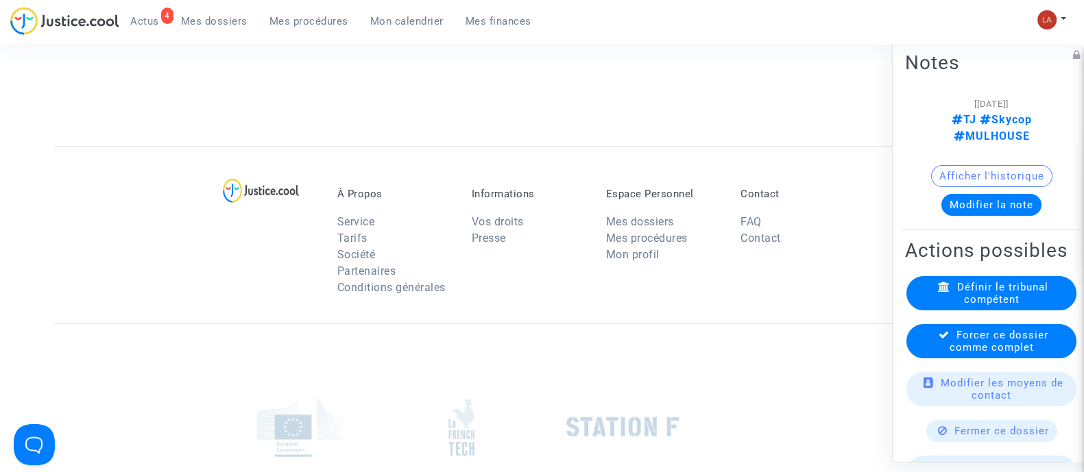
click at [933, 350] on div "Forcer ce dossier comme complet" at bounding box center [991, 341] width 170 height 34
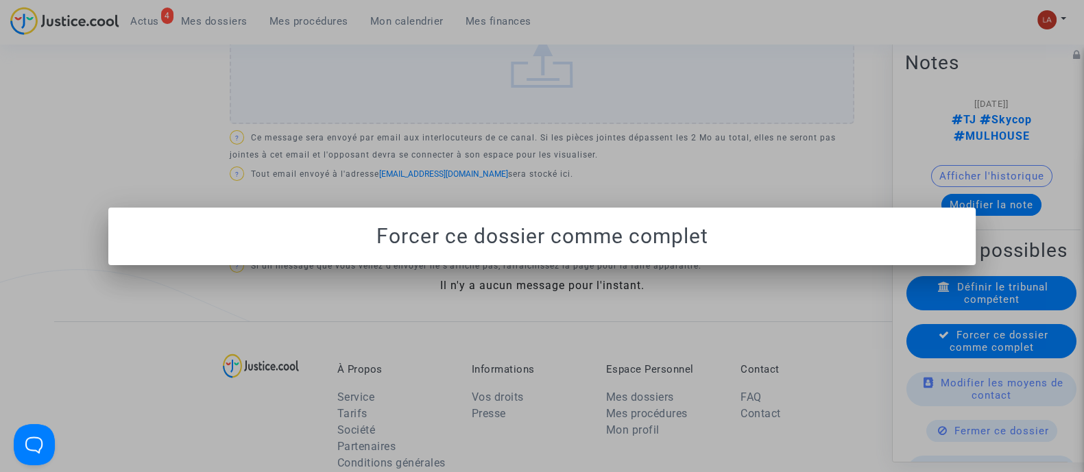
scroll to position [0, 0]
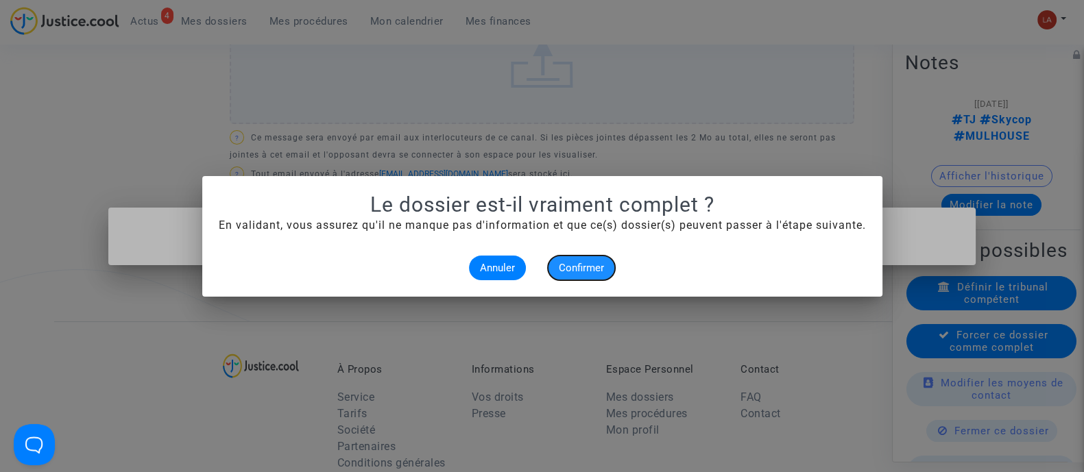
click at [570, 265] on span "Confirmer" at bounding box center [581, 268] width 45 height 12
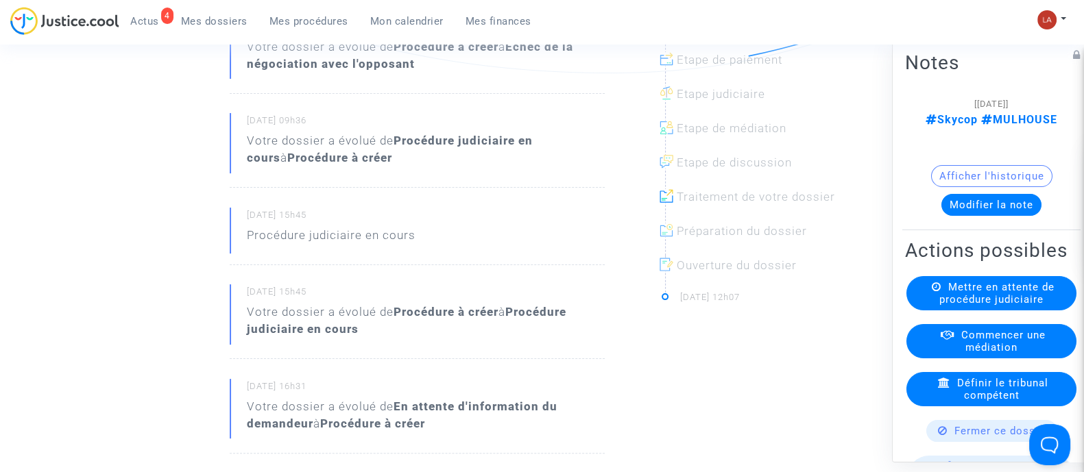
scroll to position [85, 0]
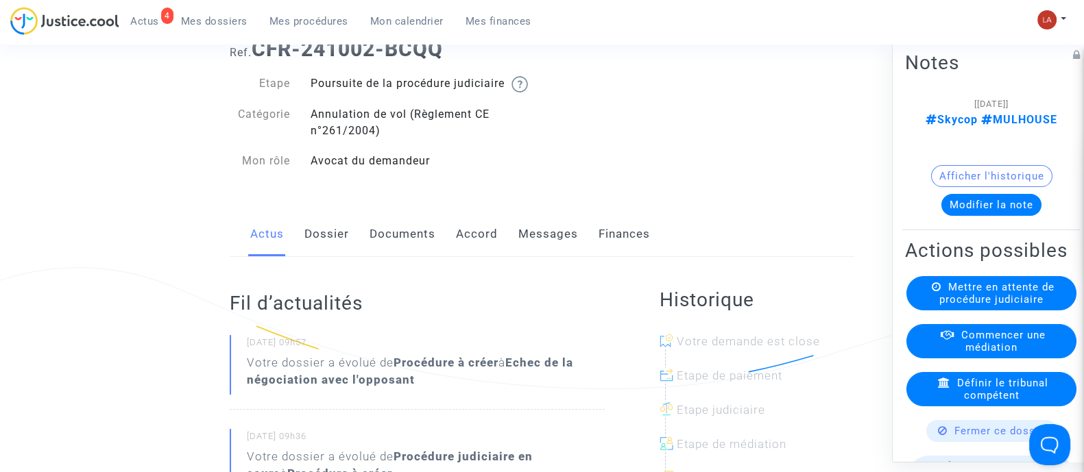
click at [568, 241] on link "Messages" at bounding box center [548, 234] width 60 height 45
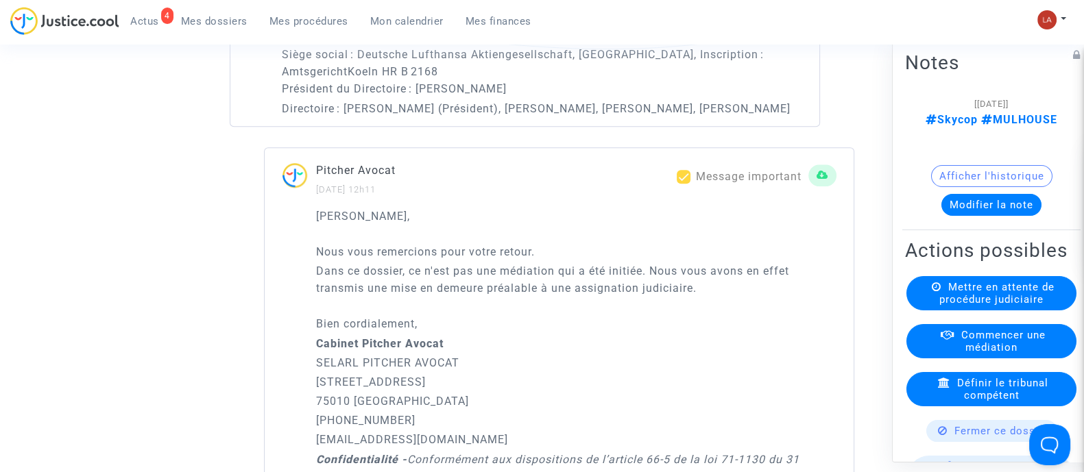
scroll to position [1714, 0]
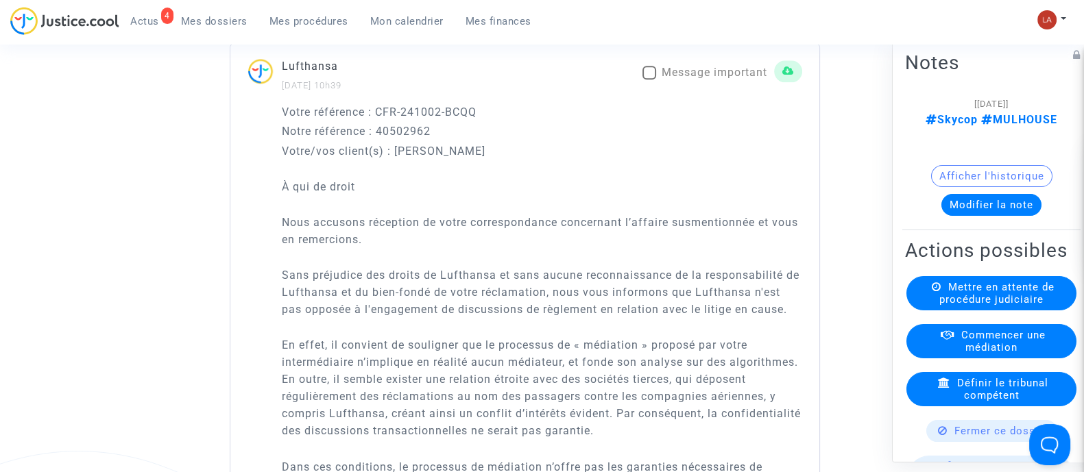
click at [703, 79] on span "Message important" at bounding box center [715, 72] width 106 height 13
click at [649, 80] on input "Message important" at bounding box center [649, 80] width 1 height 1
checkbox input "true"
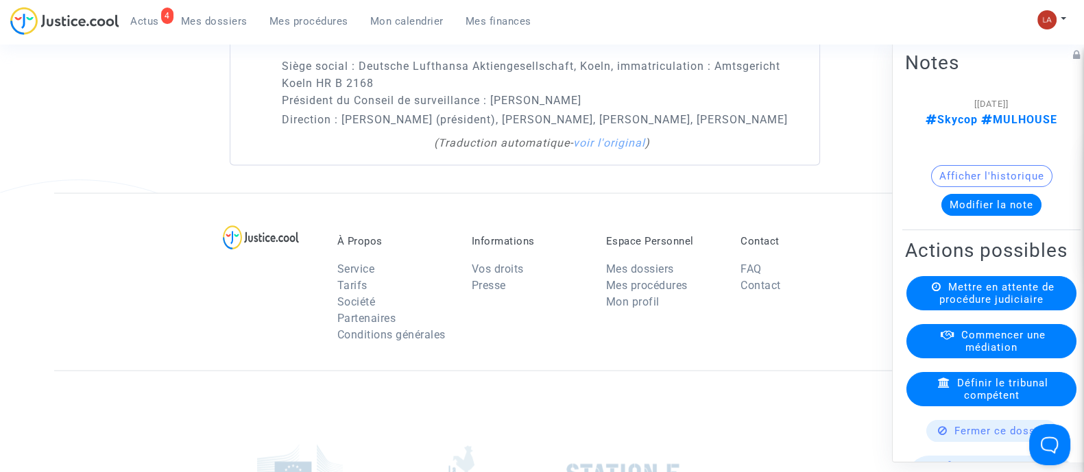
scroll to position [3342, 0]
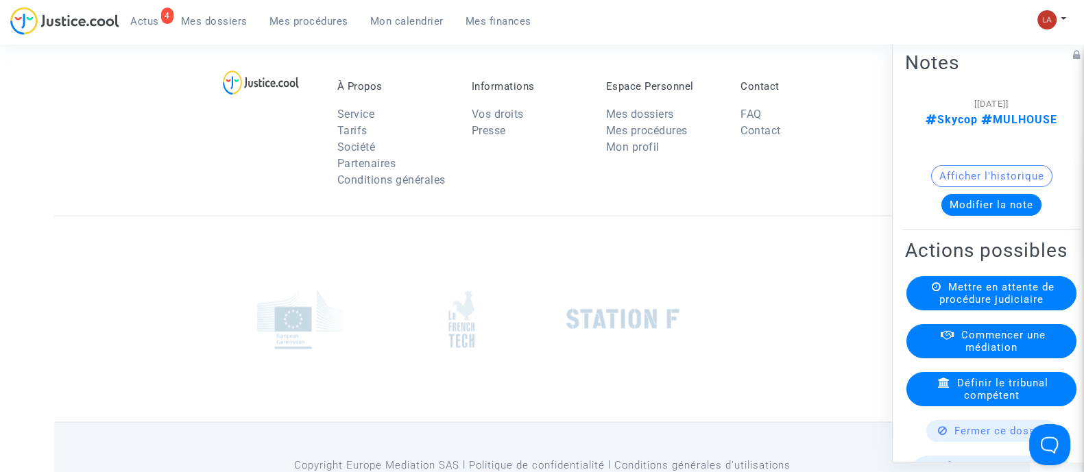
click at [998, 193] on button "Modifier la note" at bounding box center [991, 204] width 100 height 22
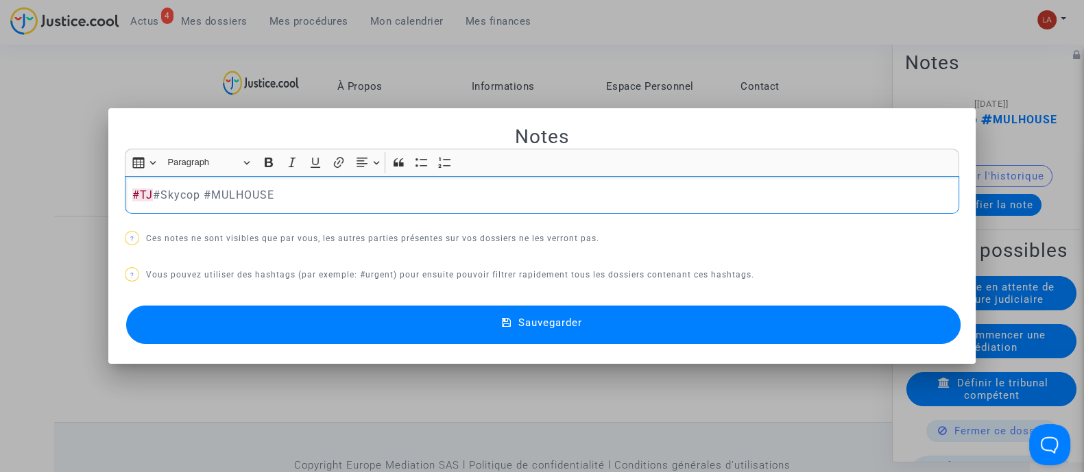
click at [865, 313] on button "Sauvegarder" at bounding box center [543, 325] width 834 height 38
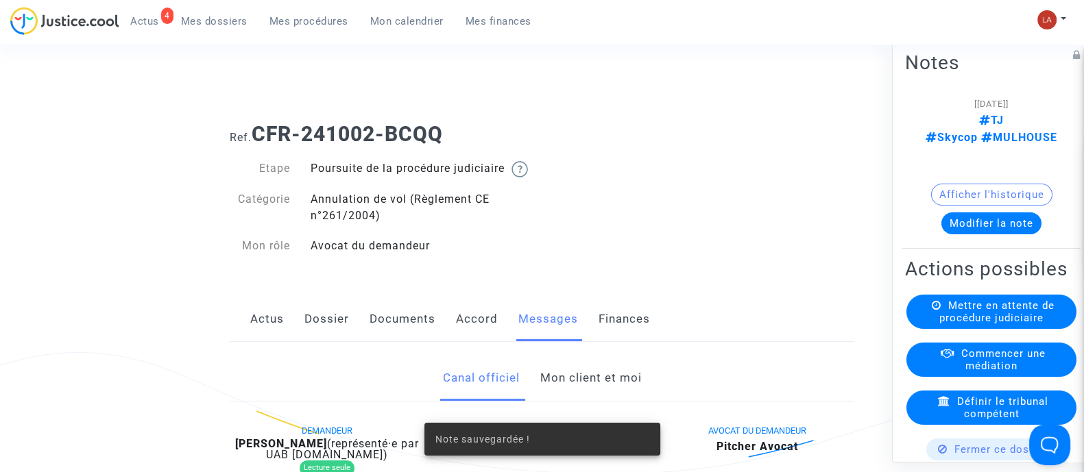
scroll to position [3342, 0]
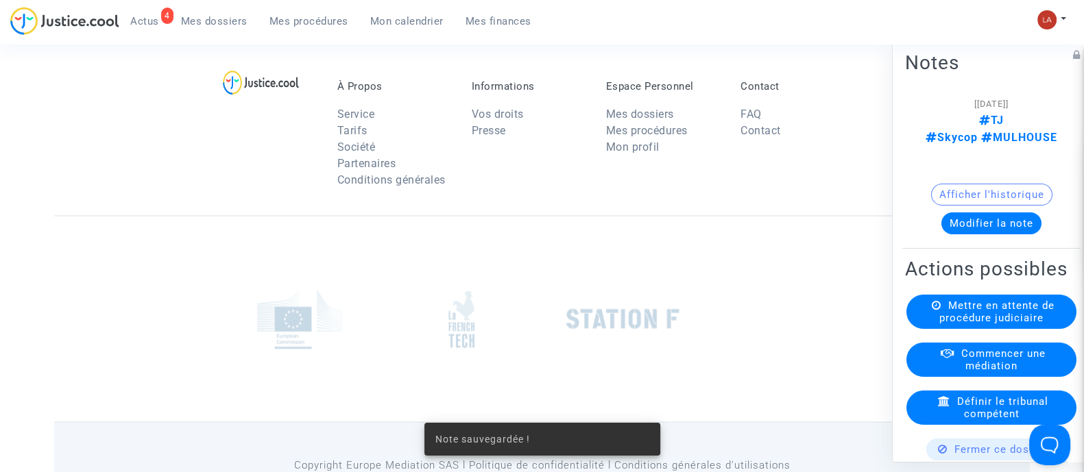
click at [1039, 301] on div "Mettre en attente de procédure judiciaire" at bounding box center [991, 311] width 170 height 34
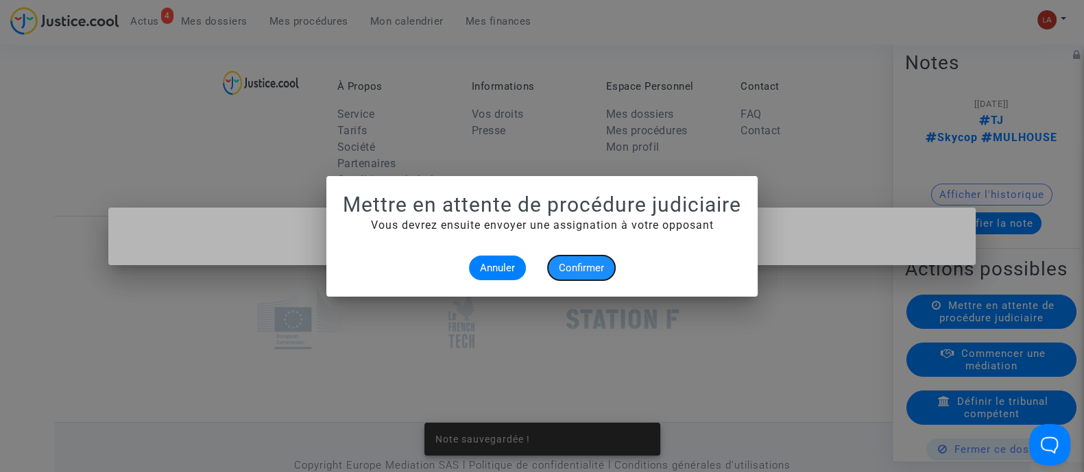
click at [603, 267] on span "Confirmer" at bounding box center [581, 268] width 45 height 12
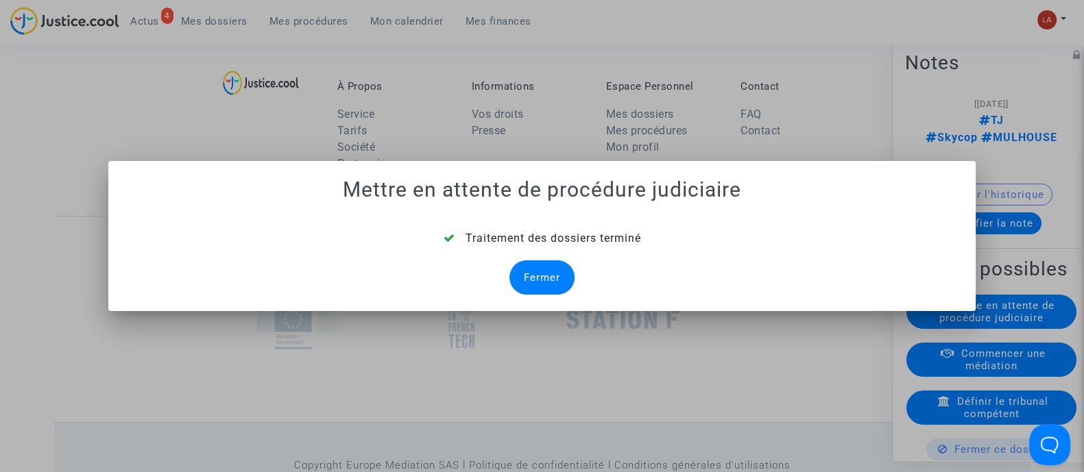
click at [518, 272] on div "Fermer" at bounding box center [541, 278] width 65 height 34
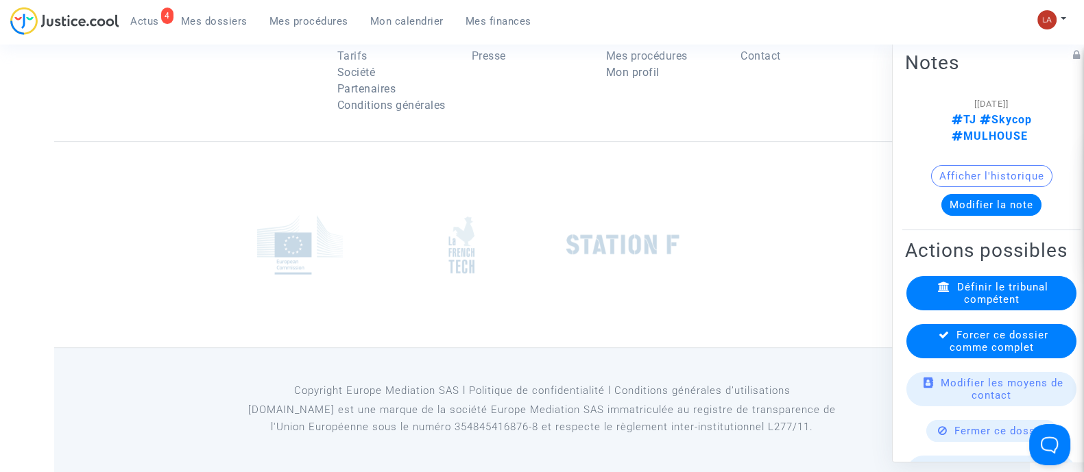
scroll to position [3342, 0]
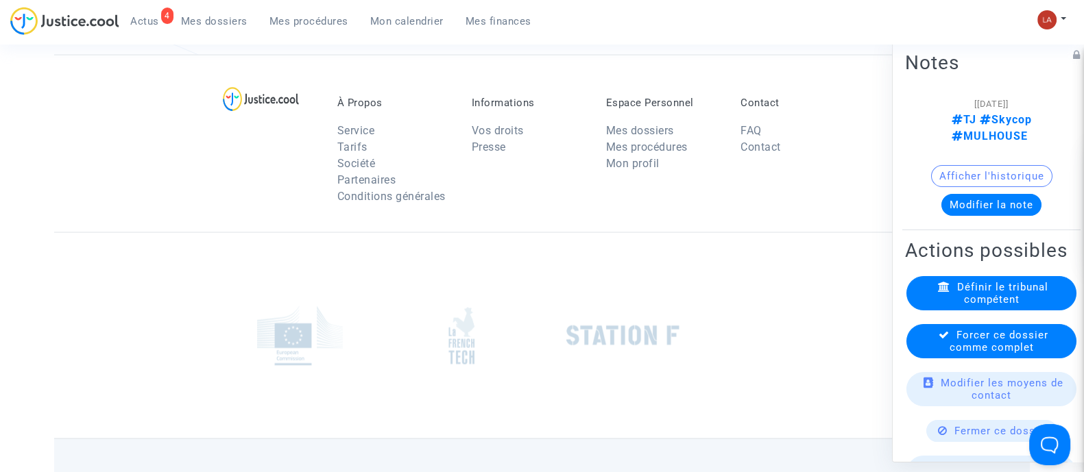
click at [1013, 348] on span "Forcer ce dossier comme complet" at bounding box center [999, 340] width 99 height 25
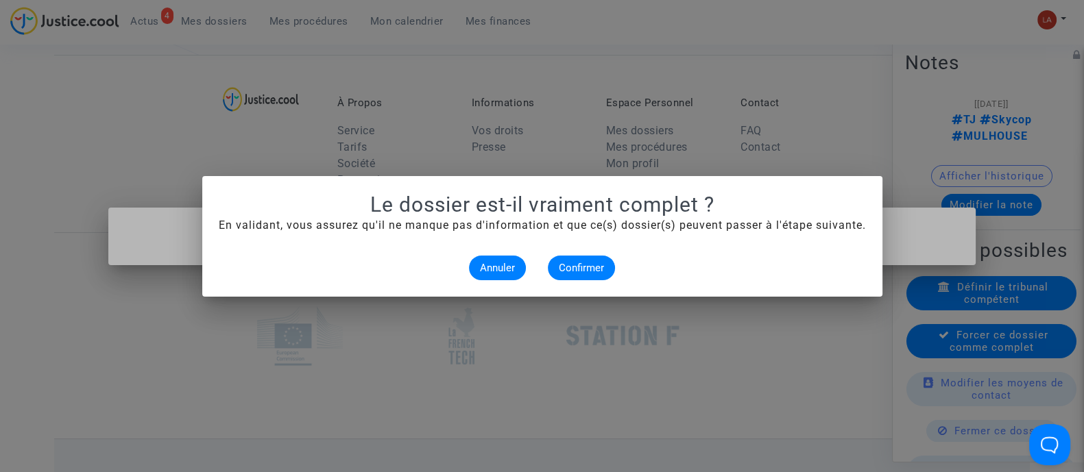
scroll to position [0, 0]
click at [590, 264] on span "Confirmer" at bounding box center [581, 268] width 45 height 12
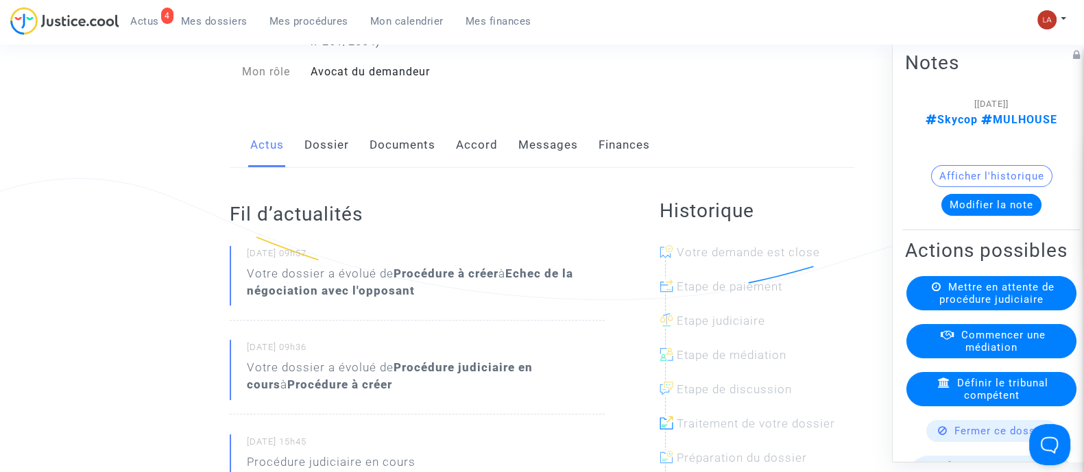
scroll to position [171, 0]
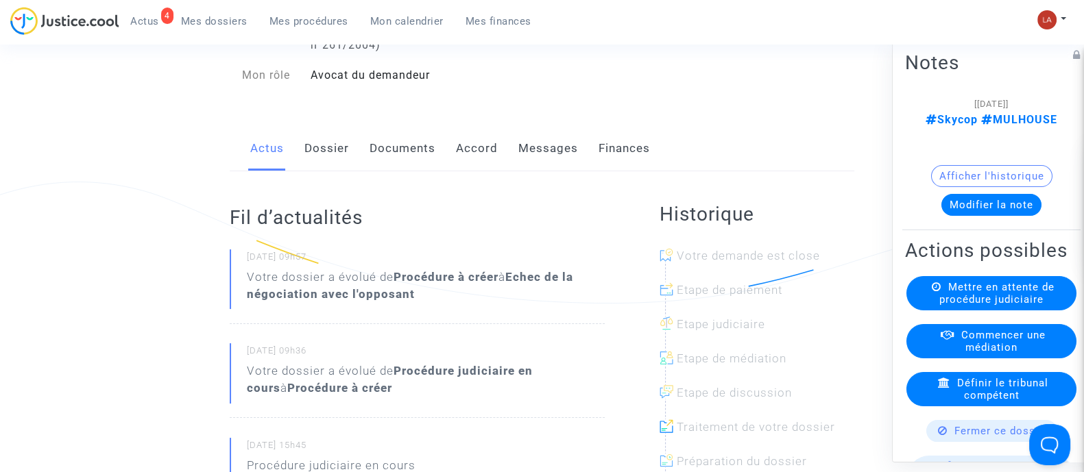
click at [542, 163] on link "Messages" at bounding box center [548, 148] width 60 height 45
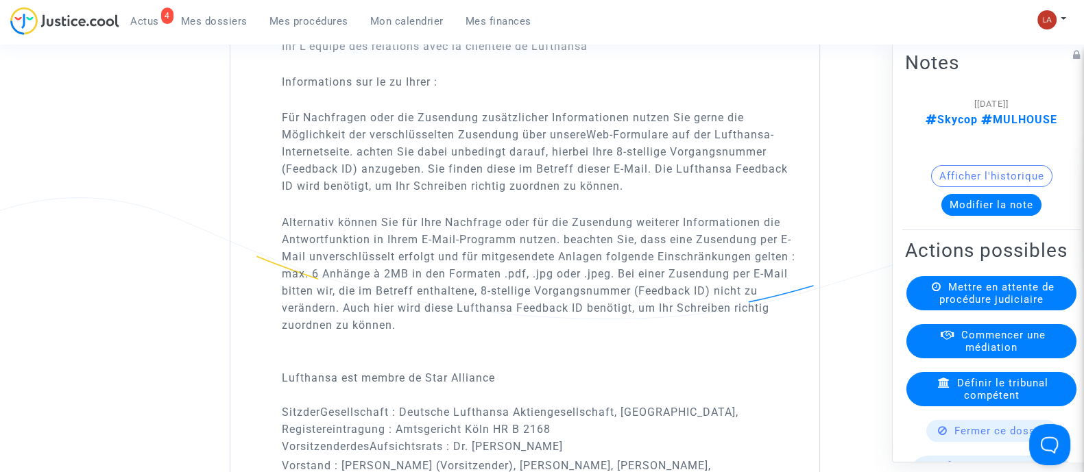
scroll to position [1282, 0]
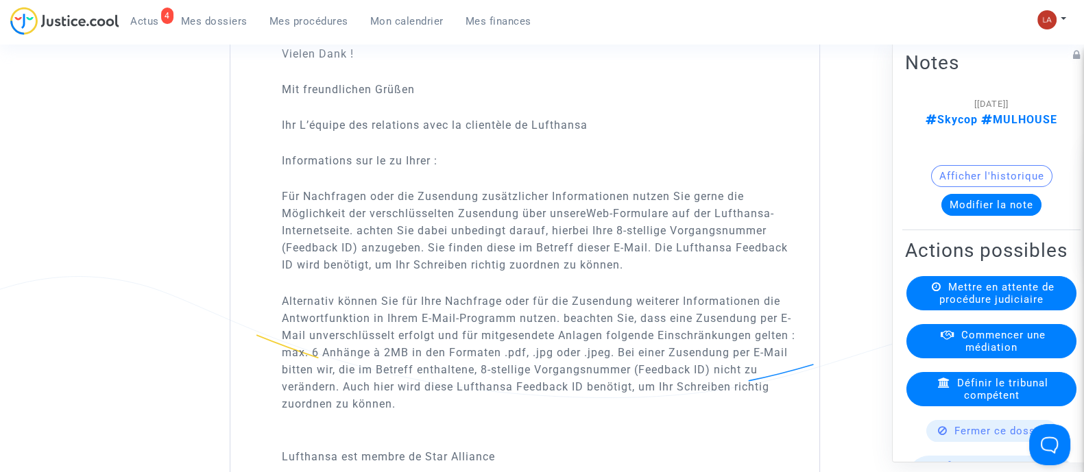
click at [954, 193] on button "Modifier la note" at bounding box center [991, 204] width 100 height 22
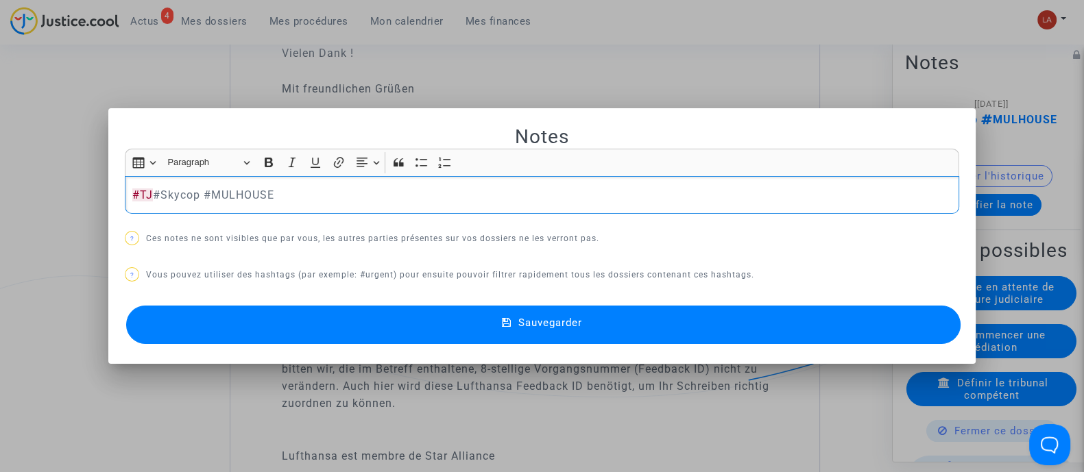
click at [805, 322] on button "Sauvegarder" at bounding box center [543, 325] width 834 height 38
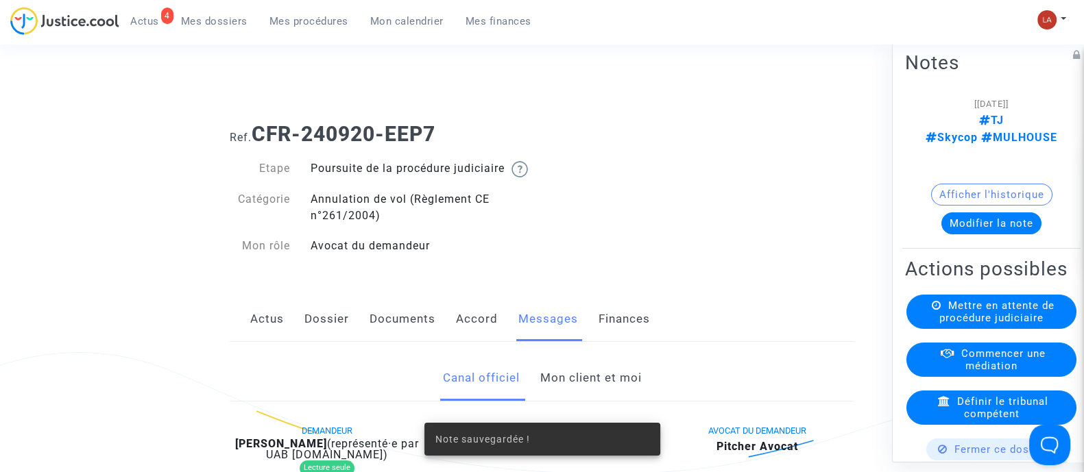
scroll to position [1282, 0]
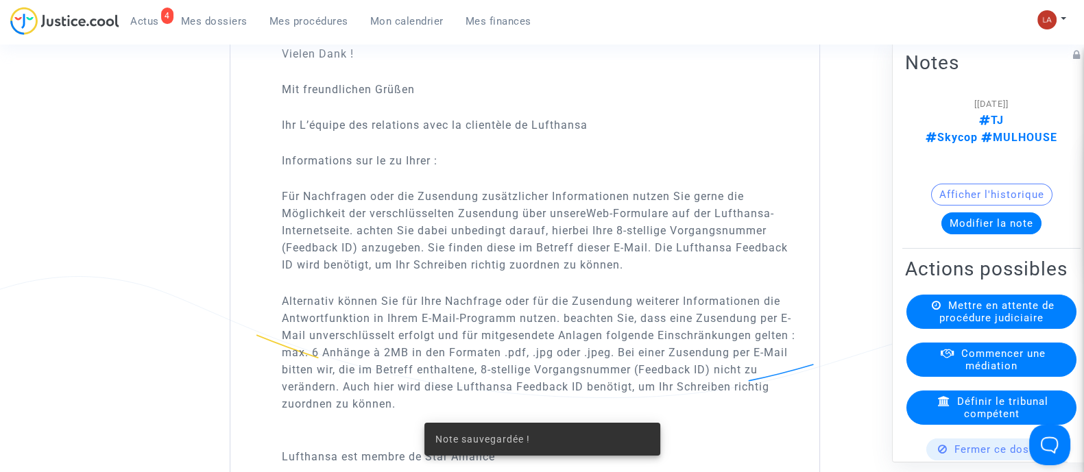
click at [943, 307] on span "Mettre en attente de procédure judiciaire" at bounding box center [996, 311] width 115 height 25
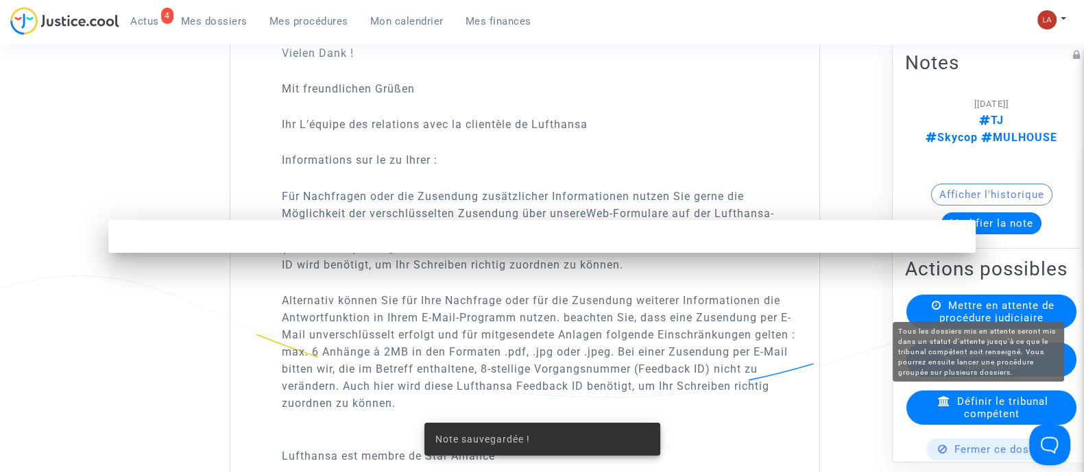
scroll to position [0, 0]
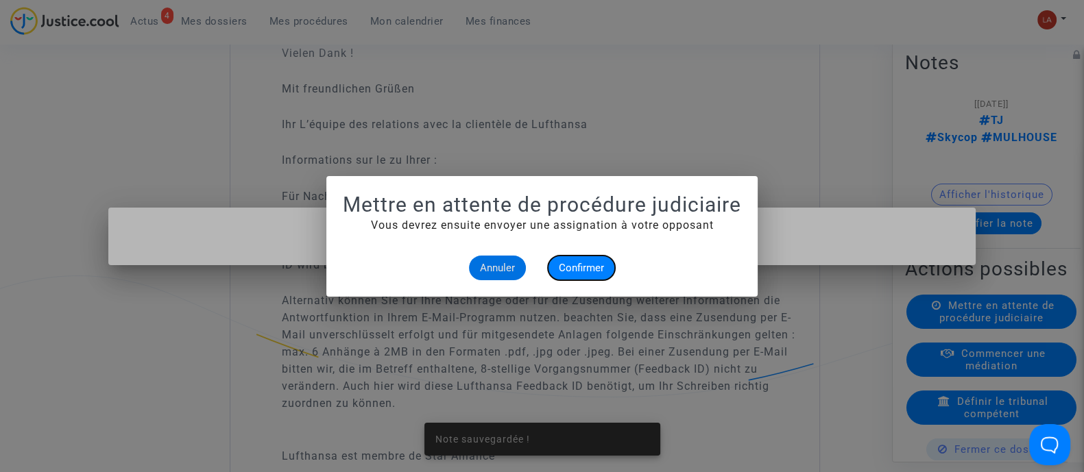
click at [605, 267] on button "Confirmer" at bounding box center [581, 268] width 67 height 25
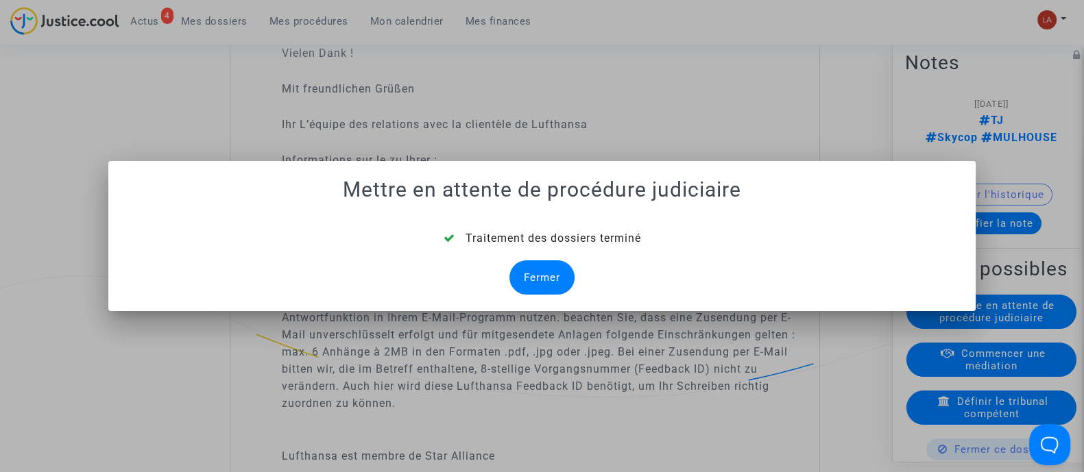
click at [540, 269] on div "Fermer" at bounding box center [541, 278] width 65 height 34
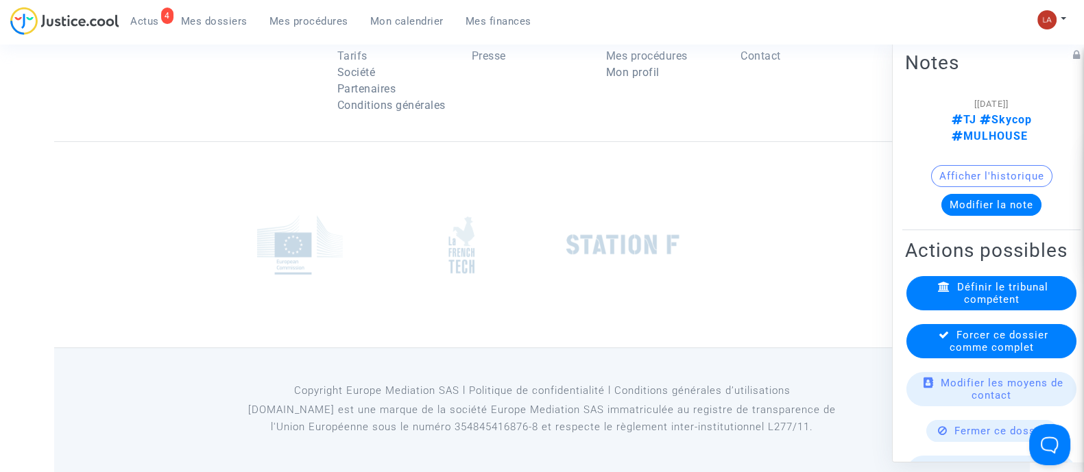
scroll to position [1968, 0]
click at [955, 353] on span "Forcer ce dossier comme complet" at bounding box center [999, 340] width 99 height 25
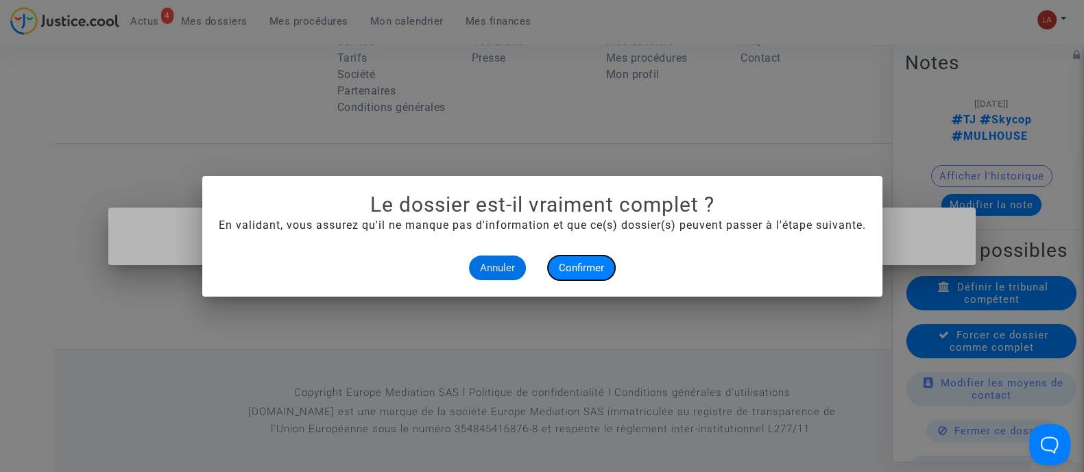
click at [572, 269] on span "Confirmer" at bounding box center [581, 268] width 45 height 12
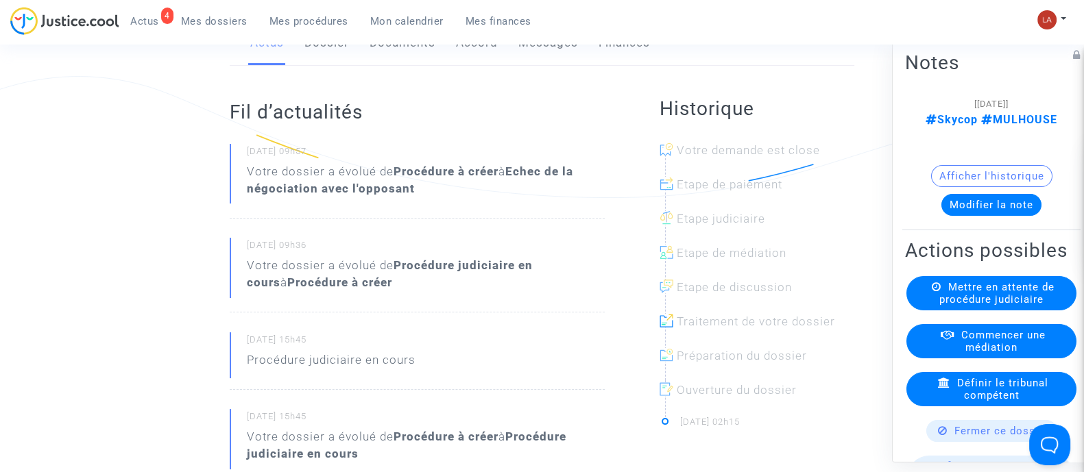
scroll to position [85, 0]
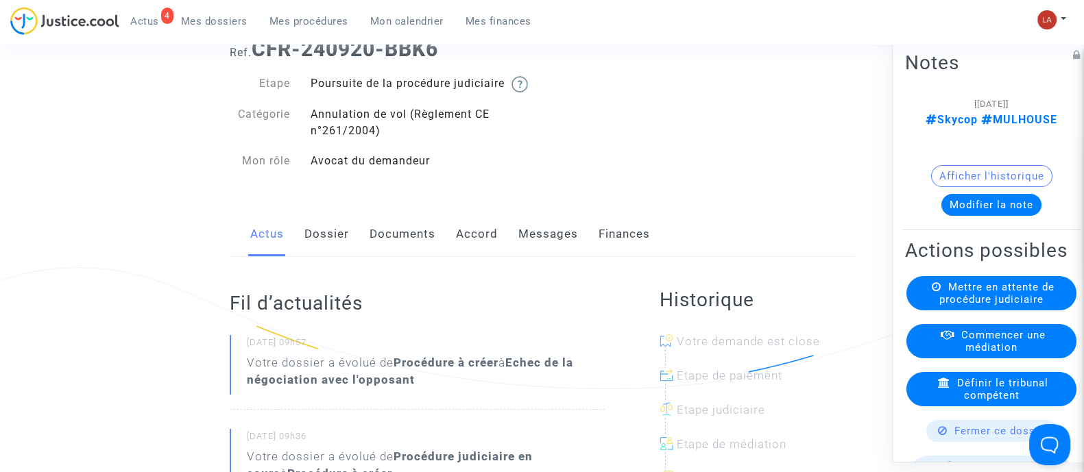
click at [562, 238] on link "Messages" at bounding box center [548, 234] width 60 height 45
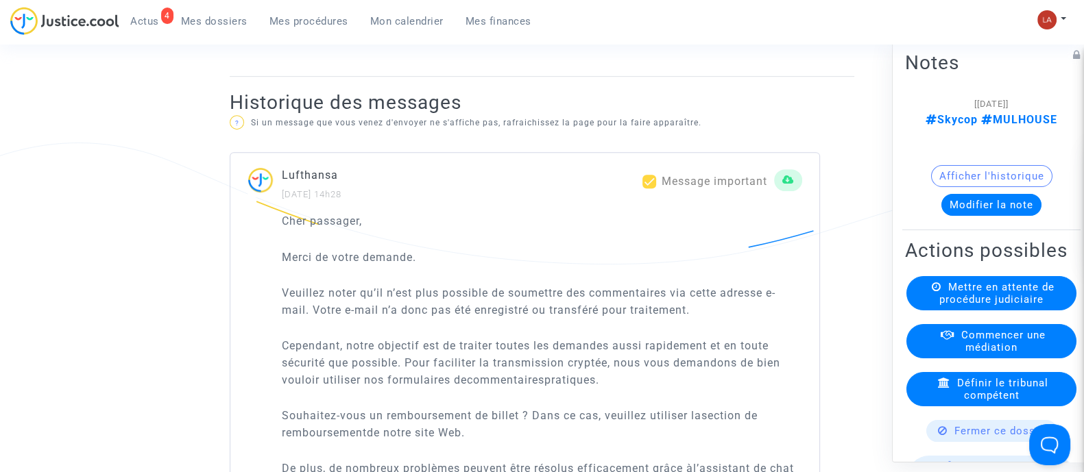
scroll to position [771, 0]
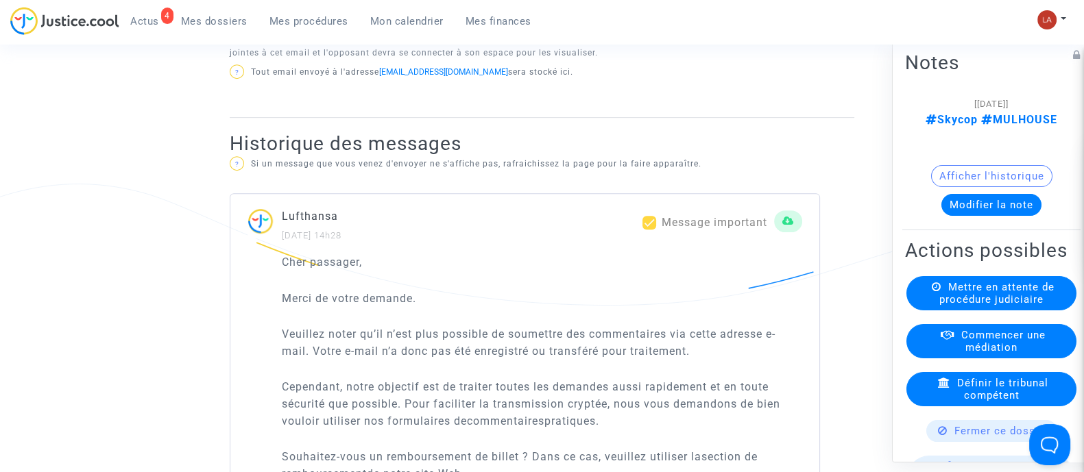
click at [1018, 193] on button "Modifier la note" at bounding box center [991, 204] width 100 height 22
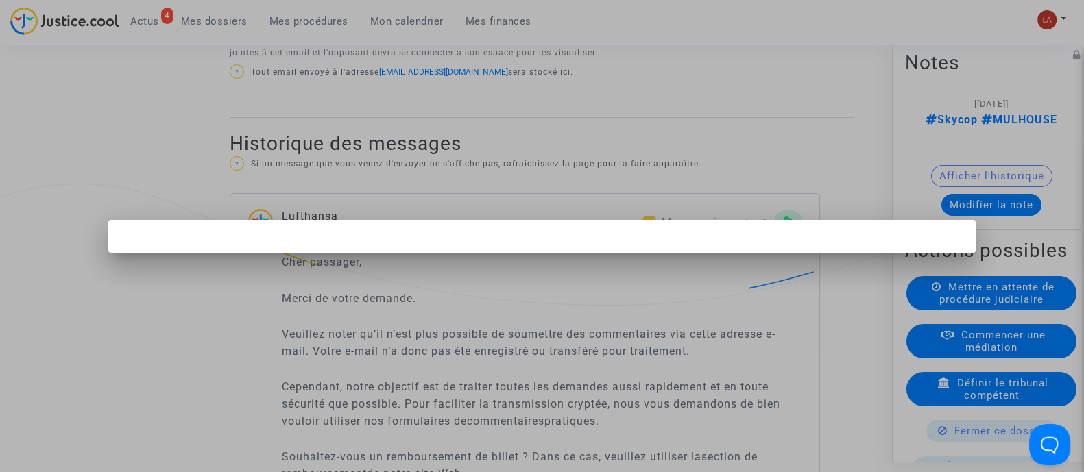
scroll to position [0, 0]
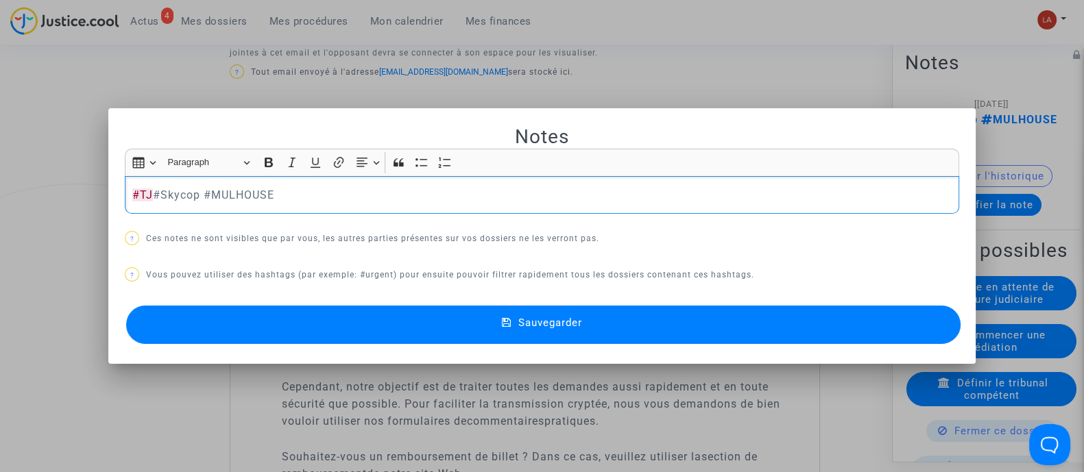
click at [893, 325] on button "Sauvegarder" at bounding box center [543, 325] width 834 height 38
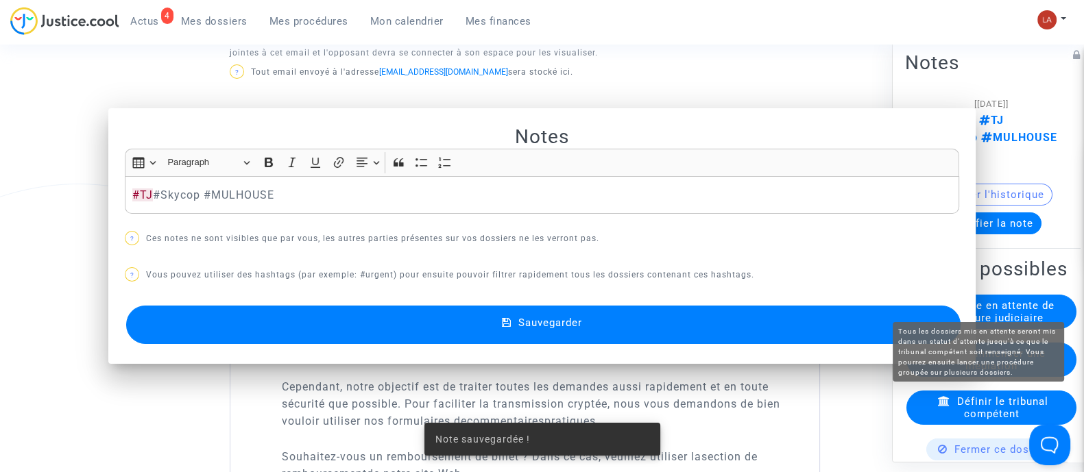
scroll to position [771, 0]
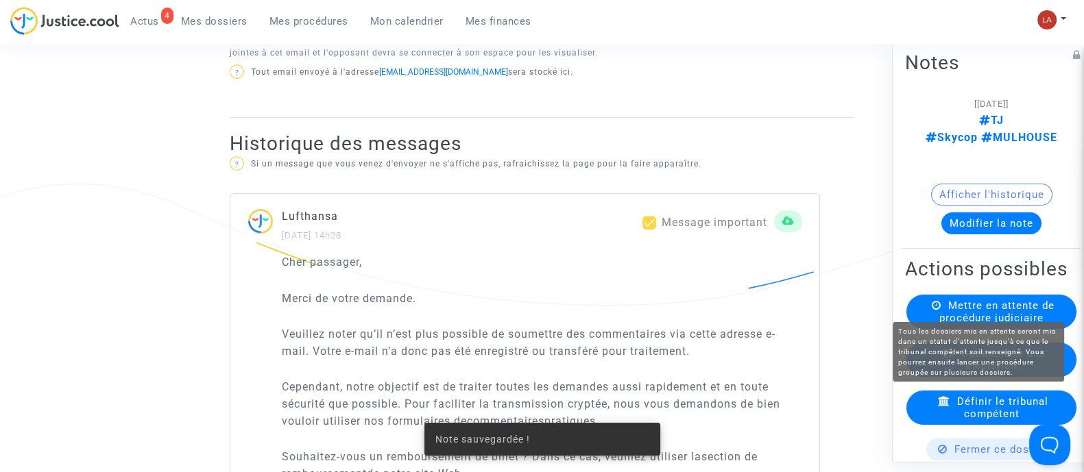
click at [1012, 299] on span "Mettre en attente de procédure judiciaire" at bounding box center [996, 311] width 115 height 25
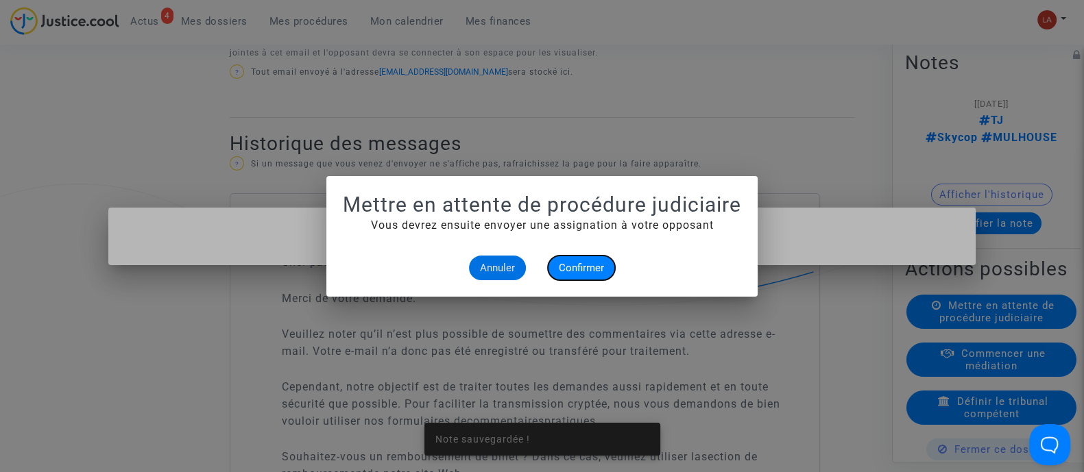
click at [559, 258] on button "Confirmer" at bounding box center [581, 268] width 67 height 25
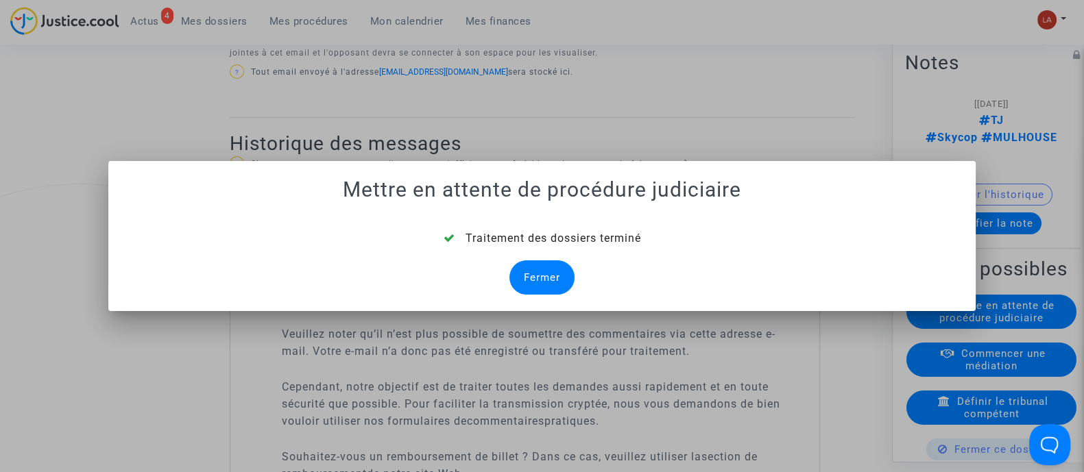
click at [544, 272] on div "Fermer" at bounding box center [541, 278] width 65 height 34
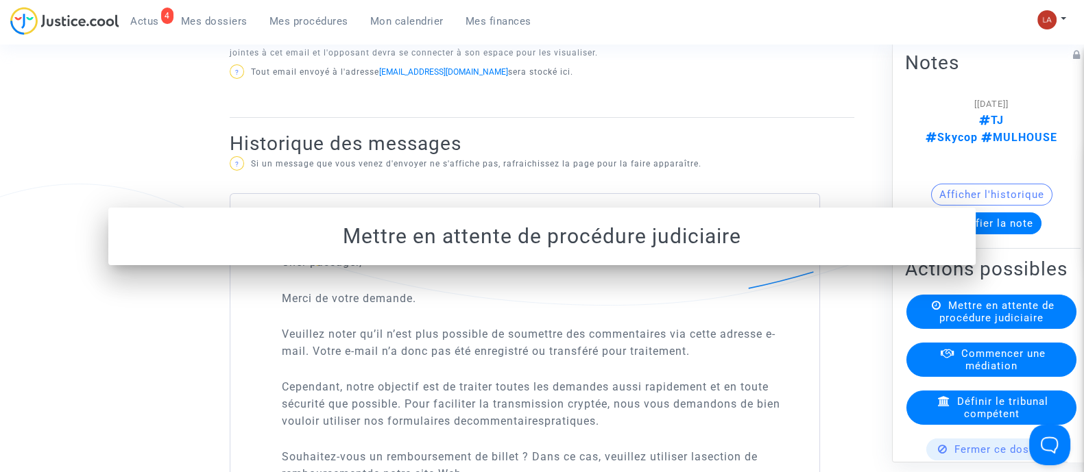
scroll to position [771, 0]
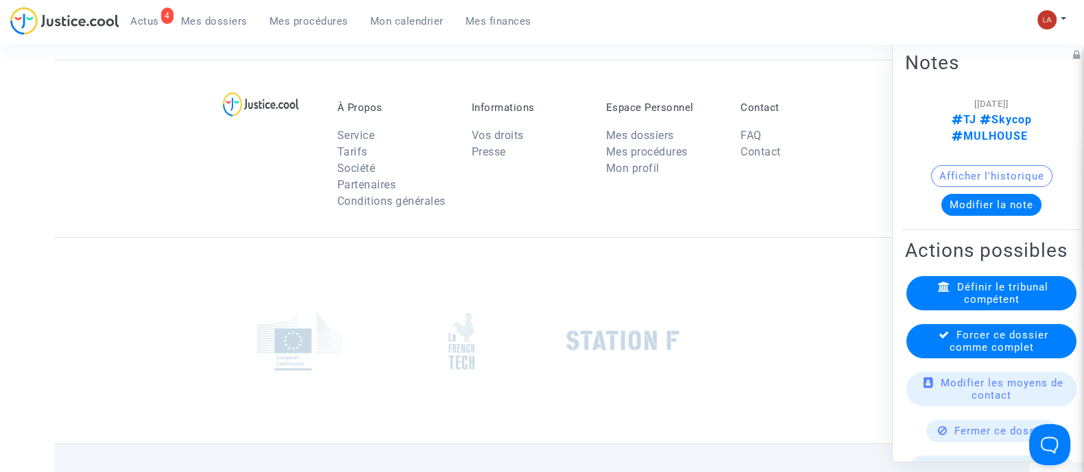
click at [982, 337] on span "Forcer ce dossier comme complet" at bounding box center [999, 340] width 99 height 25
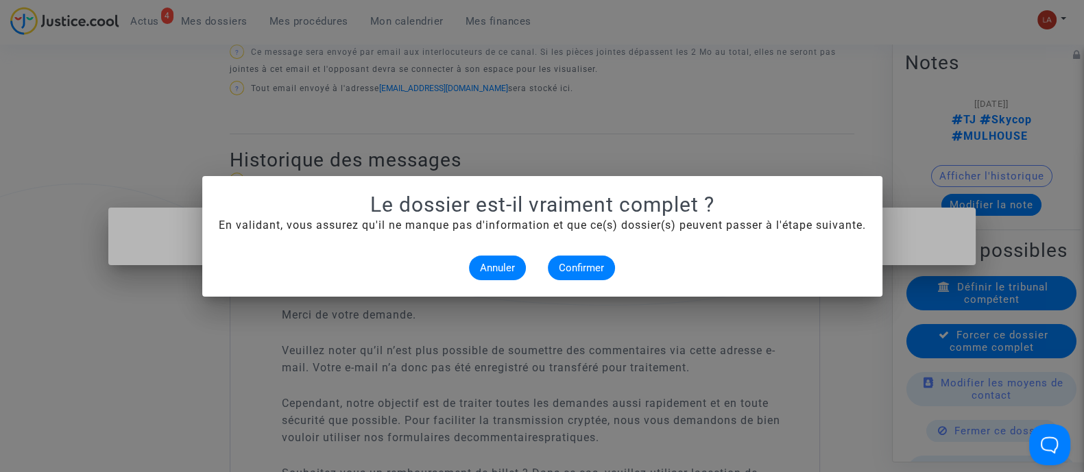
scroll to position [0, 0]
click at [569, 272] on span "Confirmer" at bounding box center [581, 268] width 45 height 12
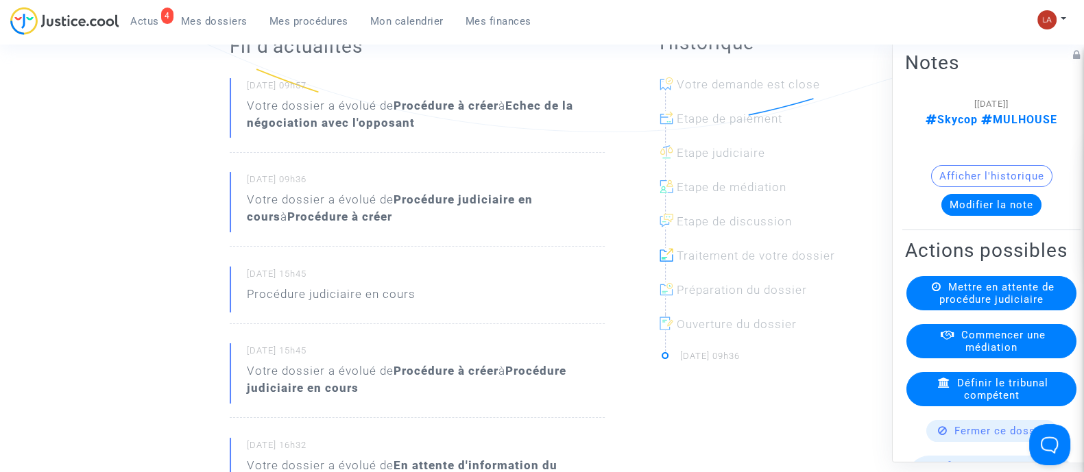
scroll to position [171, 0]
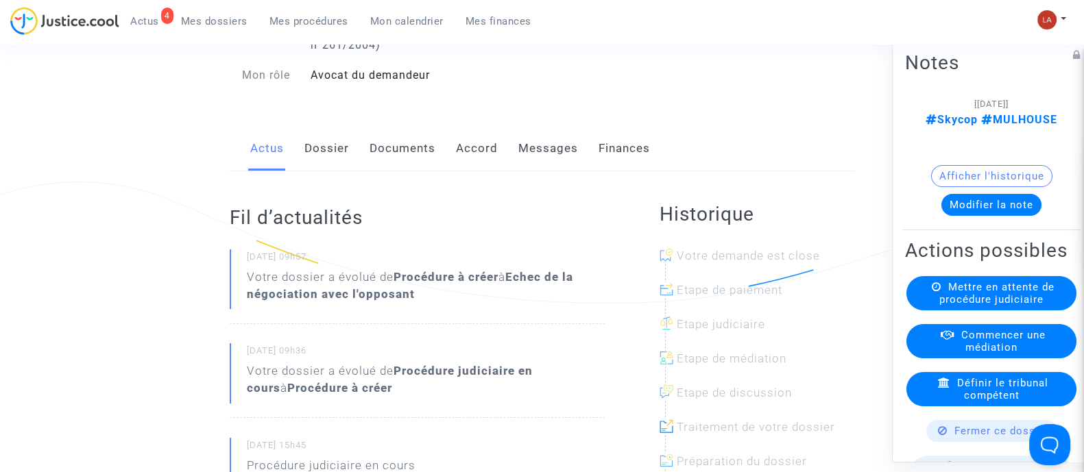
click at [549, 171] on link "Messages" at bounding box center [548, 148] width 60 height 45
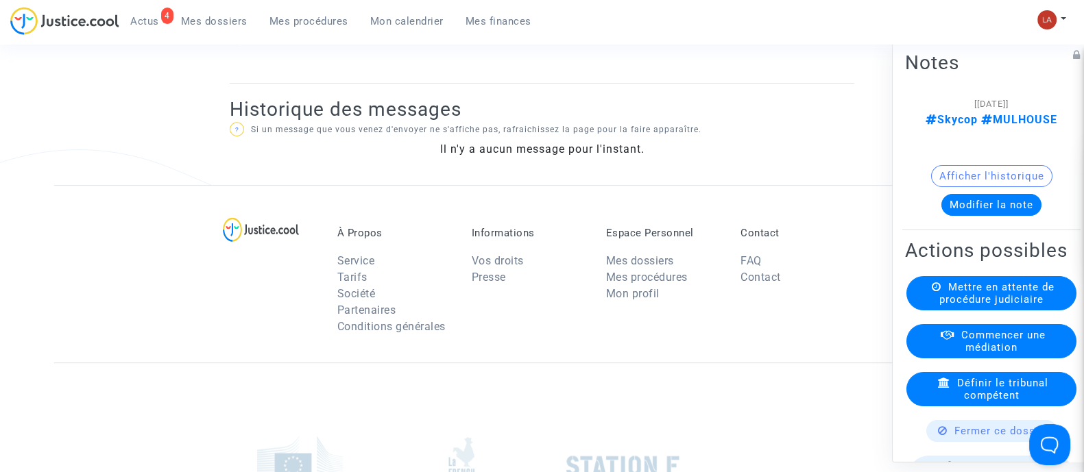
scroll to position [943, 0]
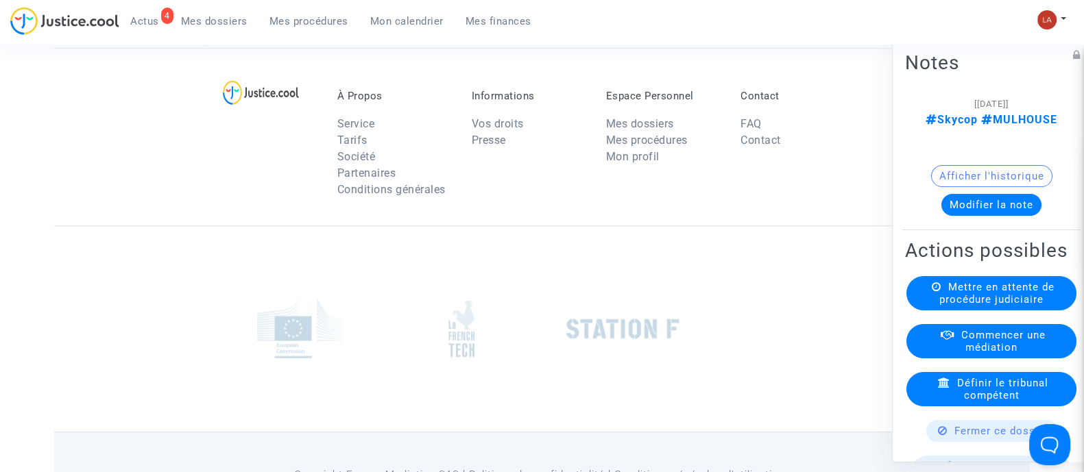
click at [987, 175] on div "Afficher l'historique" at bounding box center [991, 179] width 173 height 29
click at [986, 193] on button "Modifier la note" at bounding box center [991, 204] width 100 height 22
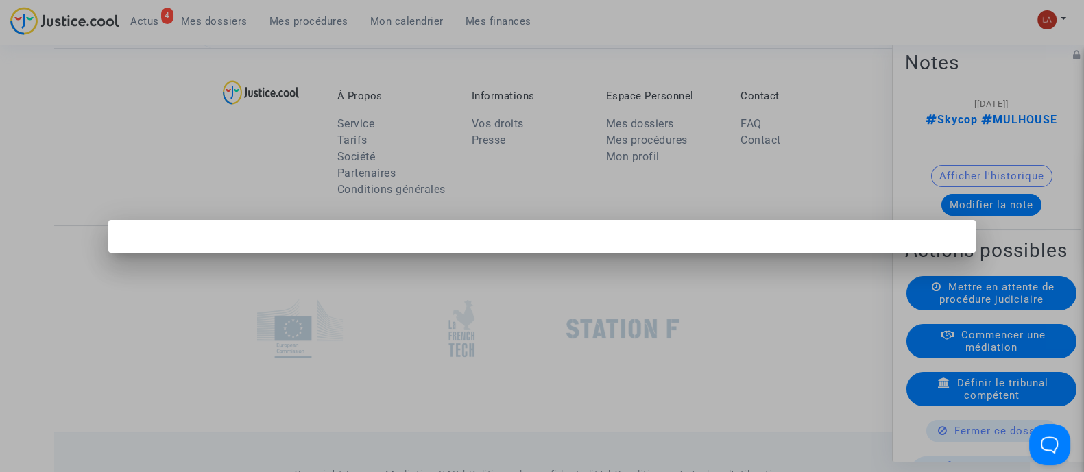
scroll to position [0, 0]
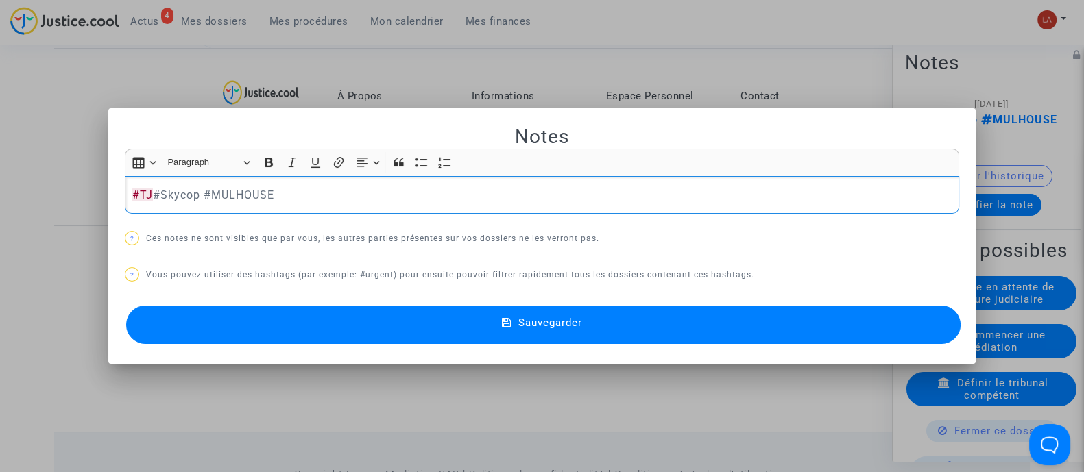
click at [895, 327] on button "Sauvegarder" at bounding box center [543, 325] width 834 height 38
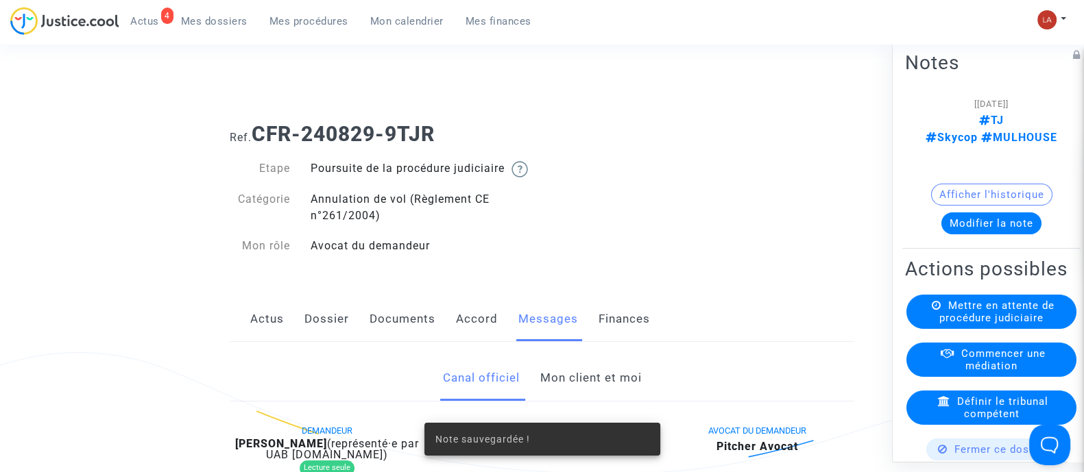
scroll to position [943, 0]
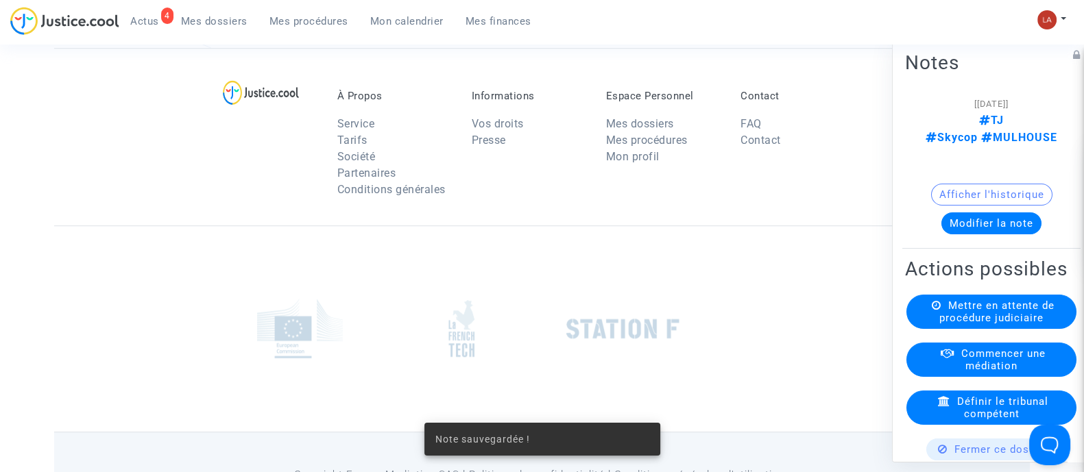
click at [972, 299] on span "Mettre en attente de procédure judiciaire" at bounding box center [996, 311] width 115 height 25
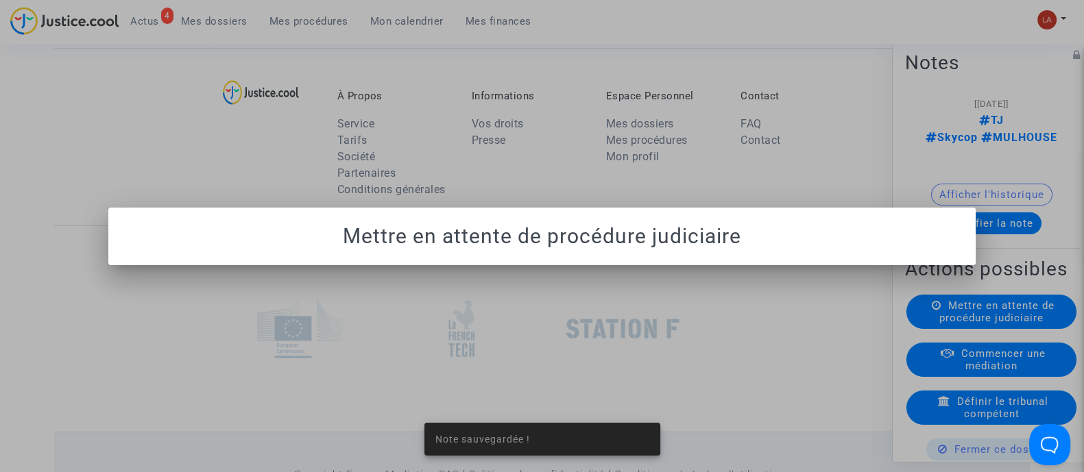
scroll to position [0, 0]
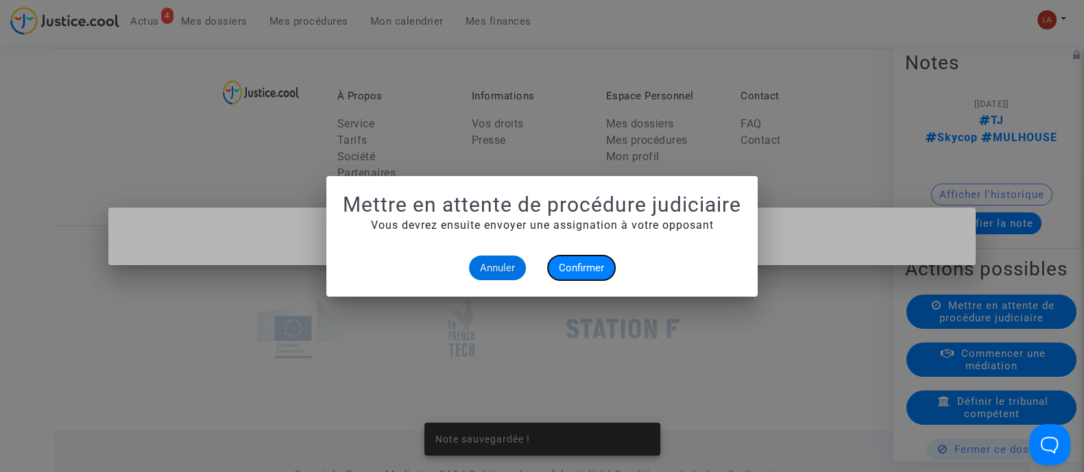
click at [575, 272] on span "Confirmer" at bounding box center [581, 268] width 45 height 12
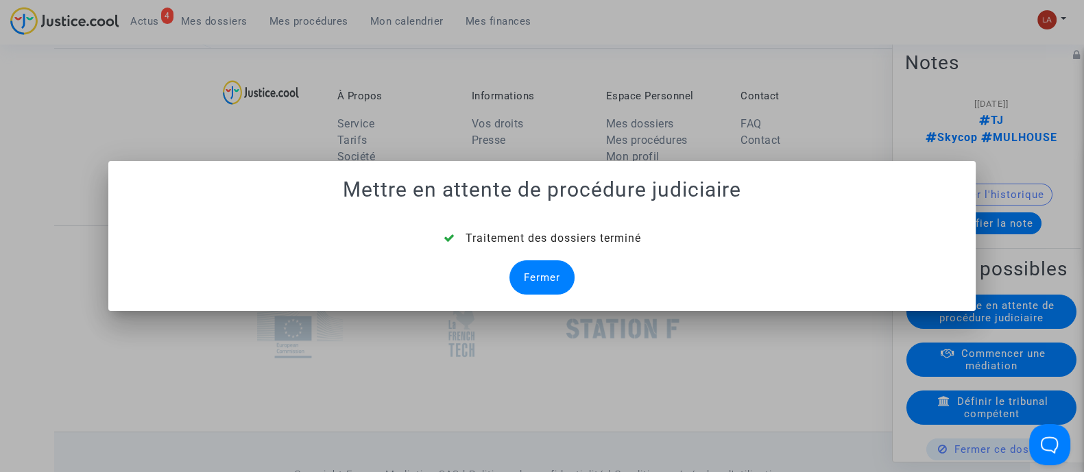
click at [561, 277] on div "Fermer" at bounding box center [541, 278] width 65 height 34
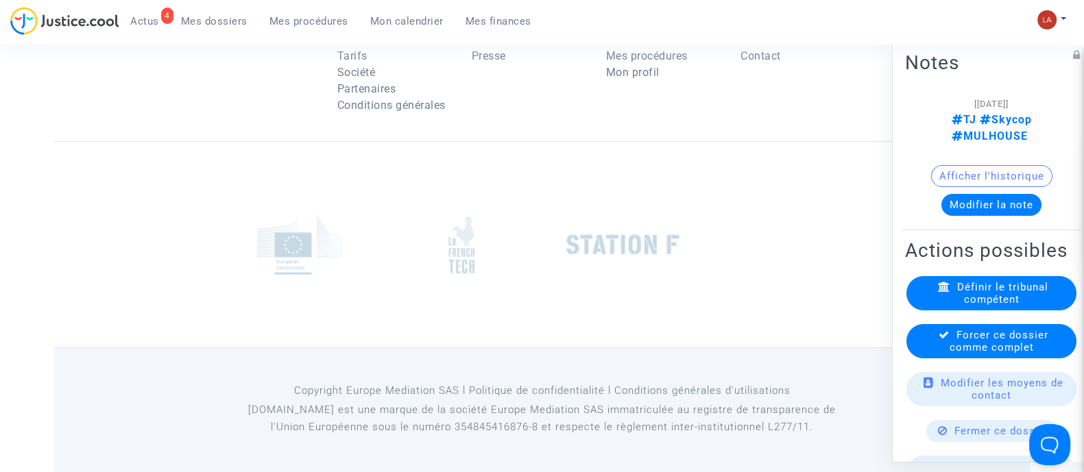
scroll to position [943, 0]
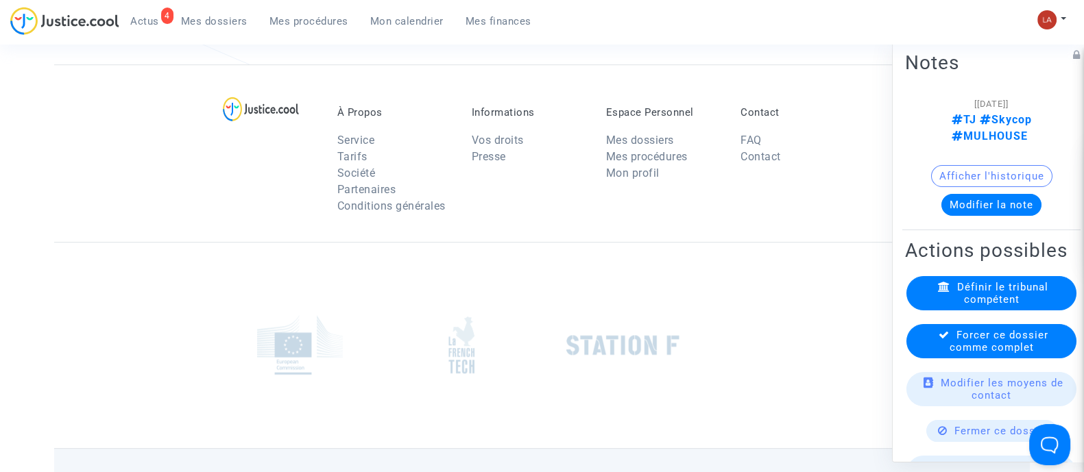
click at [1026, 348] on div "Forcer ce dossier comme complet" at bounding box center [991, 341] width 170 height 34
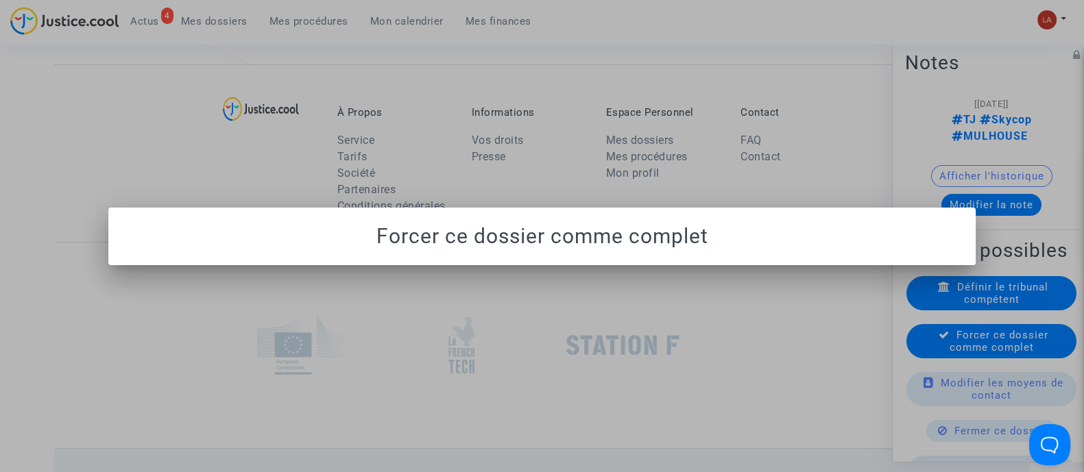
scroll to position [0, 0]
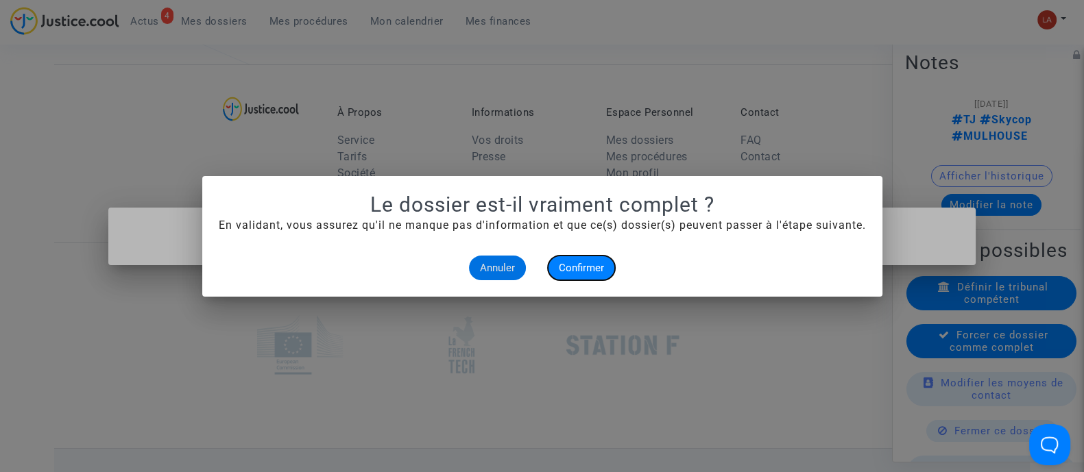
click at [599, 262] on span "Confirmer" at bounding box center [581, 268] width 45 height 12
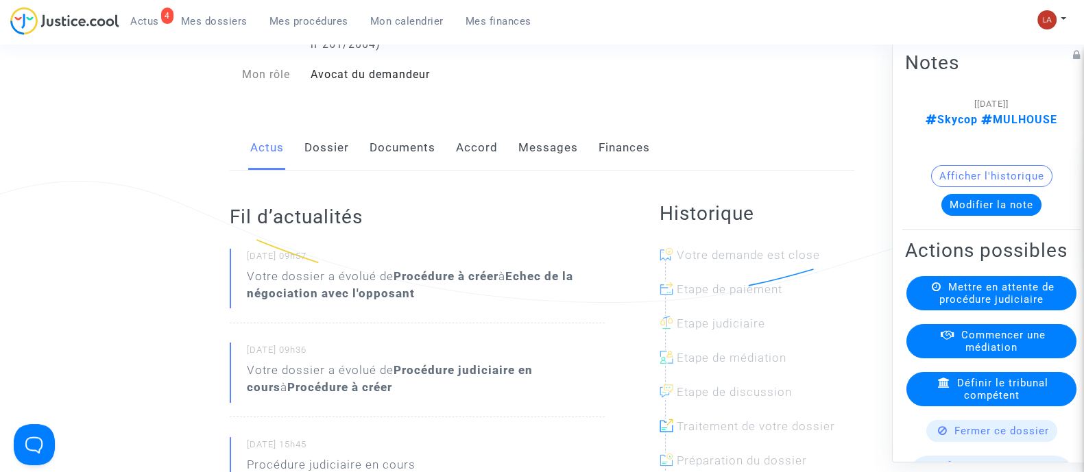
scroll to position [171, 0]
click at [540, 158] on link "Messages" at bounding box center [548, 148] width 60 height 45
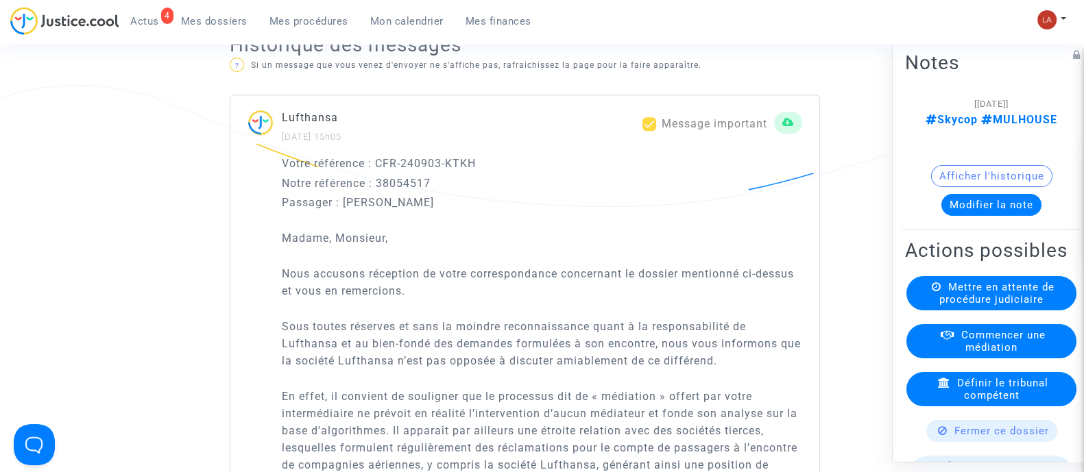
scroll to position [868, 0]
click at [987, 194] on button "Modifier la note" at bounding box center [991, 204] width 100 height 22
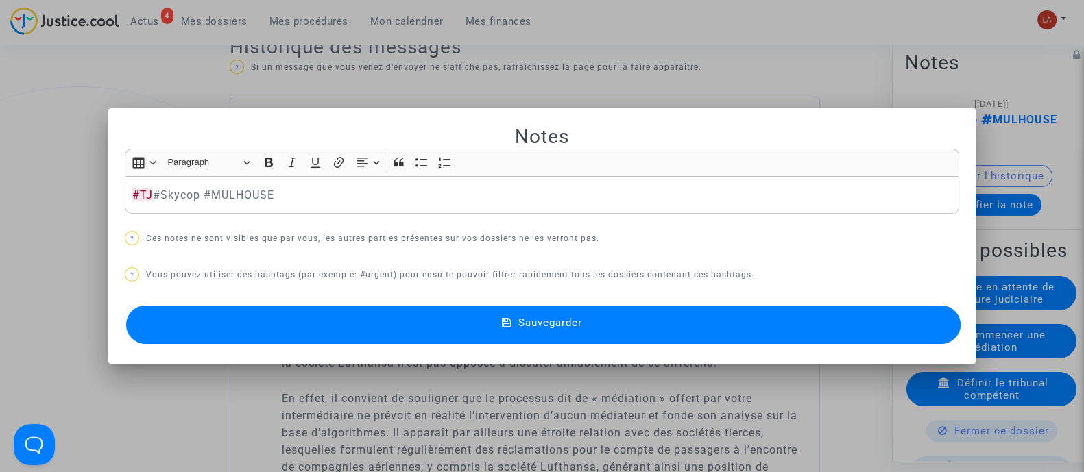
click at [926, 327] on button "Sauvegarder" at bounding box center [543, 325] width 834 height 38
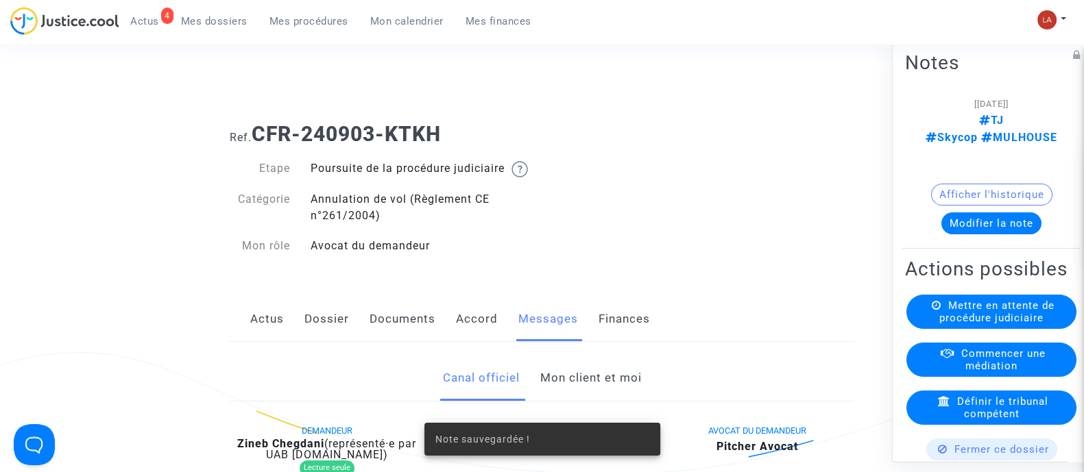
scroll to position [868, 0]
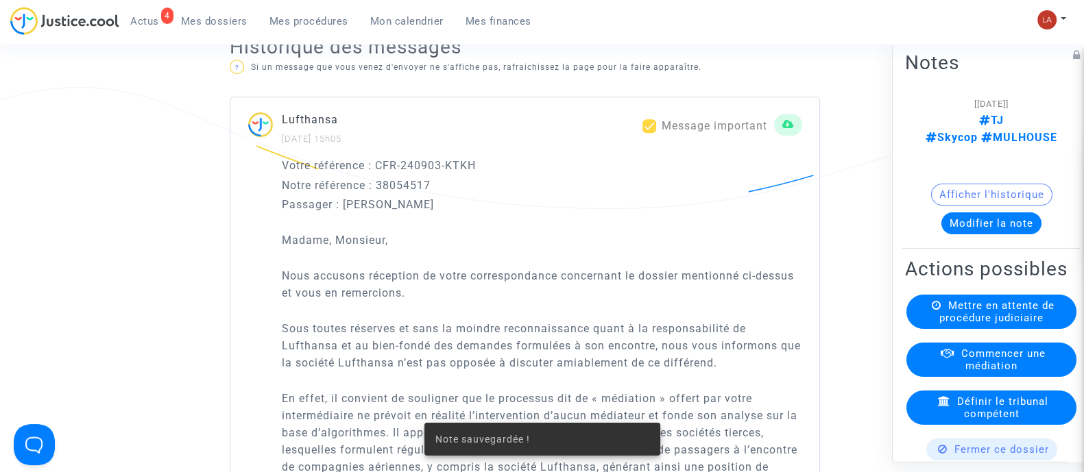
click at [989, 312] on span "Mettre en attente de procédure judiciaire" at bounding box center [996, 311] width 115 height 25
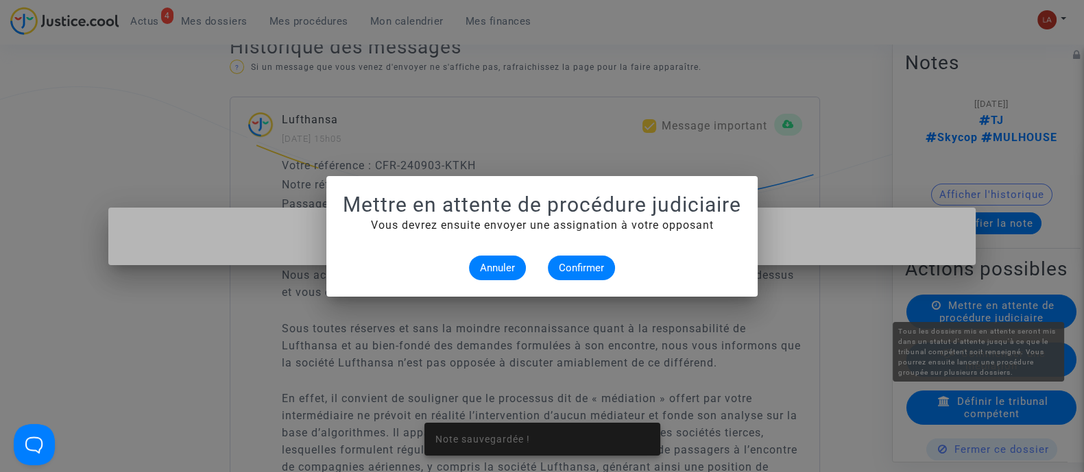
scroll to position [0, 0]
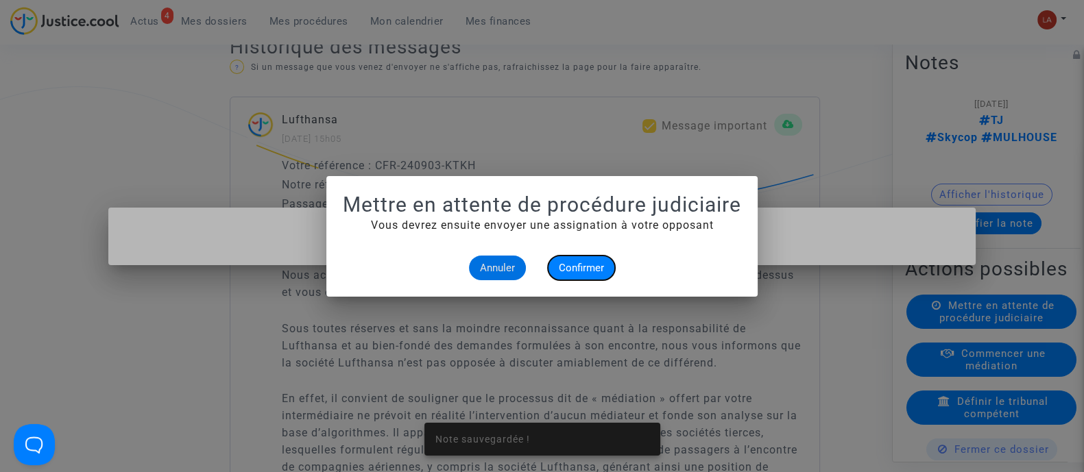
click at [567, 276] on button "Confirmer" at bounding box center [581, 268] width 67 height 25
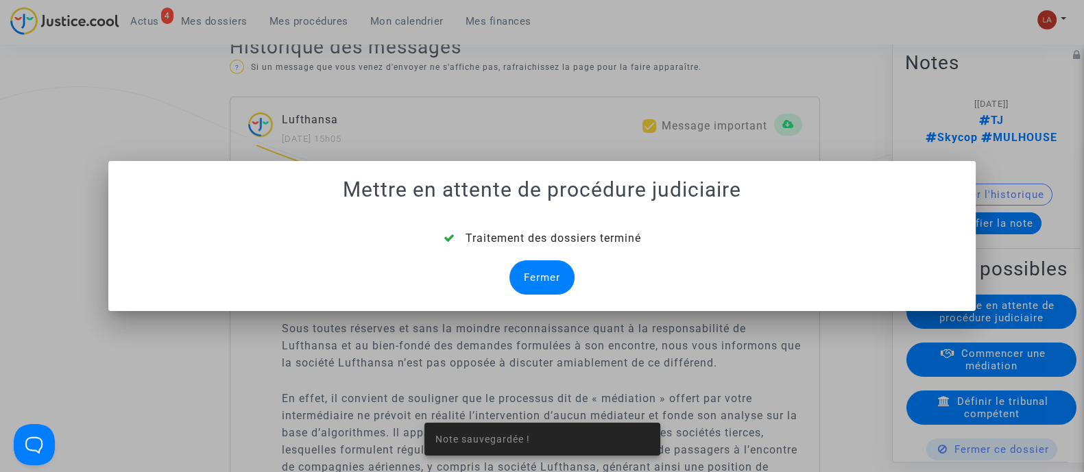
click at [584, 274] on div "Traitement des dossiers terminé Fermer" at bounding box center [542, 262] width 834 height 64
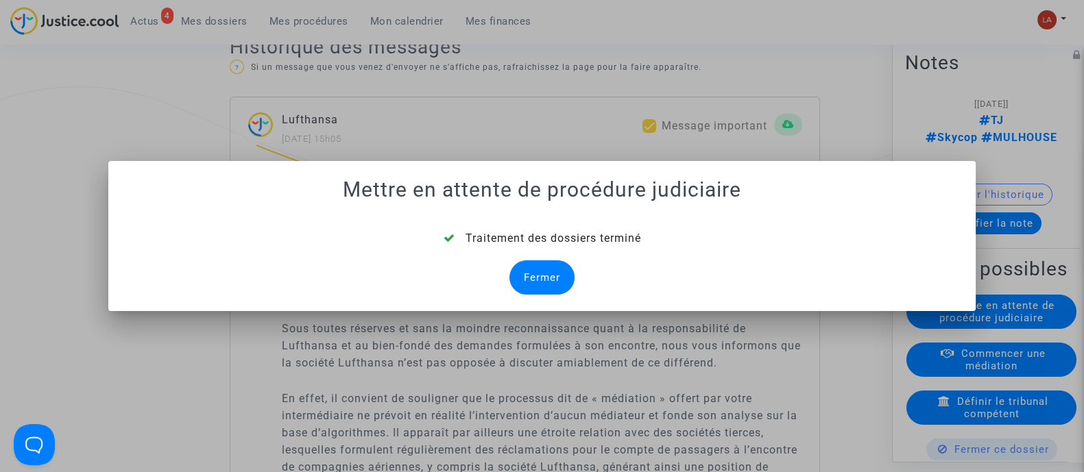
click at [514, 262] on div "Traitement des dossiers terminé Fermer" at bounding box center [542, 262] width 834 height 64
click at [545, 272] on div "Fermer" at bounding box center [541, 278] width 65 height 34
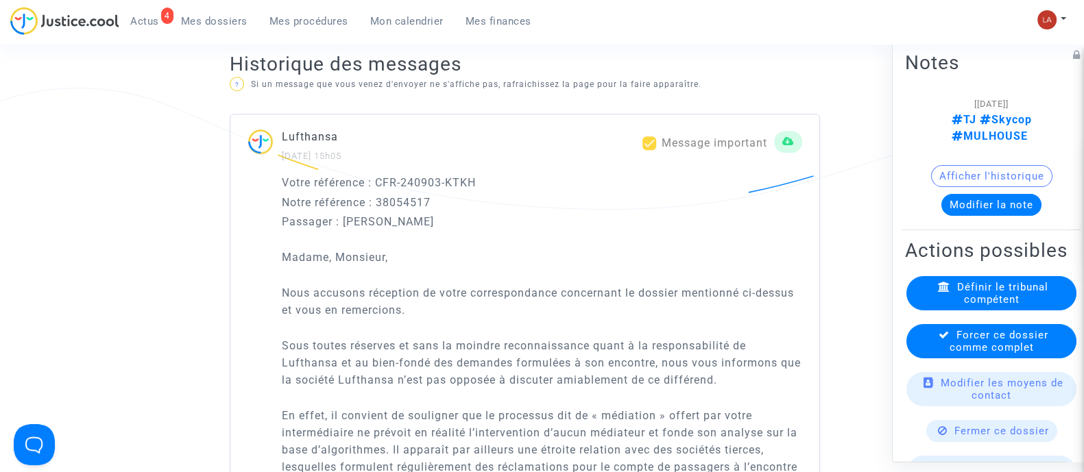
scroll to position [868, 0]
click at [984, 358] on div "Forcer ce dossier comme complet" at bounding box center [991, 341] width 170 height 34
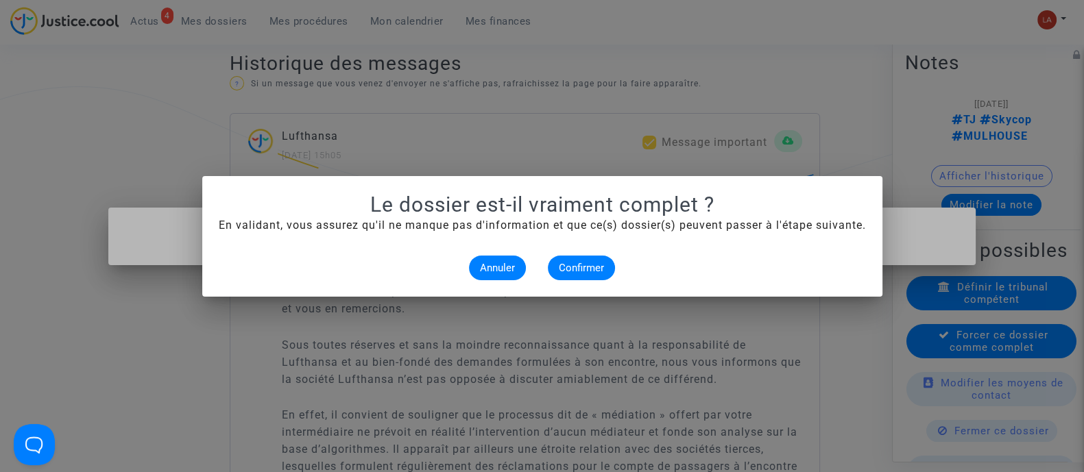
scroll to position [0, 0]
click at [577, 262] on span "Confirmer" at bounding box center [581, 268] width 45 height 12
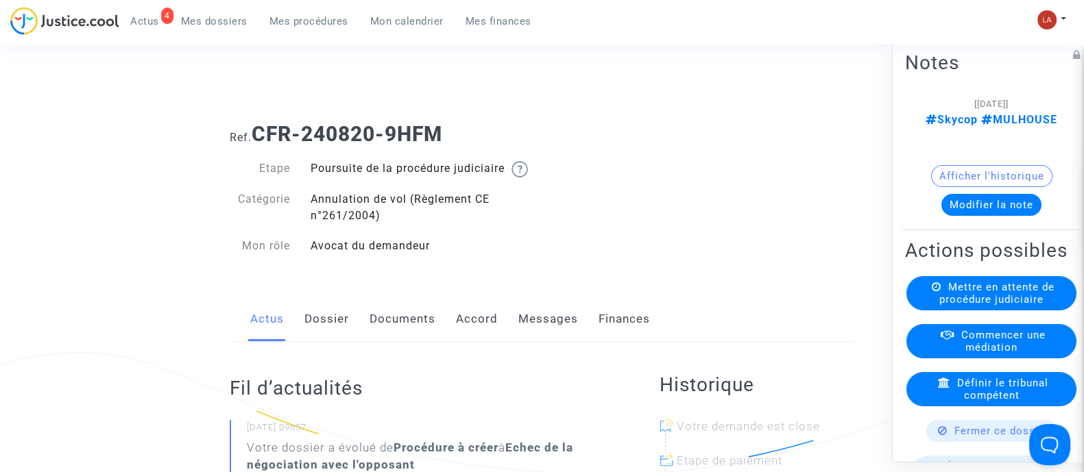
click at [535, 334] on link "Messages" at bounding box center [548, 319] width 60 height 45
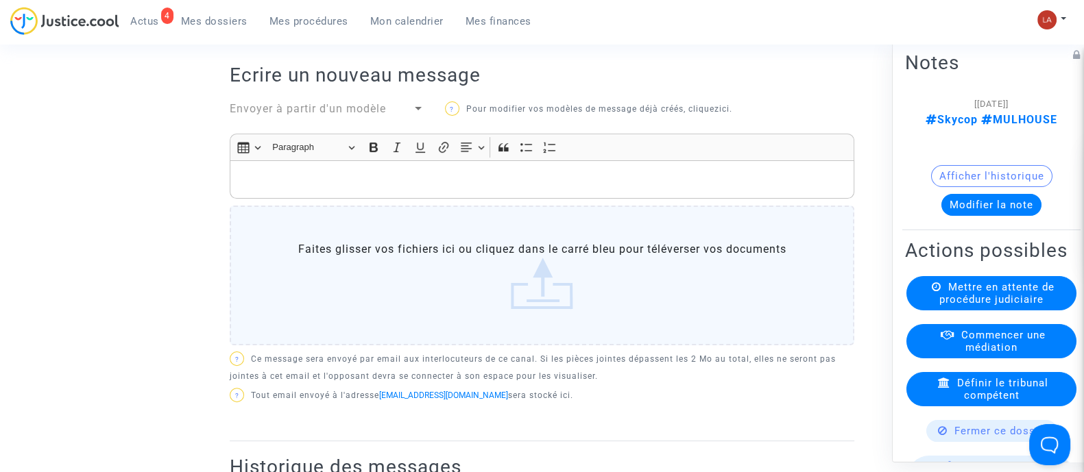
scroll to position [257, 0]
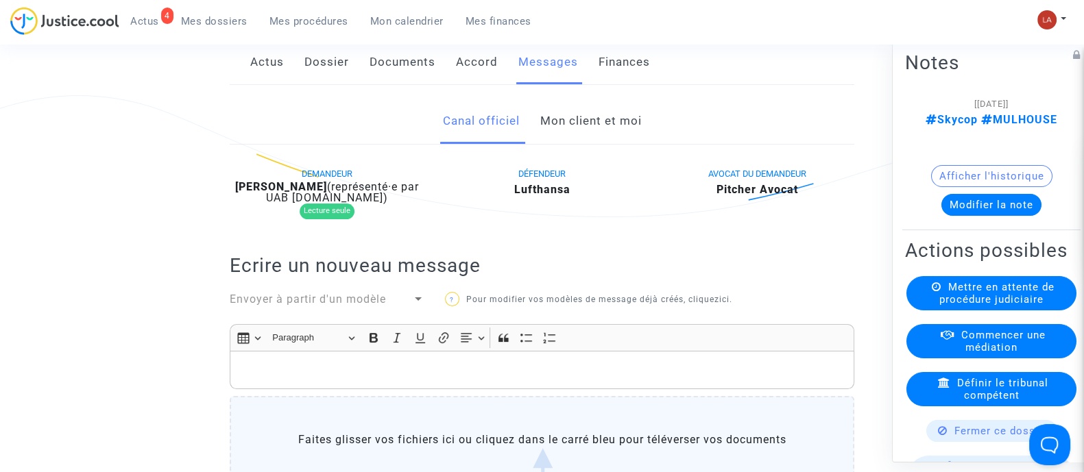
click at [315, 193] on b "[PERSON_NAME]" at bounding box center [281, 186] width 92 height 13
copy div "Bruketa"
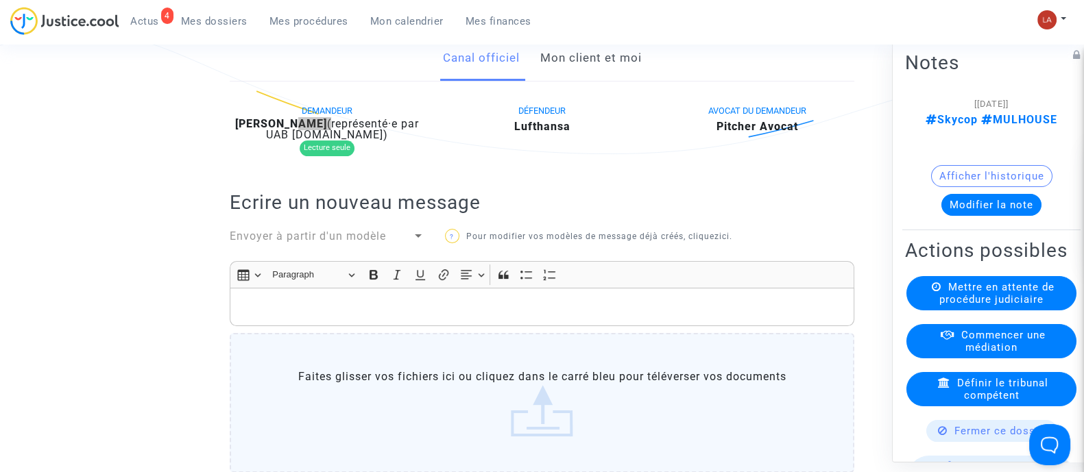
scroll to position [429, 0]
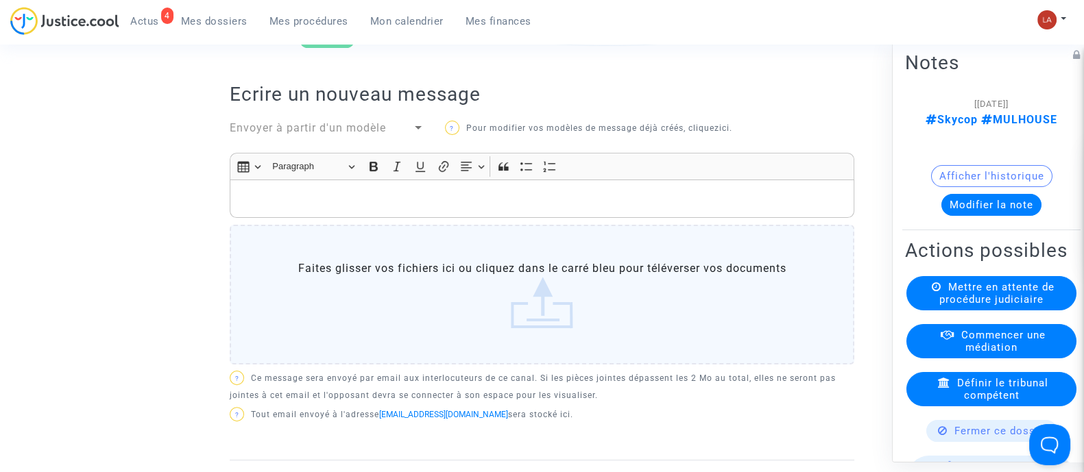
click at [982, 193] on button "Modifier la note" at bounding box center [991, 204] width 100 height 22
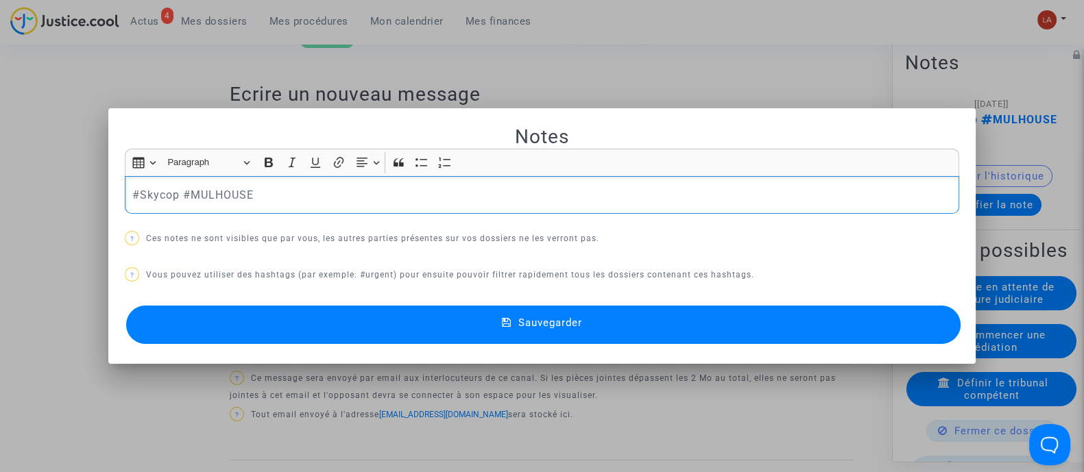
scroll to position [0, 0]
click at [953, 340] on button "Sauvegarder" at bounding box center [543, 325] width 834 height 38
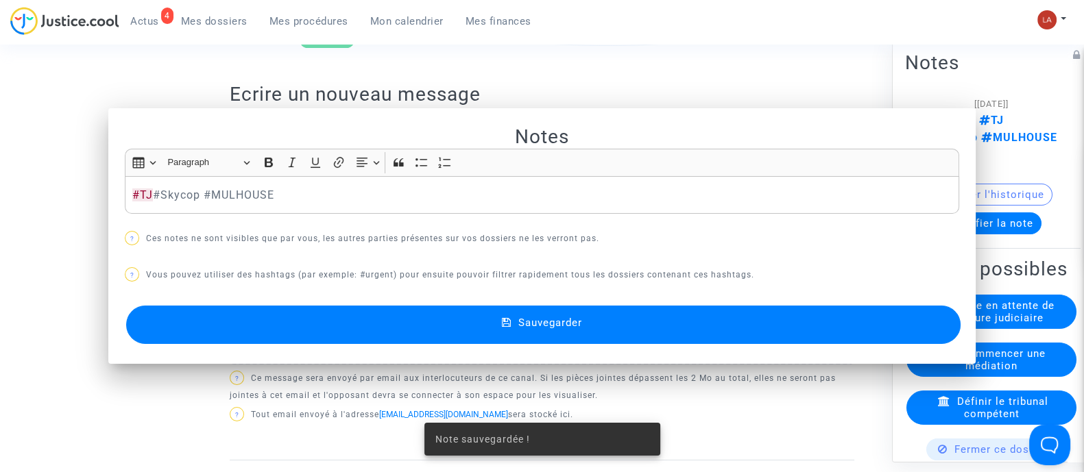
scroll to position [429, 0]
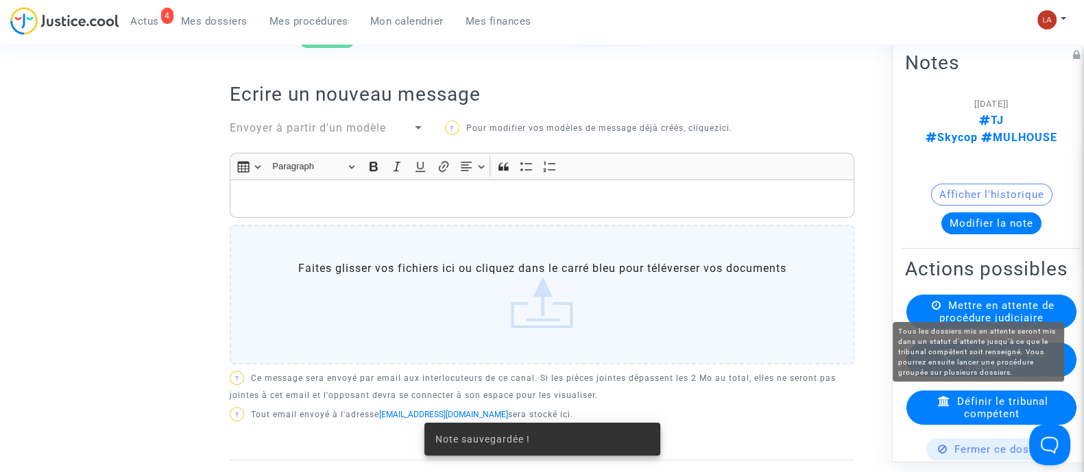
click at [1000, 306] on span "Mettre en attente de procédure judiciaire" at bounding box center [996, 311] width 115 height 25
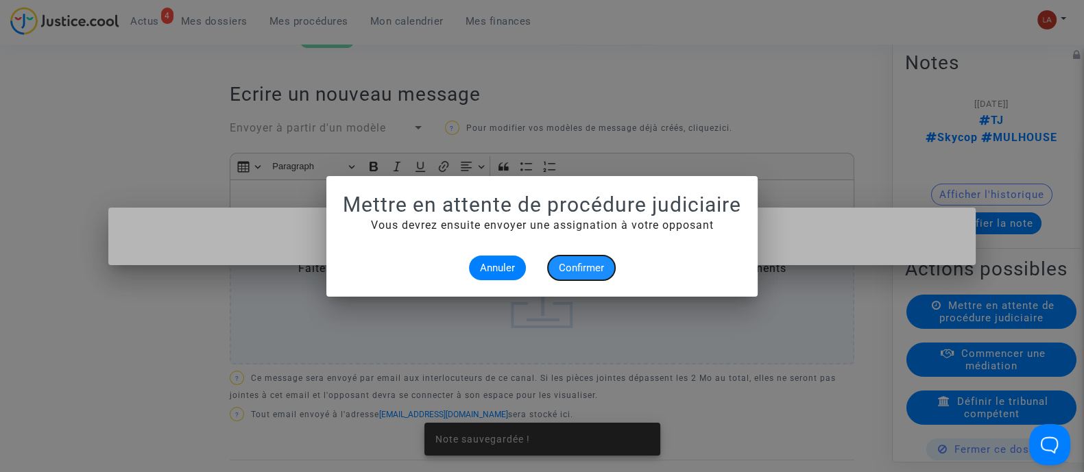
click at [553, 269] on button "Confirmer" at bounding box center [581, 268] width 67 height 25
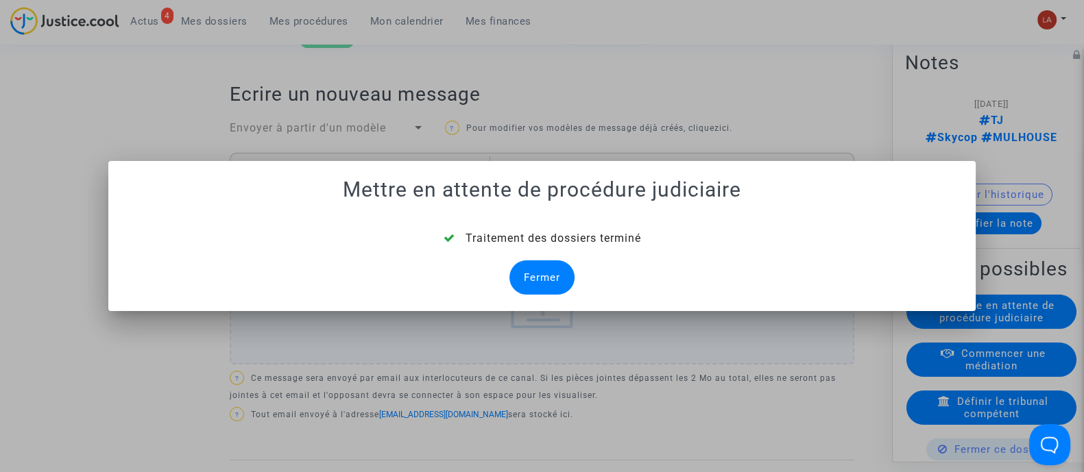
click at [533, 274] on div "Fermer" at bounding box center [541, 278] width 65 height 34
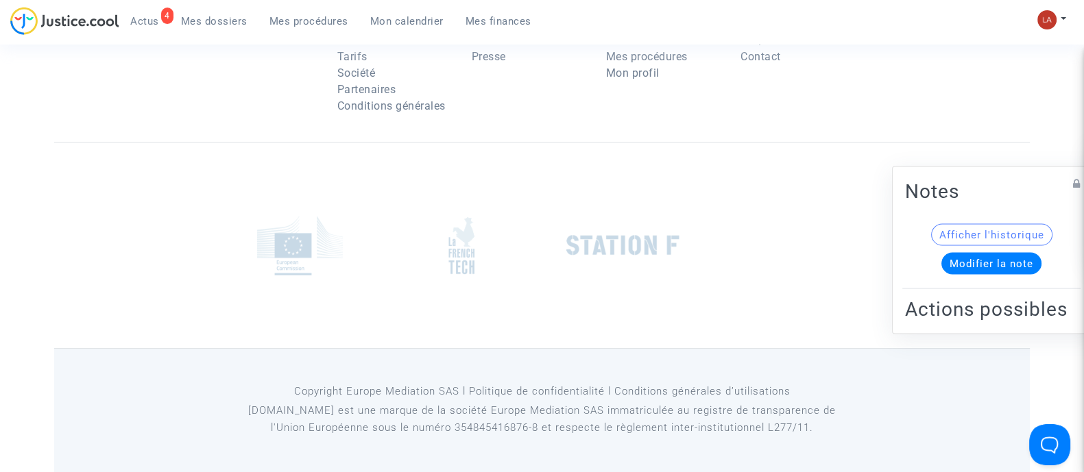
scroll to position [429, 0]
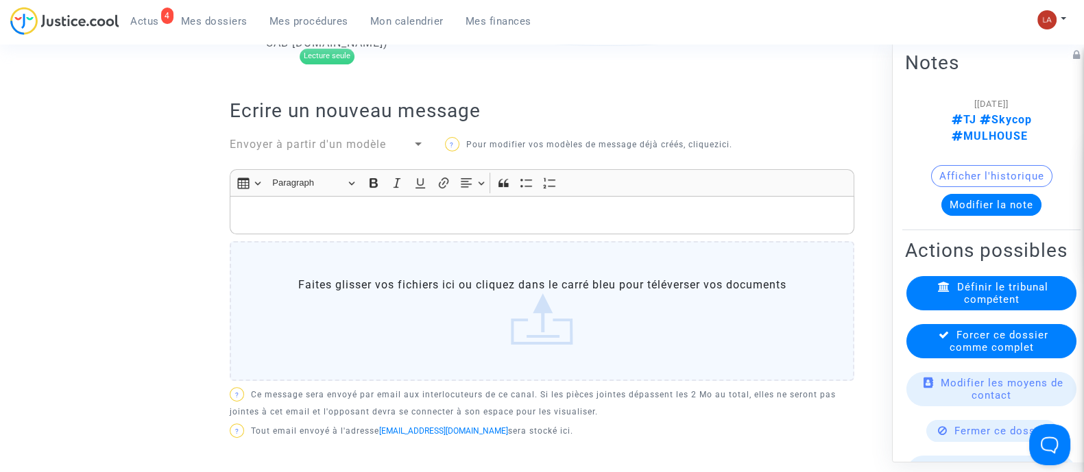
click at [985, 340] on span "Forcer ce dossier comme complet" at bounding box center [999, 340] width 99 height 25
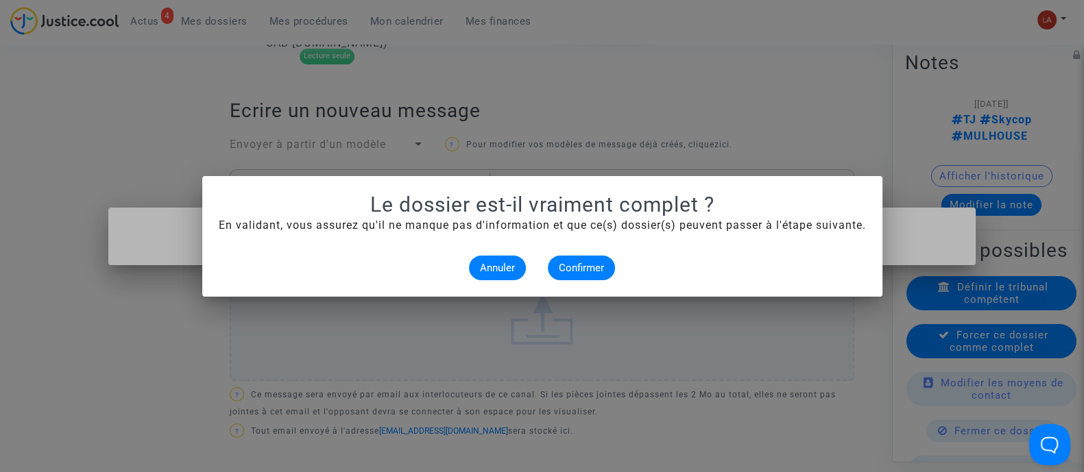
scroll to position [0, 0]
click at [589, 272] on span "Confirmer" at bounding box center [581, 268] width 45 height 12
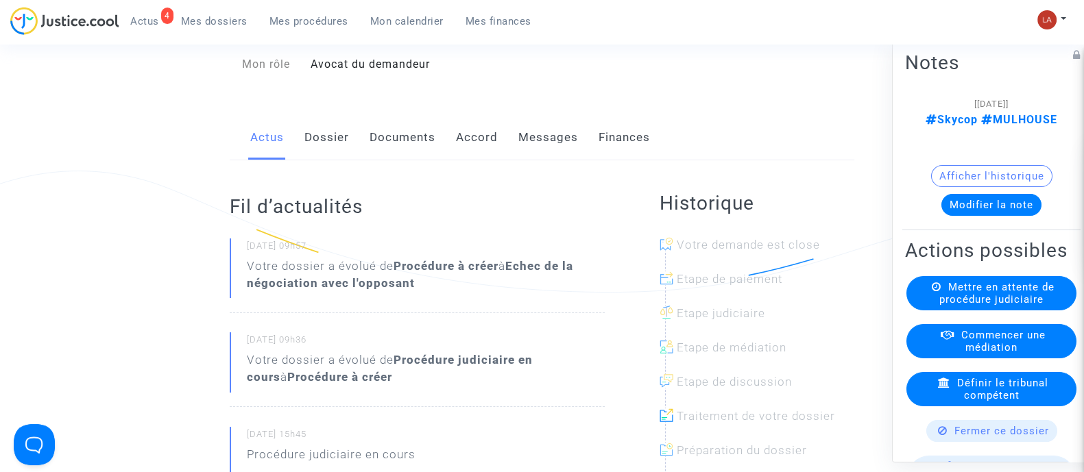
scroll to position [171, 0]
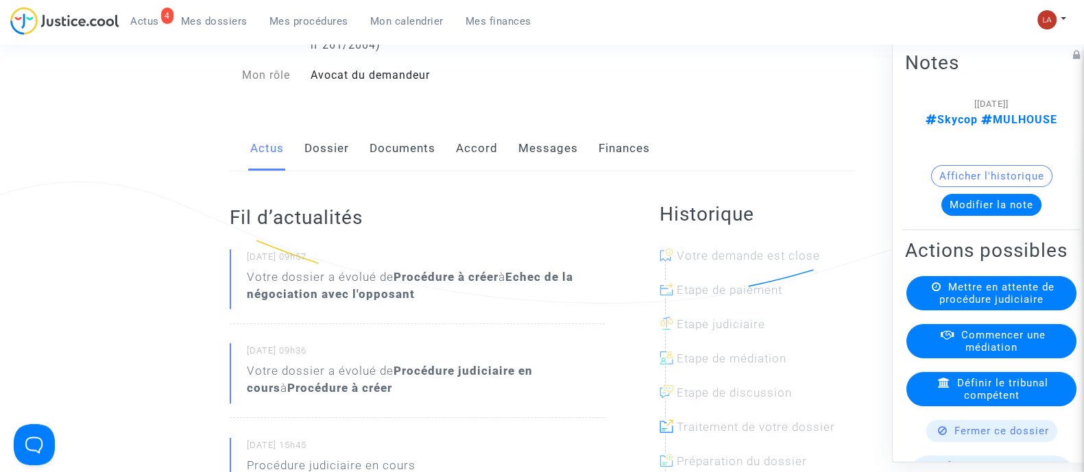
click at [552, 171] on link "Messages" at bounding box center [548, 148] width 60 height 45
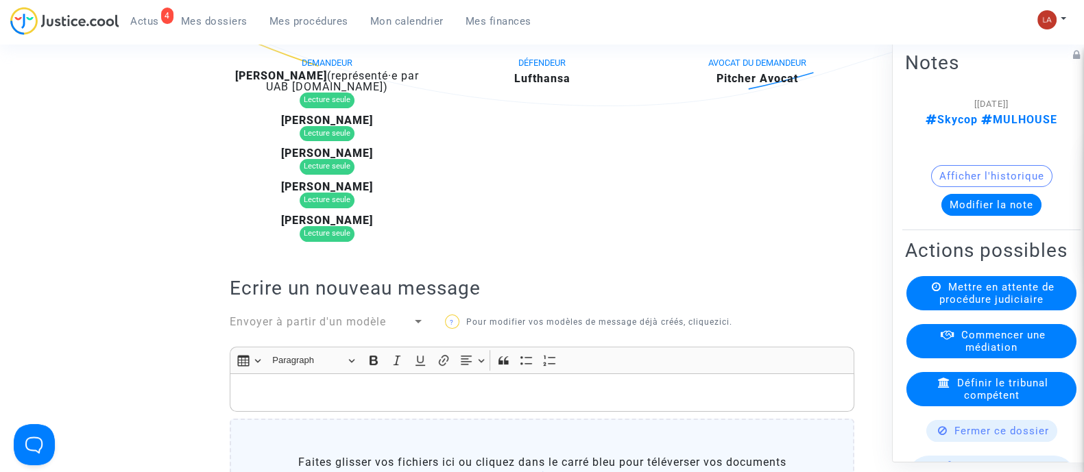
scroll to position [111, 0]
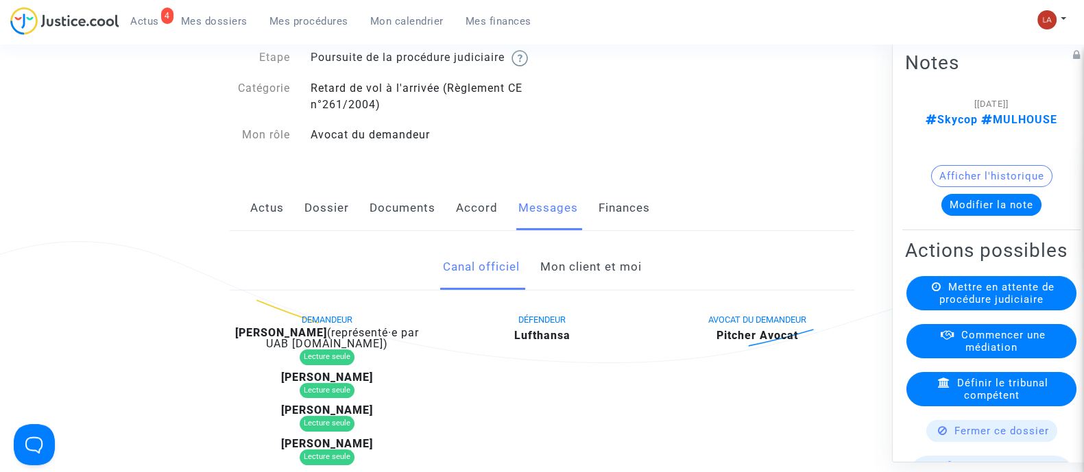
click at [950, 193] on button "Modifier la note" at bounding box center [991, 204] width 100 height 22
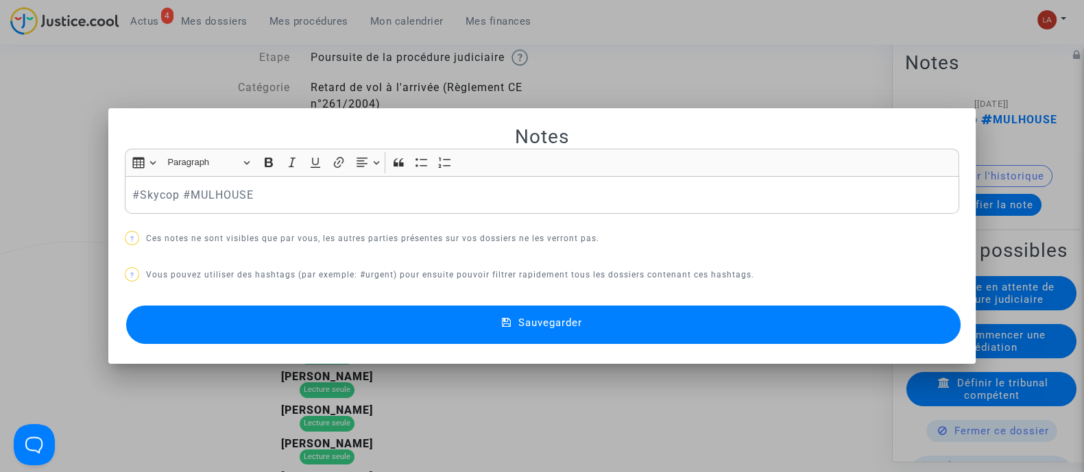
scroll to position [0, 0]
click at [957, 335] on button "Sauvegarder" at bounding box center [543, 325] width 834 height 38
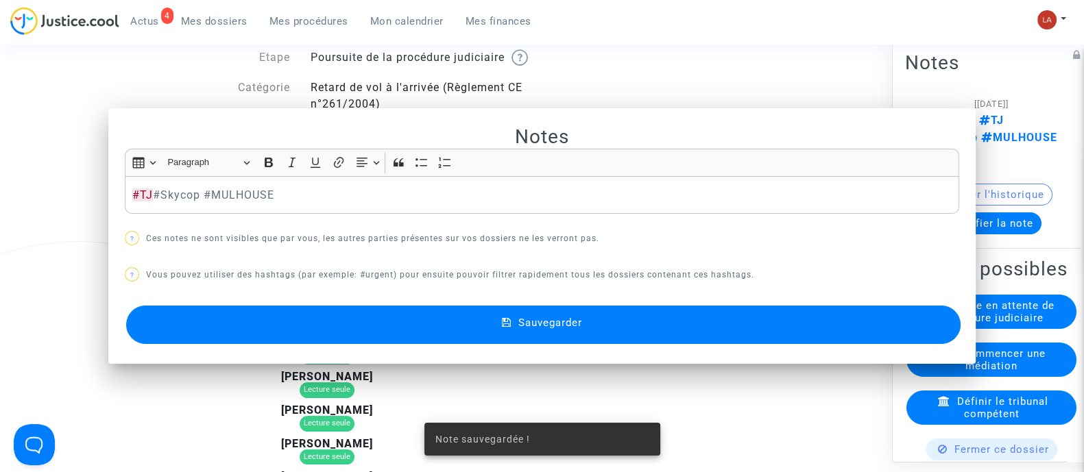
scroll to position [111, 0]
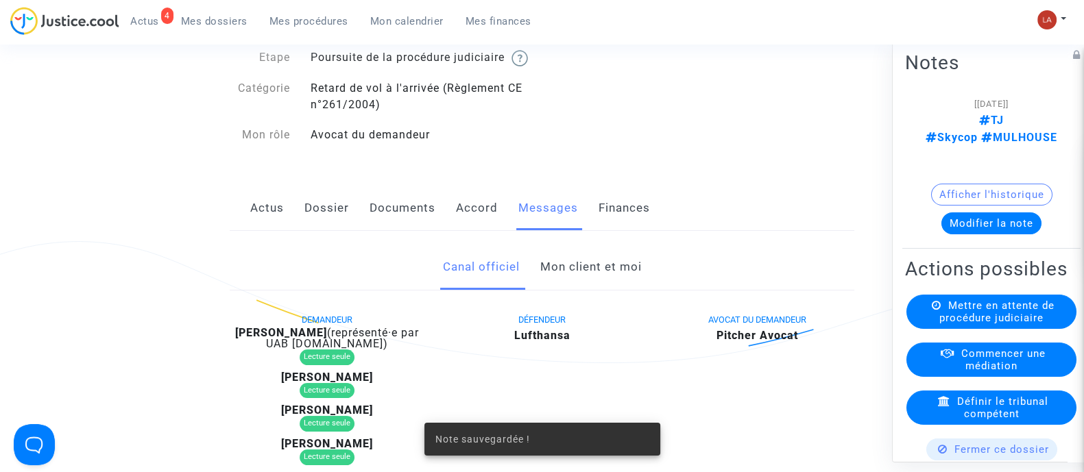
click at [963, 310] on span "Mettre en attente de procédure judiciaire" at bounding box center [996, 311] width 115 height 25
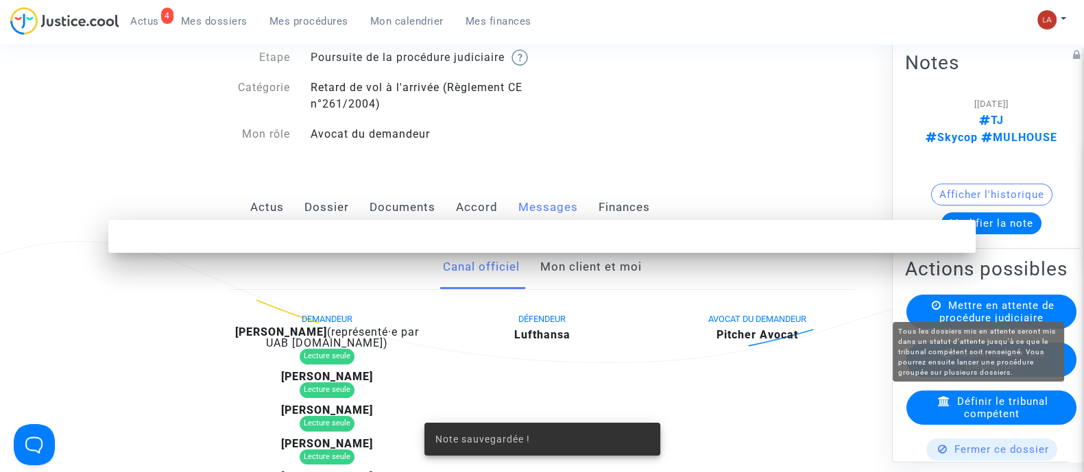
scroll to position [0, 0]
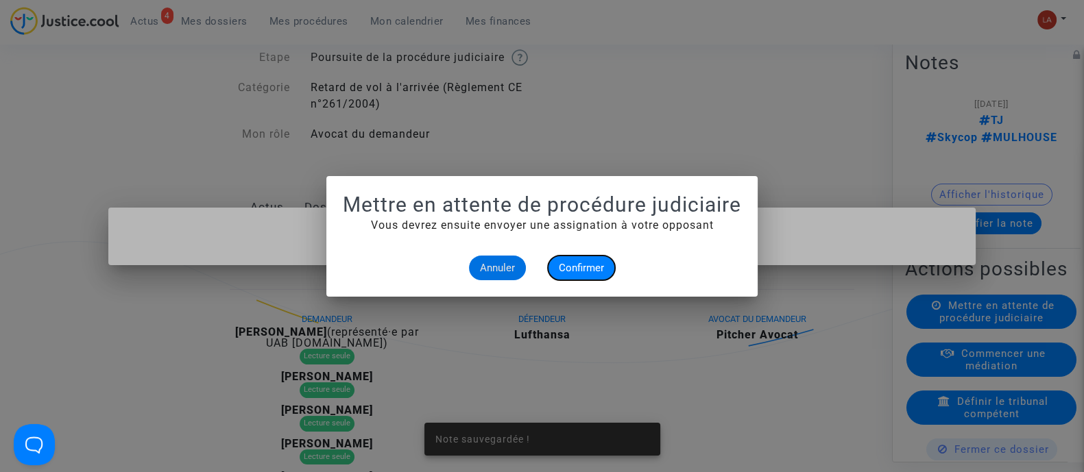
click at [583, 256] on button "Confirmer" at bounding box center [581, 268] width 67 height 25
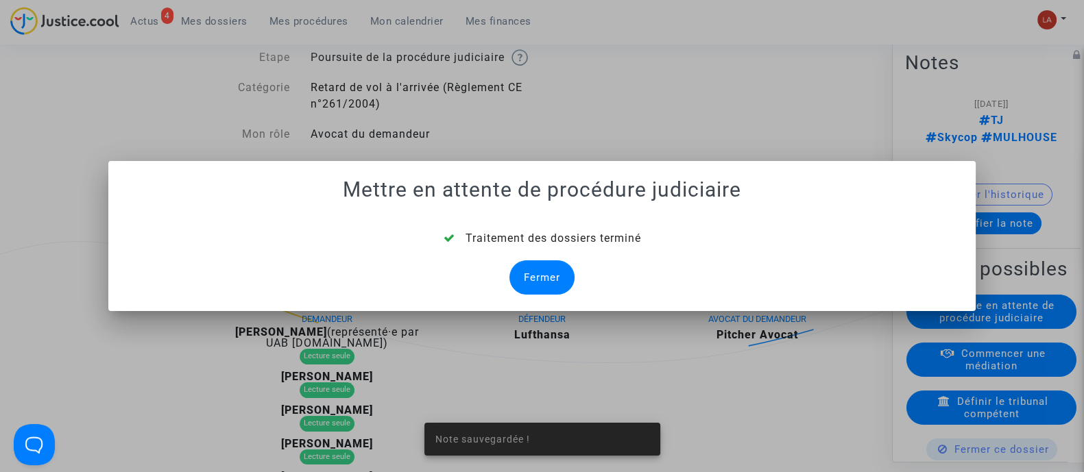
click at [541, 272] on div "Fermer" at bounding box center [541, 278] width 65 height 34
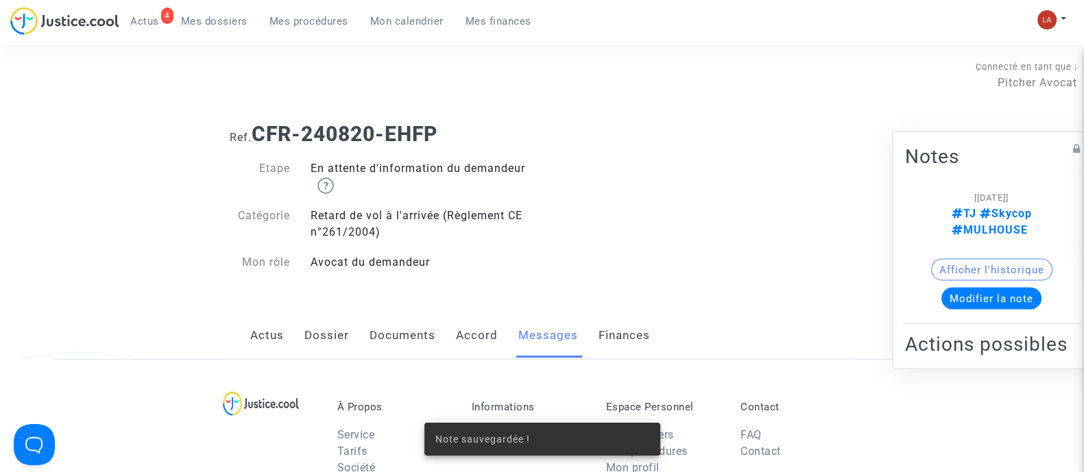
scroll to position [111, 0]
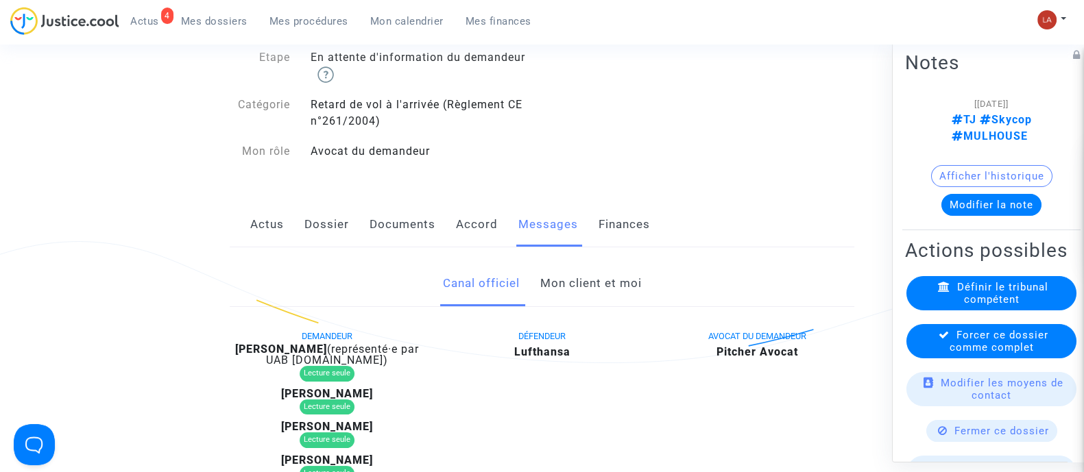
click at [996, 348] on span "Forcer ce dossier comme complet" at bounding box center [999, 340] width 99 height 25
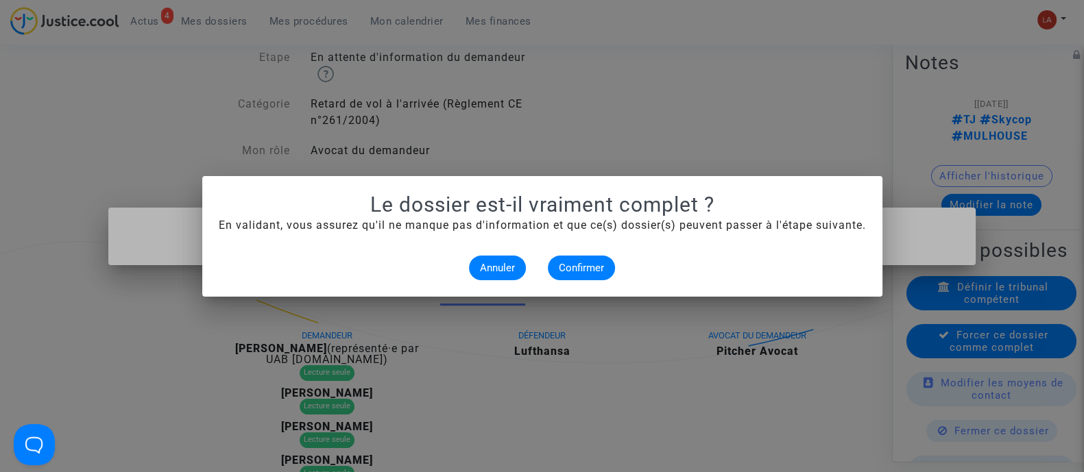
scroll to position [0, 0]
click at [613, 269] on button "Confirmer" at bounding box center [581, 268] width 67 height 25
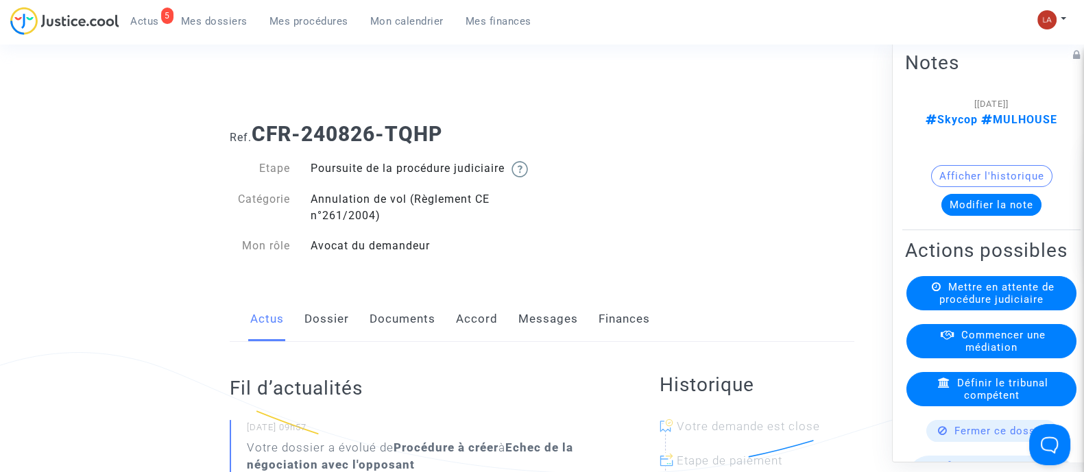
click at [970, 193] on button "Modifier la note" at bounding box center [991, 204] width 100 height 22
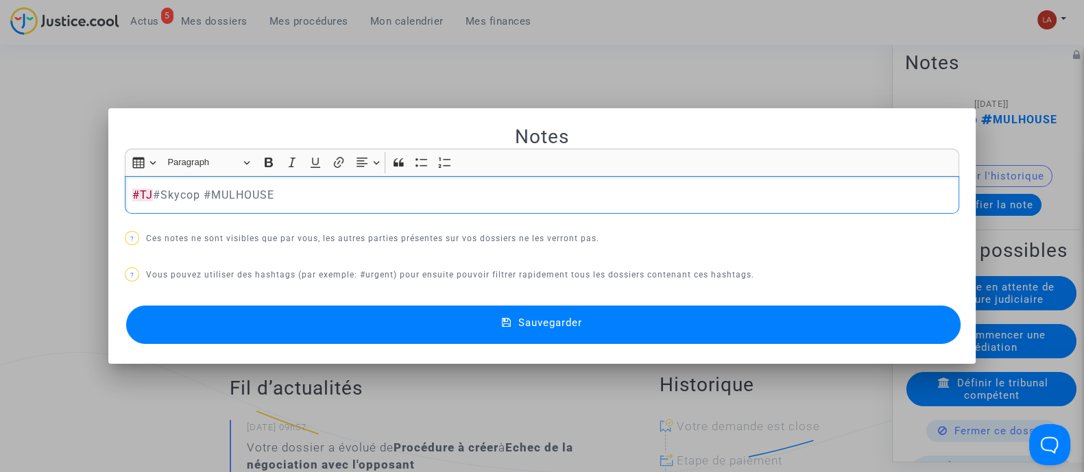
click at [930, 322] on button "Sauvegarder" at bounding box center [543, 325] width 834 height 38
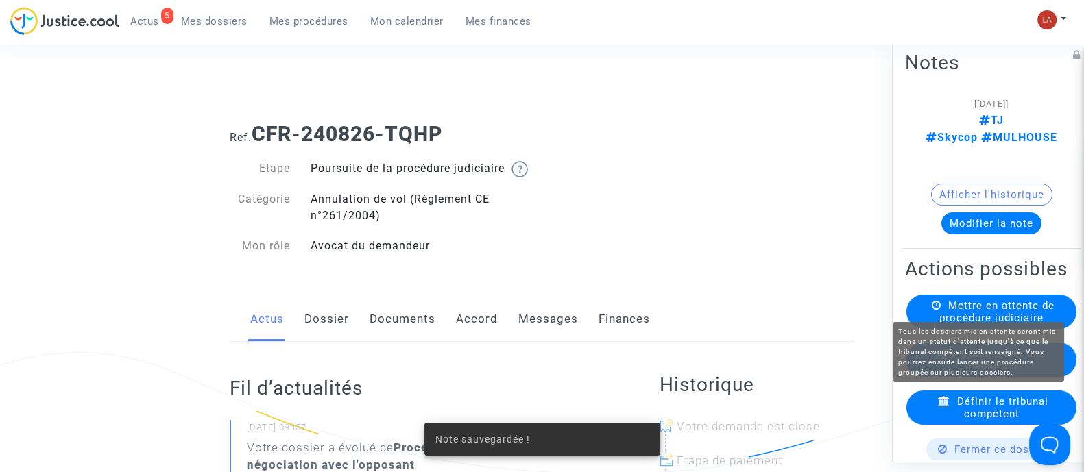
click at [986, 303] on span "Mettre en attente de procédure judiciaire" at bounding box center [996, 311] width 115 height 25
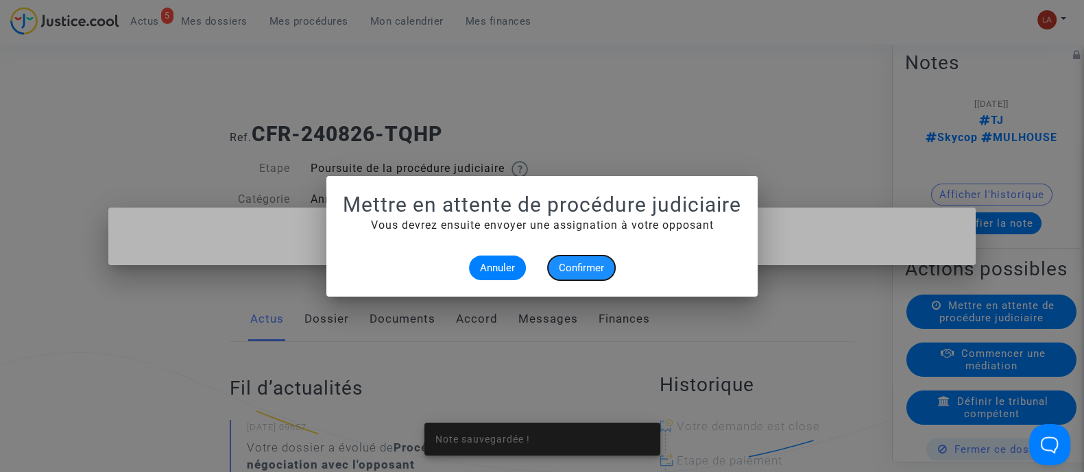
click at [596, 260] on button "Confirmer" at bounding box center [581, 268] width 67 height 25
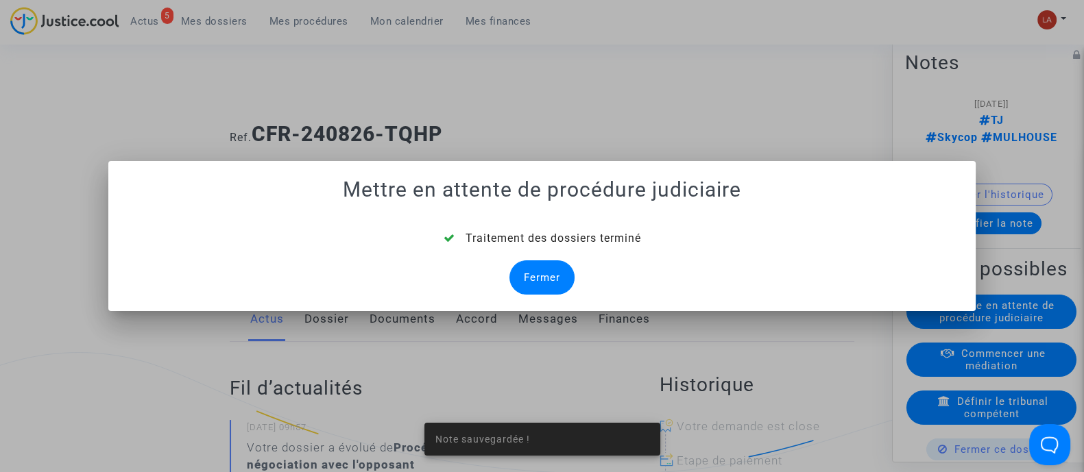
click at [546, 277] on div "Fermer" at bounding box center [541, 278] width 65 height 34
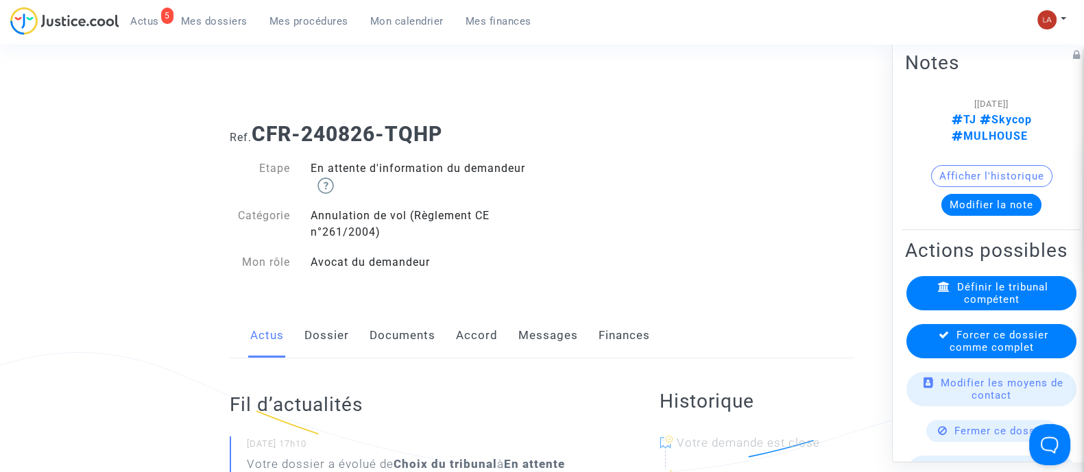
click at [965, 336] on span "Forcer ce dossier comme complet" at bounding box center [999, 340] width 99 height 25
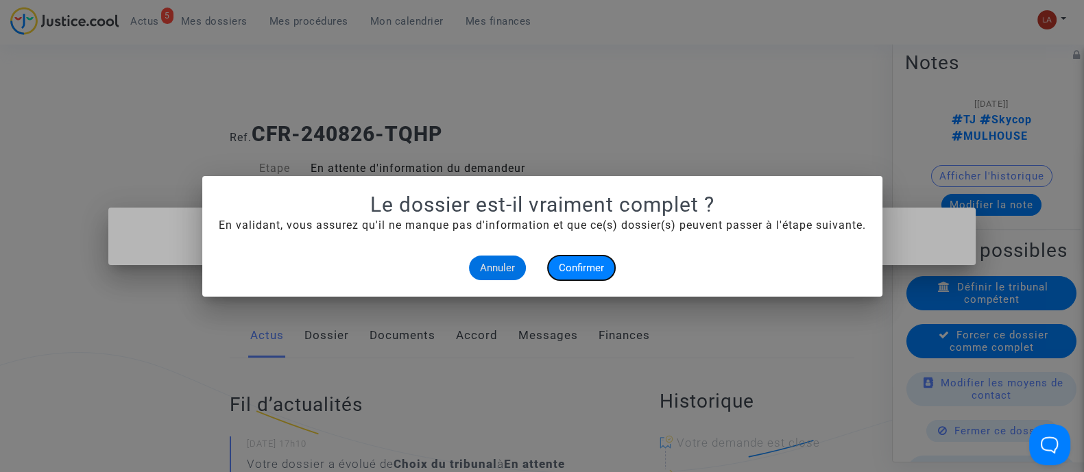
drag, startPoint x: 571, startPoint y: 260, endPoint x: 555, endPoint y: 220, distance: 42.8
click at [572, 261] on button "Confirmer" at bounding box center [581, 268] width 67 height 25
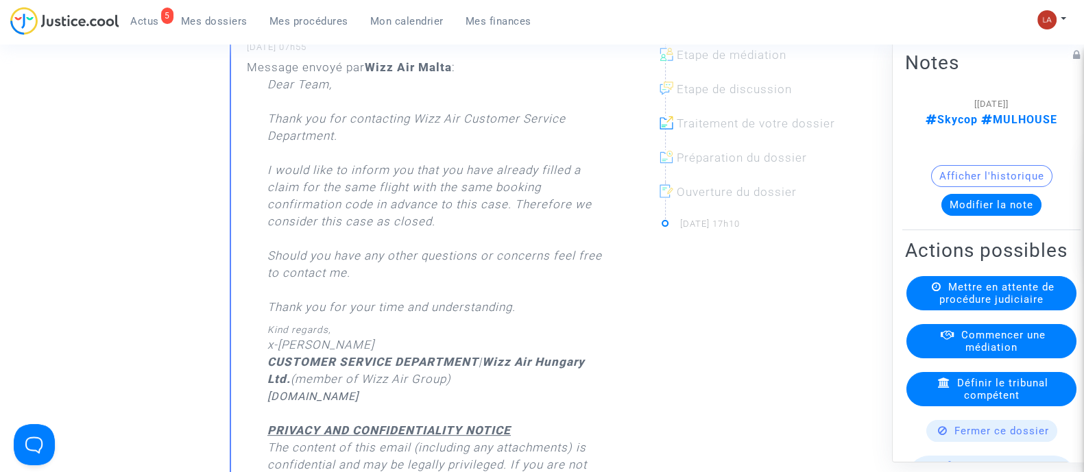
scroll to position [257, 0]
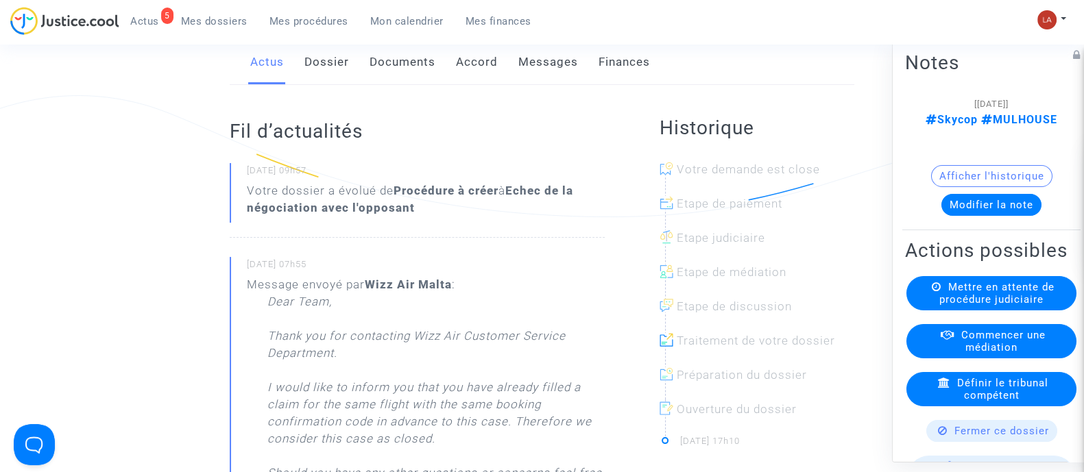
click at [569, 85] on link "Messages" at bounding box center [548, 62] width 60 height 45
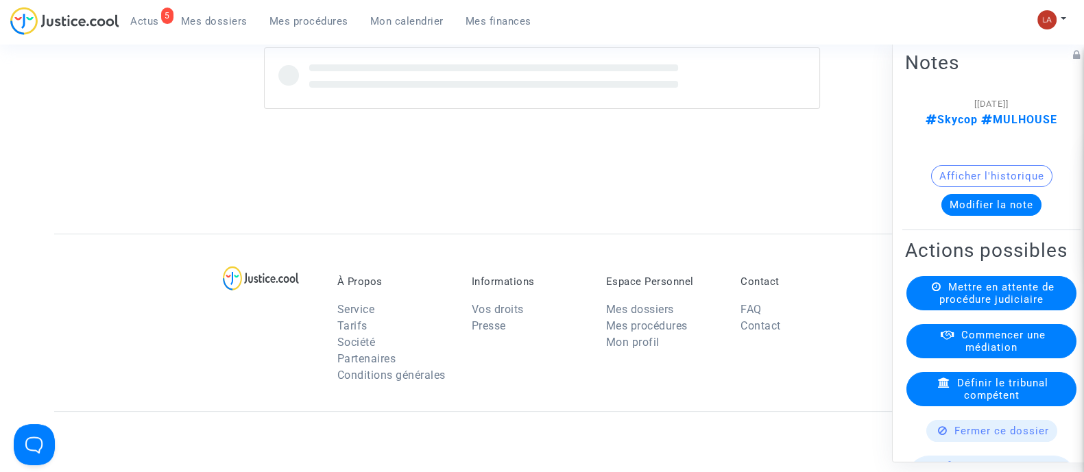
scroll to position [685, 0]
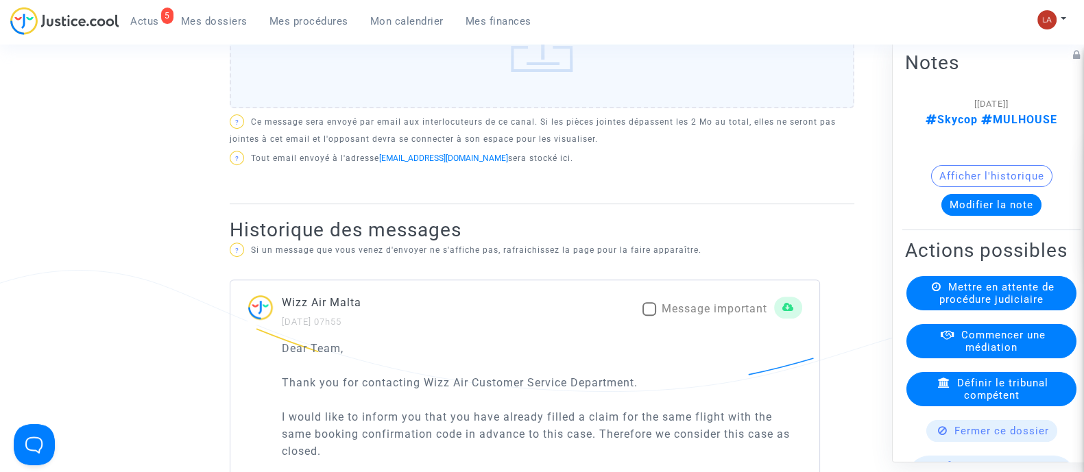
click at [668, 315] on span "Message important" at bounding box center [715, 308] width 106 height 13
click at [649, 317] on input "Message important" at bounding box center [649, 316] width 1 height 1
checkbox input "true"
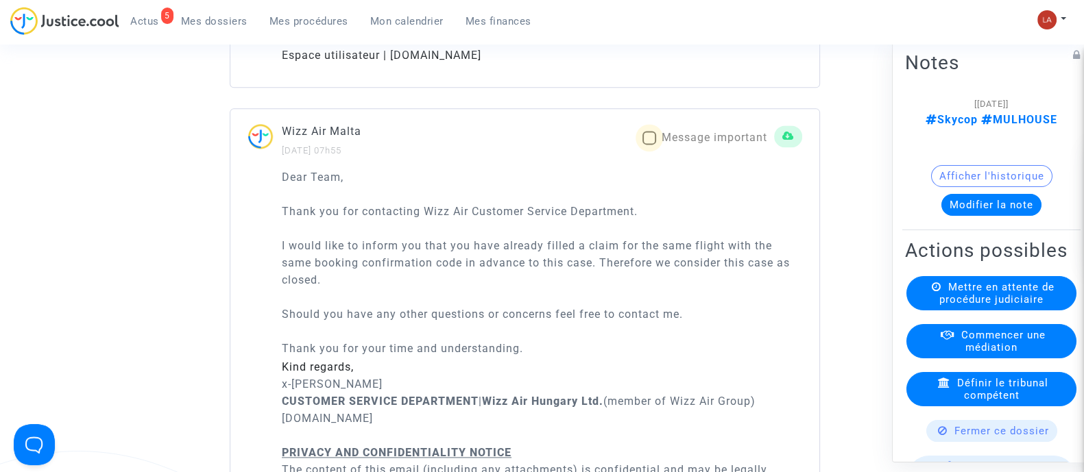
click at [719, 144] on span "Message important" at bounding box center [715, 137] width 106 height 13
click at [649, 145] on input "Message important" at bounding box center [649, 145] width 1 height 1
checkbox input "true"
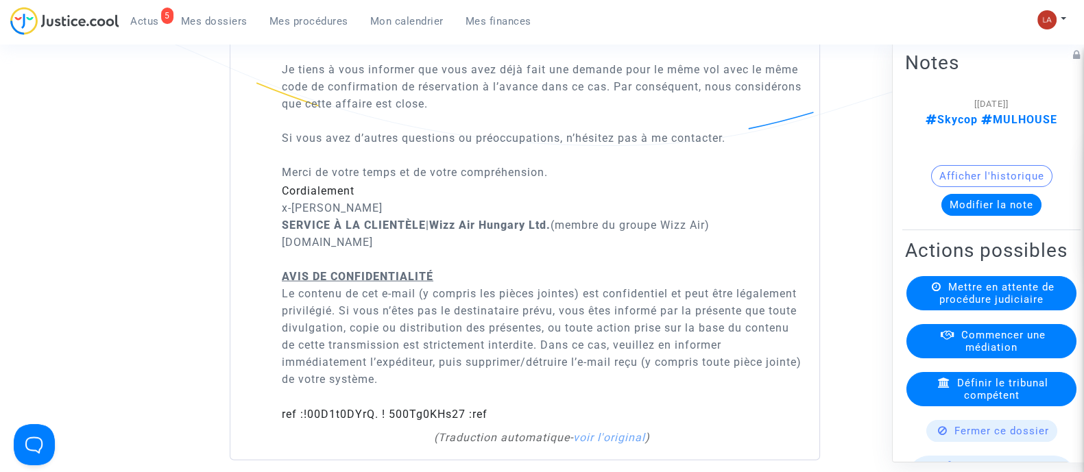
scroll to position [3771, 0]
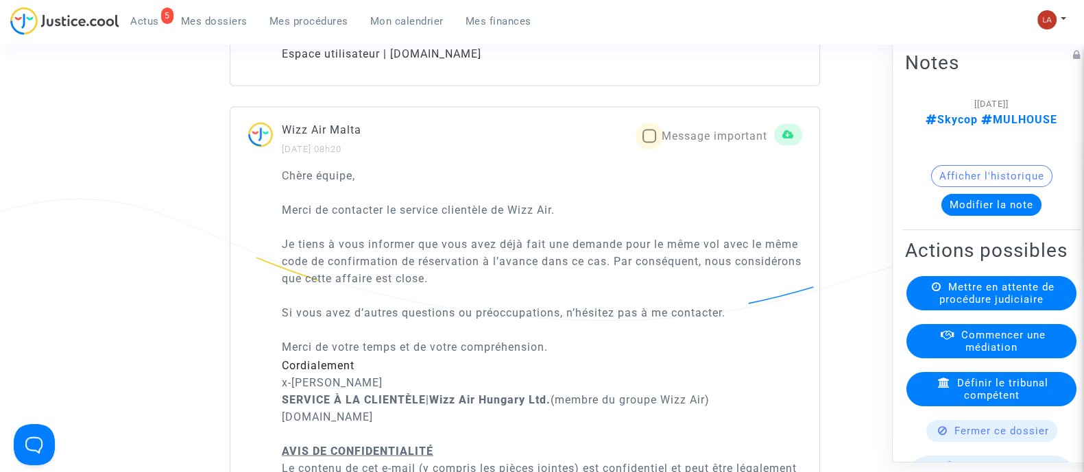
click at [710, 143] on span "Message important" at bounding box center [715, 136] width 106 height 13
click at [649, 144] on input "Message important" at bounding box center [649, 143] width 1 height 1
checkbox input "true"
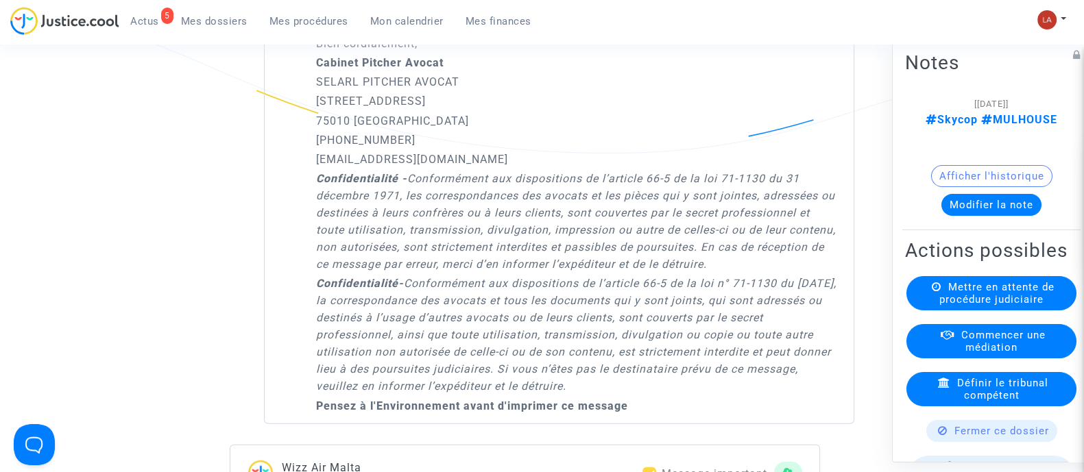
scroll to position [4284, 0]
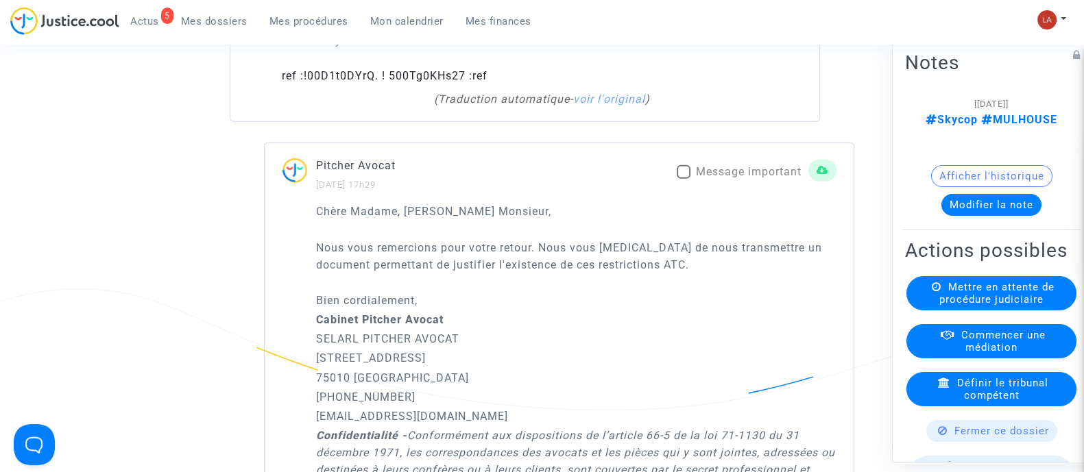
click at [730, 178] on span "Message important" at bounding box center [749, 171] width 106 height 13
click at [684, 180] on input "Message important" at bounding box center [683, 179] width 1 height 1
checkbox input "true"
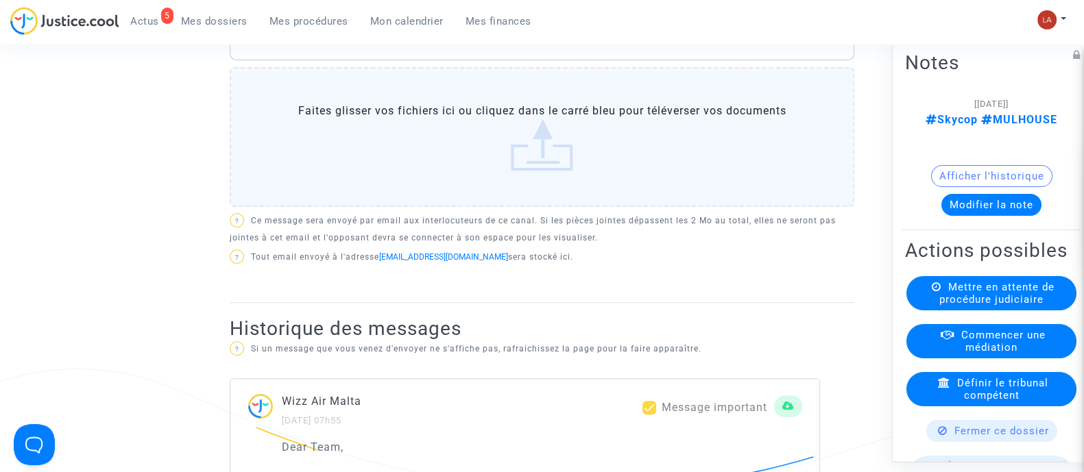
scroll to position [342, 0]
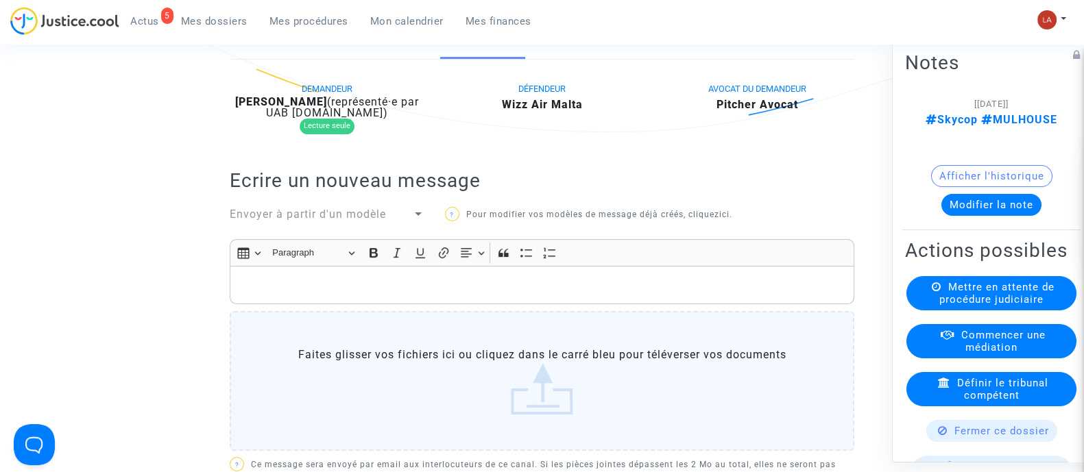
click at [309, 119] on span "(représenté·e par UAB [DOMAIN_NAME])" at bounding box center [342, 107] width 153 height 24
click at [302, 110] on div "DEMANDEUR Valentina Asani (représenté·e par UAB Skycop.com) Lecture seule" at bounding box center [326, 110] width 215 height 61
click at [312, 108] on b "Valentina Asani" at bounding box center [281, 101] width 92 height 13
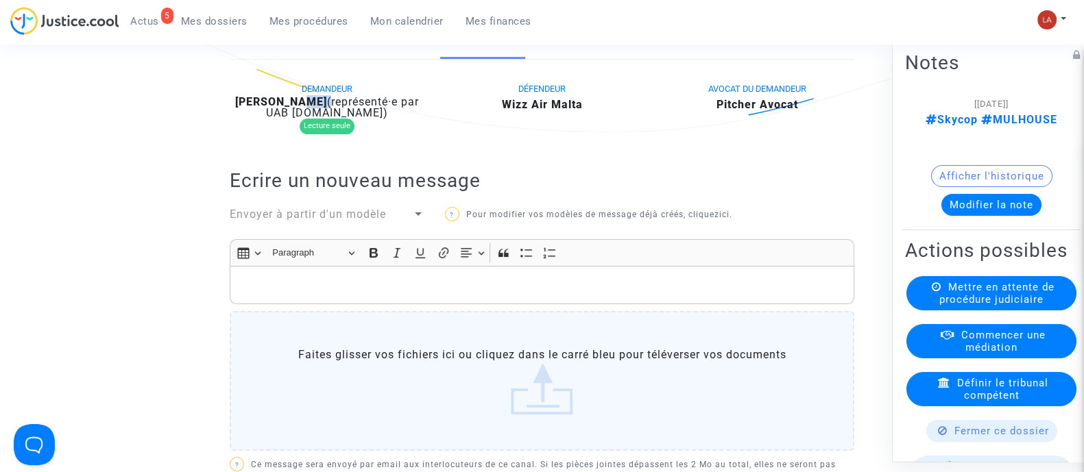
copy div "Asani"
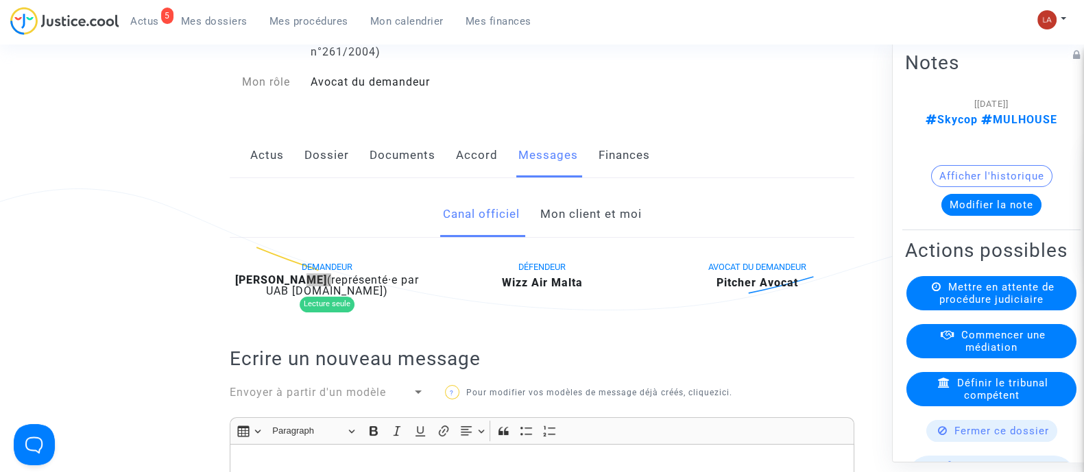
scroll to position [0, 0]
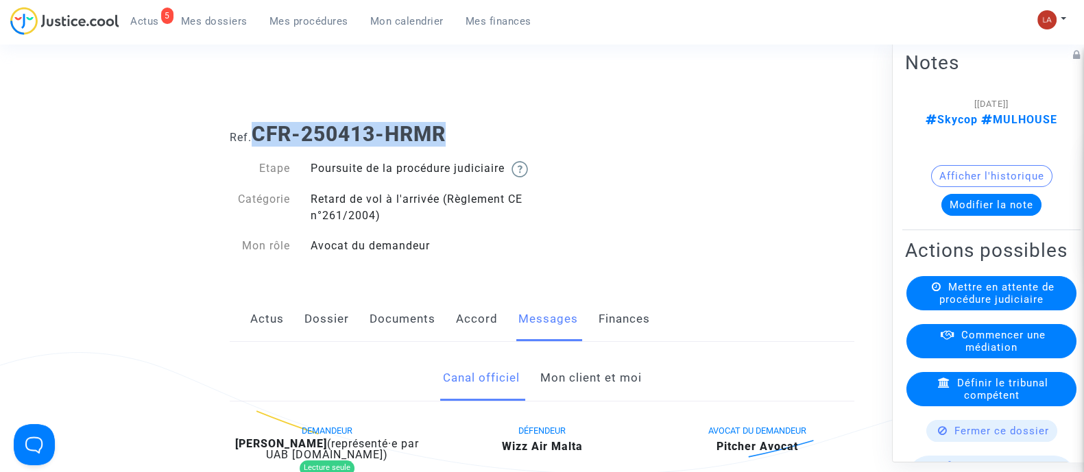
drag, startPoint x: 261, startPoint y: 119, endPoint x: 509, endPoint y: 122, distance: 248.9
click at [509, 122] on h1 "Ref. CFR-250413-HRMR" at bounding box center [542, 134] width 625 height 25
copy b "CFR-250413-HRMR"
click at [969, 172] on div "Afficher l'historique" at bounding box center [991, 179] width 173 height 29
click at [974, 193] on button "Modifier la note" at bounding box center [991, 204] width 100 height 22
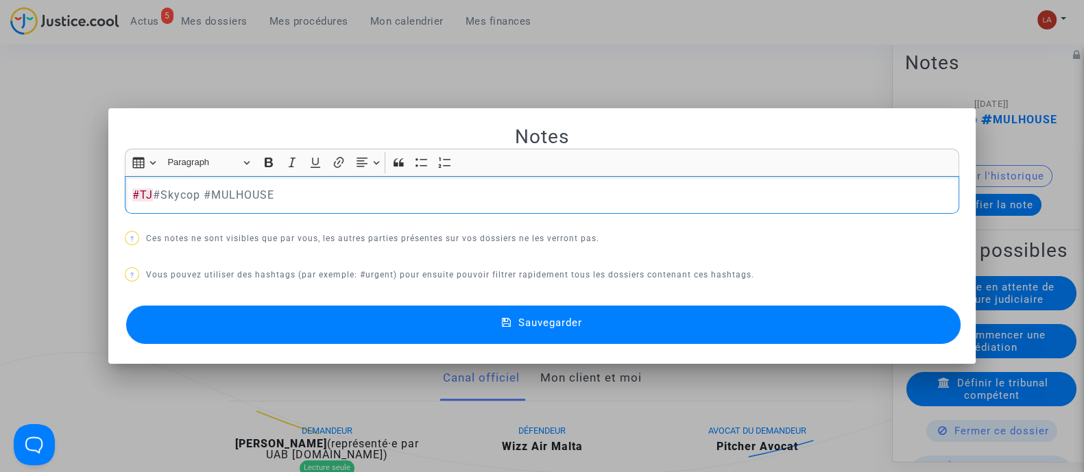
click at [674, 310] on button "Sauvegarder" at bounding box center [543, 325] width 834 height 38
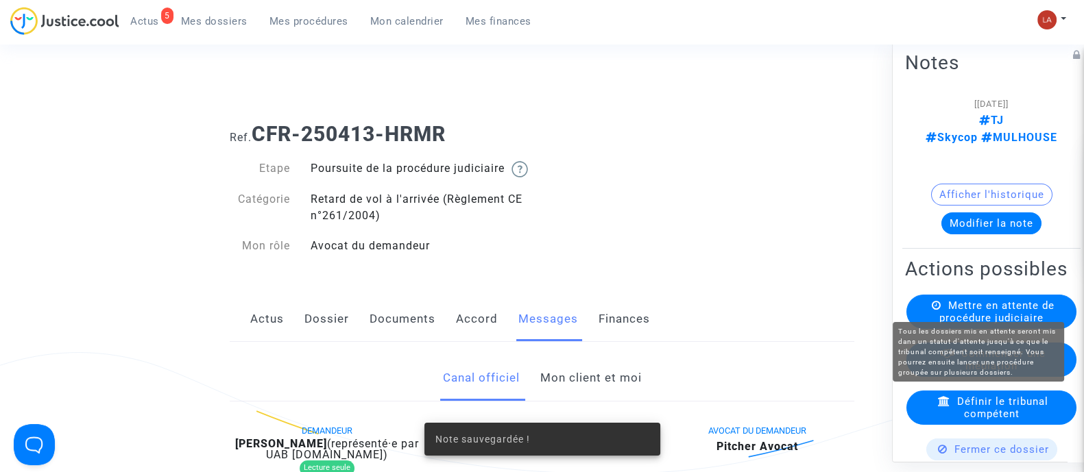
click at [978, 299] on span "Mettre en attente de procédure judiciaire" at bounding box center [996, 311] width 115 height 25
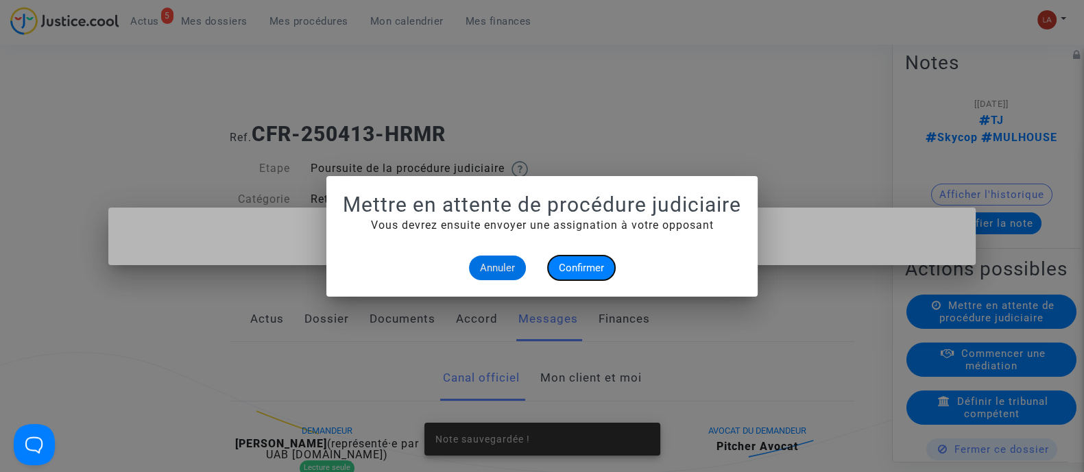
click at [559, 266] on span "Confirmer" at bounding box center [581, 268] width 45 height 12
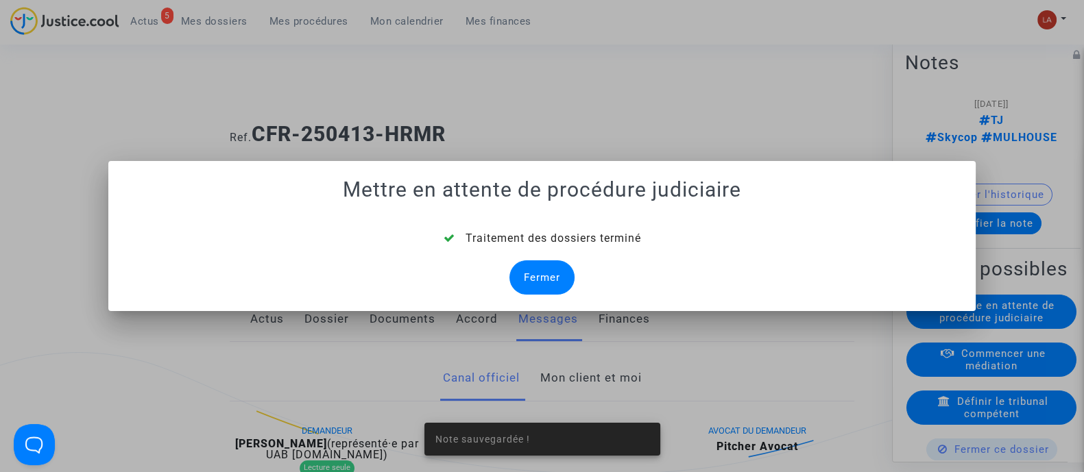
click at [548, 274] on div "Fermer" at bounding box center [541, 278] width 65 height 34
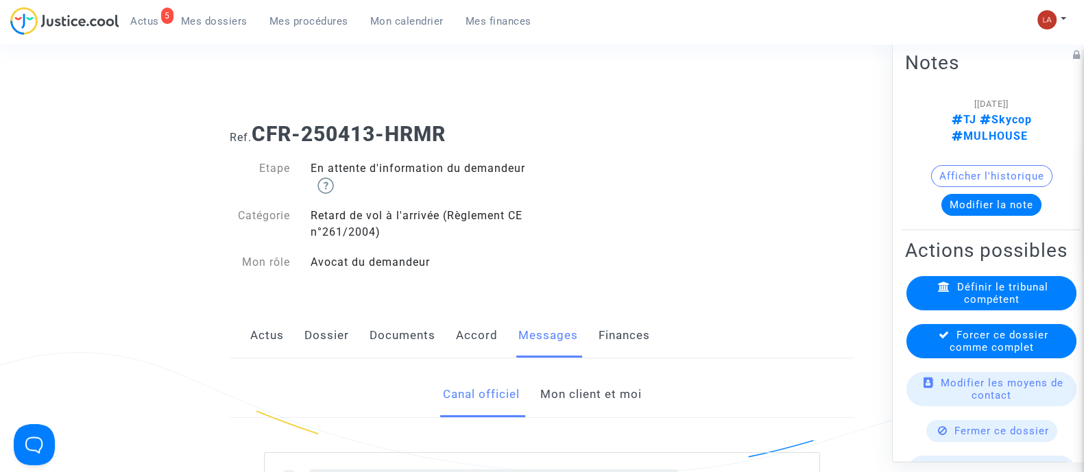
click at [967, 334] on span "Forcer ce dossier comme complet" at bounding box center [999, 340] width 99 height 25
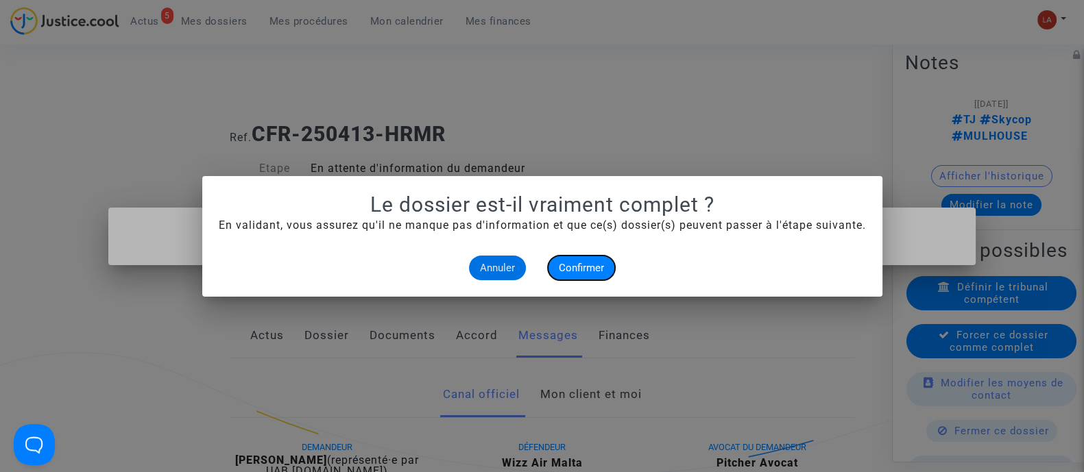
click at [579, 265] on span "Confirmer" at bounding box center [581, 268] width 45 height 12
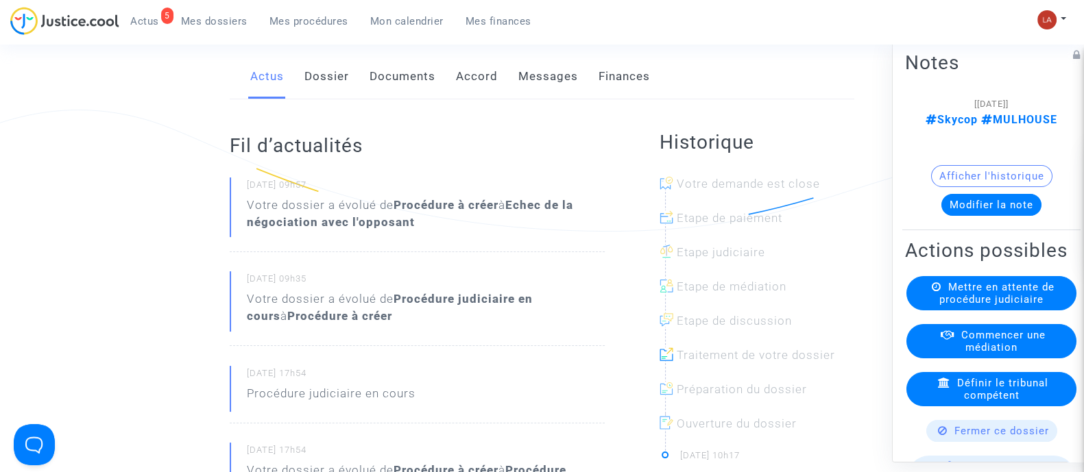
scroll to position [85, 0]
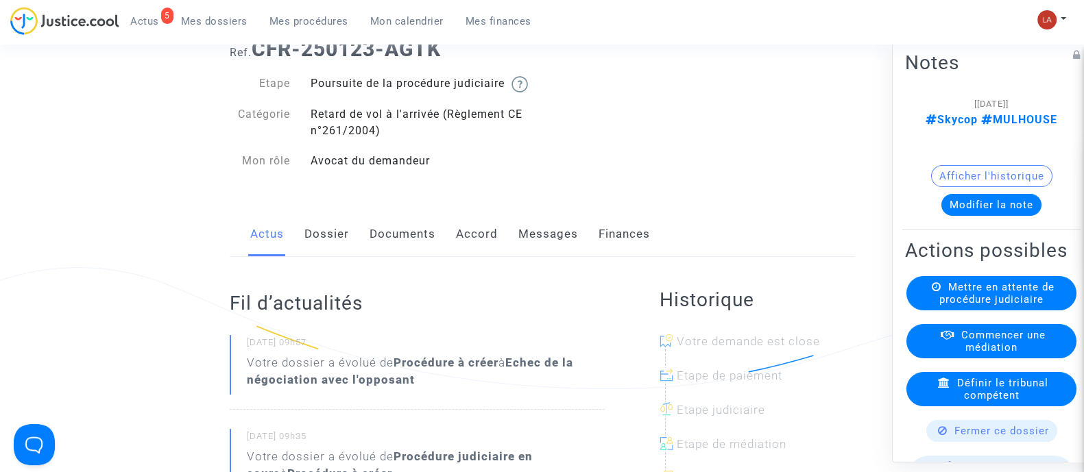
click at [531, 244] on link "Messages" at bounding box center [548, 234] width 60 height 45
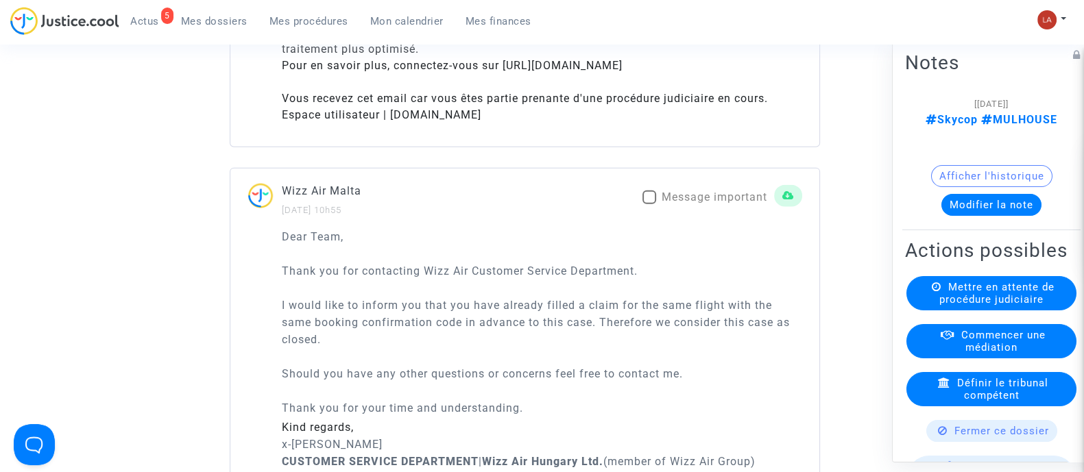
scroll to position [4114, 0]
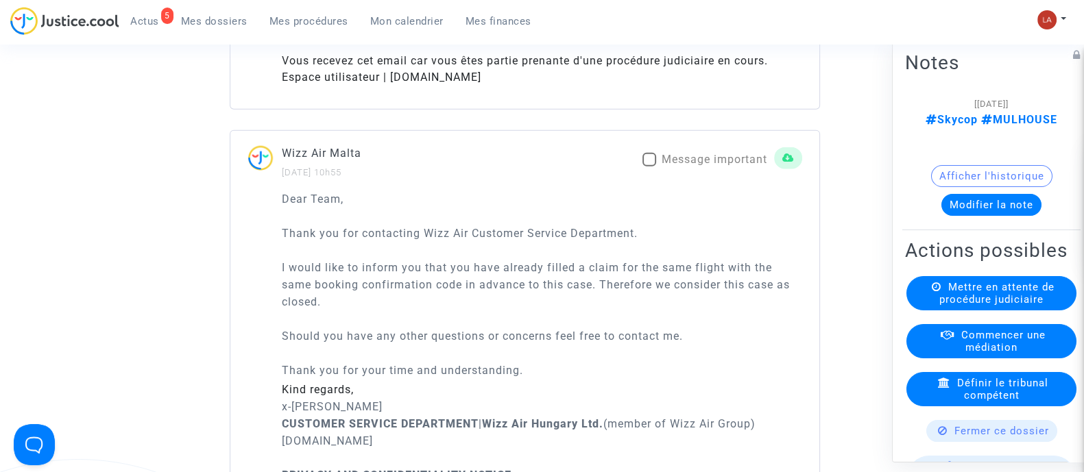
click at [684, 173] on mat-checkbox "Message important" at bounding box center [704, 163] width 125 height 22
click at [667, 166] on span "Message important" at bounding box center [715, 159] width 106 height 13
click at [649, 167] on input "Message important" at bounding box center [649, 167] width 1 height 1
checkbox input "true"
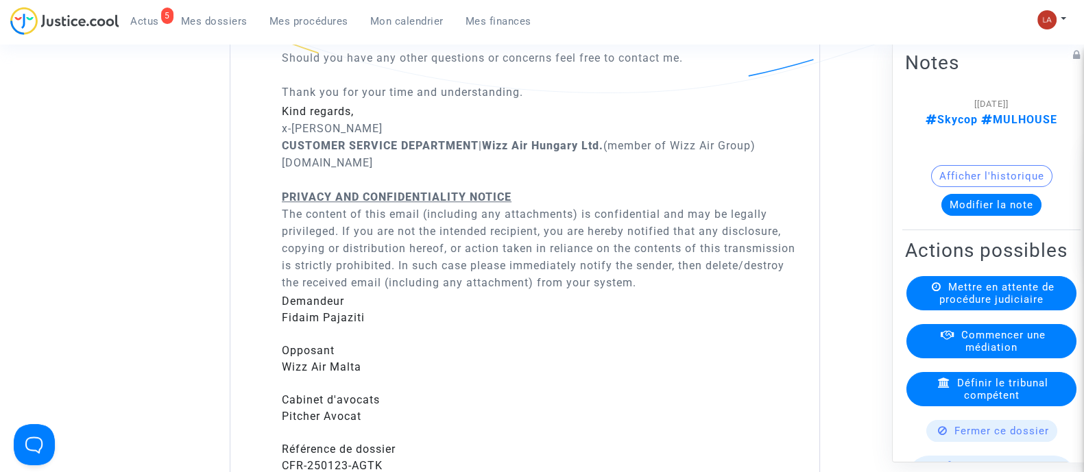
scroll to position [7370, 0]
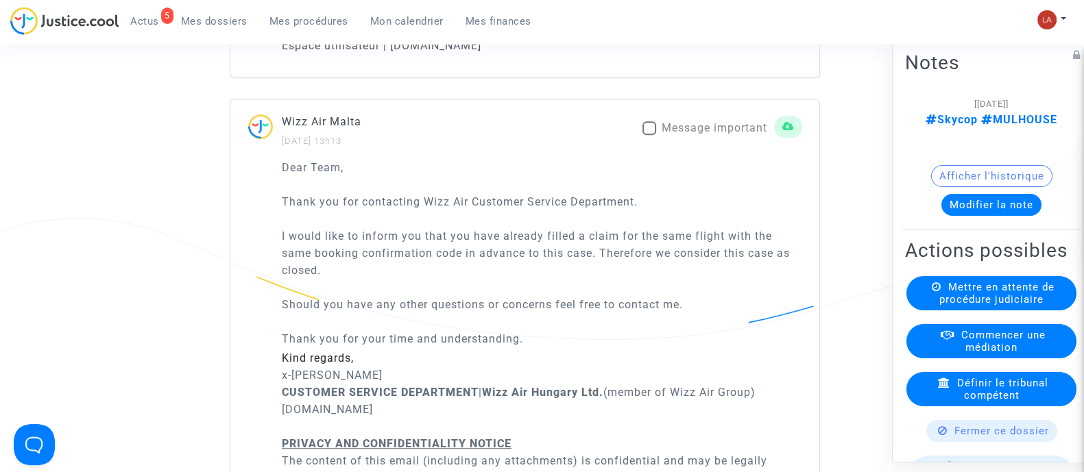
click at [670, 134] on span "Message important" at bounding box center [715, 127] width 106 height 13
click at [649, 136] on input "Message important" at bounding box center [649, 135] width 1 height 1
checkbox input "true"
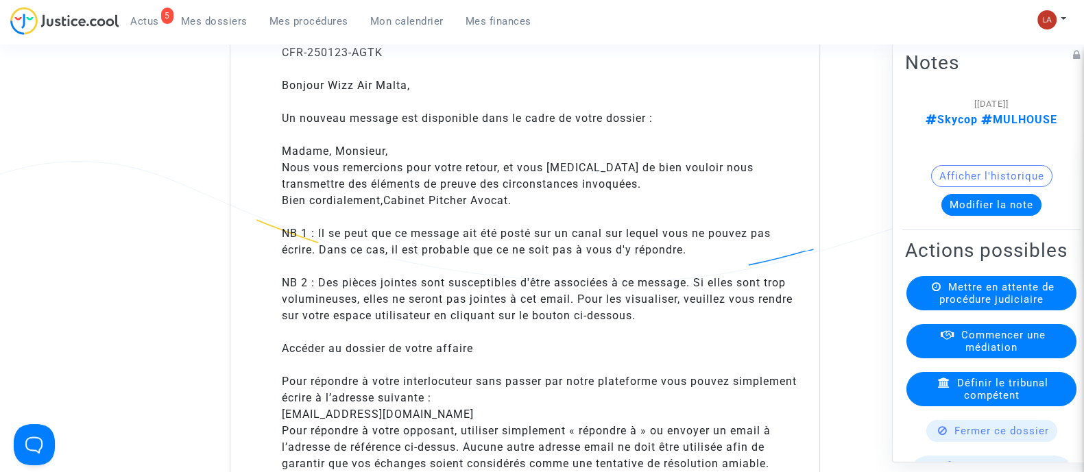
scroll to position [8313, 0]
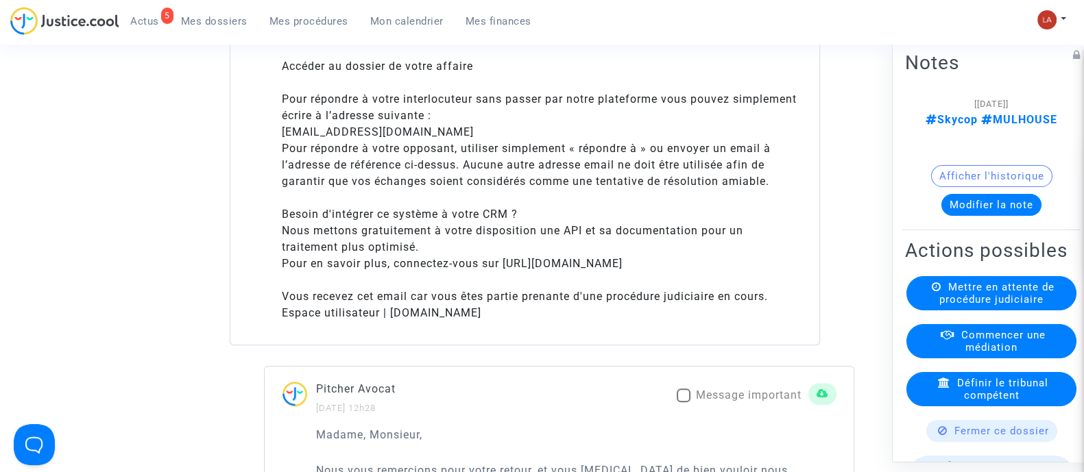
click at [698, 402] on span "Message important" at bounding box center [749, 395] width 106 height 13
click at [684, 403] on input "Message important" at bounding box center [683, 402] width 1 height 1
checkbox input "true"
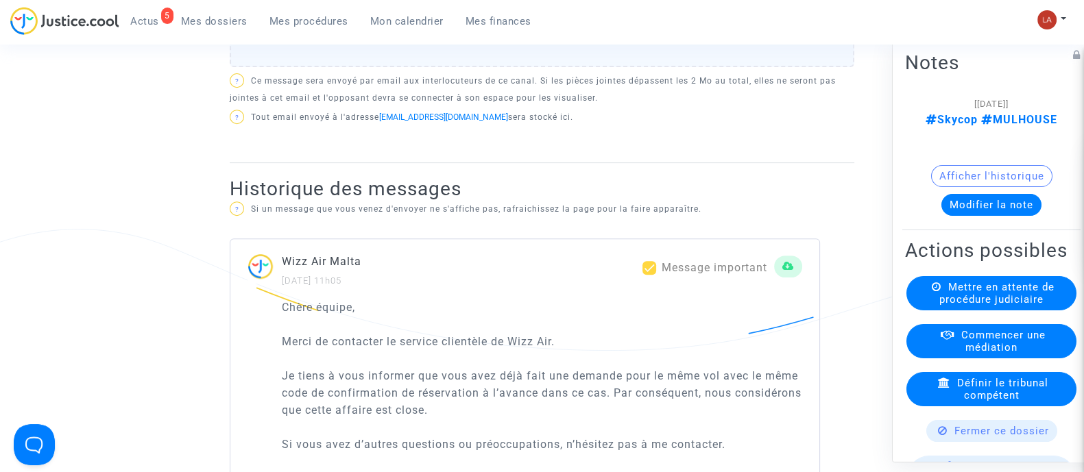
scroll to position [599, 0]
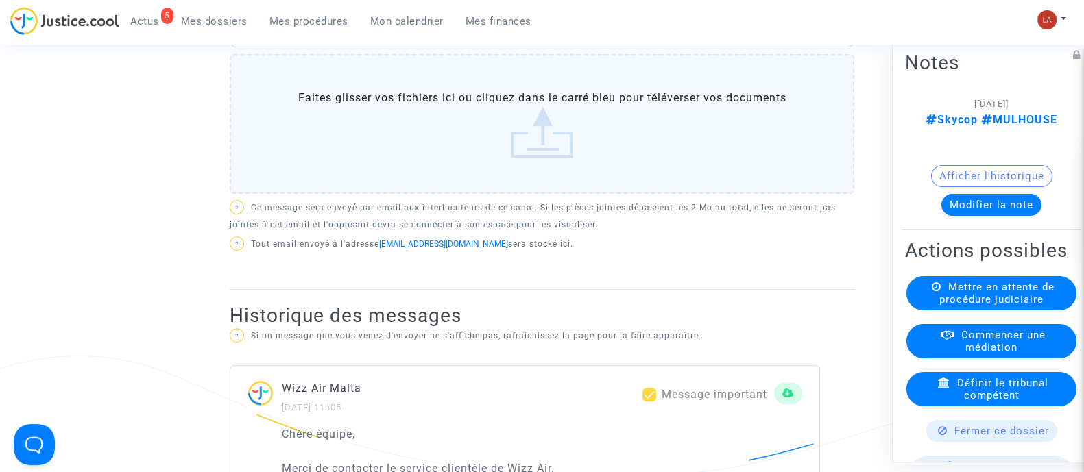
click at [1018, 193] on button "Modifier la note" at bounding box center [991, 204] width 100 height 22
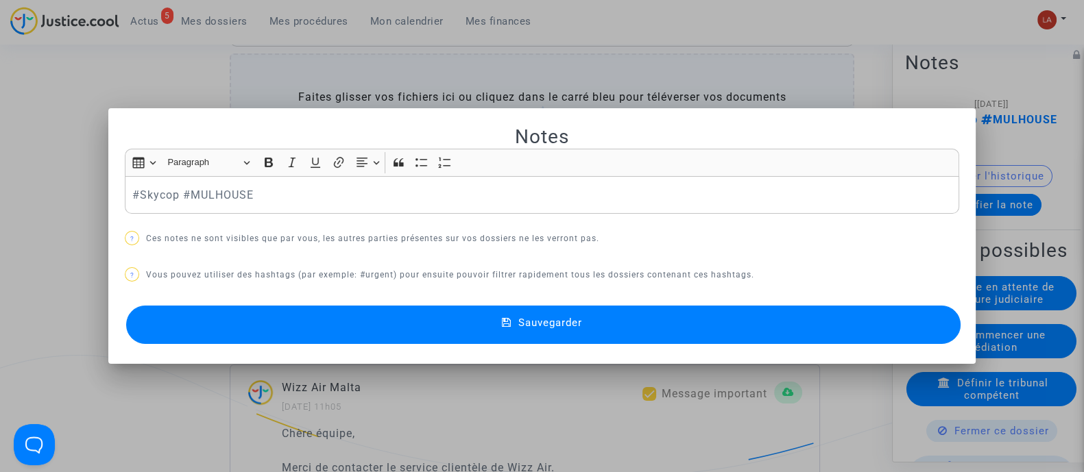
scroll to position [0, 0]
click at [865, 337] on button "Sauvegarder" at bounding box center [543, 325] width 834 height 38
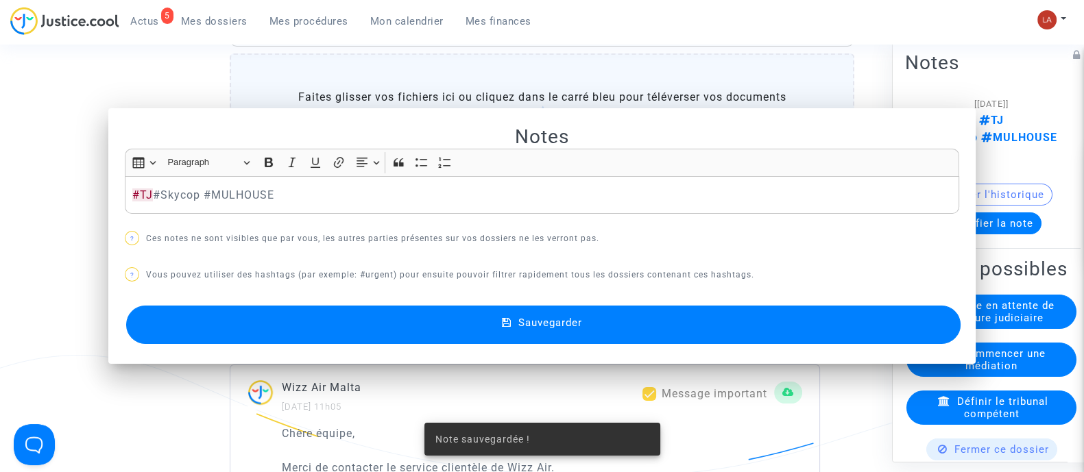
scroll to position [599, 0]
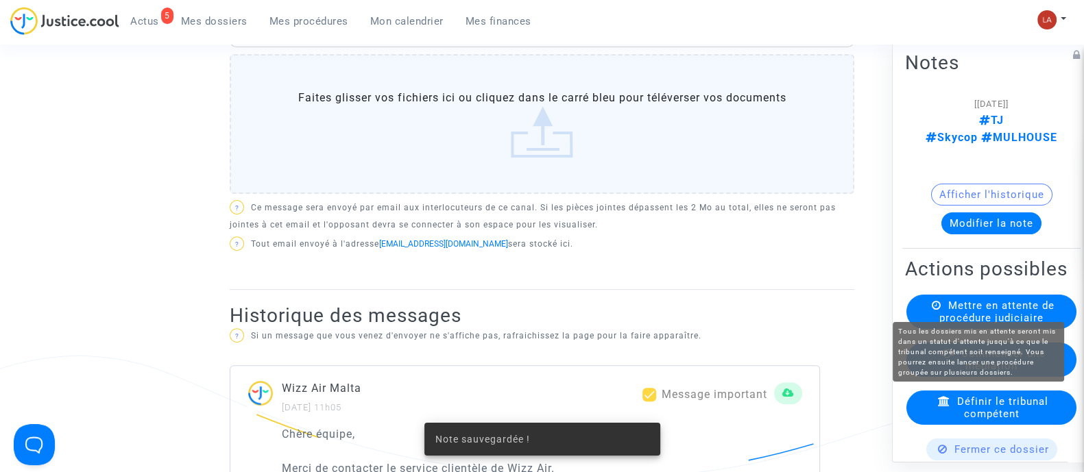
click at [996, 300] on span "Mettre en attente de procédure judiciaire" at bounding box center [996, 311] width 115 height 25
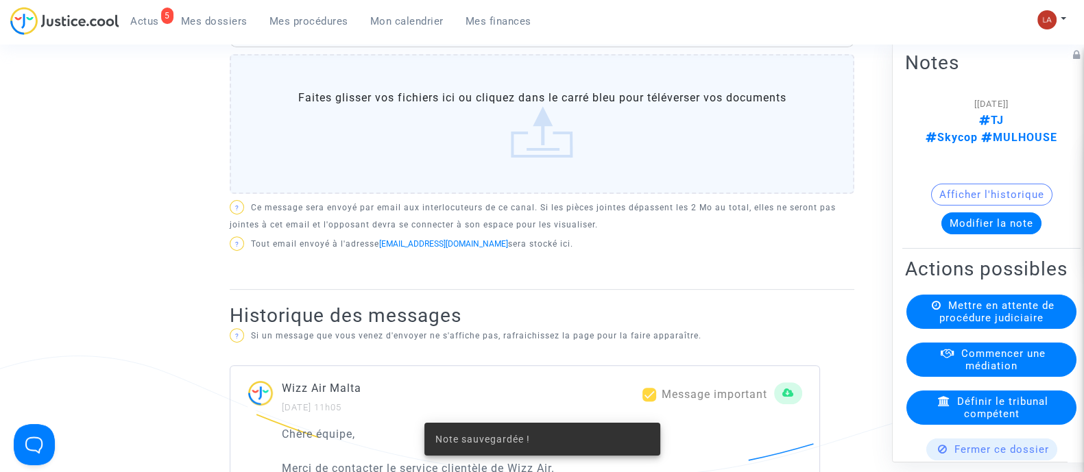
scroll to position [0, 0]
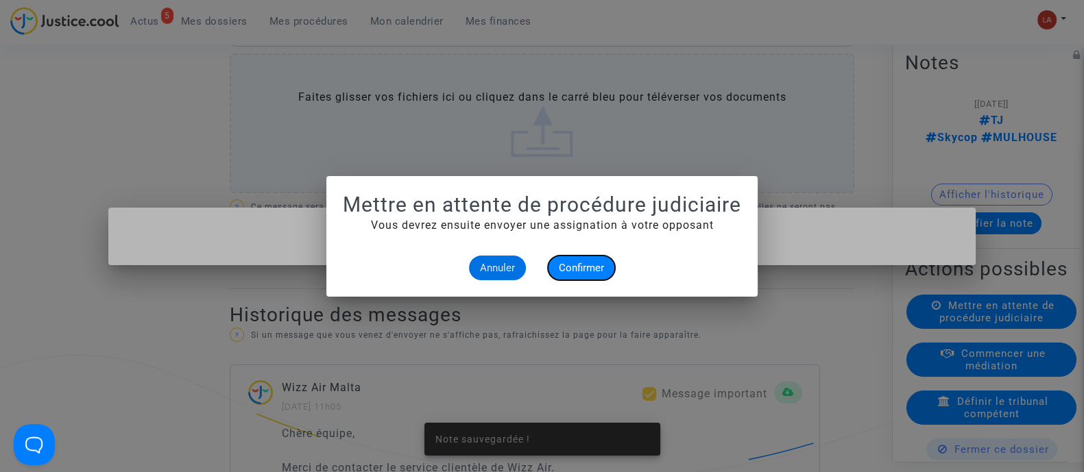
click at [611, 265] on button "Confirmer" at bounding box center [581, 268] width 67 height 25
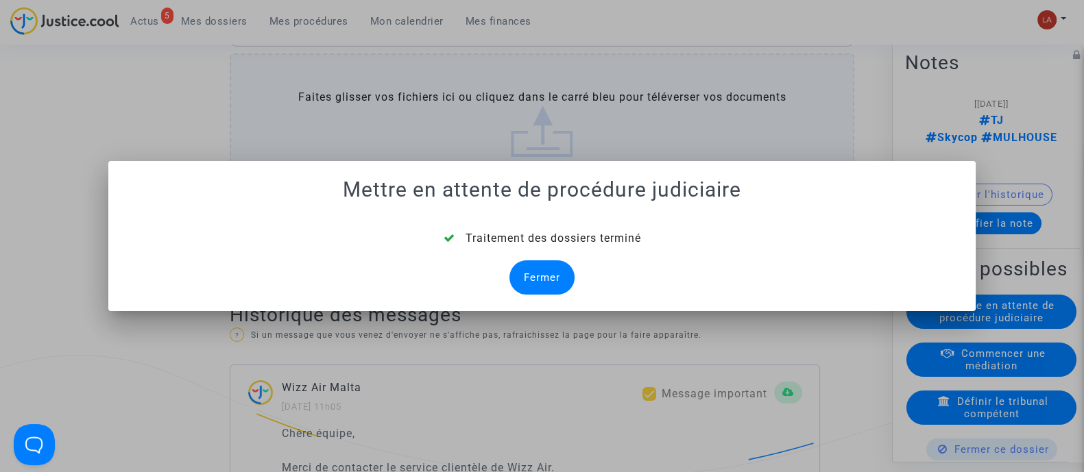
click at [525, 273] on div "Fermer" at bounding box center [541, 278] width 65 height 34
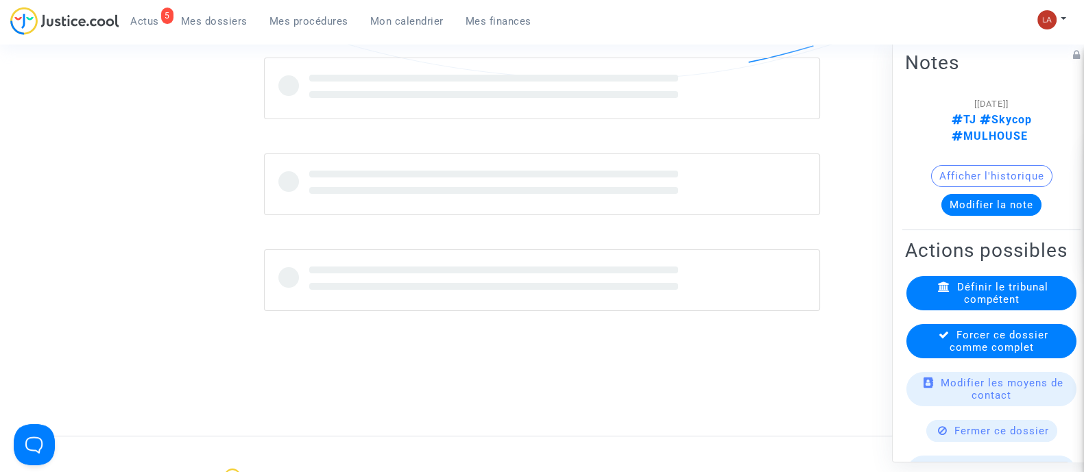
scroll to position [599, 0]
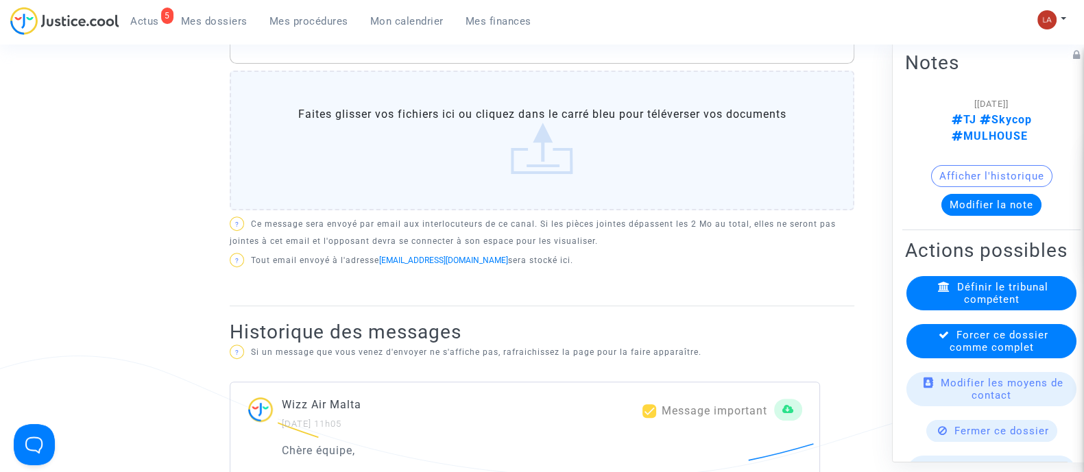
click at [1009, 351] on span "Forcer ce dossier comme complet" at bounding box center [999, 340] width 99 height 25
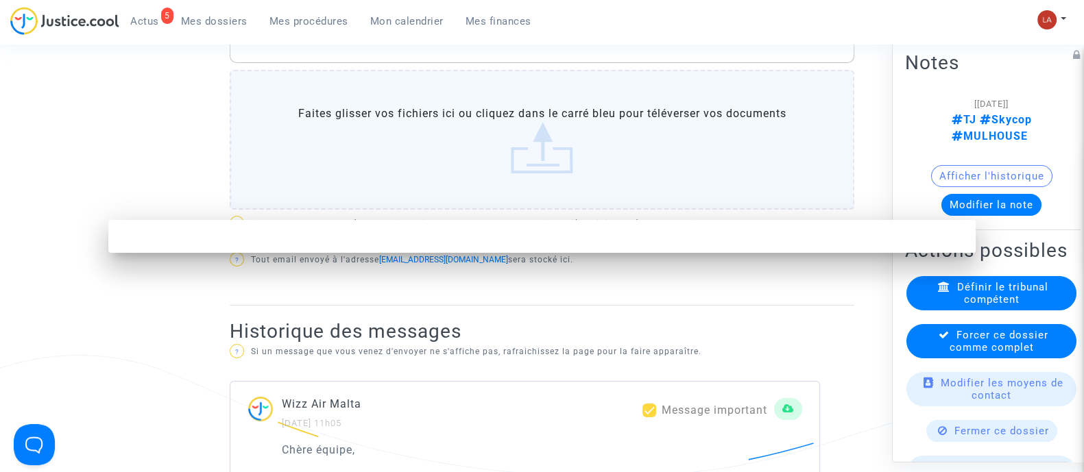
scroll to position [0, 0]
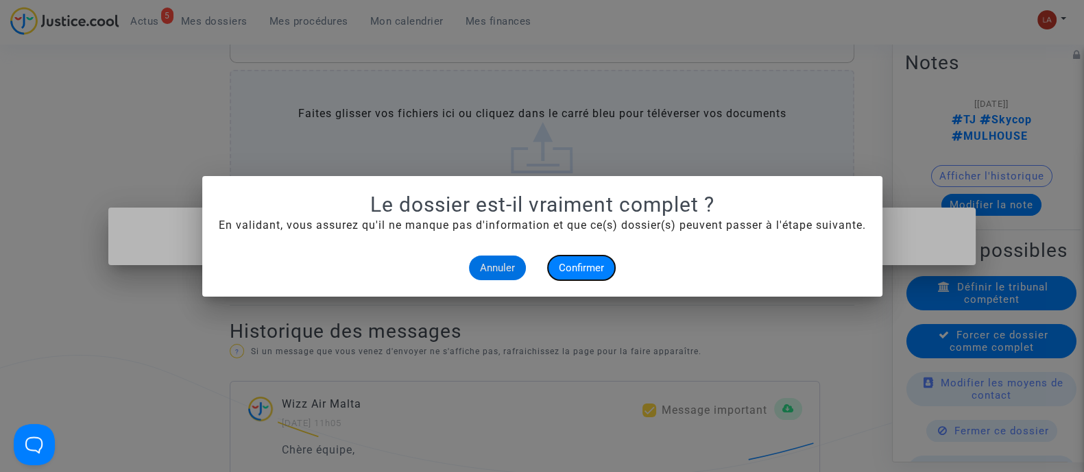
click at [582, 256] on button "Confirmer" at bounding box center [581, 268] width 67 height 25
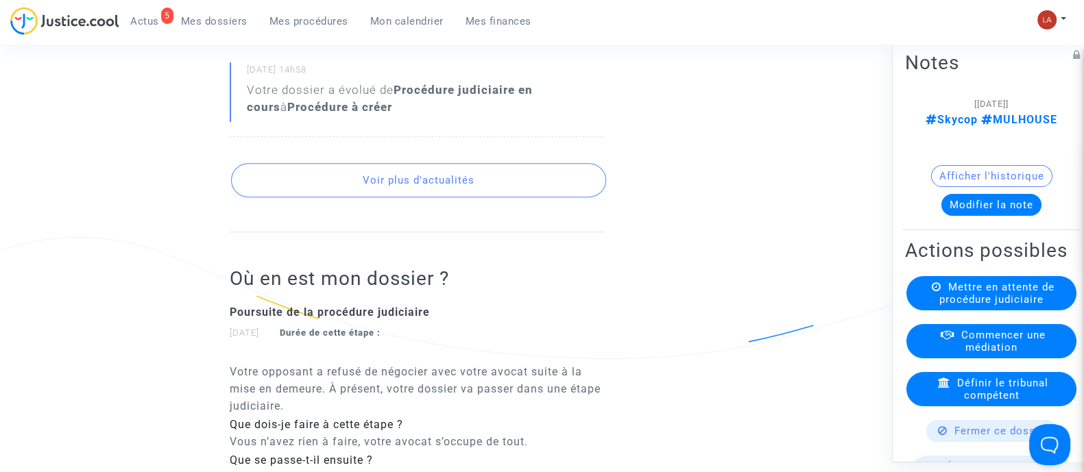
scroll to position [771, 0]
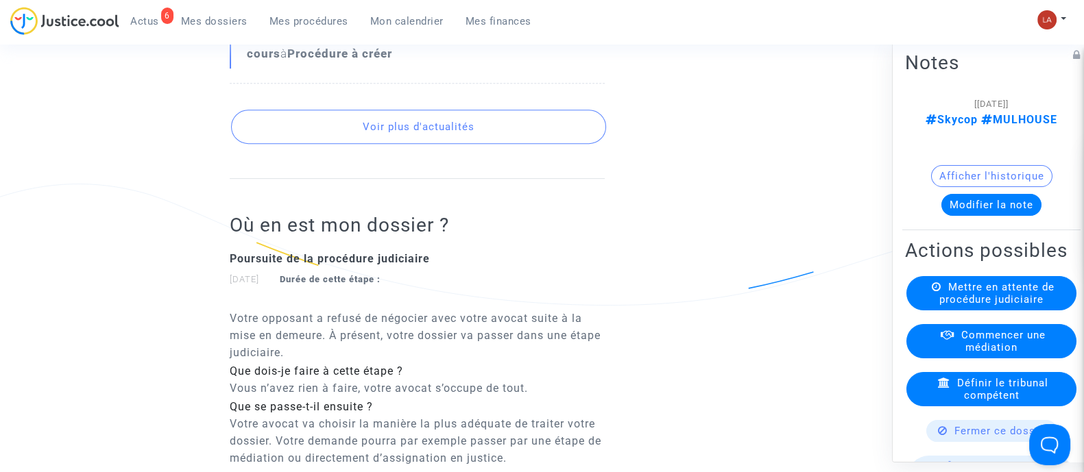
click at [1005, 209] on button "Modifier la note" at bounding box center [991, 204] width 100 height 22
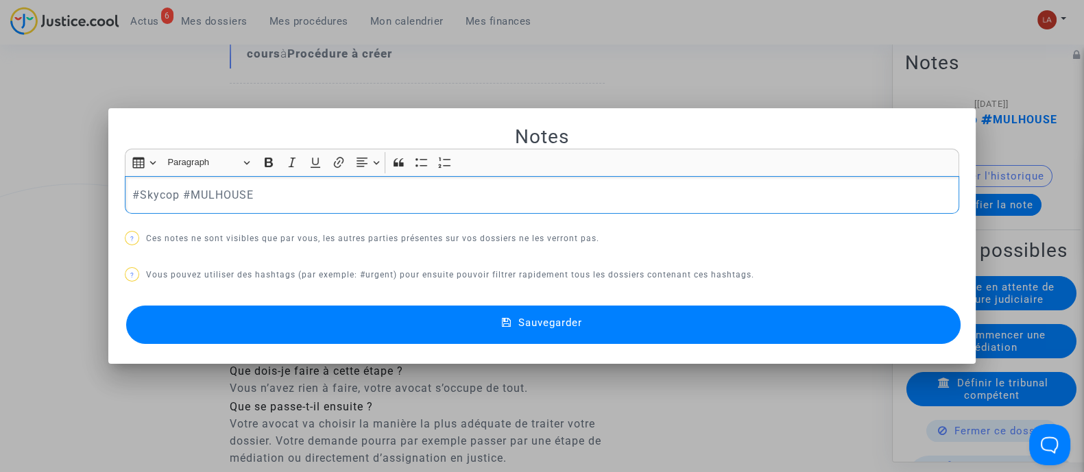
scroll to position [0, 0]
drag, startPoint x: 349, startPoint y: 470, endPoint x: 880, endPoint y: 420, distance: 533.8
click at [382, 470] on div at bounding box center [542, 236] width 1084 height 472
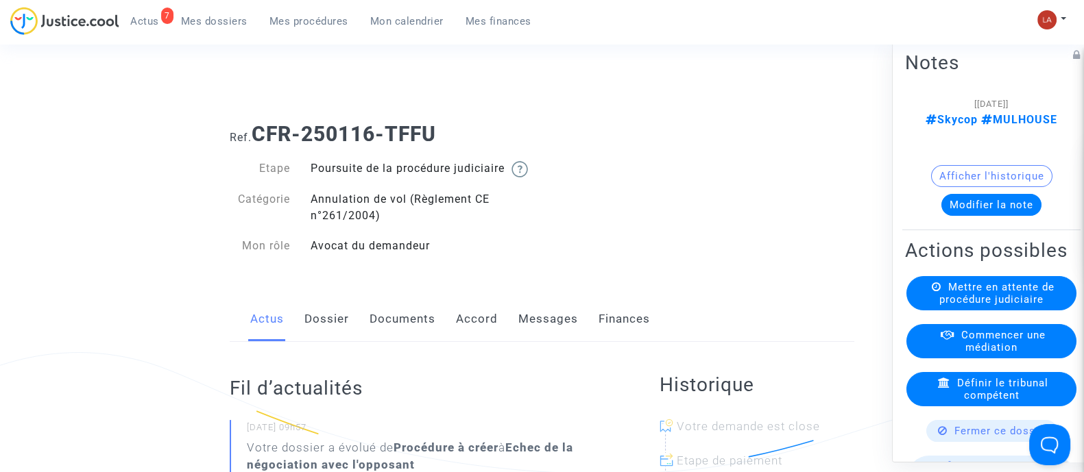
scroll to position [771, 0]
